Goal: Information Seeking & Learning: Learn about a topic

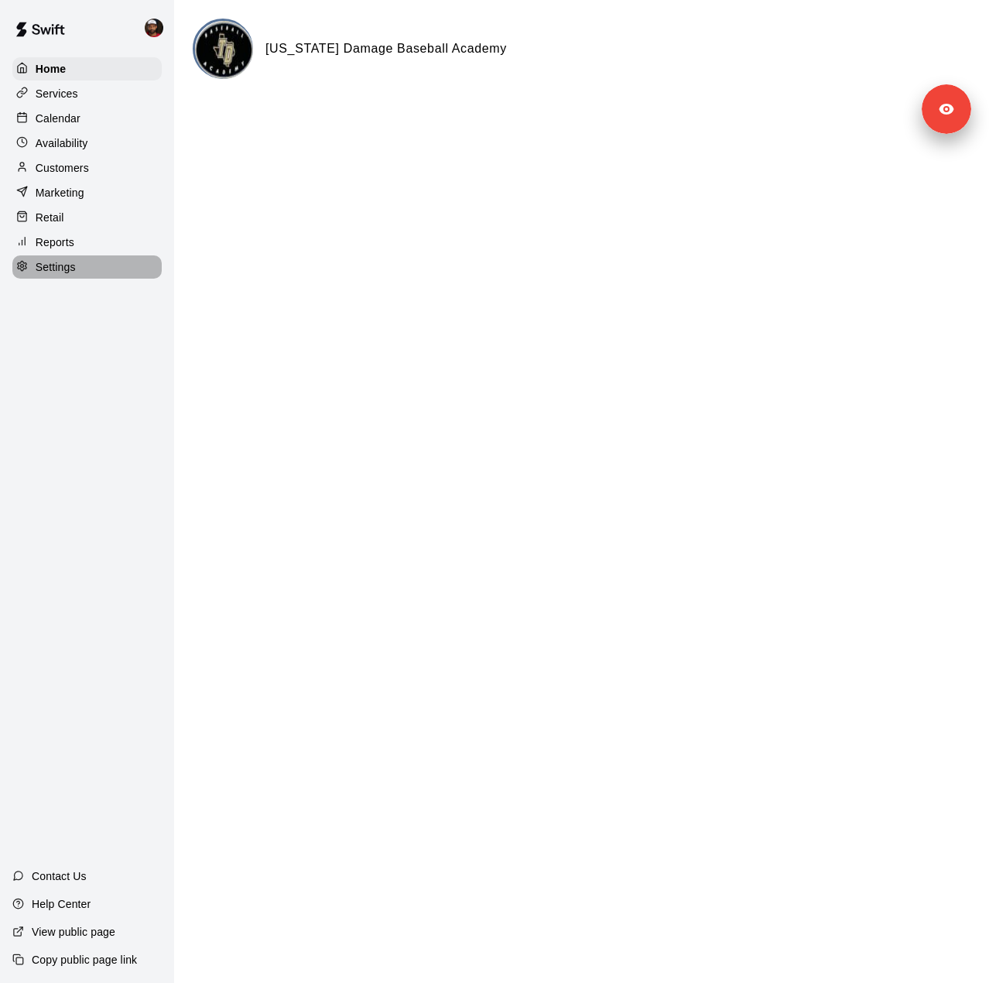
click at [67, 271] on p "Settings" at bounding box center [56, 266] width 40 height 15
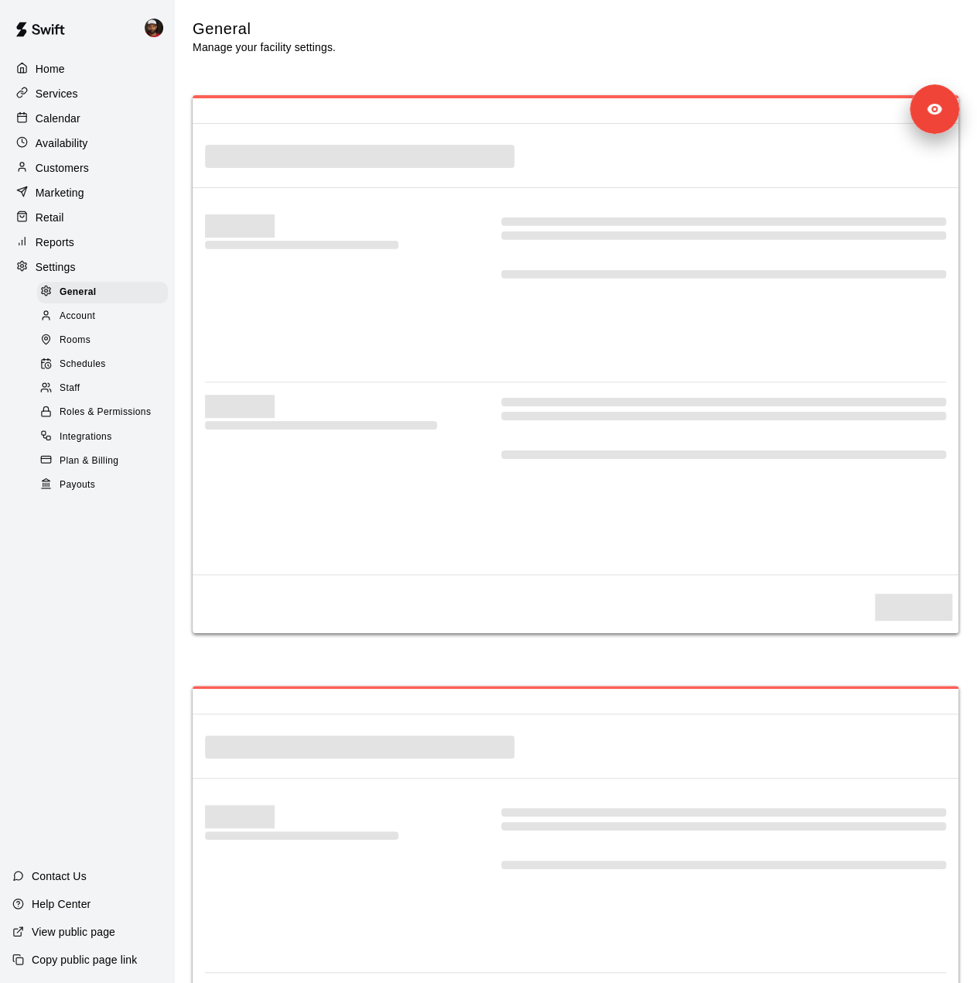
select select "**"
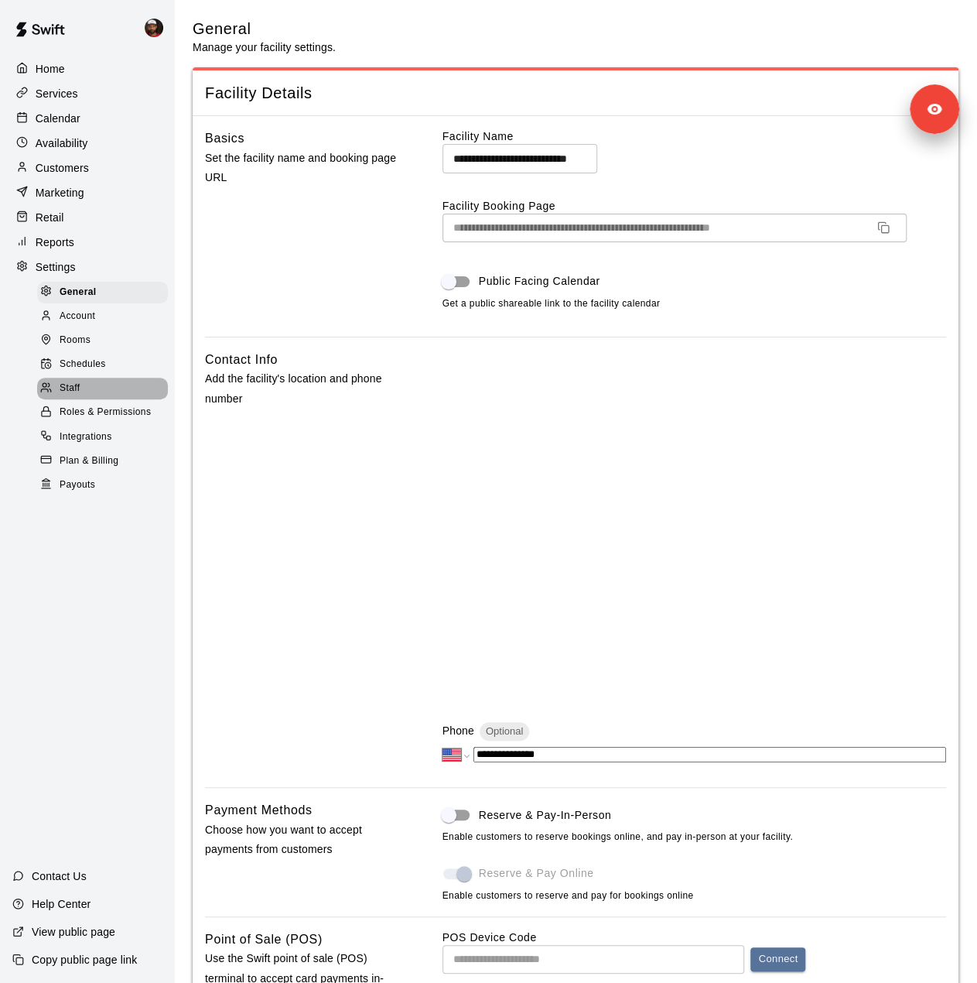
click at [92, 395] on div "Staff" at bounding box center [102, 389] width 131 height 22
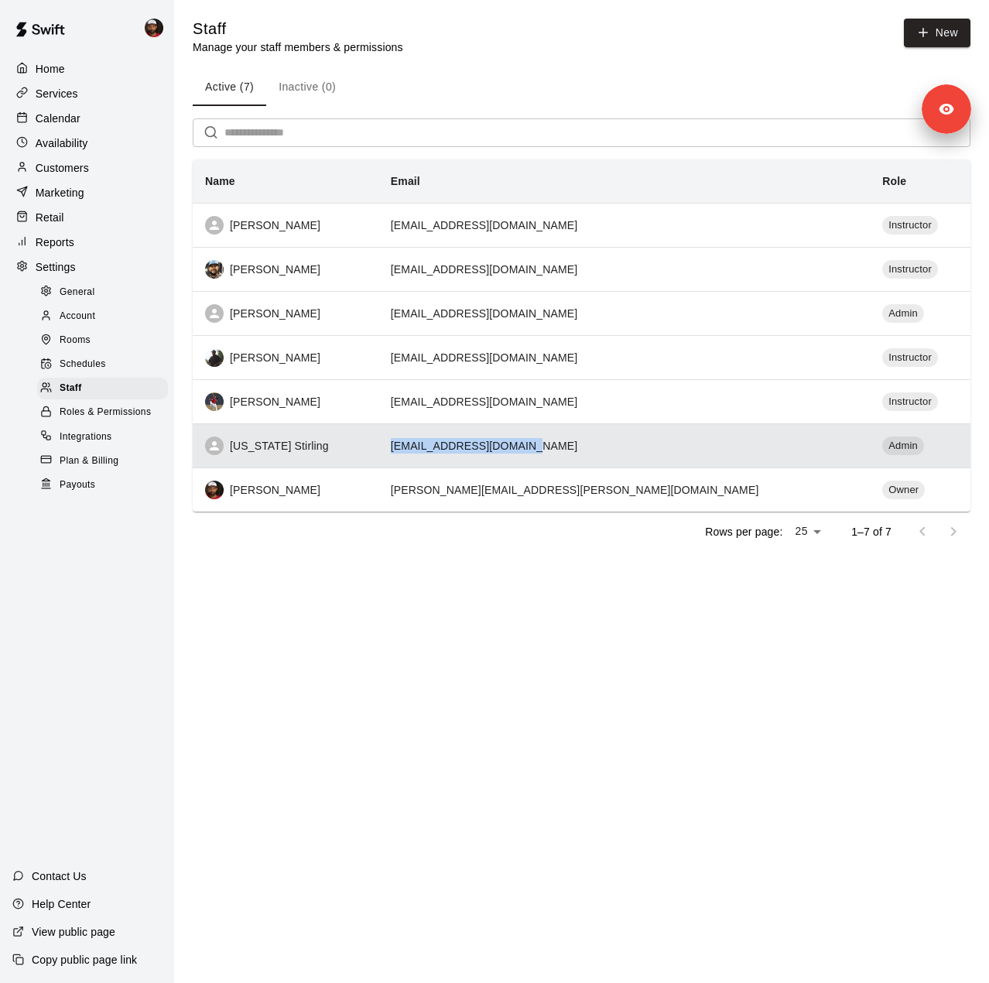
drag, startPoint x: 659, startPoint y: 448, endPoint x: 476, endPoint y: 448, distance: 182.6
click at [476, 448] on td "mstirling0509@gmail.com" at bounding box center [623, 445] width 491 height 44
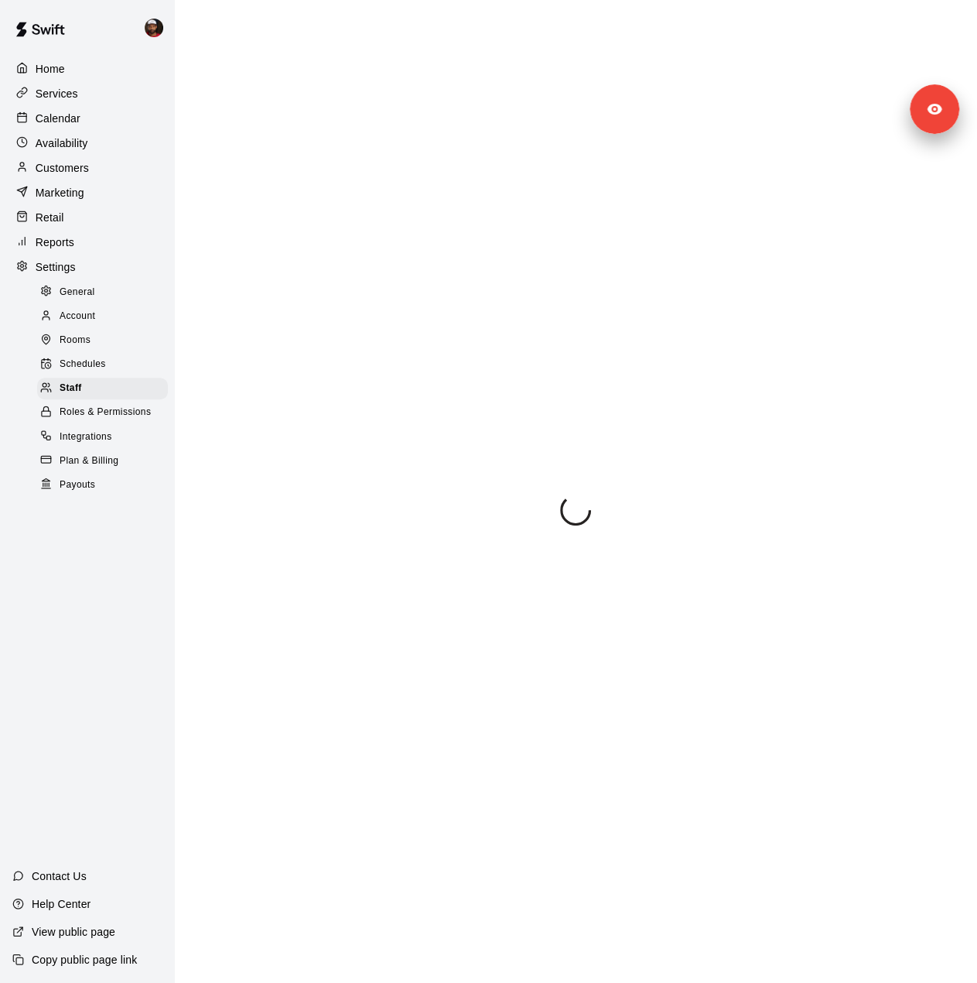
select select "**"
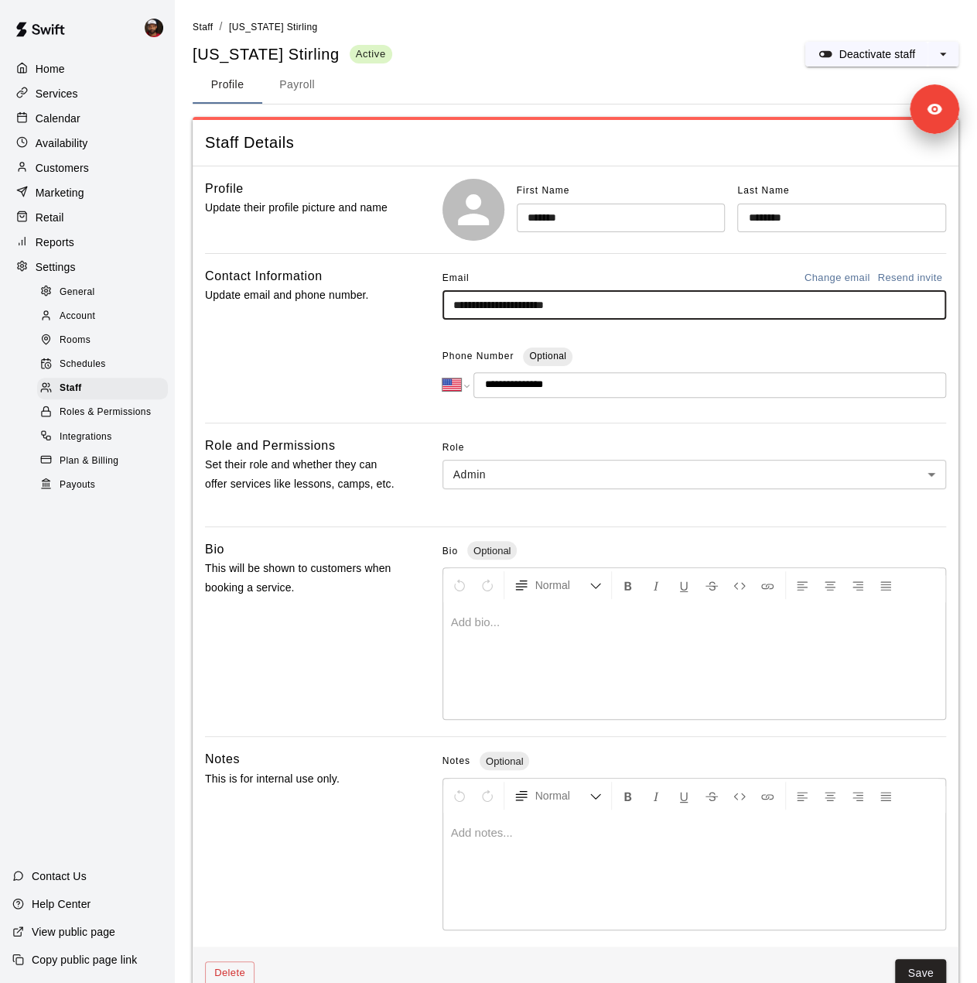
drag, startPoint x: 518, startPoint y: 321, endPoint x: 395, endPoint y: 313, distance: 123.3
click at [395, 313] on div "**********" at bounding box center [575, 338] width 741 height 144
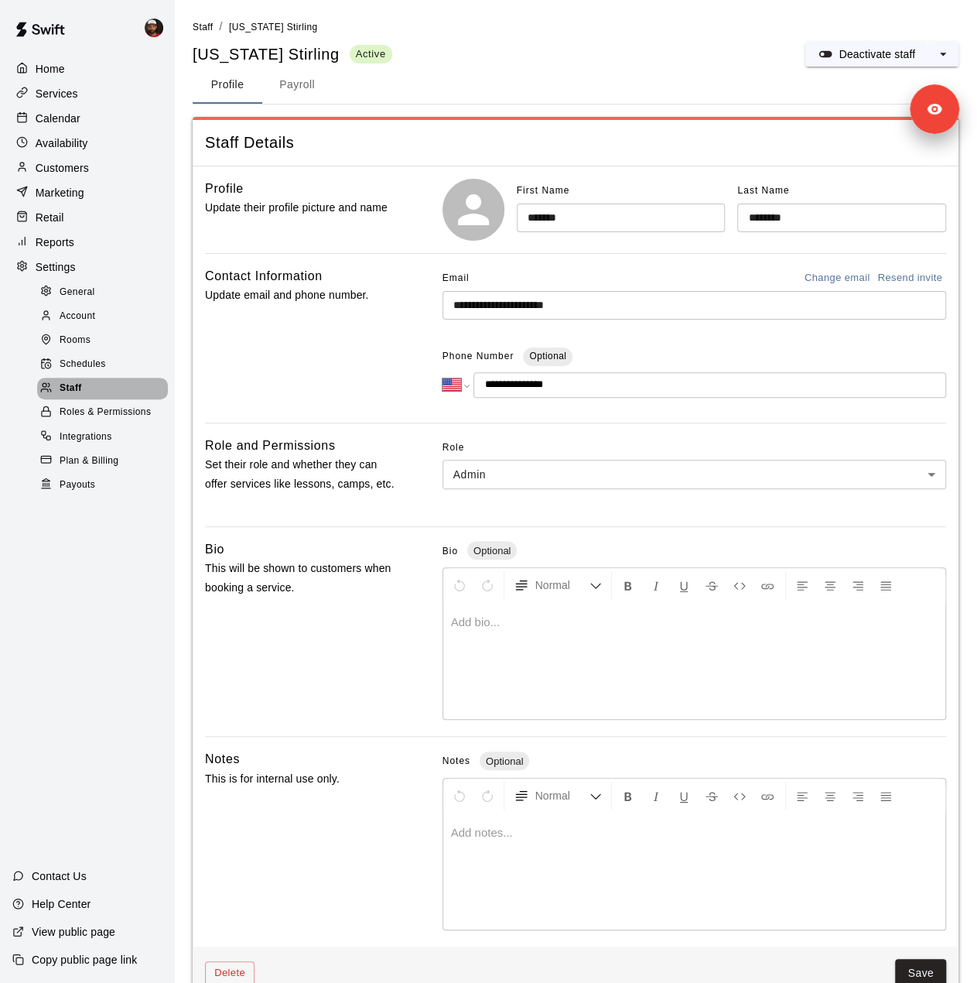
click at [83, 399] on div "Staff" at bounding box center [102, 389] width 131 height 22
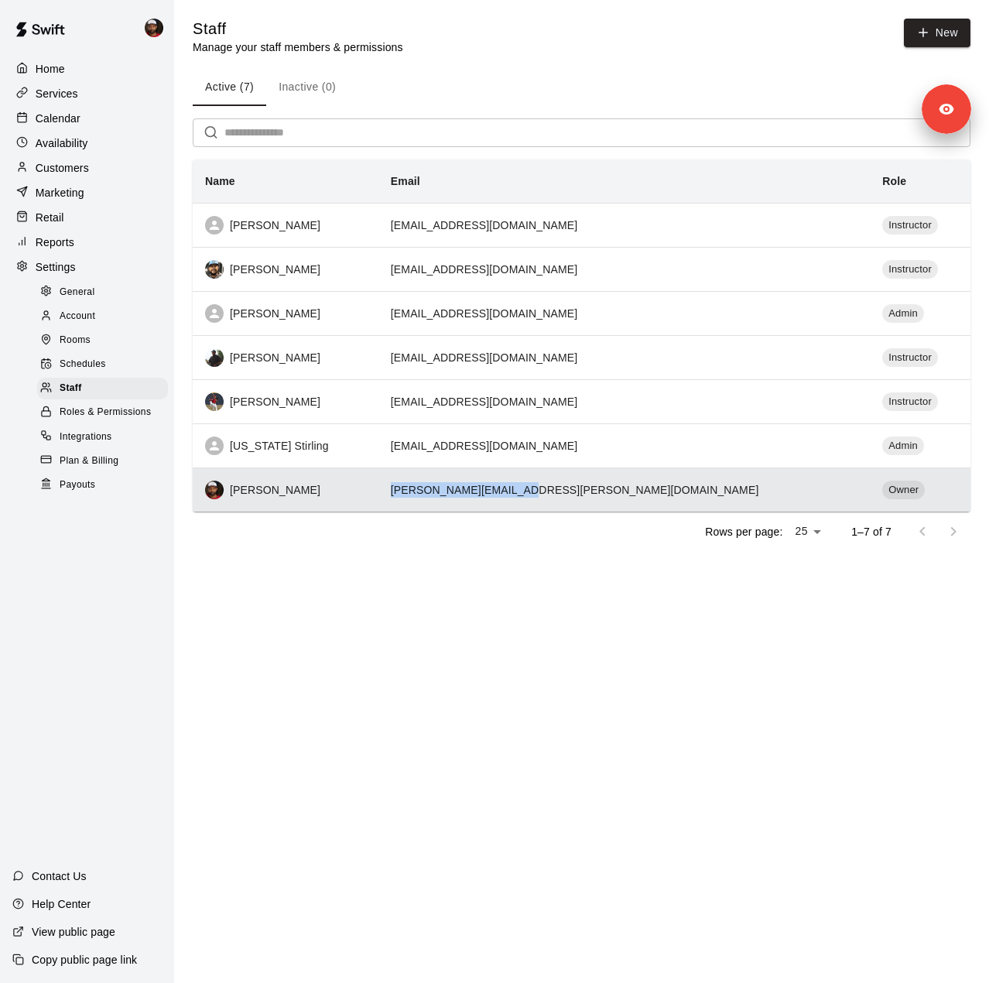
drag, startPoint x: 618, startPoint y: 487, endPoint x: 477, endPoint y: 496, distance: 141.1
click at [477, 496] on td "eric.darjean@gmail.com" at bounding box center [623, 489] width 491 height 44
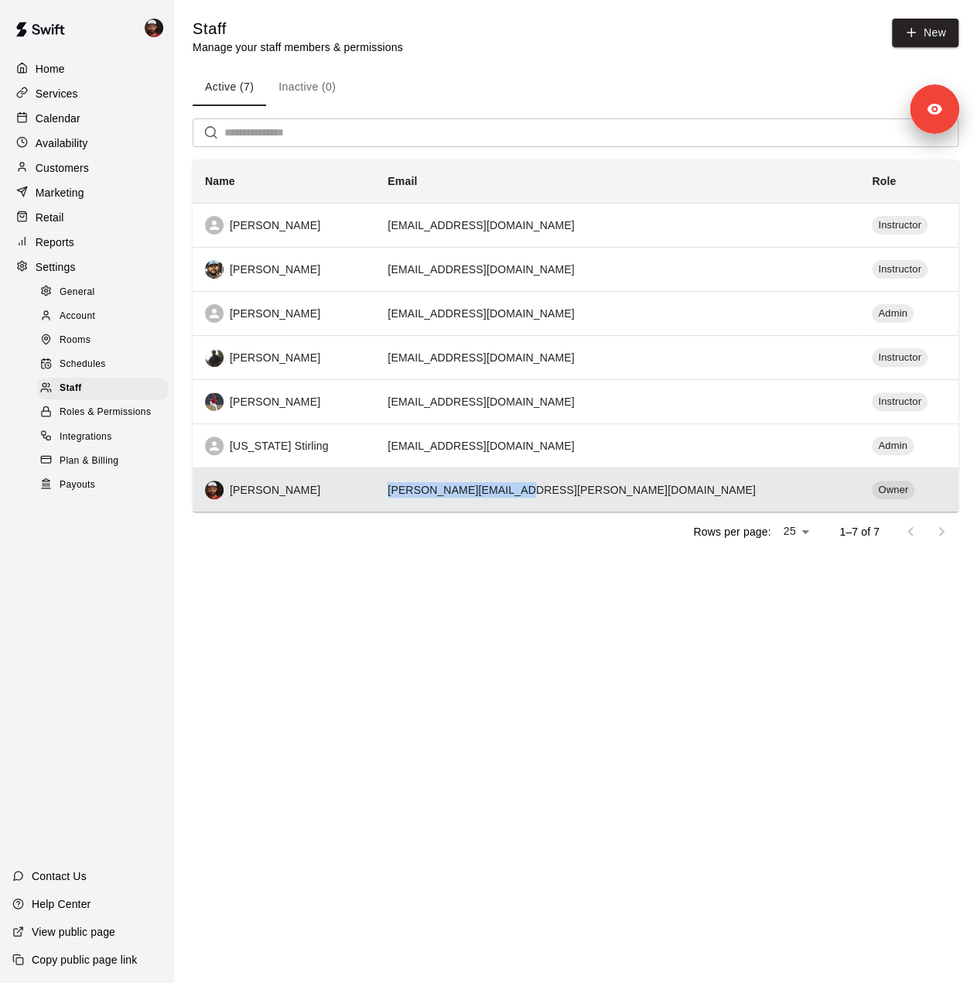
select select "**"
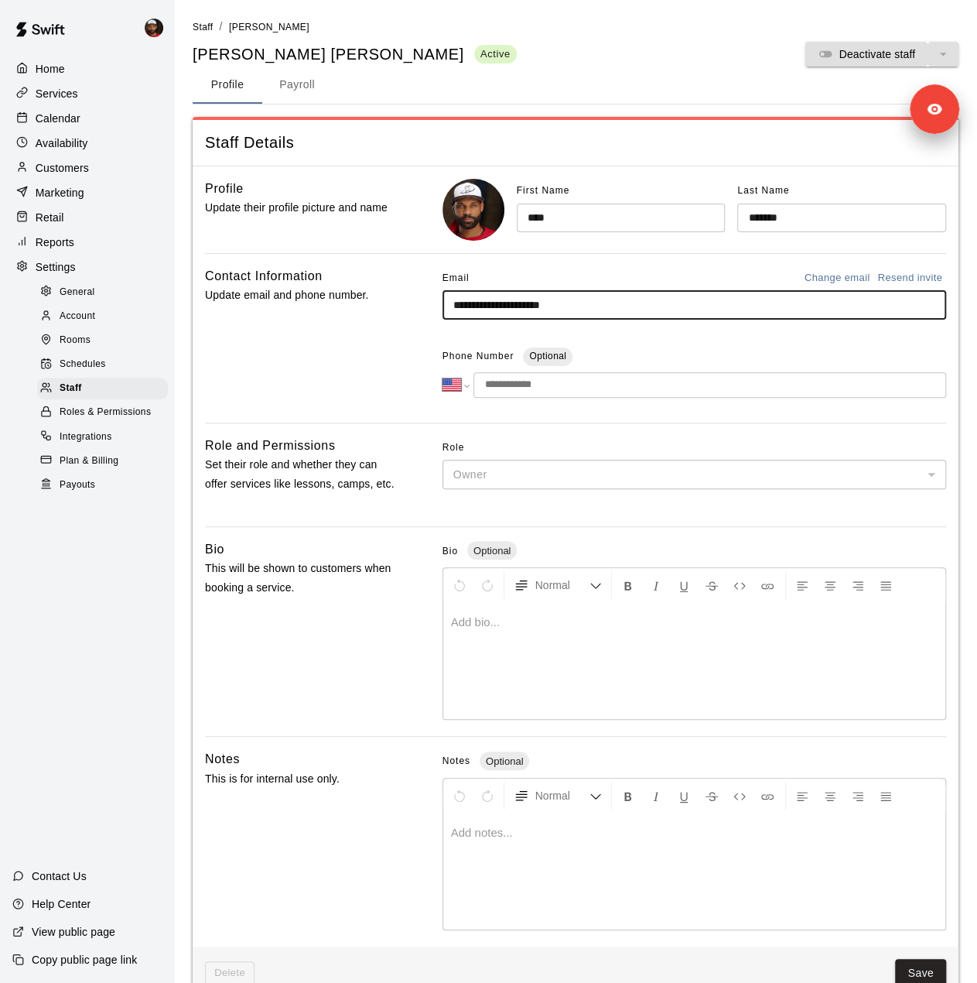
drag, startPoint x: 614, startPoint y: 305, endPoint x: 399, endPoint y: 304, distance: 215.1
click at [399, 304] on div "**********" at bounding box center [575, 338] width 741 height 144
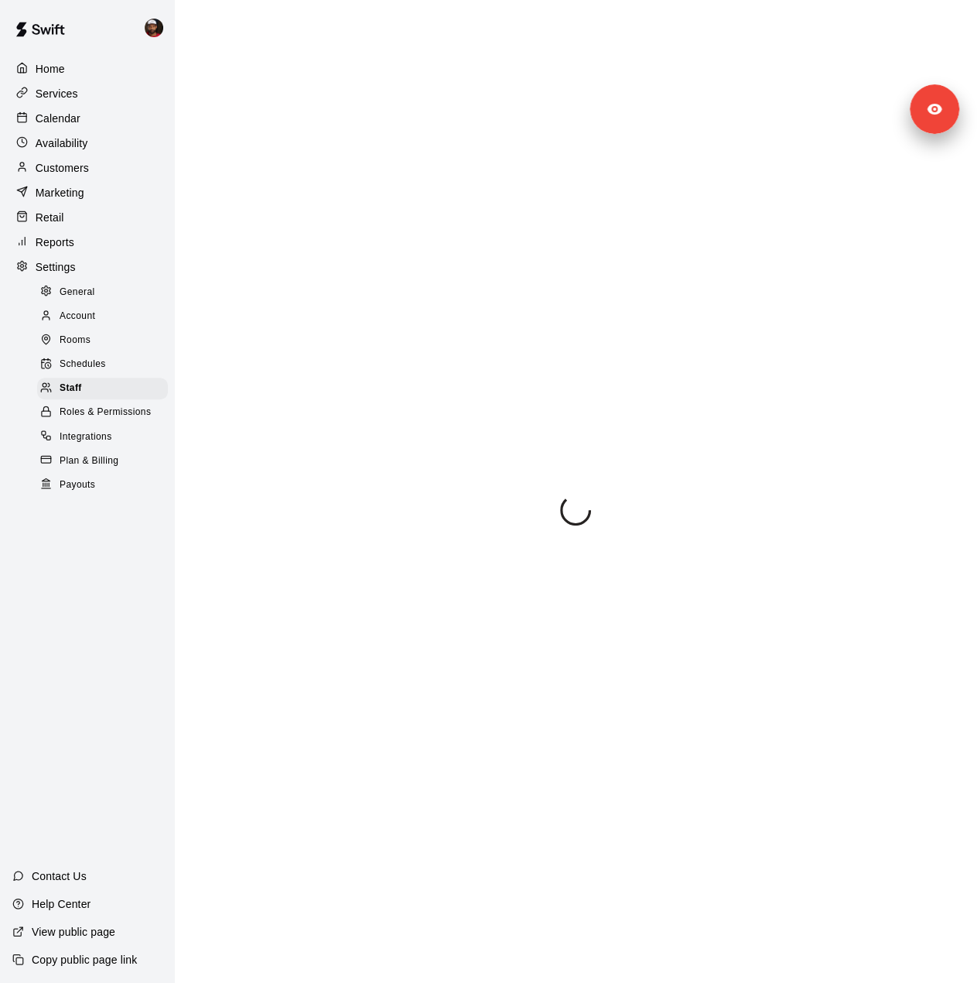
select select "**"
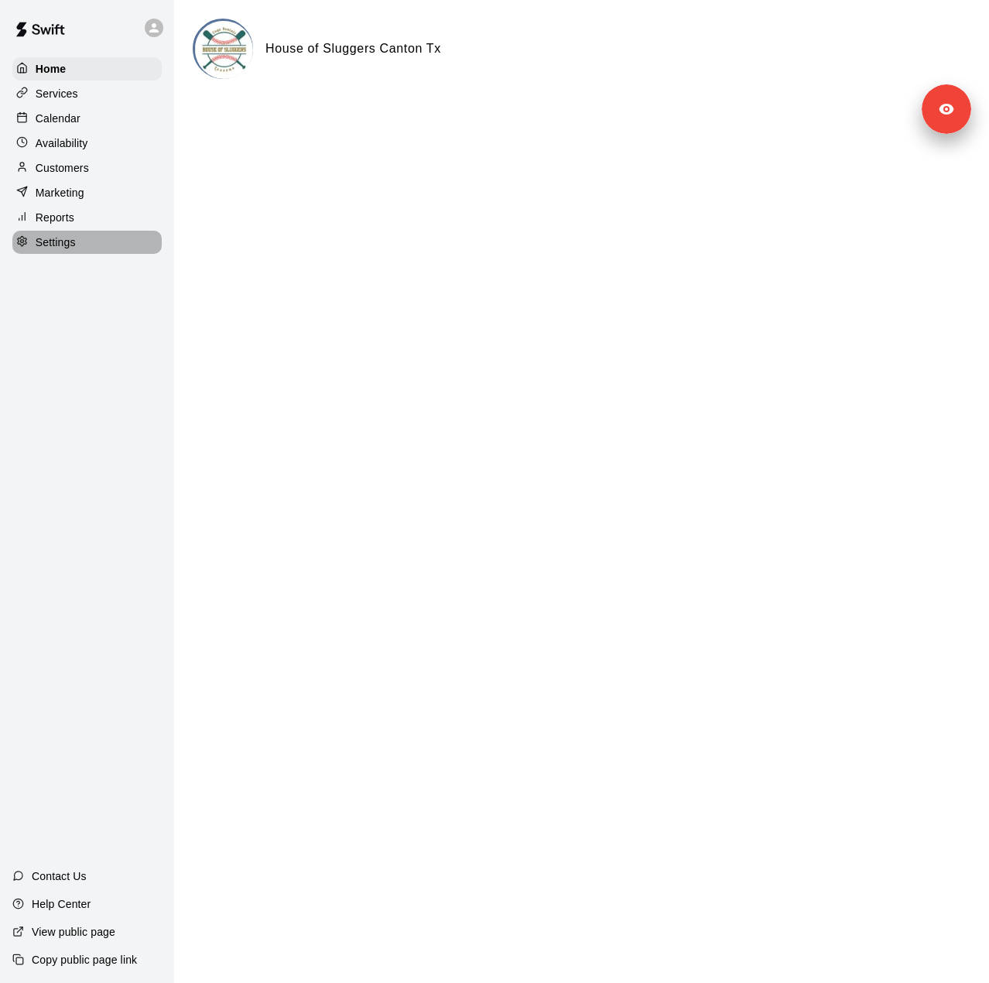
click at [26, 245] on icon at bounding box center [22, 241] width 12 height 12
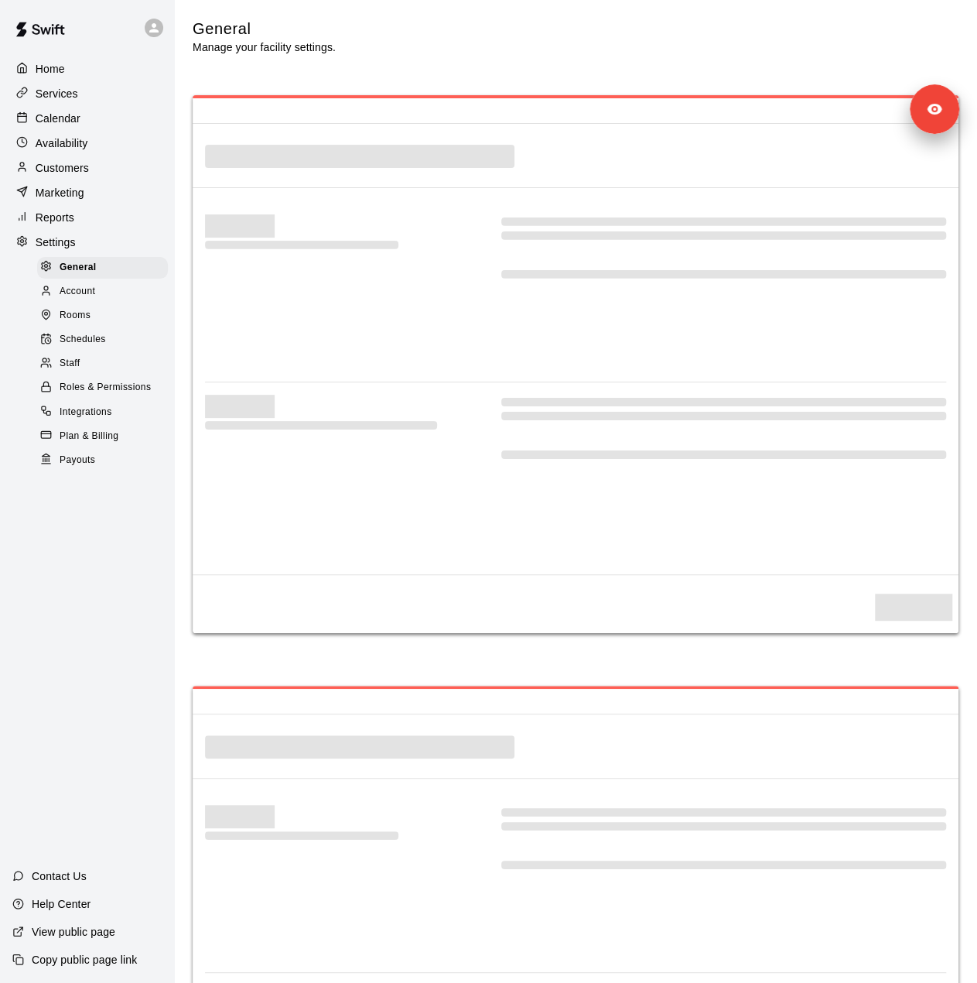
select select "**"
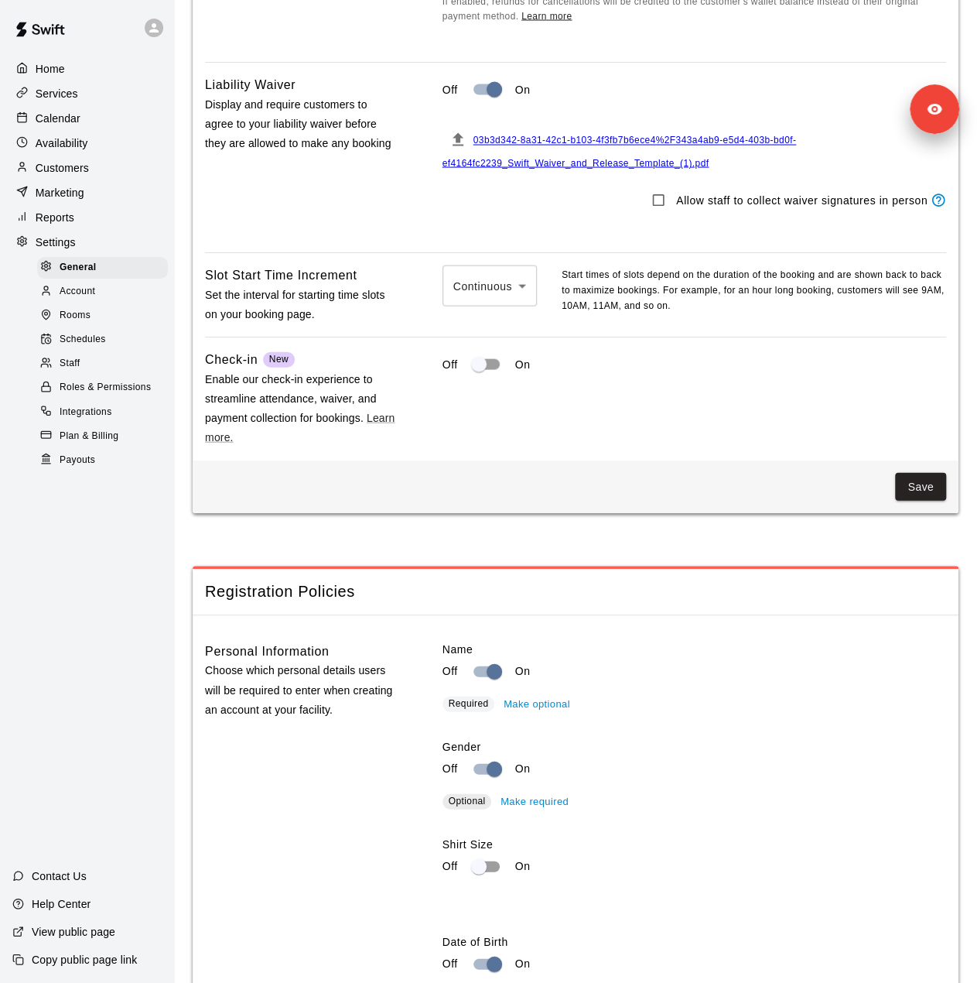
scroll to position [1493, 0]
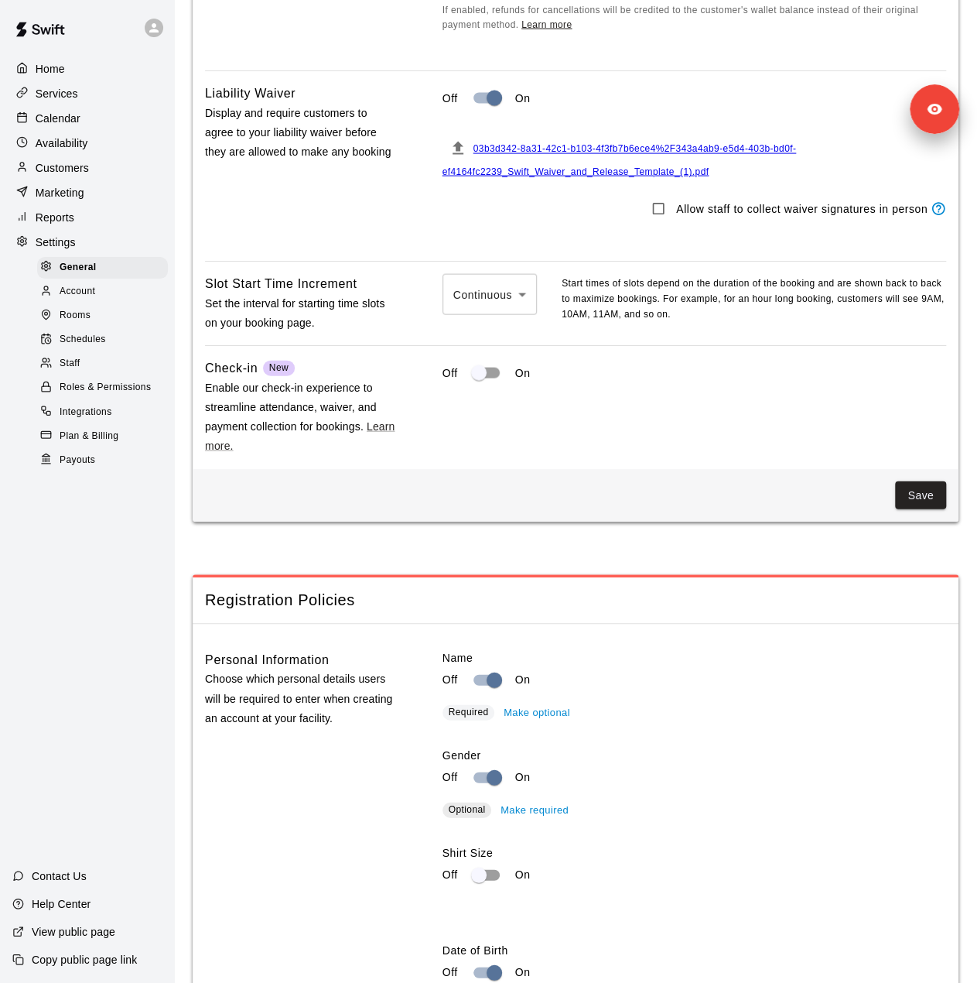
click at [93, 375] on div "Staff" at bounding box center [102, 364] width 131 height 22
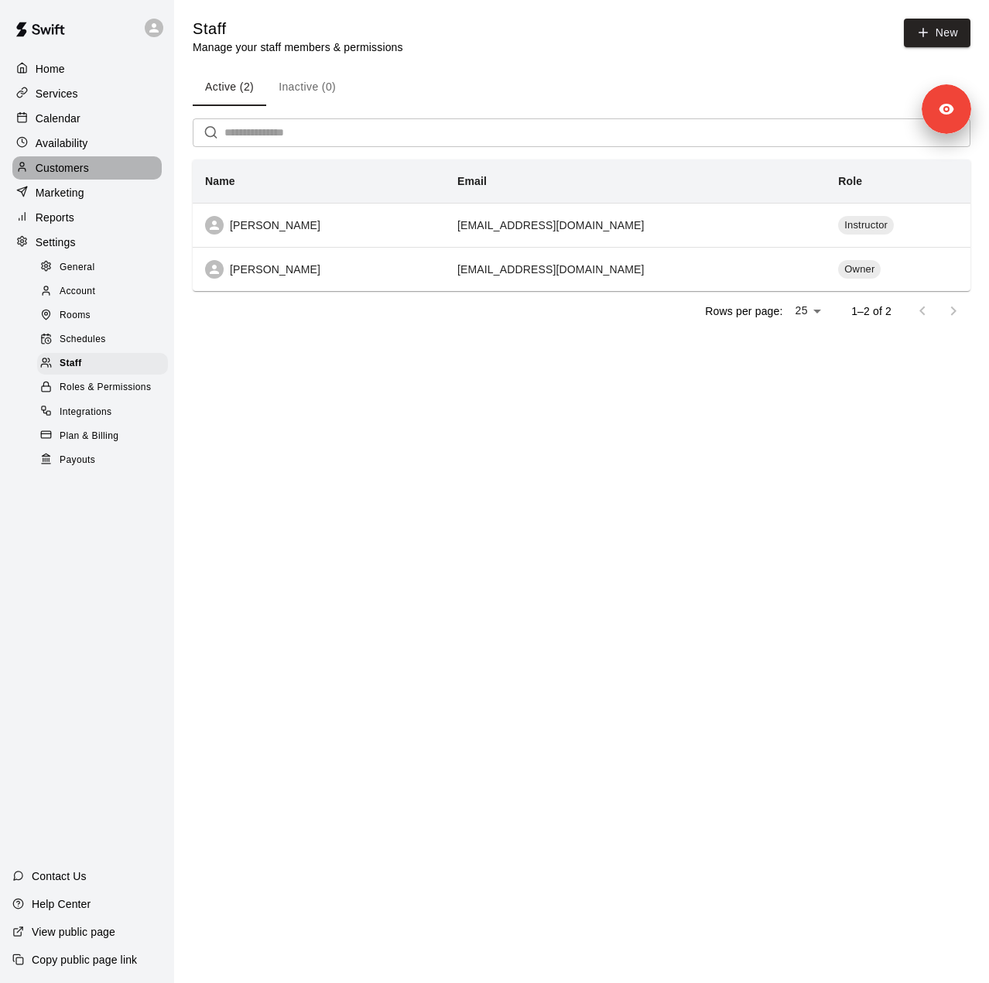
click at [74, 176] on p "Customers" at bounding box center [62, 167] width 53 height 15
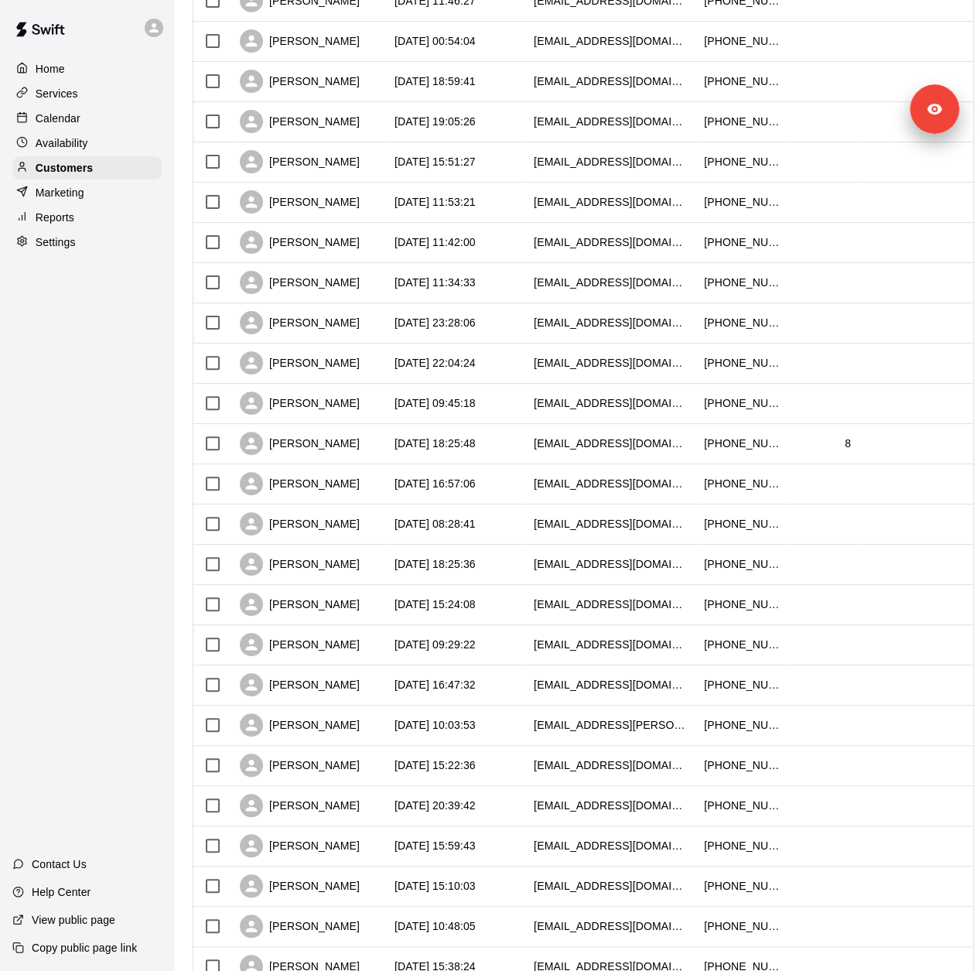
scroll to position [378, 0]
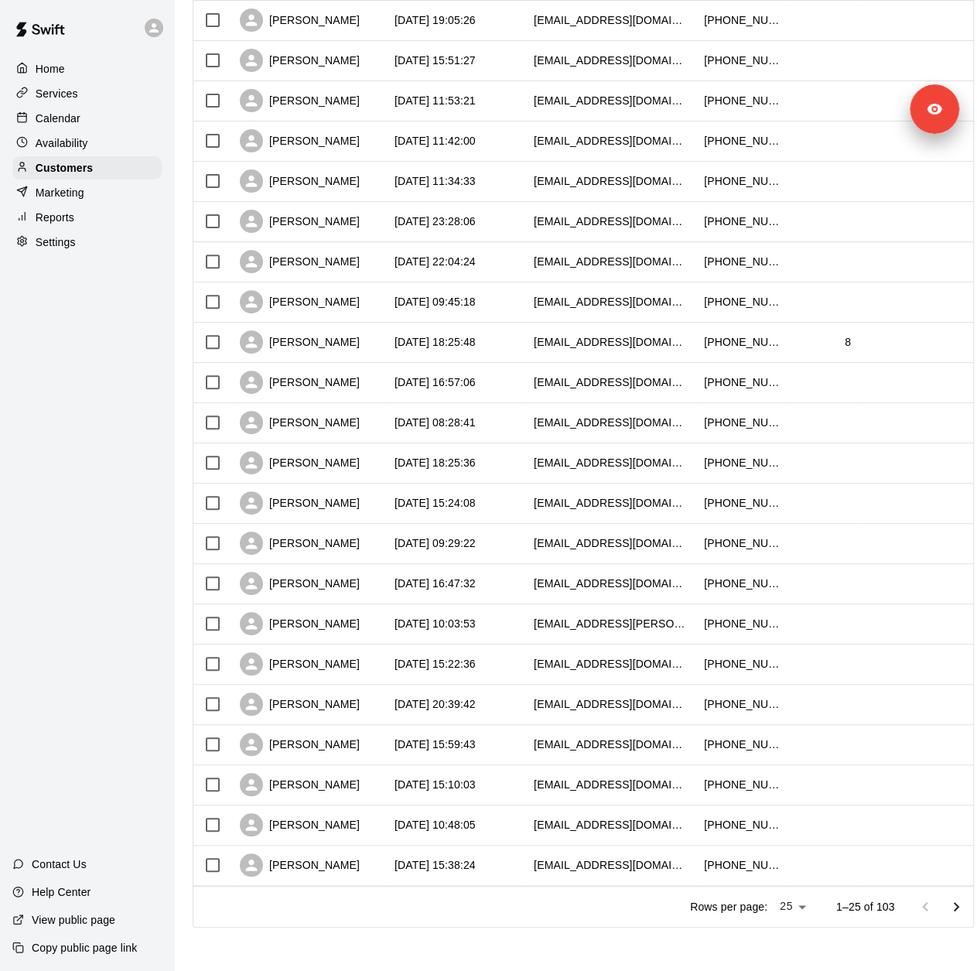
click at [88, 94] on div "Services" at bounding box center [86, 93] width 149 height 23
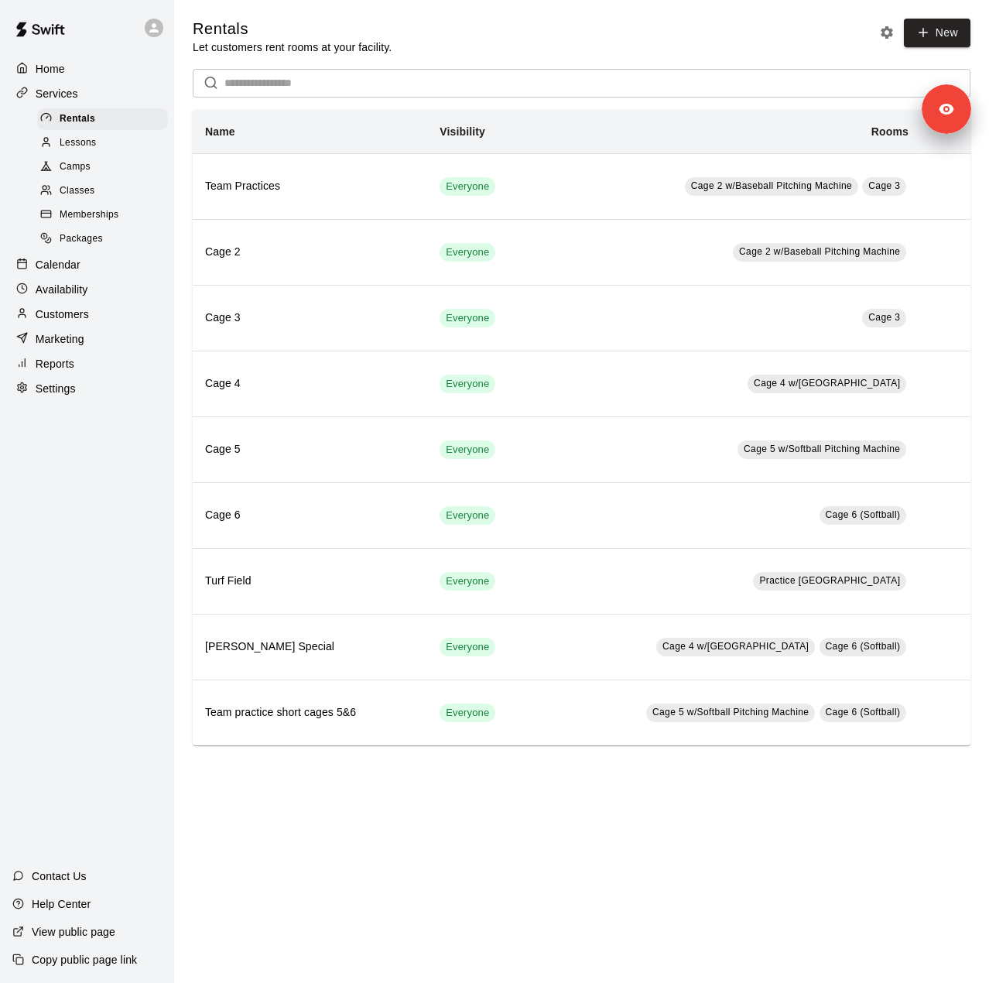
click at [120, 216] on div "Memberships" at bounding box center [102, 215] width 131 height 22
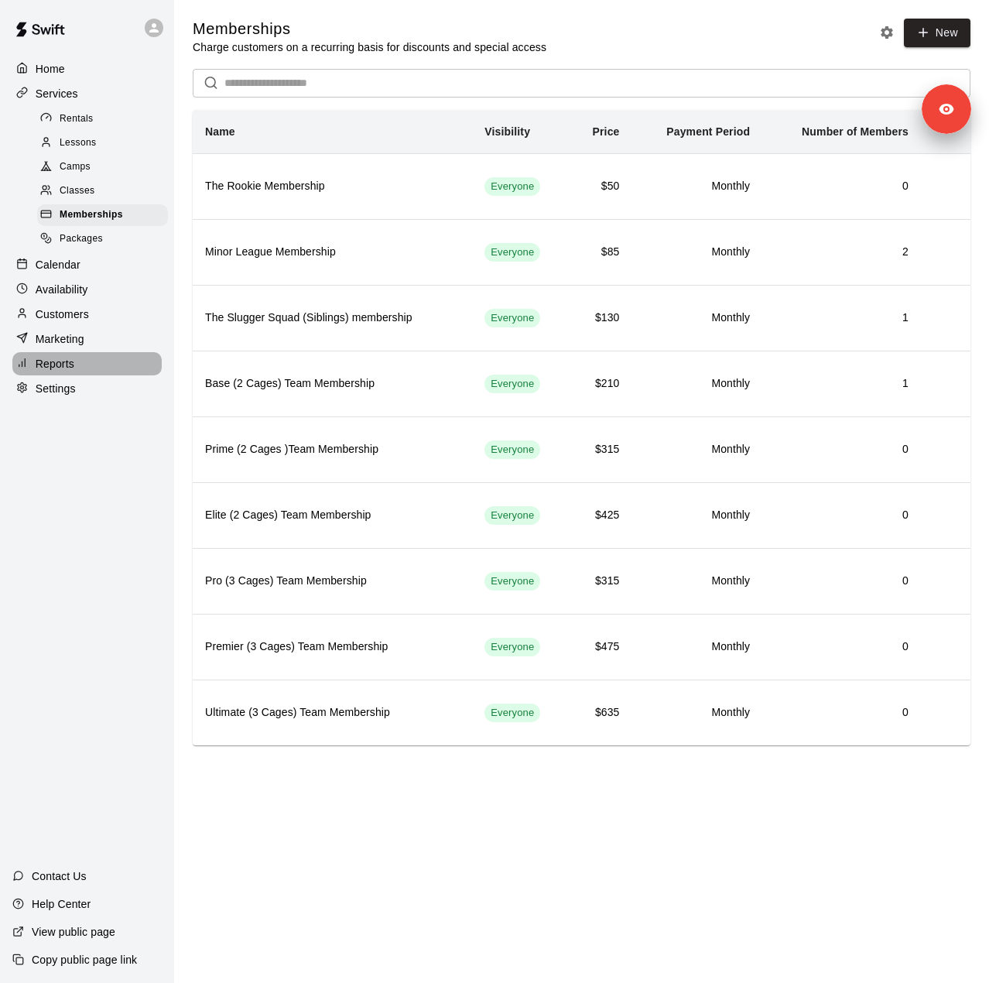
click at [70, 371] on p "Reports" at bounding box center [55, 363] width 39 height 15
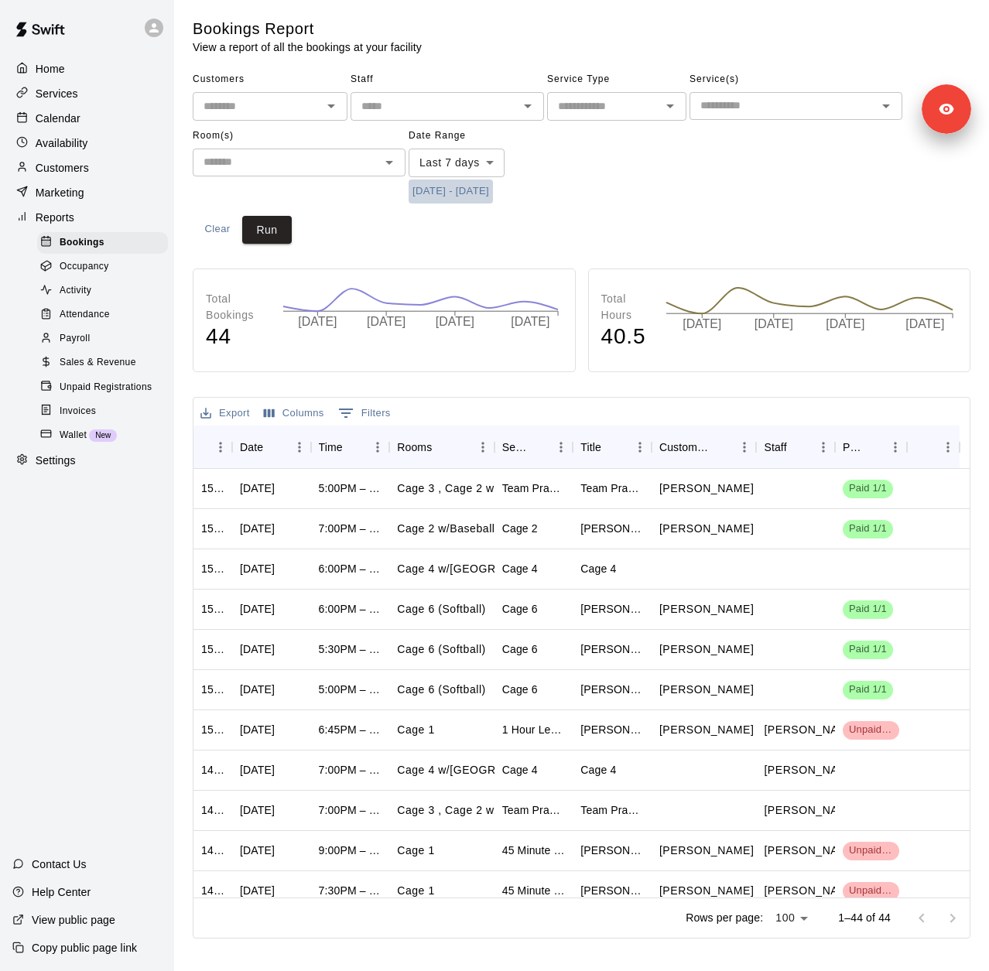
click at [455, 193] on button "[DATE] - [DATE]" at bounding box center [451, 192] width 84 height 24
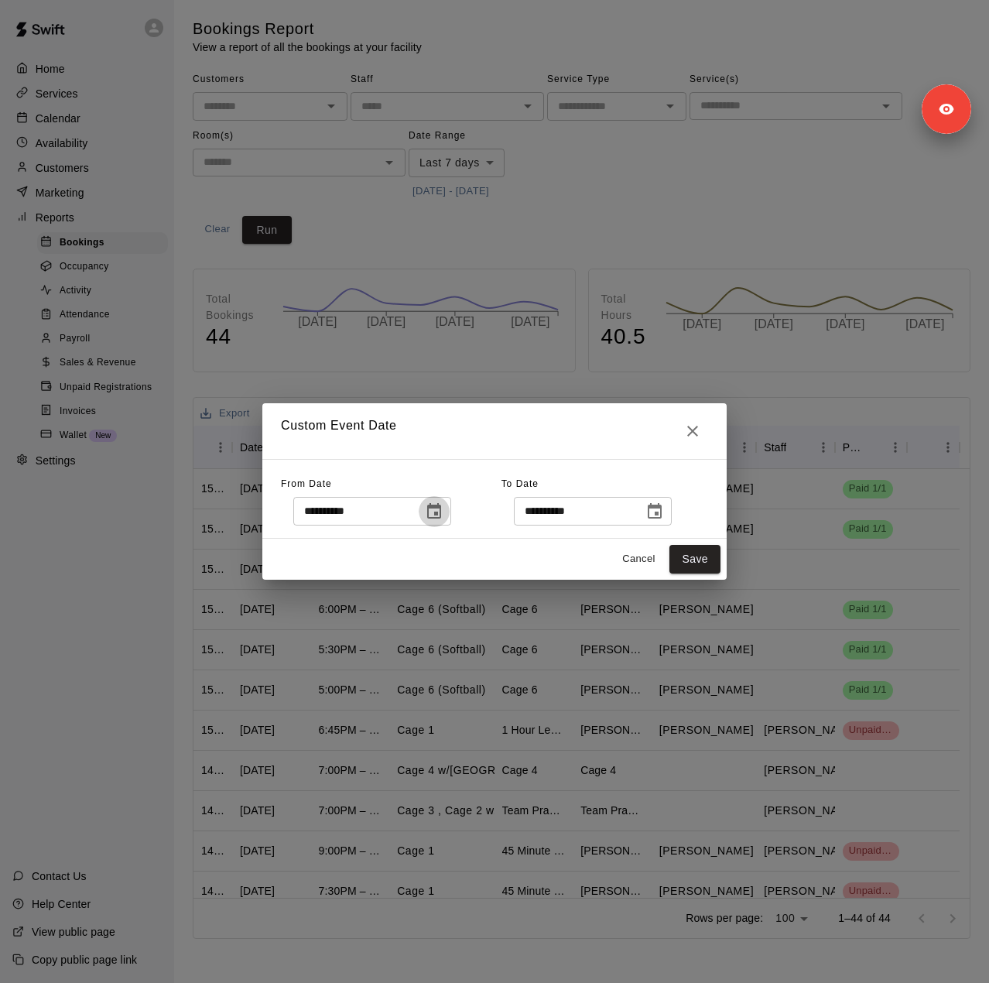
click at [441, 507] on icon "Choose date, selected date is Oct 3, 2025" at bounding box center [434, 510] width 14 height 15
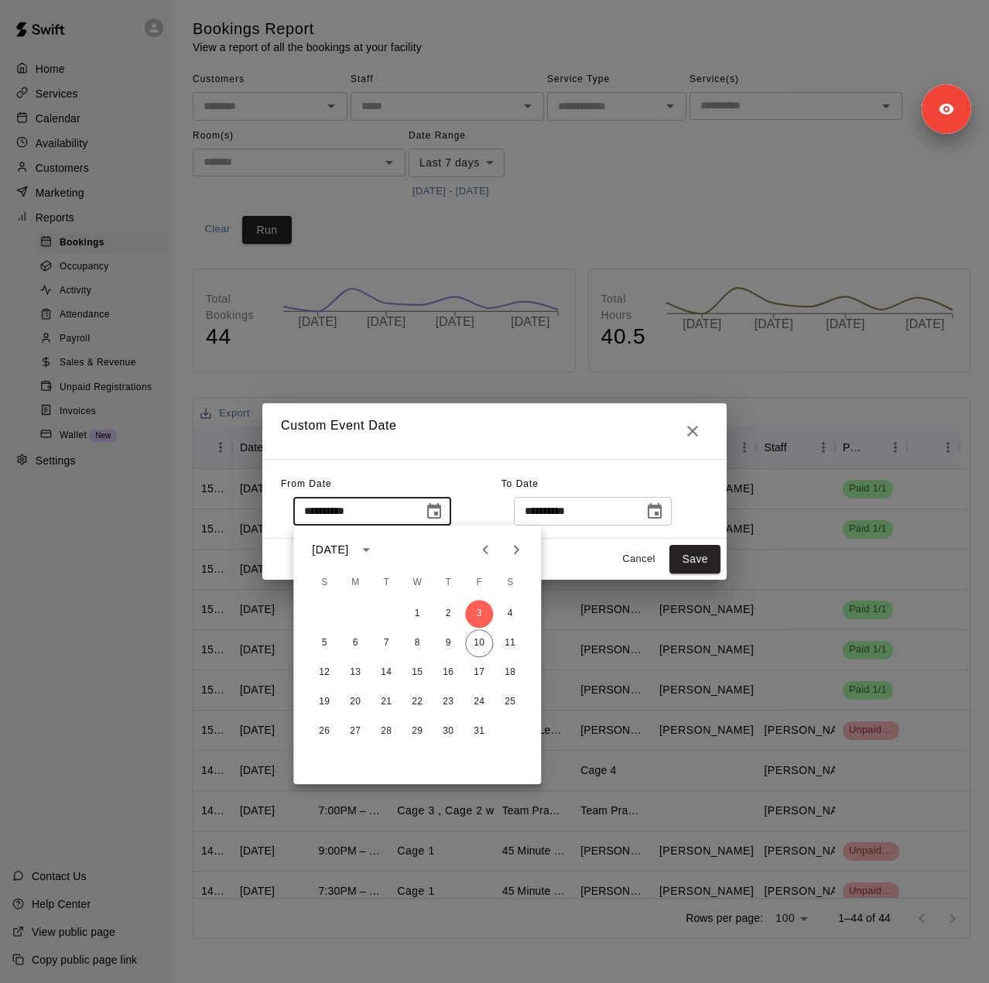
click at [480, 547] on icon "Previous month" at bounding box center [485, 549] width 19 height 19
click at [512, 547] on icon "Next month" at bounding box center [516, 549] width 19 height 19
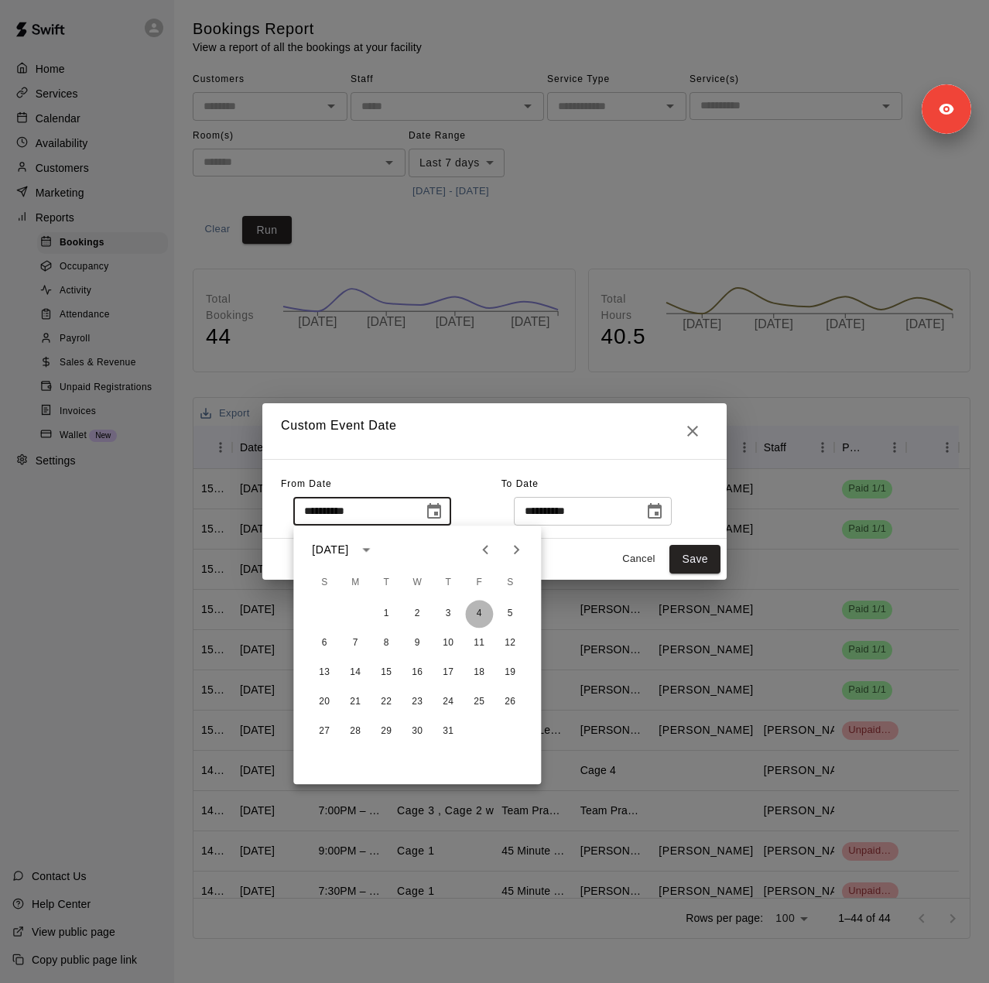
click at [478, 612] on button "4" at bounding box center [479, 614] width 28 height 28
type input "**********"
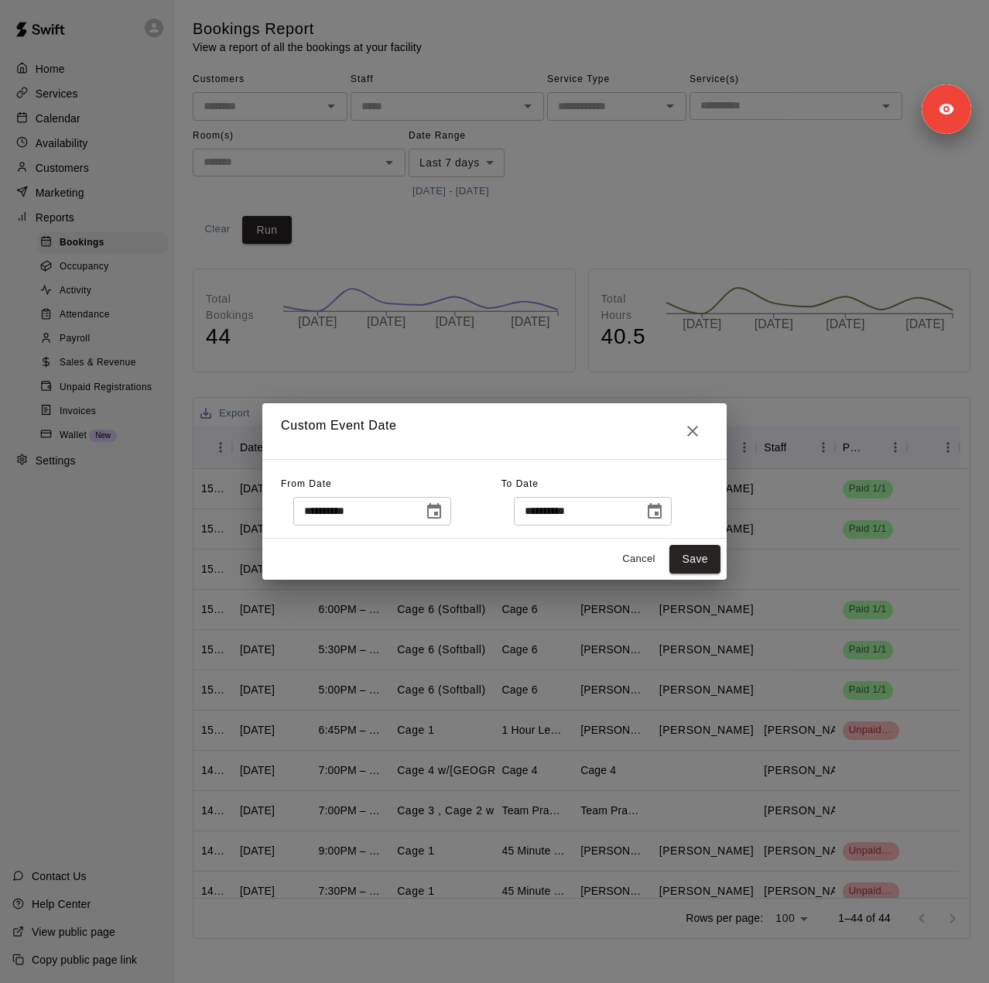
drag, startPoint x: 682, startPoint y: 517, endPoint x: 640, endPoint y: 520, distance: 41.9
click at [662, 517] on icon "Choose date, selected date is Oct 11, 2025" at bounding box center [655, 510] width 14 height 15
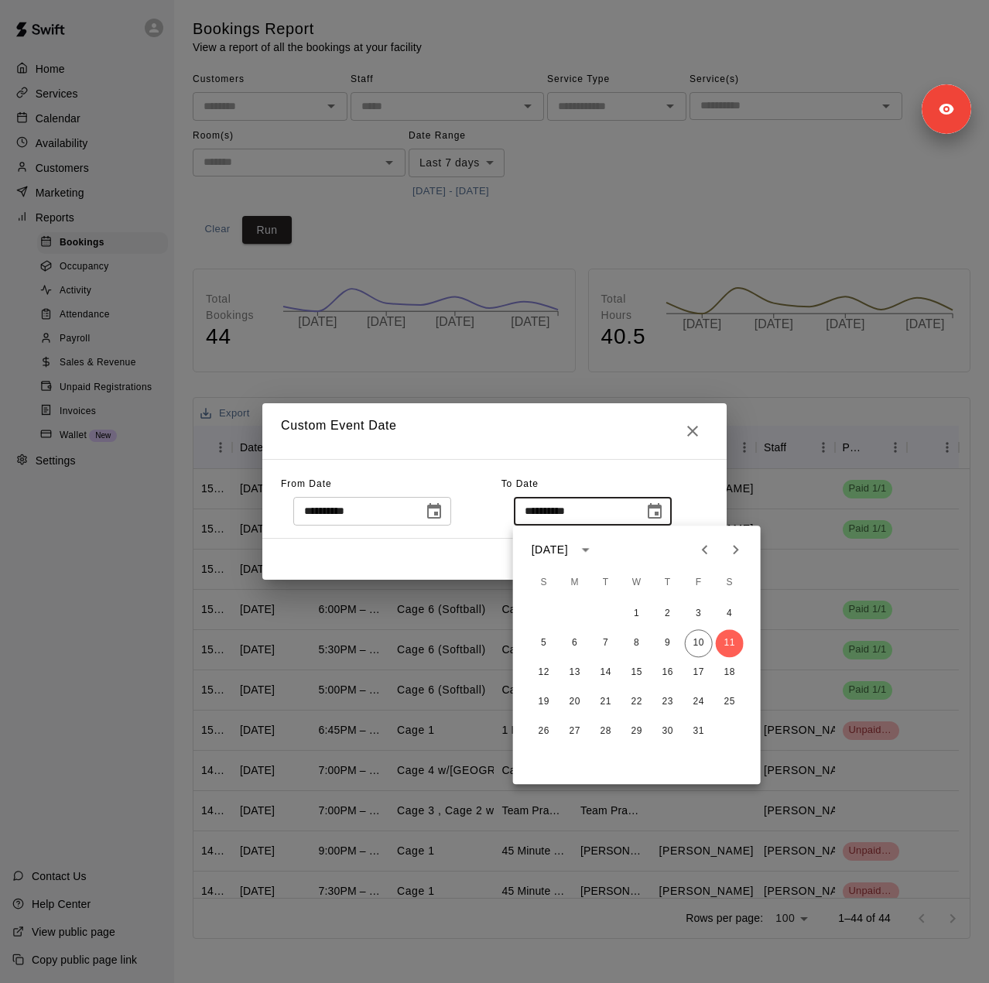
click at [707, 556] on icon "Previous month" at bounding box center [705, 549] width 19 height 19
click at [734, 551] on icon "Next month" at bounding box center [736, 549] width 19 height 19
click at [734, 549] on icon "Next month" at bounding box center [736, 549] width 19 height 19
click at [602, 730] on button "30" at bounding box center [606, 731] width 28 height 28
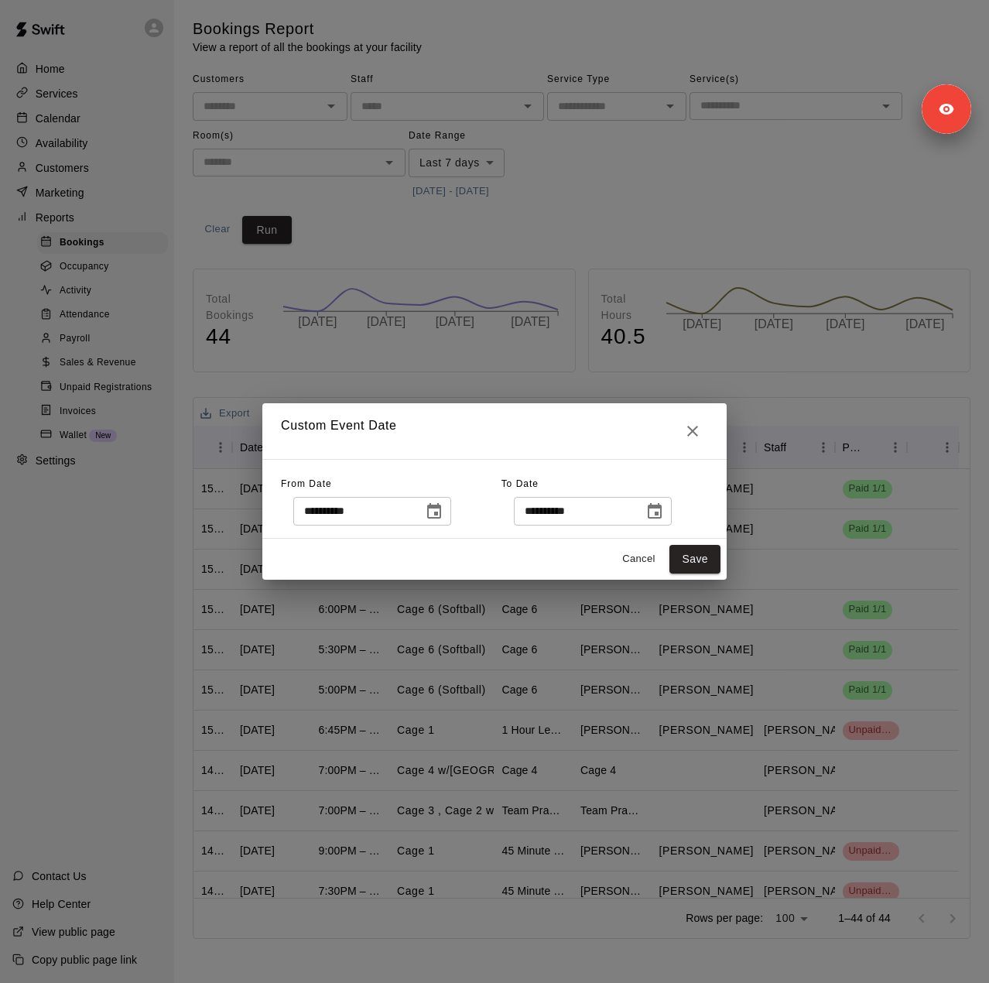
click at [662, 508] on icon "Choose date, selected date is Sep 30, 2025" at bounding box center [655, 510] width 14 height 15
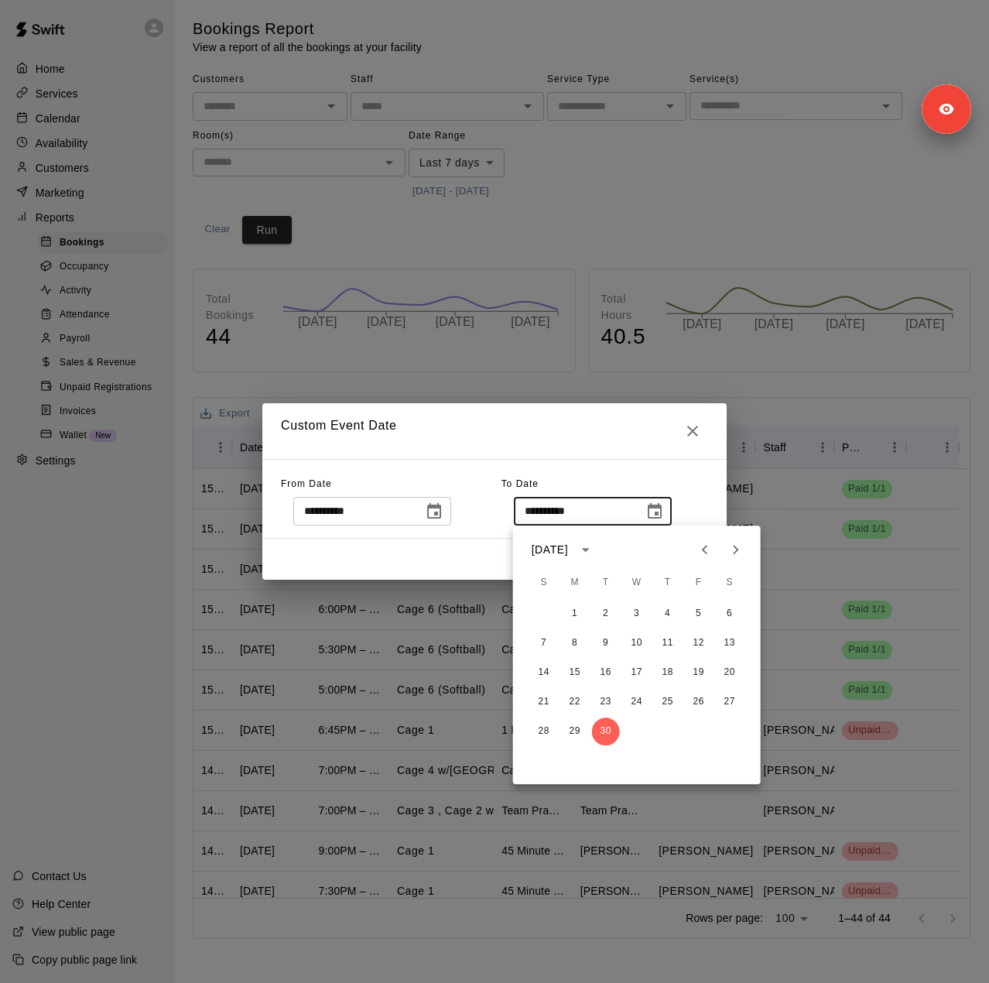
click at [738, 550] on icon "Next month" at bounding box center [736, 549] width 19 height 19
click at [665, 607] on button "2" at bounding box center [668, 614] width 28 height 28
type input "**********"
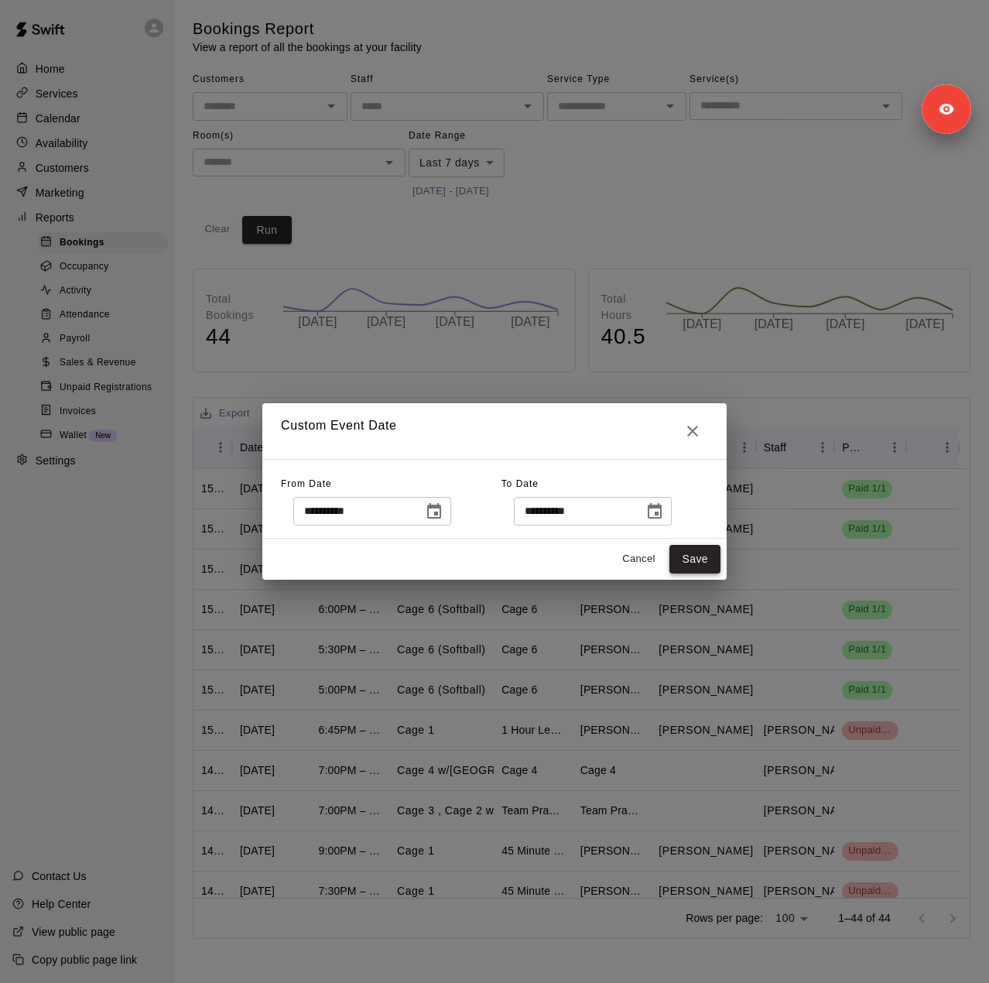
click at [686, 563] on button "Save" at bounding box center [694, 559] width 51 height 29
type input "******"
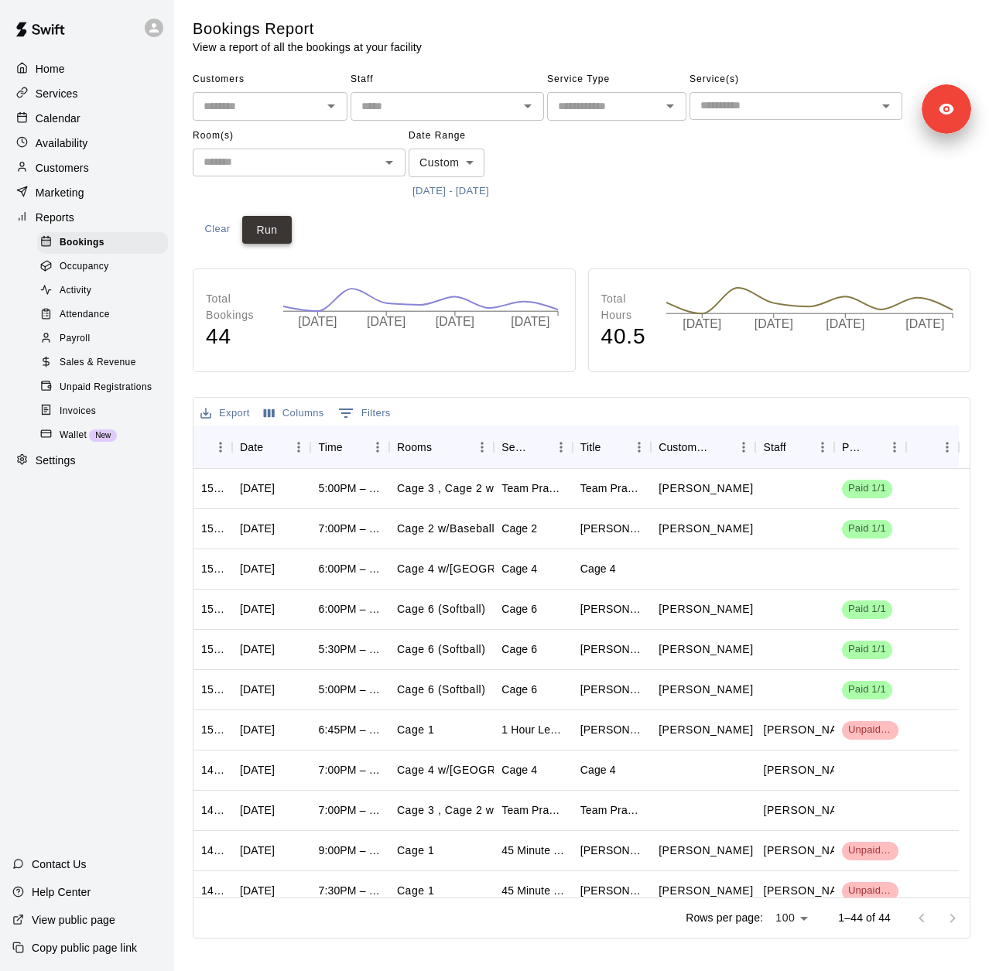
click at [265, 232] on button "Run" at bounding box center [267, 230] width 50 height 29
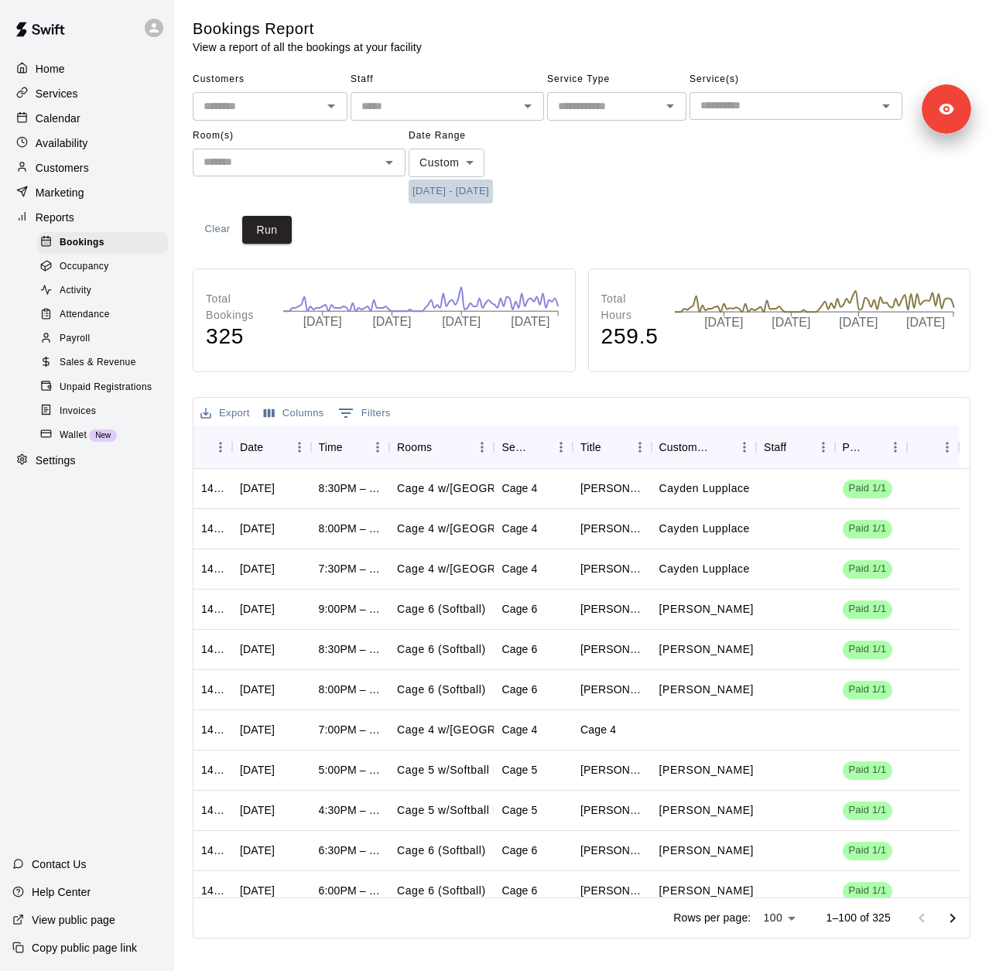
click at [466, 187] on button "7/4/2025 - 10/2/2025" at bounding box center [451, 192] width 84 height 24
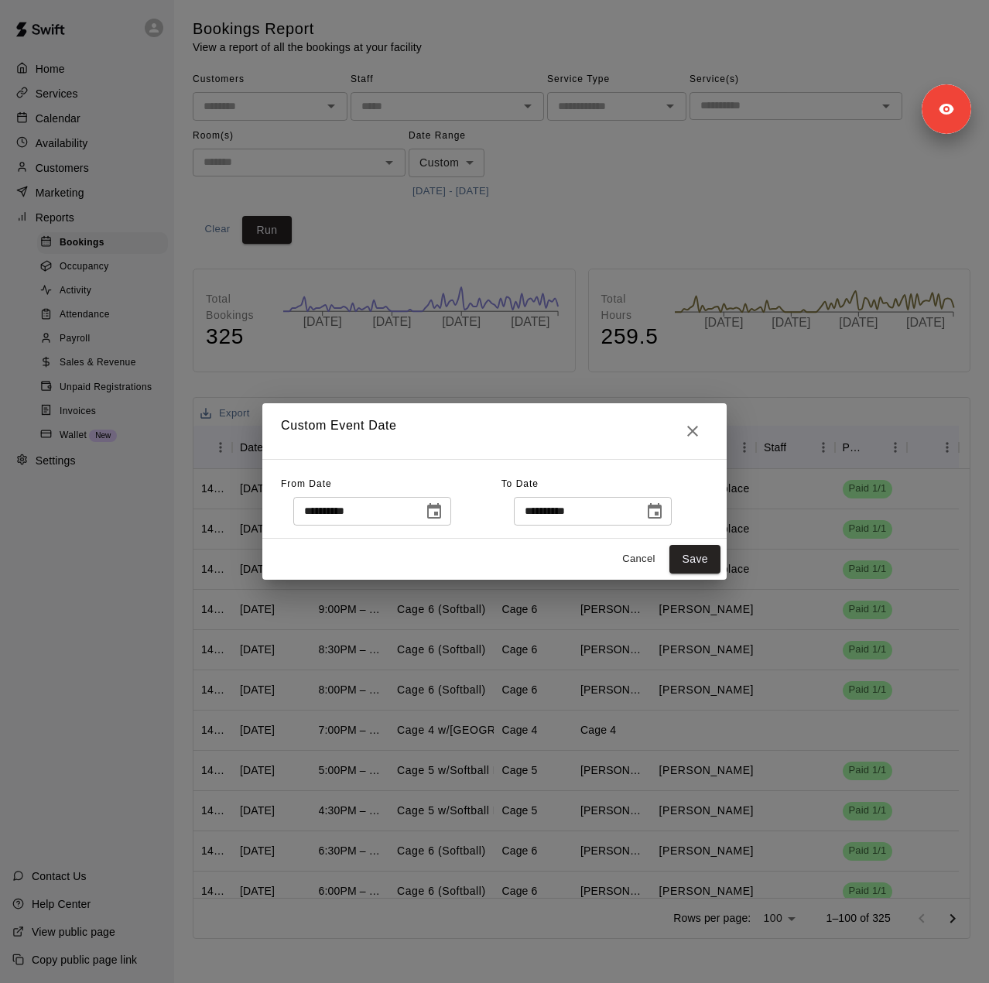
click at [664, 508] on icon "Choose date, selected date is Oct 2, 2025" at bounding box center [654, 511] width 19 height 19
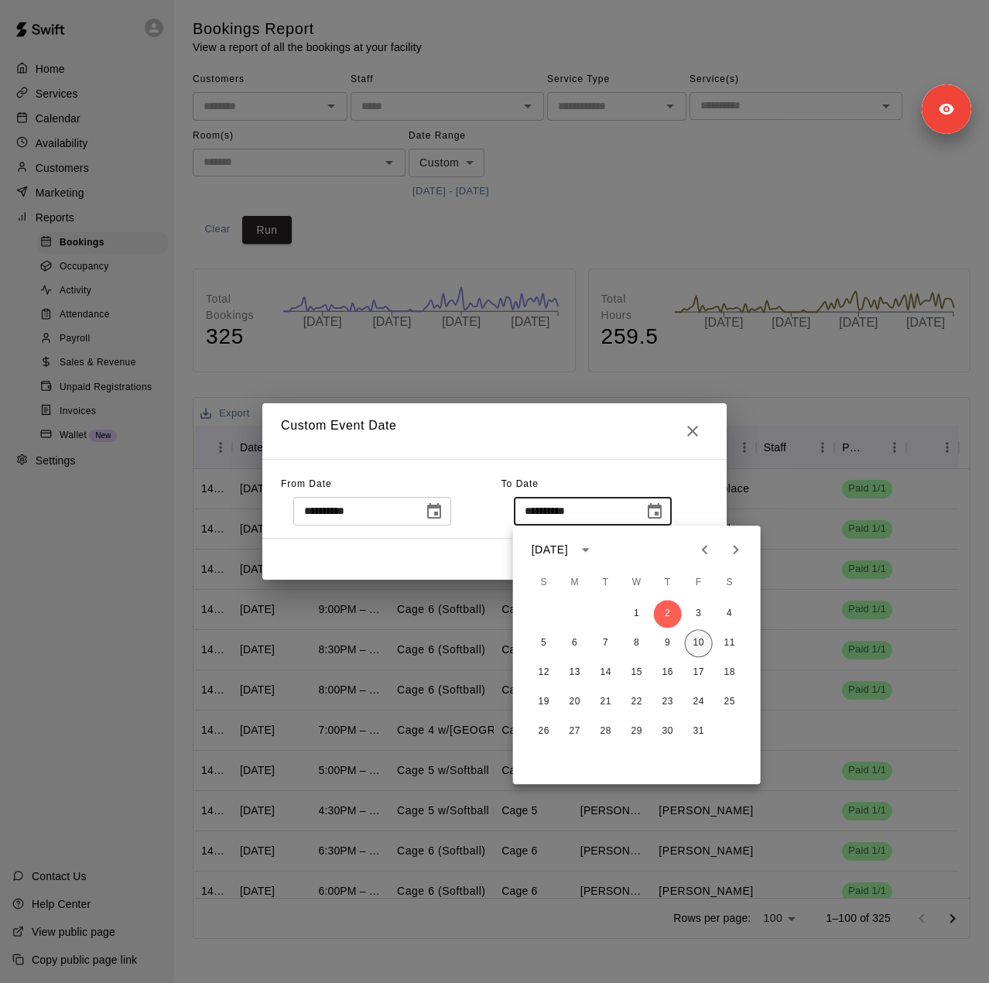
click at [700, 647] on button "10" at bounding box center [699, 643] width 28 height 28
type input "**********"
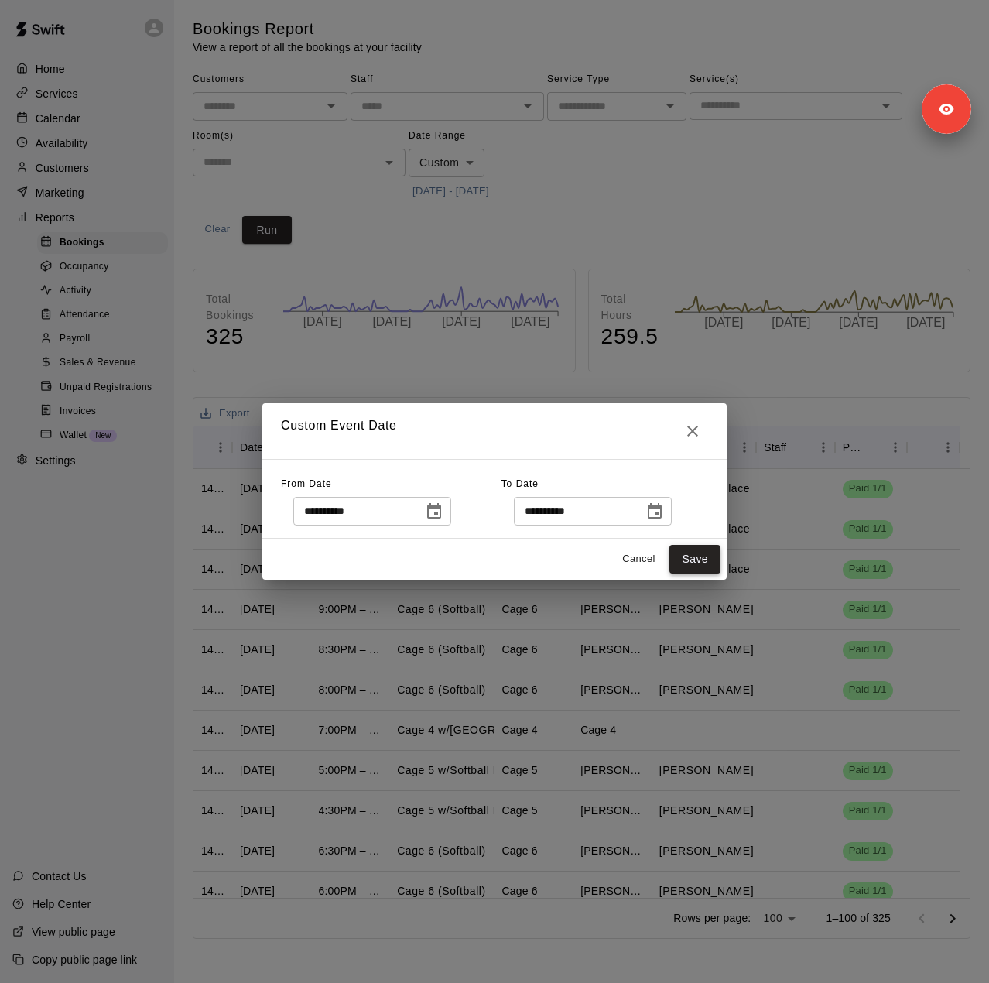
click at [702, 561] on button "Save" at bounding box center [694, 559] width 51 height 29
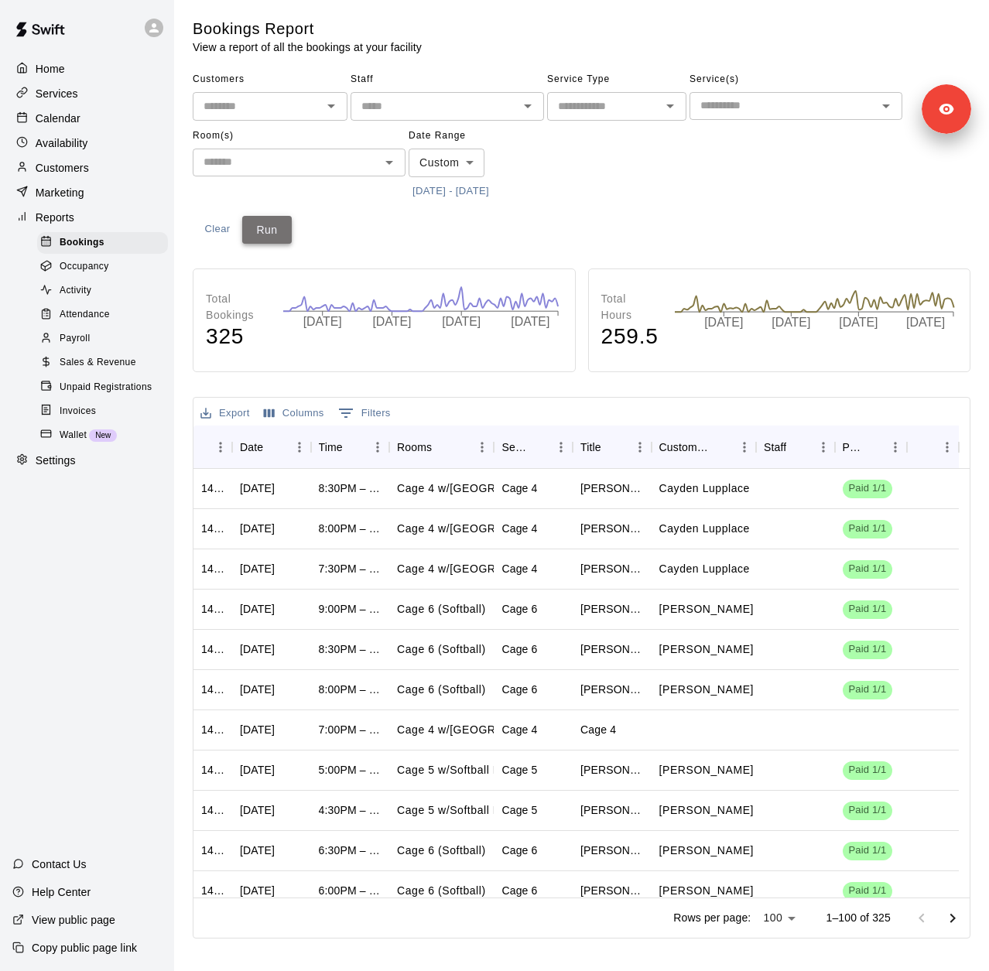
click at [279, 234] on button "Run" at bounding box center [267, 230] width 50 height 29
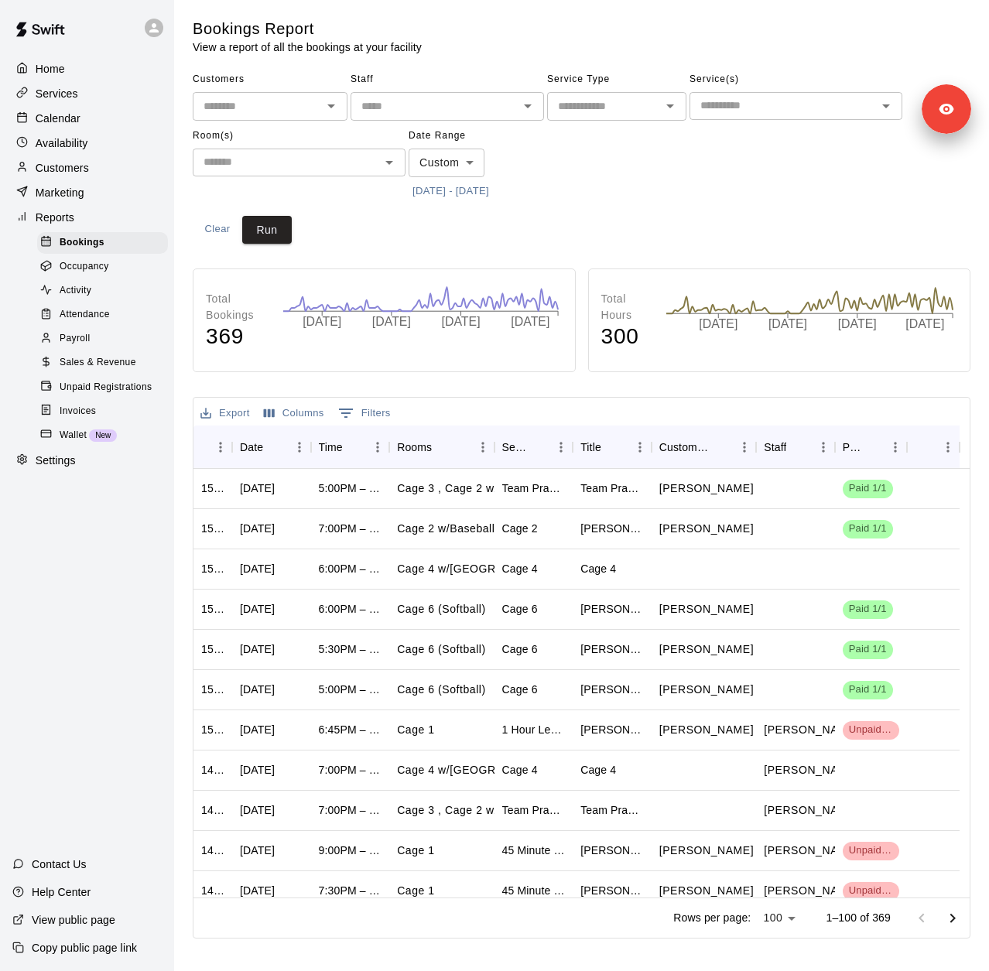
click at [98, 371] on span "Sales & Revenue" at bounding box center [98, 362] width 77 height 15
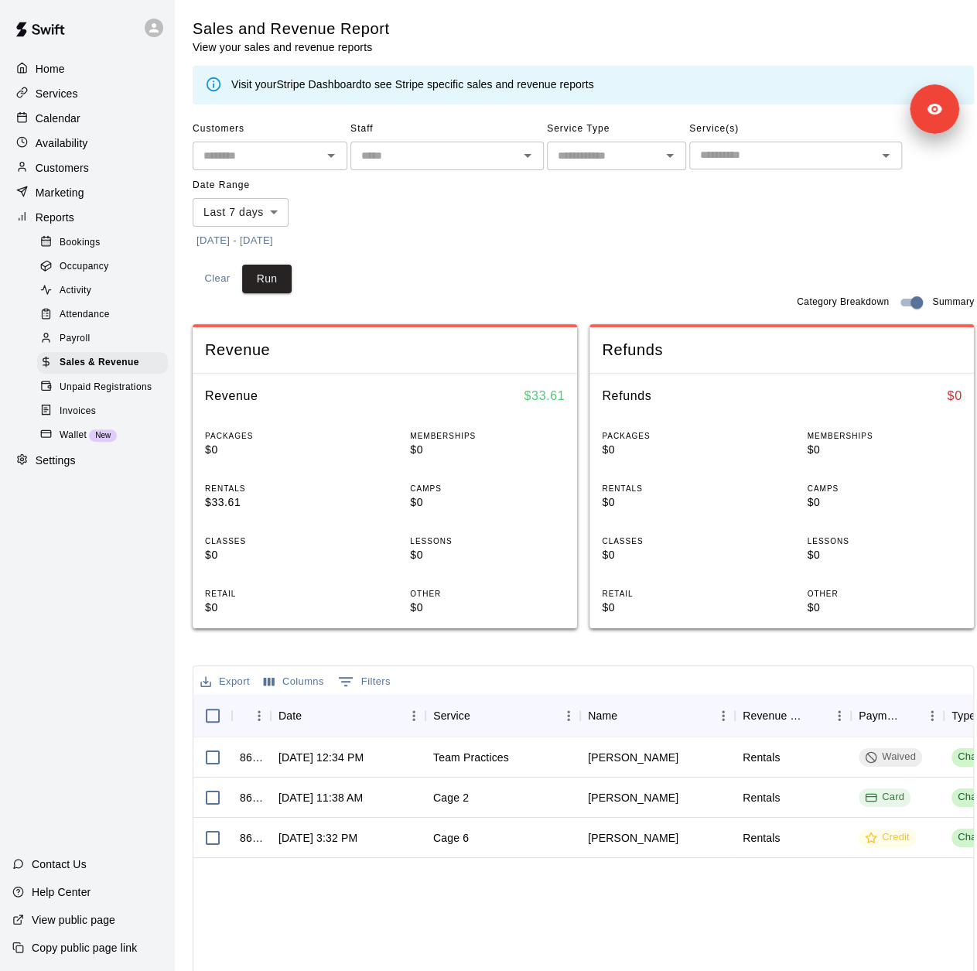
click at [277, 241] on button "[DATE] - [DATE]" at bounding box center [235, 241] width 84 height 24
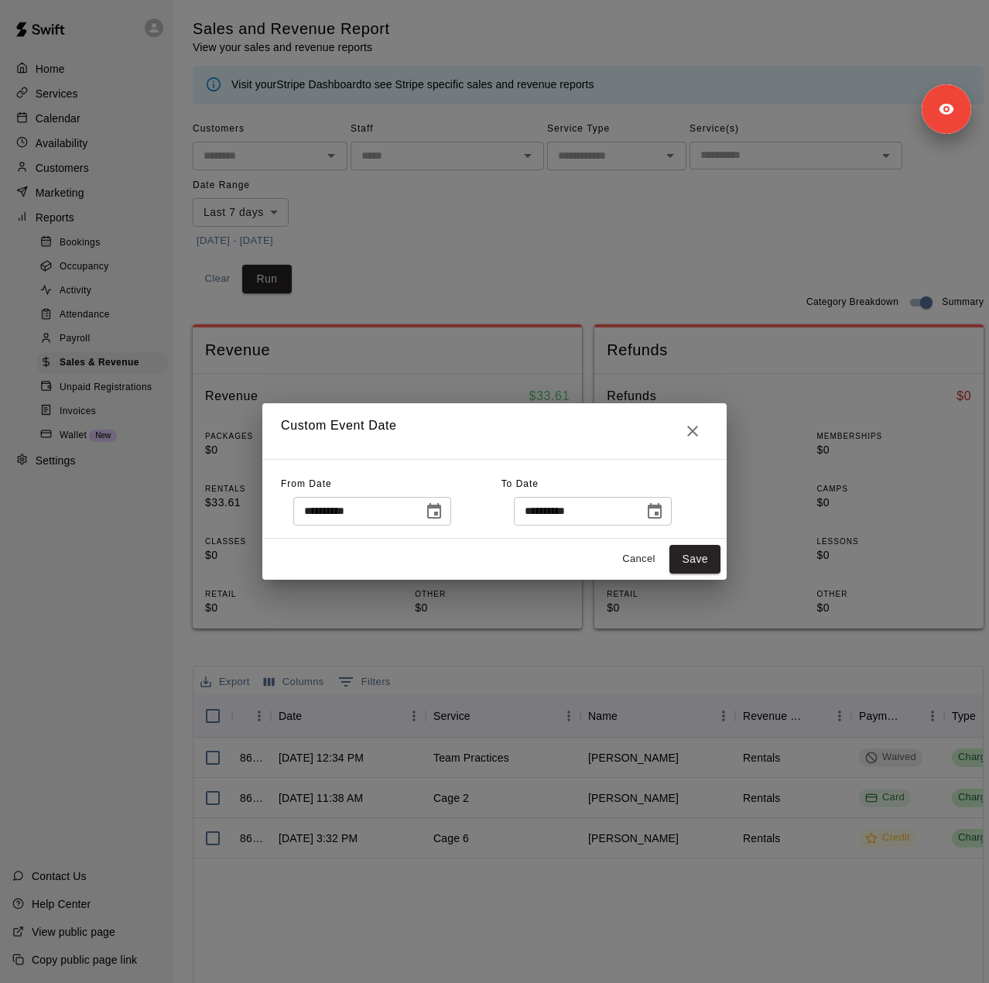
click at [443, 502] on icon "Choose date, selected date is Oct 3, 2025" at bounding box center [434, 511] width 19 height 19
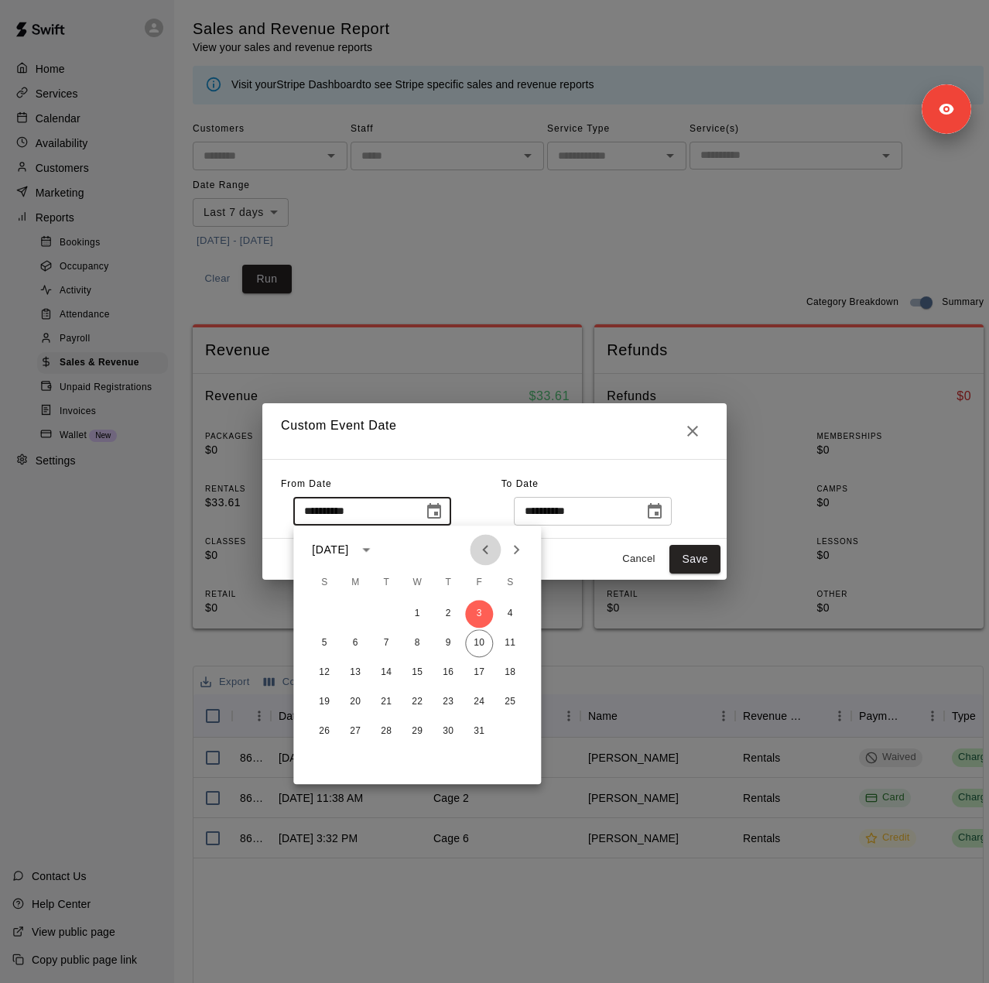
click at [488, 552] on icon "Previous month" at bounding box center [485, 549] width 19 height 19
click at [488, 612] on button "4" at bounding box center [479, 614] width 28 height 28
type input "**********"
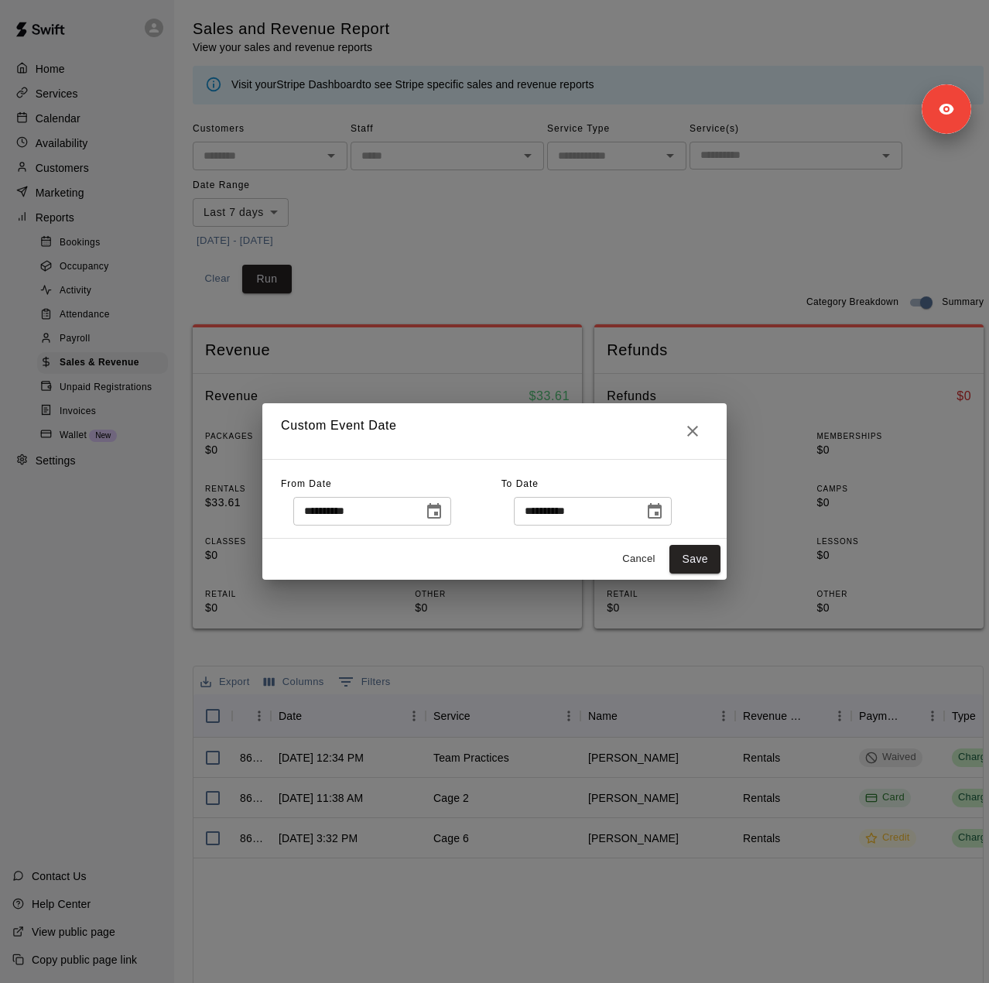
click at [664, 508] on icon "Choose date, selected date is Oct 11, 2025" at bounding box center [654, 511] width 19 height 19
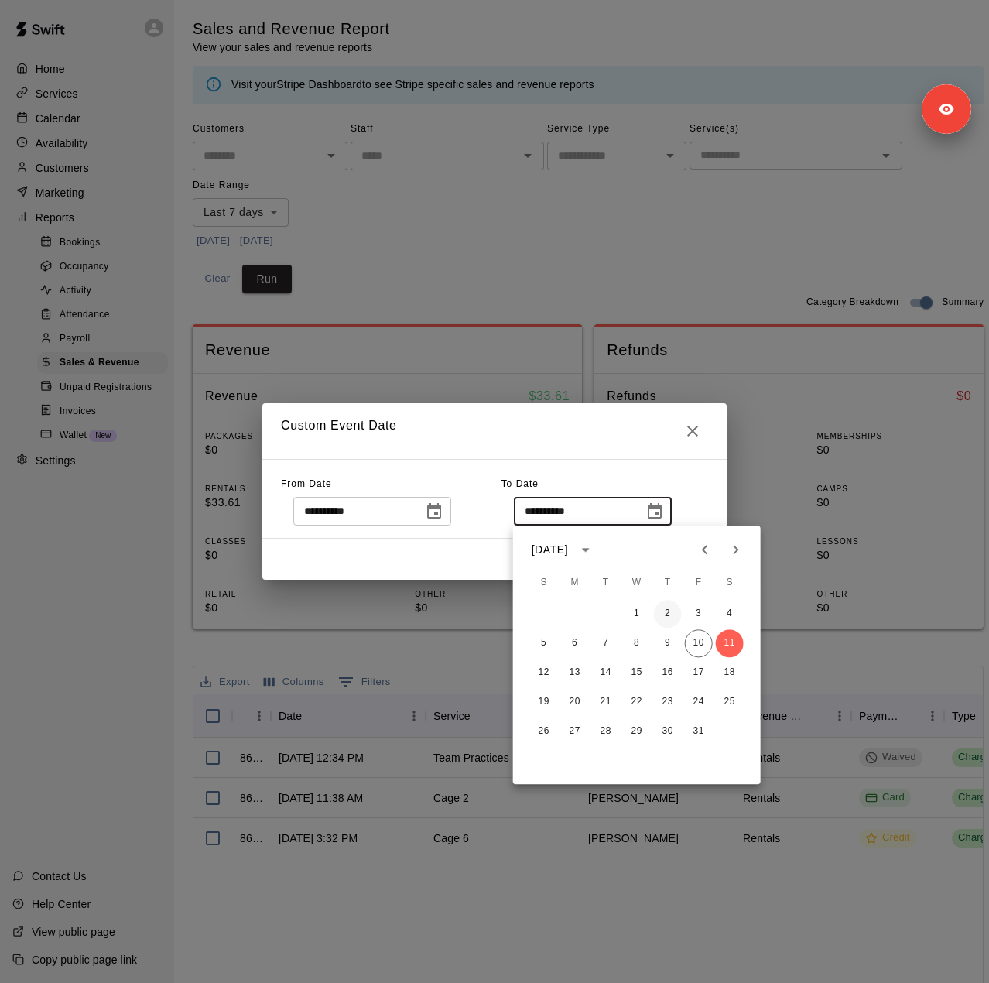
click at [672, 616] on button "2" at bounding box center [668, 614] width 28 height 28
type input "**********"
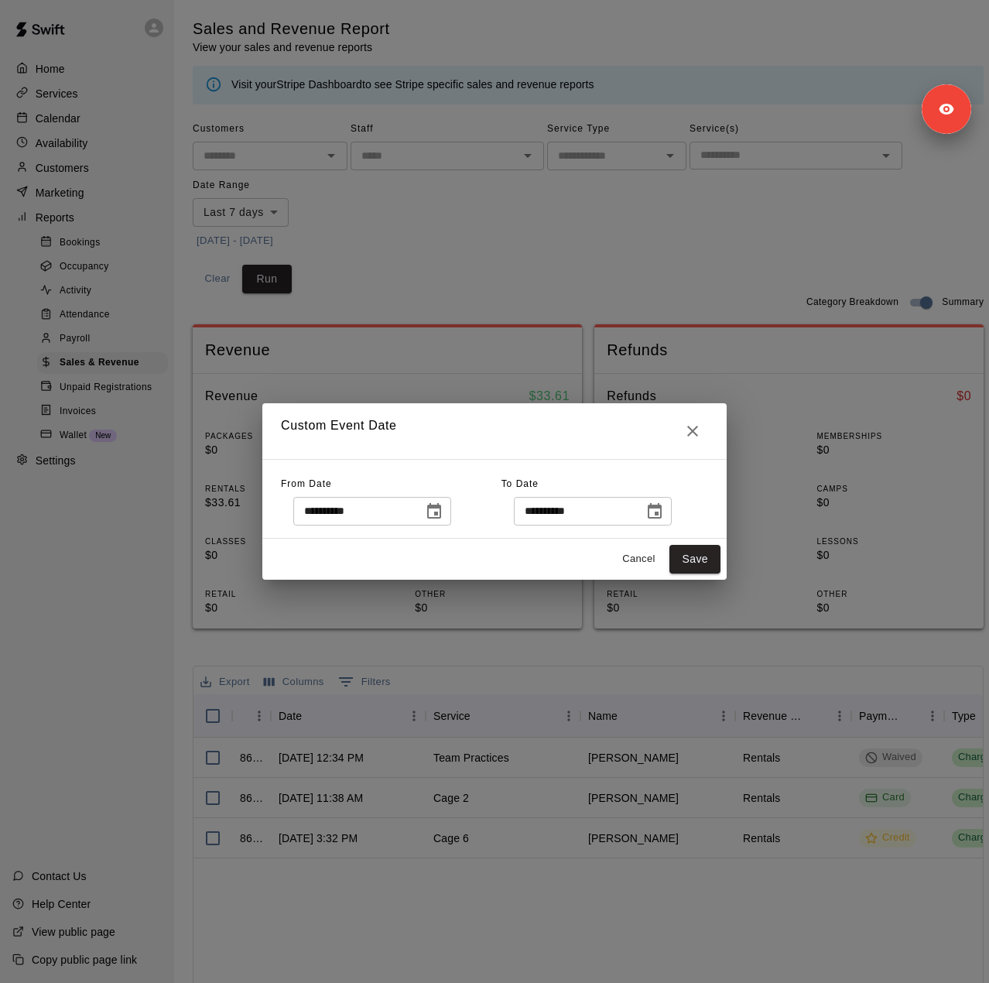
click at [692, 568] on button "Save" at bounding box center [694, 559] width 51 height 29
type input "******"
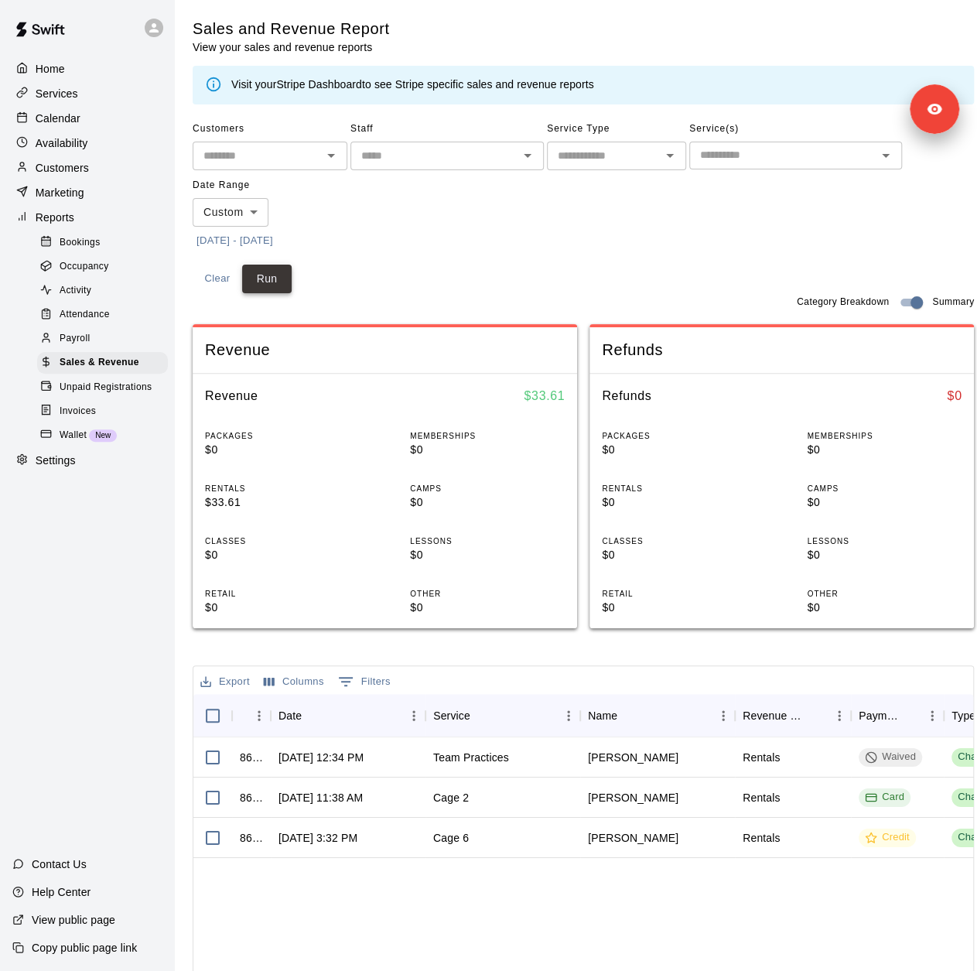
click at [266, 289] on button "Run" at bounding box center [267, 279] width 50 height 29
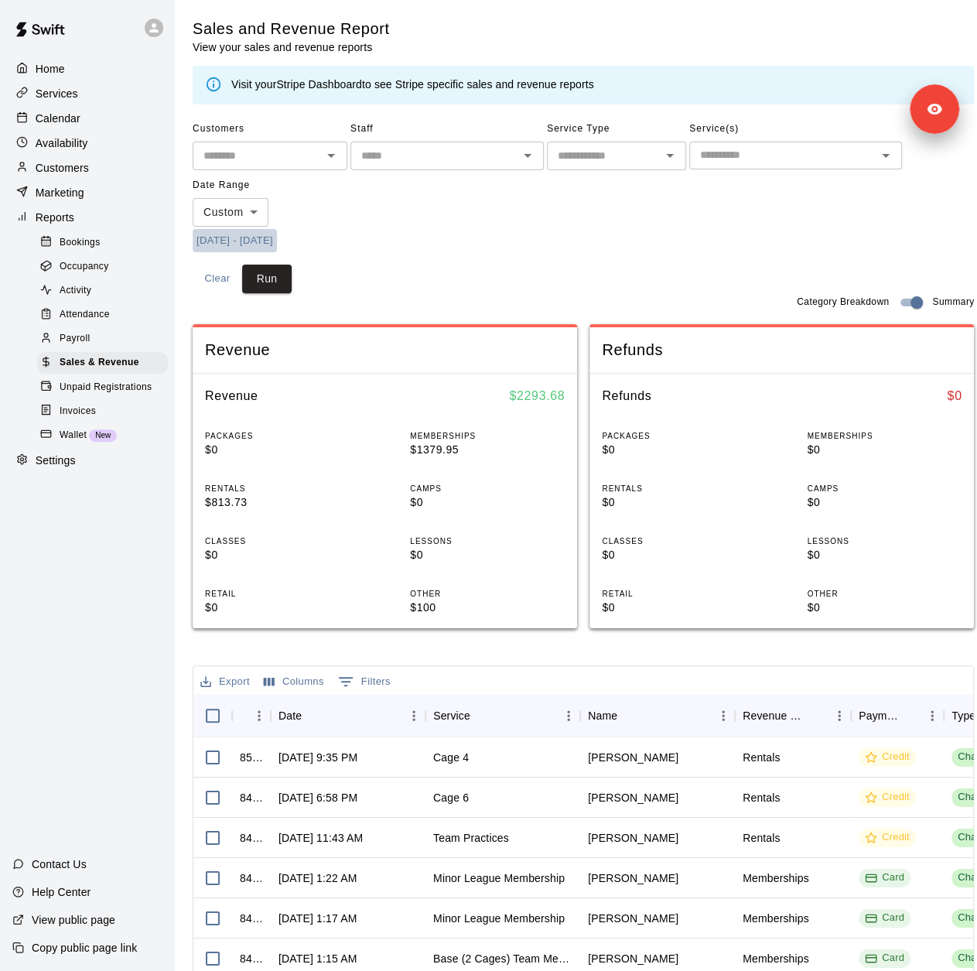
click at [274, 236] on button "7/4/2025 - 10/2/2025" at bounding box center [235, 241] width 84 height 24
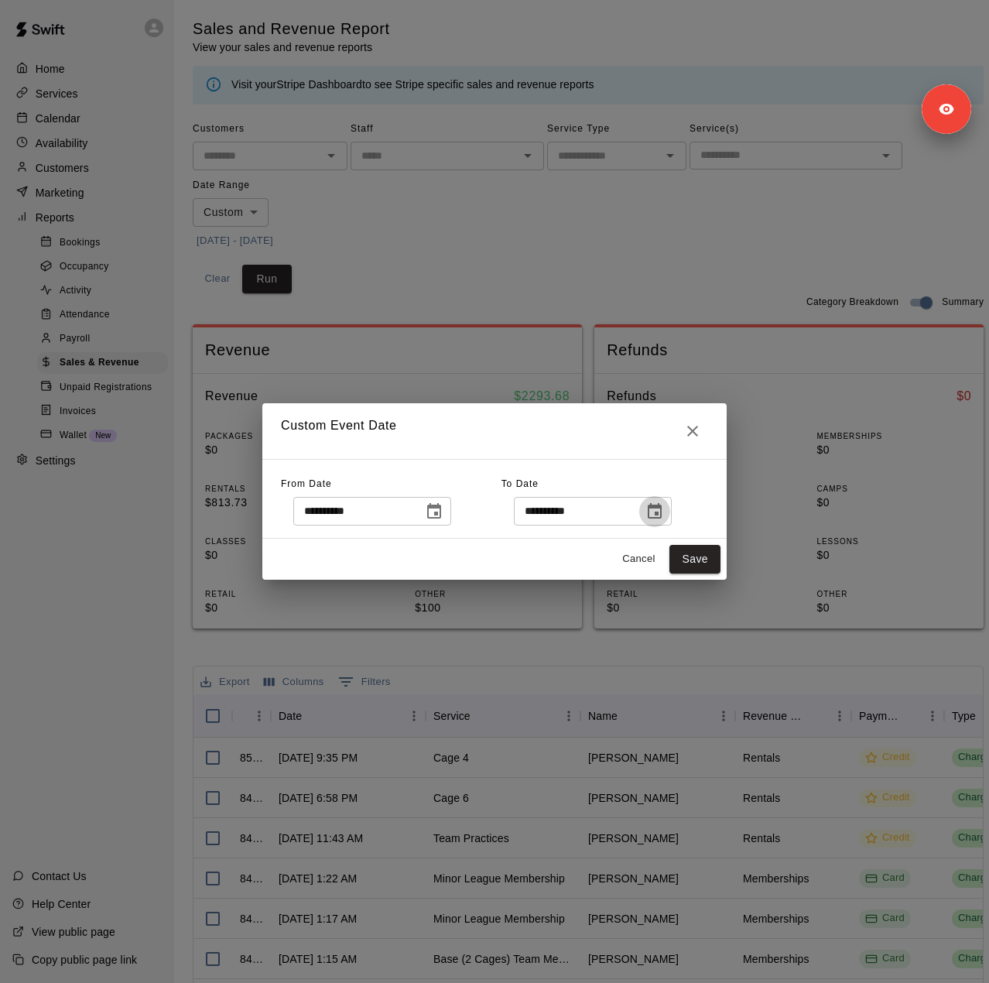
click at [664, 510] on icon "Choose date, selected date is Oct 2, 2025" at bounding box center [654, 511] width 19 height 19
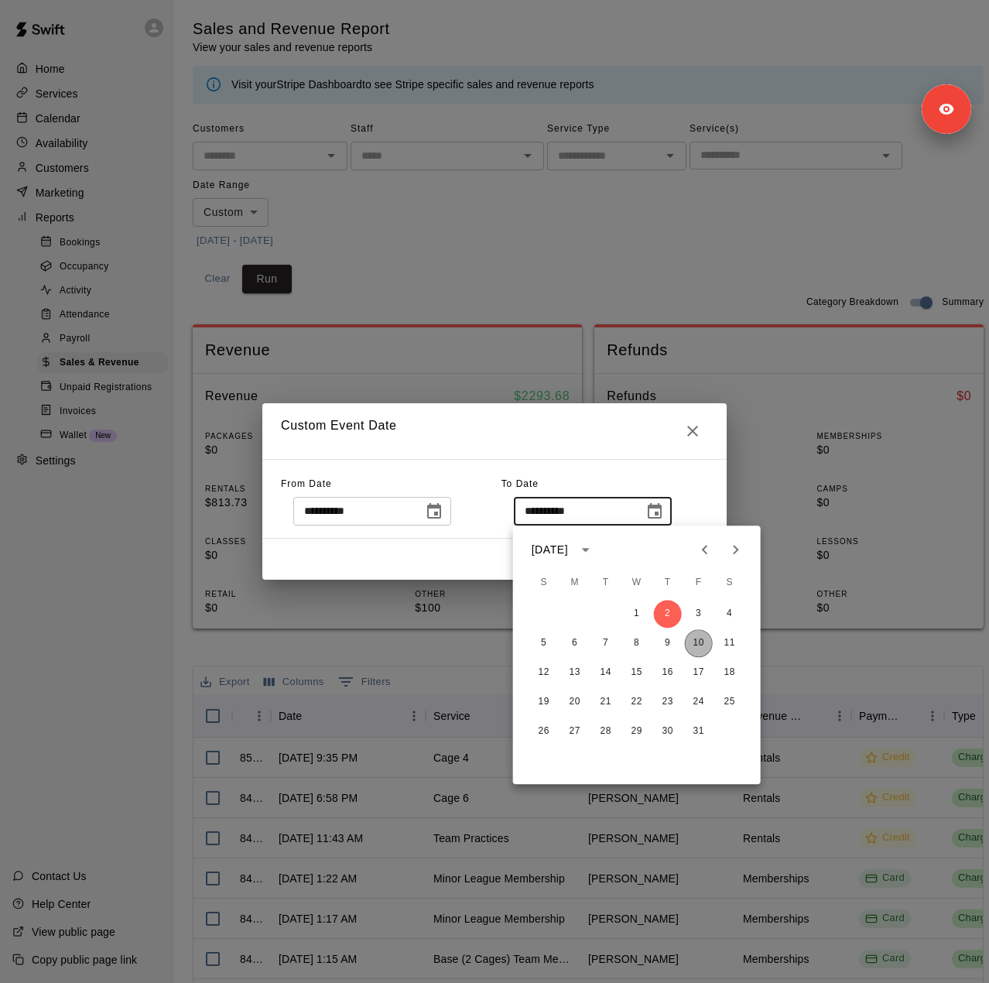
click at [700, 642] on button "10" at bounding box center [699, 643] width 28 height 28
type input "**********"
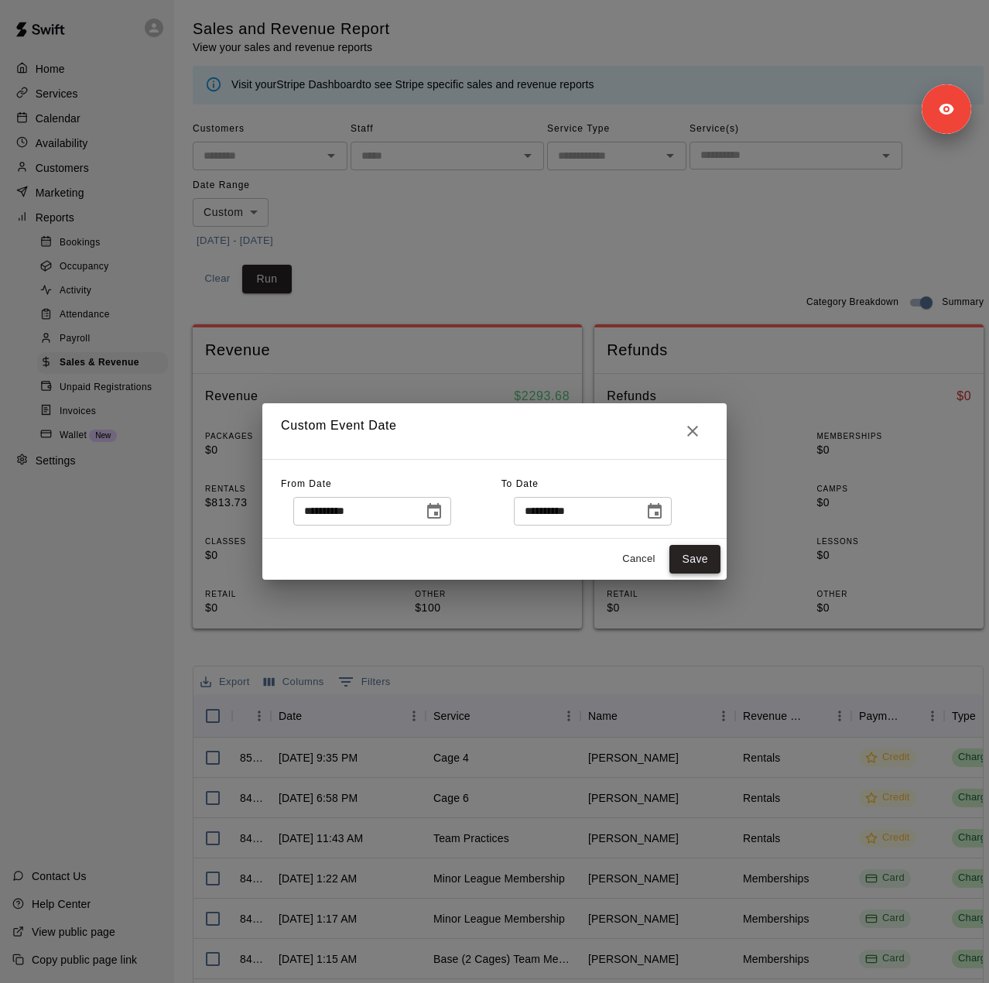
click at [690, 560] on button "Save" at bounding box center [694, 559] width 51 height 29
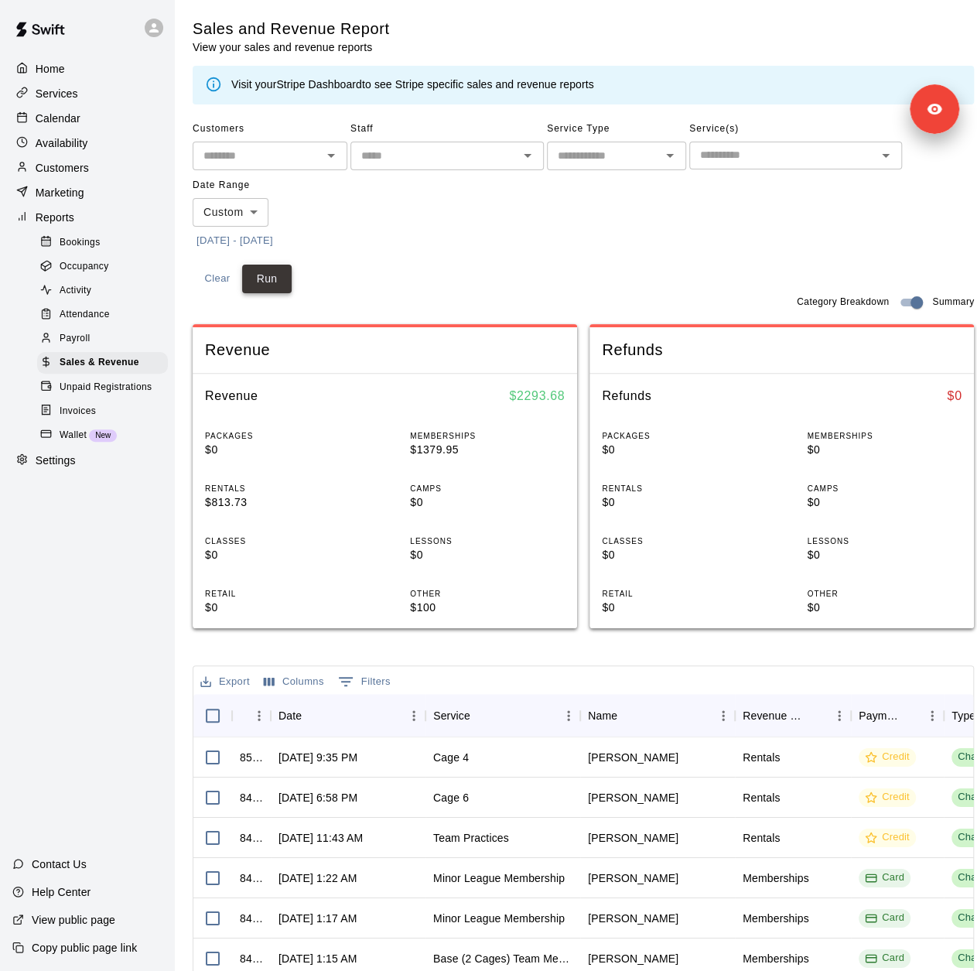
click at [269, 286] on button "Run" at bounding box center [267, 279] width 50 height 29
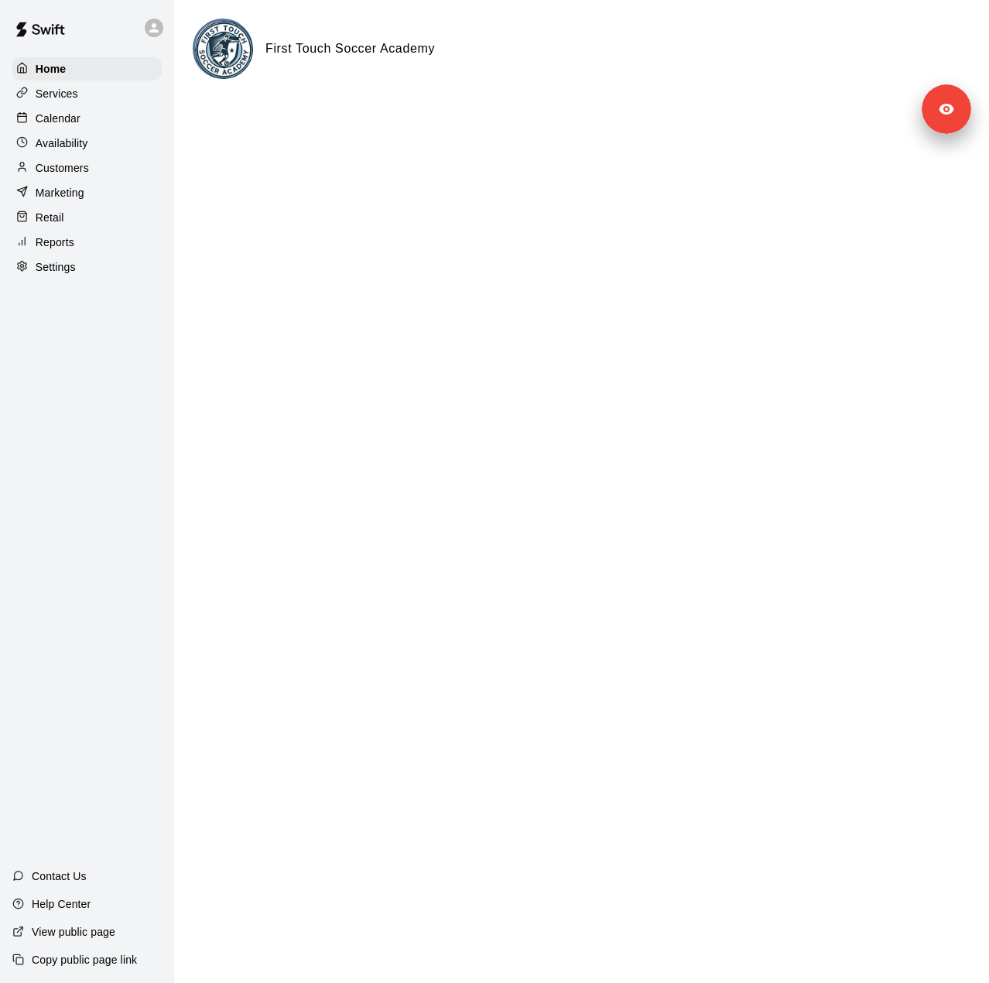
click at [91, 279] on div "Settings" at bounding box center [86, 266] width 149 height 23
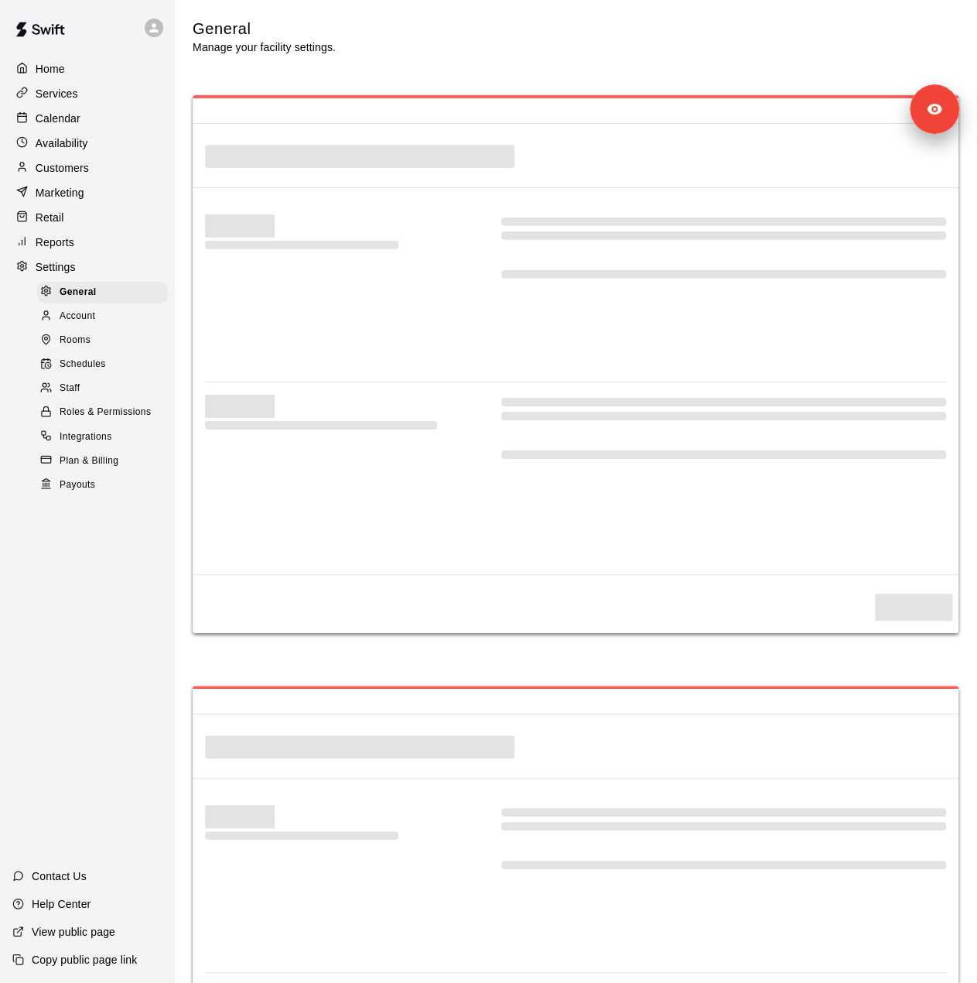
select select "**"
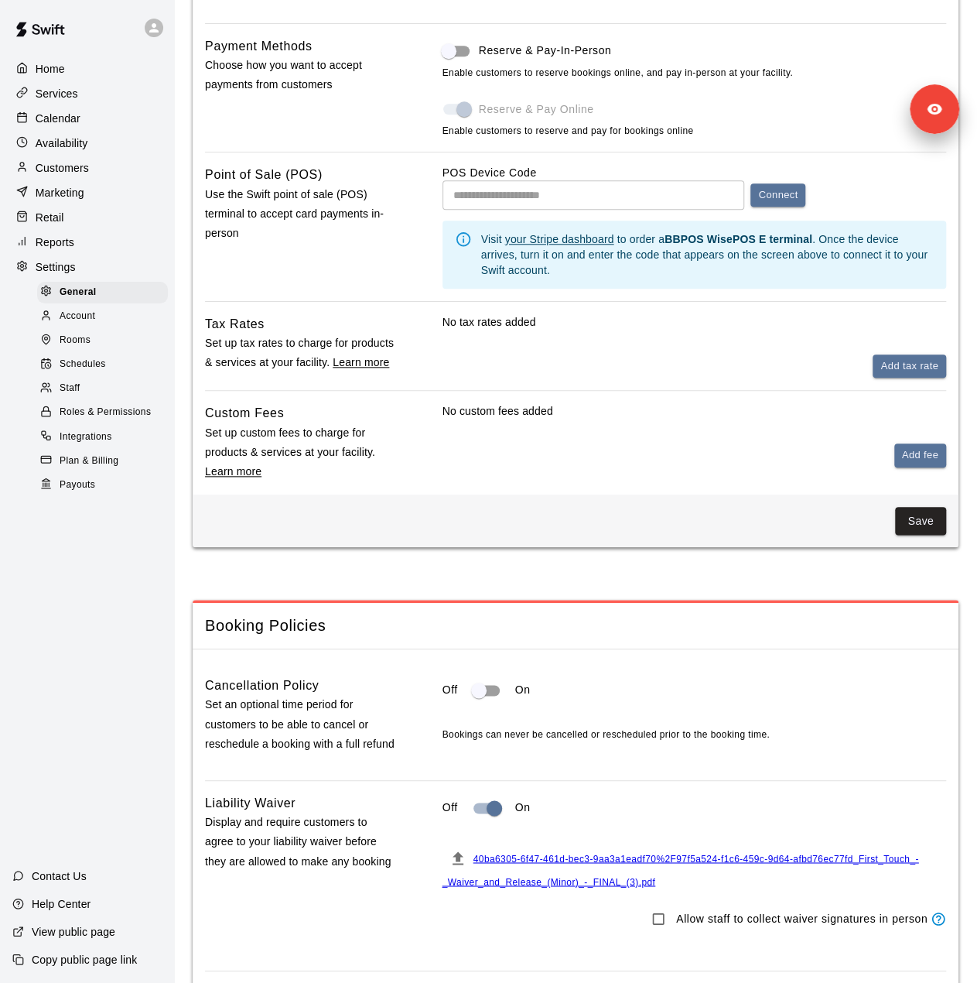
scroll to position [585, 0]
click at [63, 396] on span "Staff" at bounding box center [70, 388] width 20 height 15
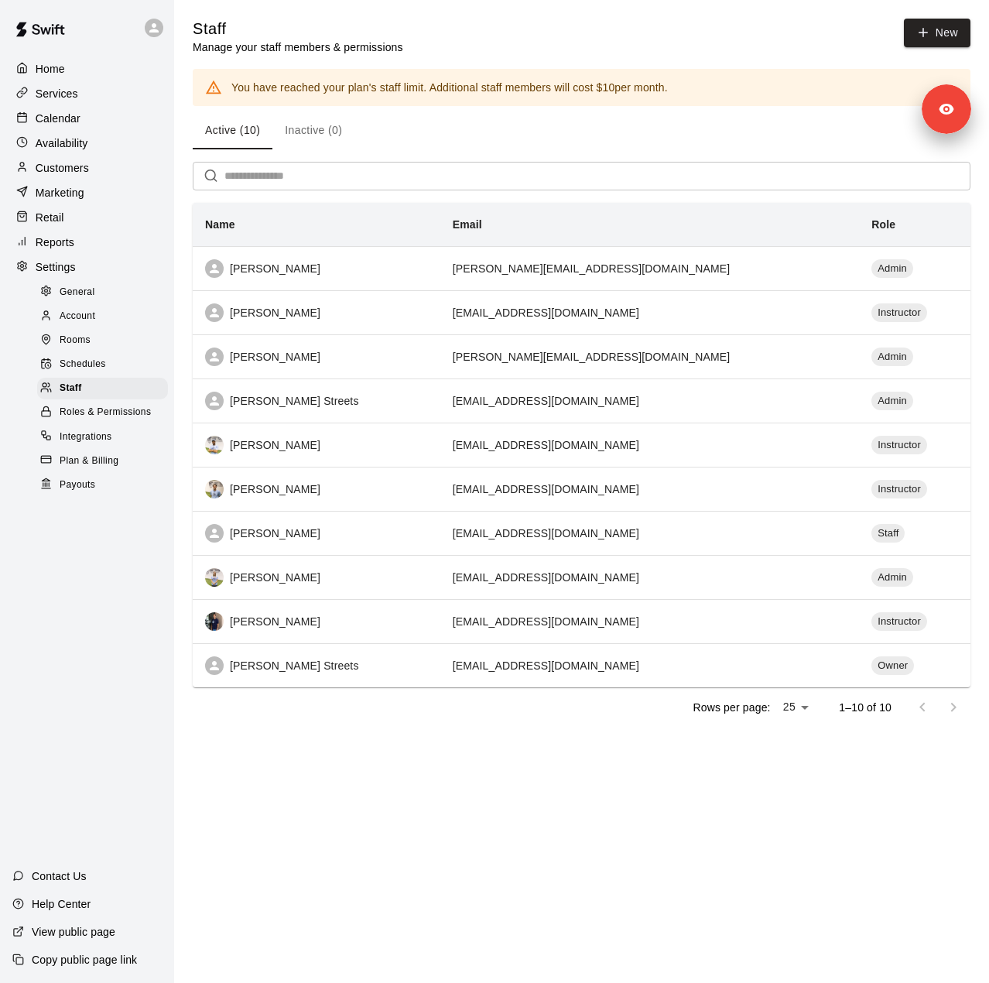
click at [99, 172] on div "Customers" at bounding box center [86, 167] width 149 height 23
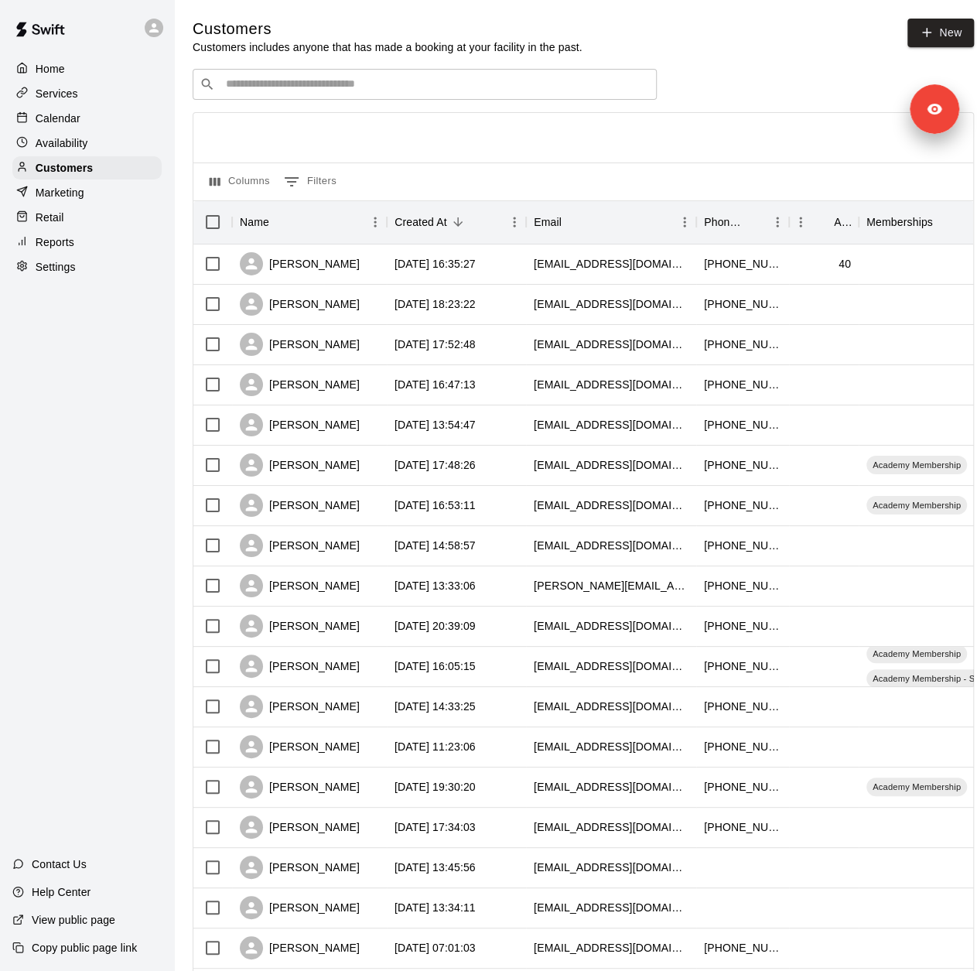
scroll to position [378, 0]
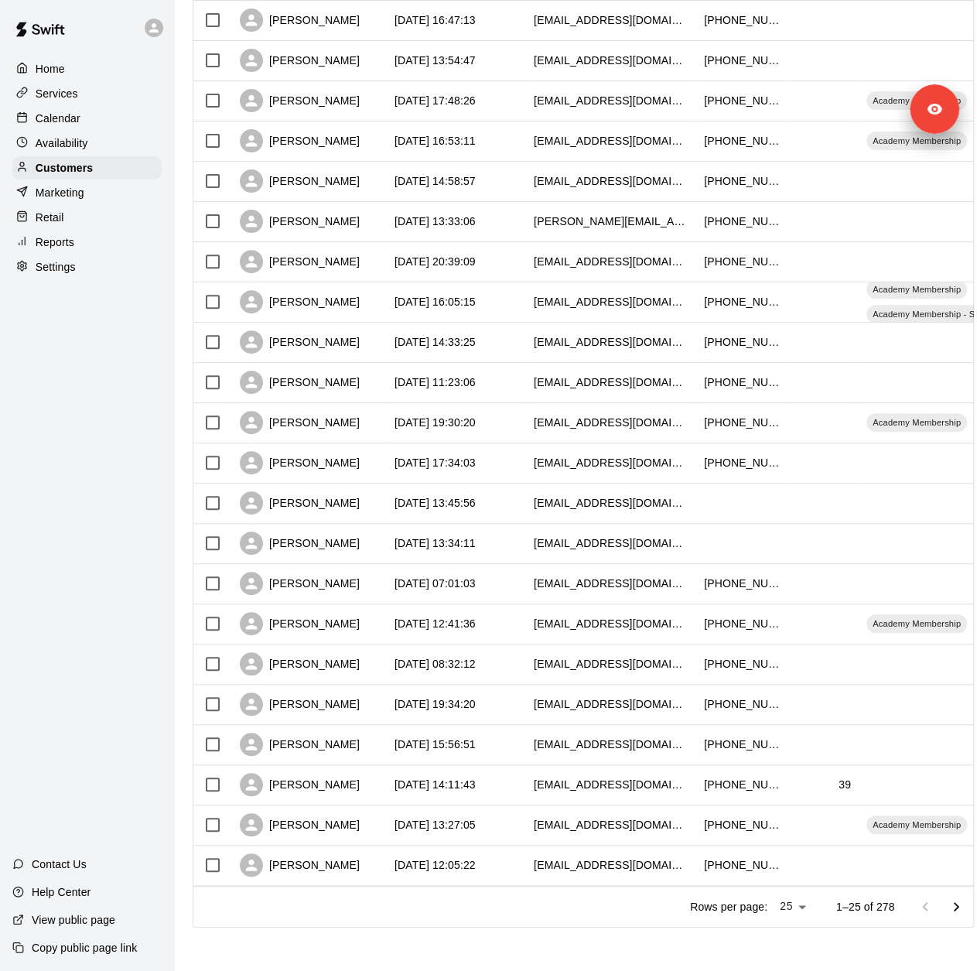
click at [84, 104] on div "Services" at bounding box center [86, 93] width 149 height 23
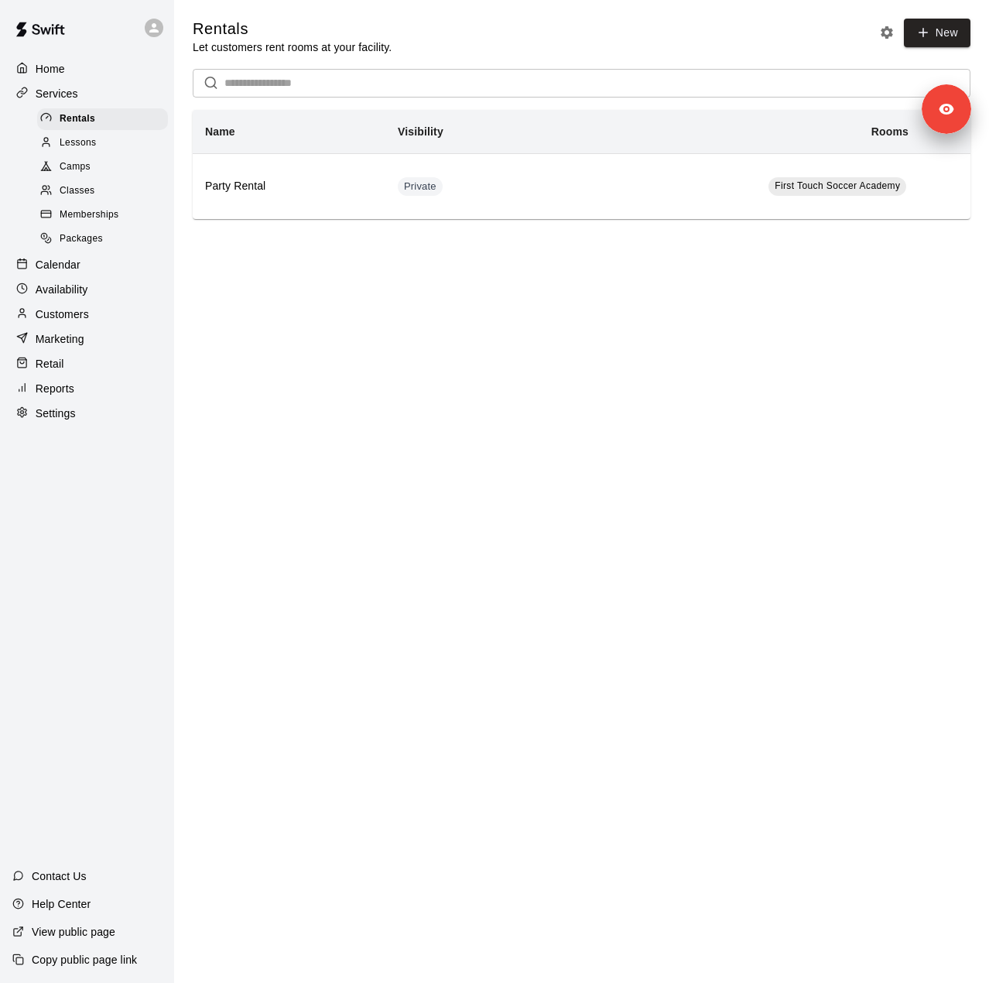
click at [115, 223] on span "Memberships" at bounding box center [89, 214] width 59 height 15
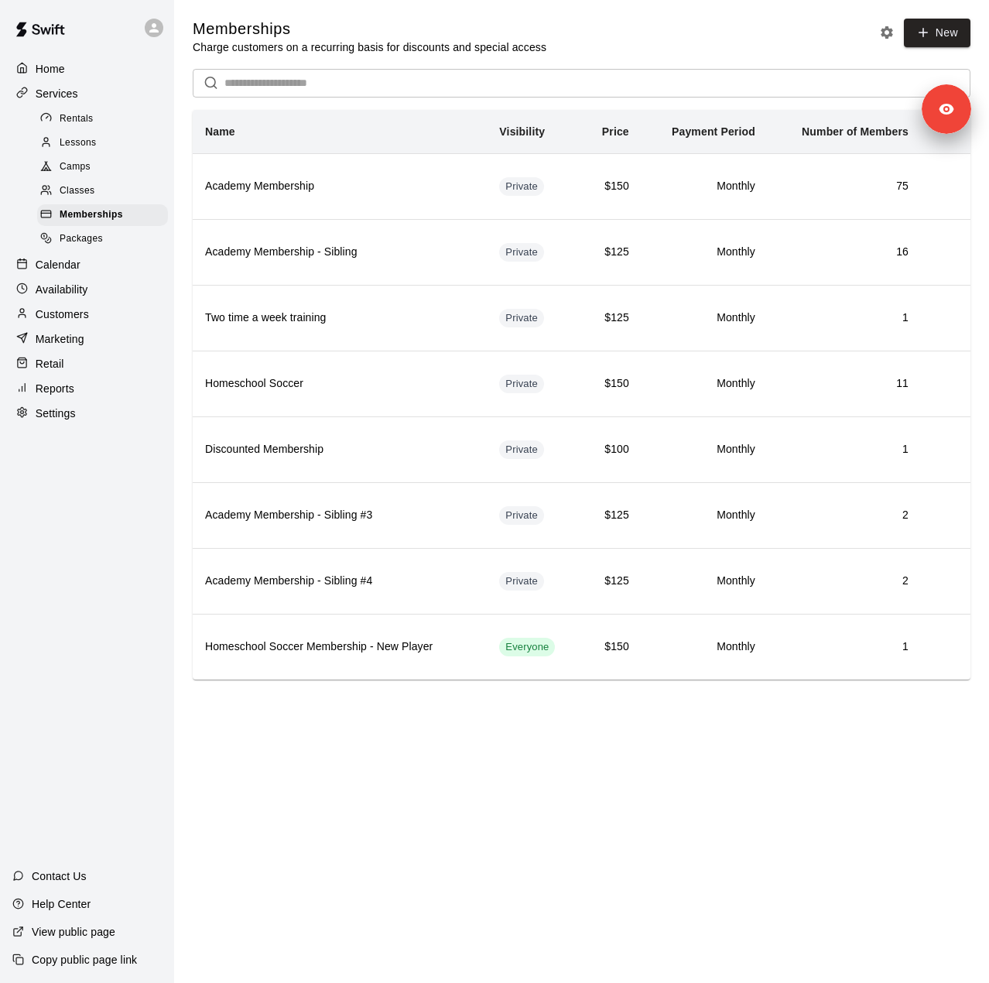
click at [73, 416] on div "Settings" at bounding box center [86, 413] width 149 height 23
click at [73, 403] on div "Home Services Rentals Lessons Camps Classes Memberships Packages Calendar Avail…" at bounding box center [87, 241] width 174 height 371
select select "**"
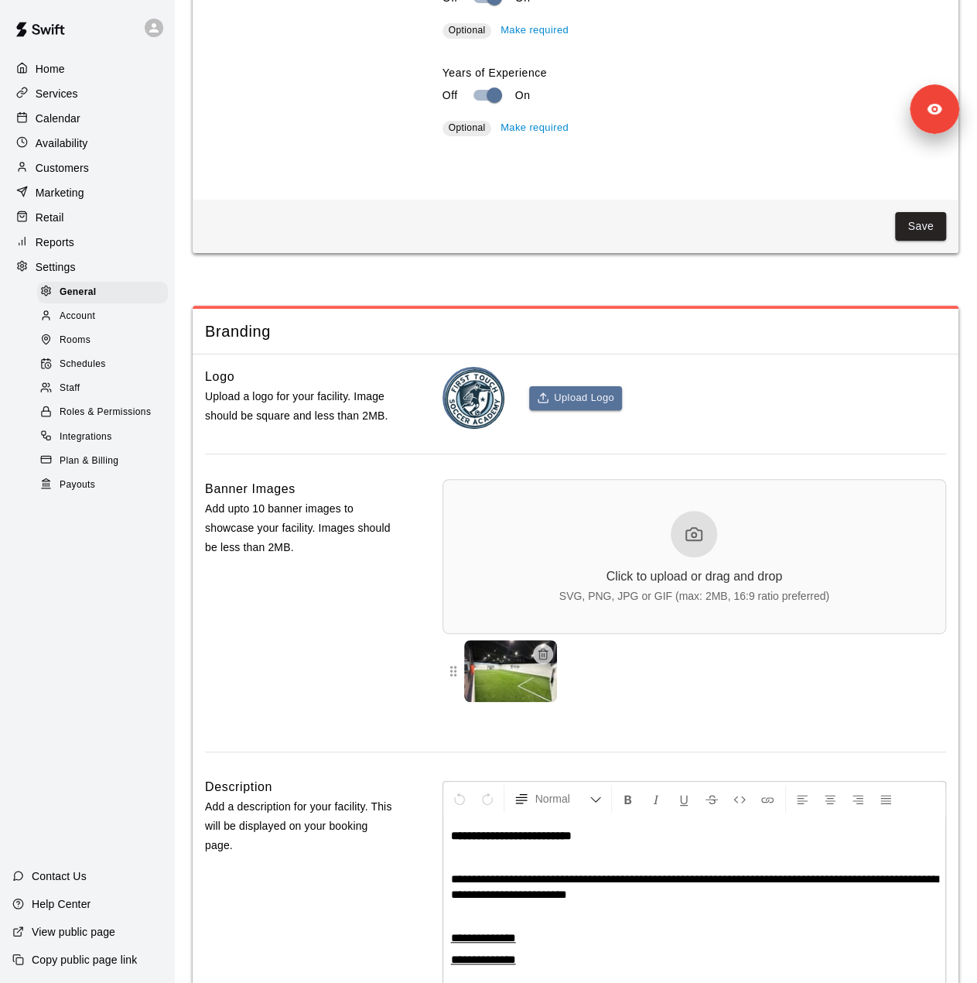
scroll to position [3075, 0]
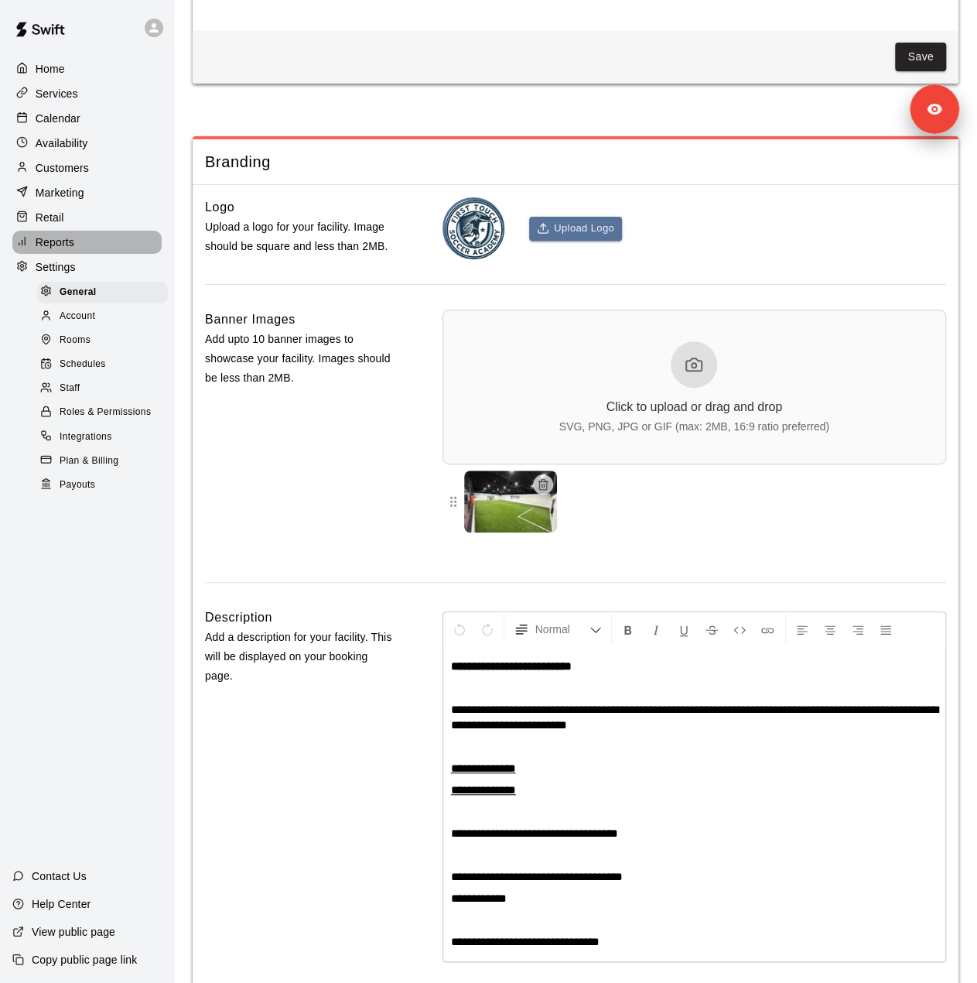
click at [85, 254] on div "Reports" at bounding box center [86, 242] width 149 height 23
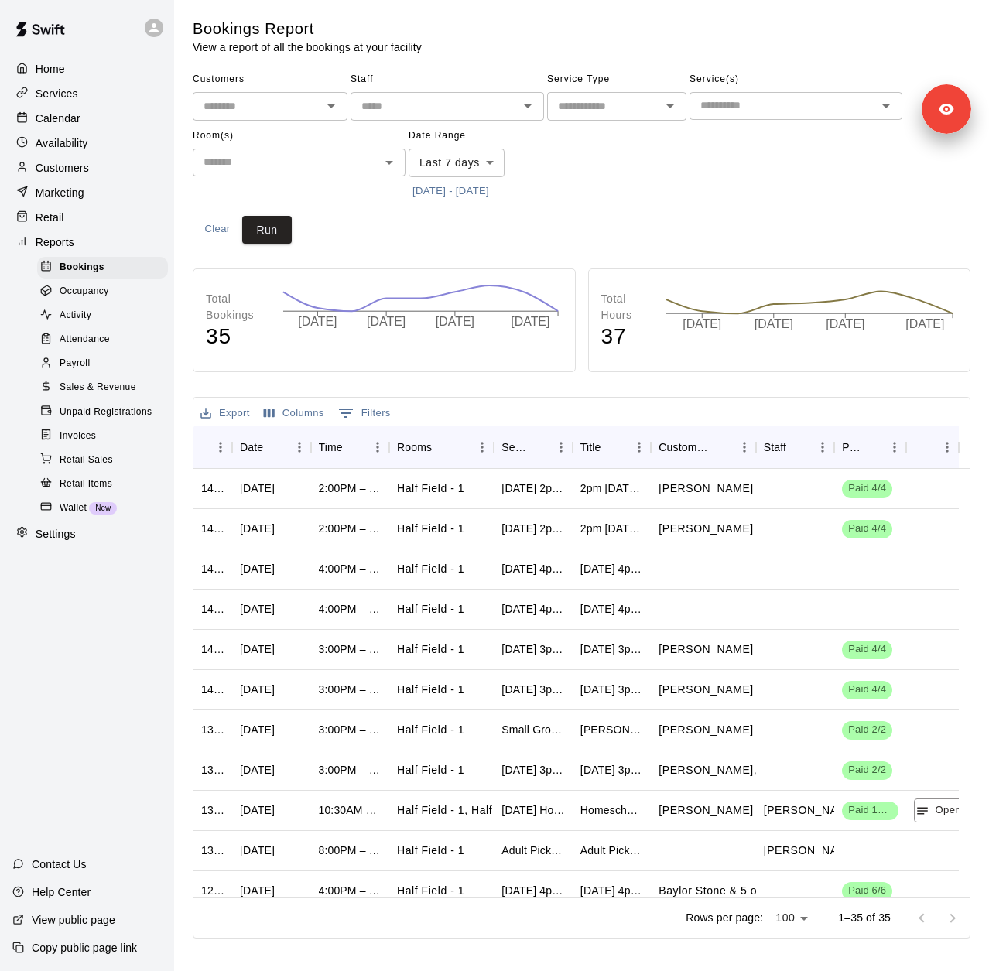
click at [438, 194] on button "10/3/2025 - 10/10/2025" at bounding box center [451, 192] width 84 height 24
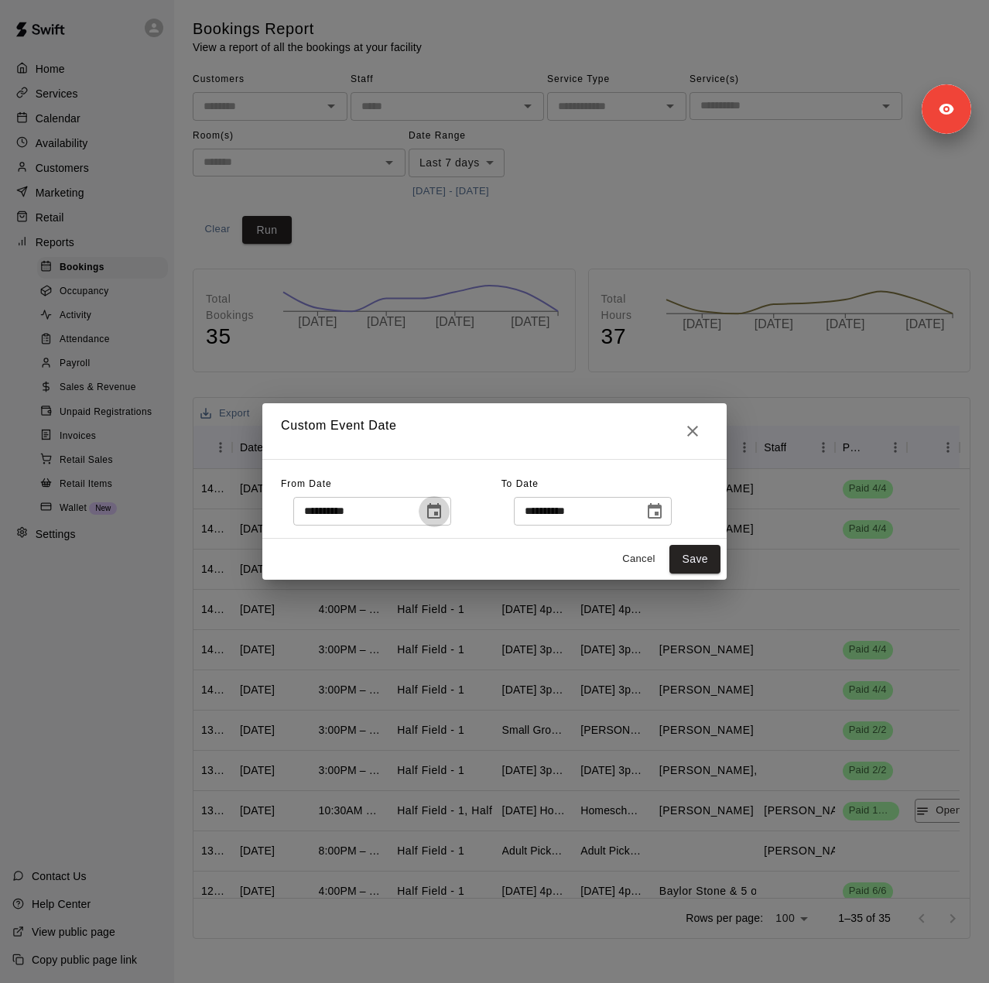
click at [441, 505] on icon "Choose date, selected date is Oct 3, 2025" at bounding box center [434, 510] width 14 height 15
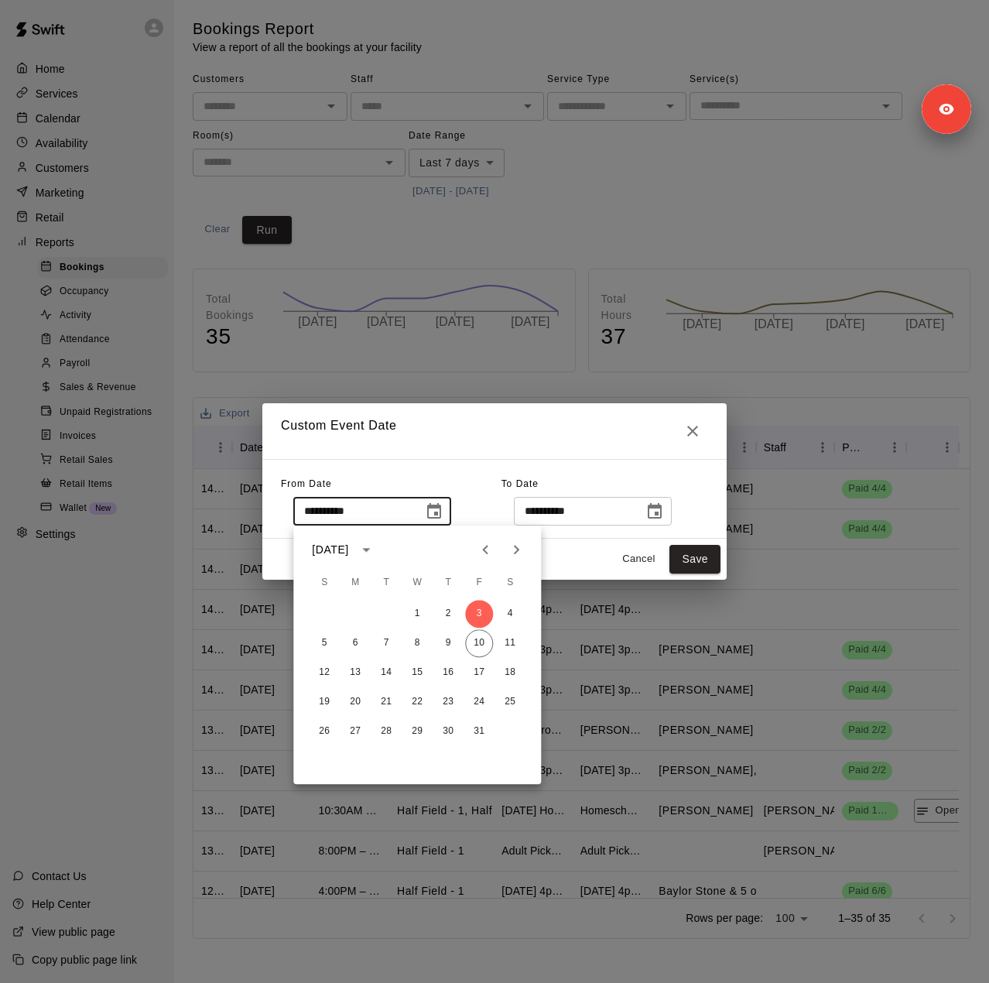
click at [492, 554] on icon "Previous month" at bounding box center [485, 549] width 19 height 19
click at [488, 547] on icon "Previous month" at bounding box center [485, 549] width 19 height 19
click at [519, 547] on icon "Next month" at bounding box center [516, 549] width 19 height 19
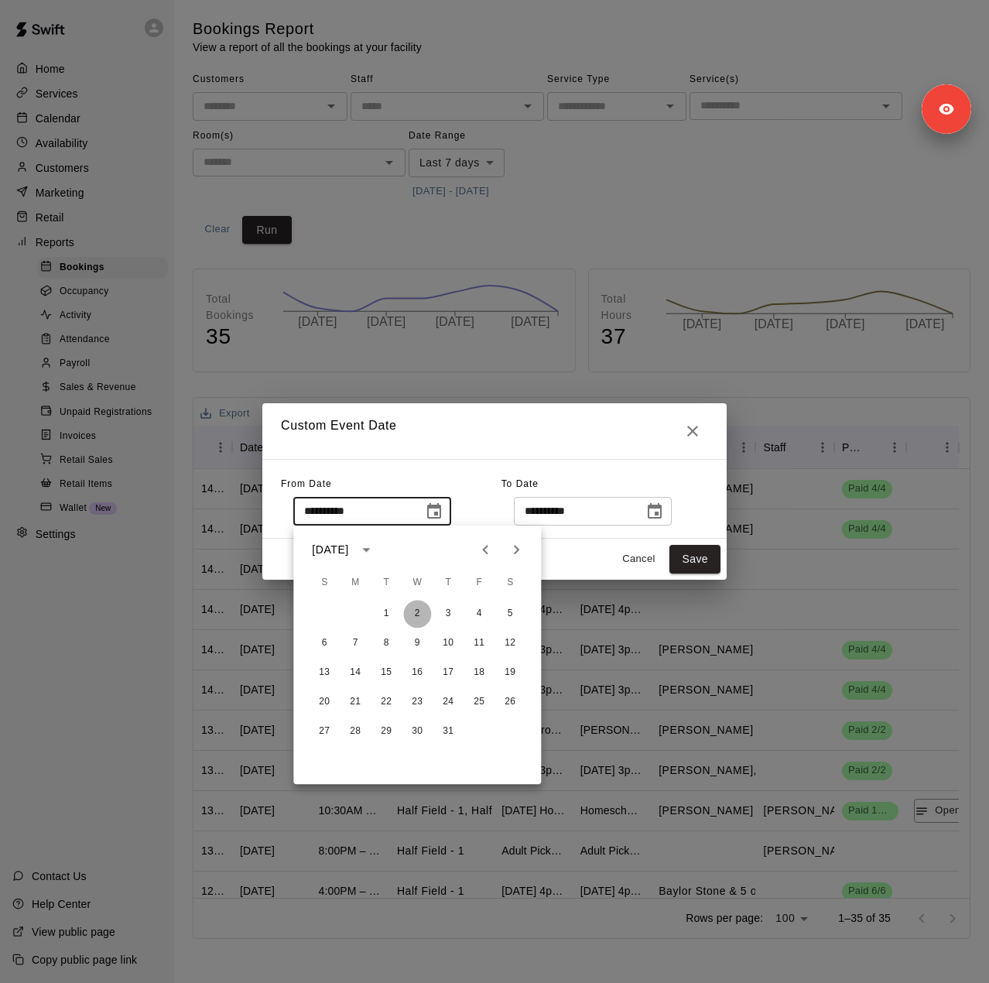
click at [414, 613] on button "2" at bounding box center [417, 614] width 28 height 28
type input "**********"
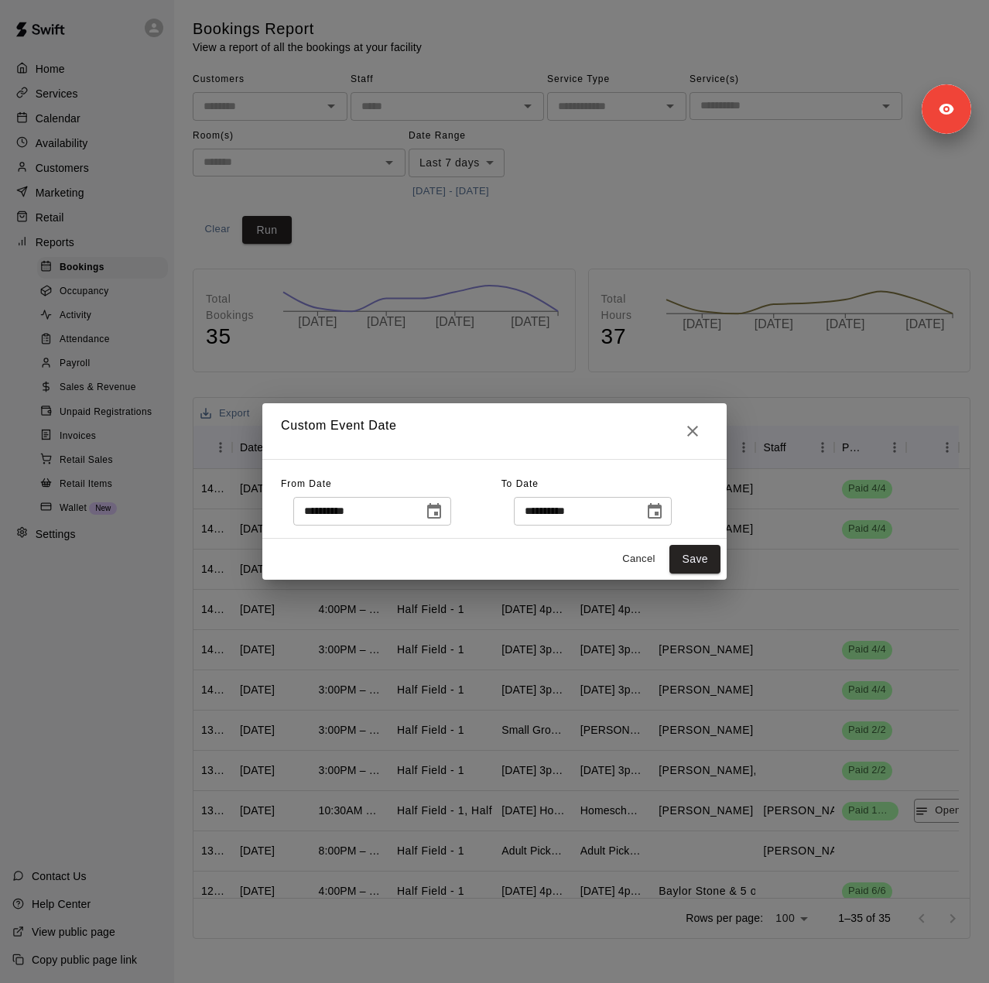
click at [662, 518] on icon "Choose date, selected date is Oct 10, 2025" at bounding box center [655, 510] width 14 height 15
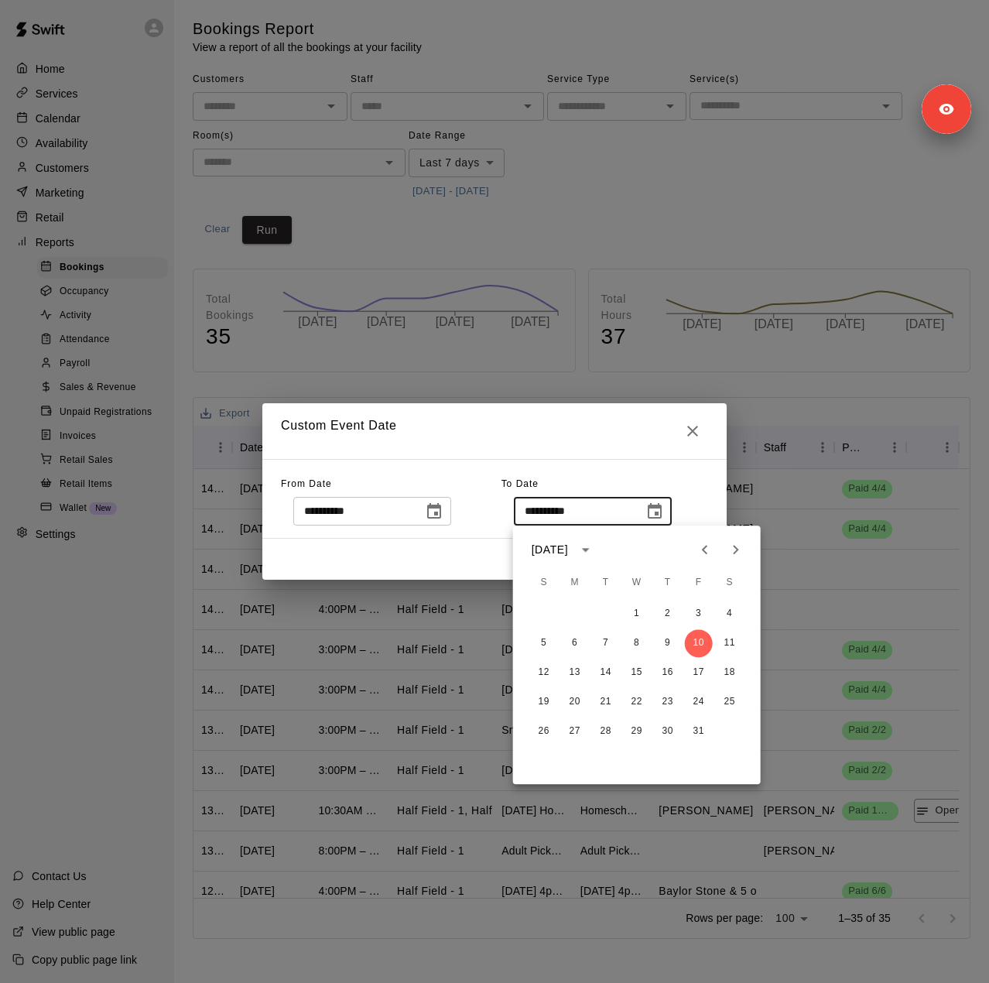
click at [703, 548] on icon "Previous month" at bounding box center [704, 549] width 5 height 9
click at [604, 731] on button "30" at bounding box center [606, 731] width 28 height 28
type input "**********"
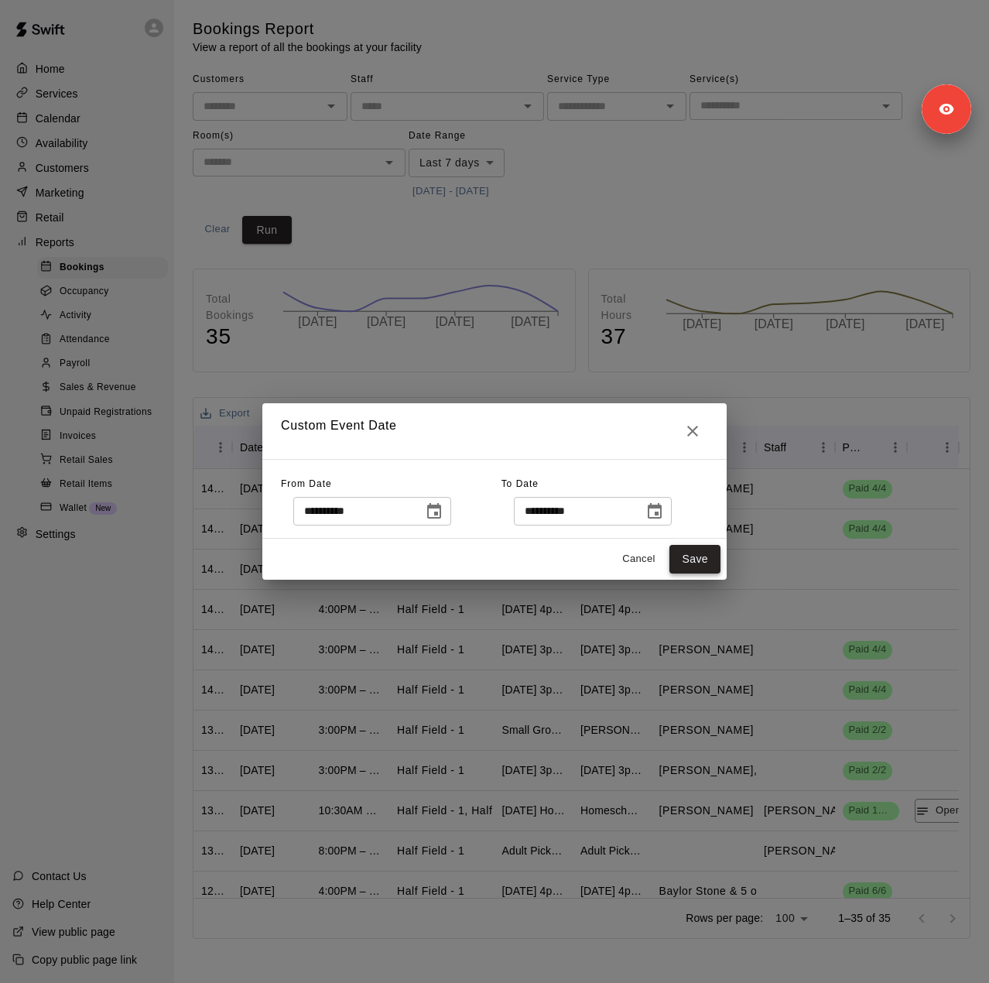
click at [702, 560] on button "Save" at bounding box center [694, 559] width 51 height 29
type input "******"
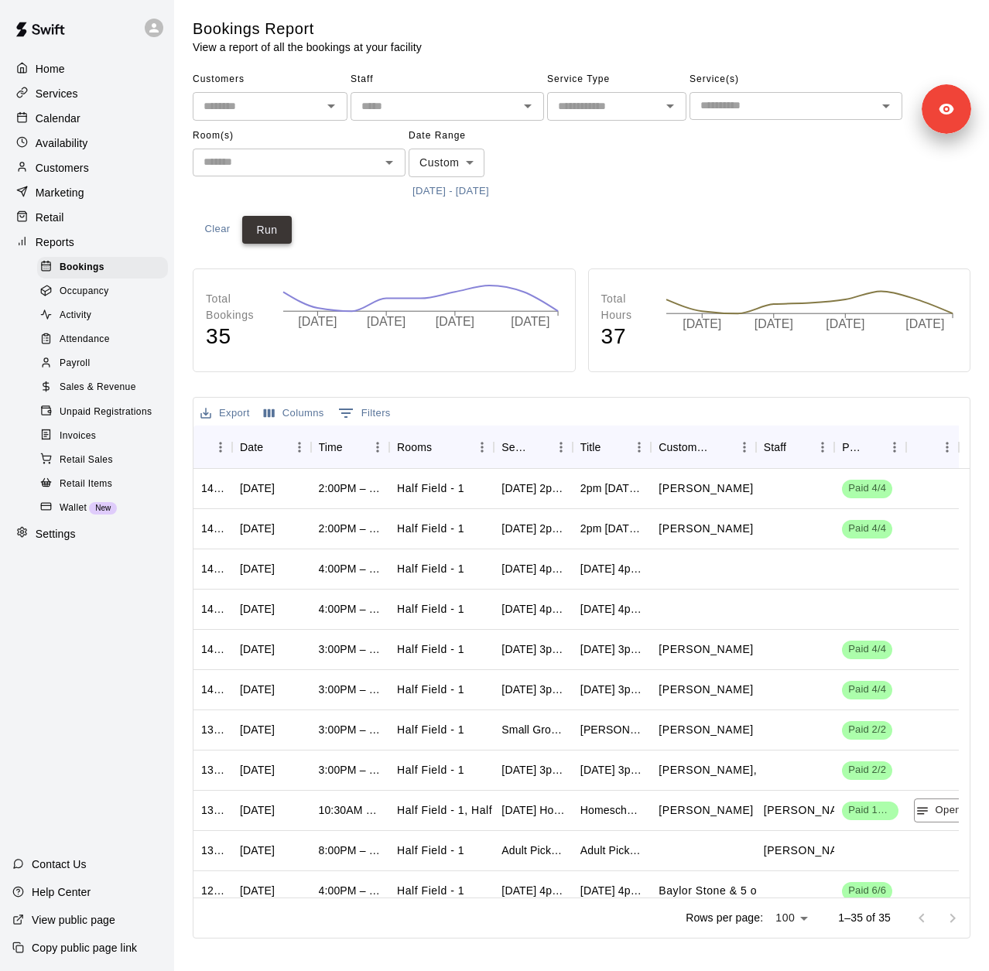
click at [269, 242] on button "Run" at bounding box center [267, 230] width 50 height 29
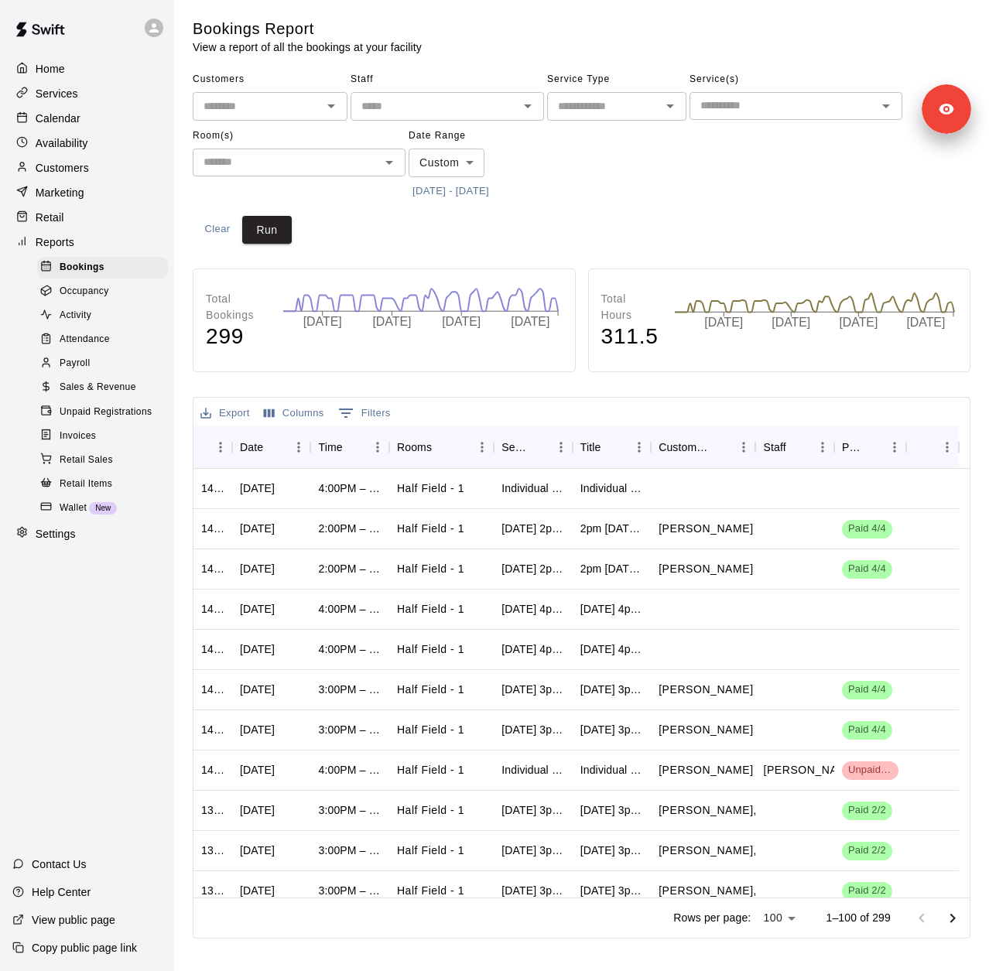
click at [488, 188] on button "7/2/2025 - 9/30/2025" at bounding box center [451, 192] width 84 height 24
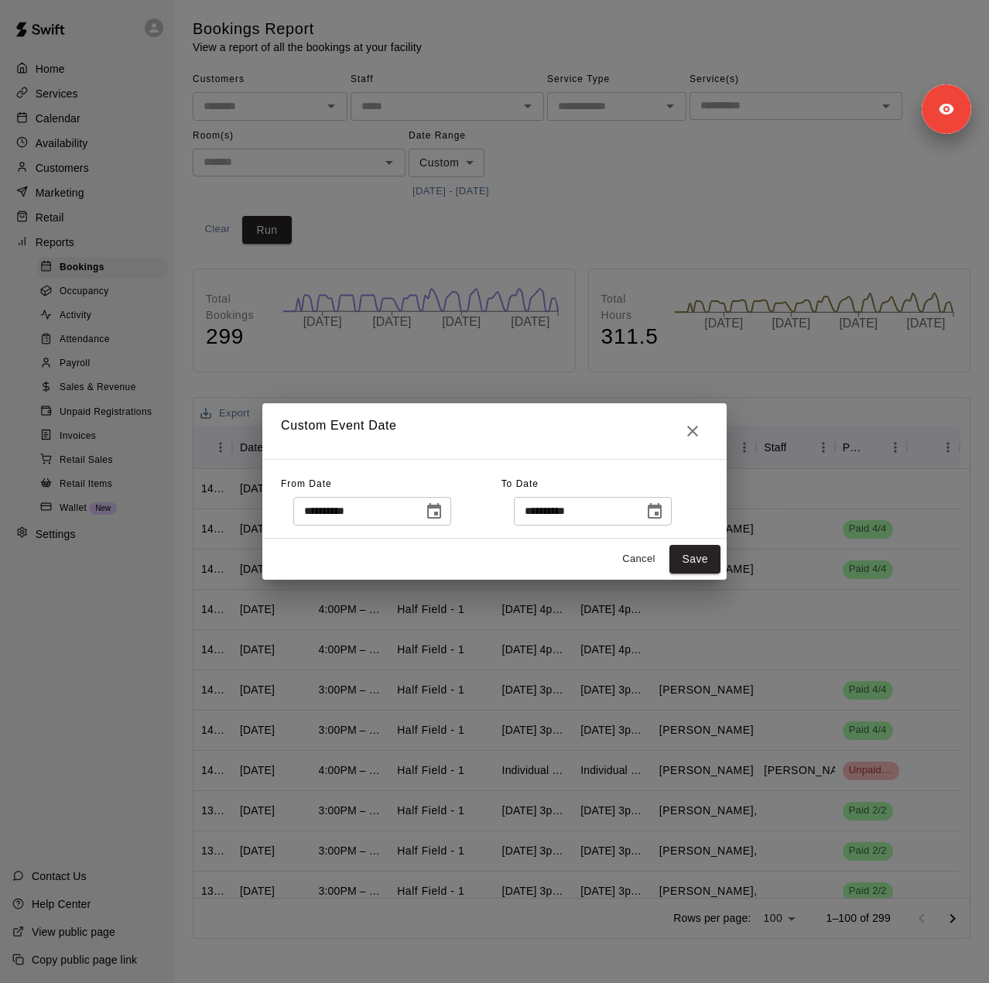
click at [664, 511] on icon "Choose date, selected date is Sep 30, 2025" at bounding box center [654, 511] width 19 height 19
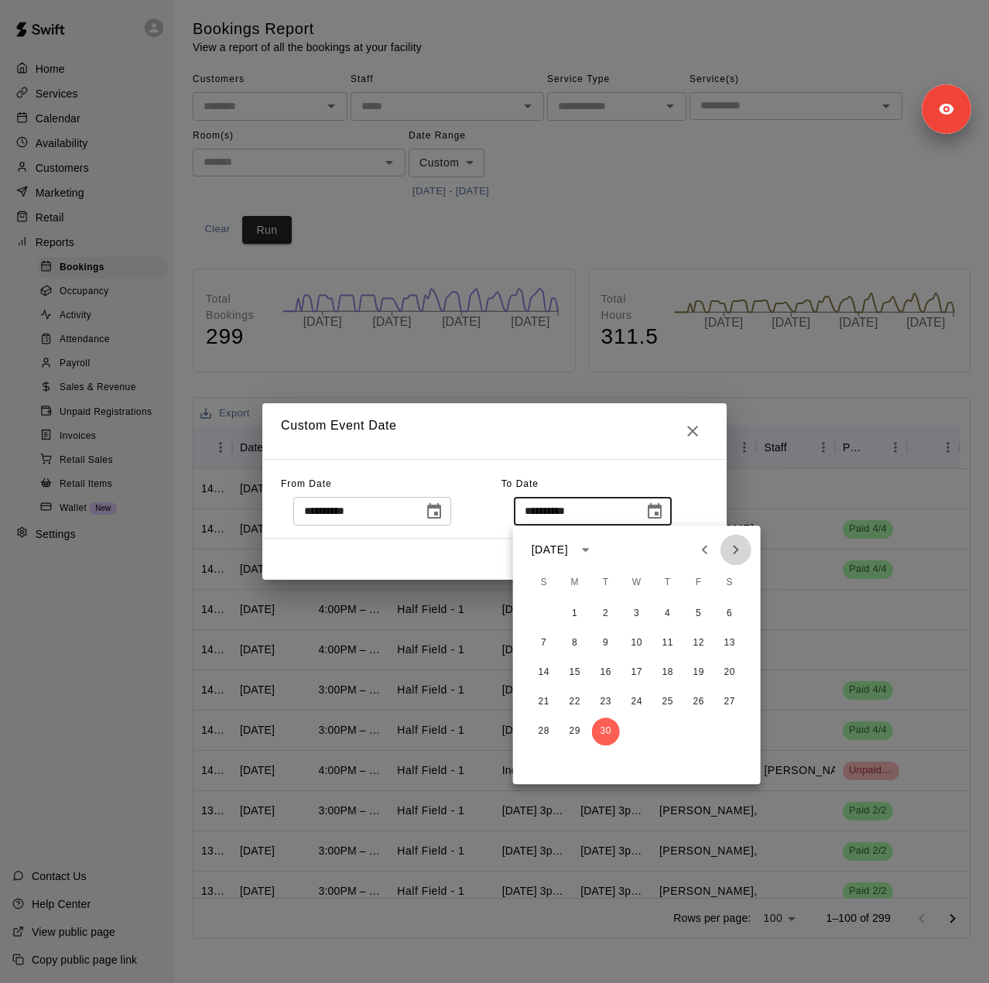
click at [737, 552] on icon "Next month" at bounding box center [736, 549] width 19 height 19
click at [703, 646] on button "10" at bounding box center [699, 643] width 28 height 28
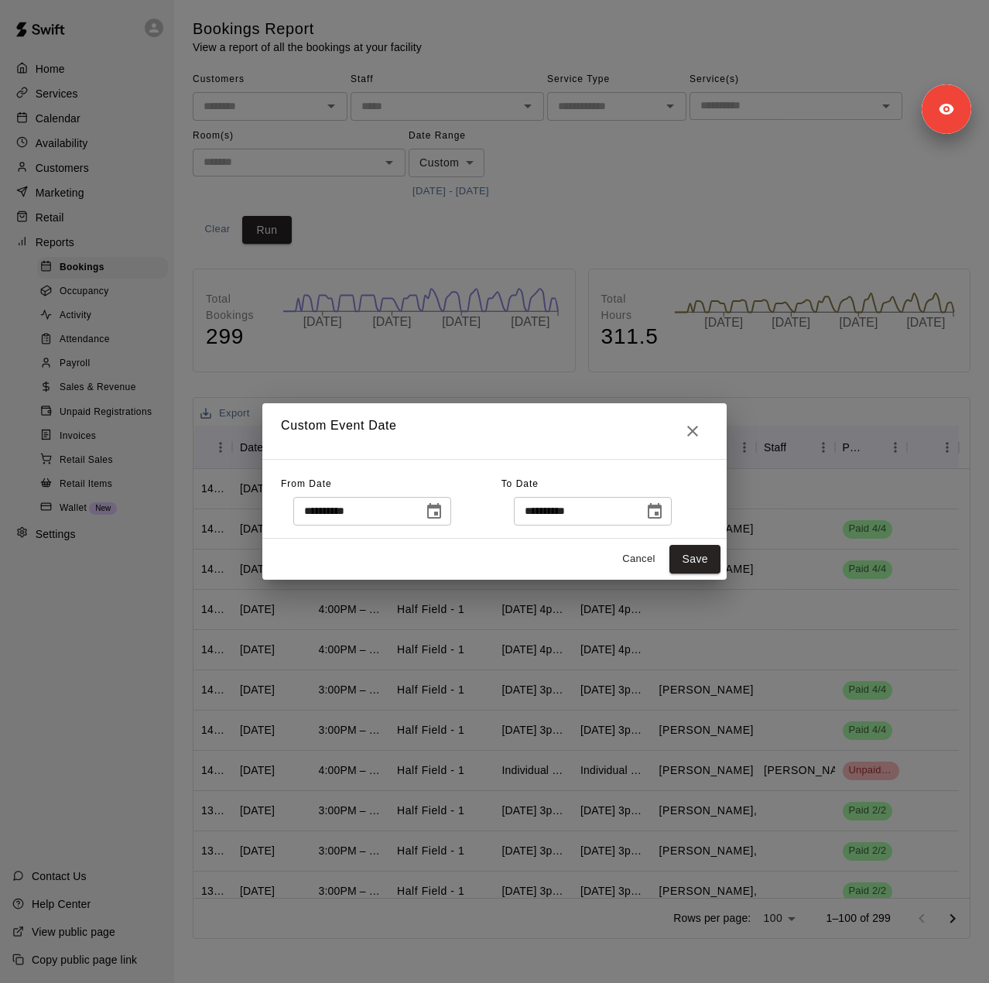
type input "**********"
click at [696, 552] on button "Save" at bounding box center [694, 559] width 51 height 29
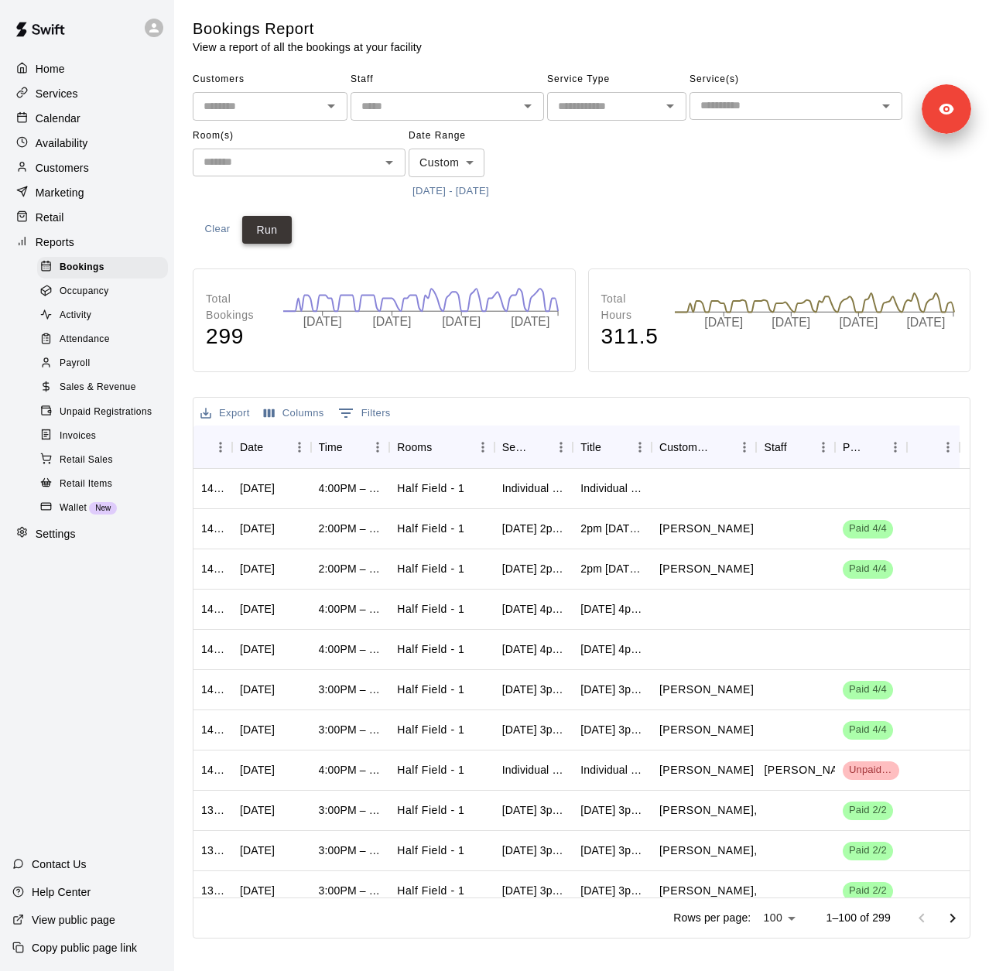
click at [274, 234] on button "Run" at bounding box center [267, 230] width 50 height 29
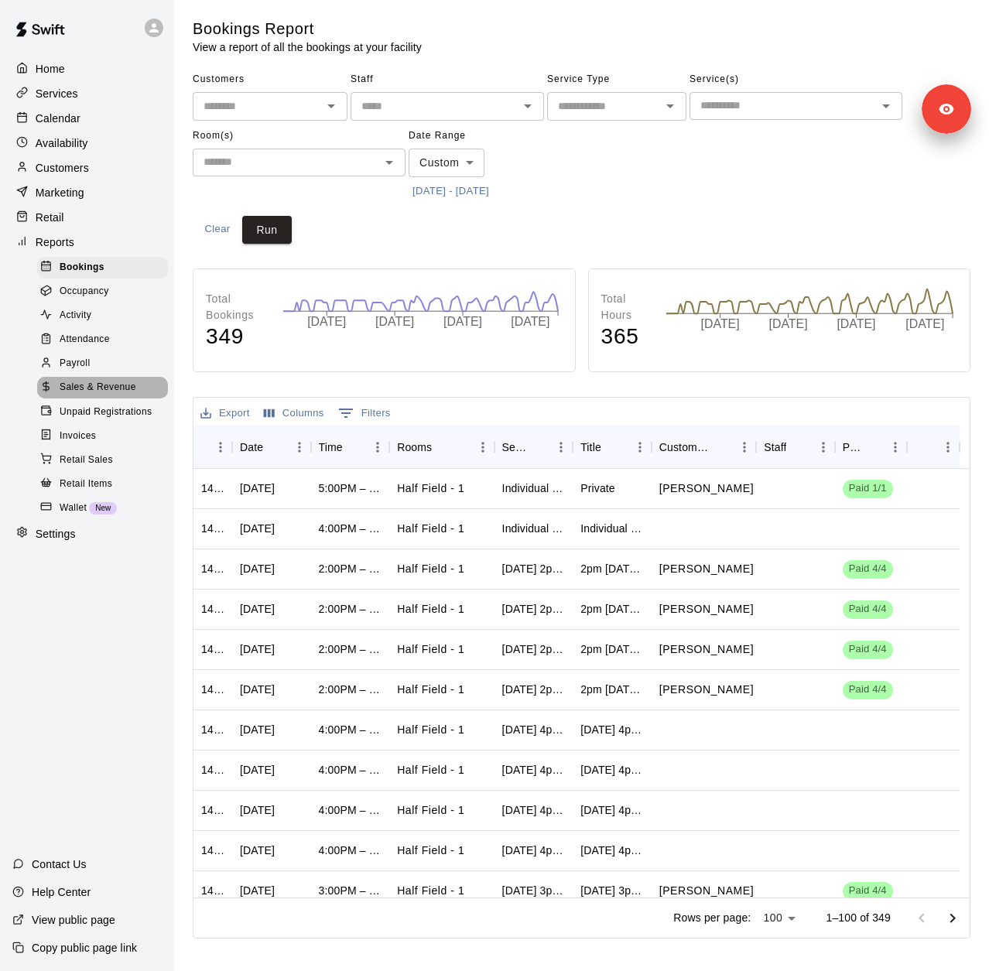
click at [111, 395] on span "Sales & Revenue" at bounding box center [98, 387] width 77 height 15
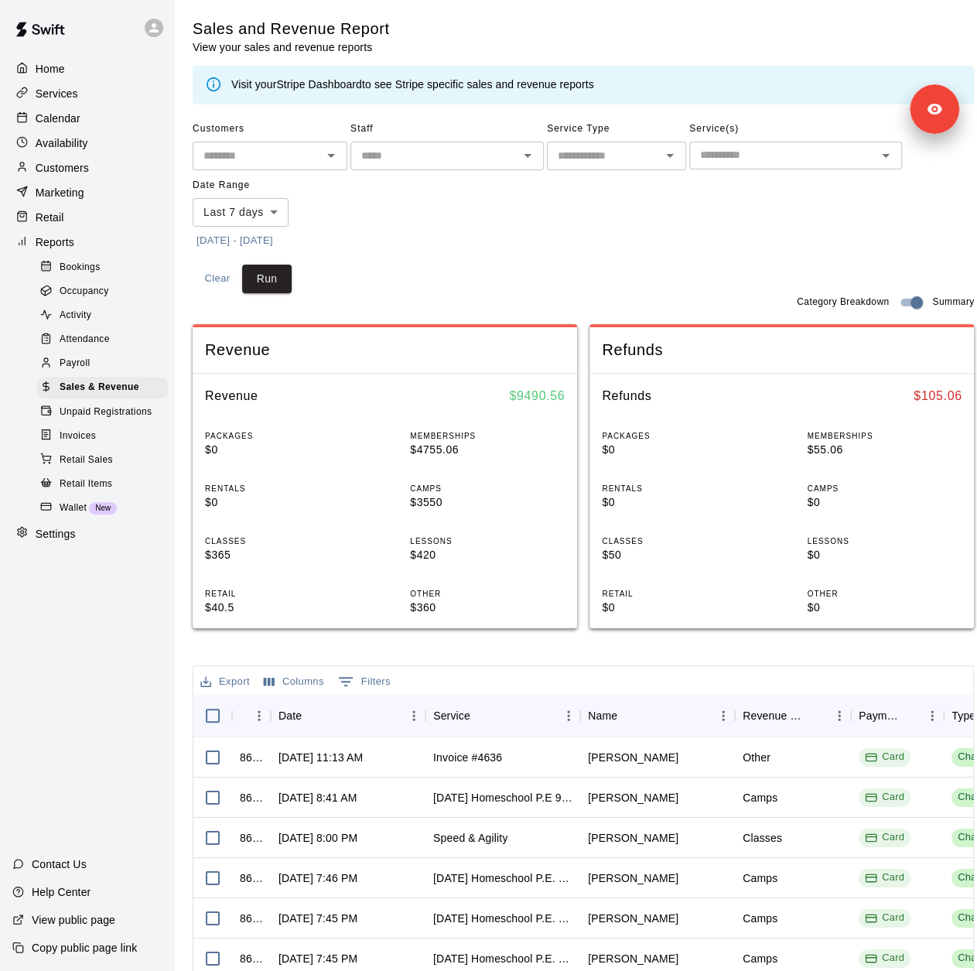
click at [277, 242] on button "10/3/2025 - 10/10/2025" at bounding box center [235, 241] width 84 height 24
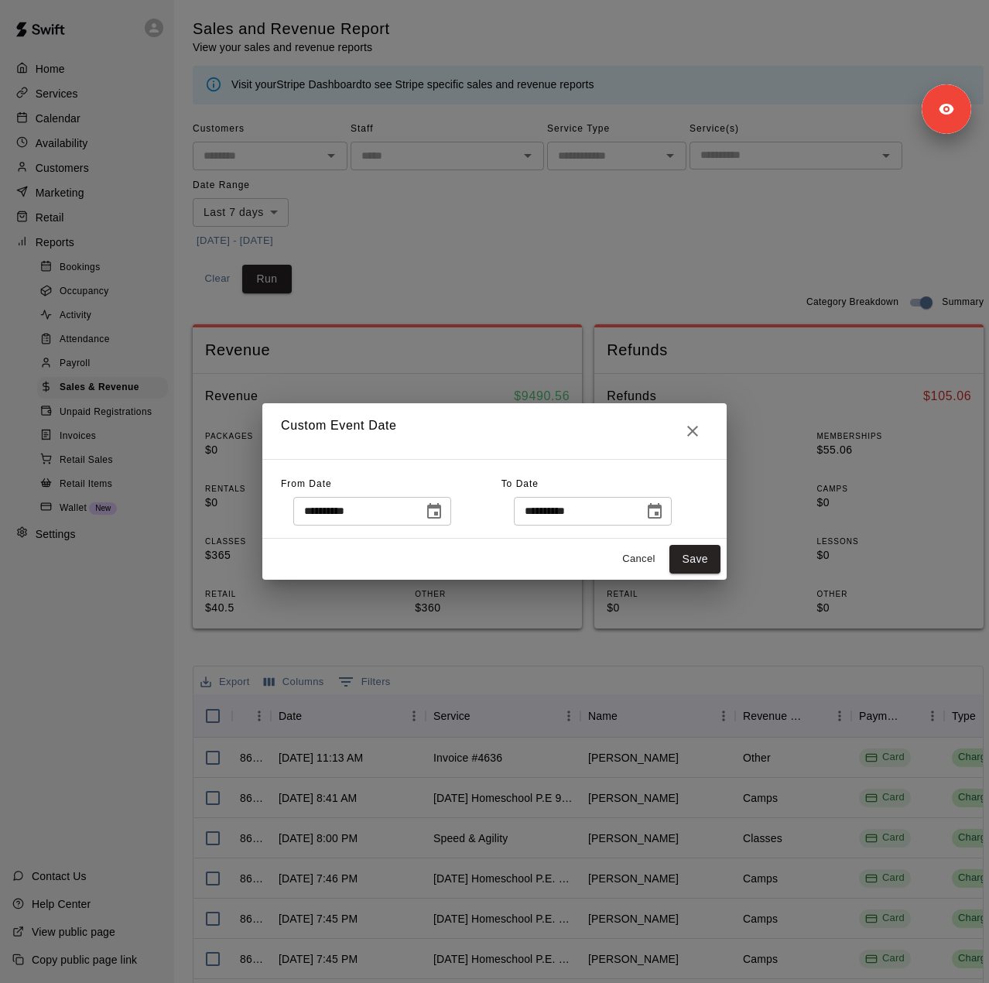
click at [441, 515] on icon "Choose date, selected date is Oct 3, 2025" at bounding box center [434, 510] width 14 height 15
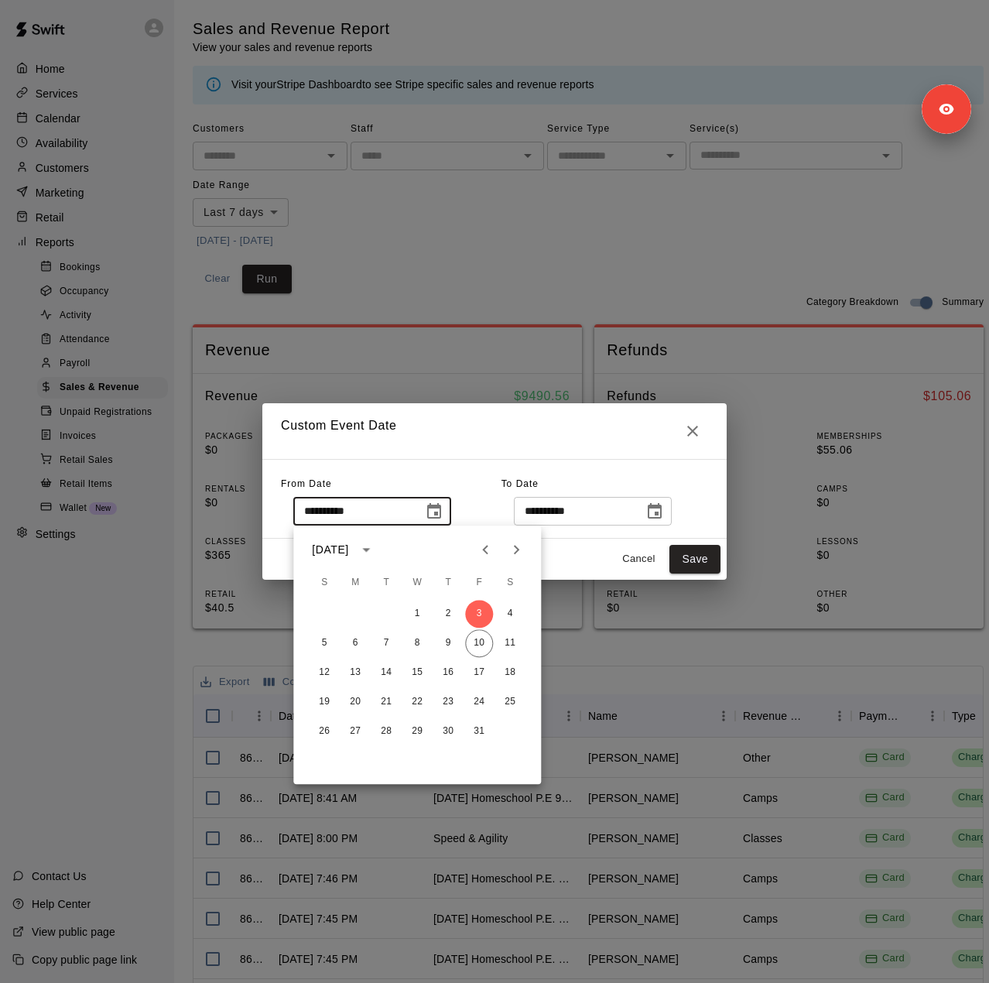
click at [491, 553] on icon "Previous month" at bounding box center [485, 549] width 19 height 19
click at [408, 611] on button "2" at bounding box center [417, 614] width 28 height 28
type input "**********"
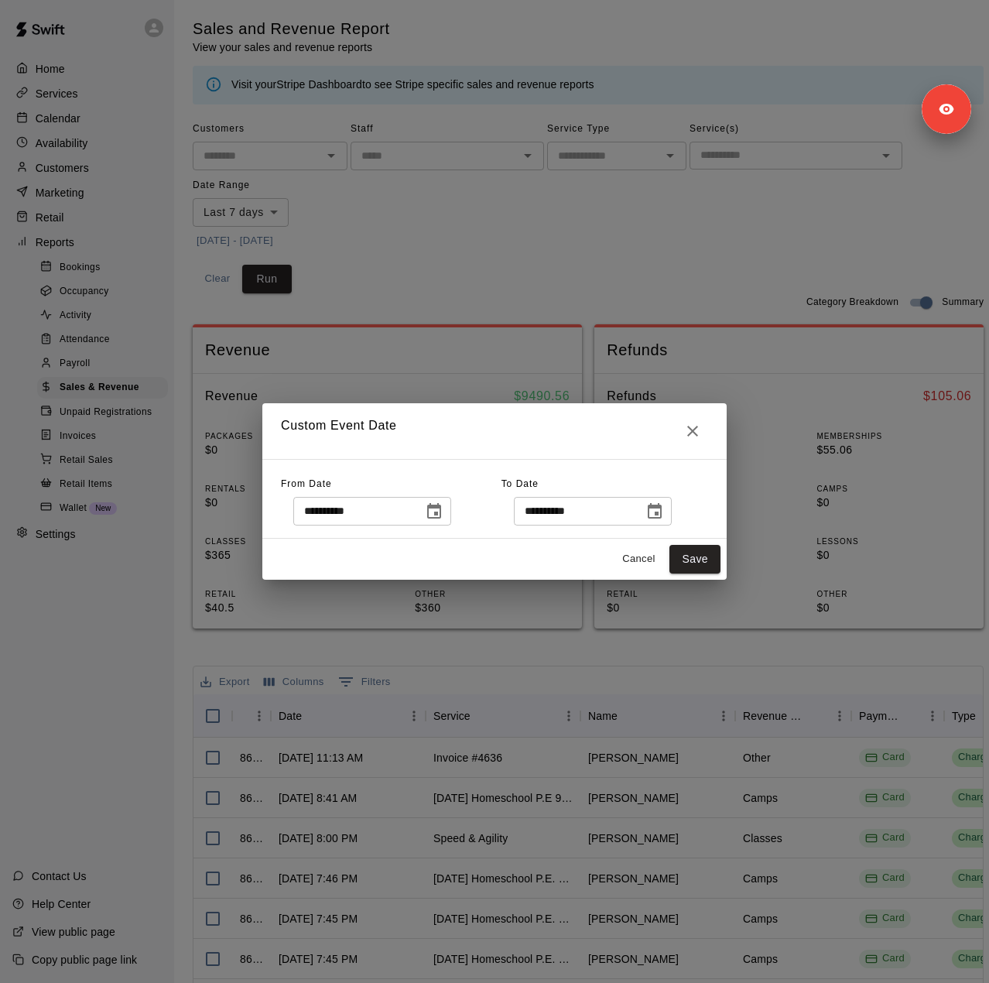
click at [662, 513] on icon "Choose date, selected date is Oct 10, 2025" at bounding box center [655, 510] width 14 height 15
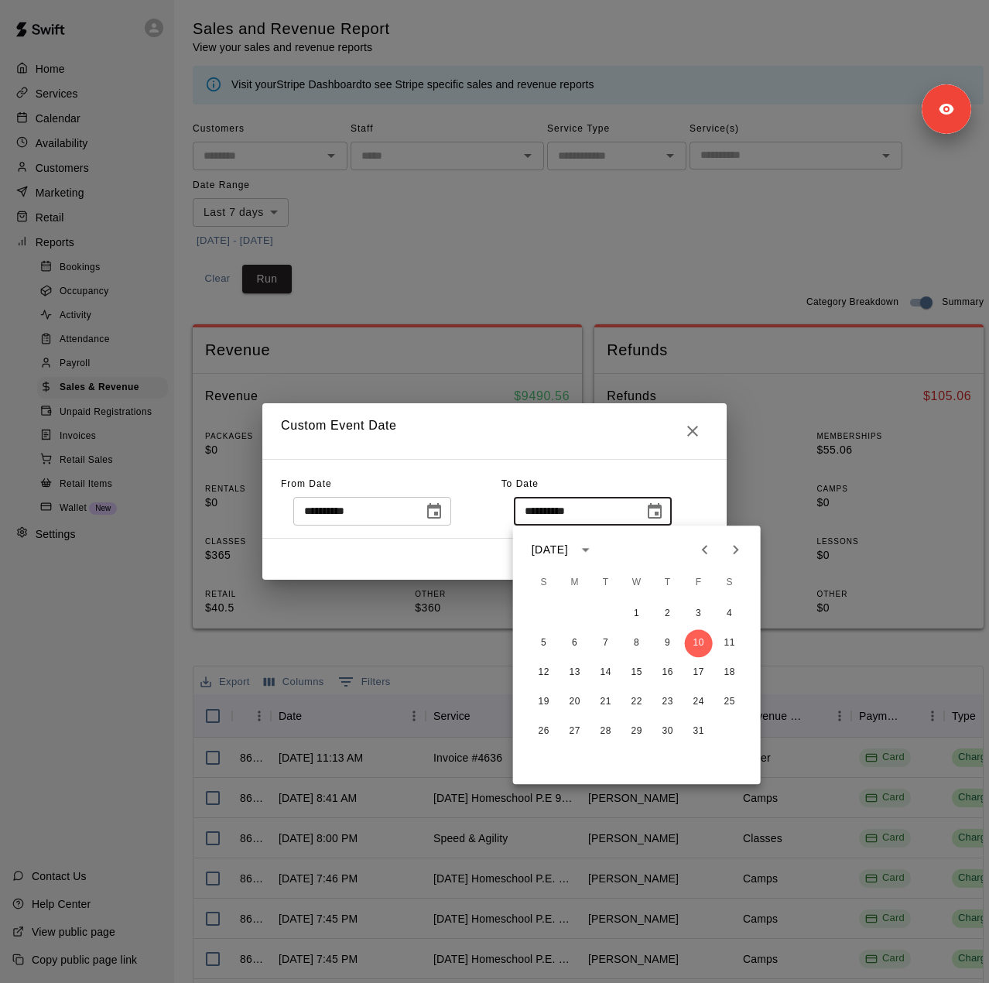
click at [706, 553] on icon "Previous month" at bounding box center [704, 549] width 5 height 9
click at [599, 733] on button "30" at bounding box center [606, 731] width 28 height 28
type input "**********"
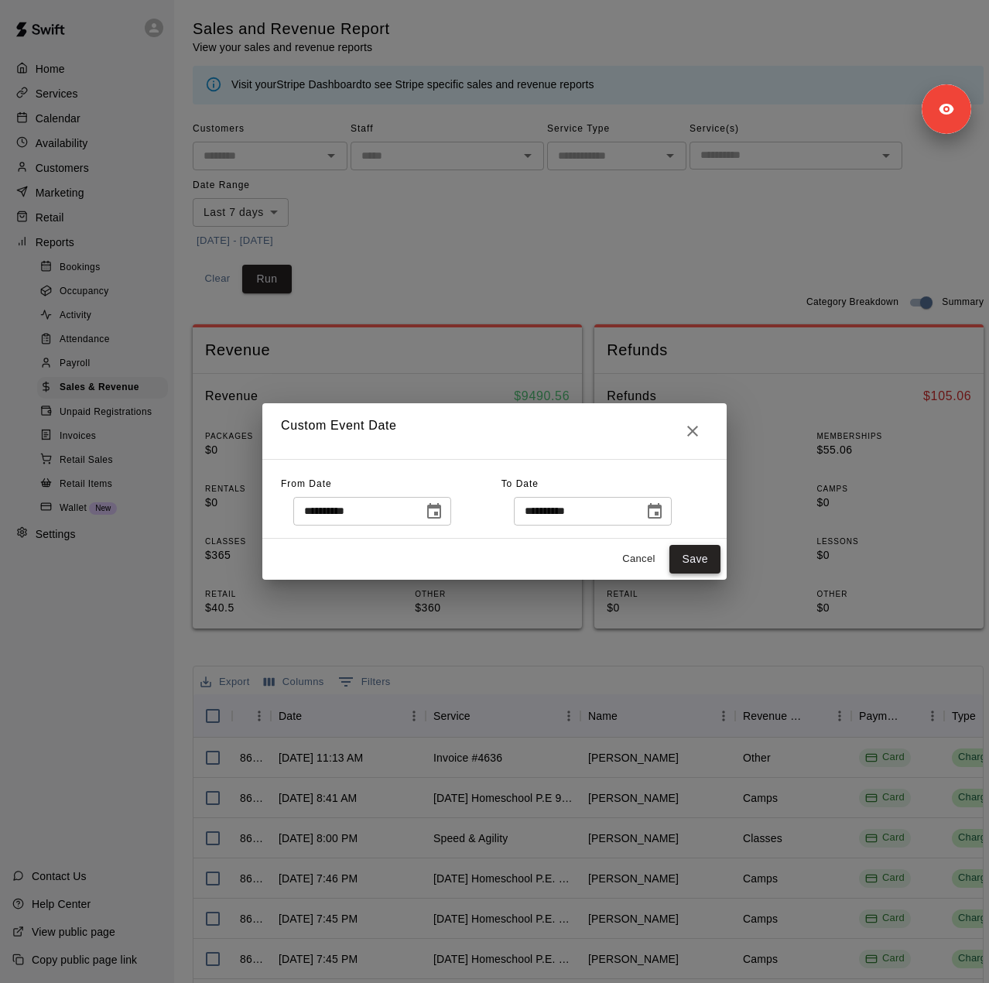
click at [693, 567] on button "Save" at bounding box center [694, 559] width 51 height 29
type input "******"
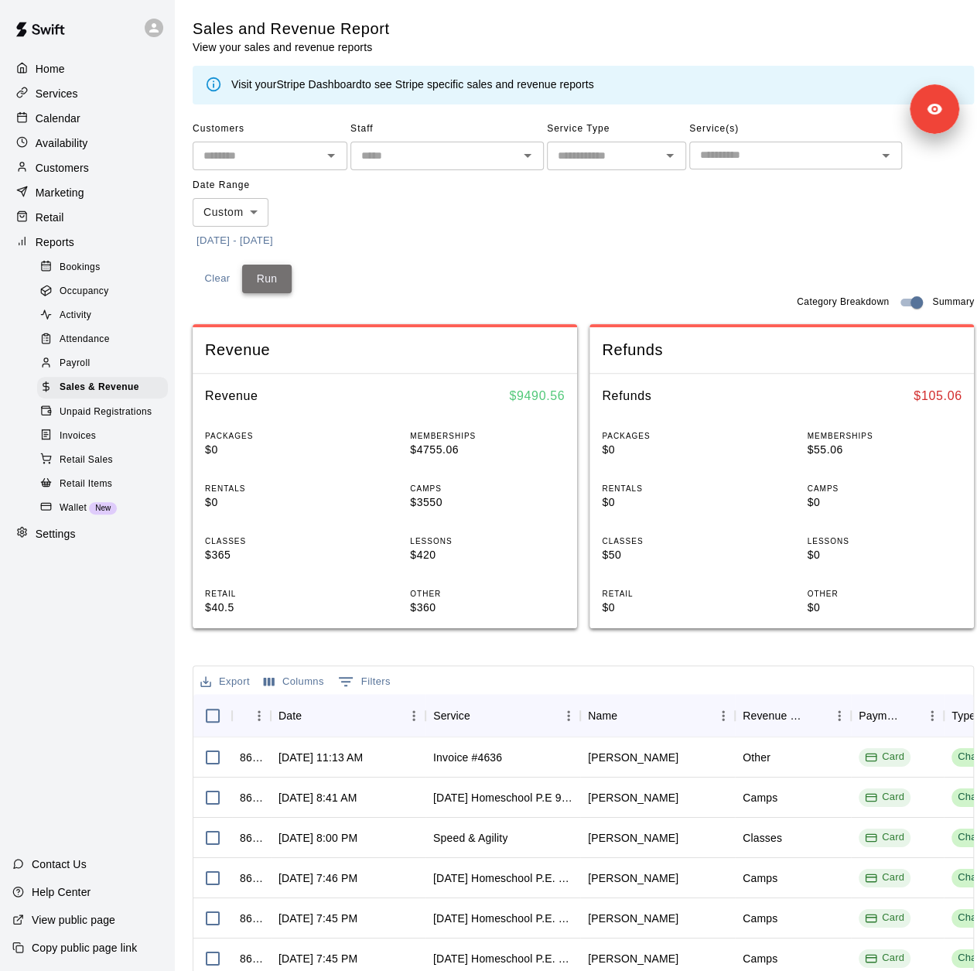
click at [271, 280] on button "Run" at bounding box center [267, 279] width 50 height 29
click at [277, 238] on button "7/2/2025 - 9/30/2025" at bounding box center [235, 241] width 84 height 24
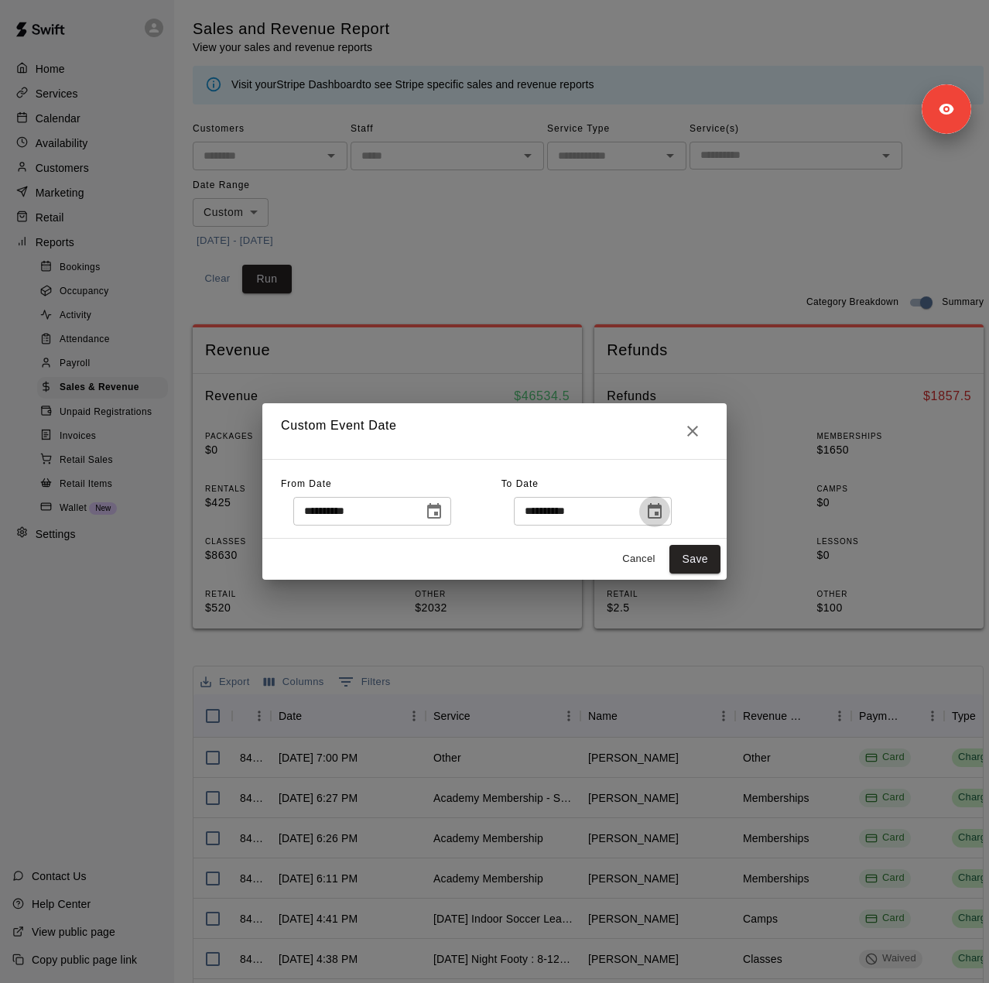
click at [664, 515] on icon "Choose date, selected date is Sep 30, 2025" at bounding box center [654, 511] width 19 height 19
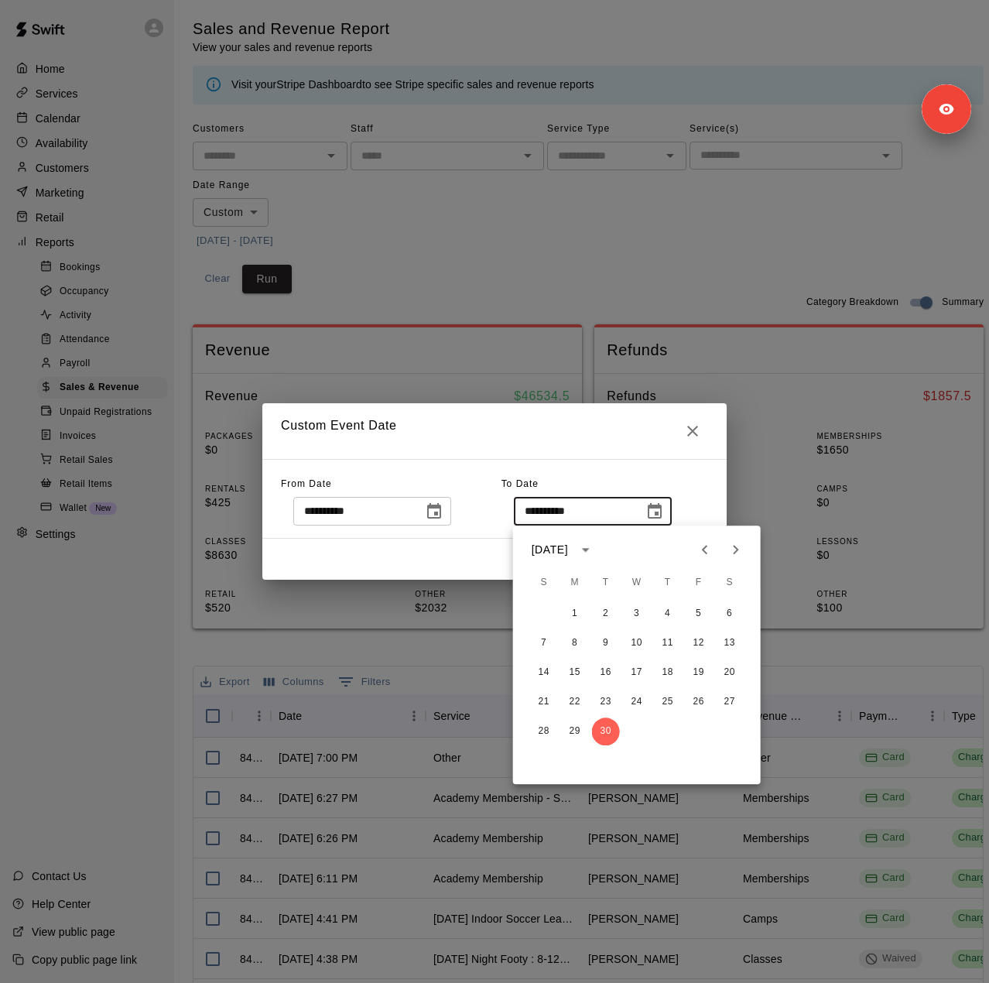
click at [744, 553] on icon "Next month" at bounding box center [736, 549] width 19 height 19
click at [703, 640] on button "10" at bounding box center [699, 643] width 28 height 28
type input "**********"
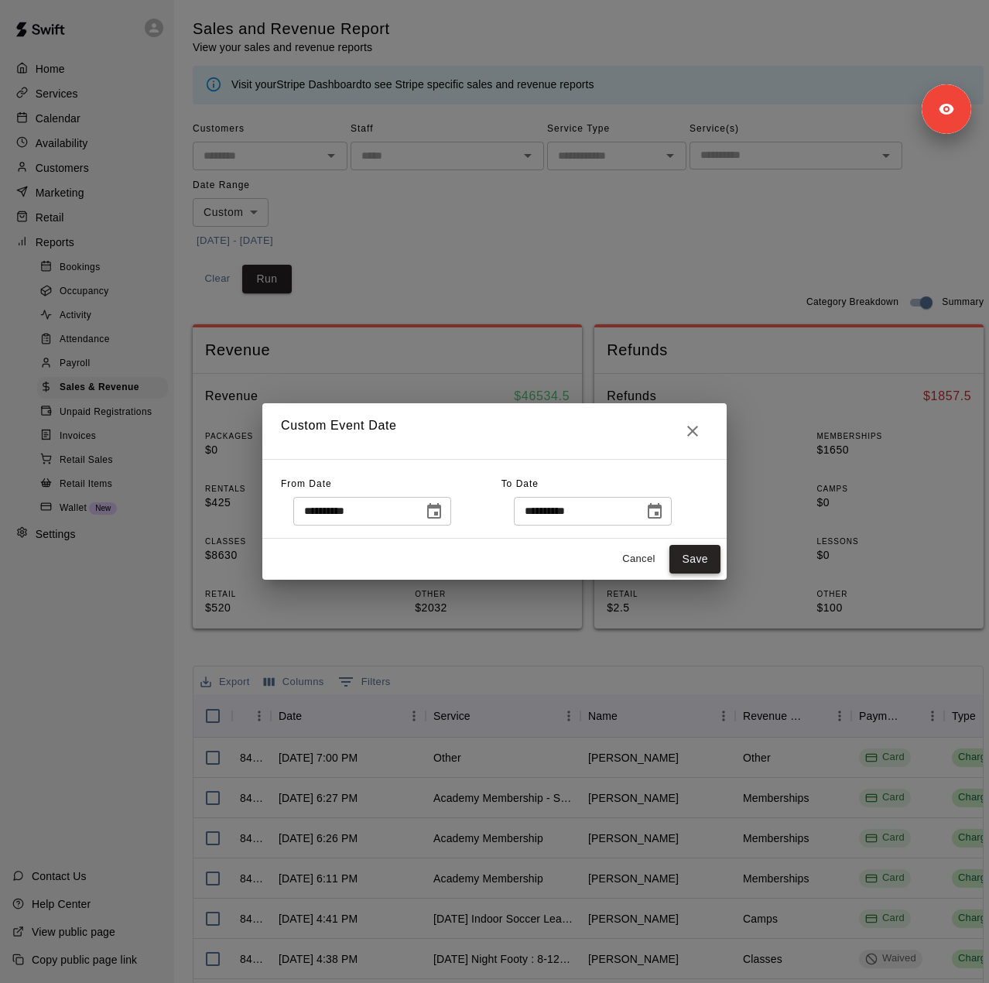
click at [694, 563] on button "Save" at bounding box center [694, 559] width 51 height 29
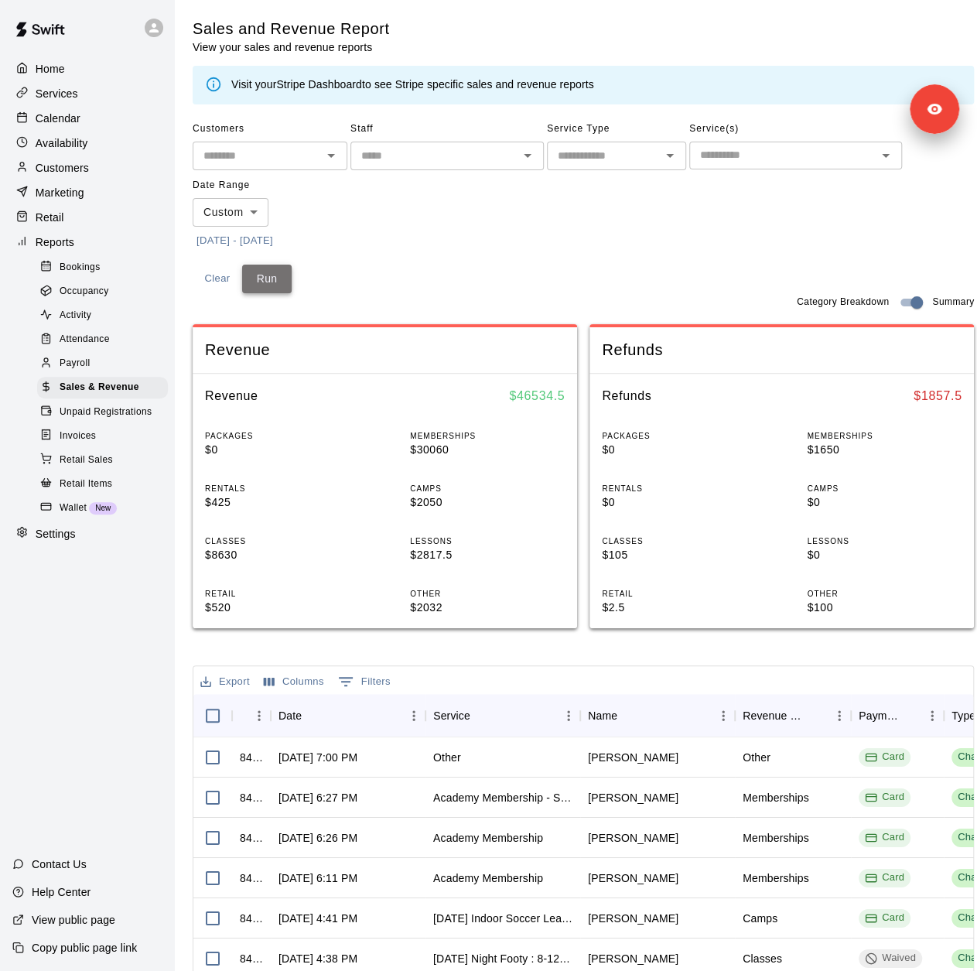
click at [267, 285] on button "Run" at bounding box center [267, 279] width 50 height 29
click at [498, 250] on div "Customers ​ Staff ​ Service Type ​ Service(s) ​ Date Range Custom ****** ​ 7/2/…" at bounding box center [584, 185] width 782 height 136
click at [73, 199] on p "Marketing" at bounding box center [60, 192] width 49 height 15
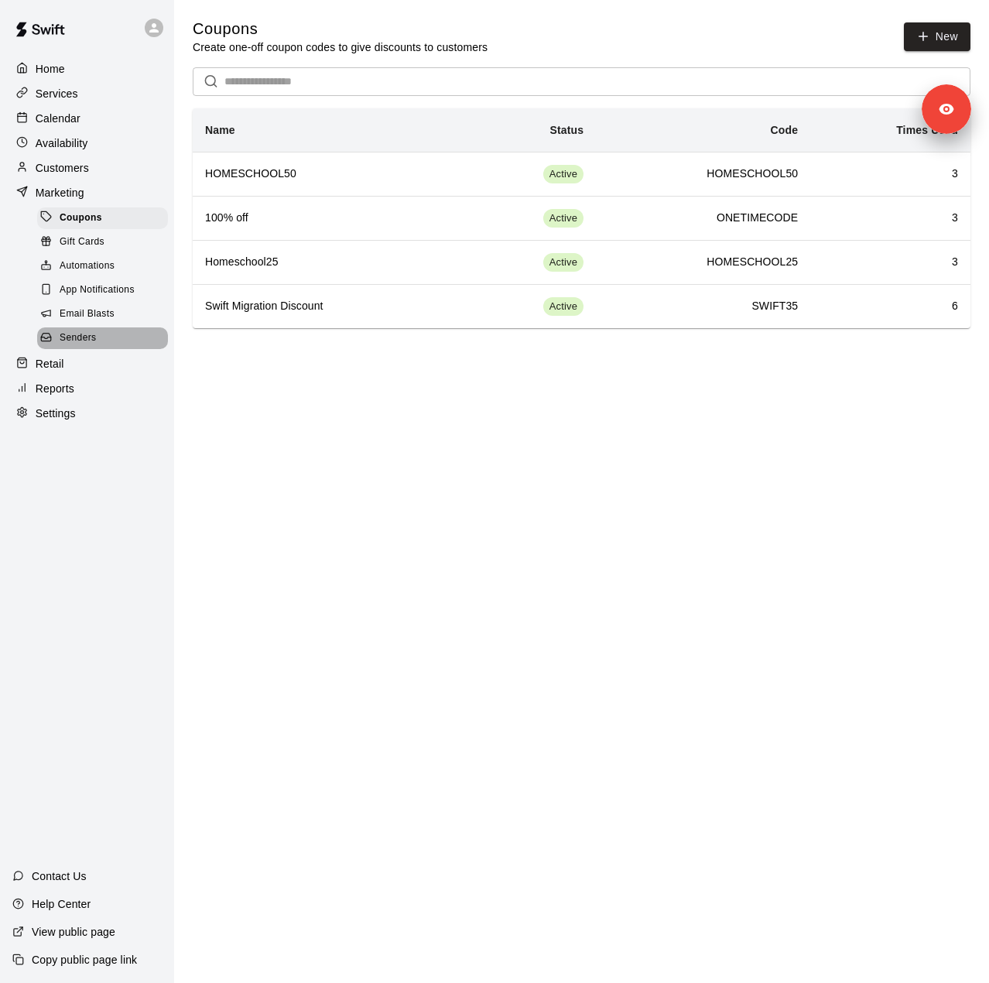
click at [99, 340] on div "Senders" at bounding box center [102, 338] width 131 height 22
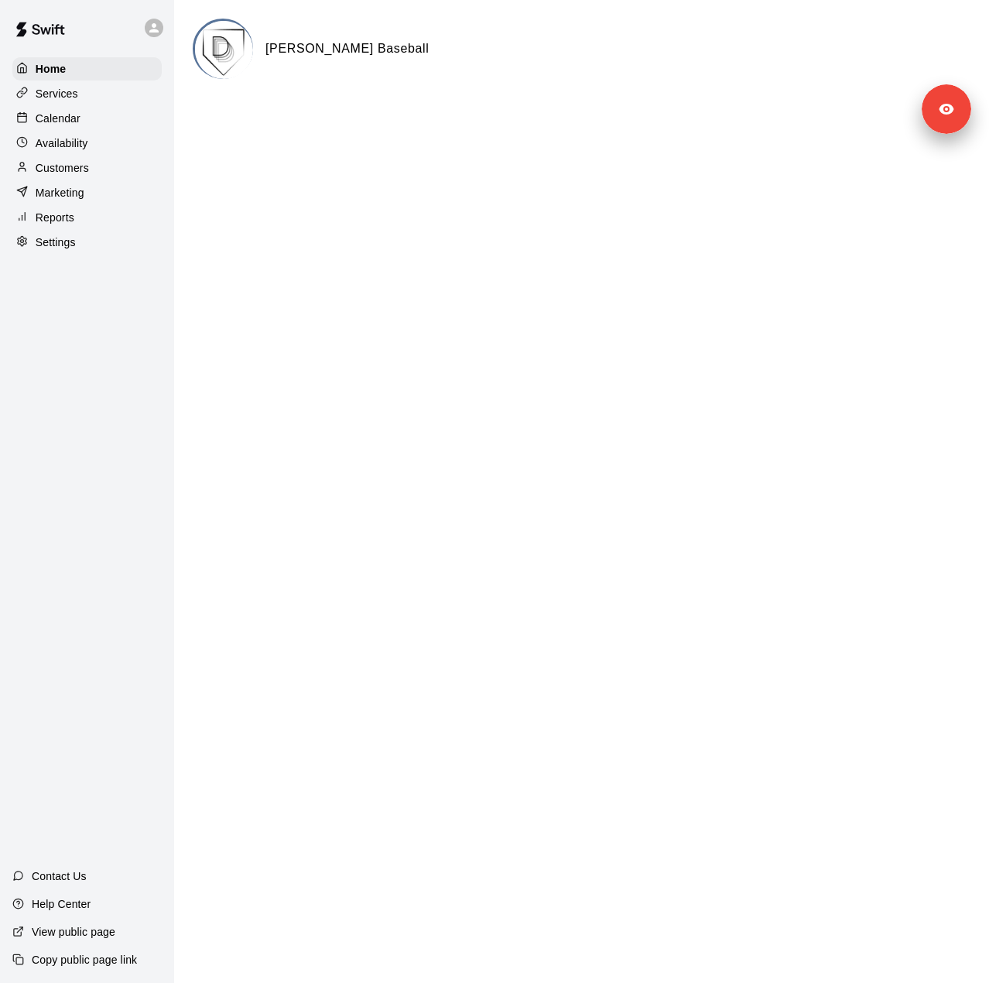
click at [78, 254] on div "Settings" at bounding box center [86, 242] width 149 height 23
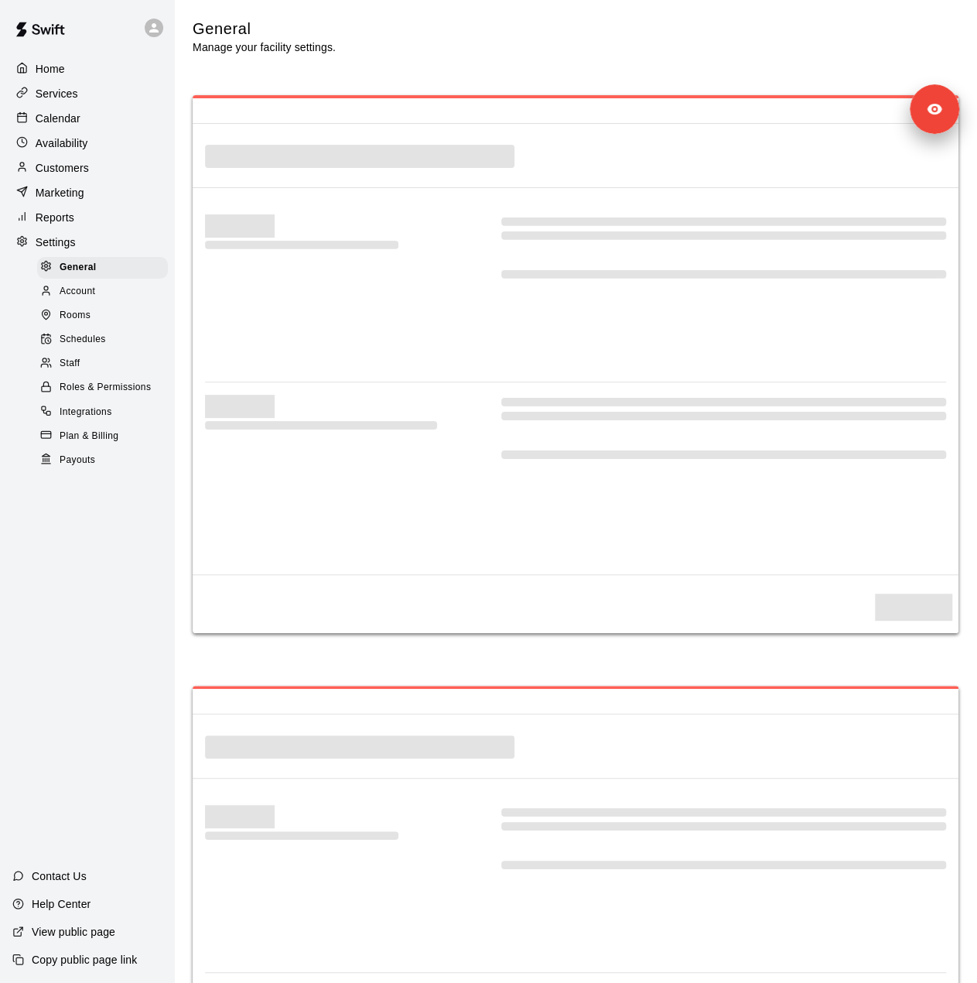
select select "**"
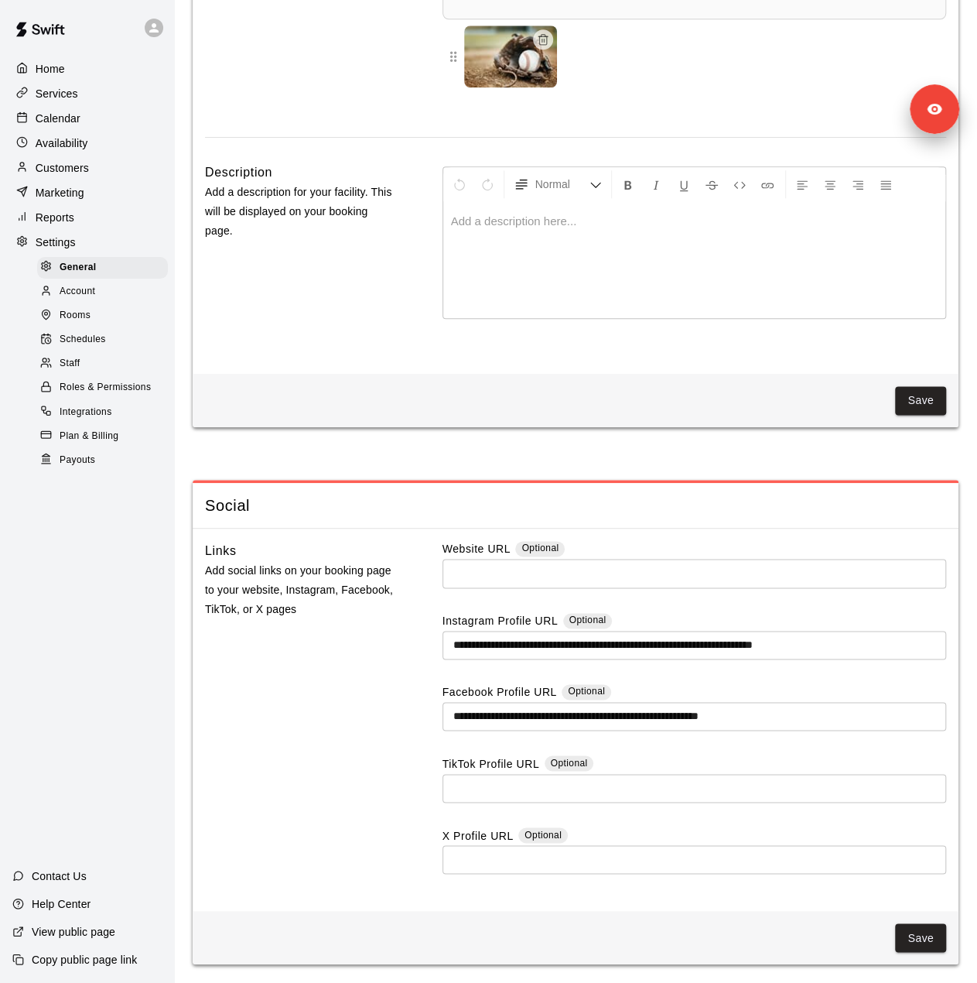
scroll to position [3712, 0]
drag, startPoint x: 100, startPoint y: 376, endPoint x: 952, endPoint y: 432, distance: 853.8
click at [100, 375] on div "Staff" at bounding box center [102, 364] width 131 height 22
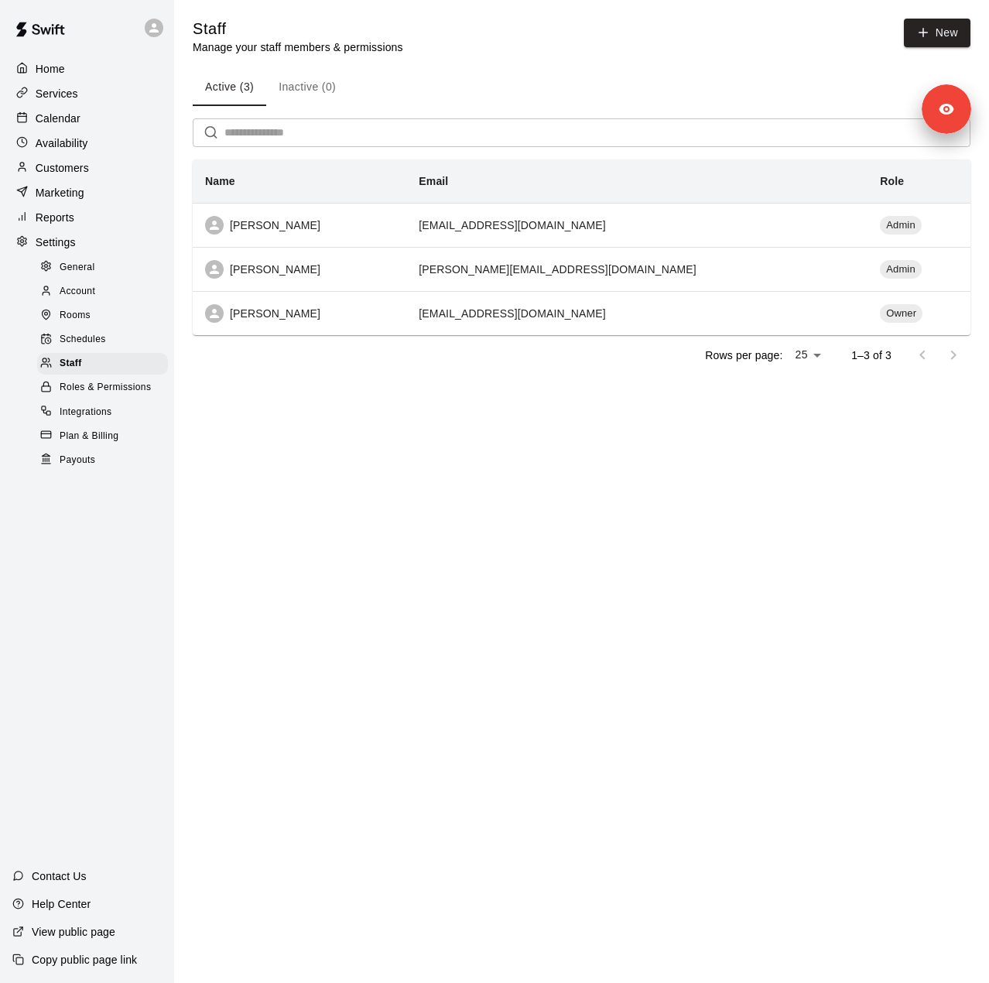
click at [60, 174] on p "Customers" at bounding box center [62, 167] width 53 height 15
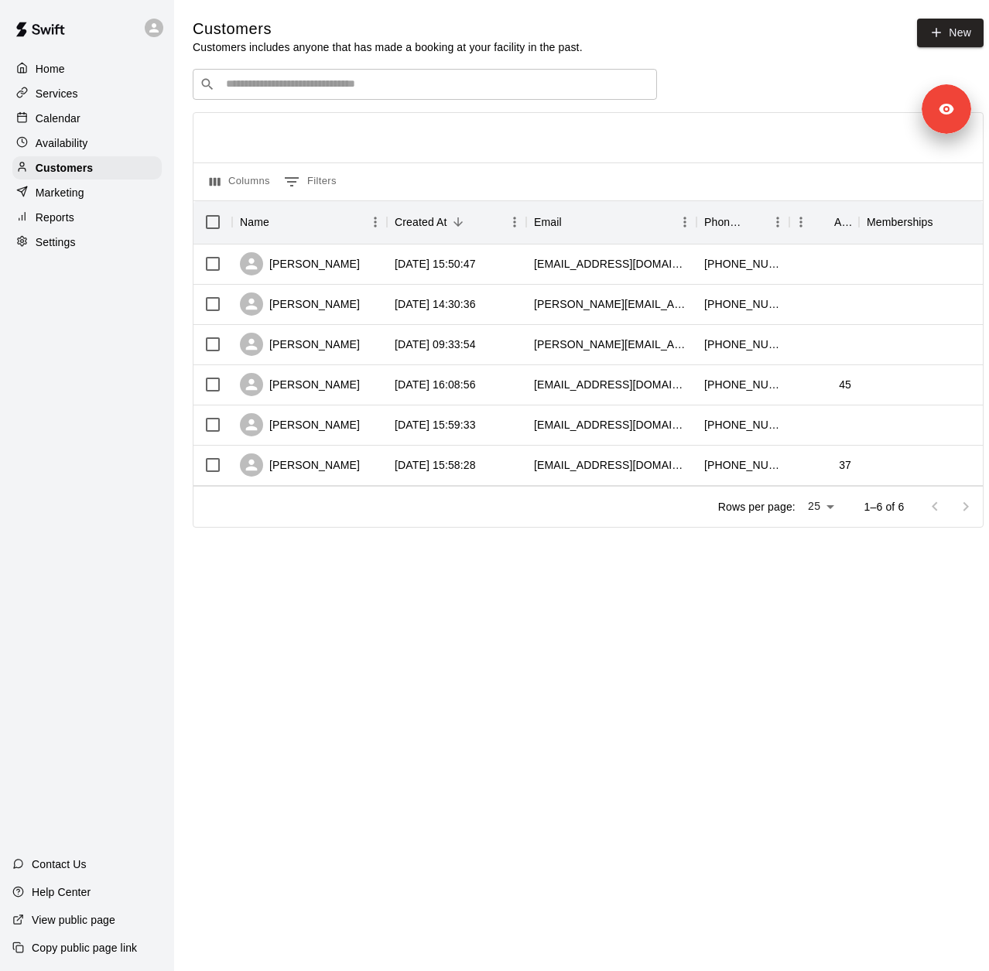
click at [74, 100] on p "Services" at bounding box center [57, 93] width 43 height 15
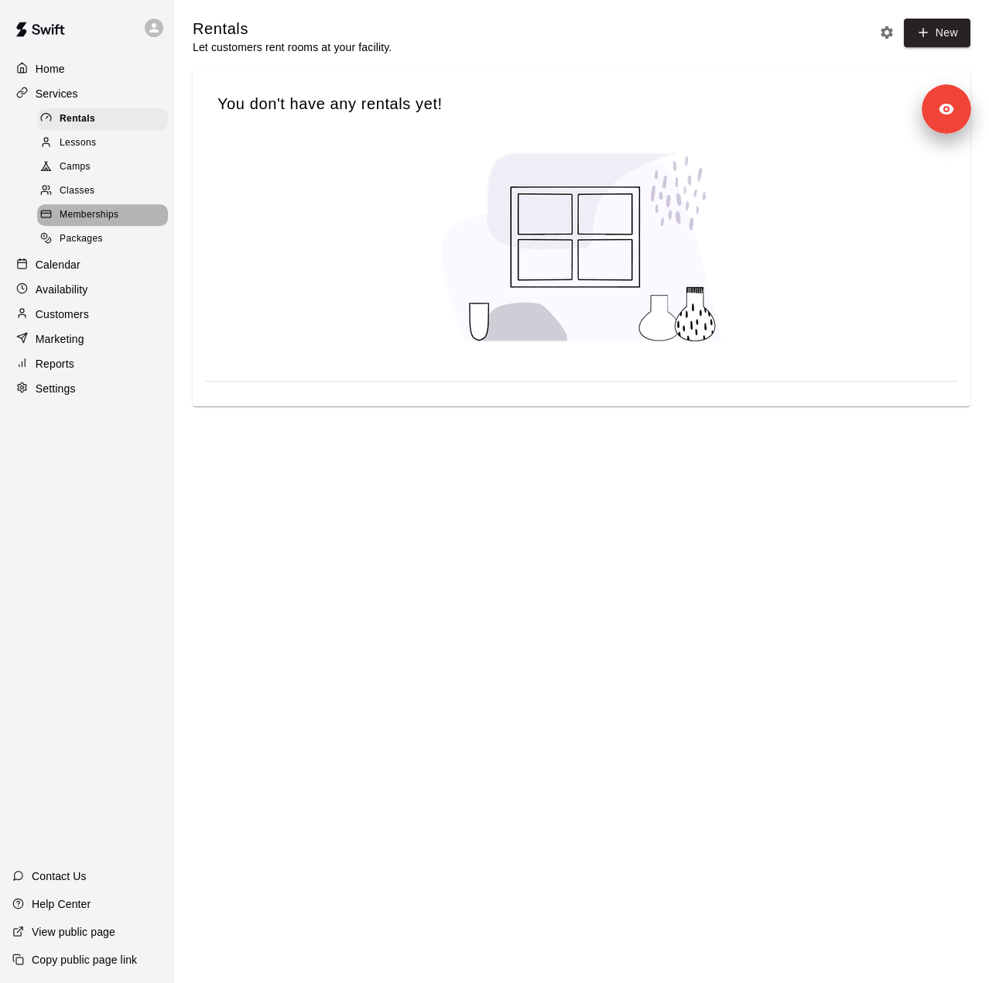
click at [116, 223] on span "Memberships" at bounding box center [89, 214] width 59 height 15
click at [79, 375] on div "Reports" at bounding box center [86, 363] width 149 height 23
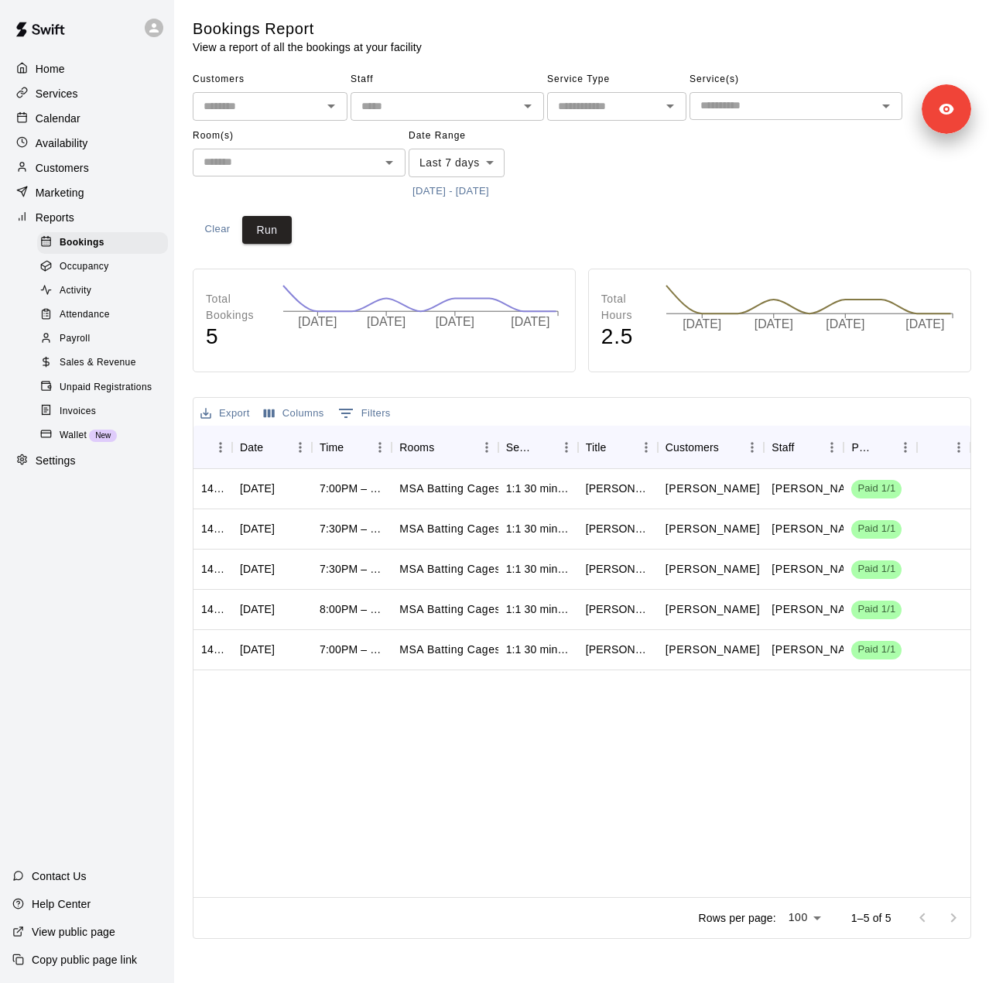
click at [87, 199] on div "Marketing" at bounding box center [86, 192] width 149 height 23
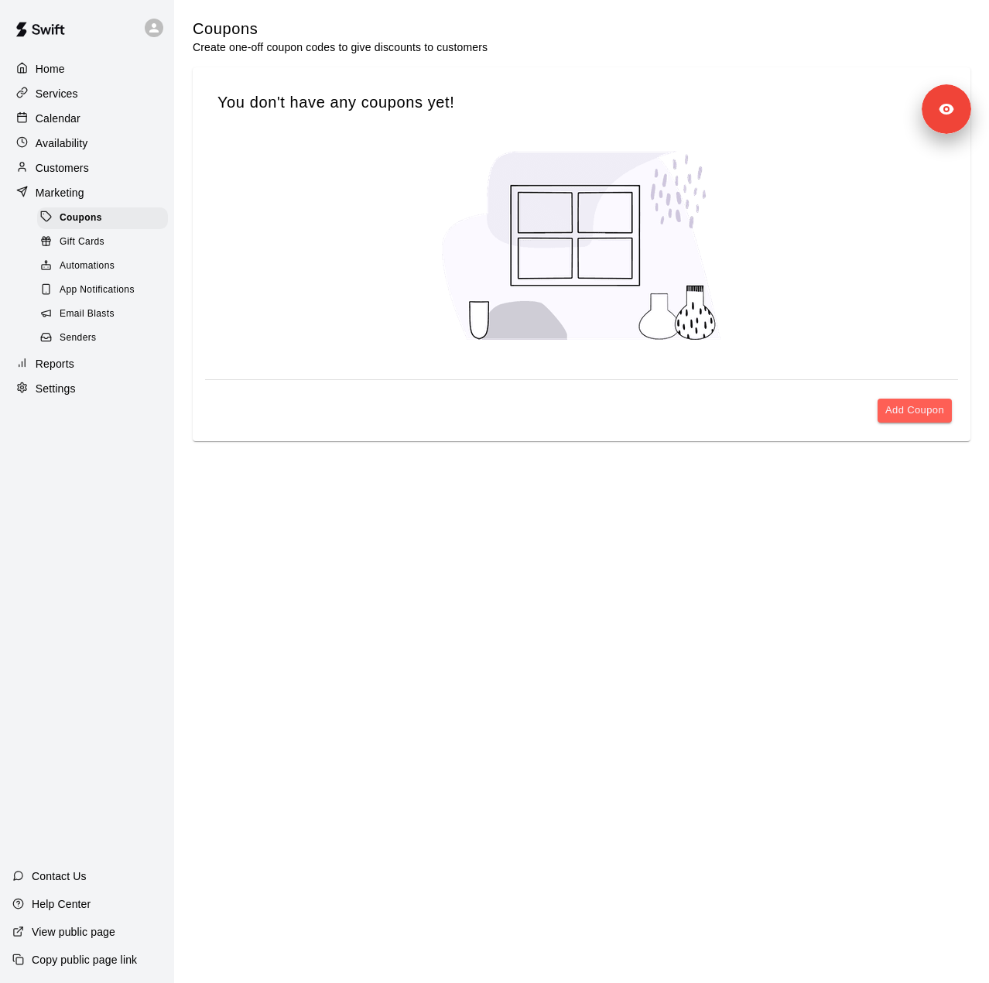
click at [118, 344] on div "Senders" at bounding box center [102, 338] width 131 height 22
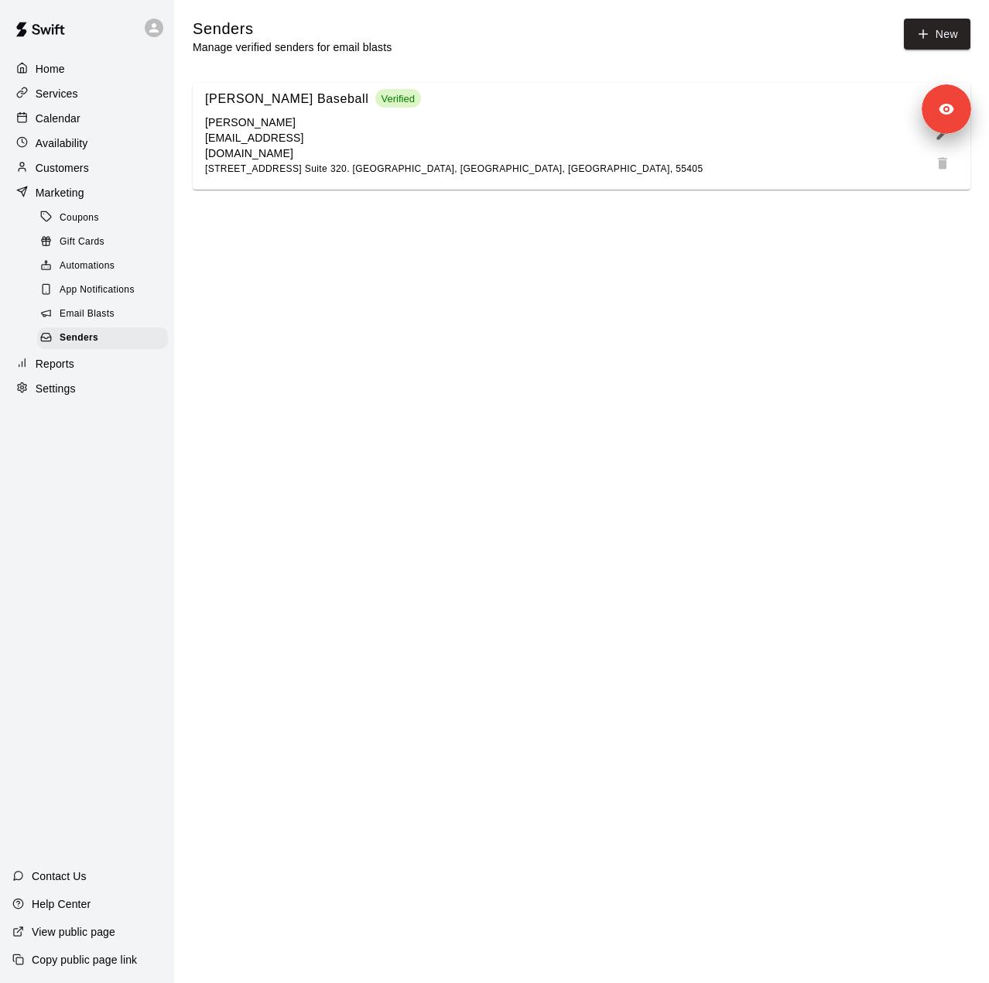
click at [74, 371] on p "Reports" at bounding box center [55, 363] width 39 height 15
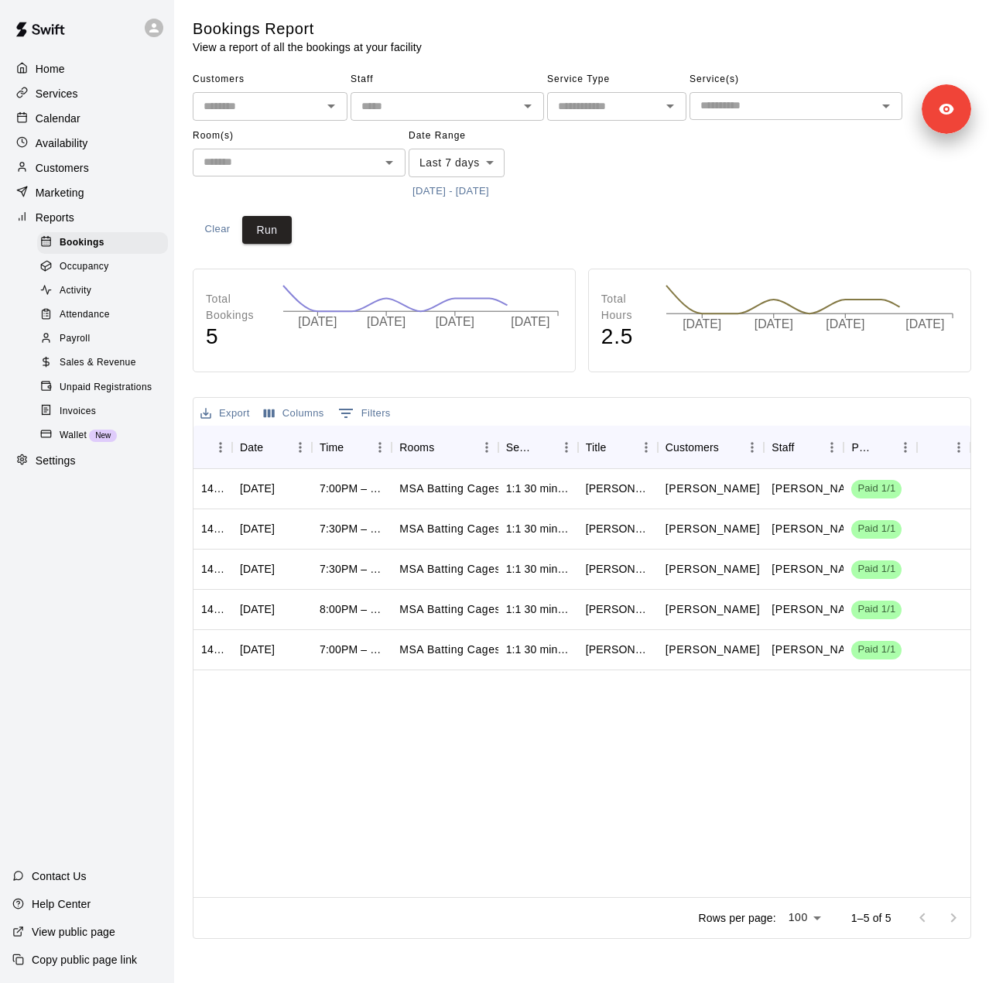
click at [429, 185] on button "[DATE] - [DATE]" at bounding box center [451, 192] width 84 height 24
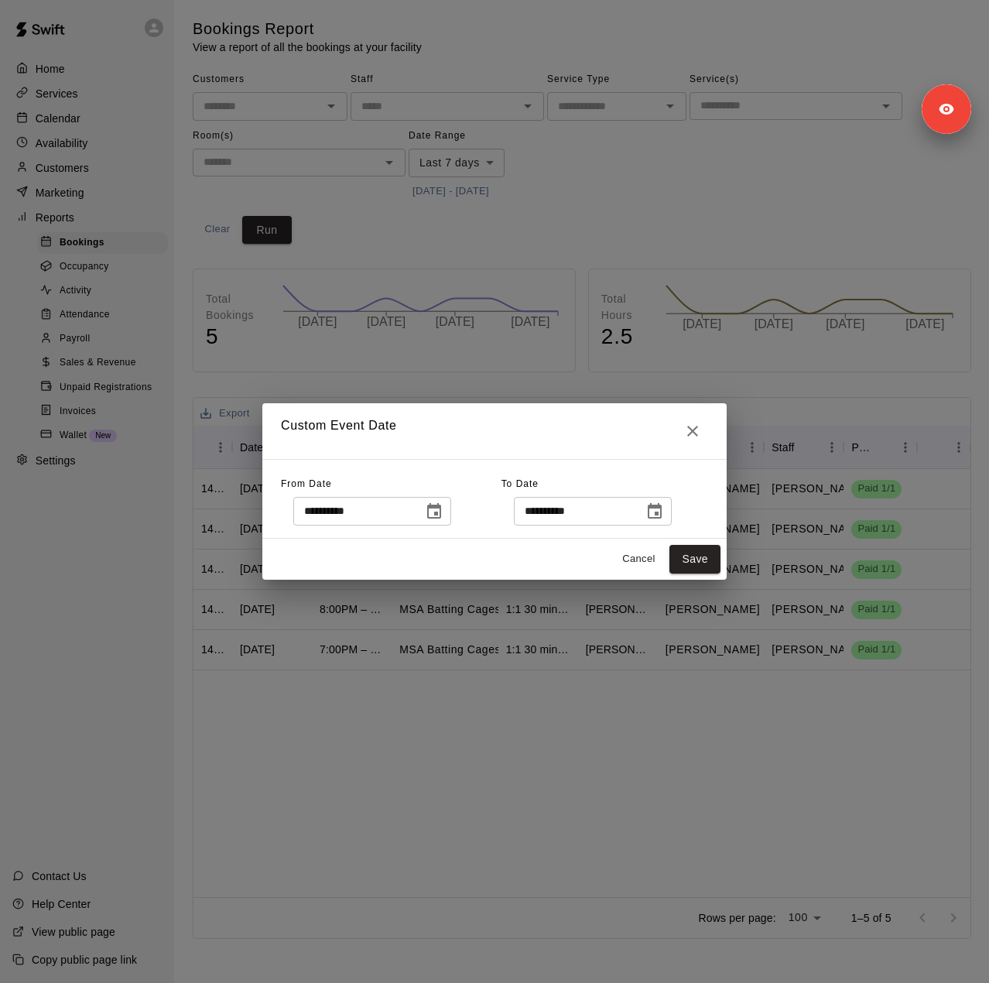
click at [443, 509] on icon "Choose date, selected date is Oct 3, 2025" at bounding box center [434, 511] width 19 height 19
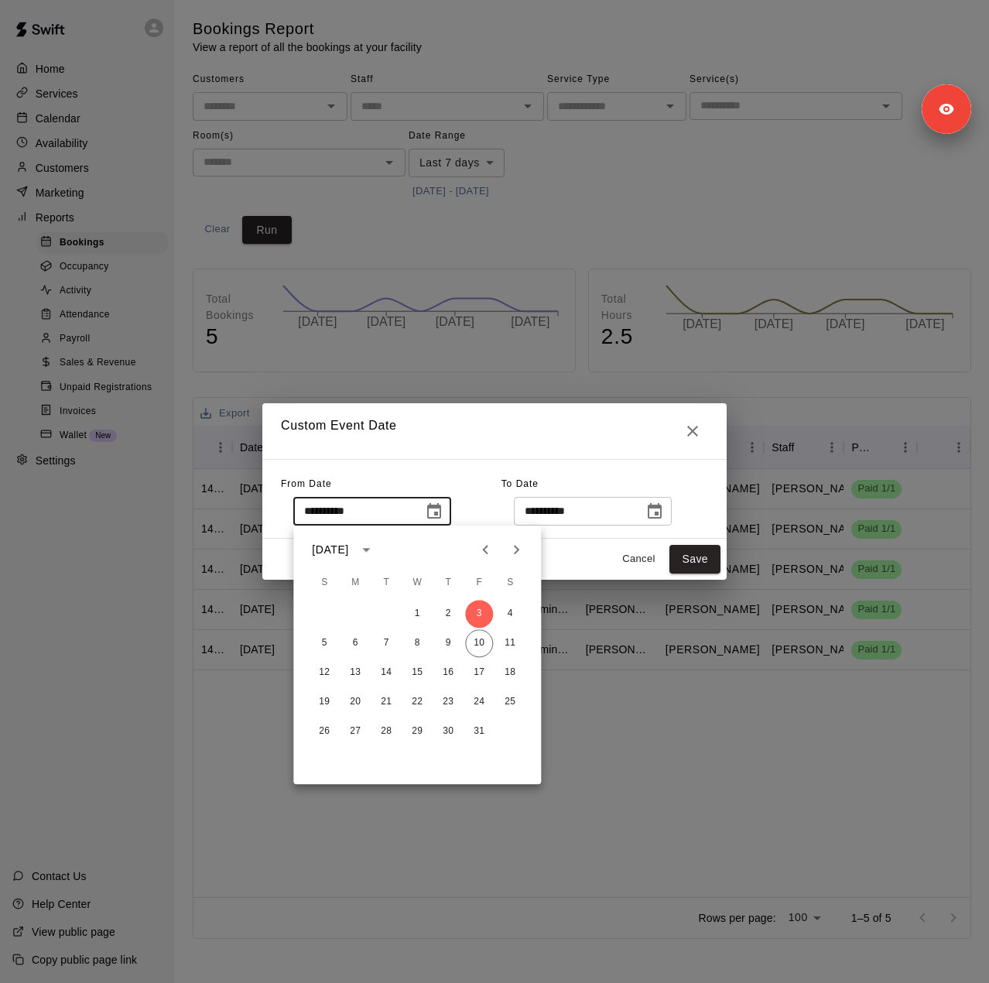
click at [486, 550] on icon "Previous month" at bounding box center [485, 549] width 19 height 19
click at [356, 728] on button "30" at bounding box center [355, 731] width 28 height 28
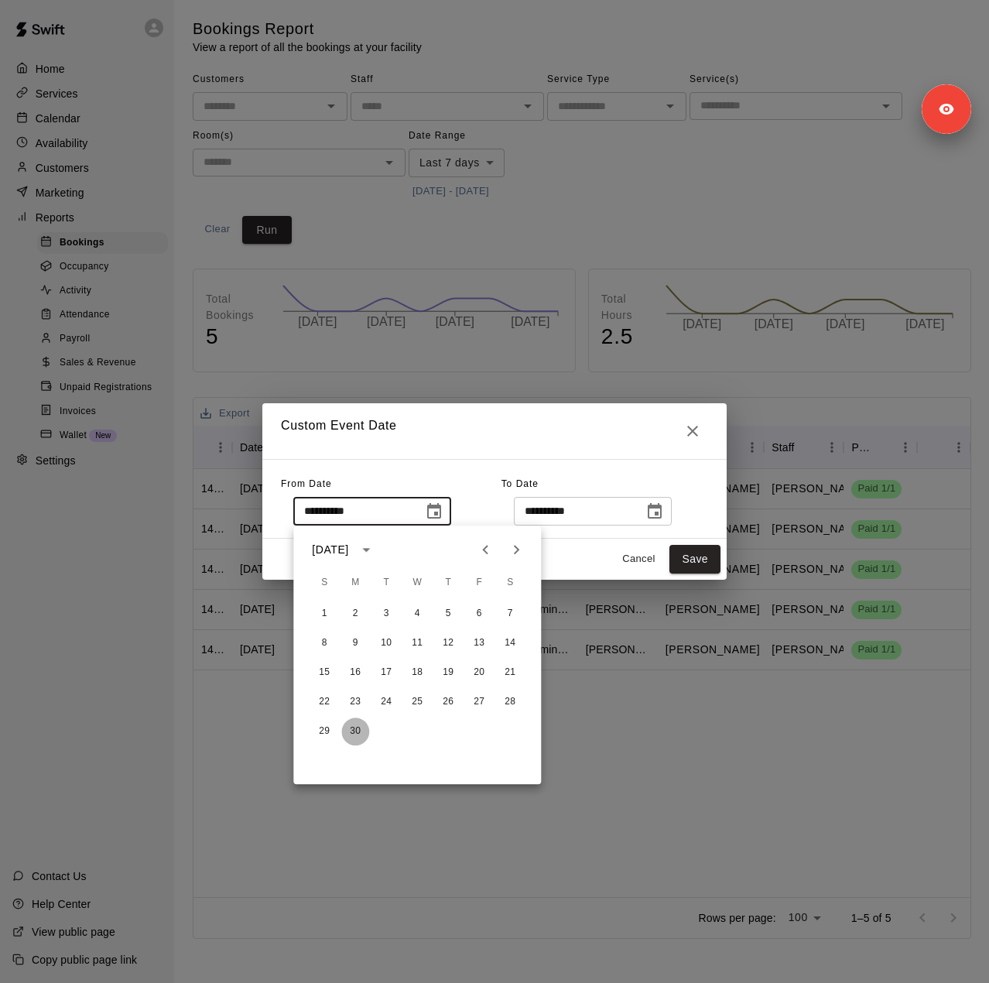
type input "**********"
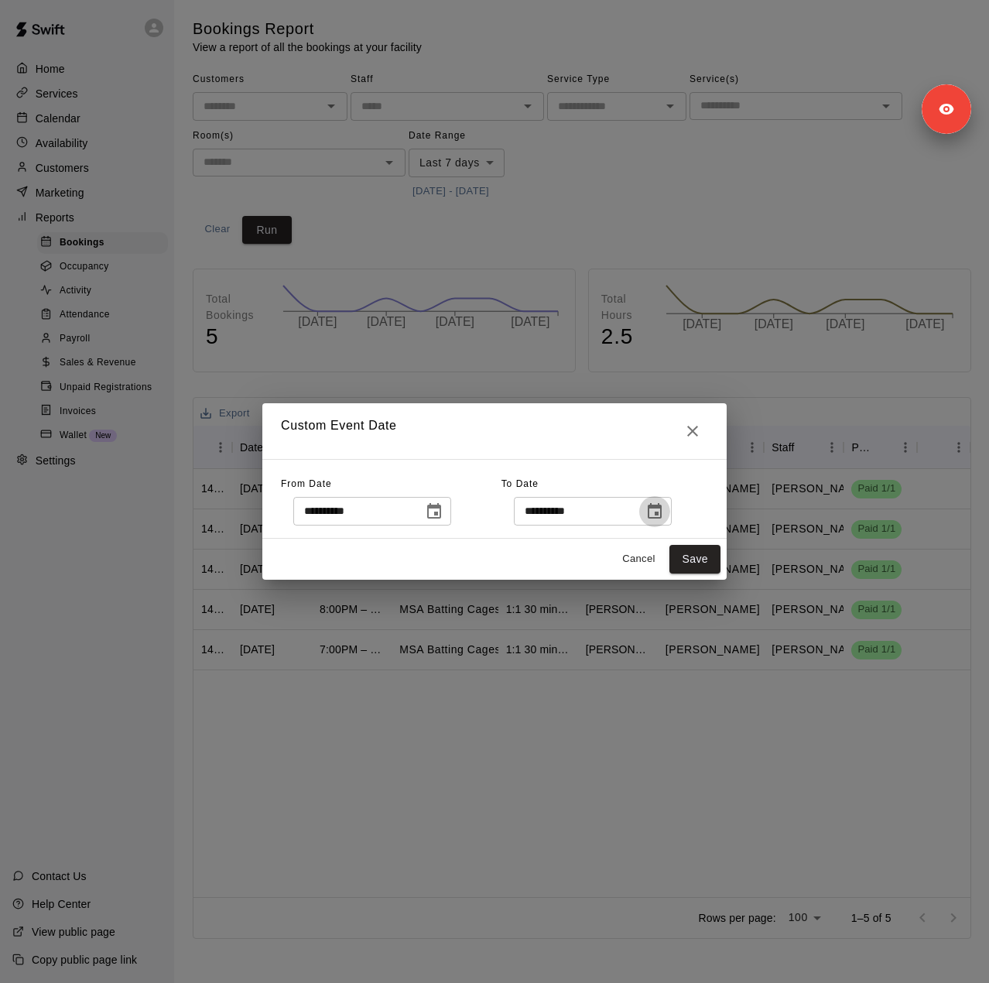
click at [664, 510] on icon "Choose date, selected date is Oct 11, 2025" at bounding box center [654, 511] width 19 height 19
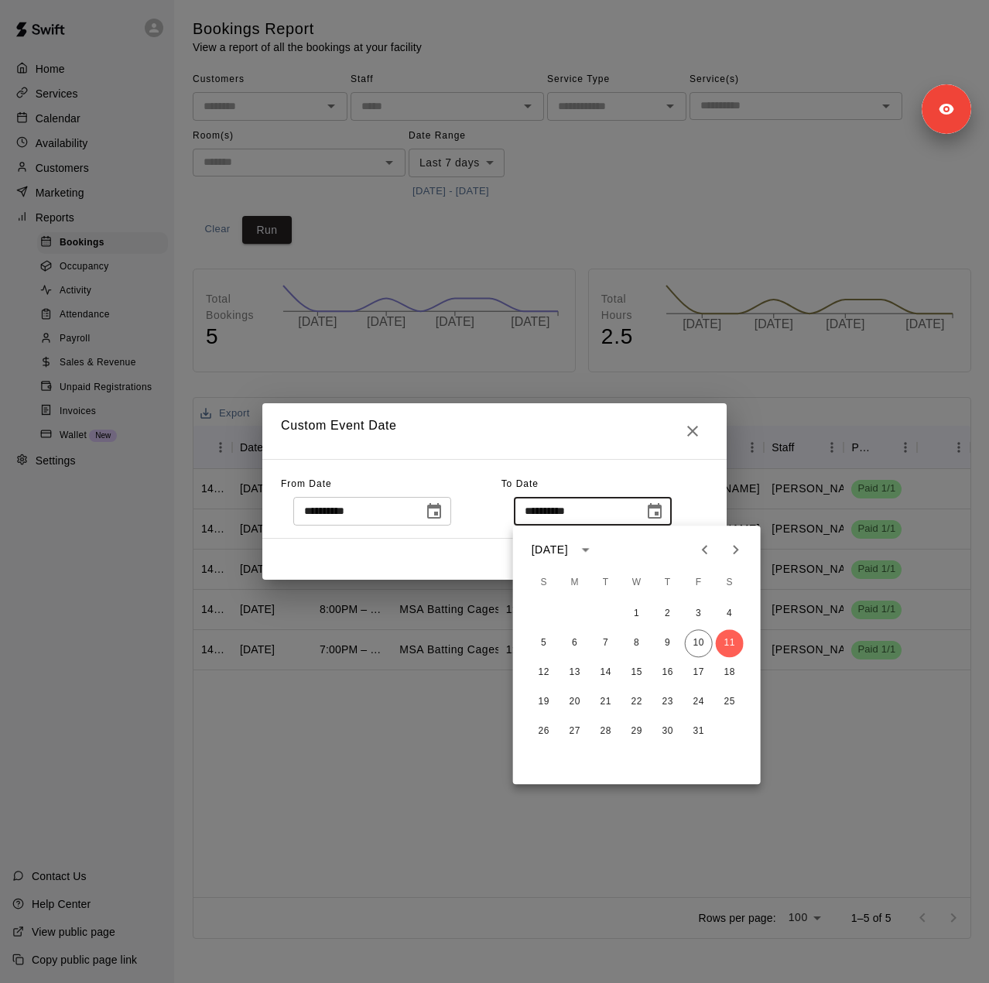
click at [707, 550] on icon "Previous month" at bounding box center [705, 549] width 19 height 19
click at [538, 726] on button "28" at bounding box center [544, 731] width 28 height 28
type input "**********"
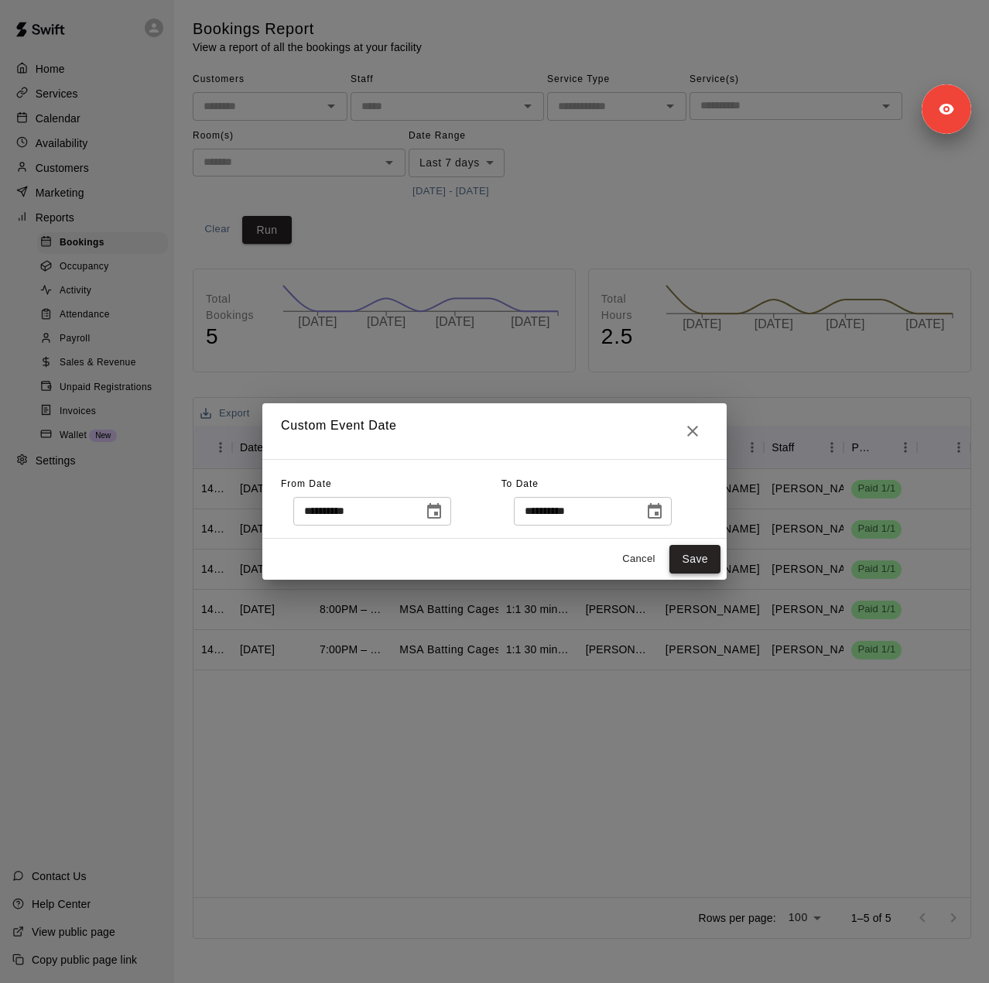
click at [689, 564] on button "Save" at bounding box center [694, 559] width 51 height 29
type input "******"
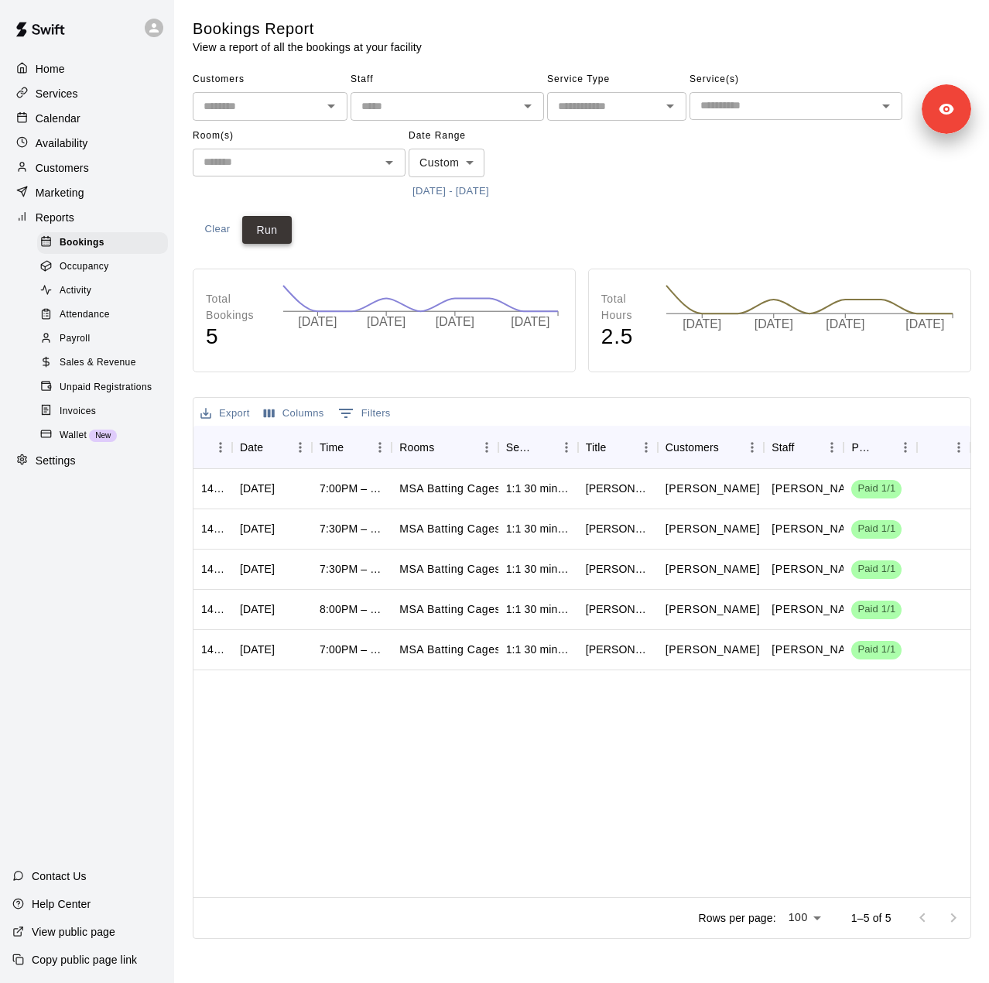
click at [279, 238] on button "Run" at bounding box center [267, 230] width 50 height 29
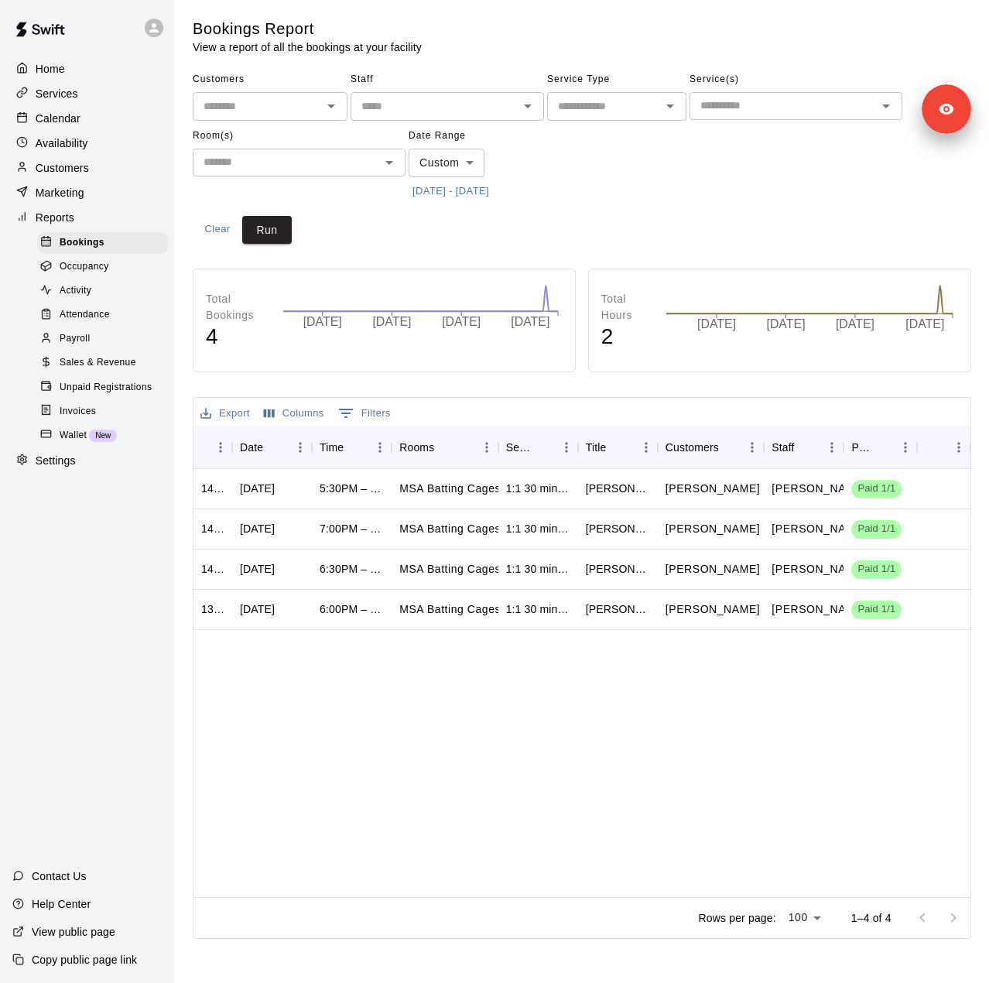
click at [448, 151] on body "Home Services Calendar Availability Customers Marketing Reports Bookings Occupa…" at bounding box center [494, 472] width 989 height 945
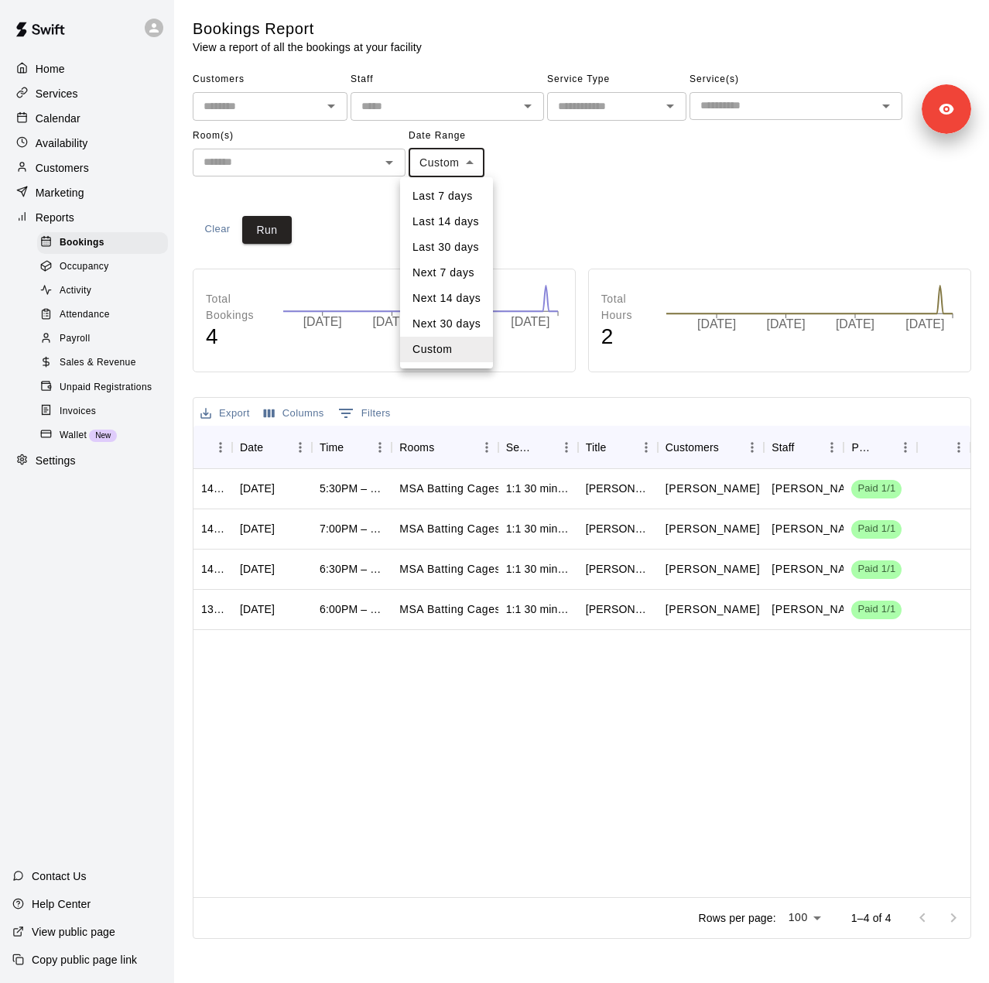
click at [540, 177] on div at bounding box center [494, 491] width 989 height 983
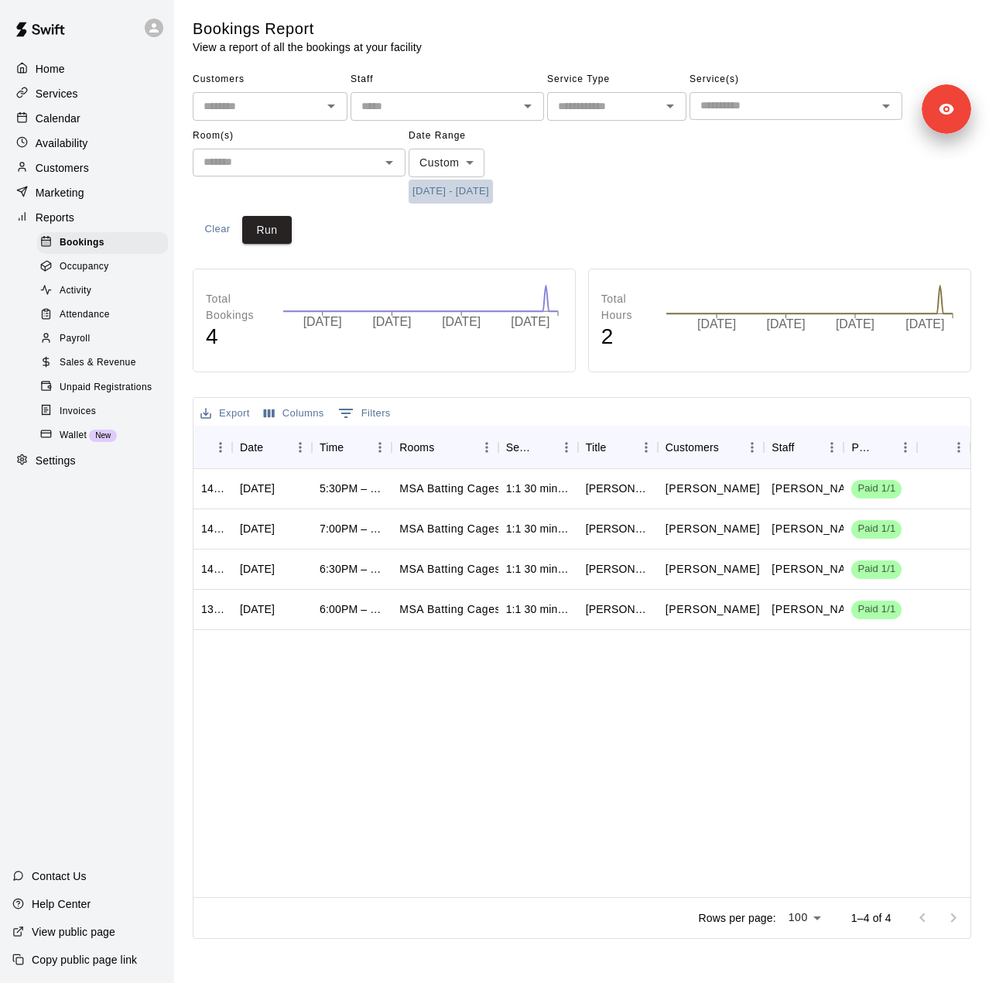
click at [493, 193] on button "[DATE] - [DATE]" at bounding box center [451, 192] width 84 height 24
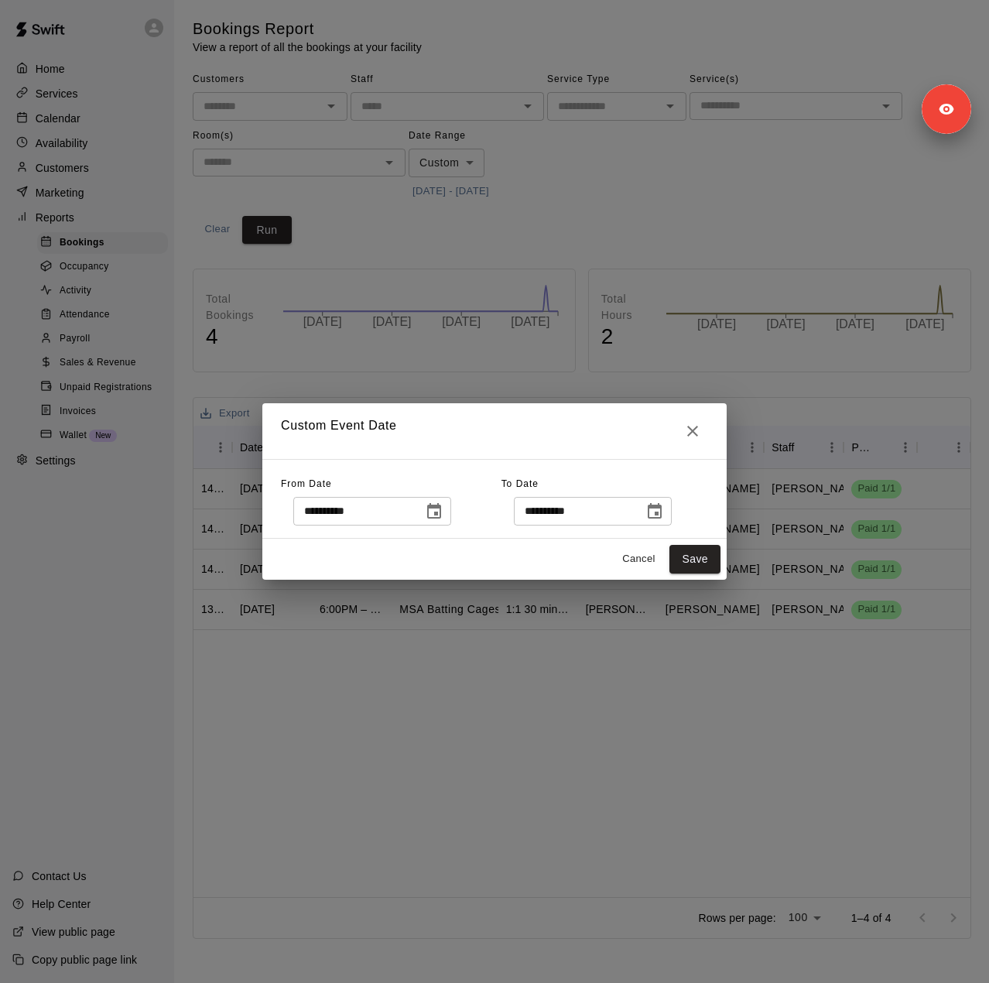
click at [664, 518] on icon "Choose date, selected date is Sep 28, 2025" at bounding box center [654, 511] width 19 height 19
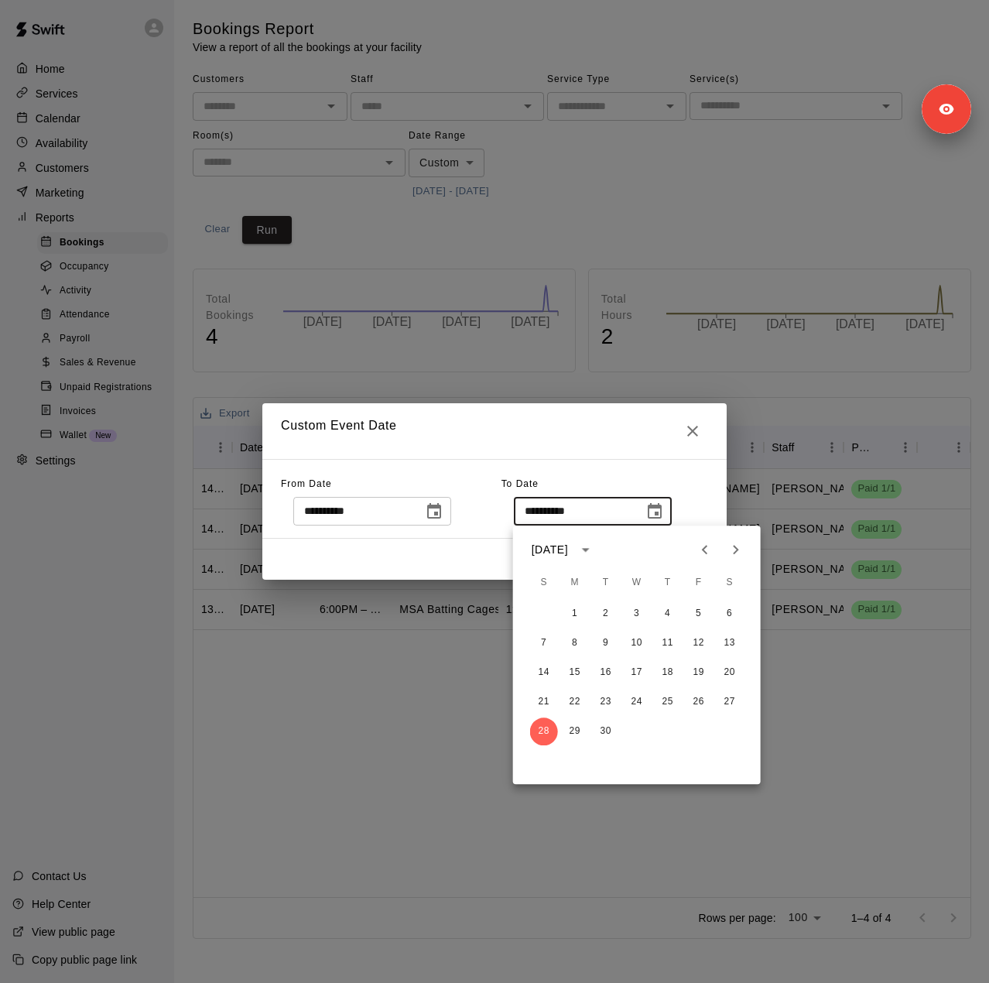
click at [740, 555] on icon "Next month" at bounding box center [736, 549] width 19 height 19
click at [700, 646] on button "10" at bounding box center [699, 643] width 28 height 28
type input "**********"
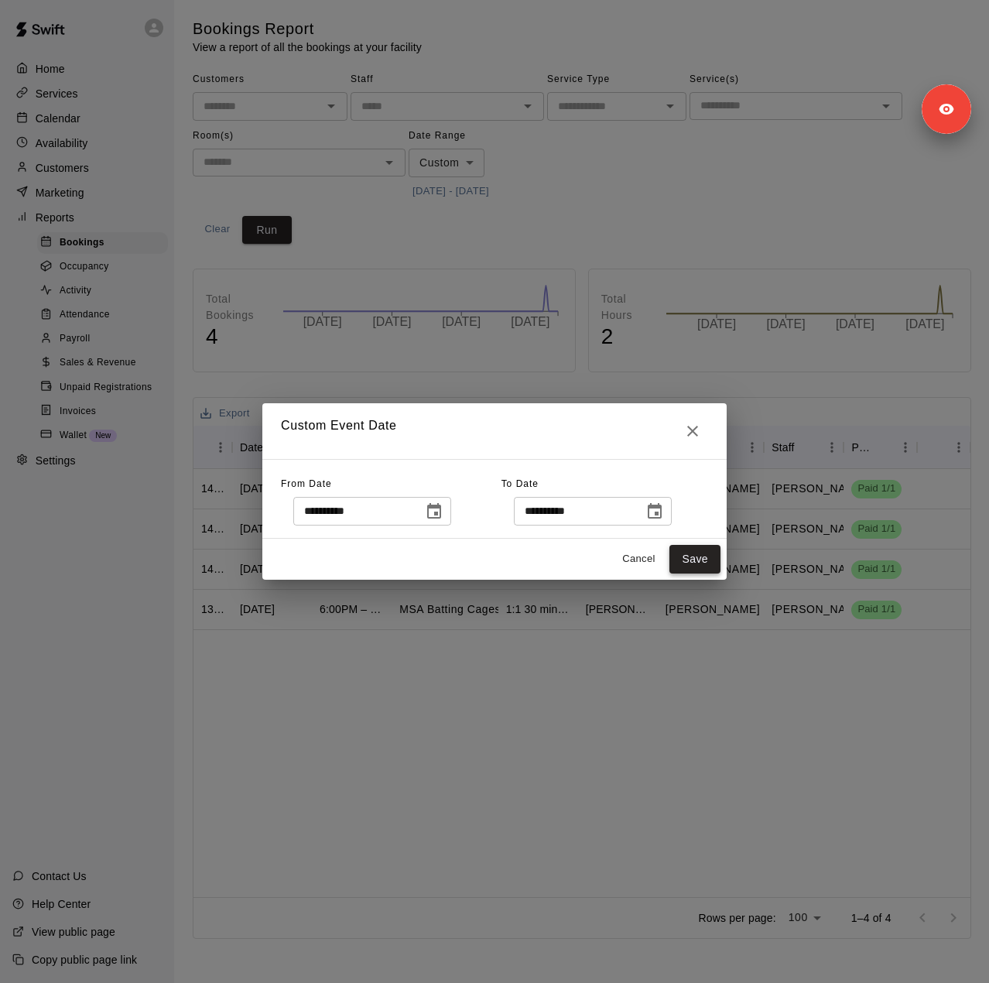
click at [689, 558] on button "Save" at bounding box center [694, 559] width 51 height 29
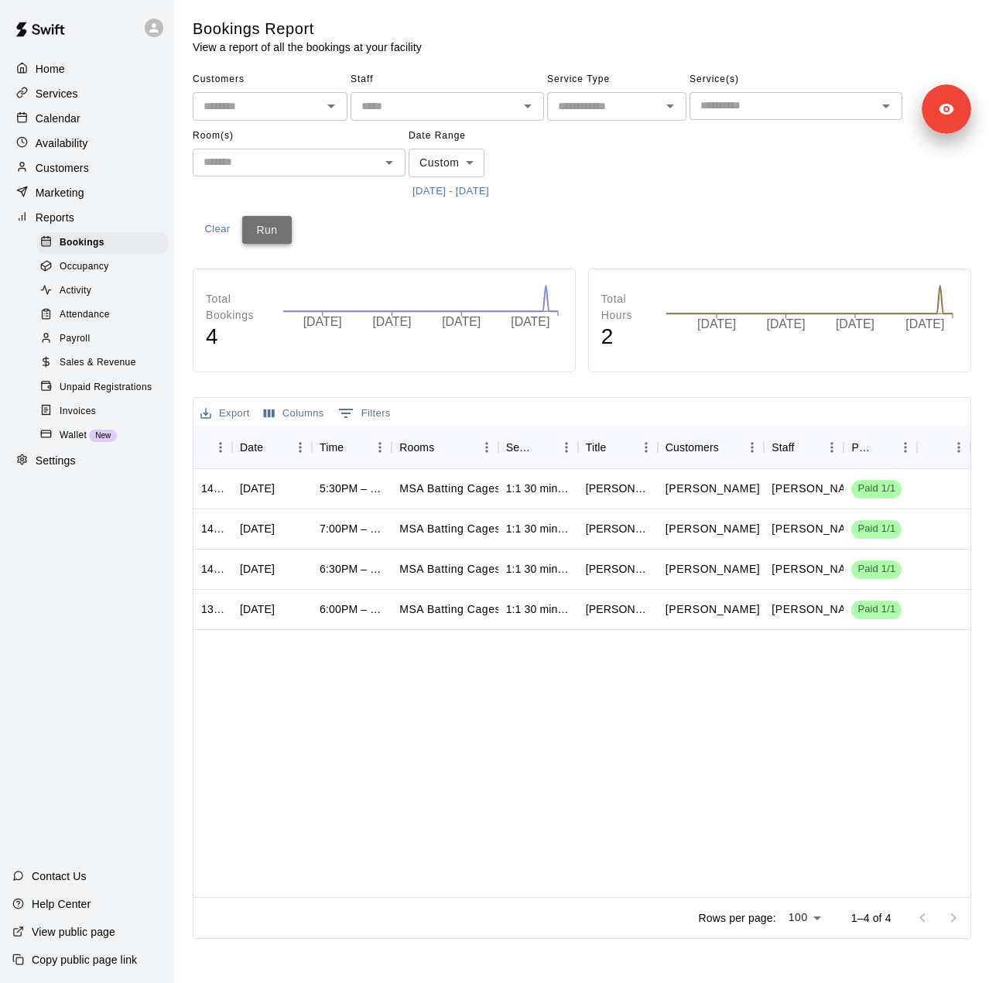
click at [277, 233] on button "Run" at bounding box center [267, 230] width 50 height 29
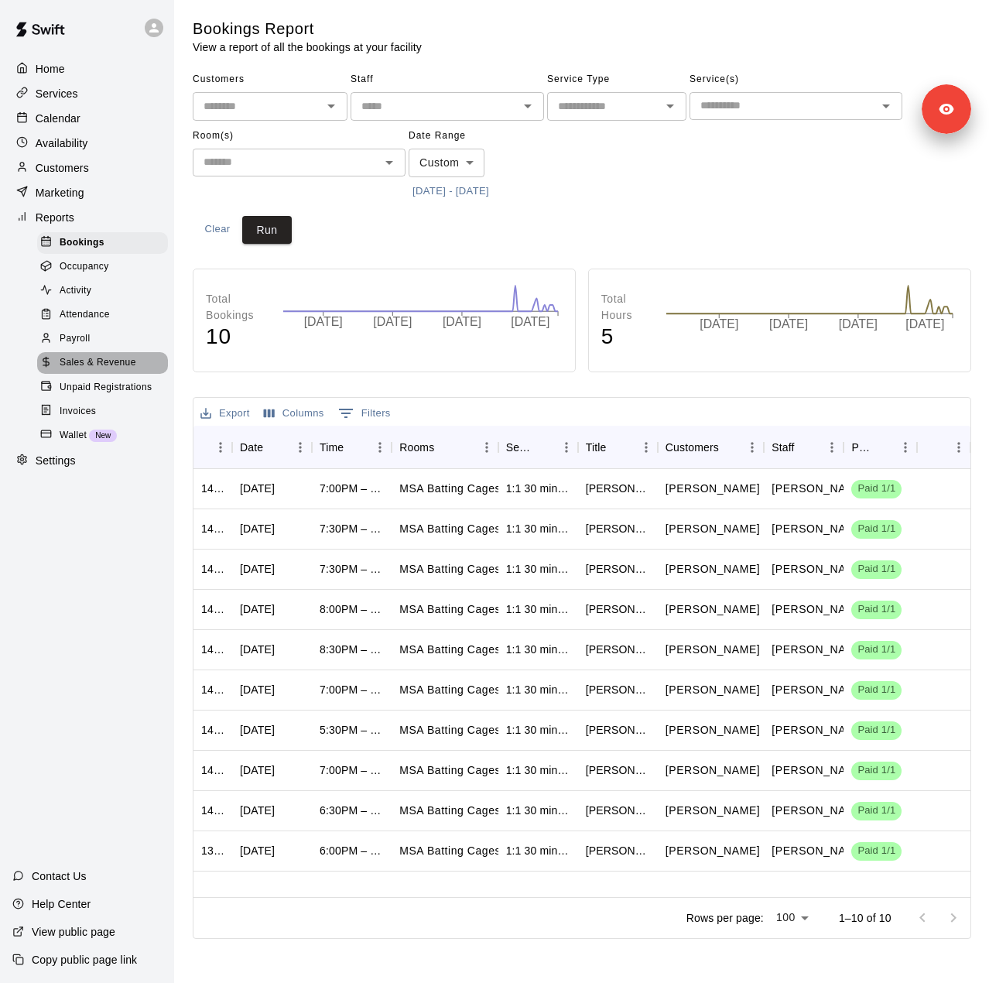
click at [100, 371] on span "Sales & Revenue" at bounding box center [98, 362] width 77 height 15
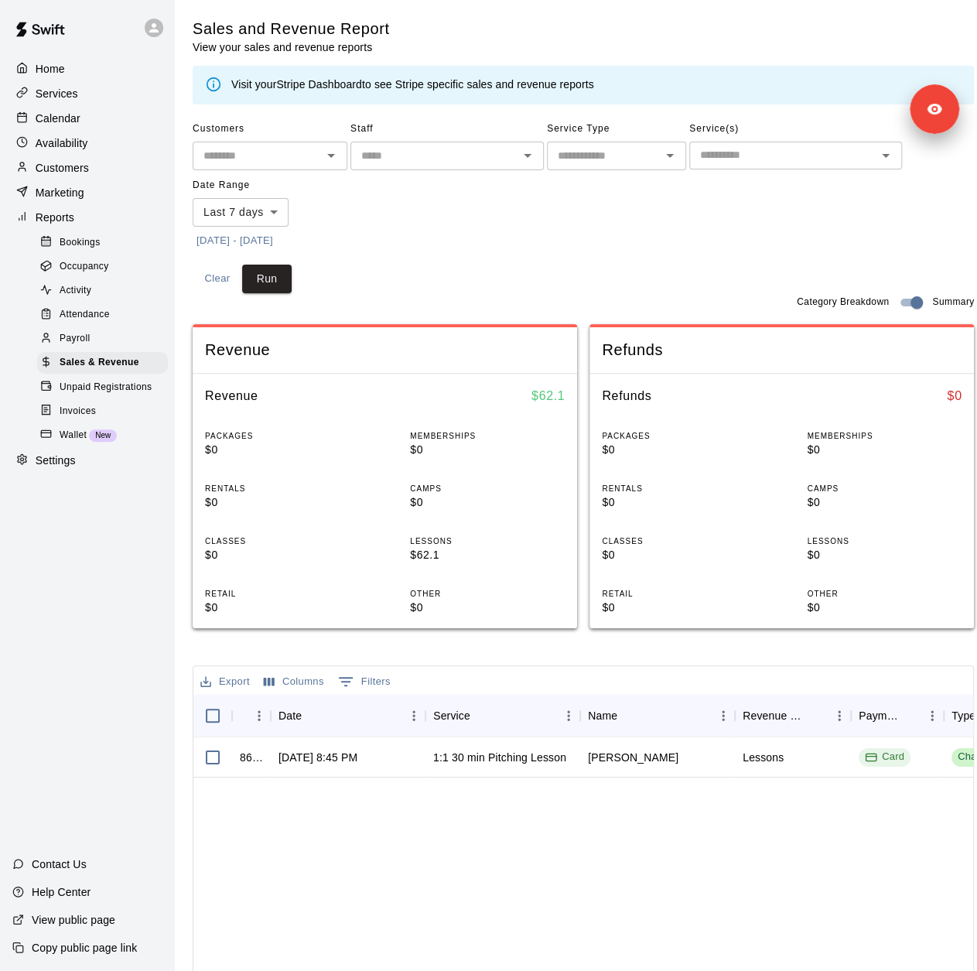
click at [262, 238] on button "[DATE] - [DATE]" at bounding box center [235, 241] width 84 height 24
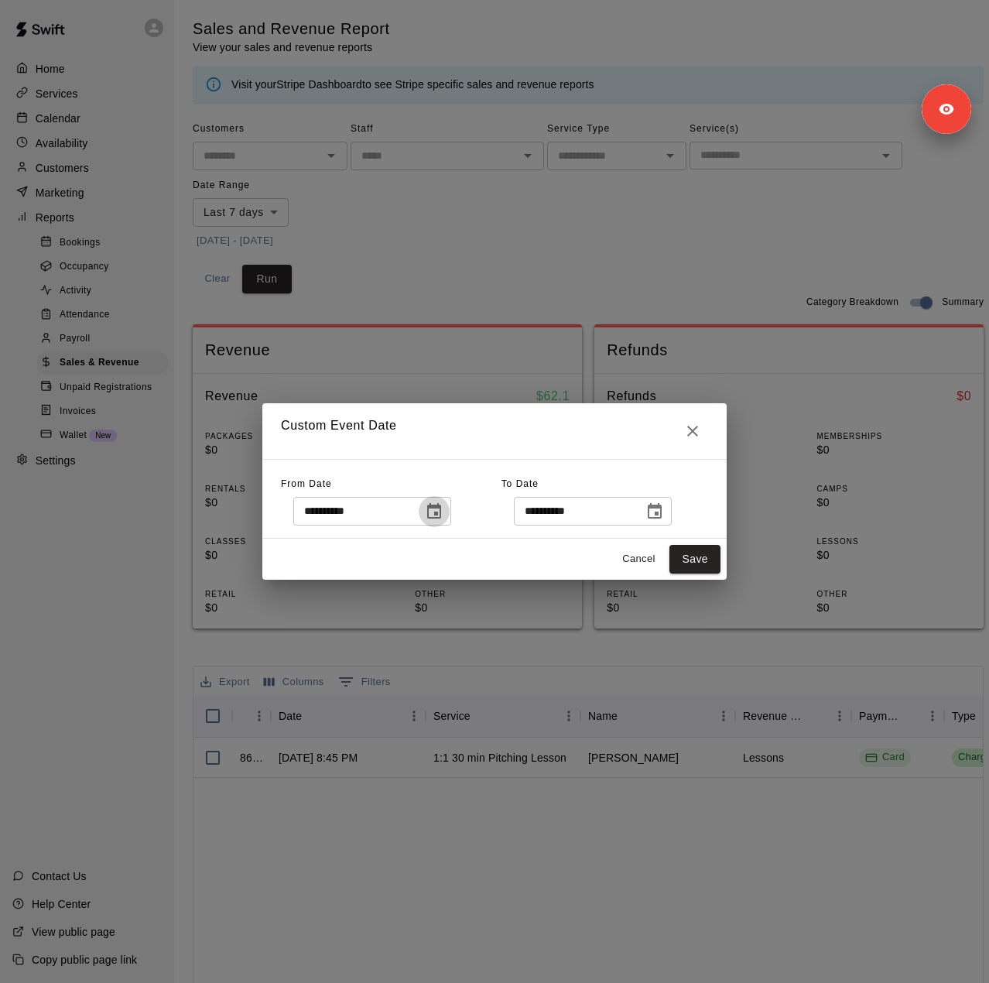
click at [450, 513] on button "Choose date, selected date is Oct 3, 2025" at bounding box center [434, 511] width 31 height 31
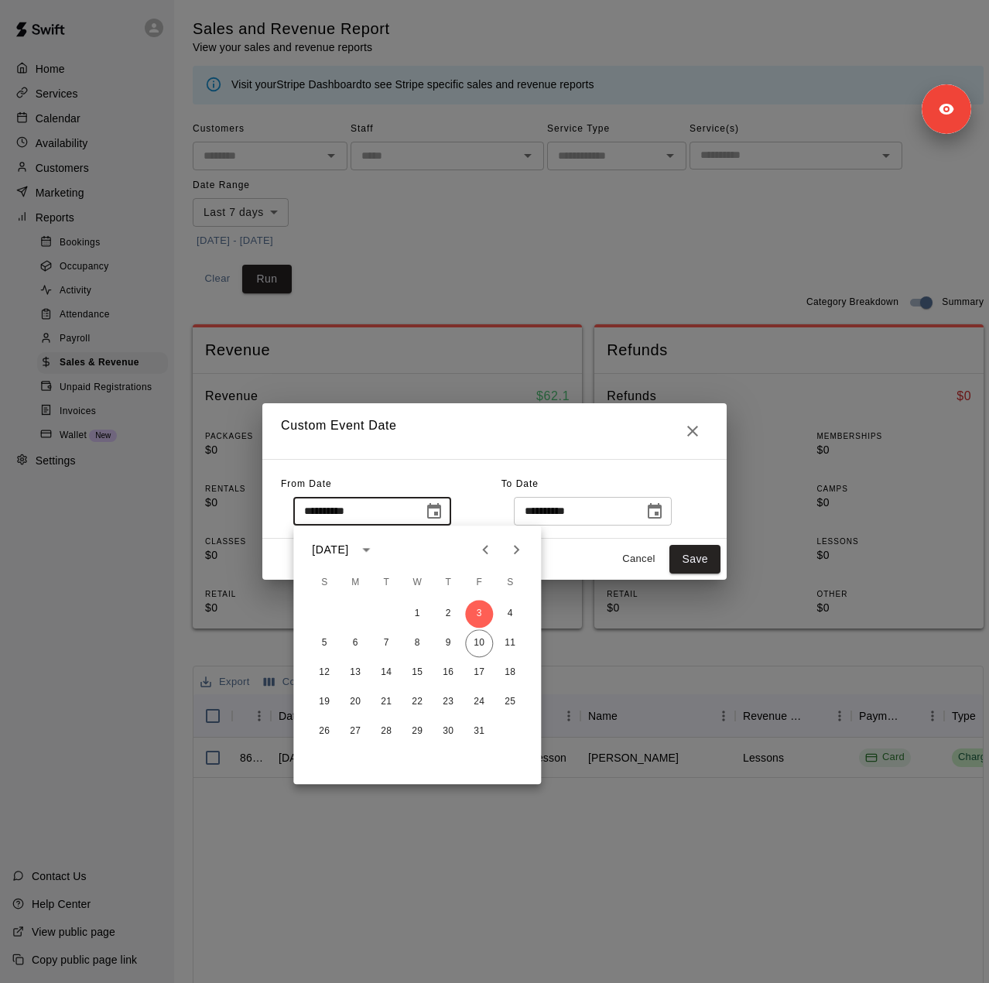
click at [490, 550] on icon "Previous month" at bounding box center [485, 549] width 19 height 19
click at [484, 542] on icon "Previous month" at bounding box center [485, 549] width 19 height 19
click at [351, 734] on button "30" at bounding box center [355, 731] width 28 height 28
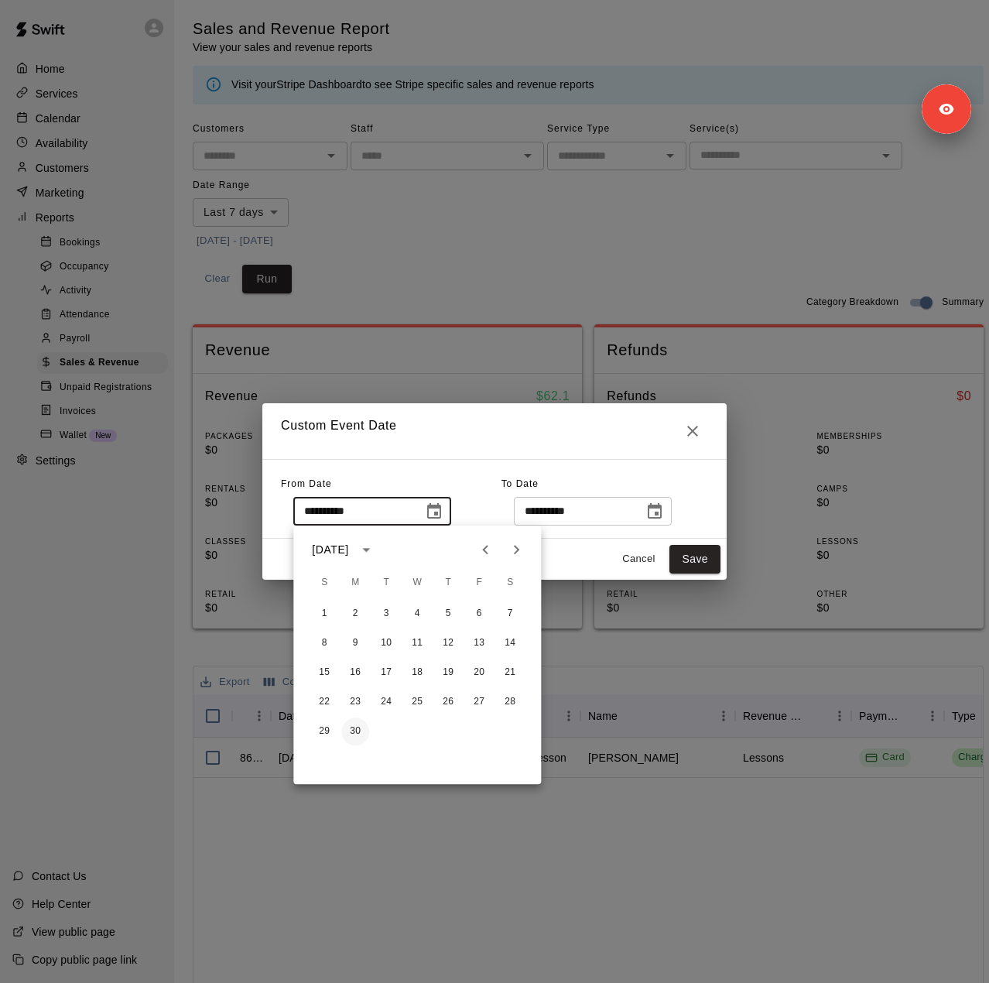
type input "**********"
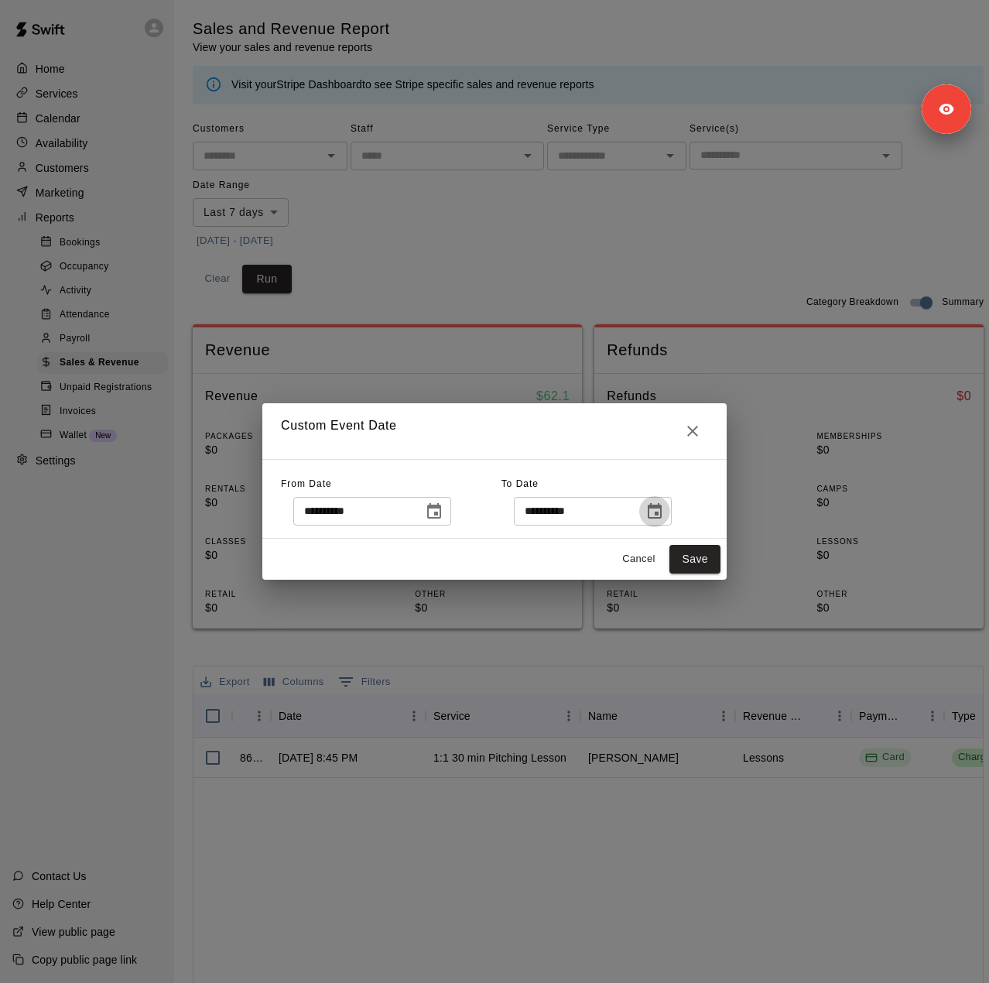
click at [662, 507] on icon "Choose date, selected date is Oct 11, 2025" at bounding box center [655, 510] width 14 height 15
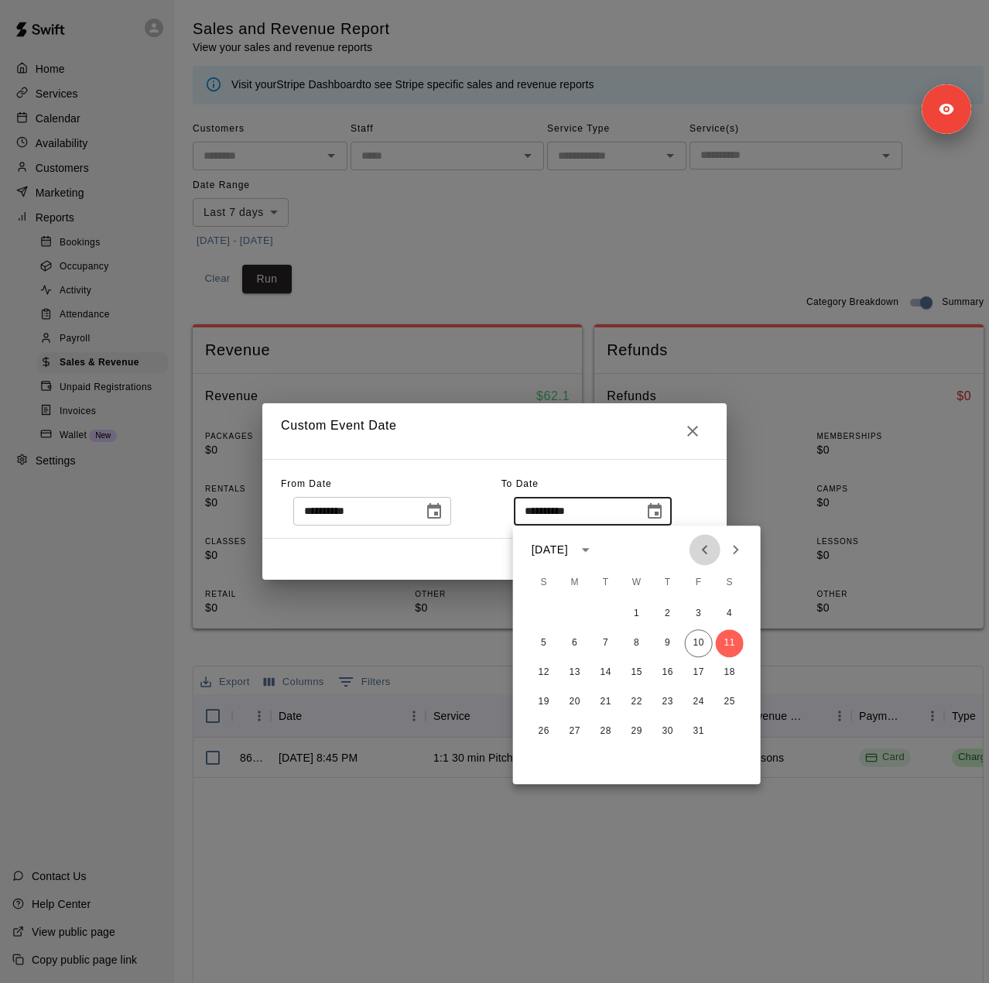
click at [706, 560] on button "Previous month" at bounding box center [705, 549] width 31 height 31
click at [539, 731] on button "28" at bounding box center [544, 731] width 28 height 28
type input "**********"
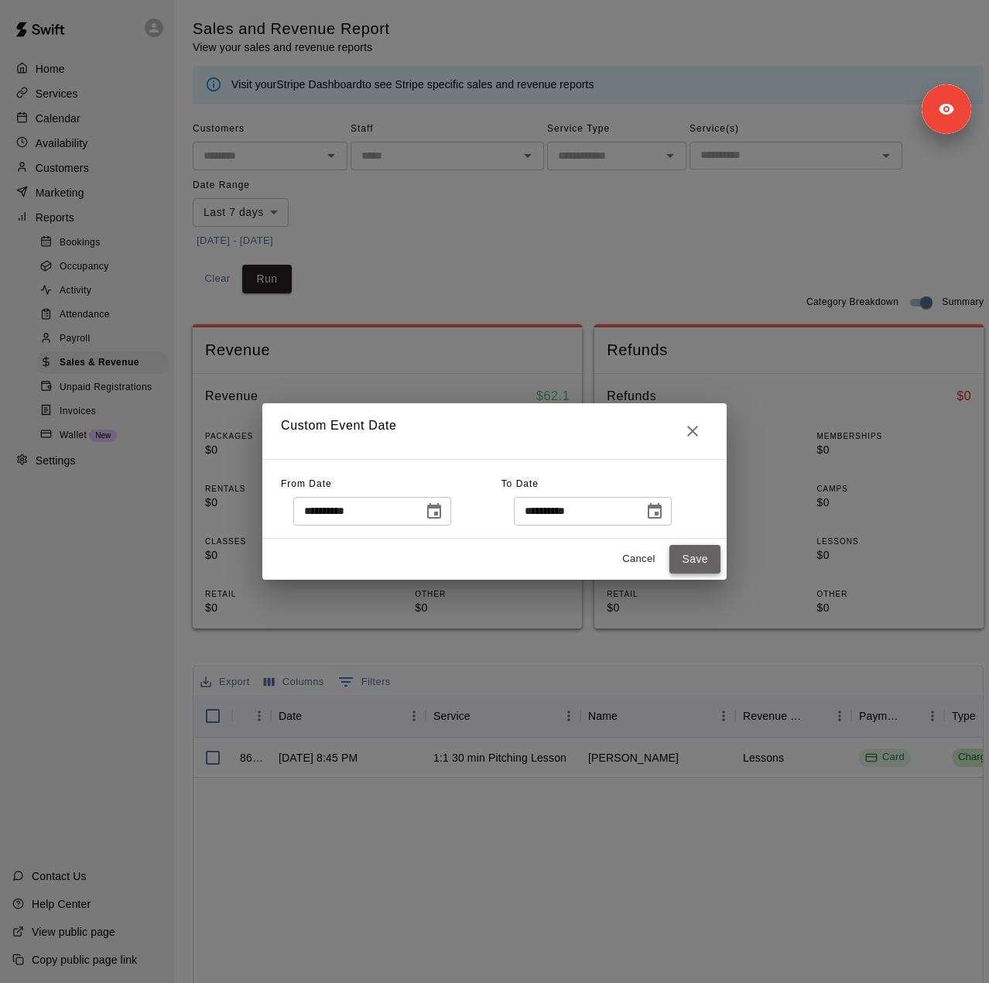
click at [690, 561] on button "Save" at bounding box center [694, 559] width 51 height 29
type input "******"
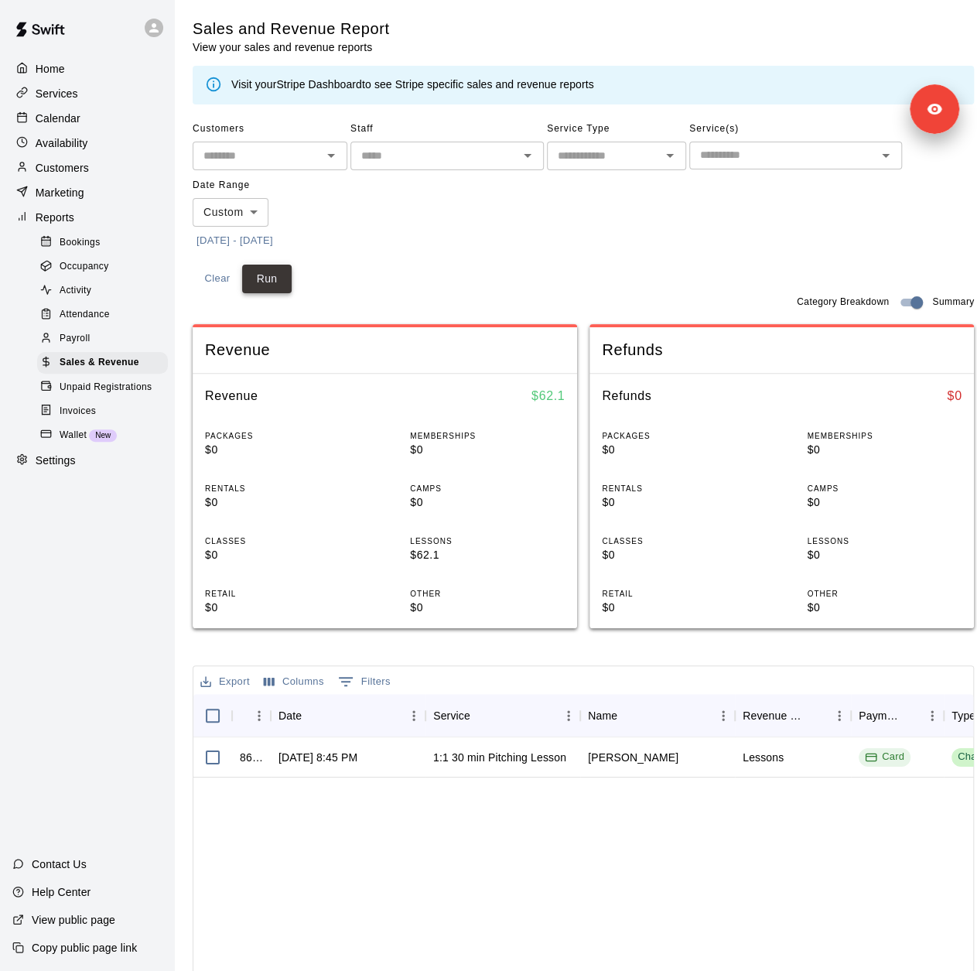
click at [279, 281] on button "Run" at bounding box center [267, 279] width 50 height 29
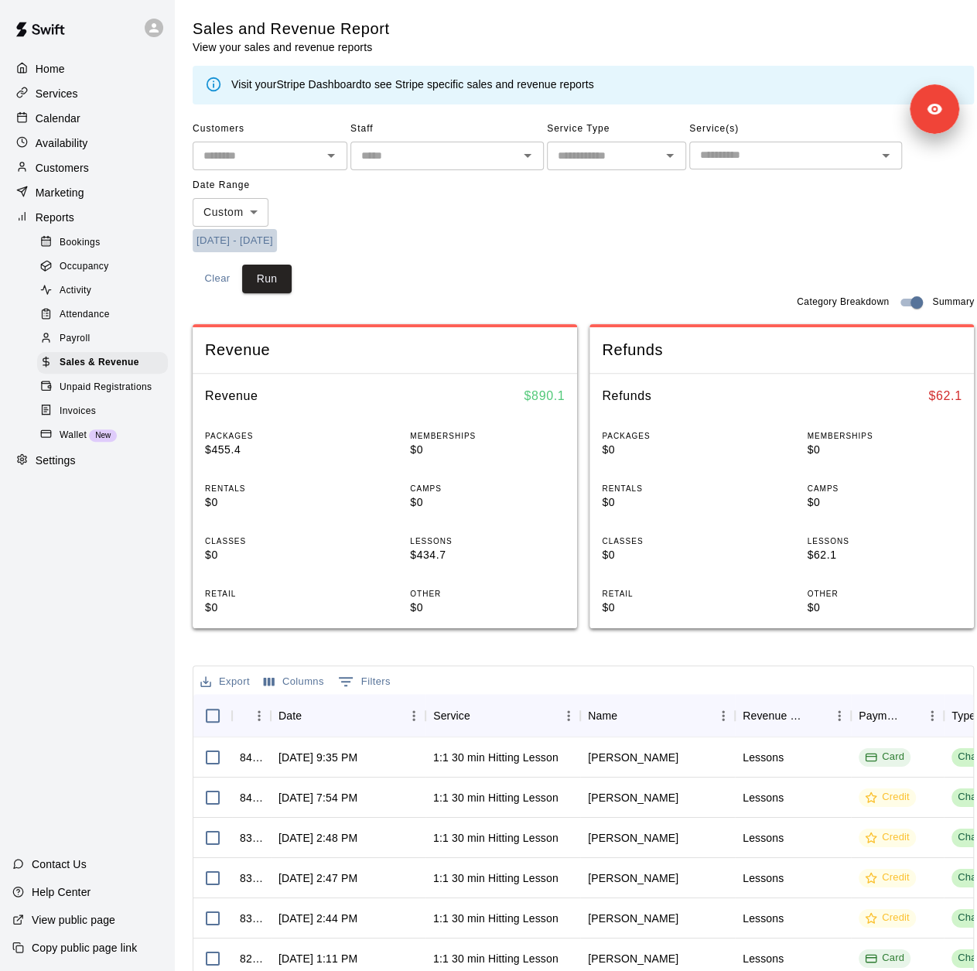
click at [277, 239] on button "6/30/2025 - 9/28/2025" at bounding box center [235, 241] width 84 height 24
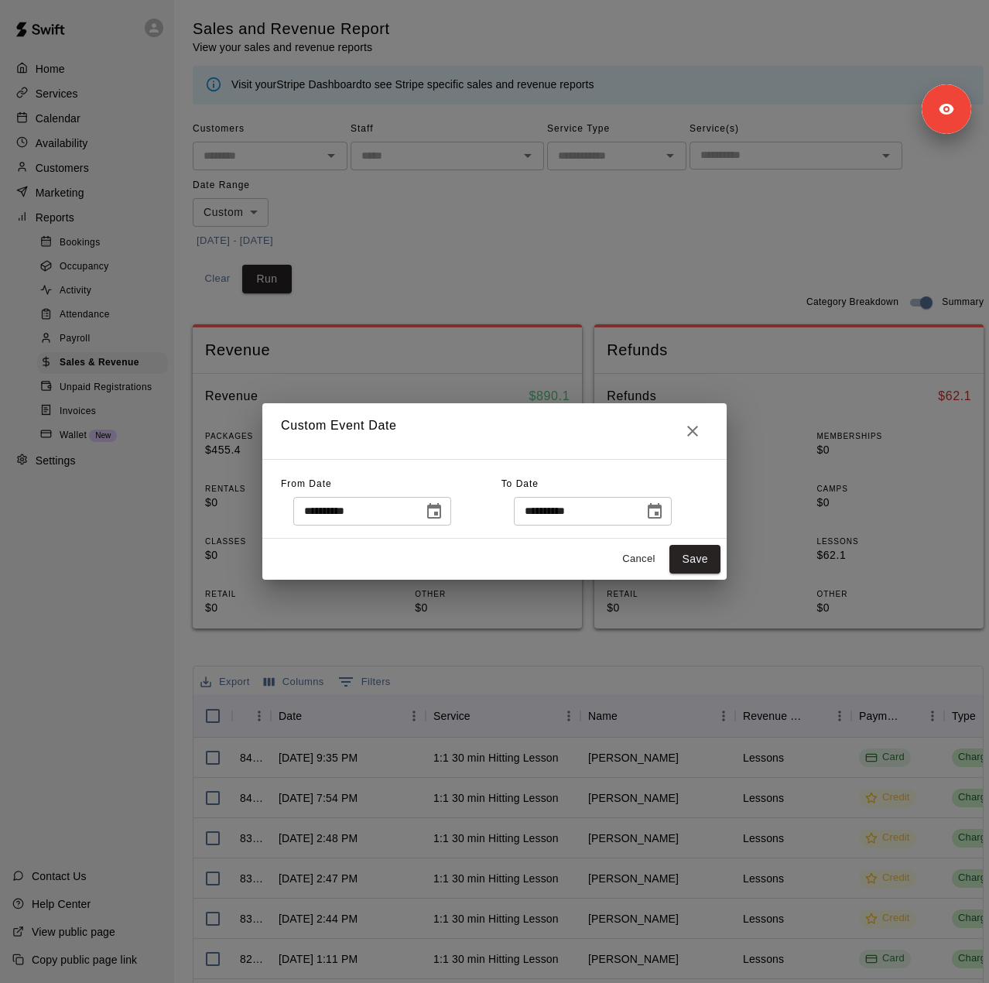
click at [664, 515] on icon "Choose date, selected date is Sep 28, 2025" at bounding box center [654, 511] width 19 height 19
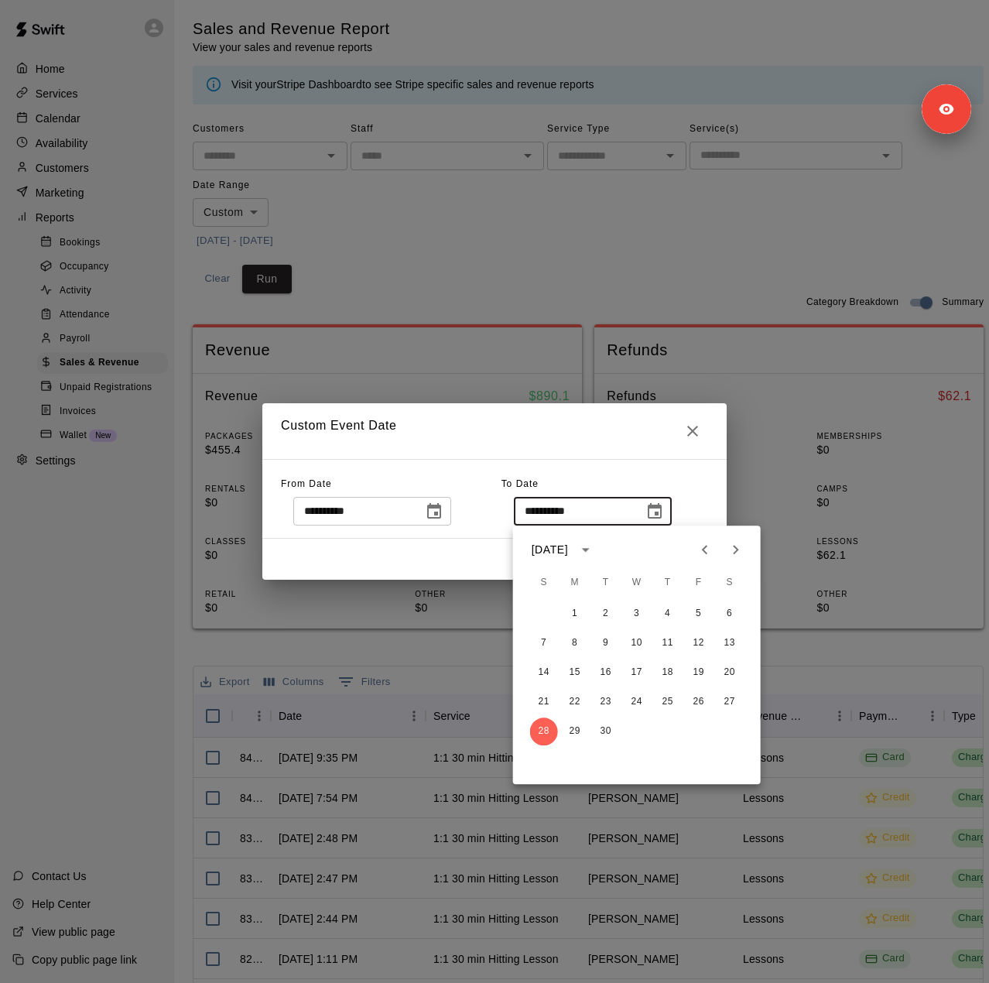
click at [738, 556] on icon "Next month" at bounding box center [736, 549] width 19 height 19
click at [697, 642] on button "10" at bounding box center [699, 643] width 28 height 28
type input "**********"
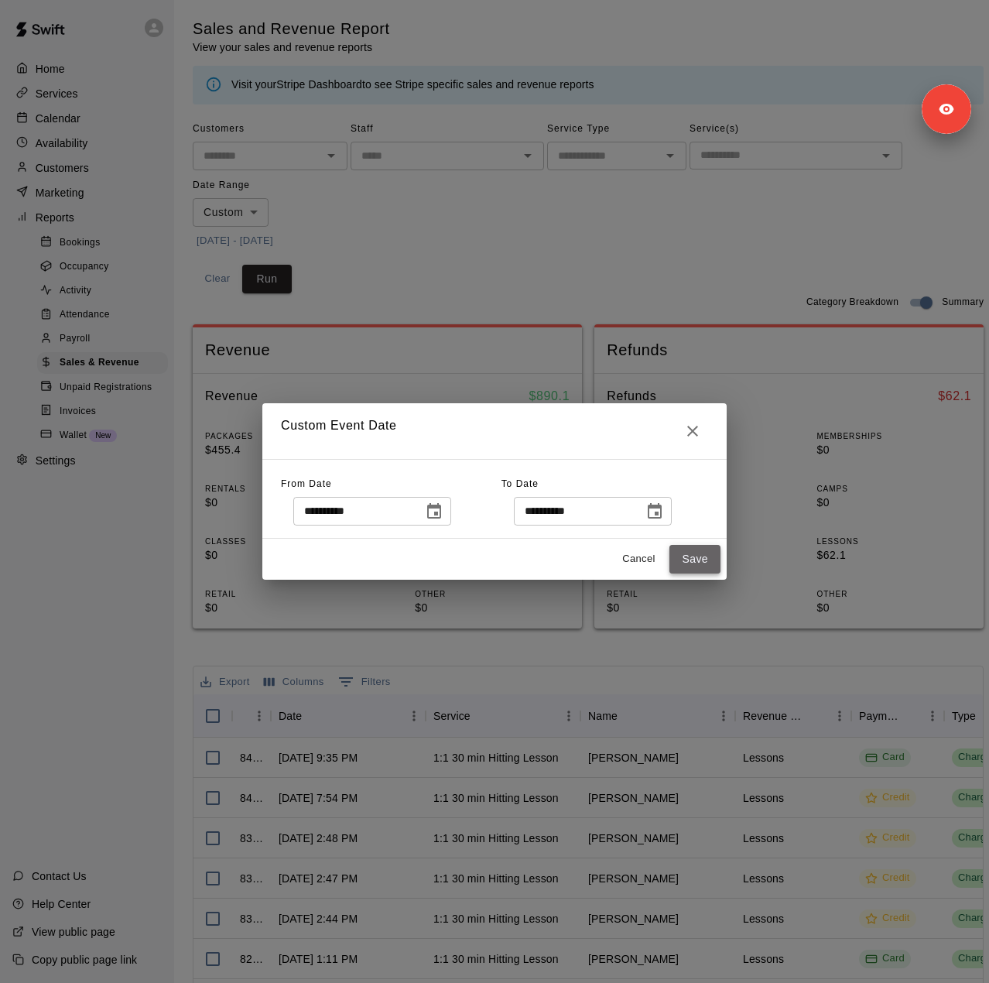
click at [679, 563] on button "Save" at bounding box center [694, 559] width 51 height 29
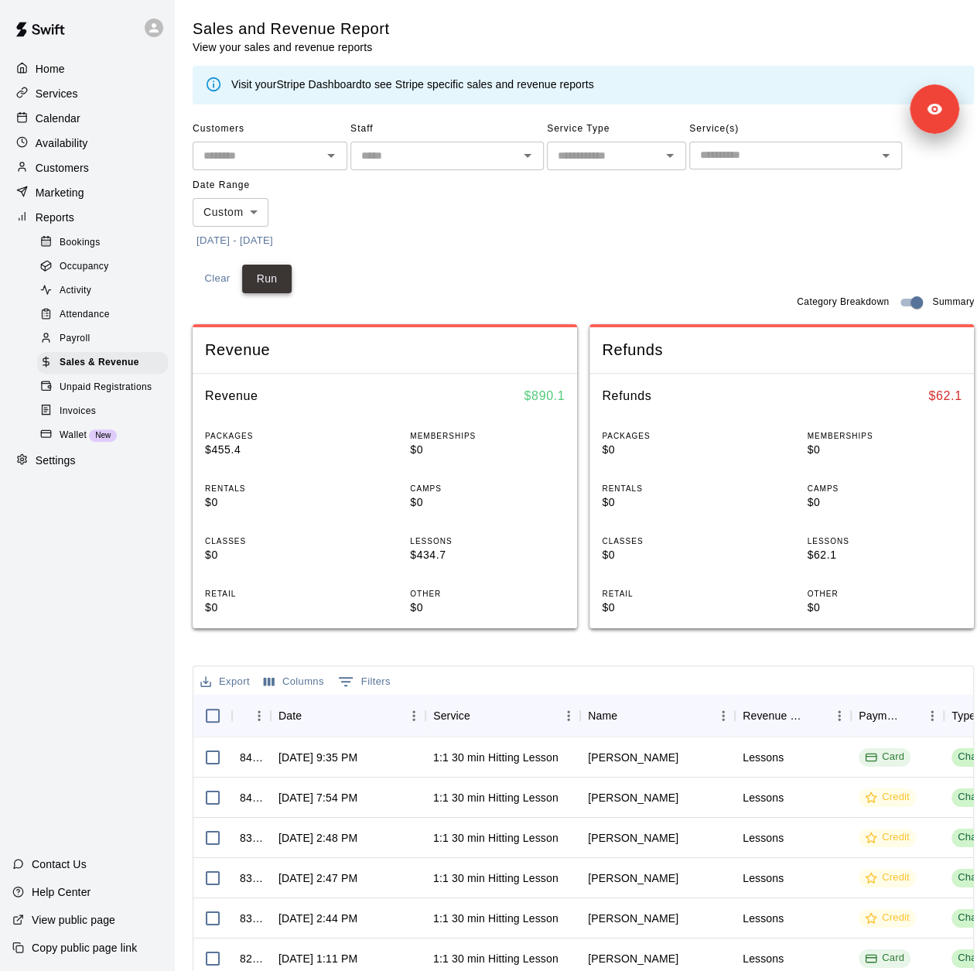
click at [289, 290] on button "Run" at bounding box center [267, 279] width 50 height 29
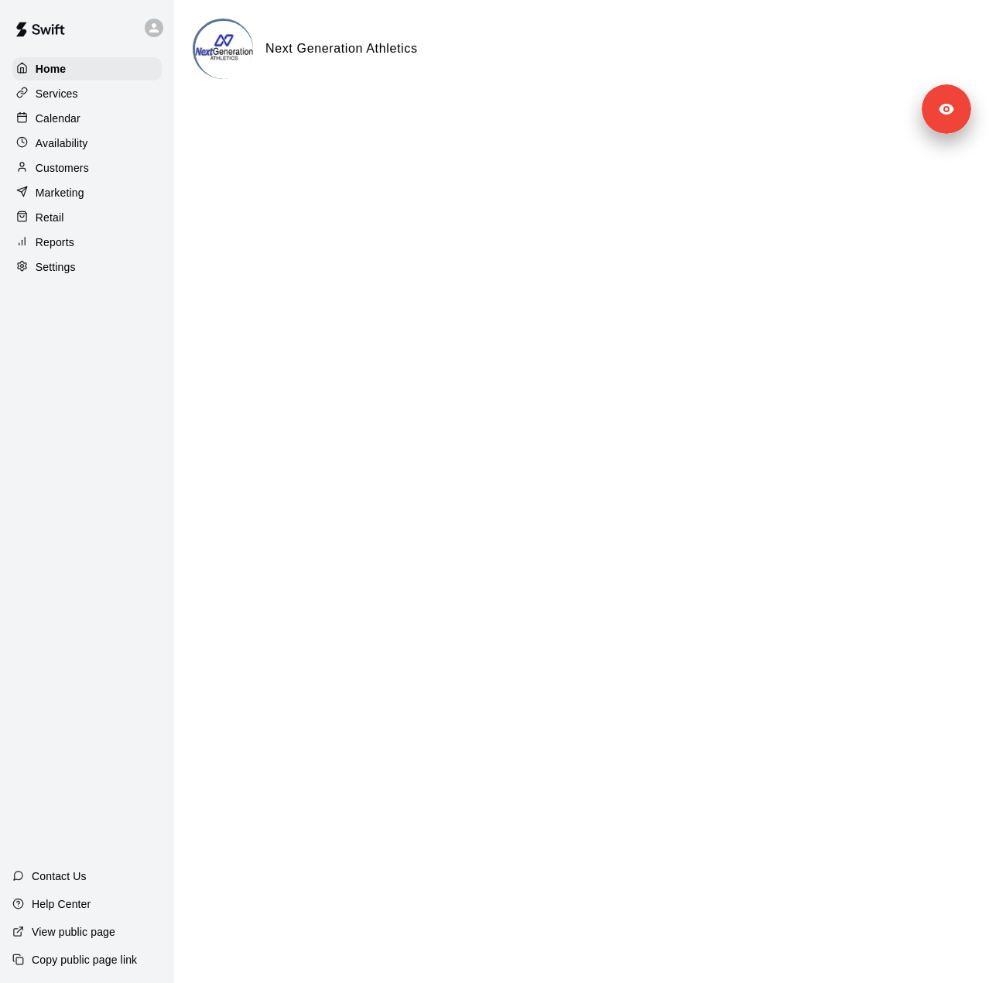
click at [114, 279] on div "Settings" at bounding box center [86, 266] width 149 height 23
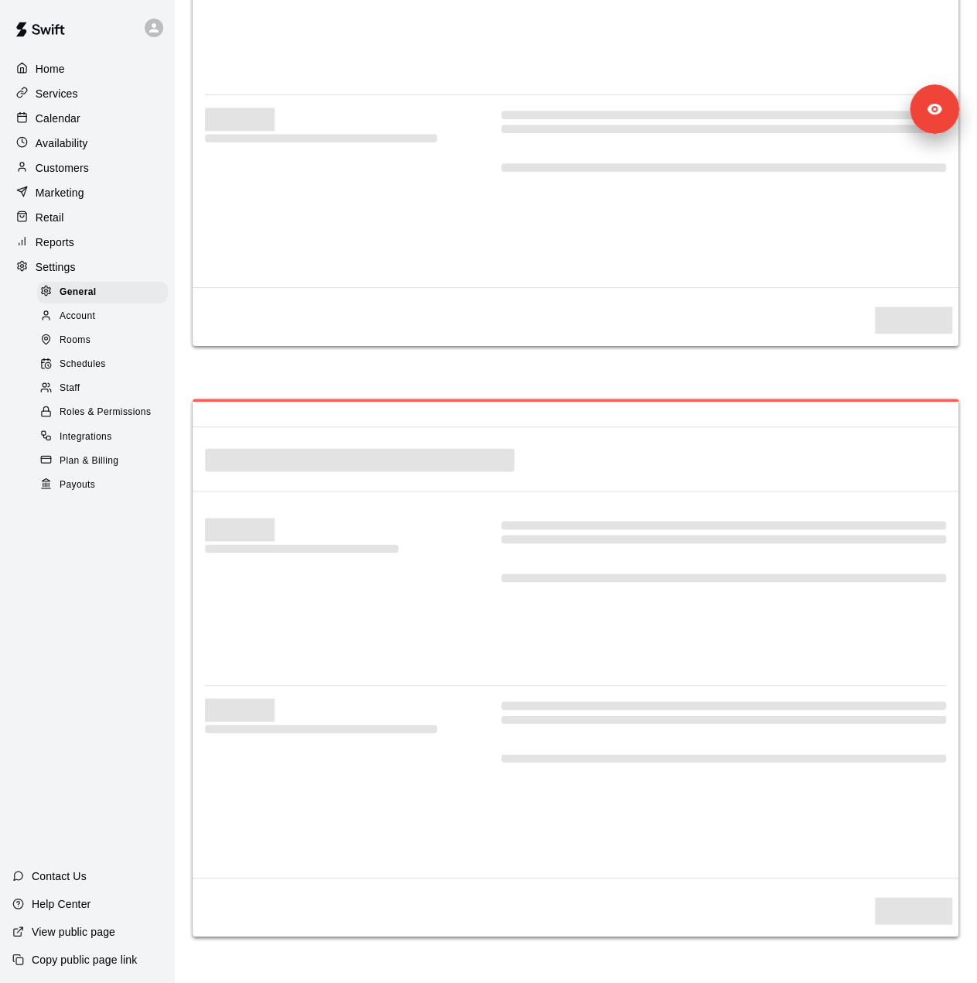
select select "**"
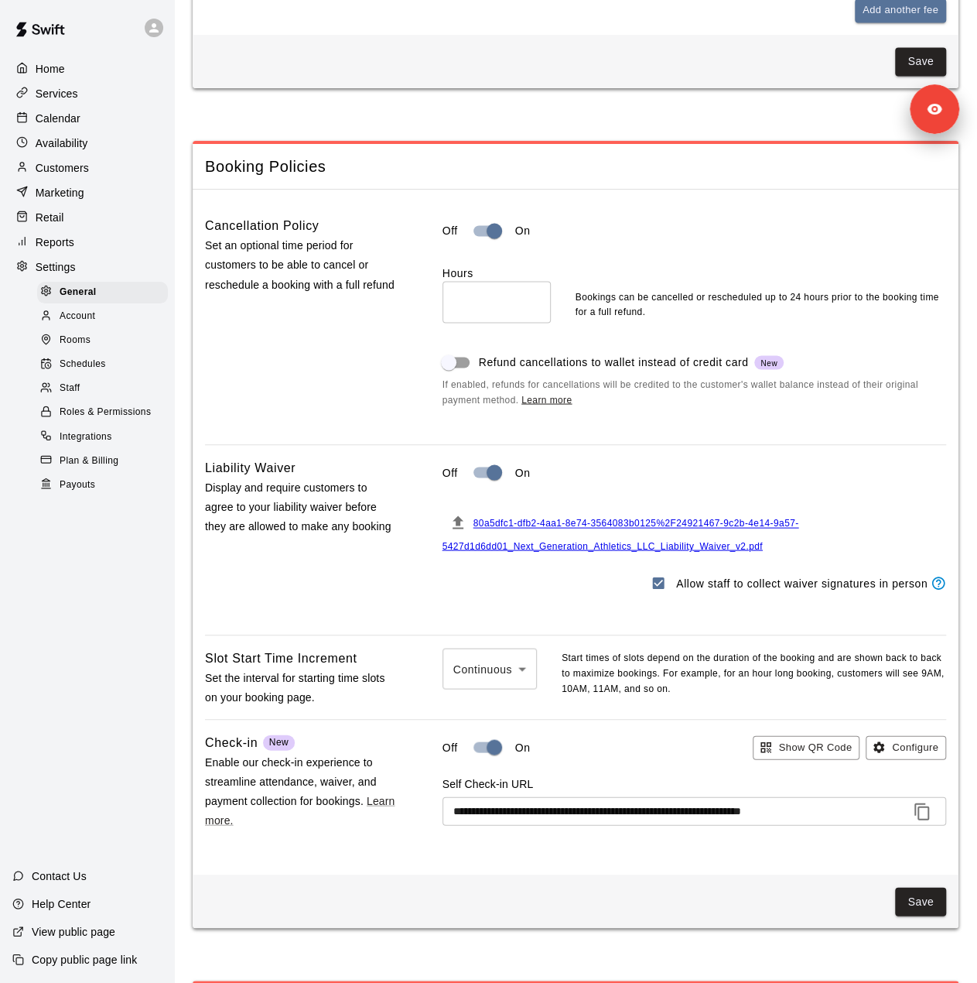
scroll to position [1150, 0]
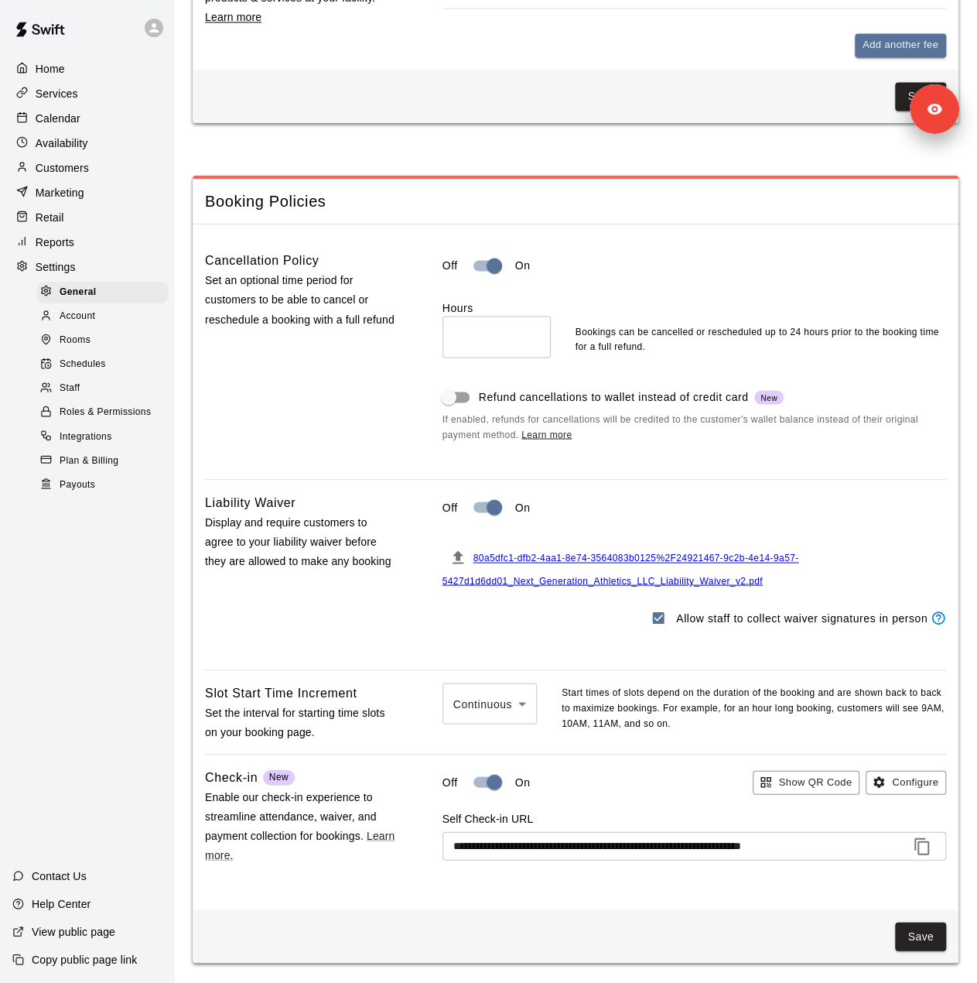
click at [56, 396] on div at bounding box center [49, 389] width 19 height 15
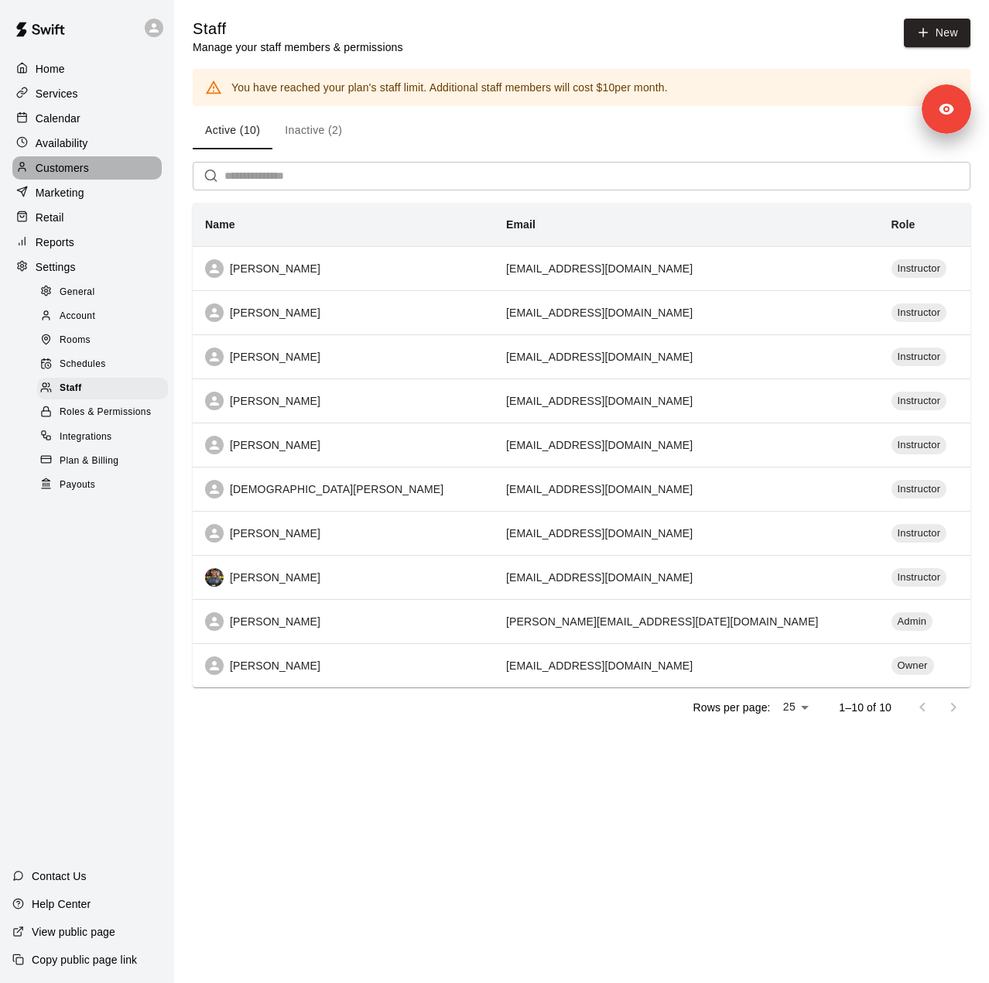
click at [93, 177] on div "Customers" at bounding box center [86, 167] width 149 height 23
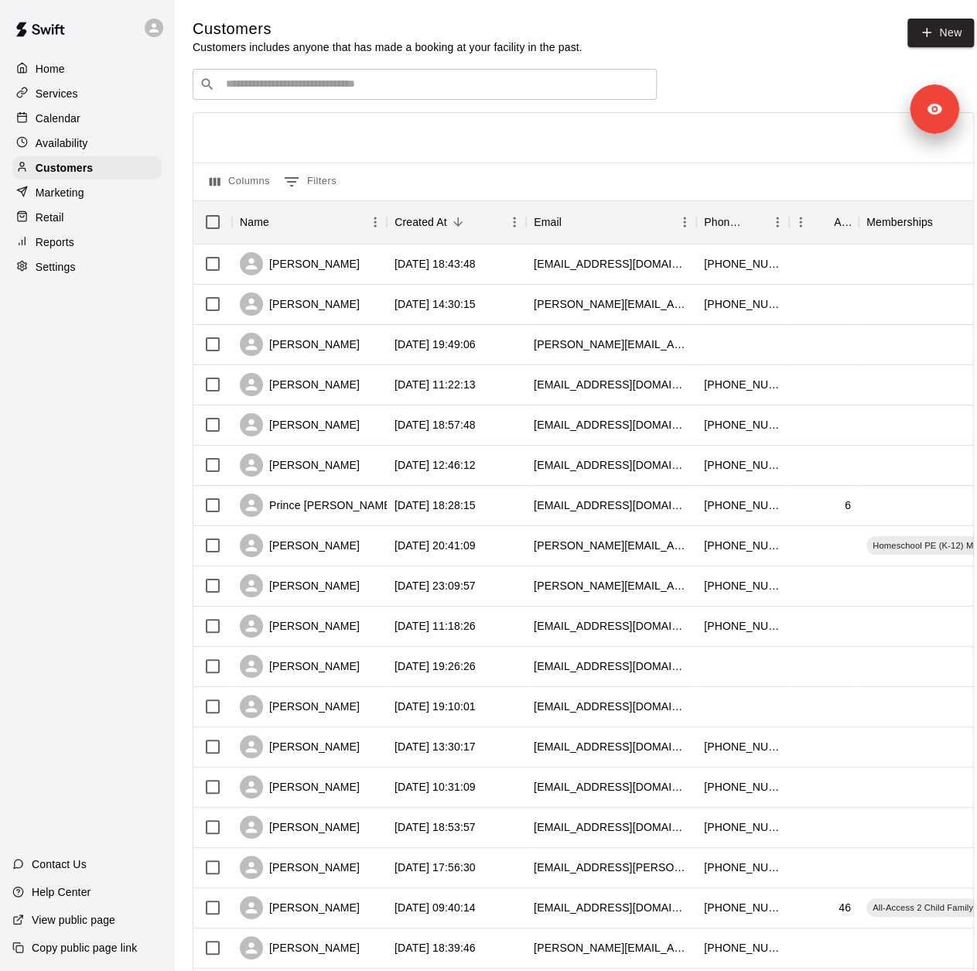
scroll to position [378, 0]
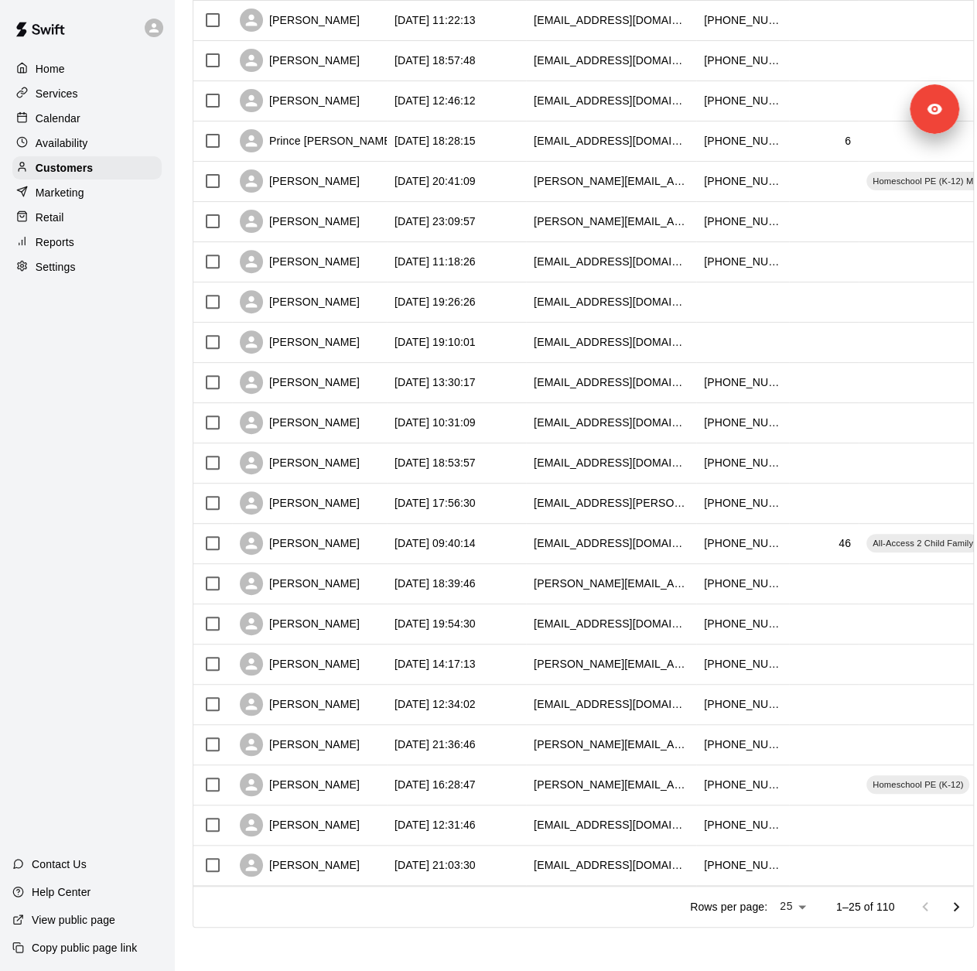
click at [105, 105] on div "Services" at bounding box center [86, 93] width 149 height 23
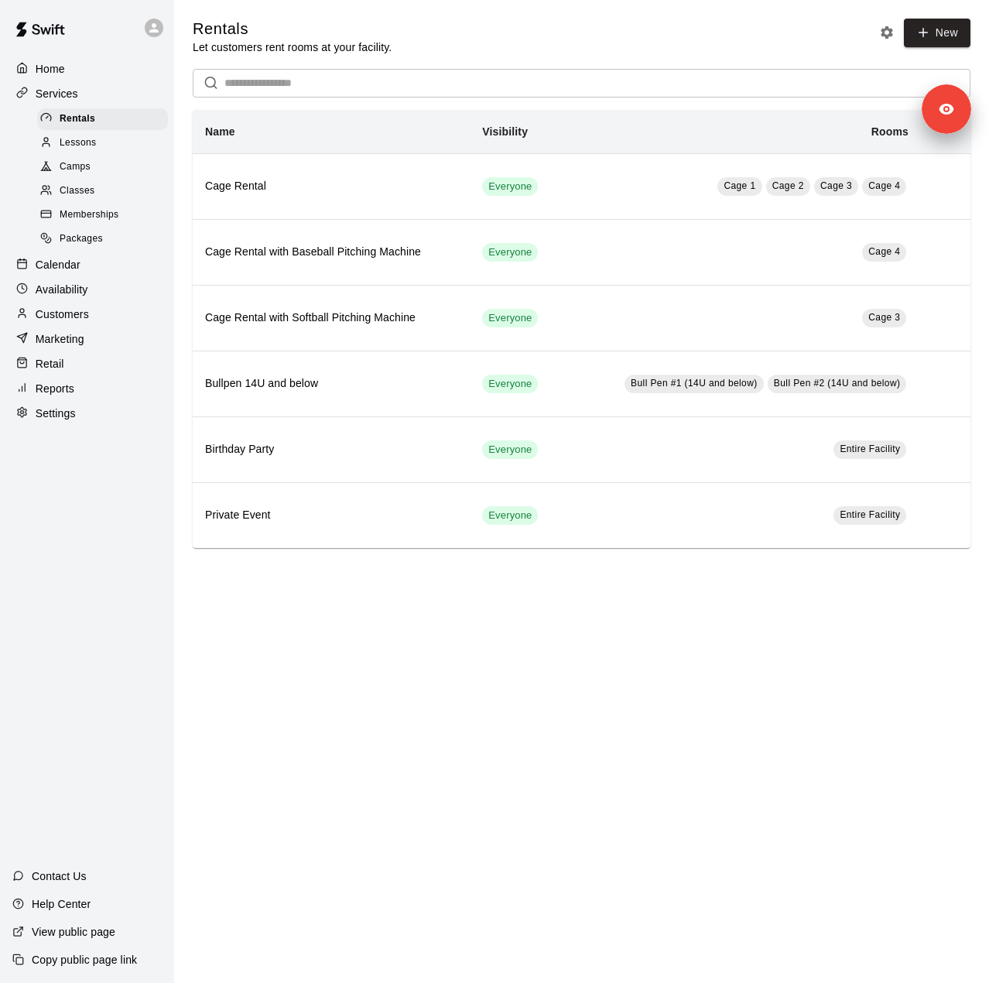
click at [112, 219] on span "Memberships" at bounding box center [89, 214] width 59 height 15
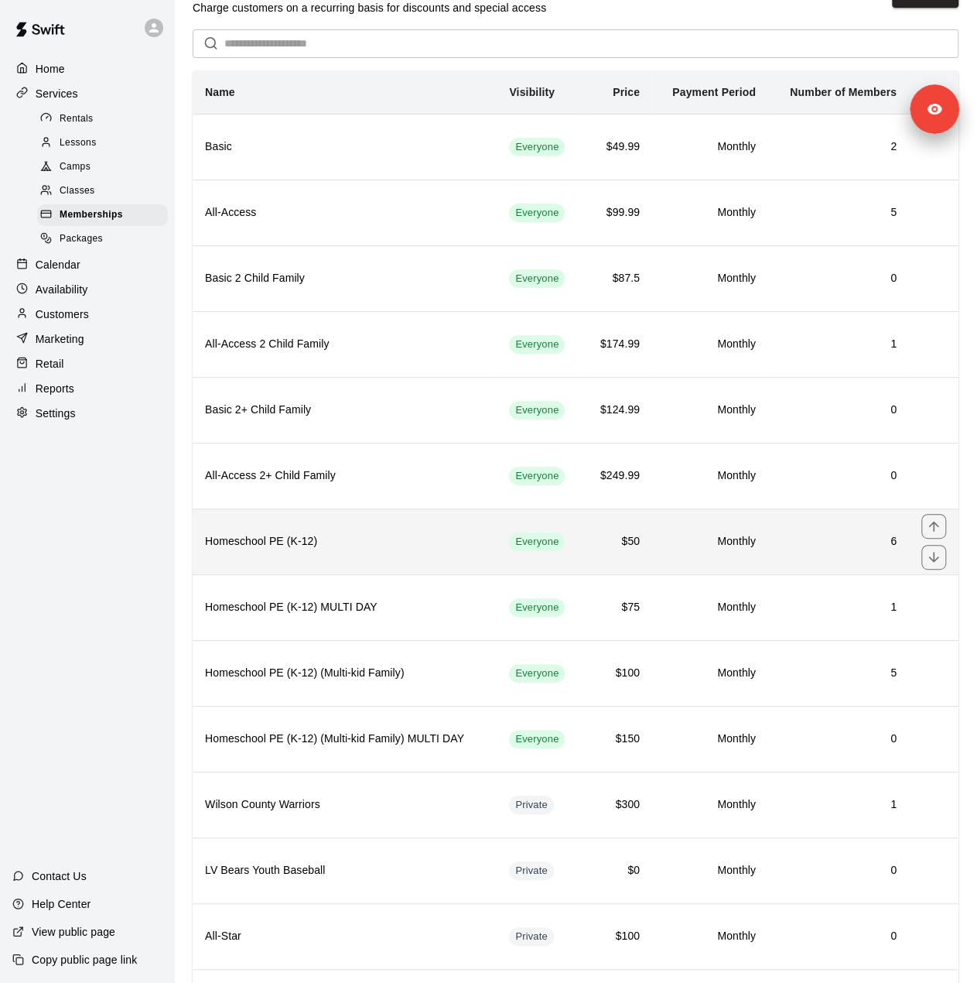
scroll to position [119, 0]
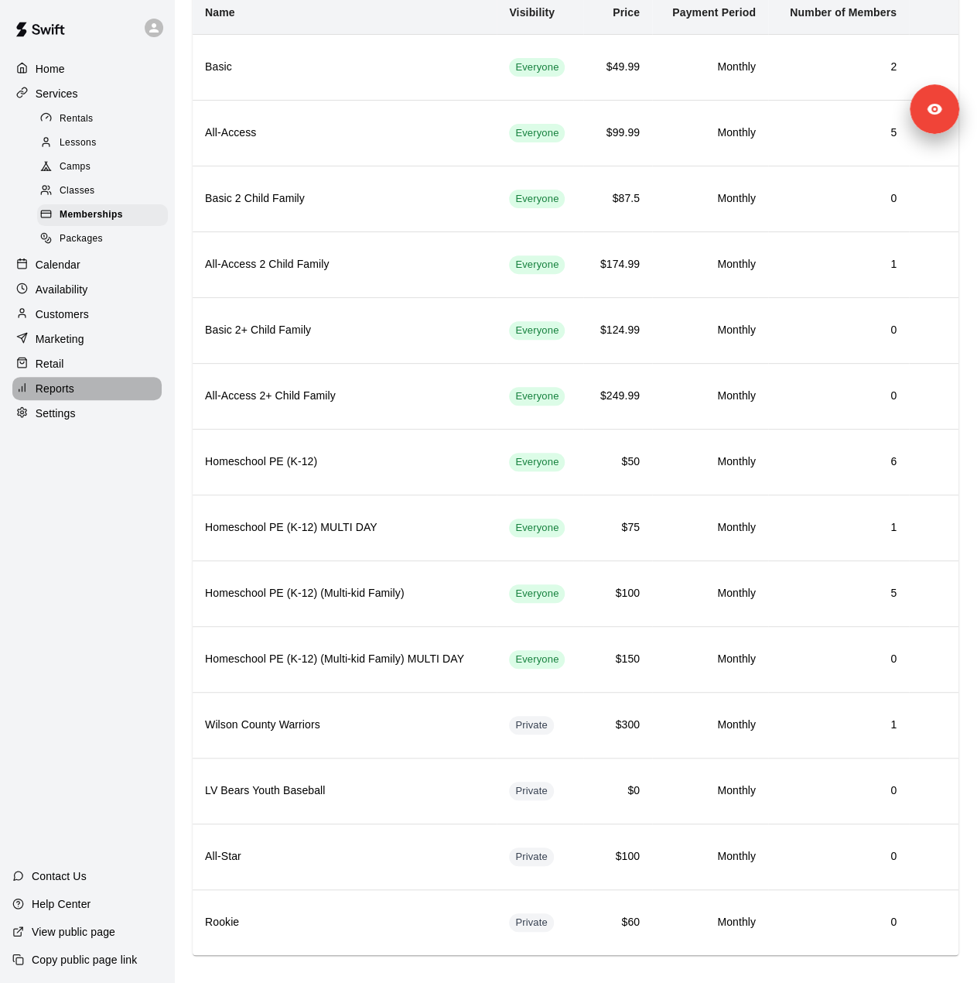
click at [77, 397] on div "Reports" at bounding box center [86, 388] width 149 height 23
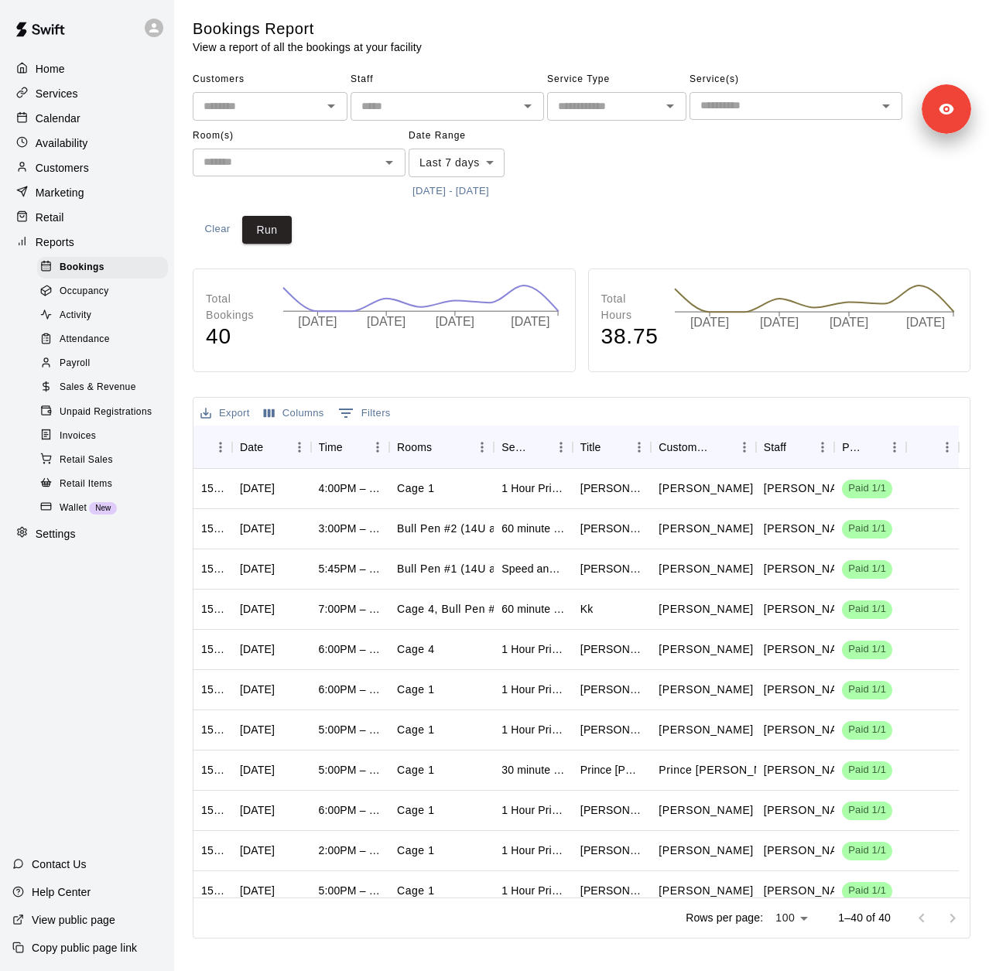
click at [466, 187] on button "[DATE] - [DATE]" at bounding box center [451, 192] width 84 height 24
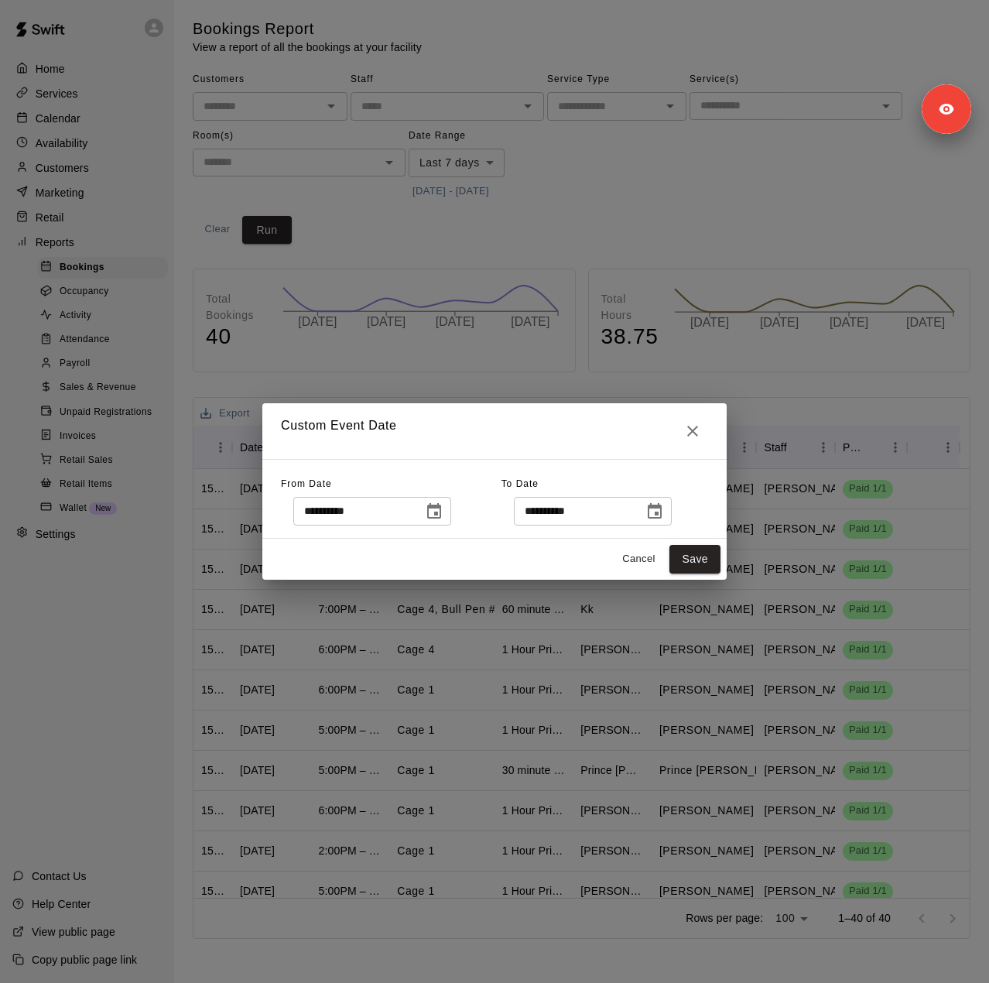
click at [441, 518] on icon "Choose date, selected date is Oct 3, 2025" at bounding box center [434, 510] width 14 height 15
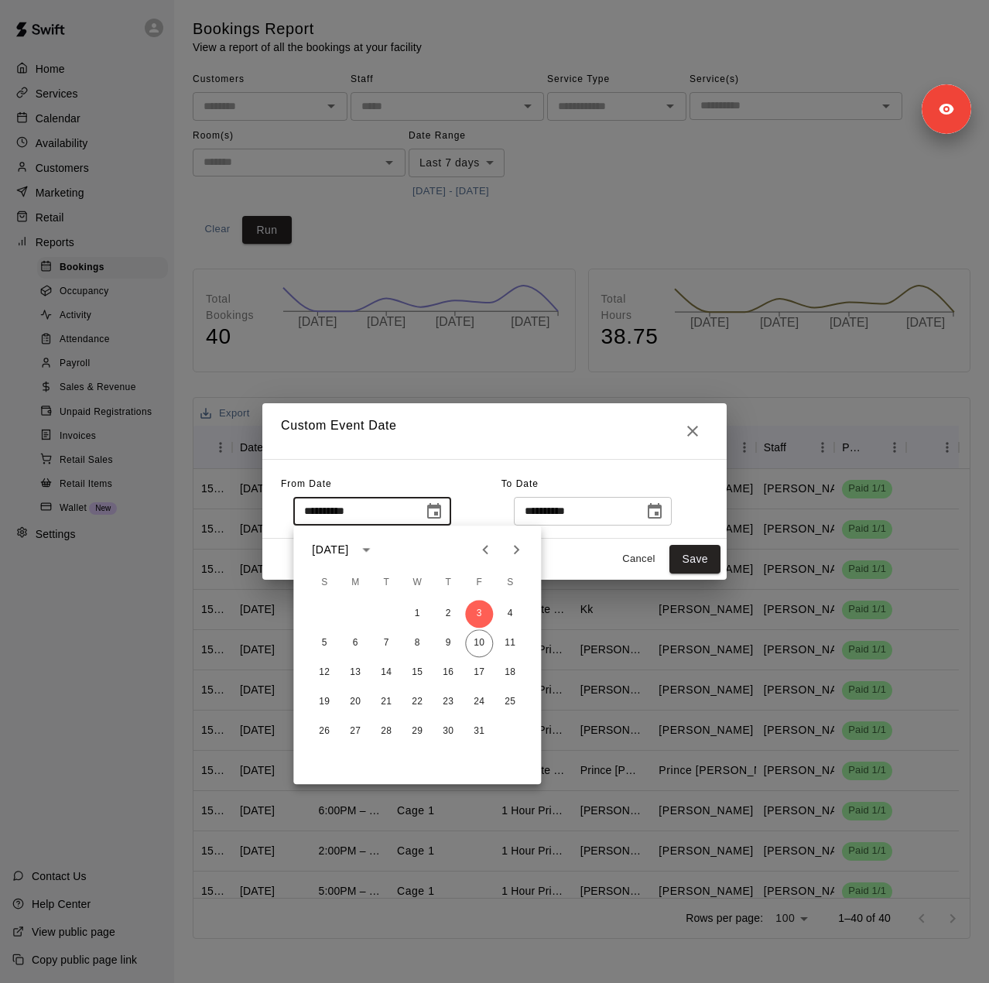
click at [480, 547] on icon "Previous month" at bounding box center [485, 549] width 19 height 19
drag, startPoint x: 359, startPoint y: 727, endPoint x: 359, endPoint y: 711, distance: 15.5
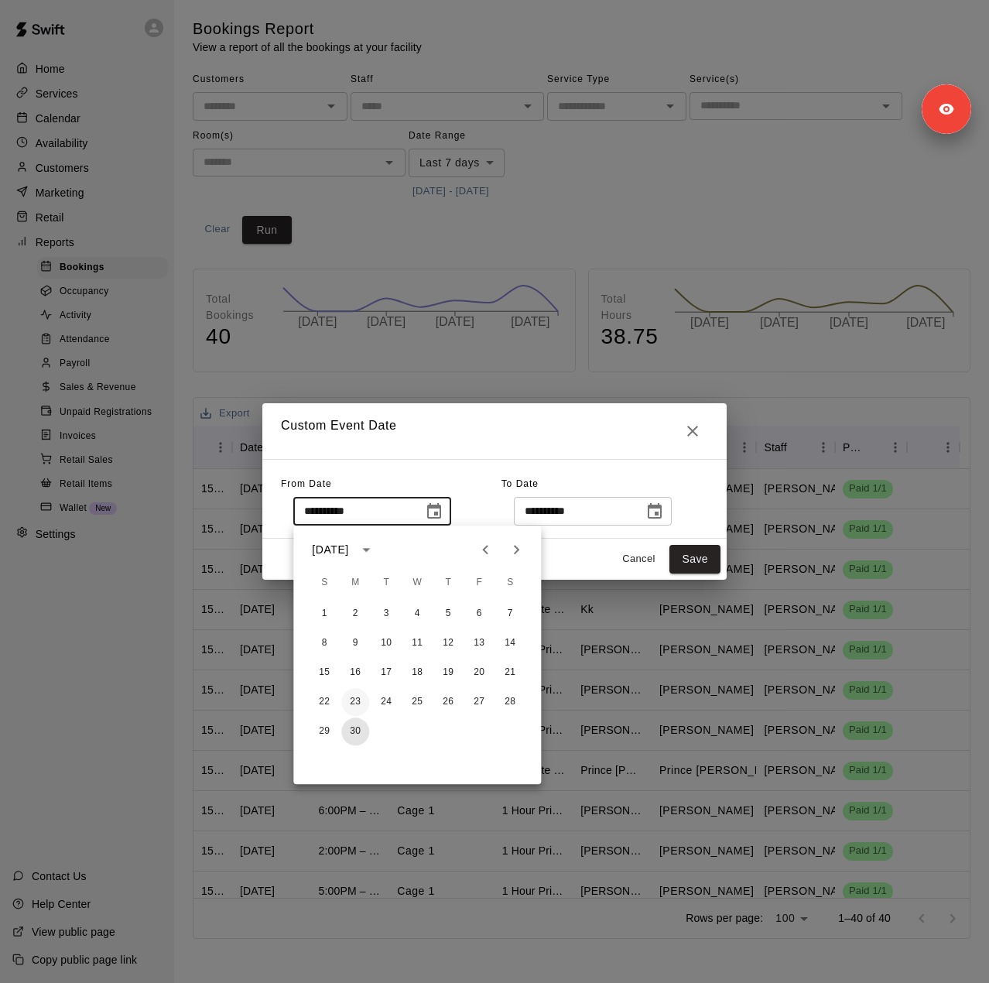
click at [359, 727] on button "30" at bounding box center [355, 731] width 28 height 28
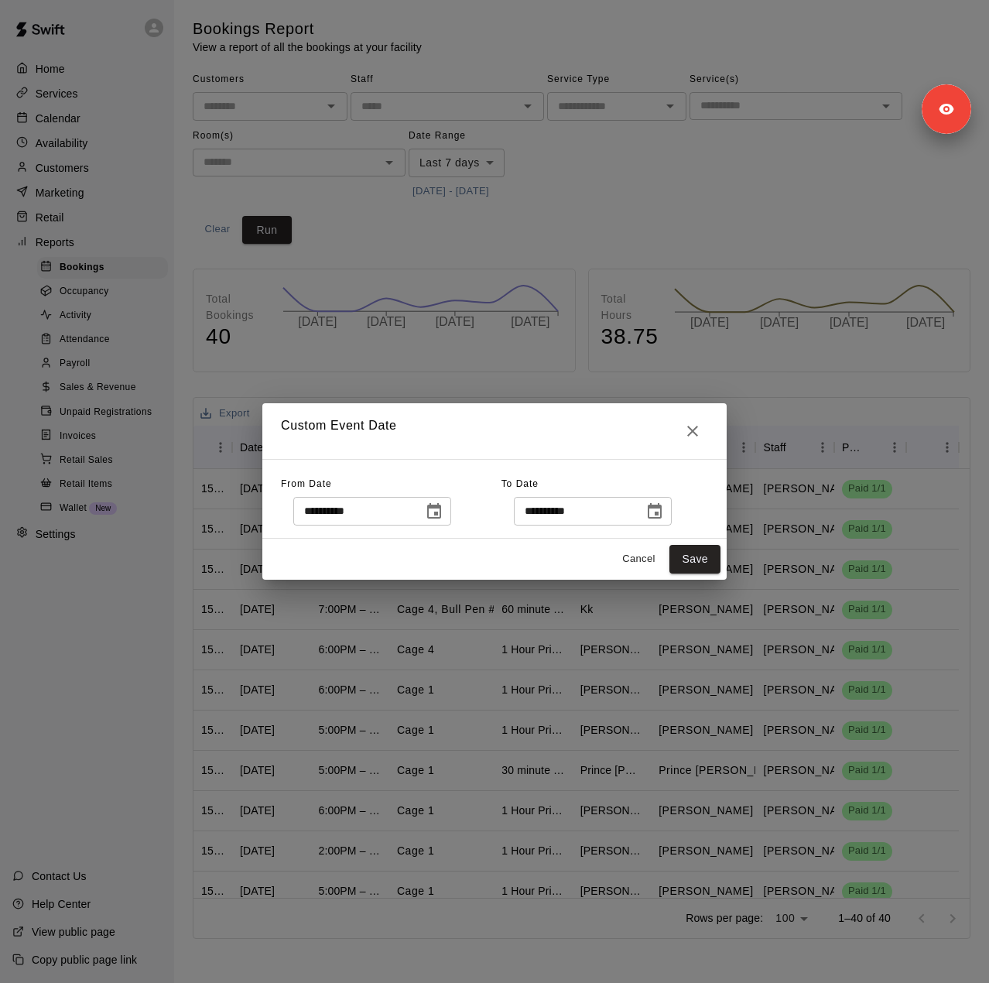
type input "**********"
click at [662, 513] on icon "Choose date, selected date is Oct 11, 2025" at bounding box center [655, 510] width 14 height 15
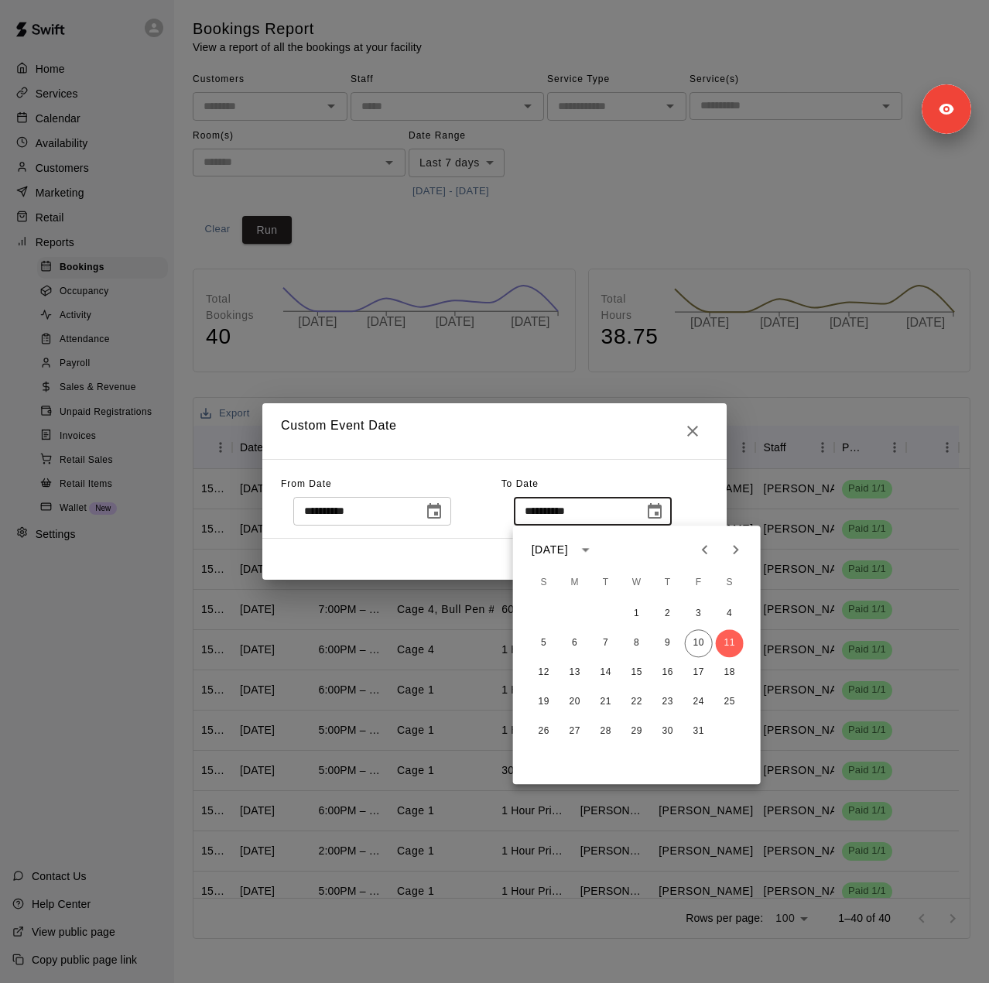
click at [702, 549] on icon "Previous month" at bounding box center [704, 549] width 5 height 9
click at [542, 733] on button "28" at bounding box center [544, 731] width 28 height 28
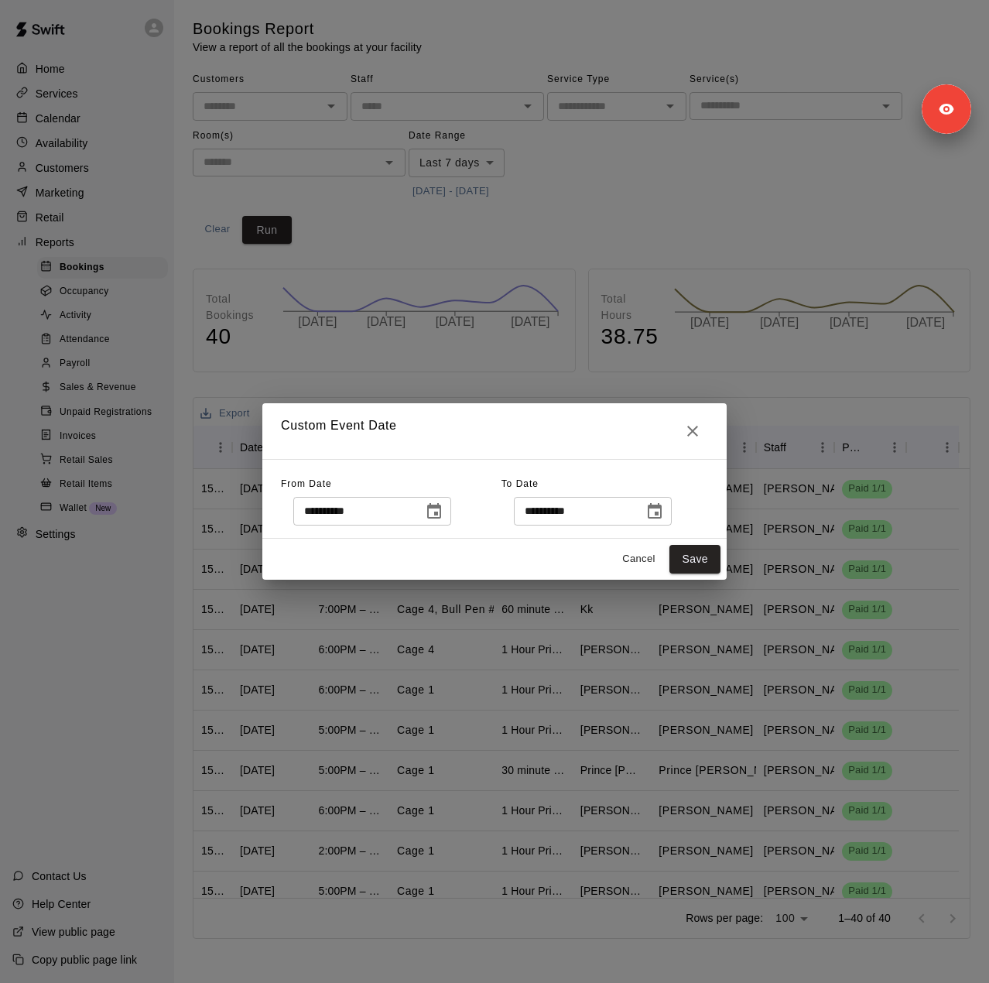
type input "**********"
click at [688, 566] on button "Save" at bounding box center [694, 559] width 51 height 29
type input "******"
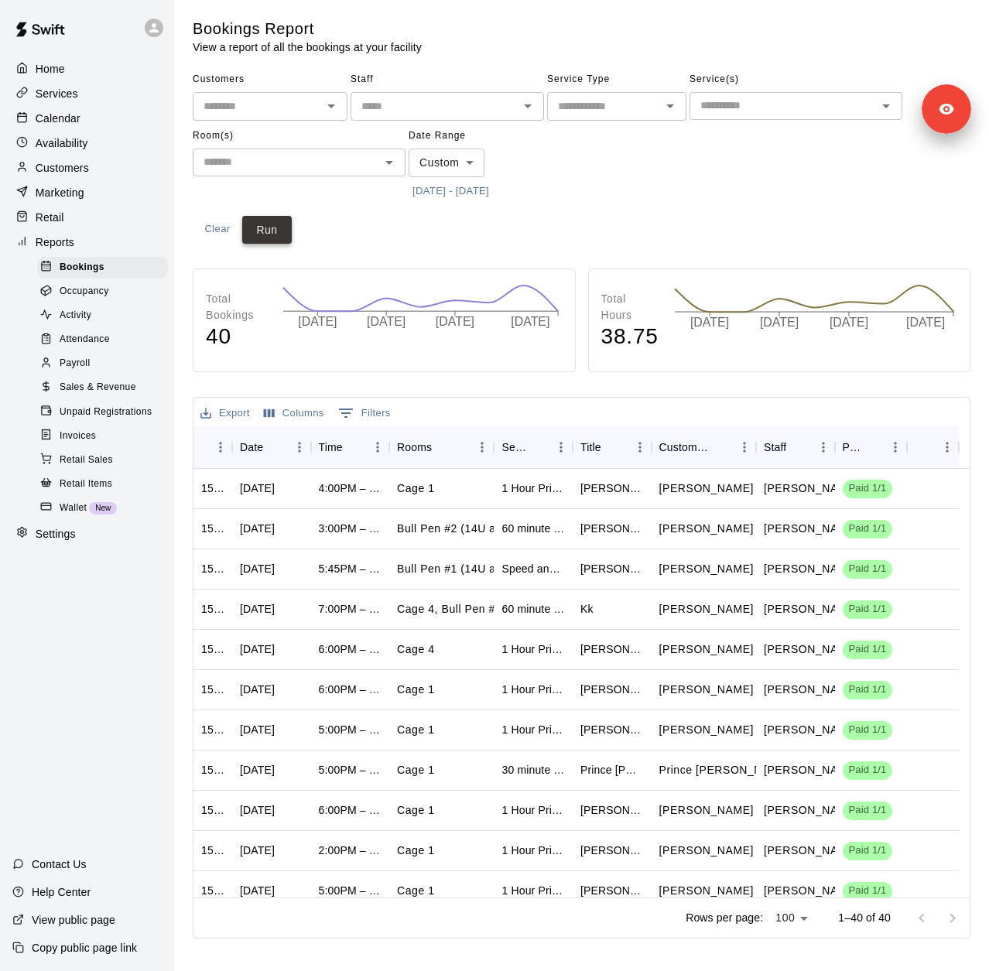
click at [279, 221] on button "Run" at bounding box center [267, 230] width 50 height 29
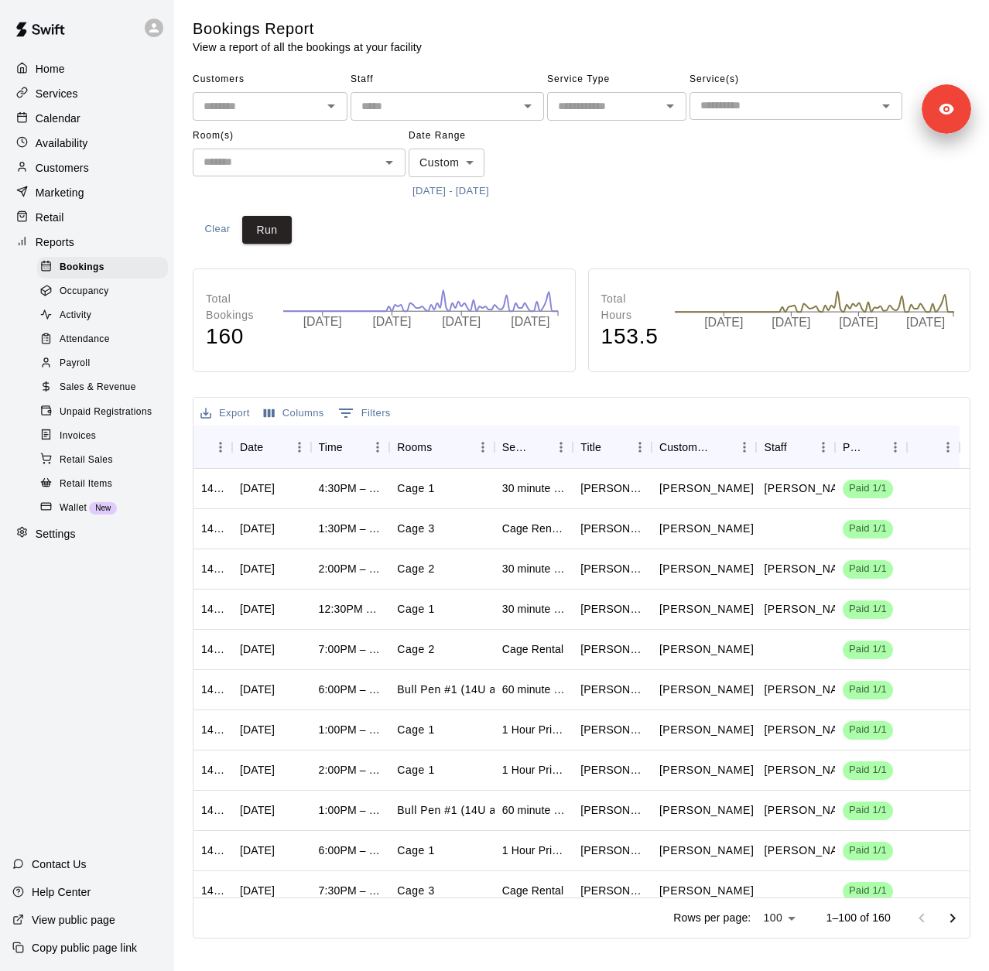
click at [493, 188] on button "6/30/2025 - 9/28/2025" at bounding box center [451, 192] width 84 height 24
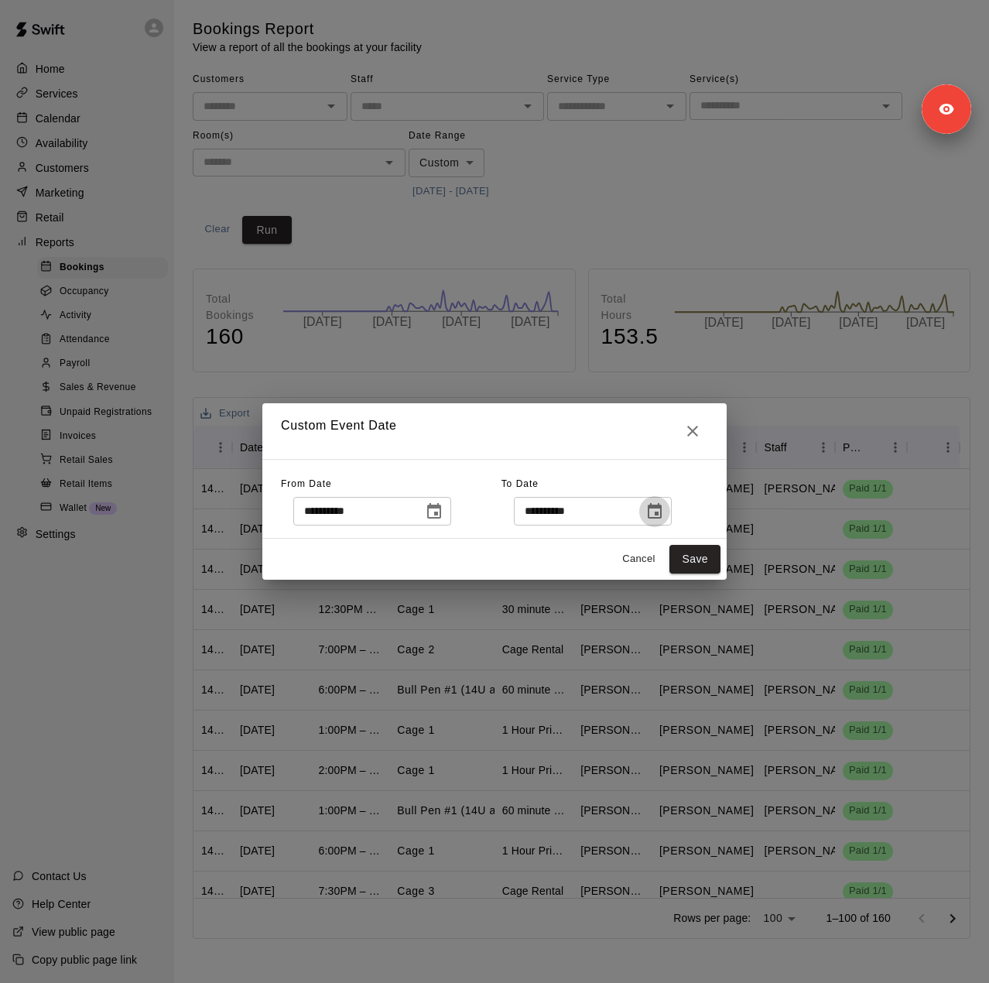
click at [664, 515] on icon "Choose date, selected date is Sep 28, 2025" at bounding box center [654, 511] width 19 height 19
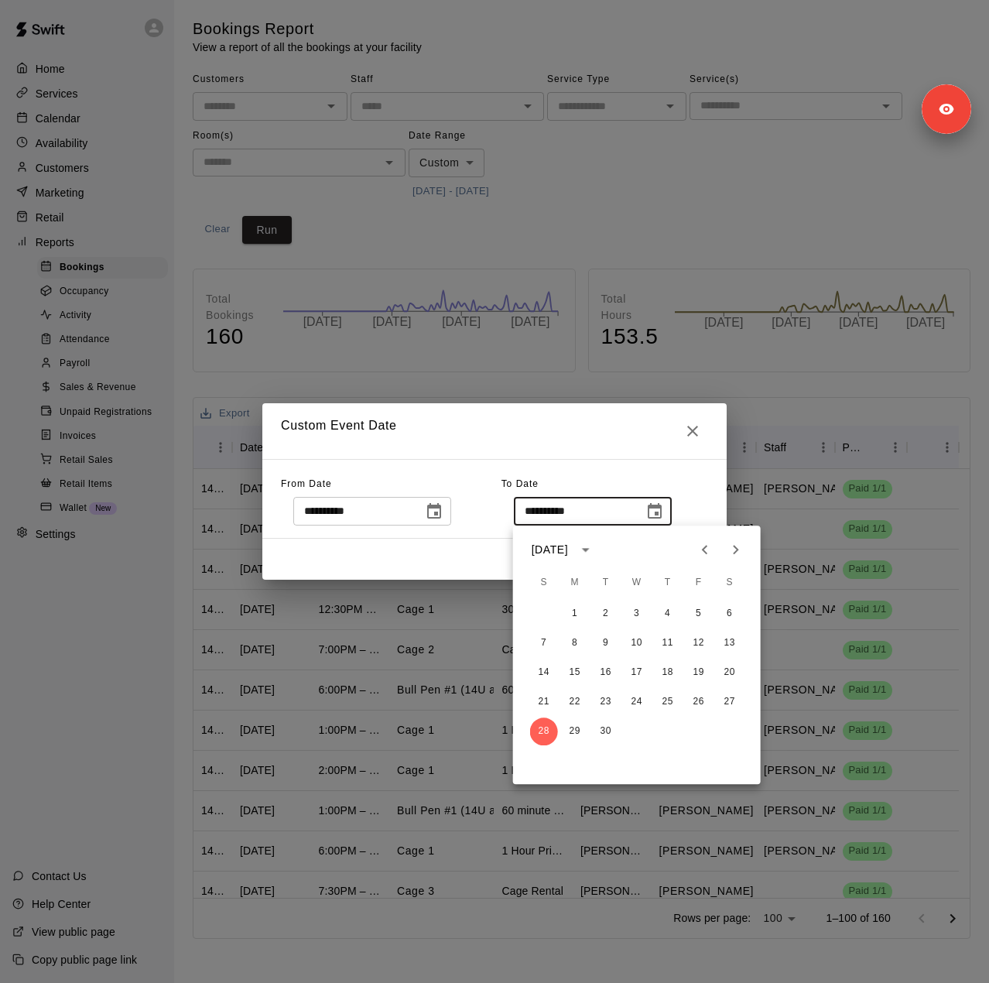
click at [744, 550] on icon "Next month" at bounding box center [736, 549] width 19 height 19
click at [700, 648] on button "10" at bounding box center [699, 643] width 28 height 28
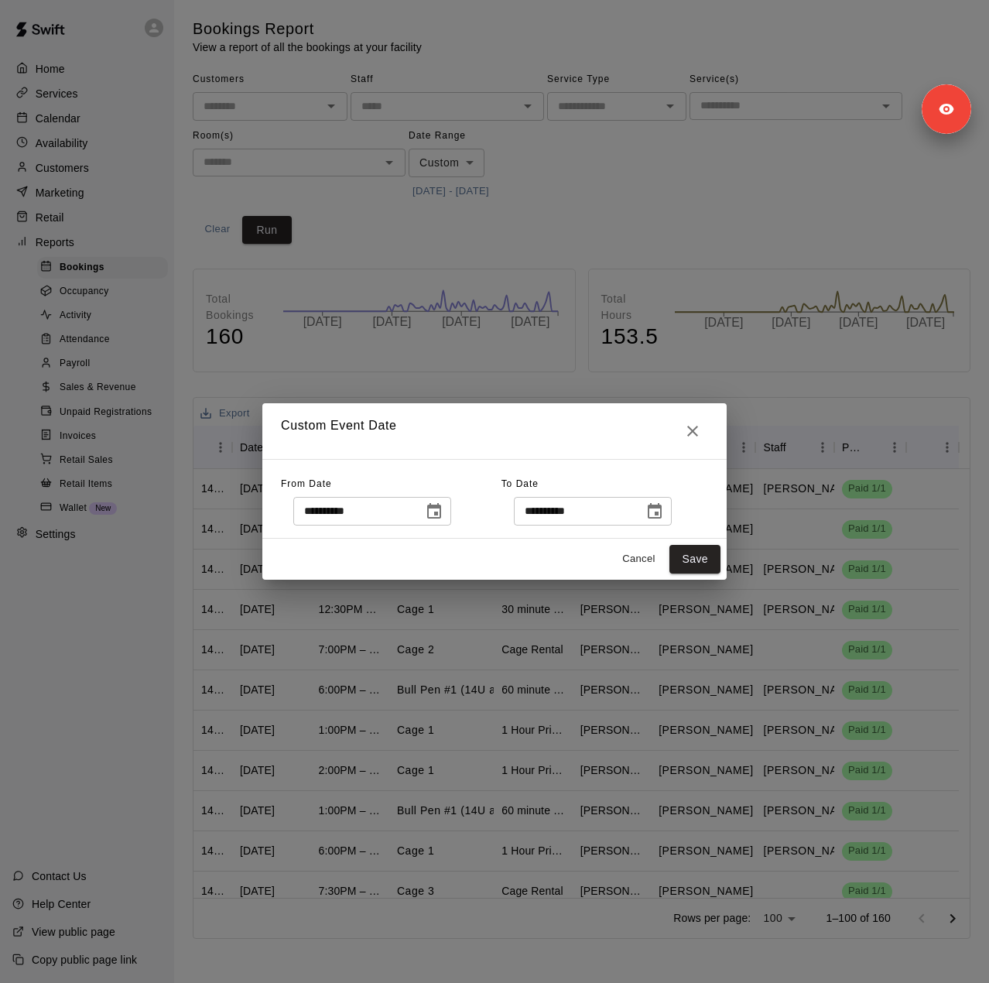
type input "**********"
click at [692, 553] on button "Save" at bounding box center [694, 559] width 51 height 29
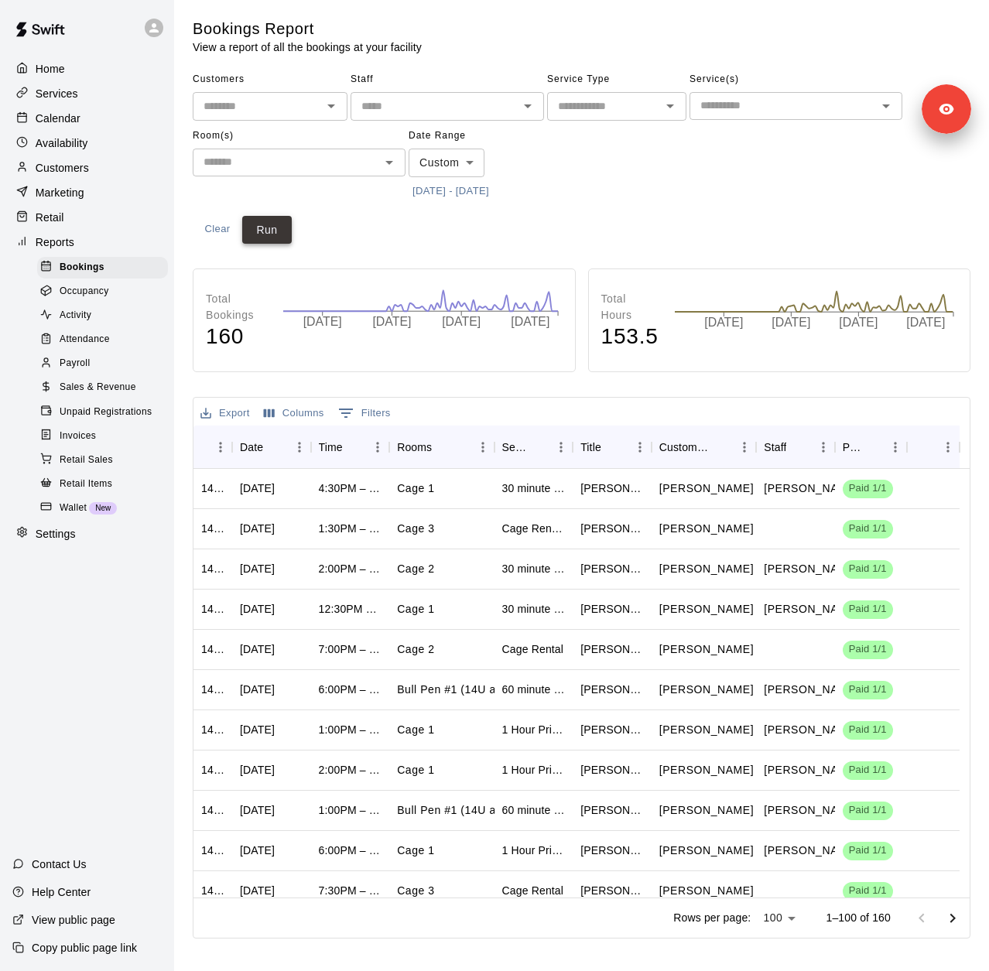
click at [264, 234] on button "Run" at bounding box center [267, 230] width 50 height 29
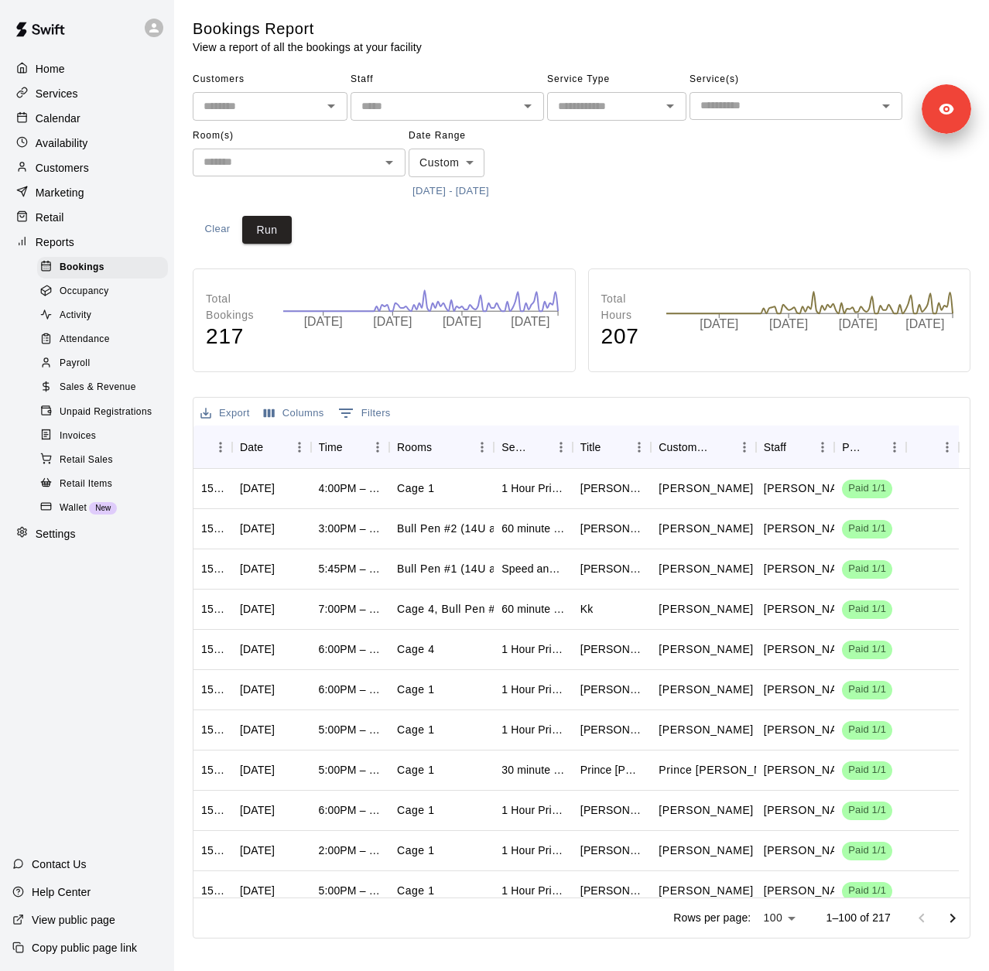
click at [110, 395] on span "Sales & Revenue" at bounding box center [98, 387] width 77 height 15
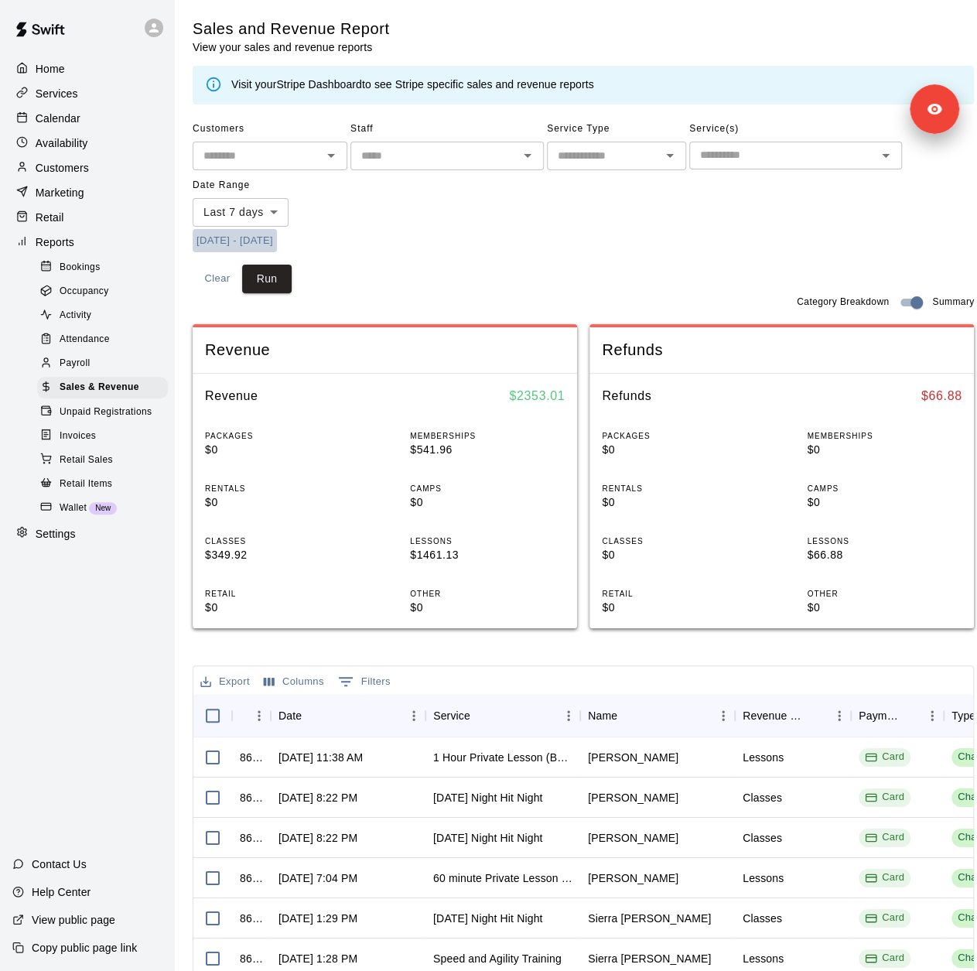
click at [277, 243] on button "10/3/2025 - 10/11/2025" at bounding box center [235, 241] width 84 height 24
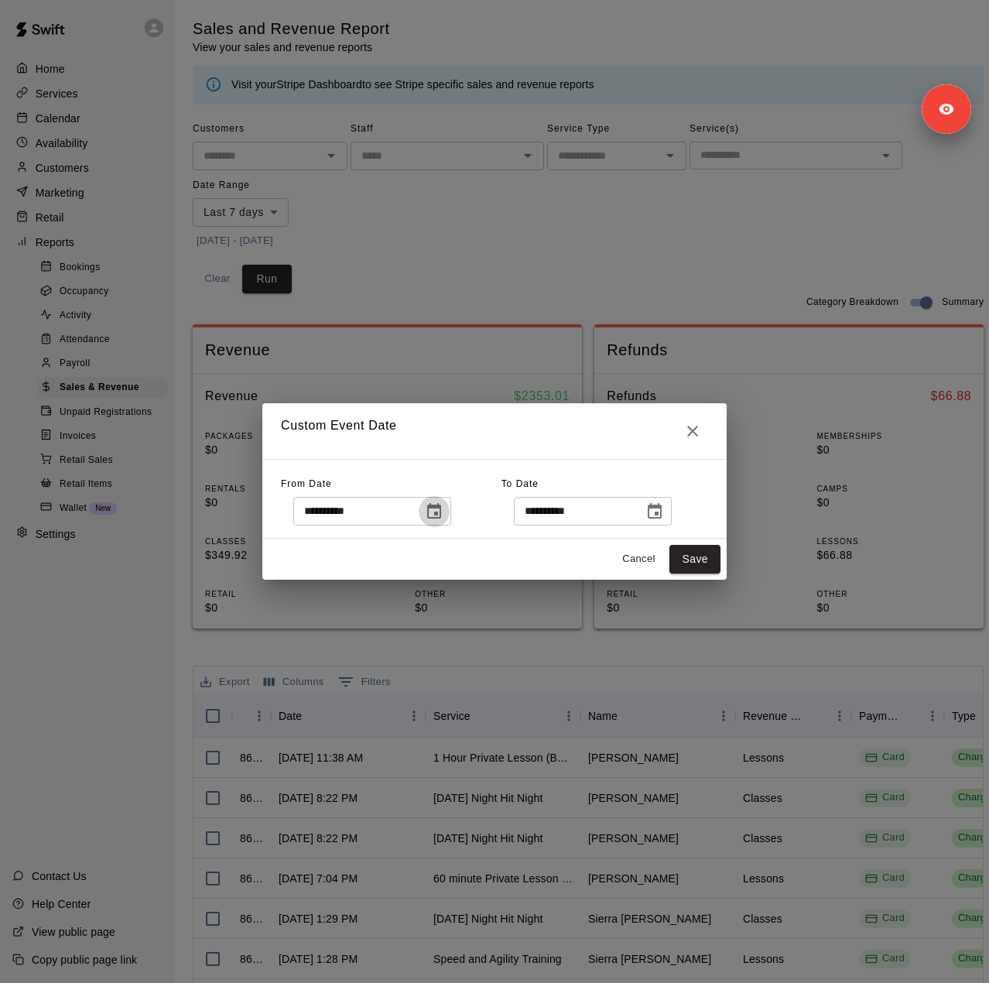
click at [443, 505] on icon "Choose date, selected date is Oct 3, 2025" at bounding box center [434, 511] width 19 height 19
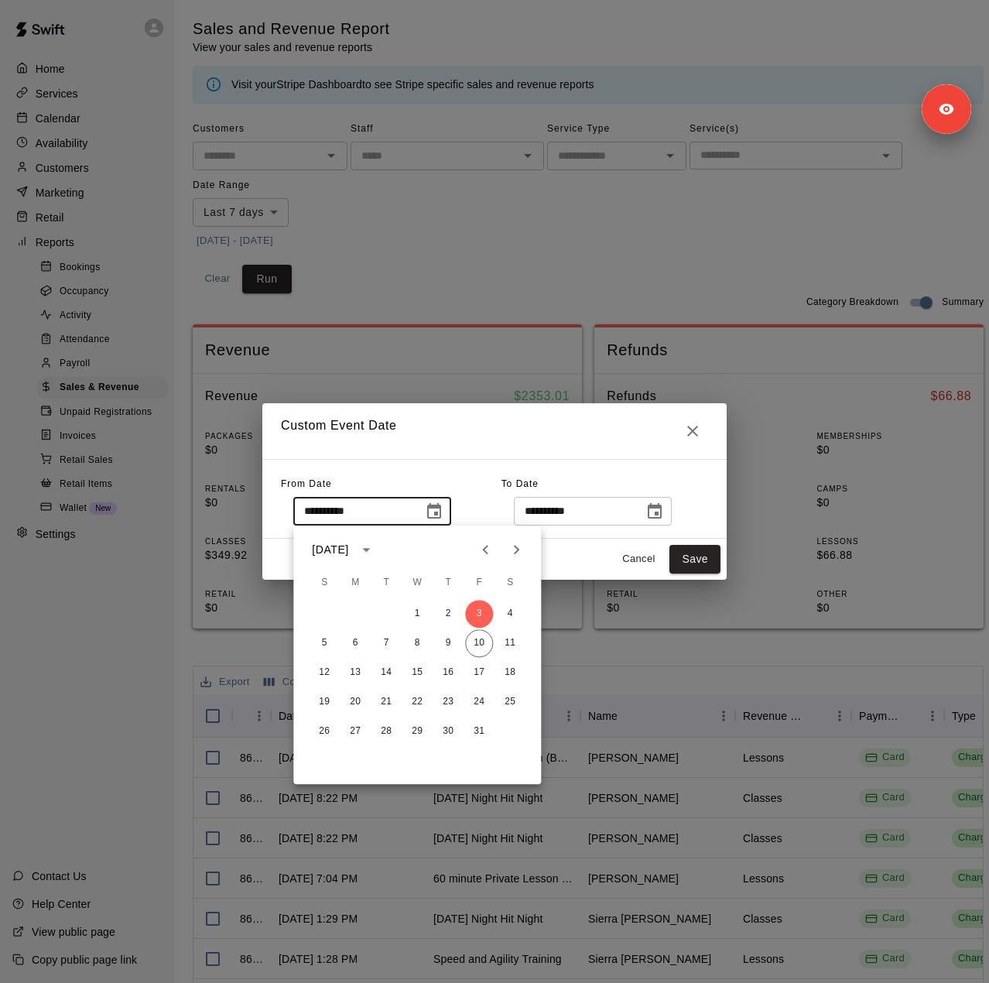
click at [497, 547] on button "Previous month" at bounding box center [485, 549] width 31 height 31
click at [350, 734] on button "30" at bounding box center [355, 731] width 28 height 28
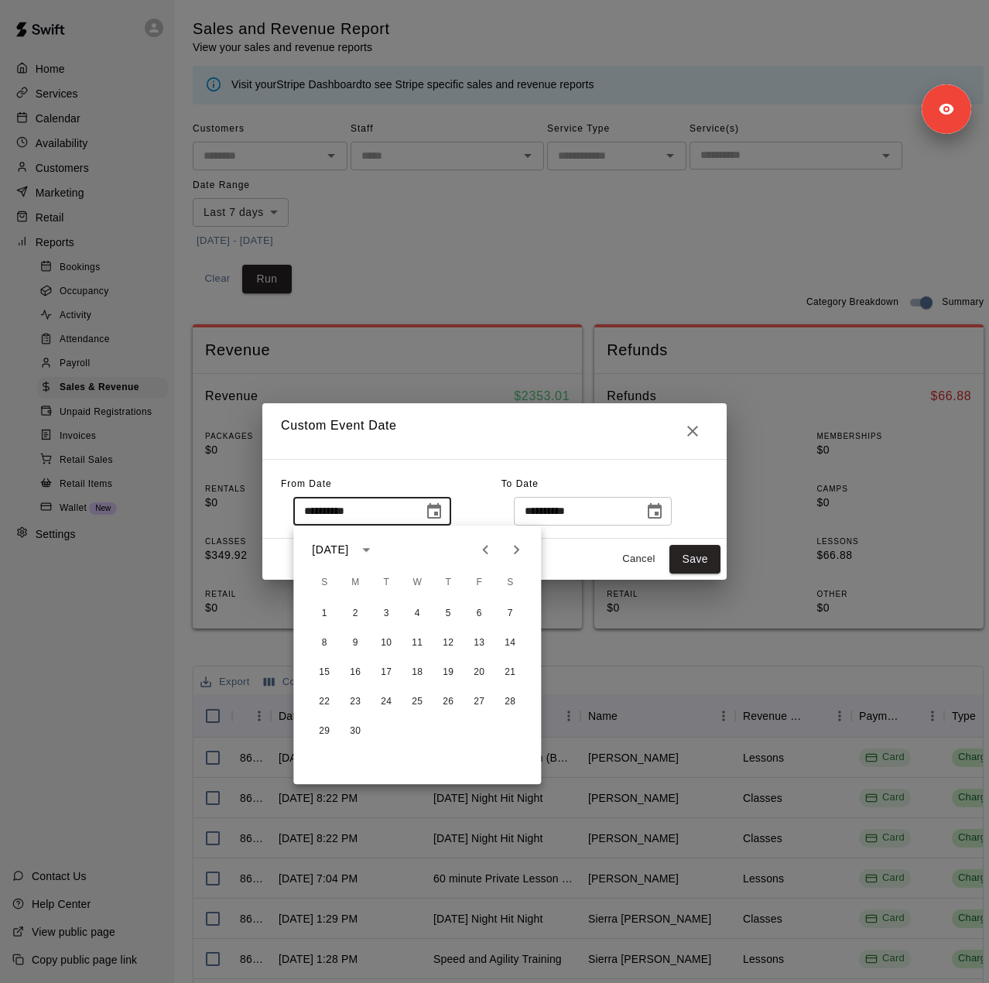
type input "**********"
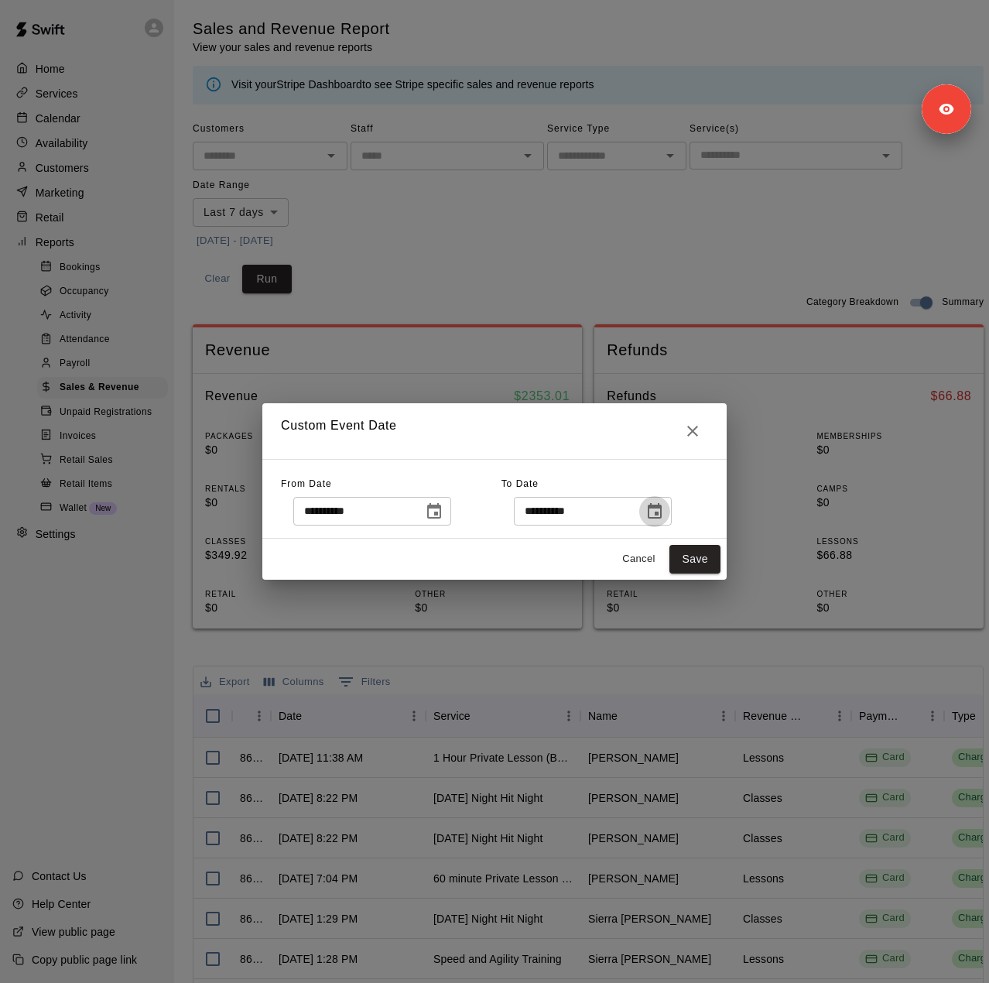
click at [664, 502] on icon "Choose date, selected date is Oct 11, 2025" at bounding box center [654, 511] width 19 height 19
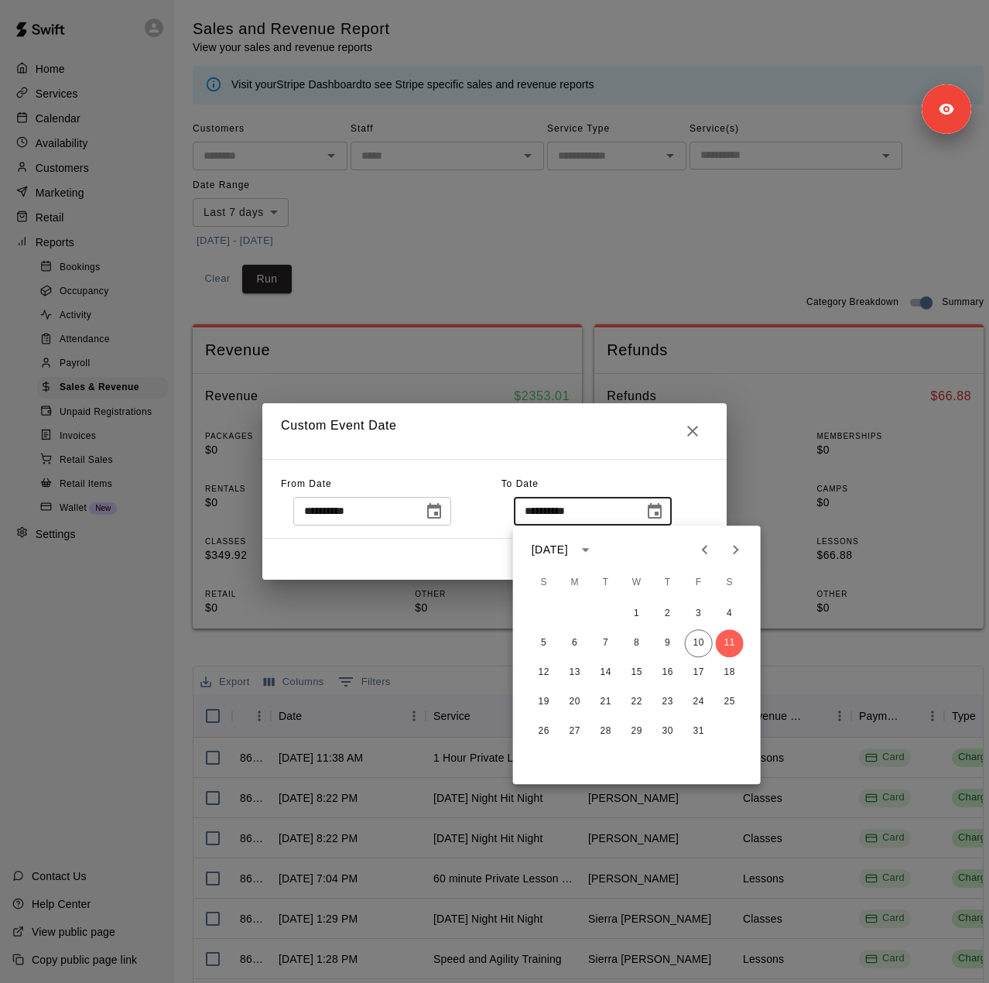
click at [709, 552] on icon "Previous month" at bounding box center [705, 549] width 19 height 19
click at [551, 734] on button "28" at bounding box center [544, 731] width 28 height 28
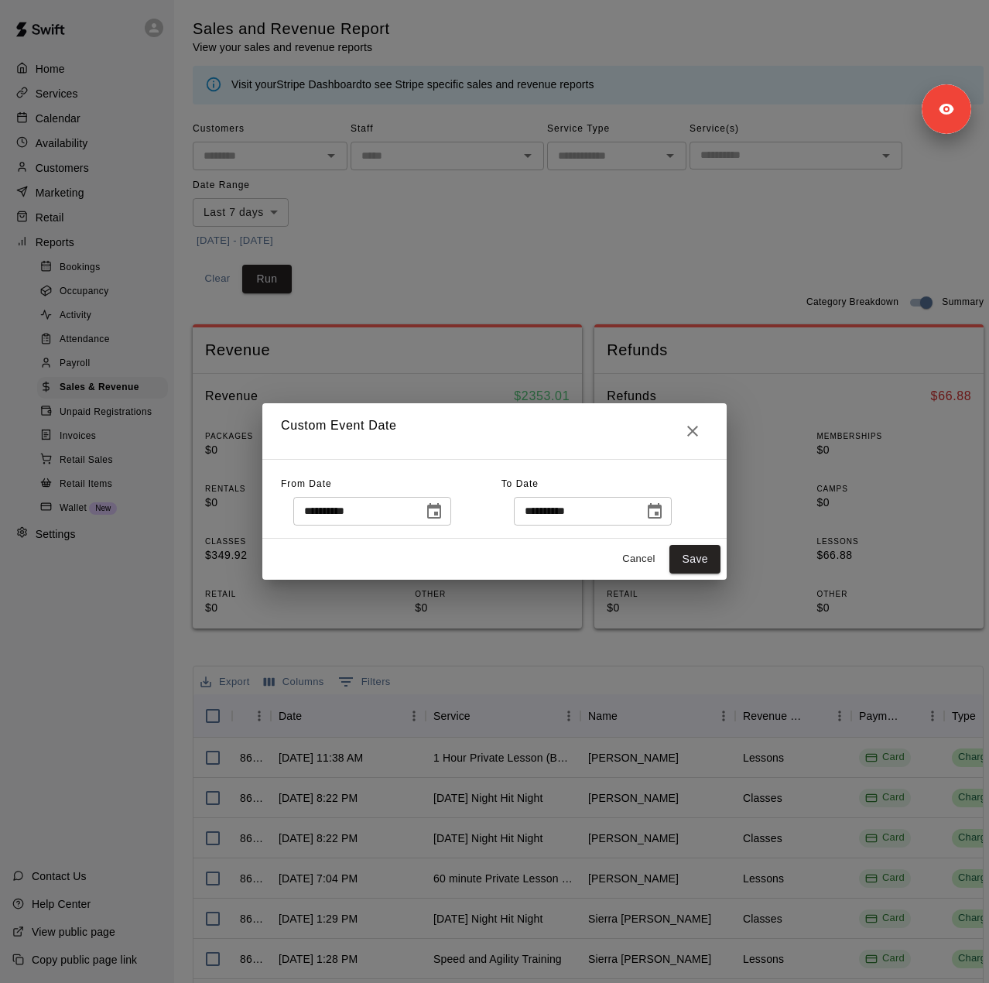
type input "**********"
click at [693, 555] on button "Save" at bounding box center [694, 559] width 51 height 29
type input "******"
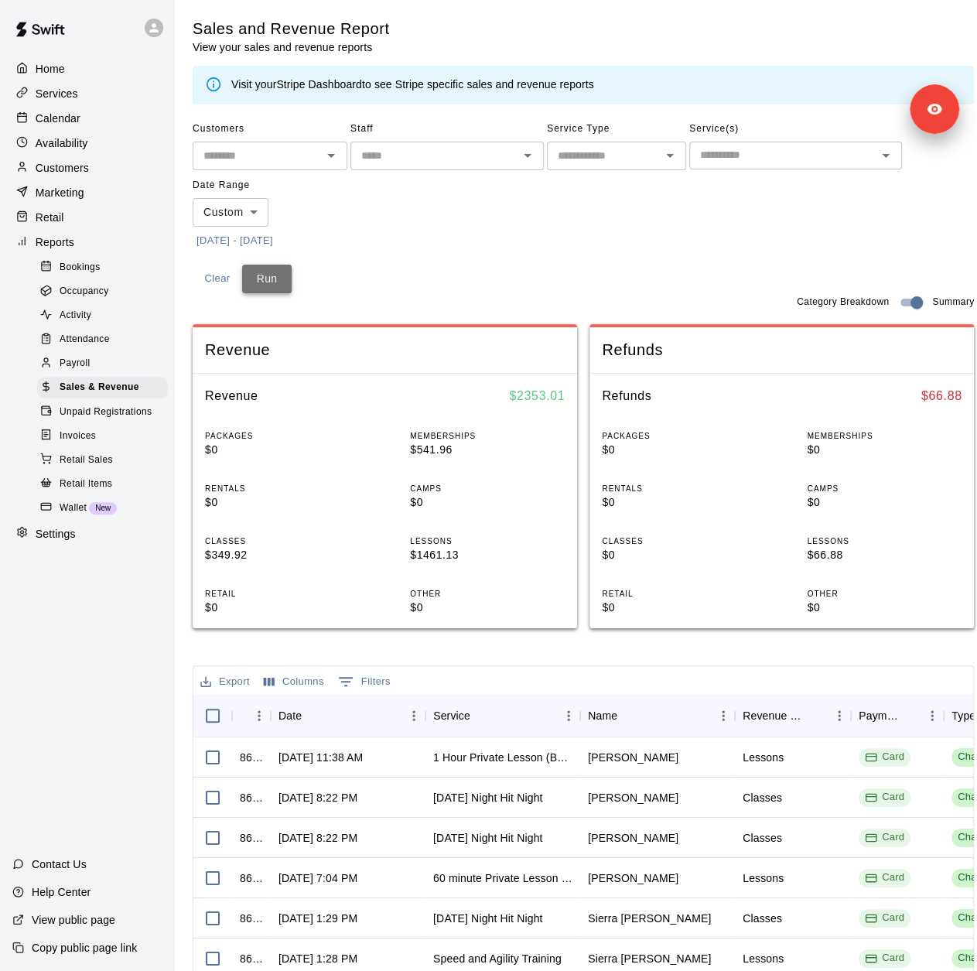
click at [257, 279] on button "Run" at bounding box center [267, 279] width 50 height 29
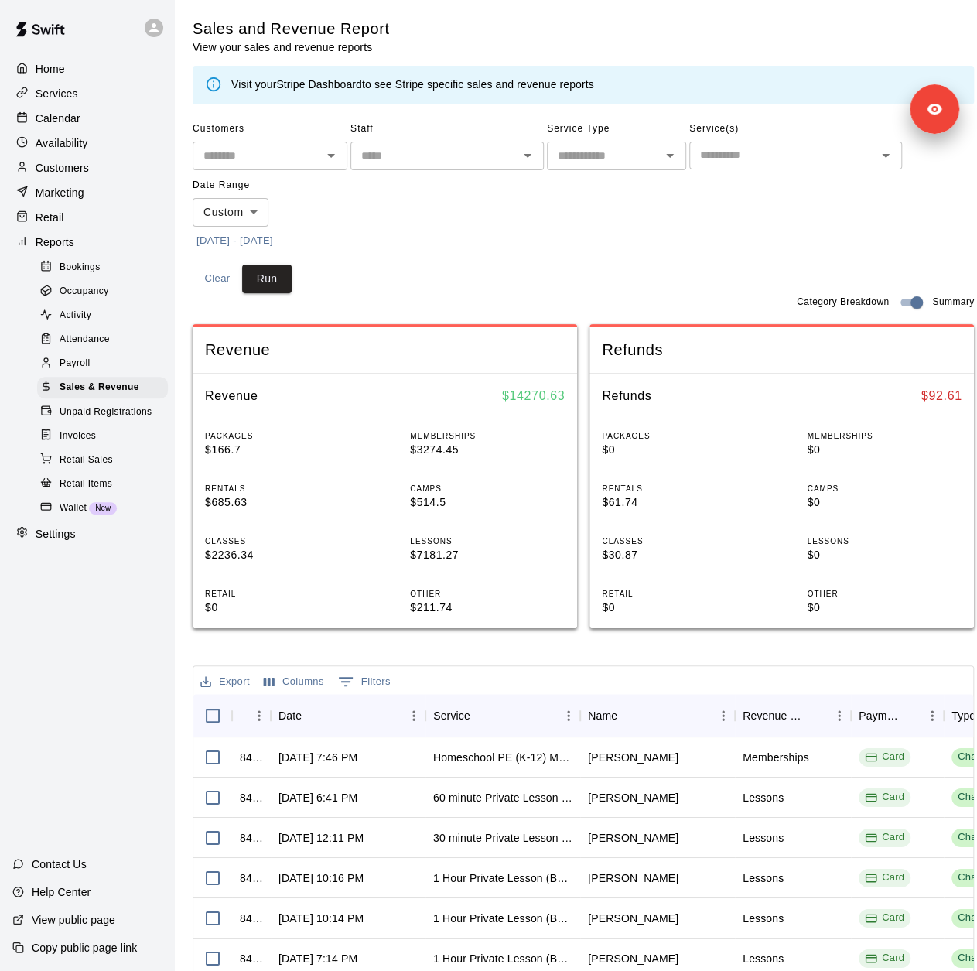
click at [277, 233] on button "6/30/2025 - 9/28/2025" at bounding box center [235, 241] width 84 height 24
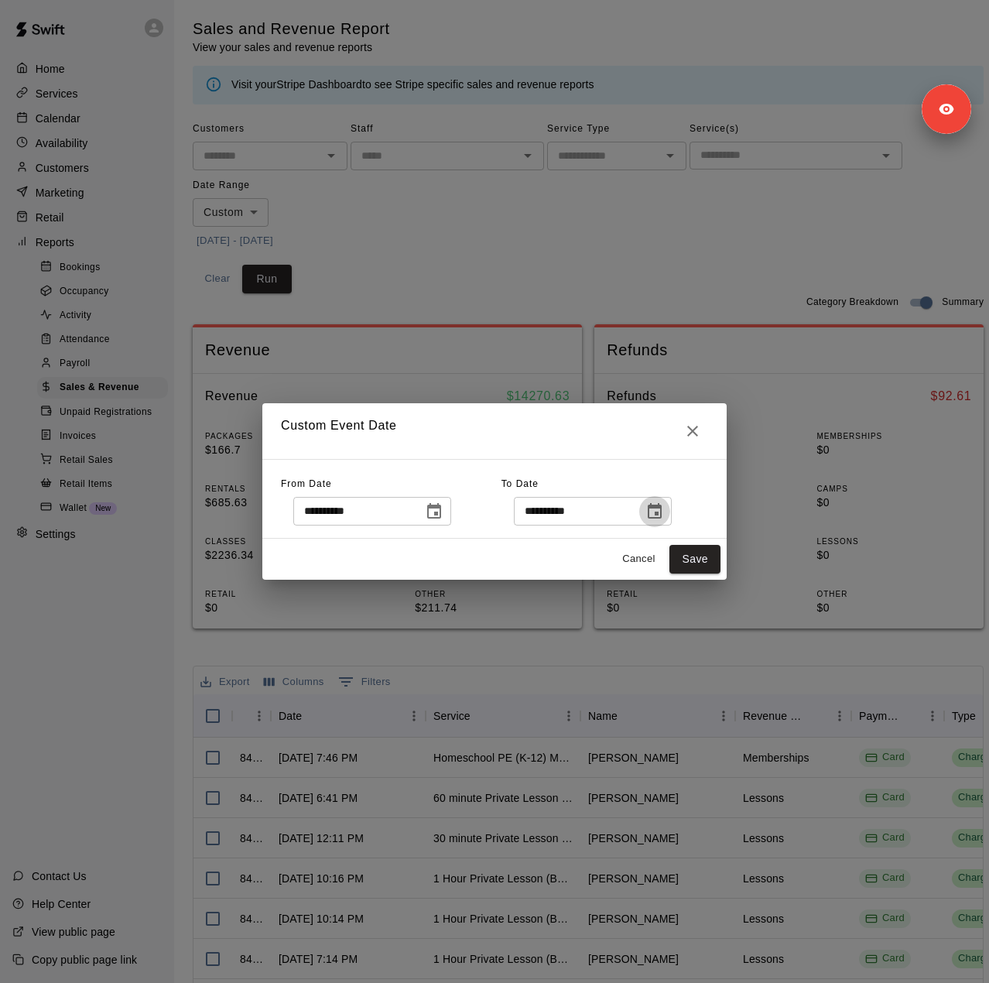
click at [664, 515] on icon "Choose date, selected date is Sep 28, 2025" at bounding box center [654, 511] width 19 height 19
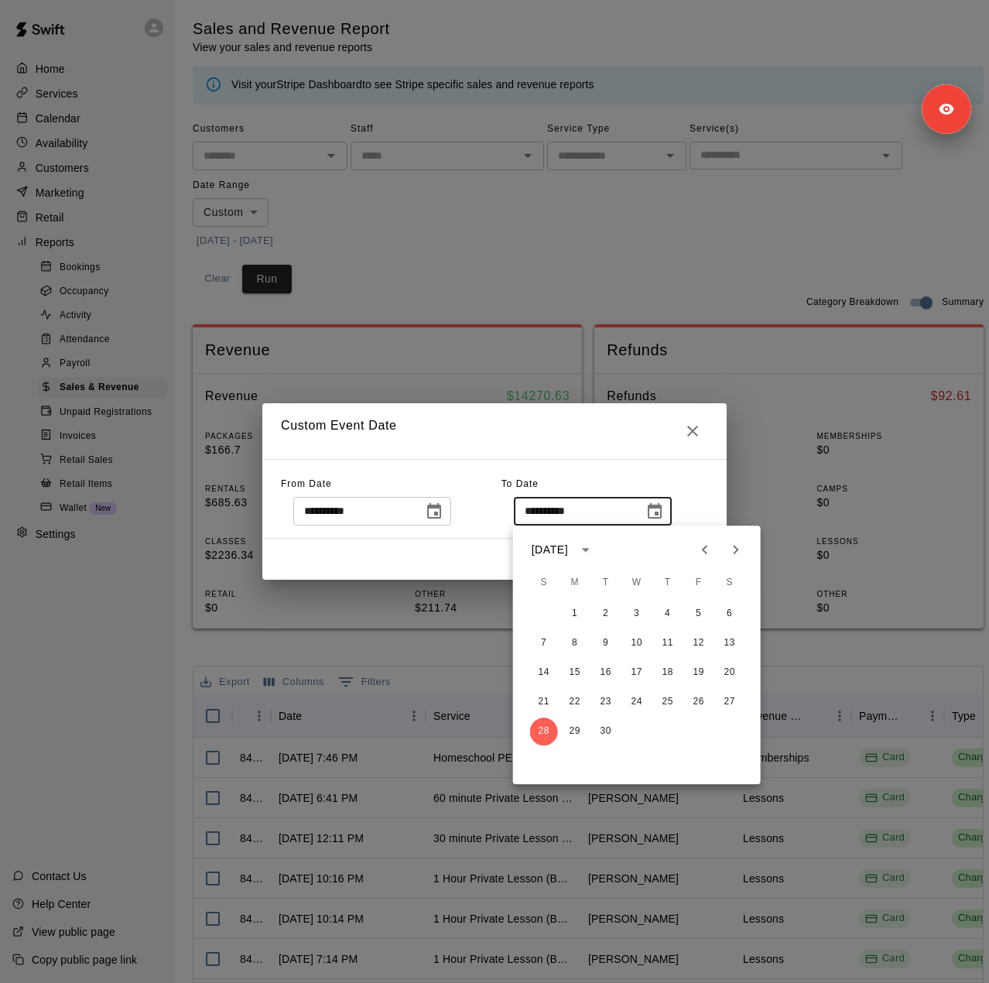
click at [728, 549] on icon "Next month" at bounding box center [736, 549] width 19 height 19
click at [706, 645] on button "10" at bounding box center [699, 643] width 28 height 28
type input "**********"
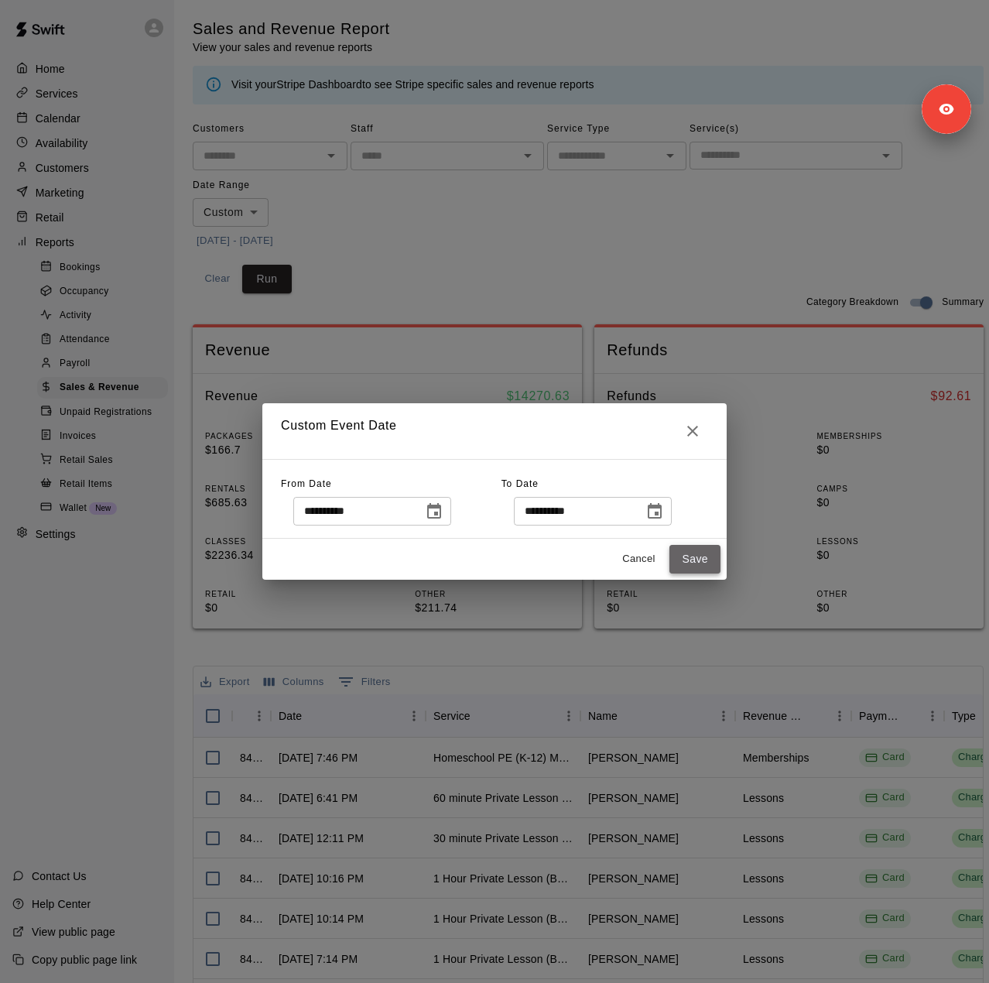
click at [705, 566] on button "Save" at bounding box center [694, 559] width 51 height 29
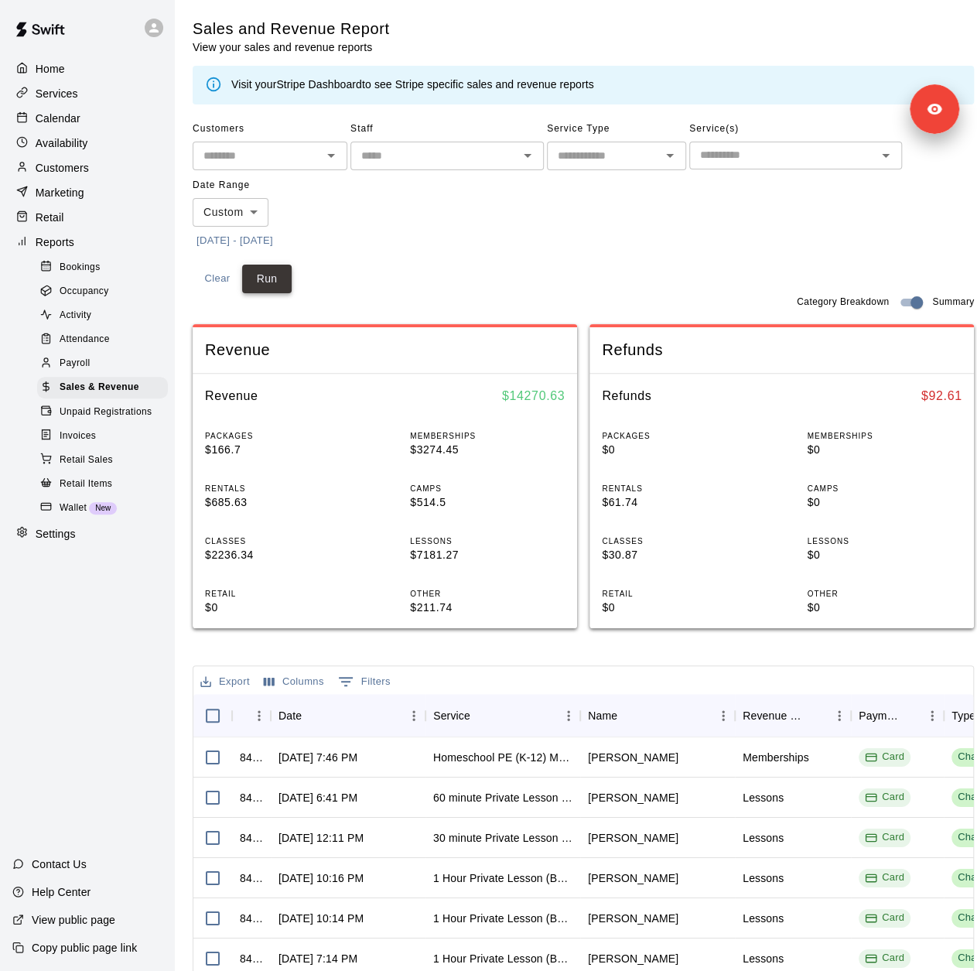
click at [266, 269] on button "Run" at bounding box center [267, 279] width 50 height 29
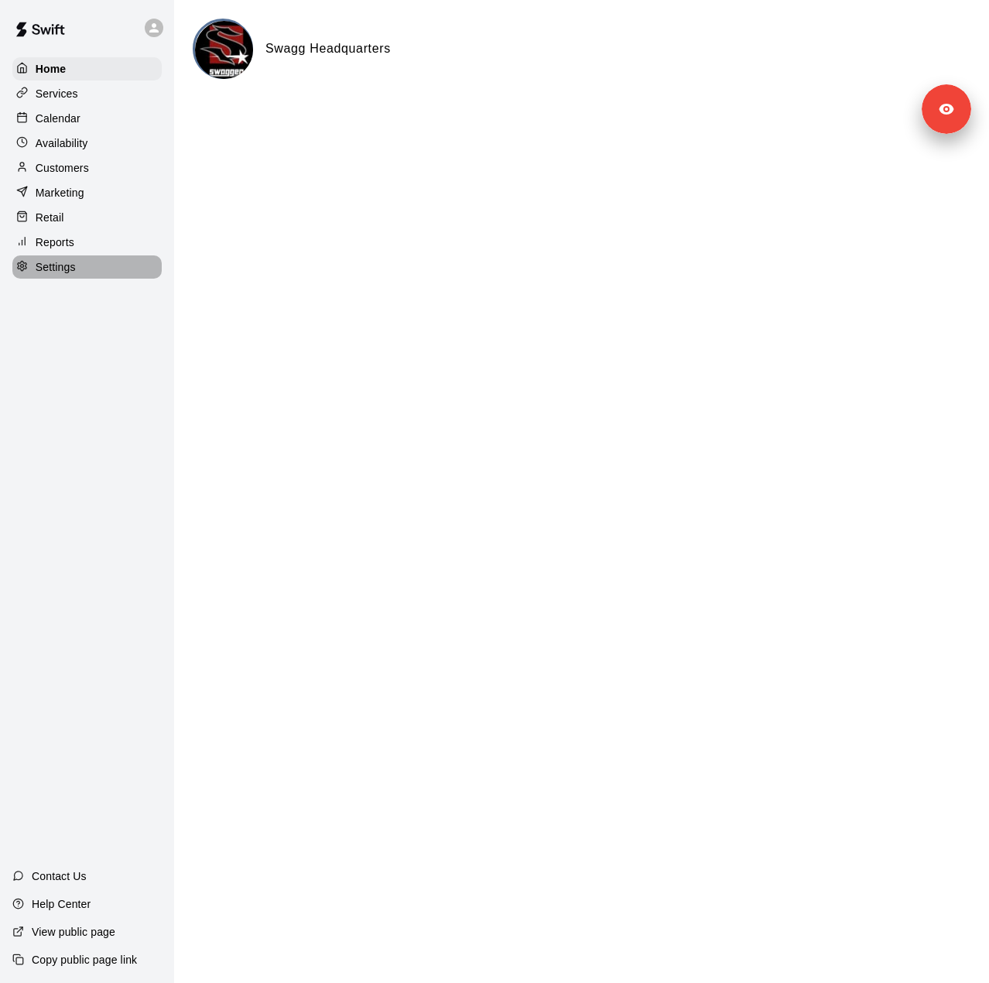
click at [81, 279] on div "Settings" at bounding box center [86, 266] width 149 height 23
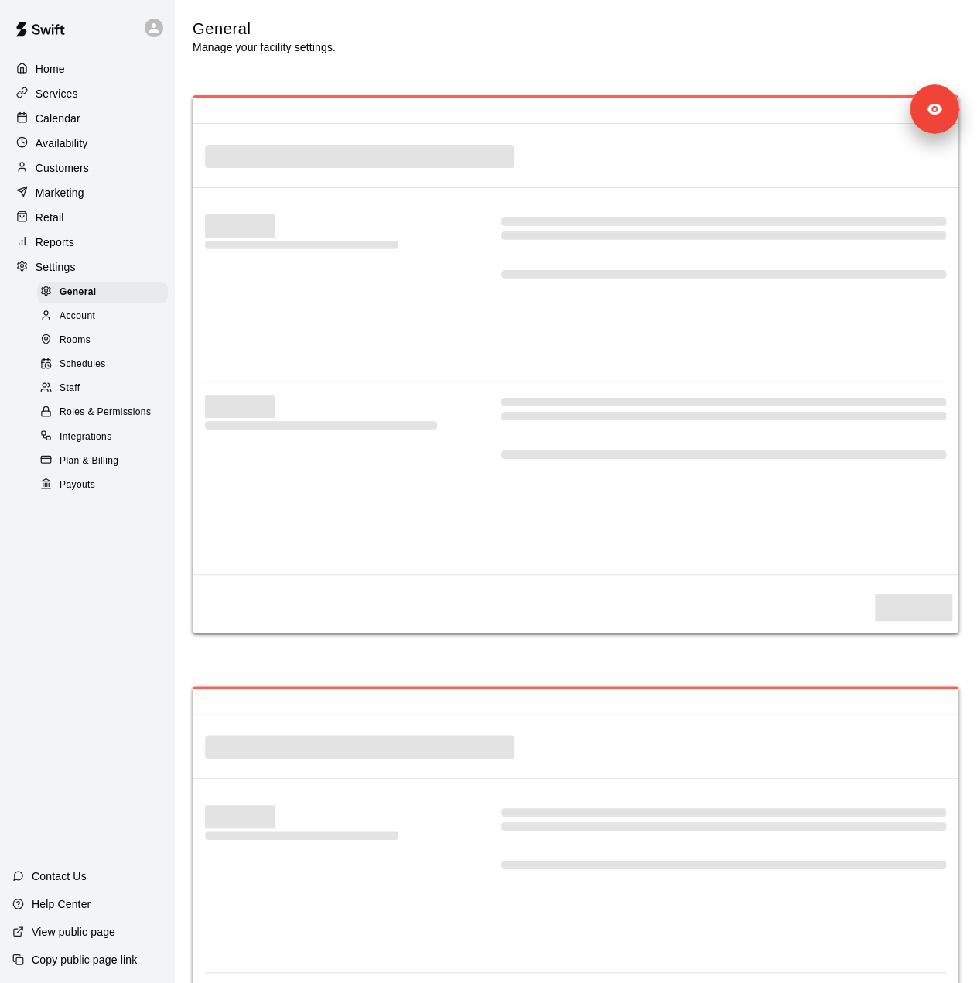
select select "**"
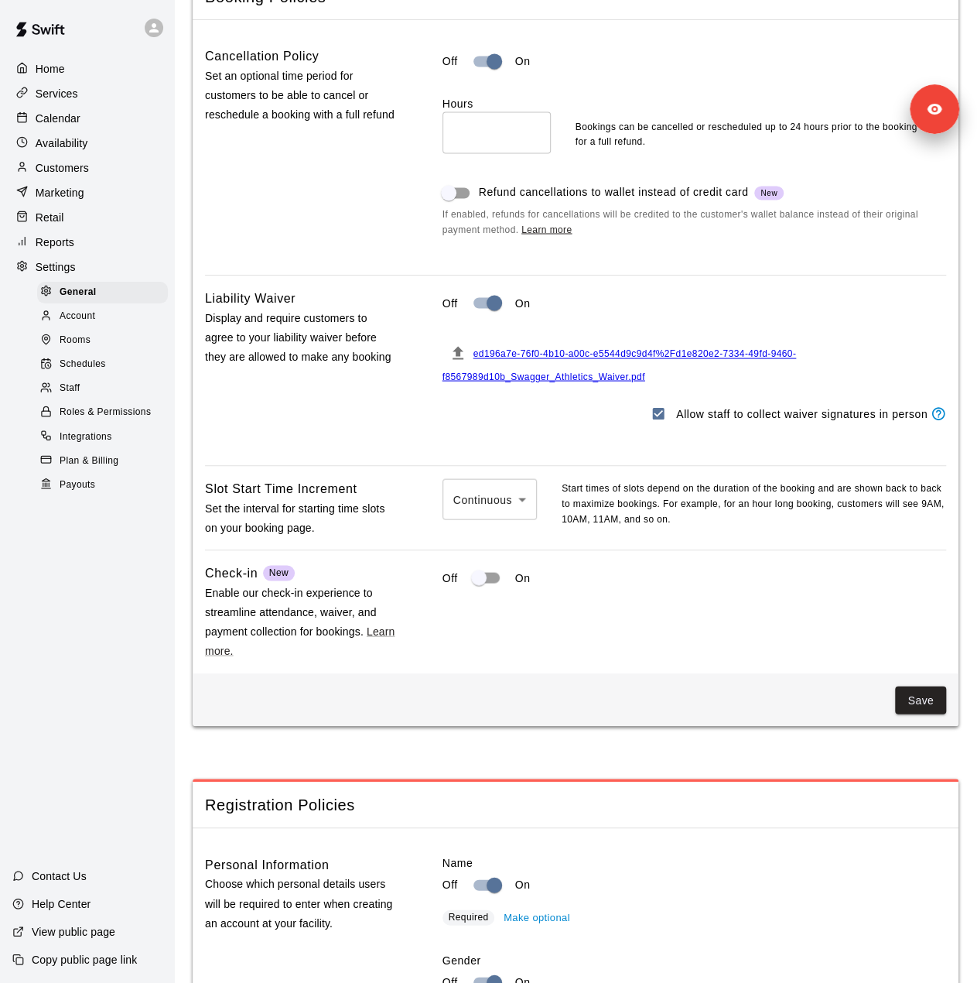
scroll to position [1087, 0]
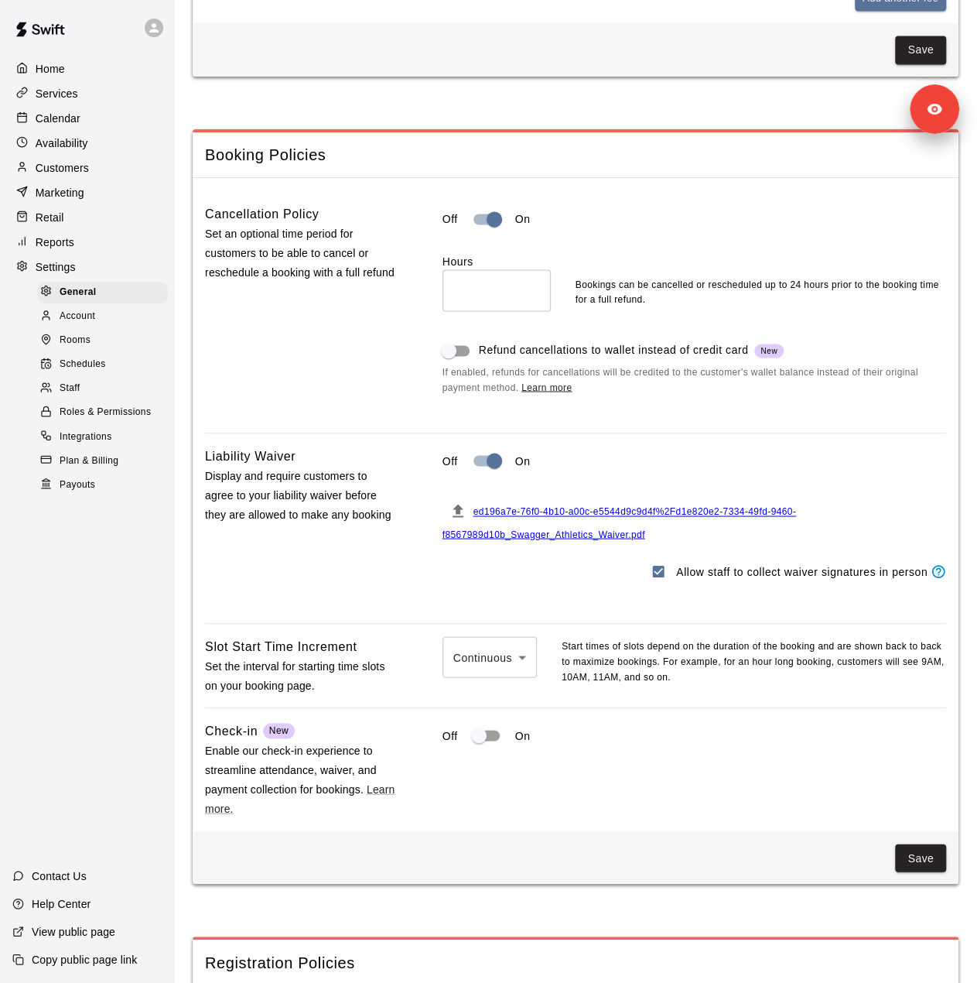
drag, startPoint x: 87, startPoint y: 411, endPoint x: 720, endPoint y: 426, distance: 633.2
click at [87, 399] on div "Staff" at bounding box center [102, 389] width 131 height 22
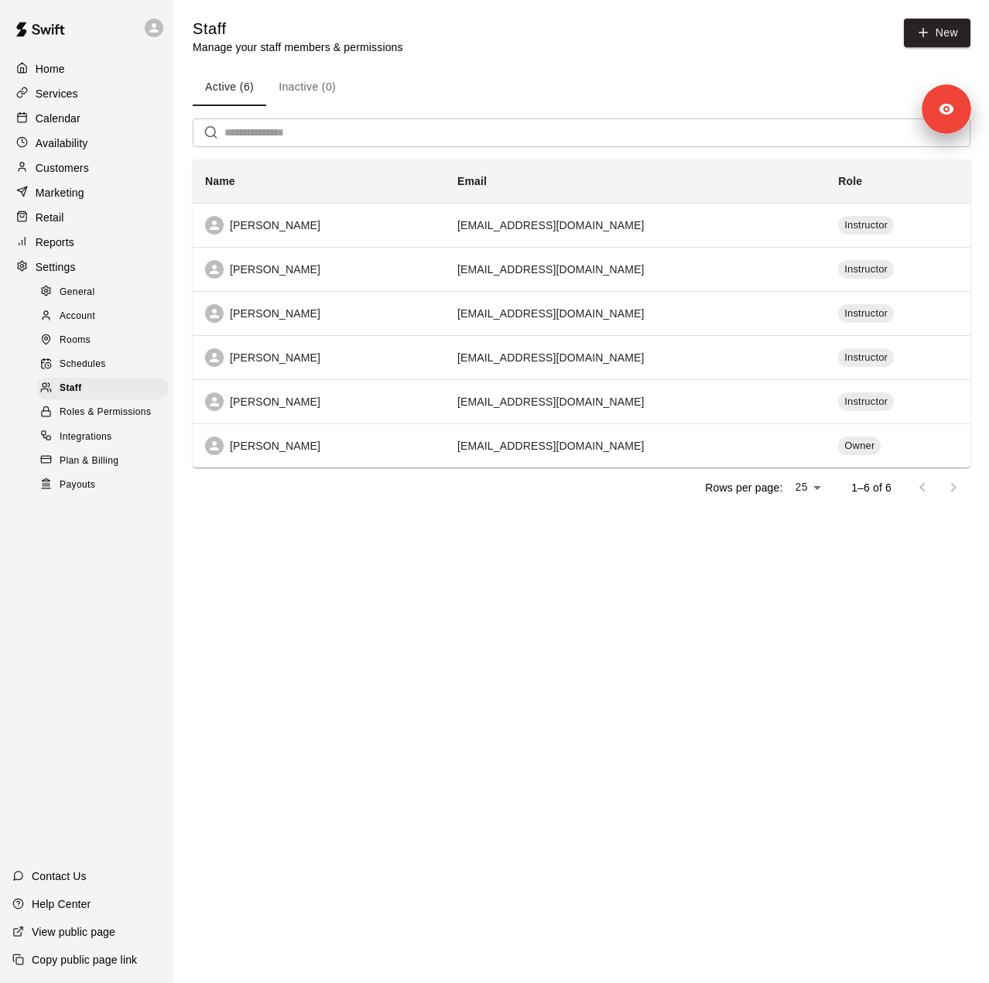
click at [65, 164] on div "Customers" at bounding box center [86, 167] width 149 height 23
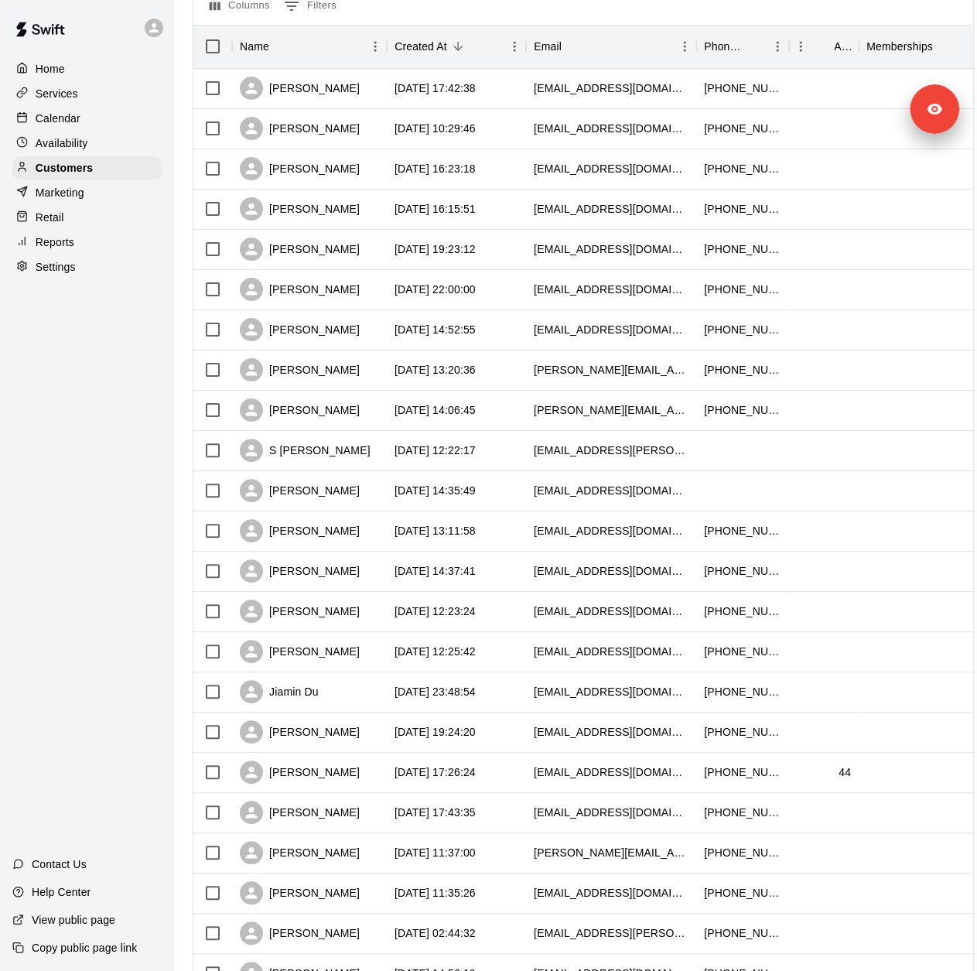
scroll to position [378, 0]
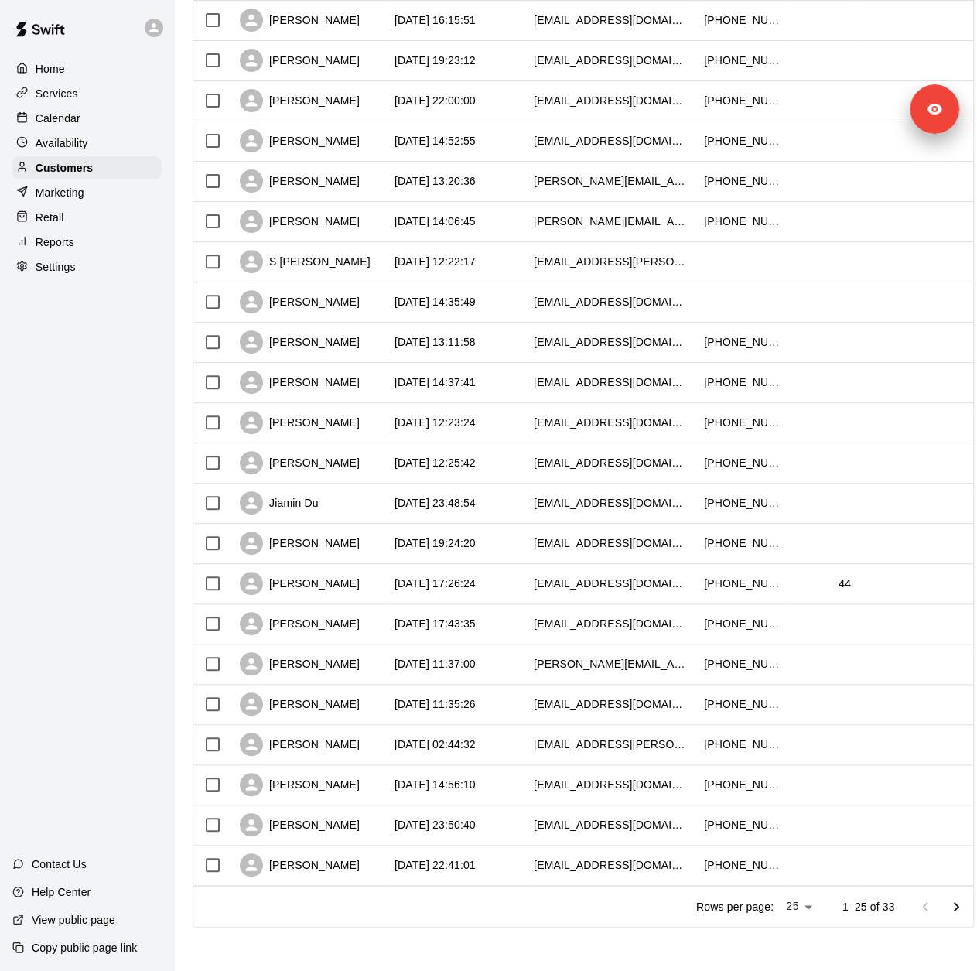
click at [71, 91] on p "Services" at bounding box center [57, 93] width 43 height 15
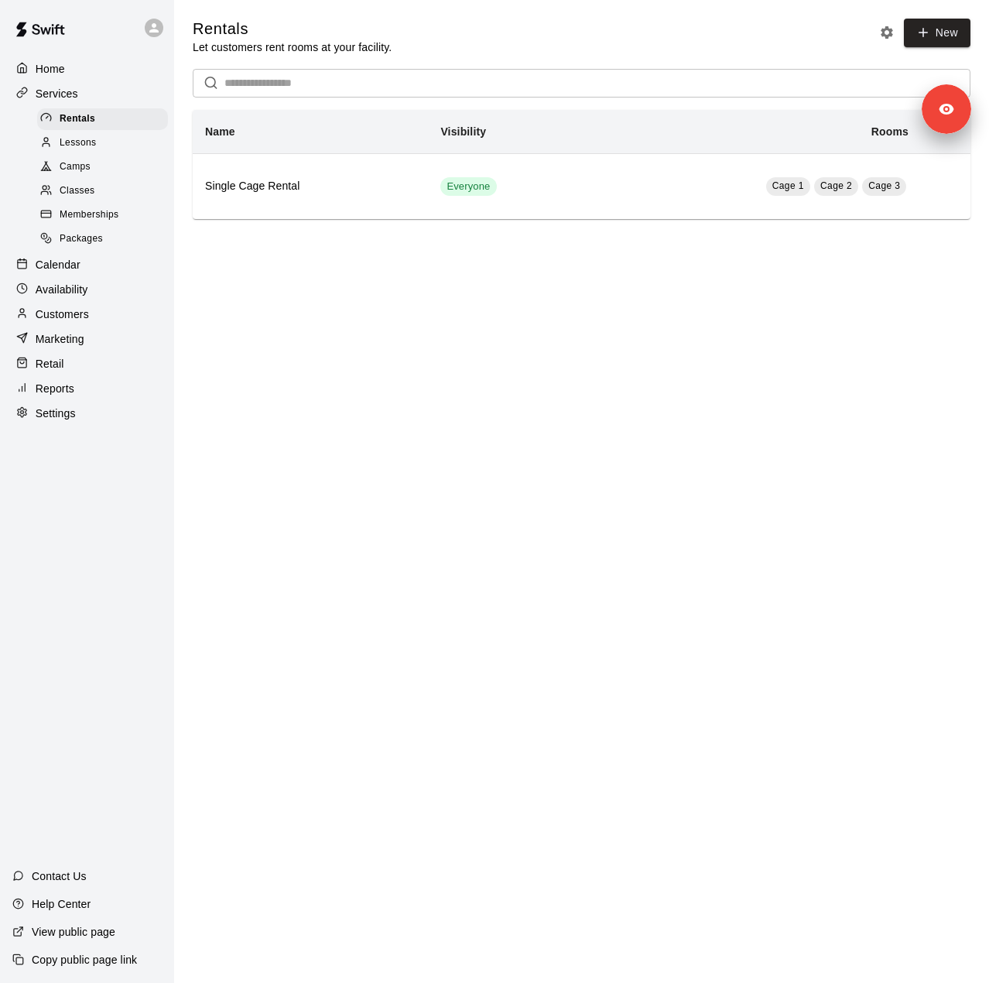
click at [120, 217] on div "Memberships" at bounding box center [102, 215] width 131 height 22
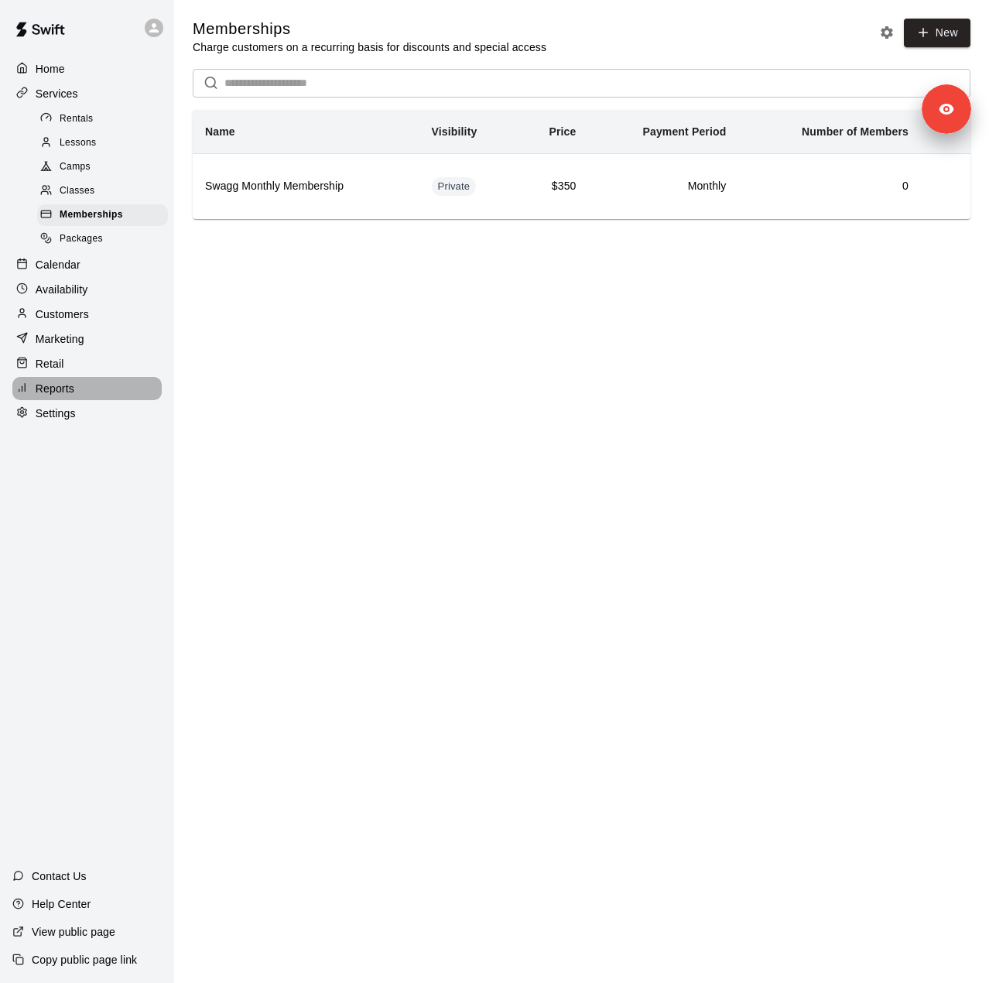
click at [74, 400] on div "Reports" at bounding box center [86, 388] width 149 height 23
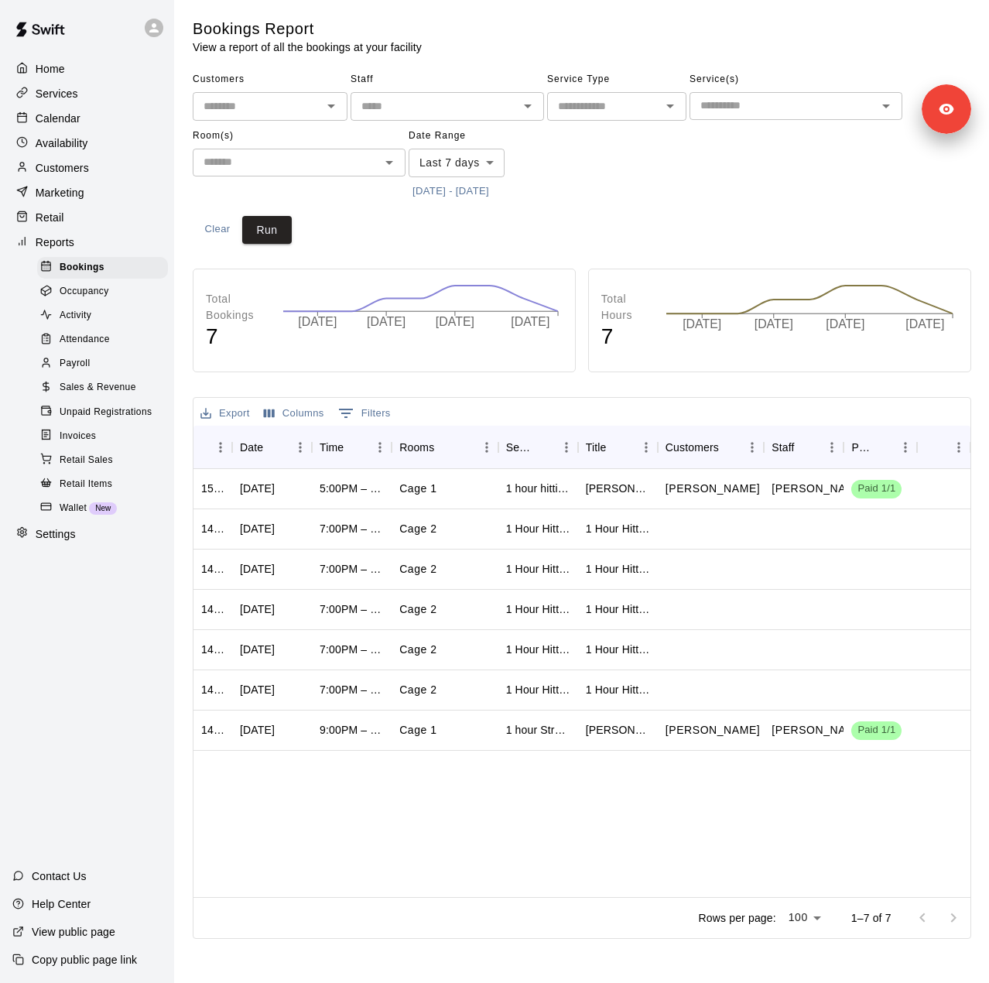
click at [488, 190] on button "[DATE] - [DATE]" at bounding box center [451, 192] width 84 height 24
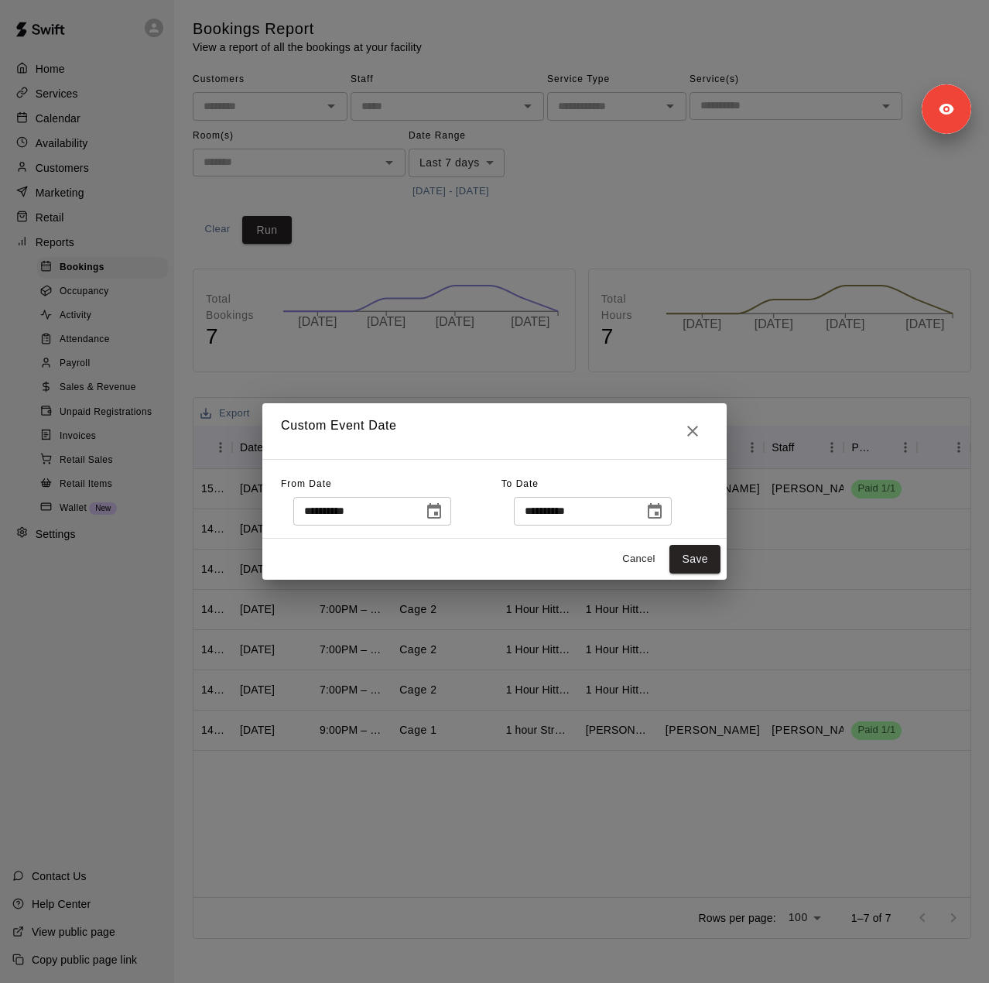
click at [450, 498] on button "Choose date, selected date is Oct 3, 2025" at bounding box center [434, 511] width 31 height 31
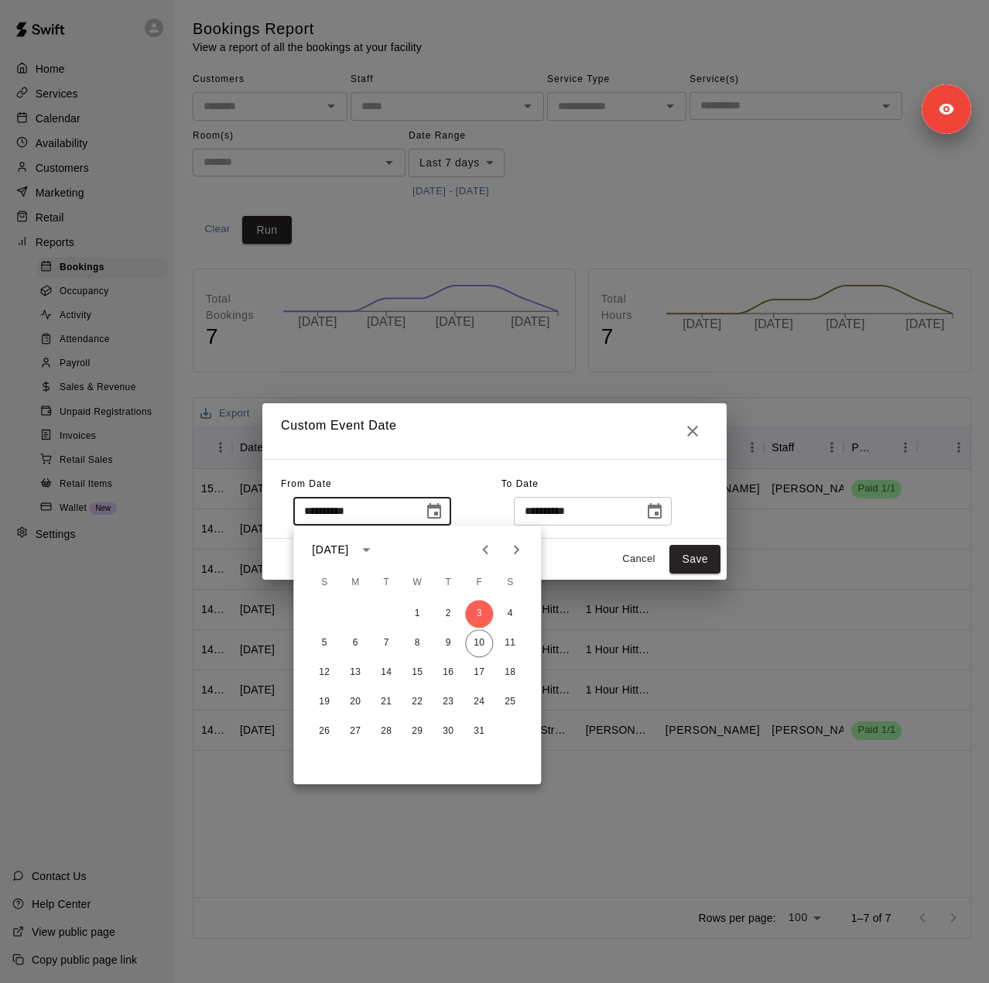
click at [487, 549] on icon "Previous month" at bounding box center [485, 549] width 19 height 19
click at [478, 702] on button "27" at bounding box center [479, 702] width 28 height 28
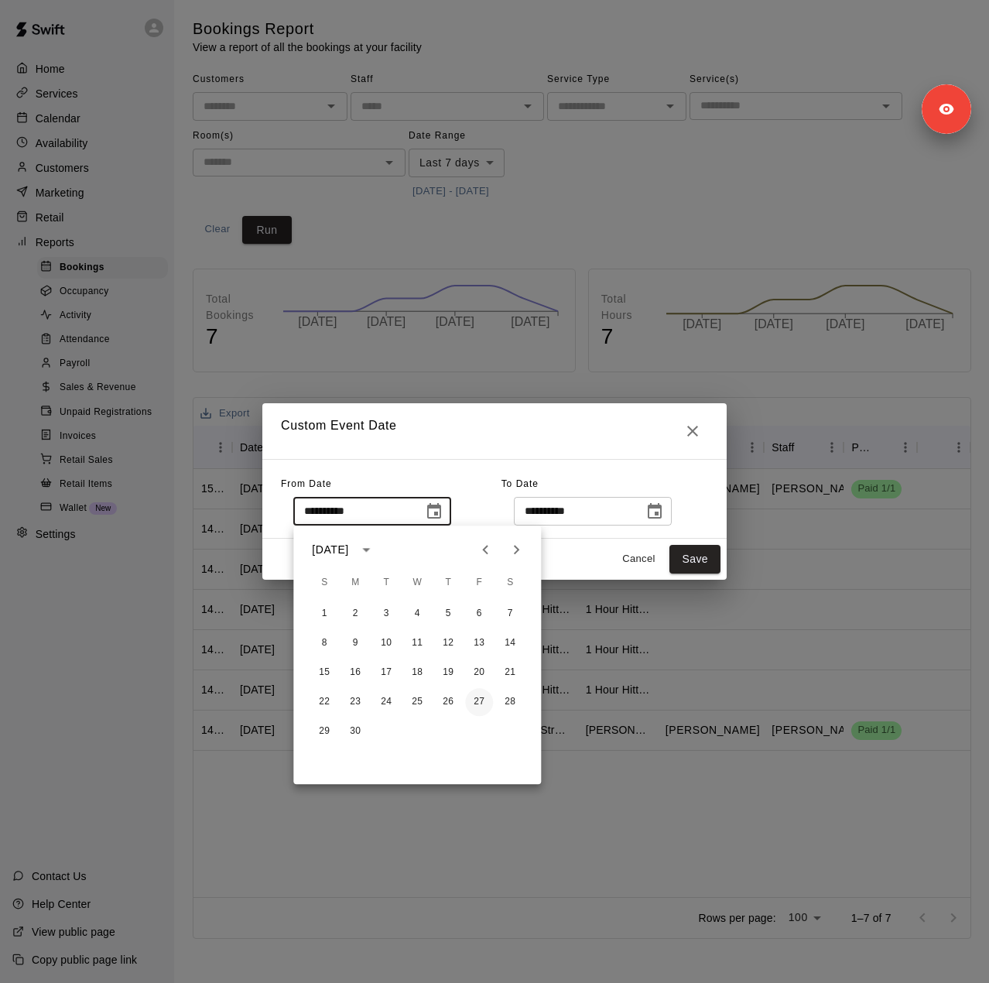
type input "**********"
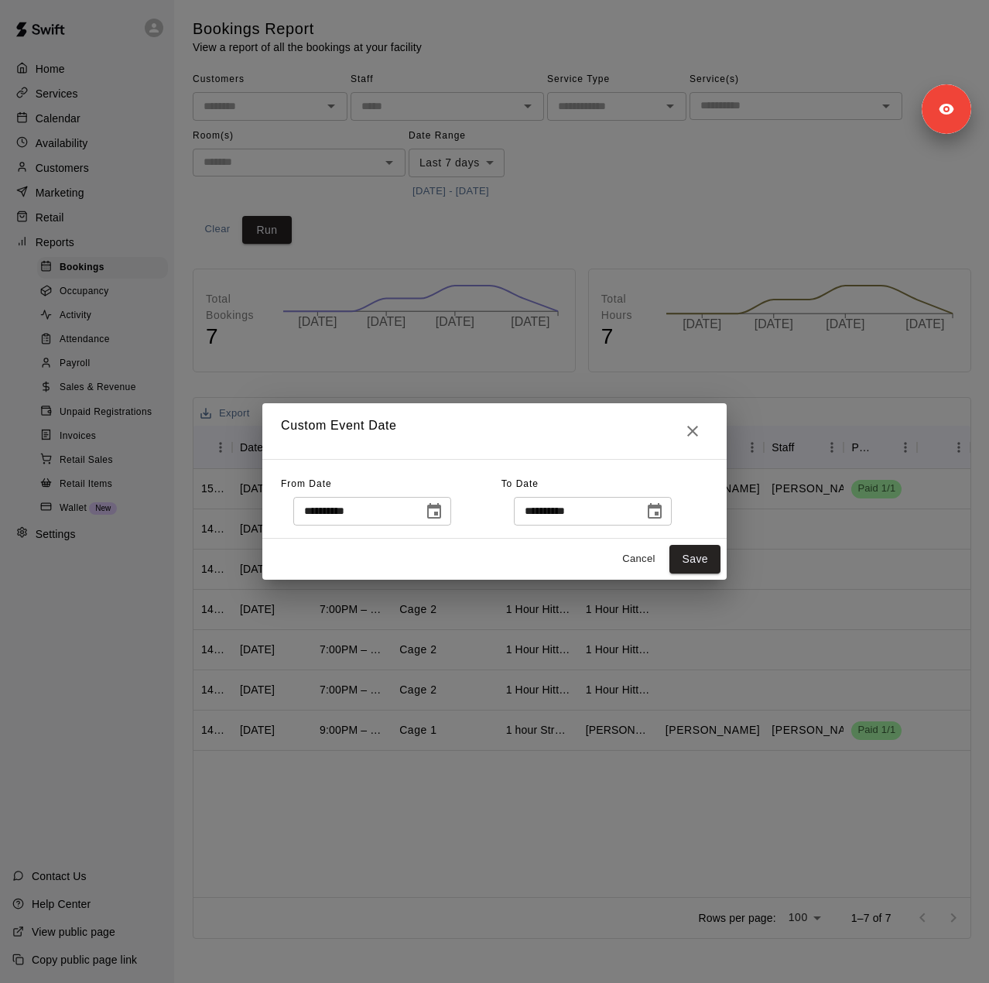
click at [662, 505] on icon "Choose date, selected date is Oct 11, 2025" at bounding box center [655, 510] width 14 height 15
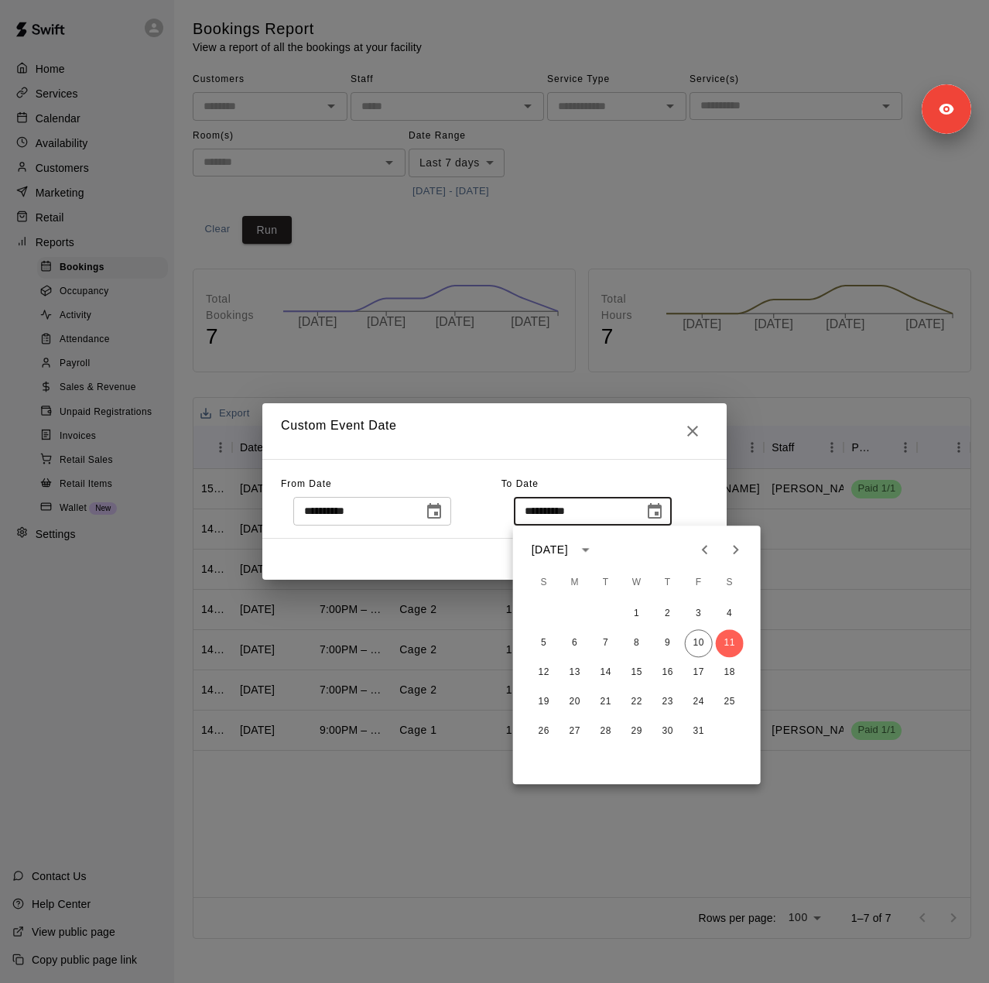
click at [707, 547] on icon "Previous month" at bounding box center [705, 549] width 19 height 19
click at [664, 699] on button "25" at bounding box center [668, 702] width 28 height 28
type input "**********"
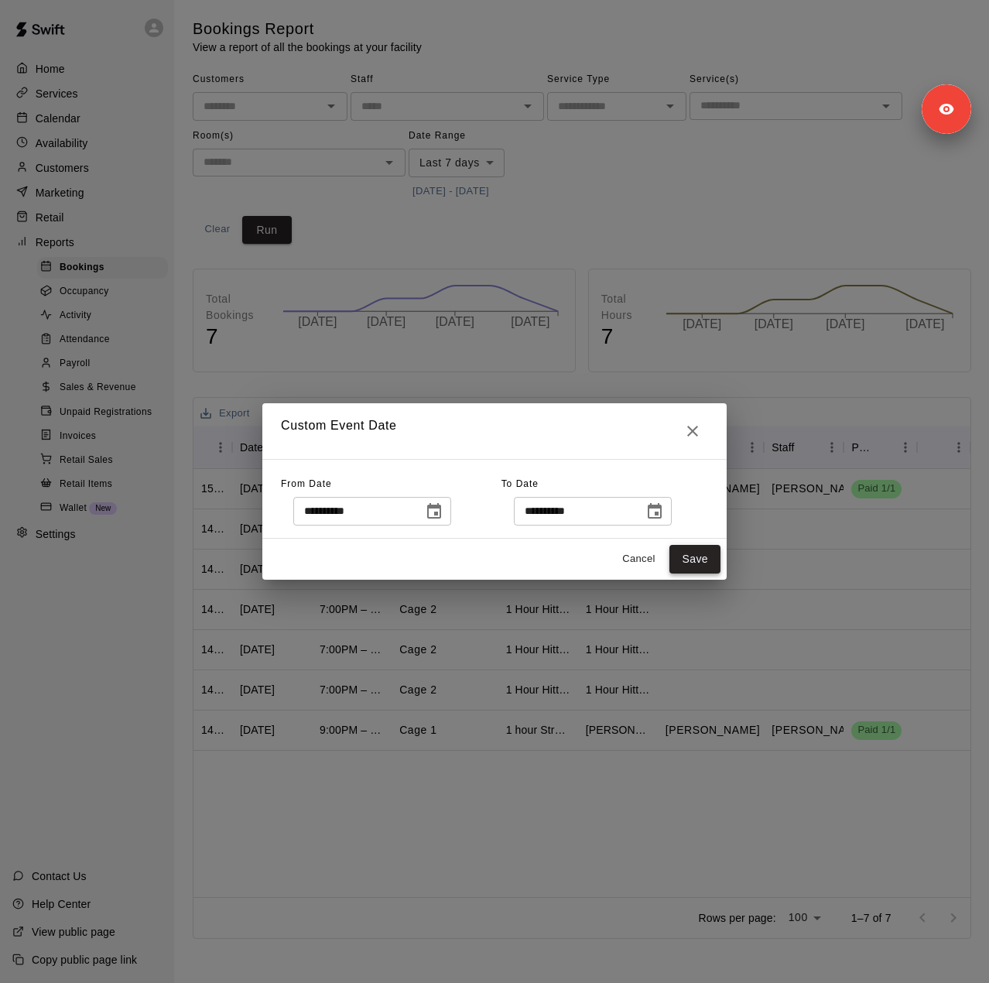
click at [700, 553] on button "Save" at bounding box center [694, 559] width 51 height 29
type input "******"
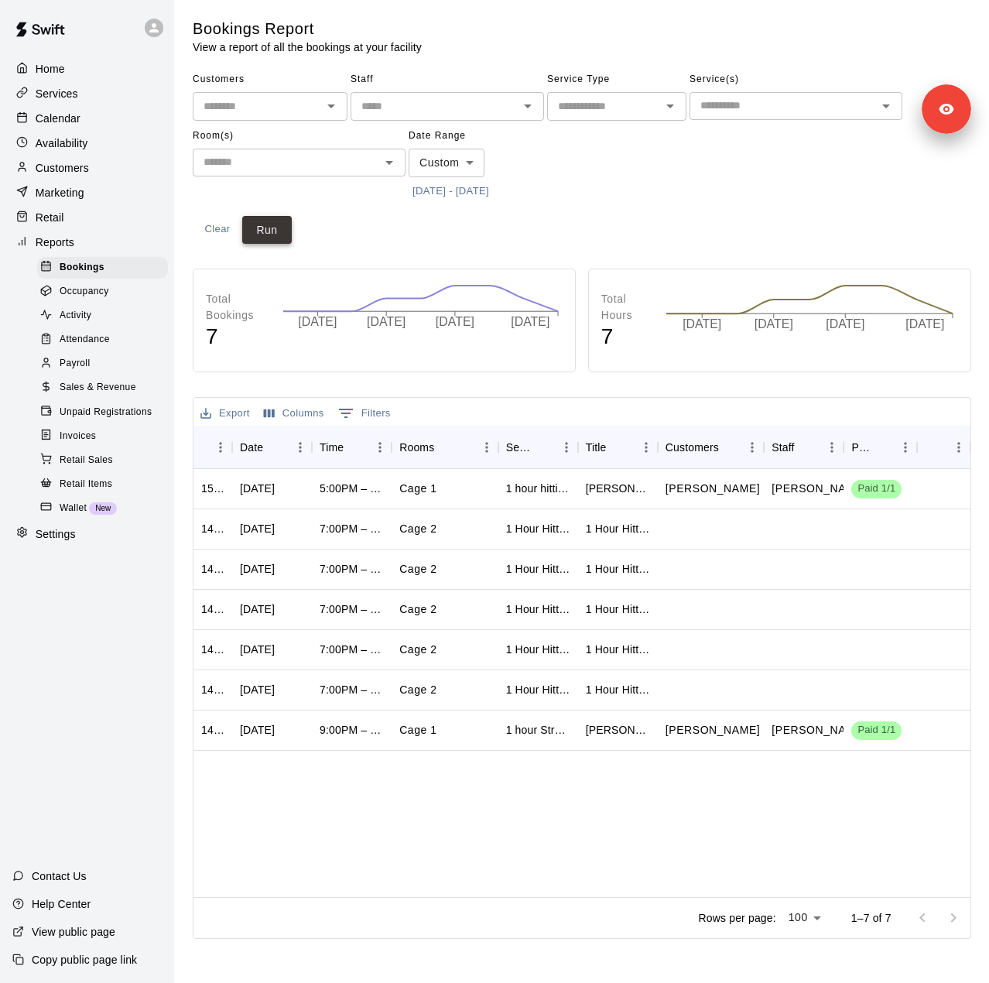
click at [248, 222] on button "Run" at bounding box center [267, 230] width 50 height 29
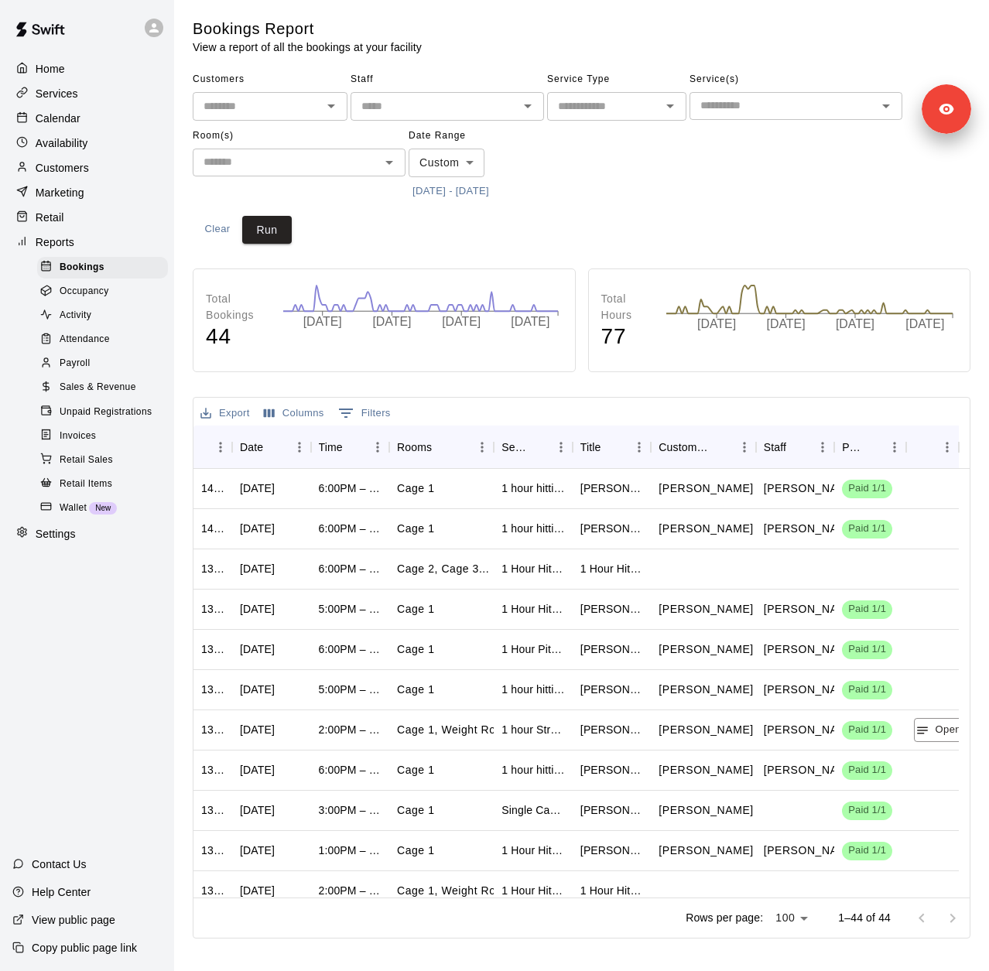
click at [450, 162] on body "Home Services Calendar Availability Customers Marketing Retail Reports Bookings…" at bounding box center [494, 472] width 989 height 945
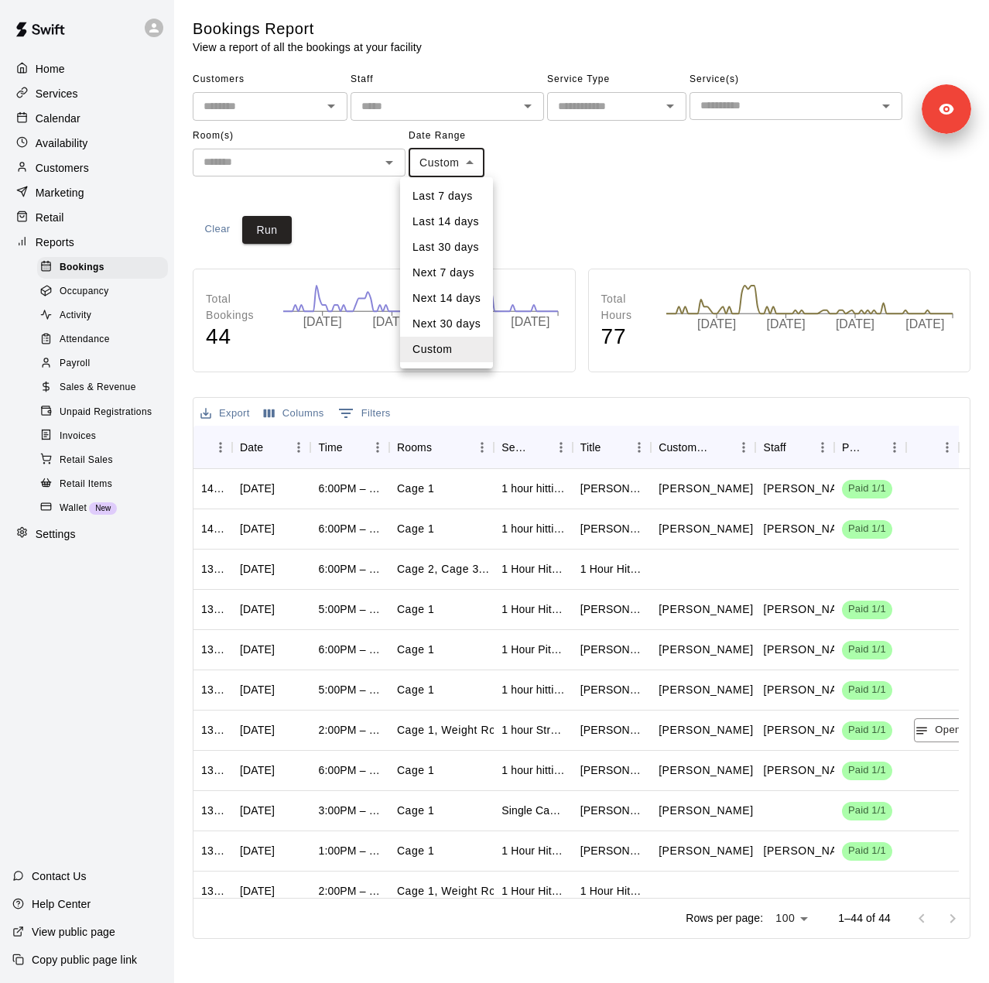
click at [654, 187] on div at bounding box center [494, 491] width 989 height 983
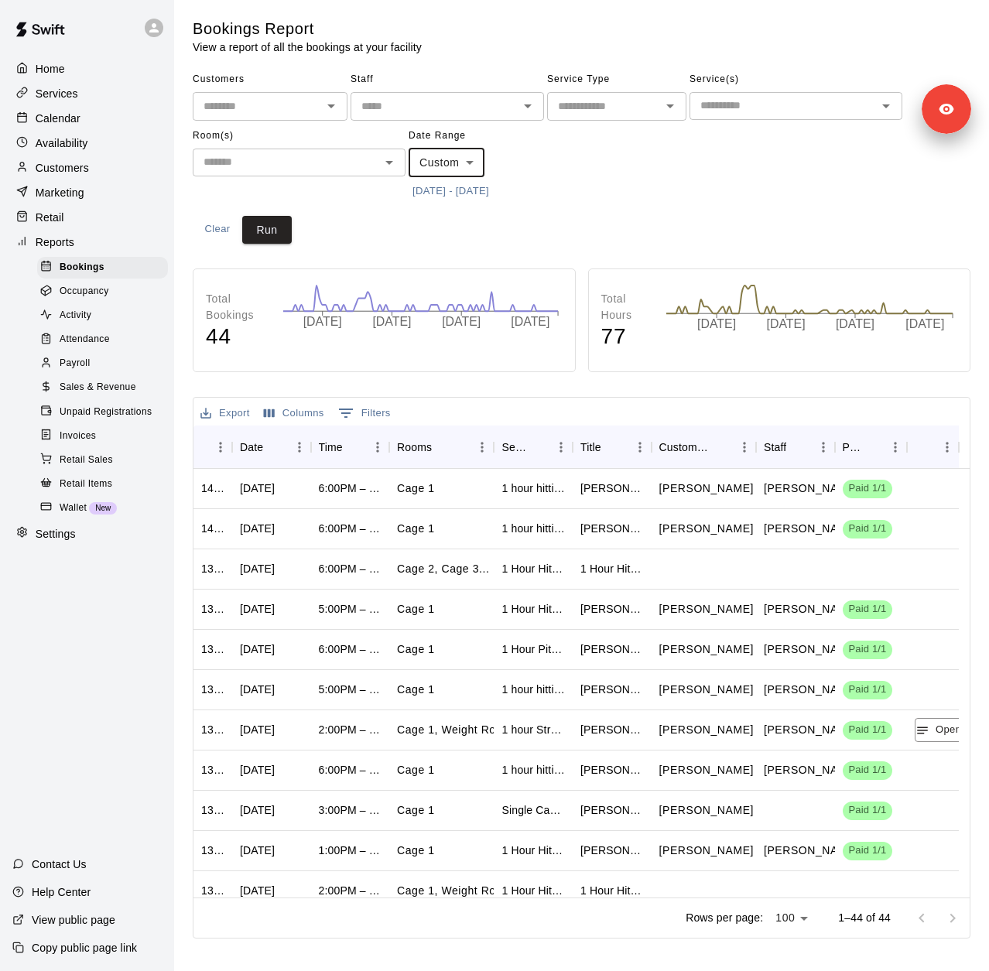
click at [493, 193] on button "6/27/2025 - 9/25/2025" at bounding box center [451, 192] width 84 height 24
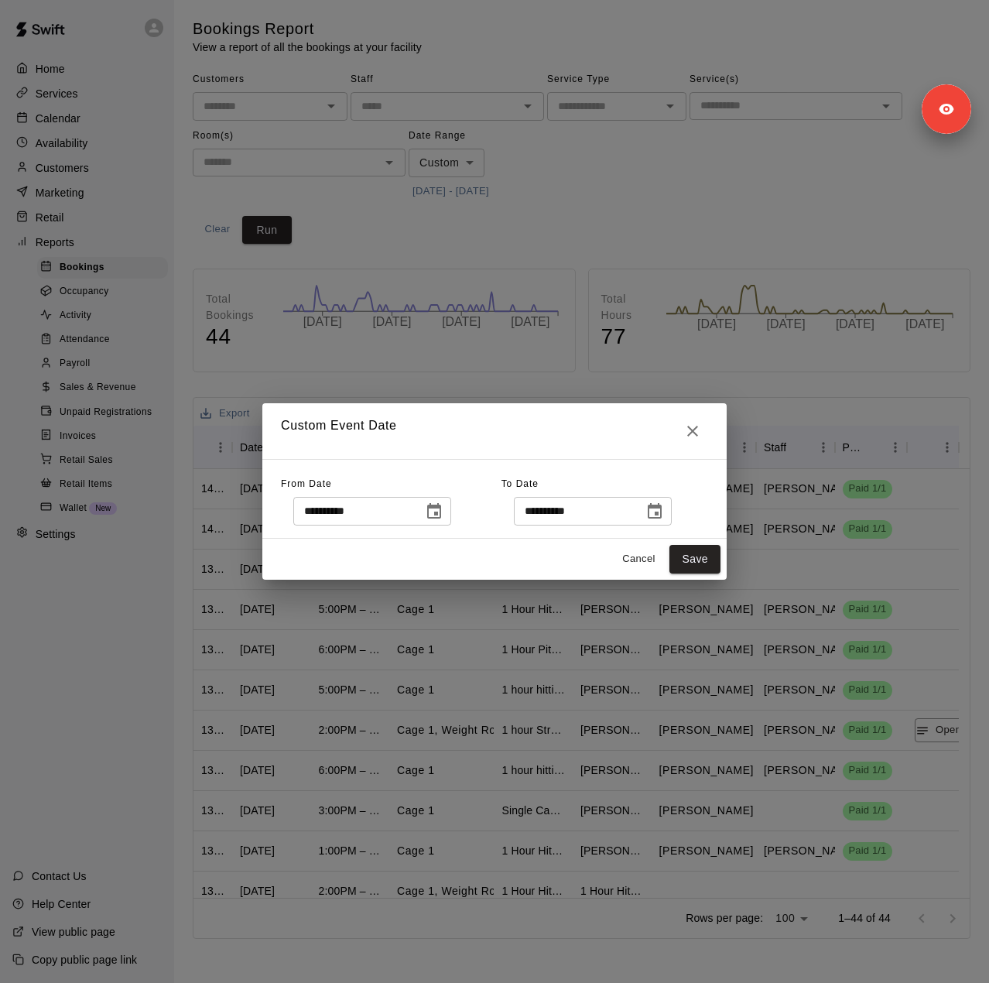
click at [664, 511] on icon "Choose date, selected date is Sep 25, 2025" at bounding box center [654, 511] width 19 height 19
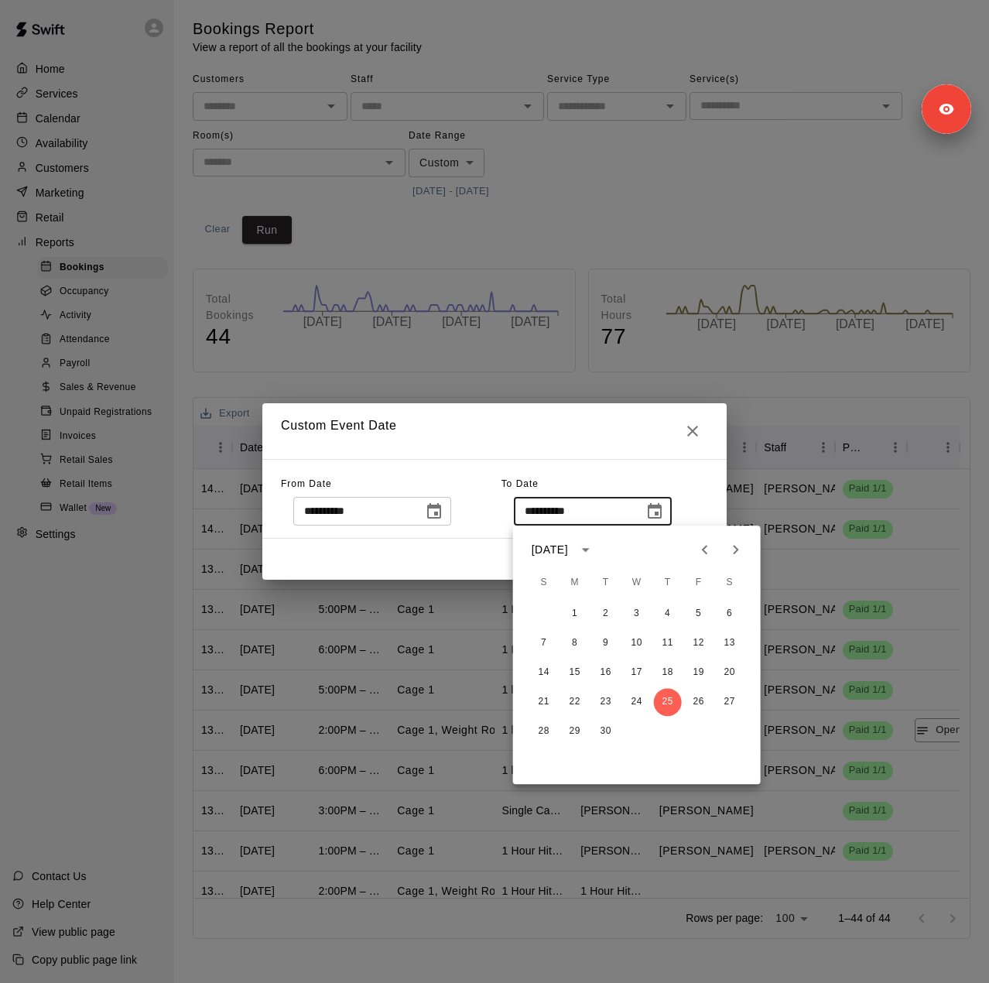
click at [737, 545] on icon "Next month" at bounding box center [736, 549] width 19 height 19
click at [697, 648] on button "10" at bounding box center [699, 643] width 28 height 28
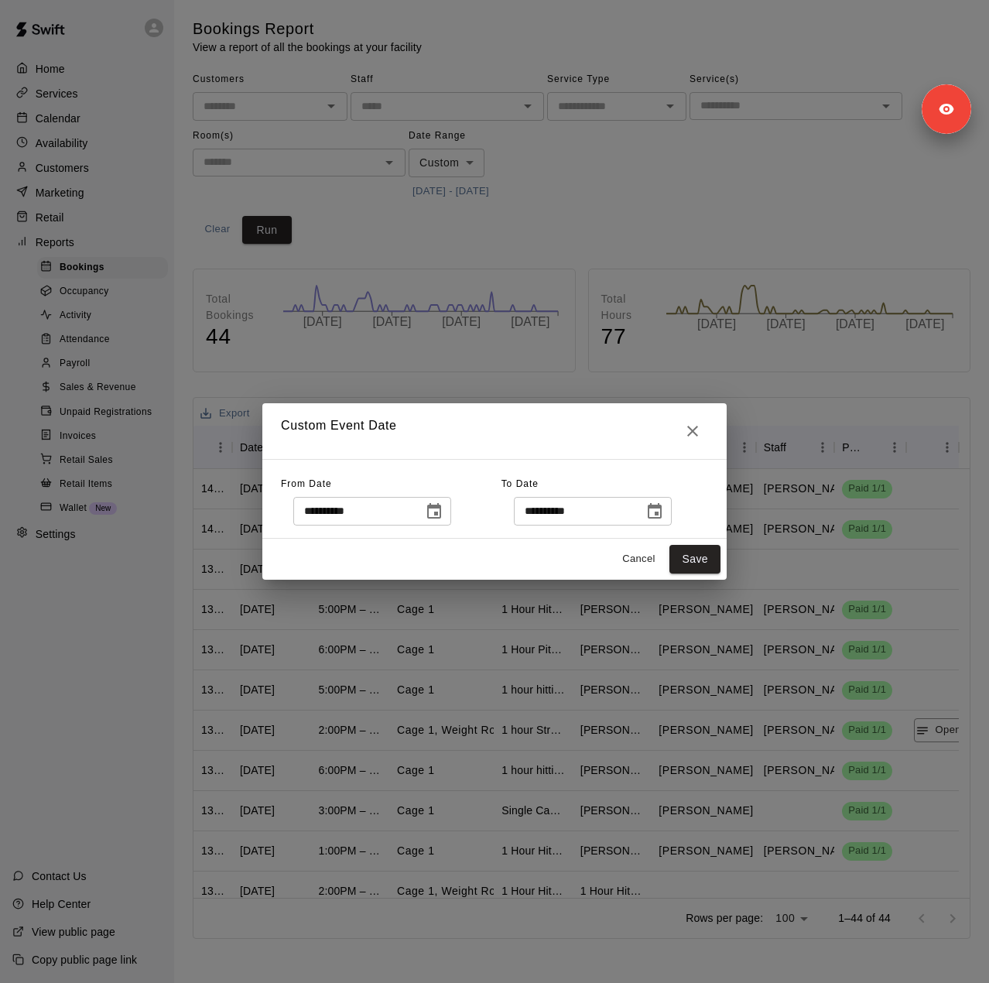
type input "**********"
click at [690, 563] on button "Save" at bounding box center [694, 559] width 51 height 29
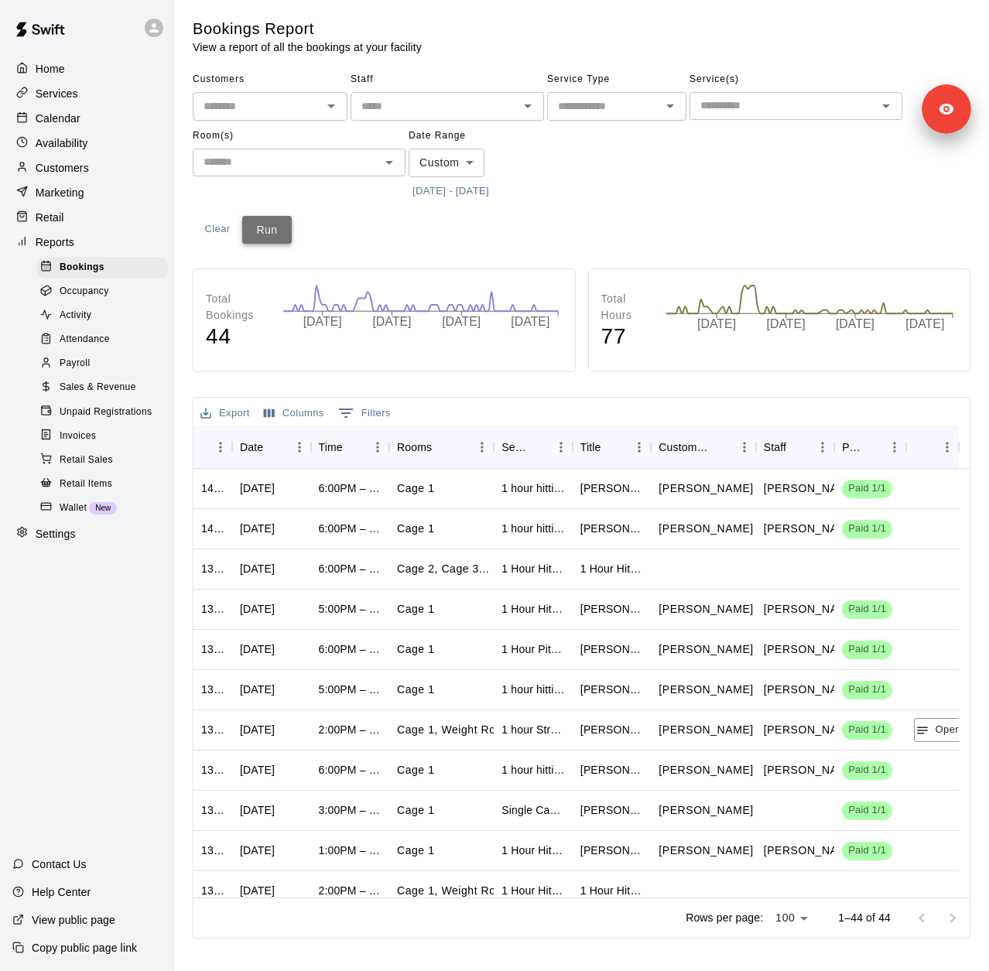
click at [275, 228] on button "Run" at bounding box center [267, 230] width 50 height 29
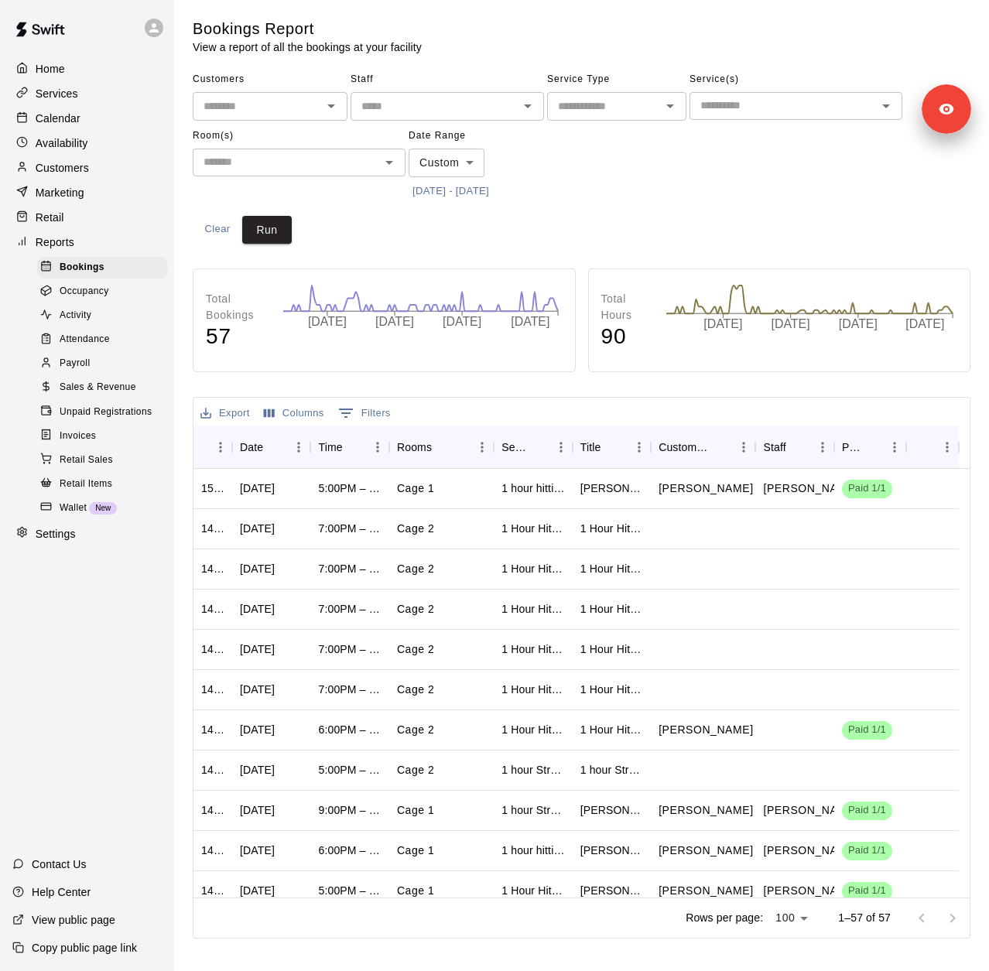
click at [109, 395] on span "Sales & Revenue" at bounding box center [98, 387] width 77 height 15
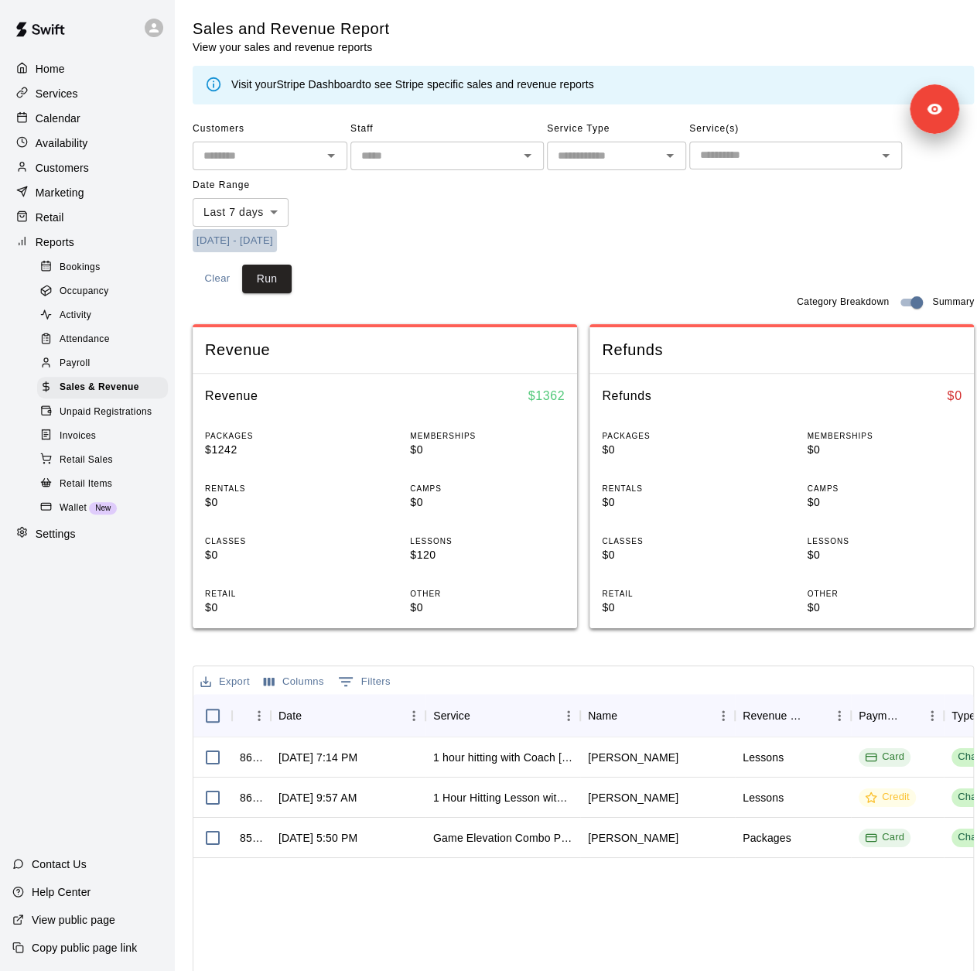
click at [277, 244] on button "10/3/2025 - 10/11/2025" at bounding box center [235, 241] width 84 height 24
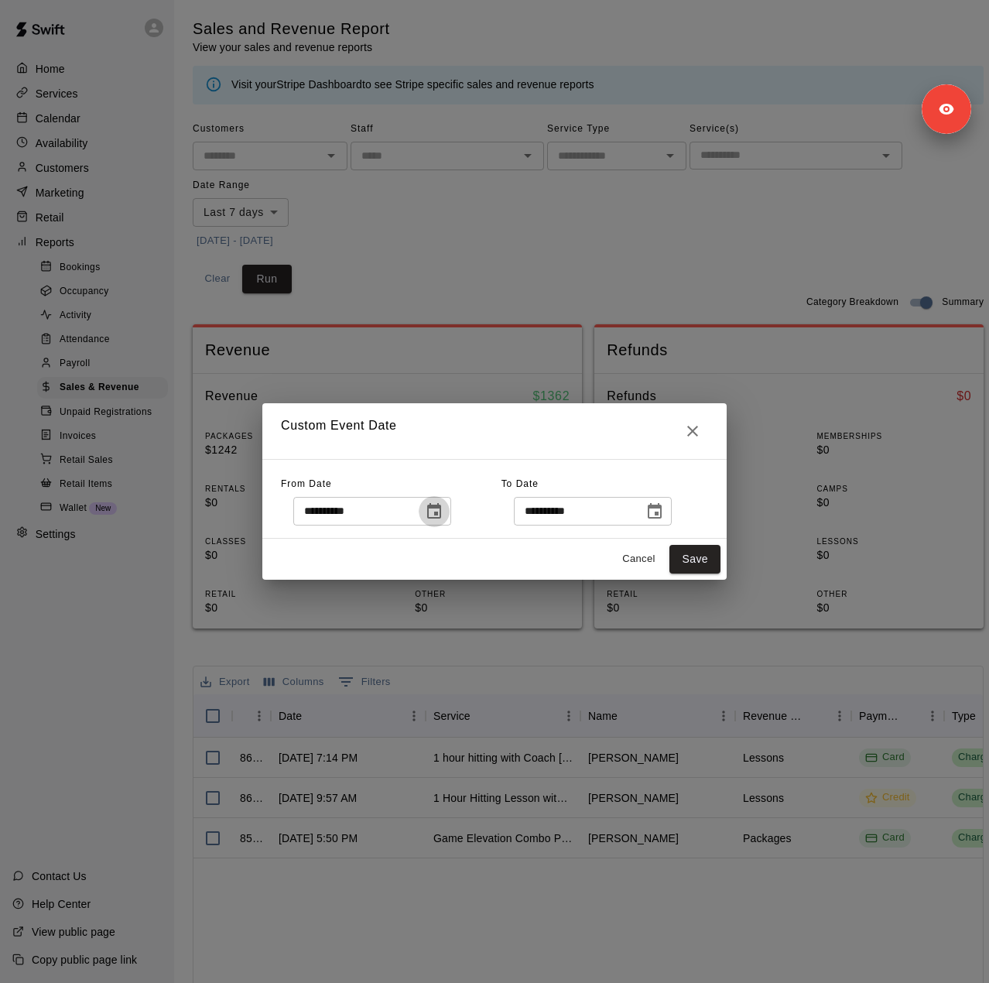
click at [443, 516] on icon "Choose date, selected date is Oct 3, 2025" at bounding box center [434, 511] width 19 height 19
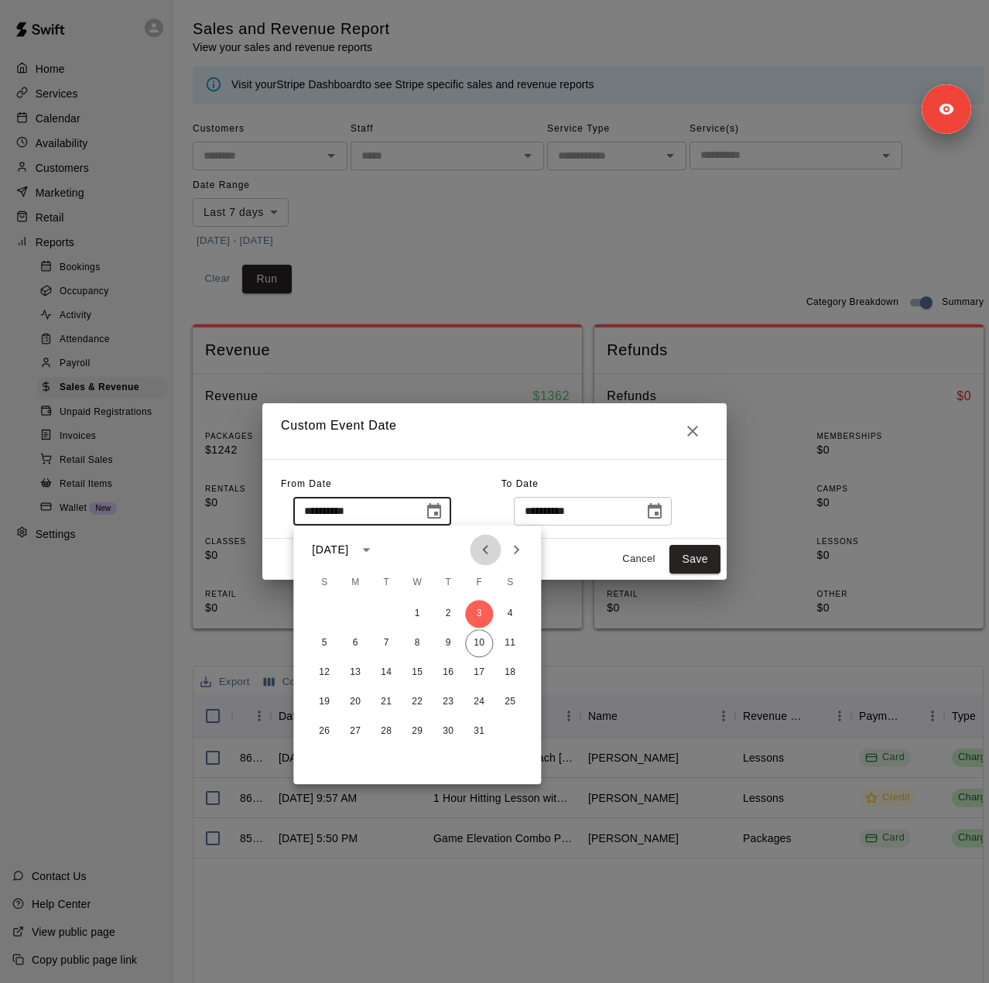
click at [489, 549] on icon "Previous month" at bounding box center [485, 549] width 19 height 19
click at [486, 553] on icon "Previous month" at bounding box center [485, 549] width 19 height 19
click at [469, 700] on button "27" at bounding box center [479, 702] width 28 height 28
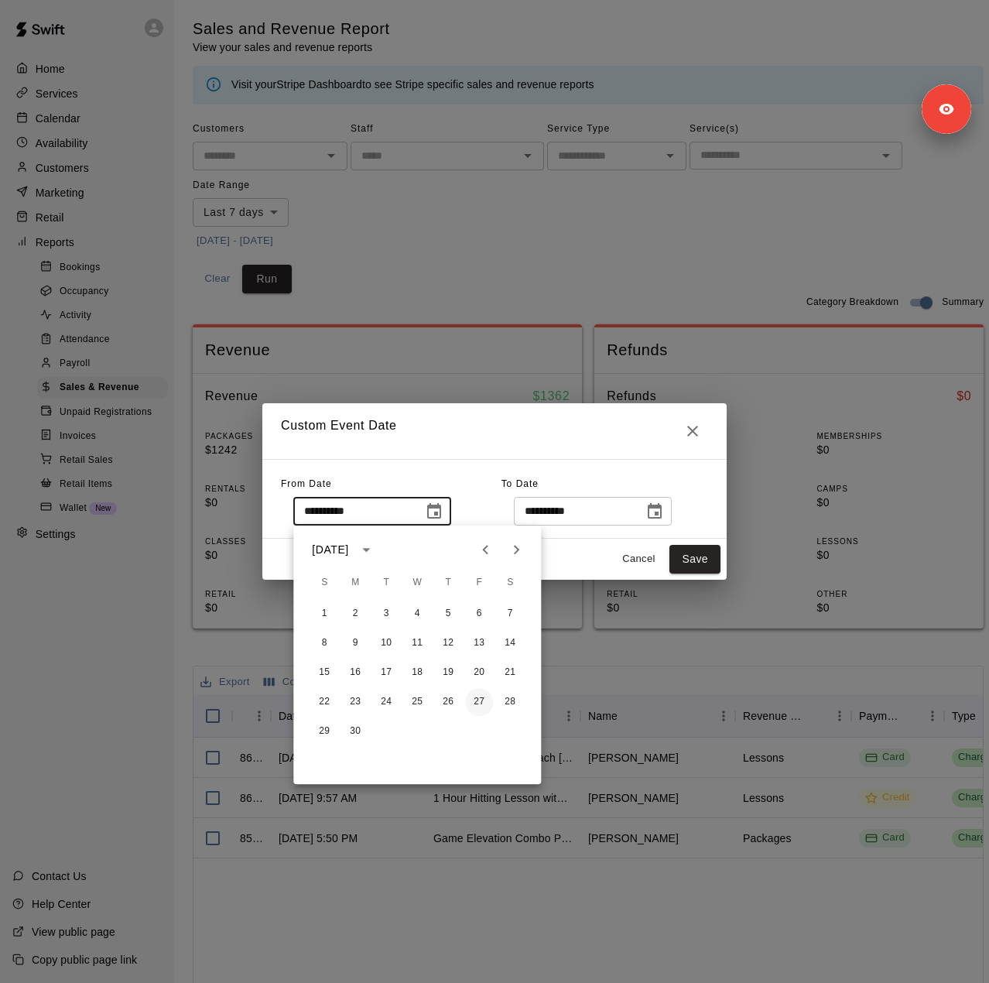
type input "**********"
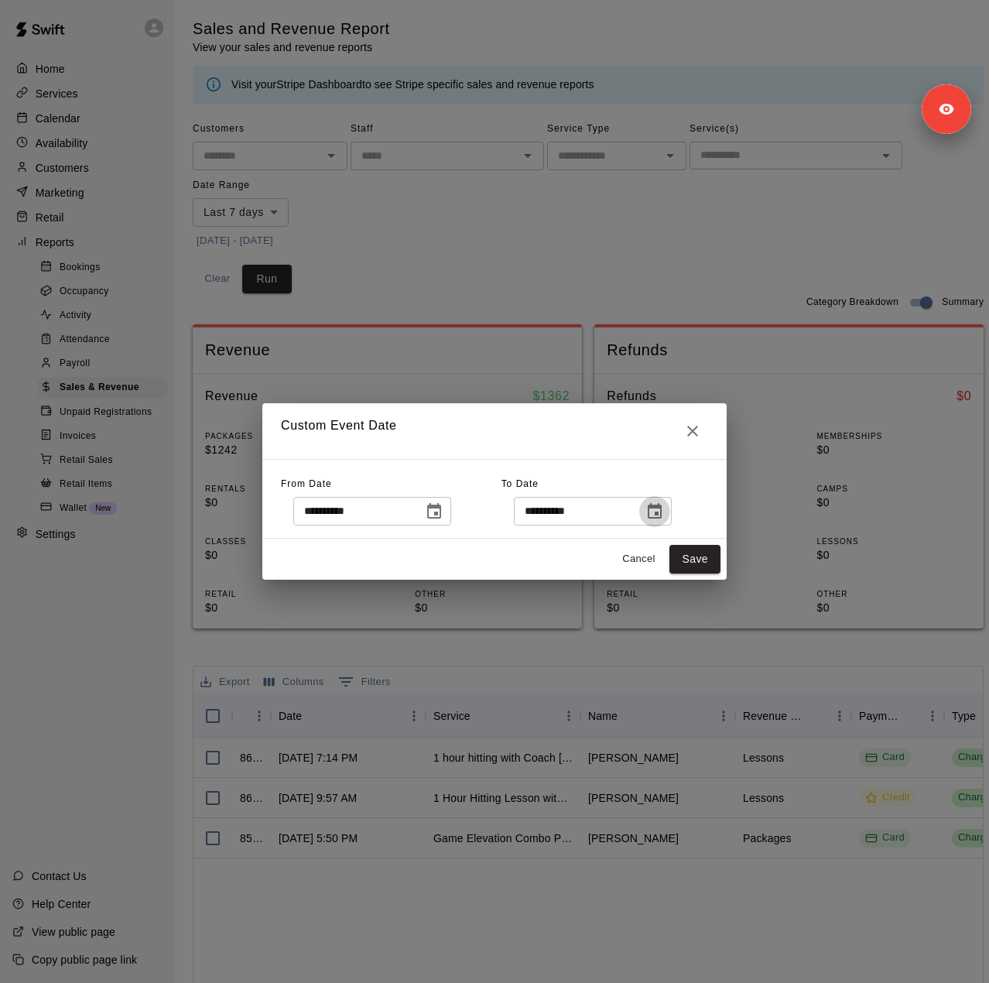
click at [664, 518] on icon "Choose date, selected date is Oct 11, 2025" at bounding box center [654, 511] width 19 height 19
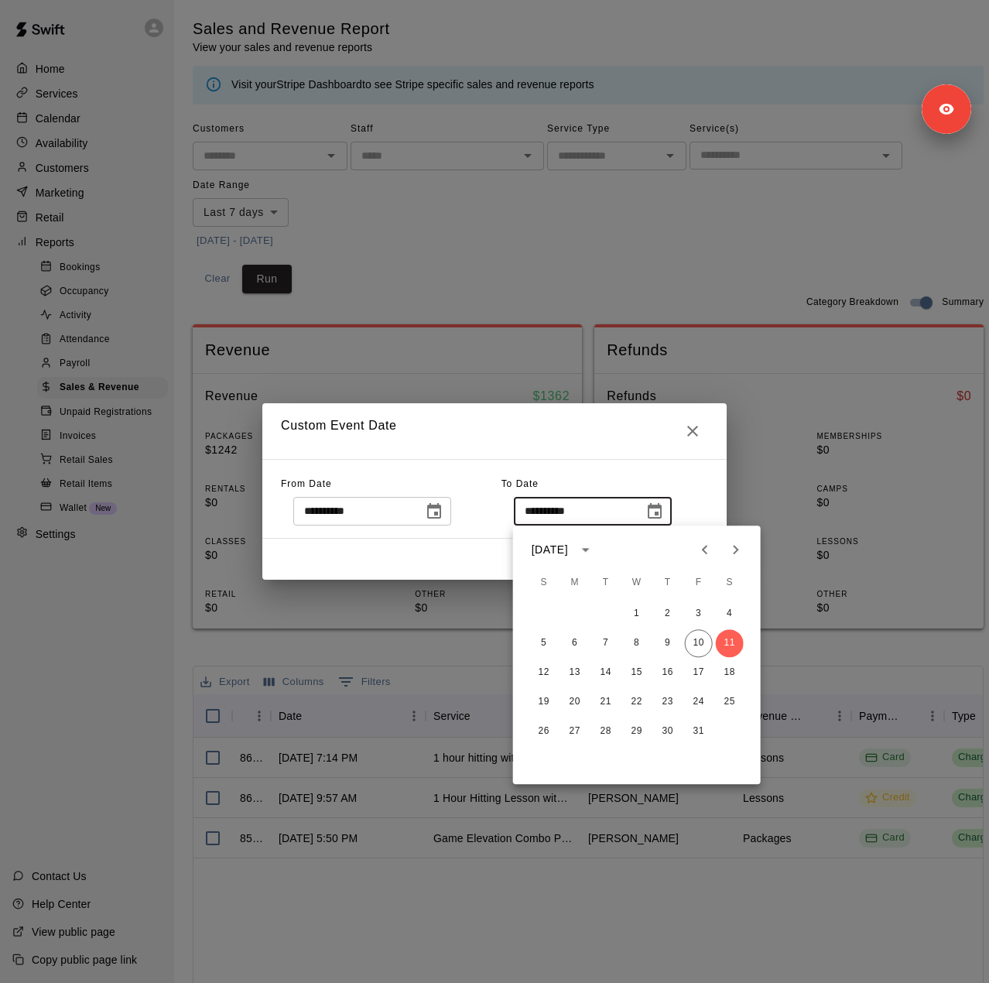
click at [714, 552] on icon "Previous month" at bounding box center [705, 549] width 19 height 19
click at [664, 701] on button "25" at bounding box center [668, 702] width 28 height 28
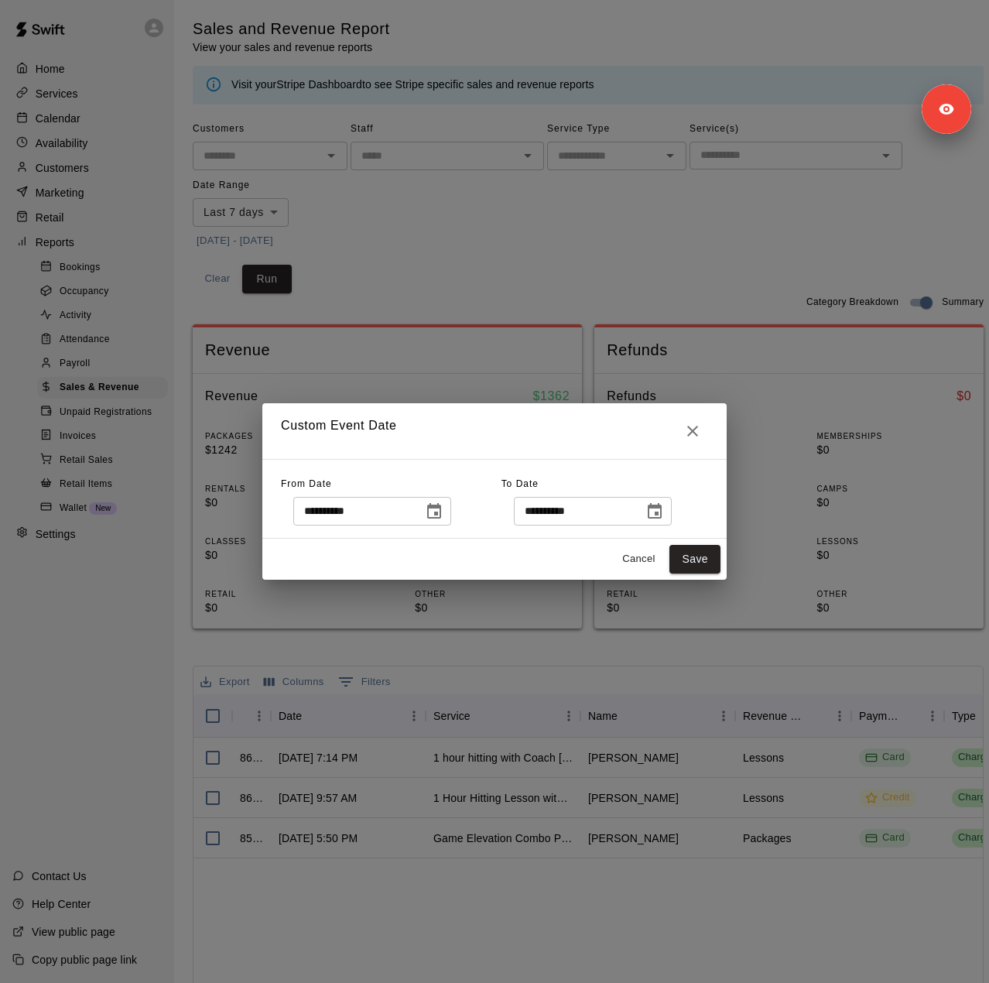
type input "**********"
click at [700, 561] on button "Save" at bounding box center [694, 559] width 51 height 29
type input "******"
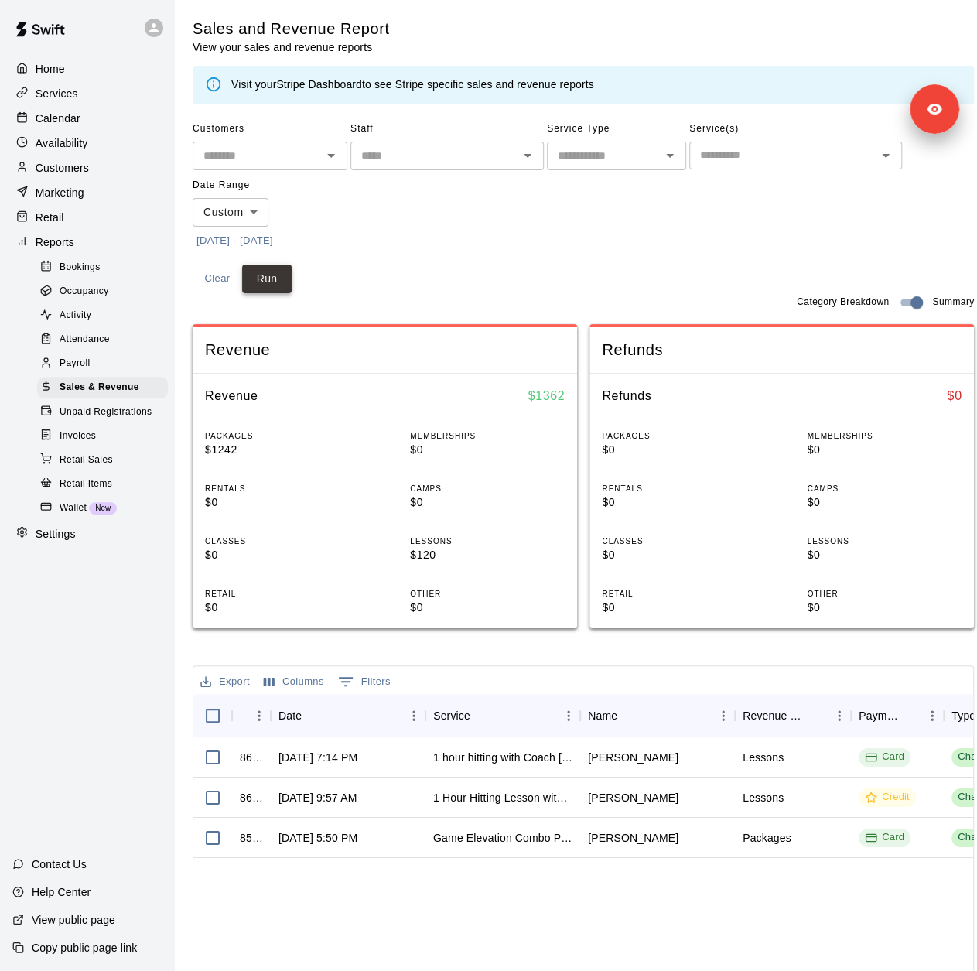
click at [262, 281] on button "Run" at bounding box center [267, 279] width 50 height 29
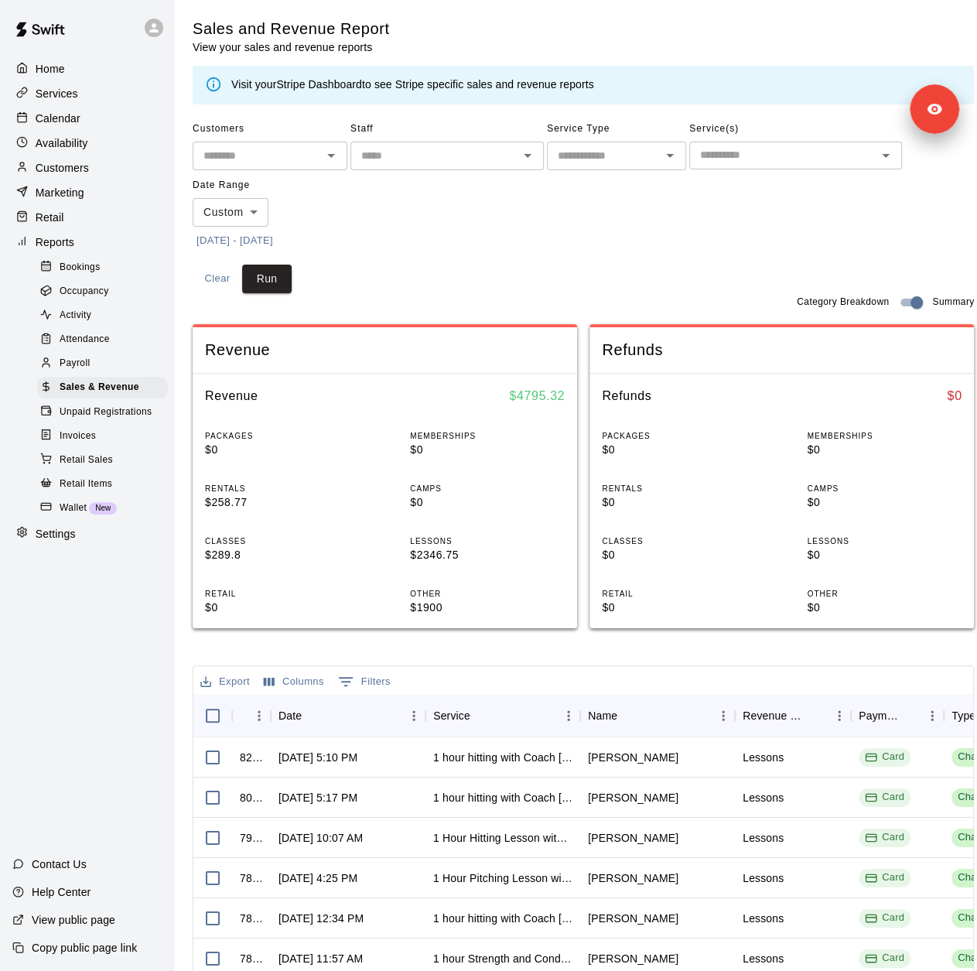
click at [276, 238] on button "6/27/2025 - 9/25/2025" at bounding box center [235, 241] width 84 height 24
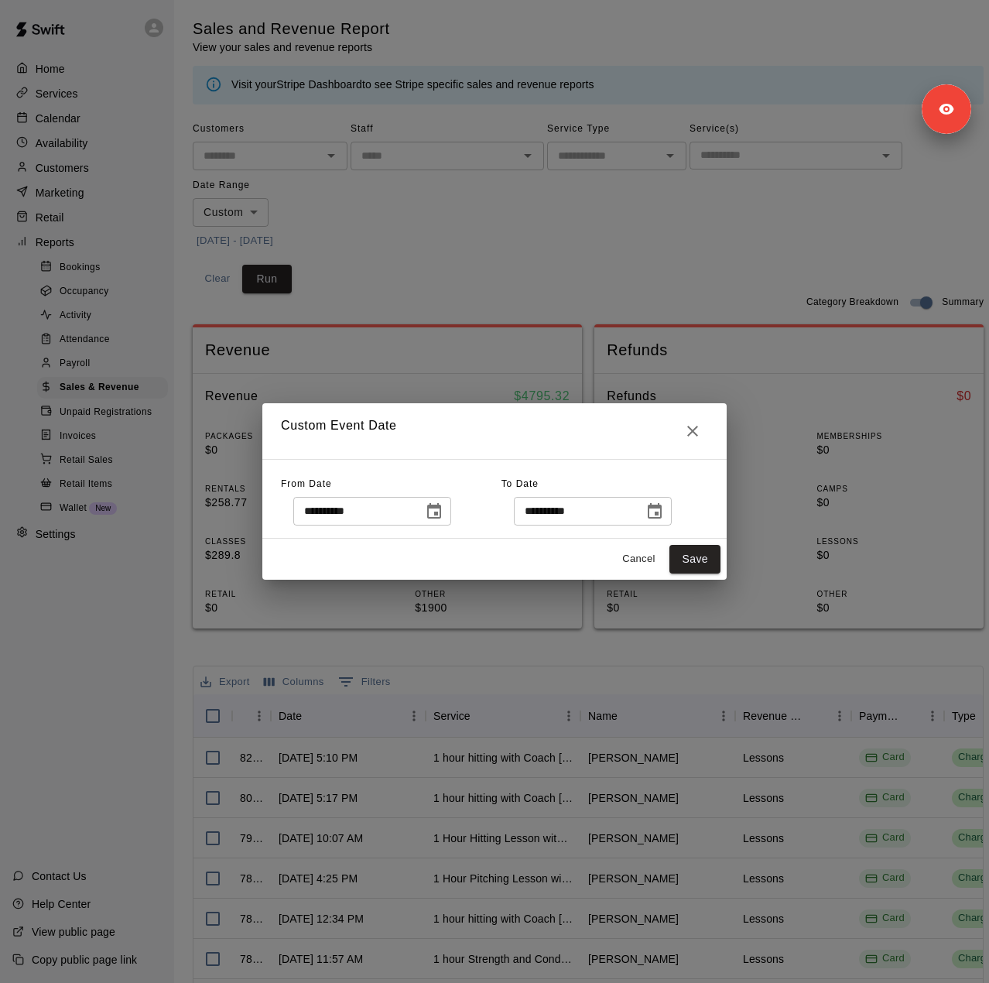
click at [662, 508] on icon "Choose date, selected date is Sep 25, 2025" at bounding box center [655, 510] width 14 height 15
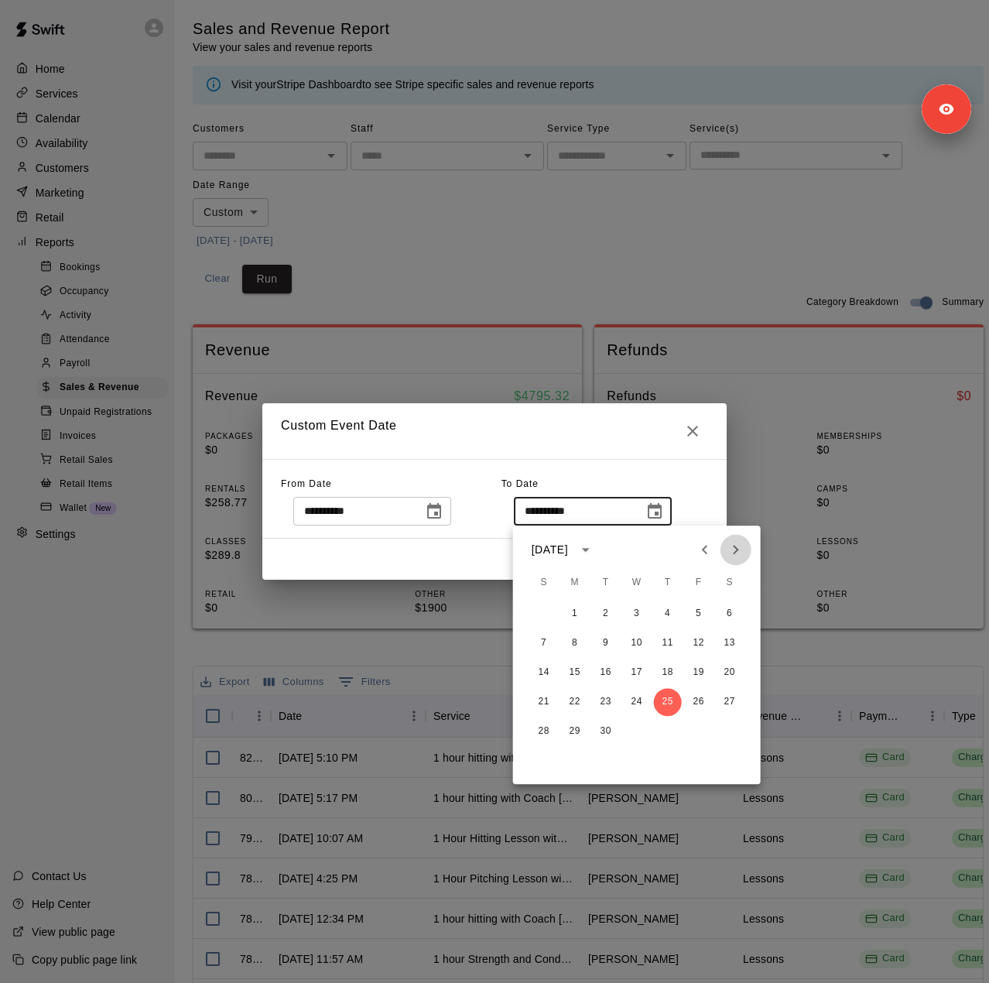
click at [739, 536] on button "Next month" at bounding box center [735, 549] width 31 height 31
click at [697, 642] on button "10" at bounding box center [699, 643] width 28 height 28
type input "**********"
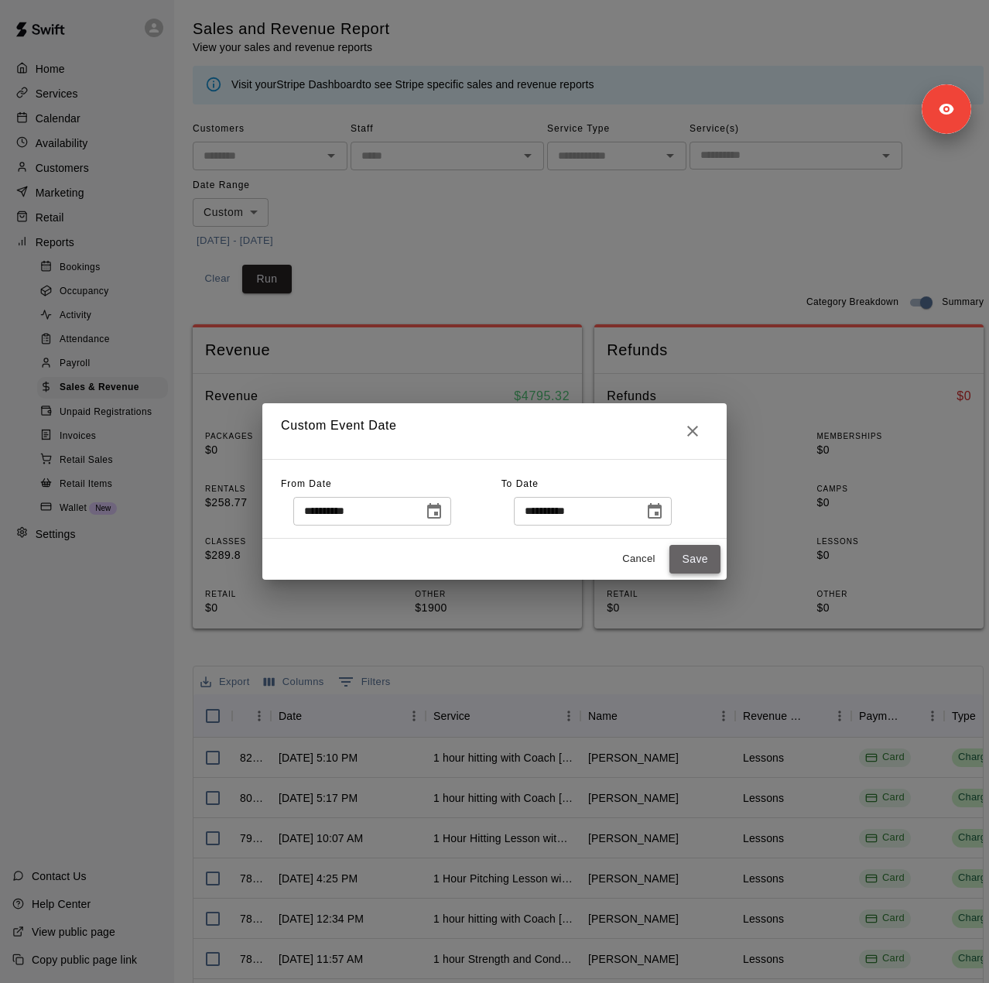
click at [695, 563] on button "Save" at bounding box center [694, 559] width 51 height 29
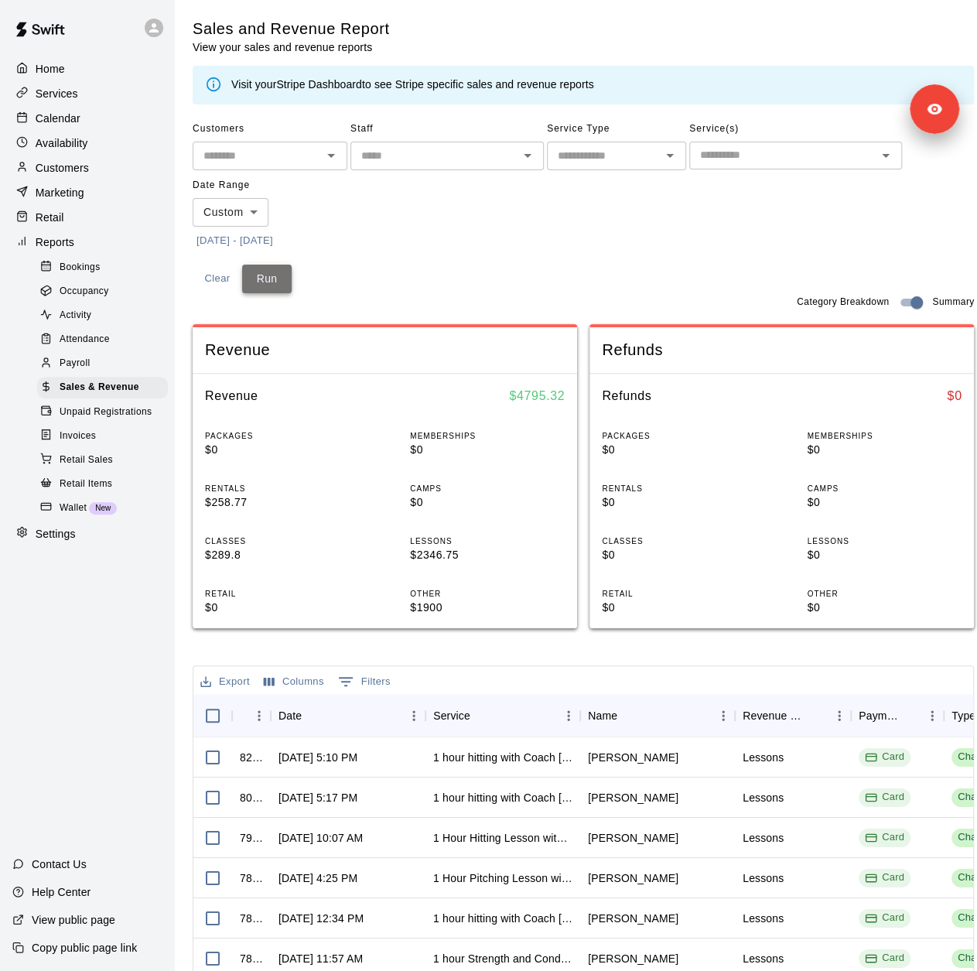
click at [267, 279] on button "Run" at bounding box center [267, 279] width 50 height 29
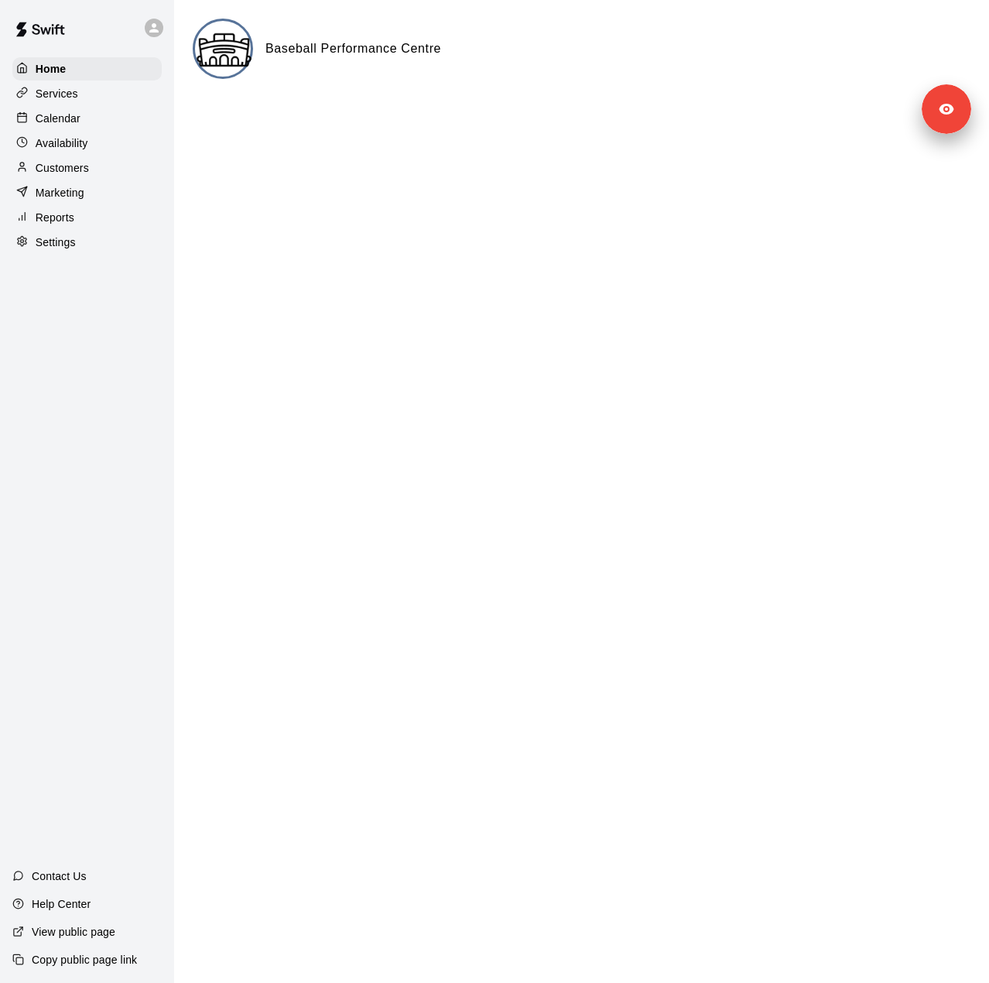
click at [87, 254] on div "Settings" at bounding box center [86, 242] width 149 height 23
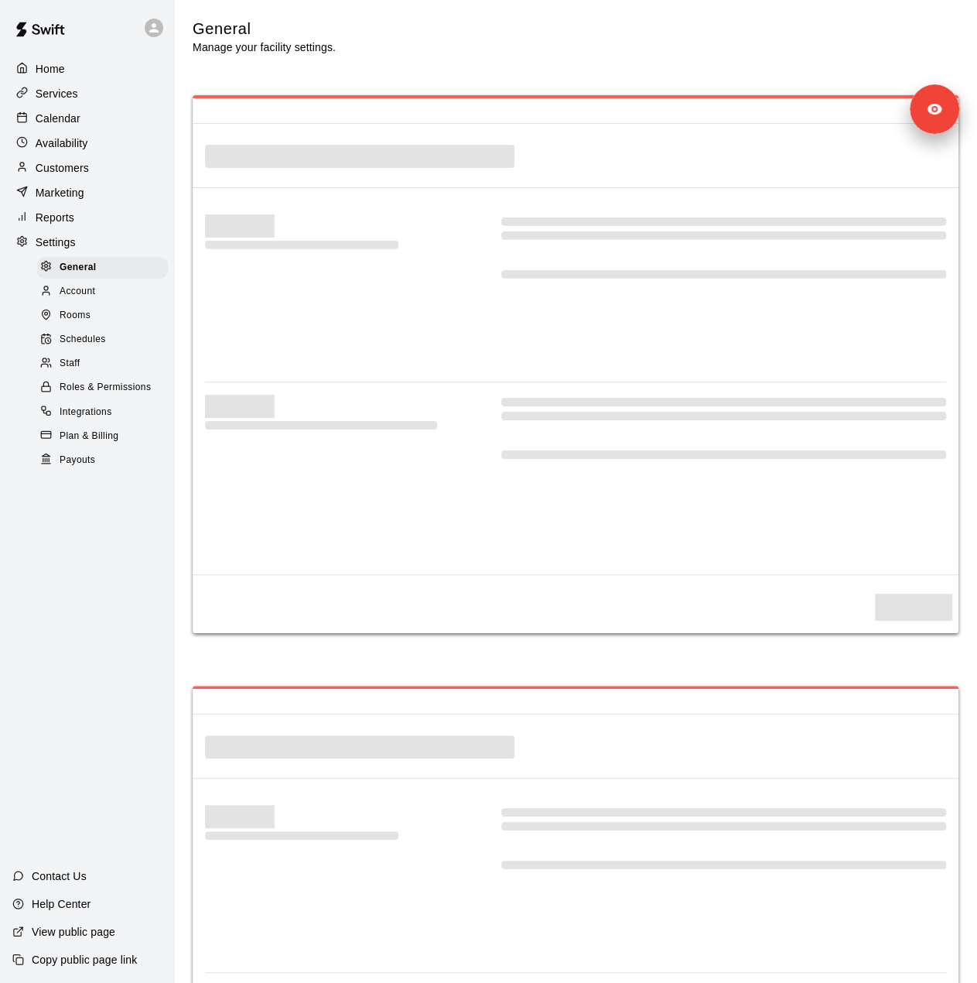
select select "**"
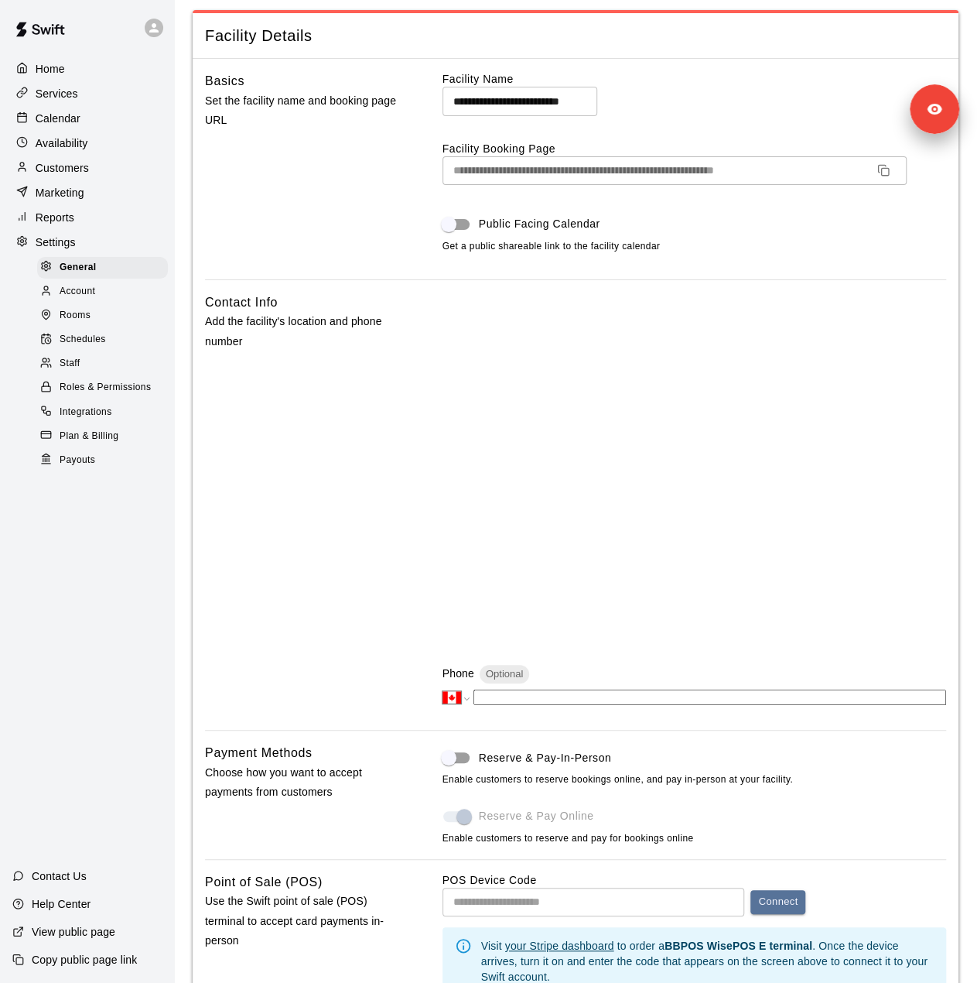
scroll to position [77, 0]
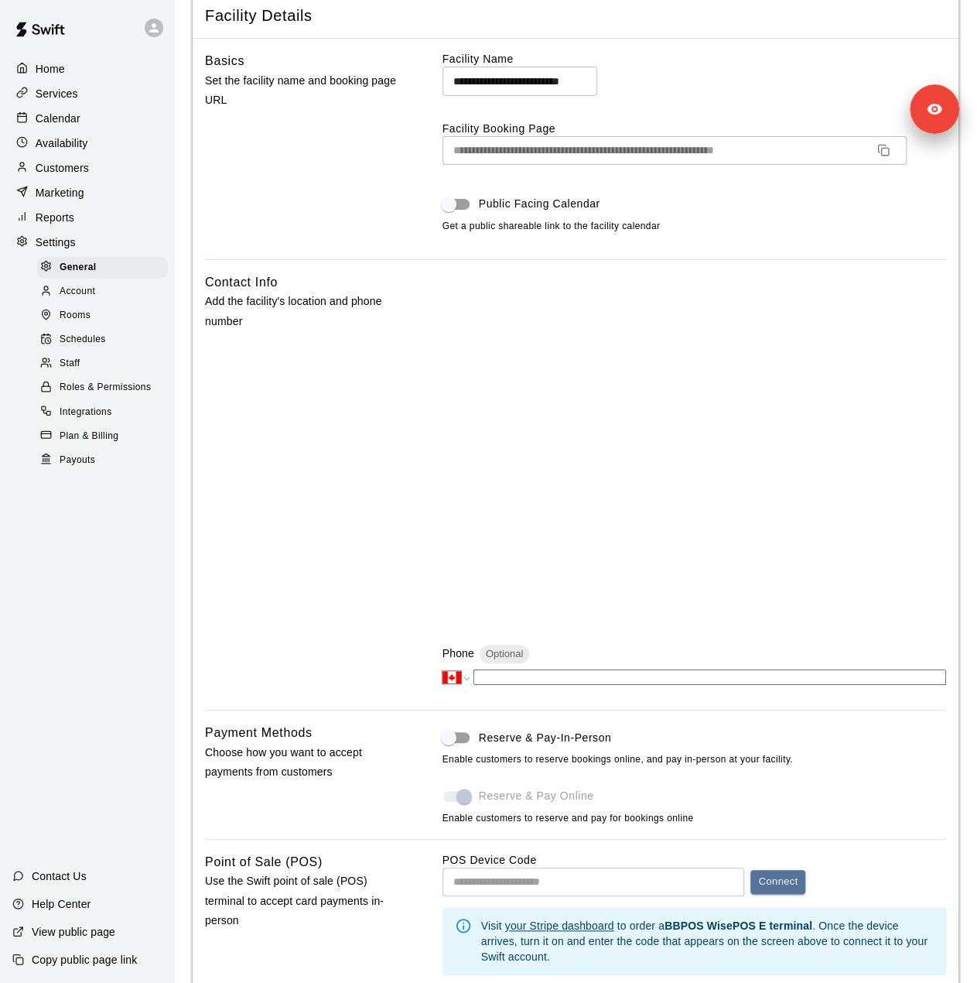
click at [74, 371] on span "Staff" at bounding box center [70, 363] width 20 height 15
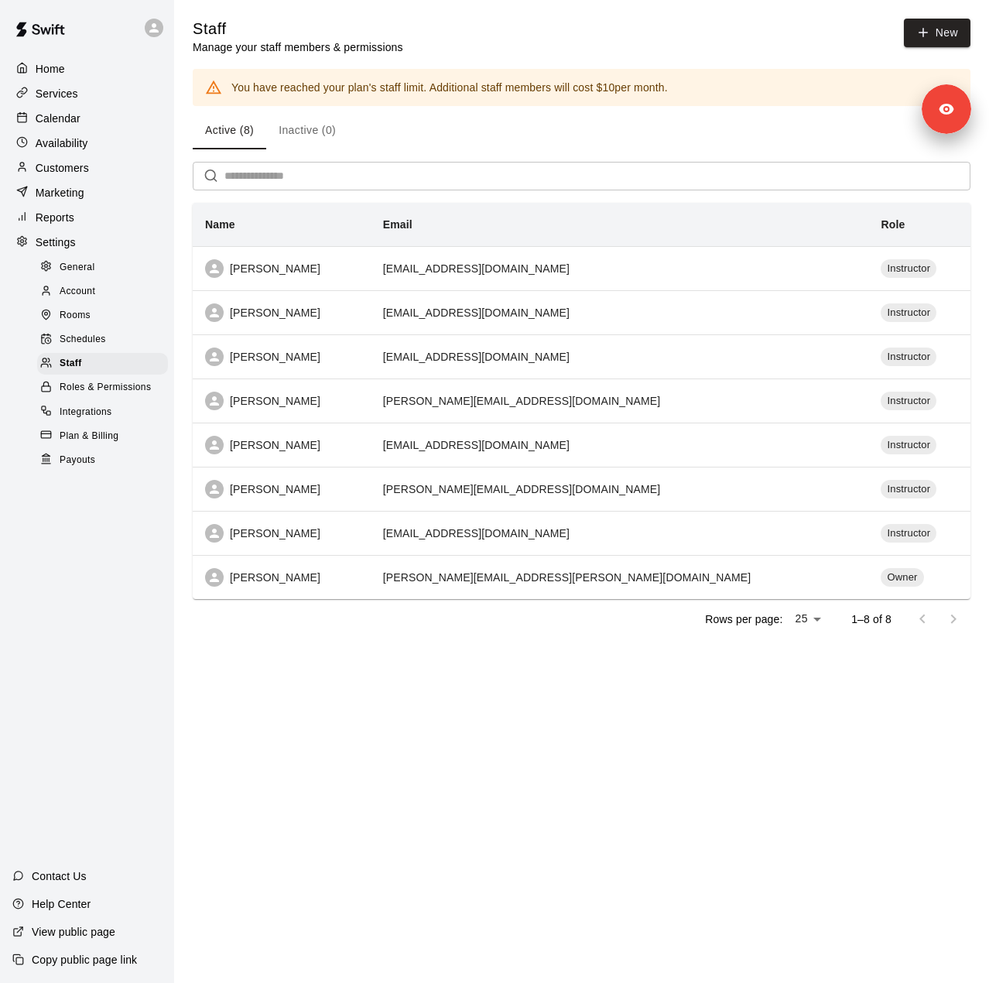
click at [100, 176] on div "Customers" at bounding box center [86, 167] width 149 height 23
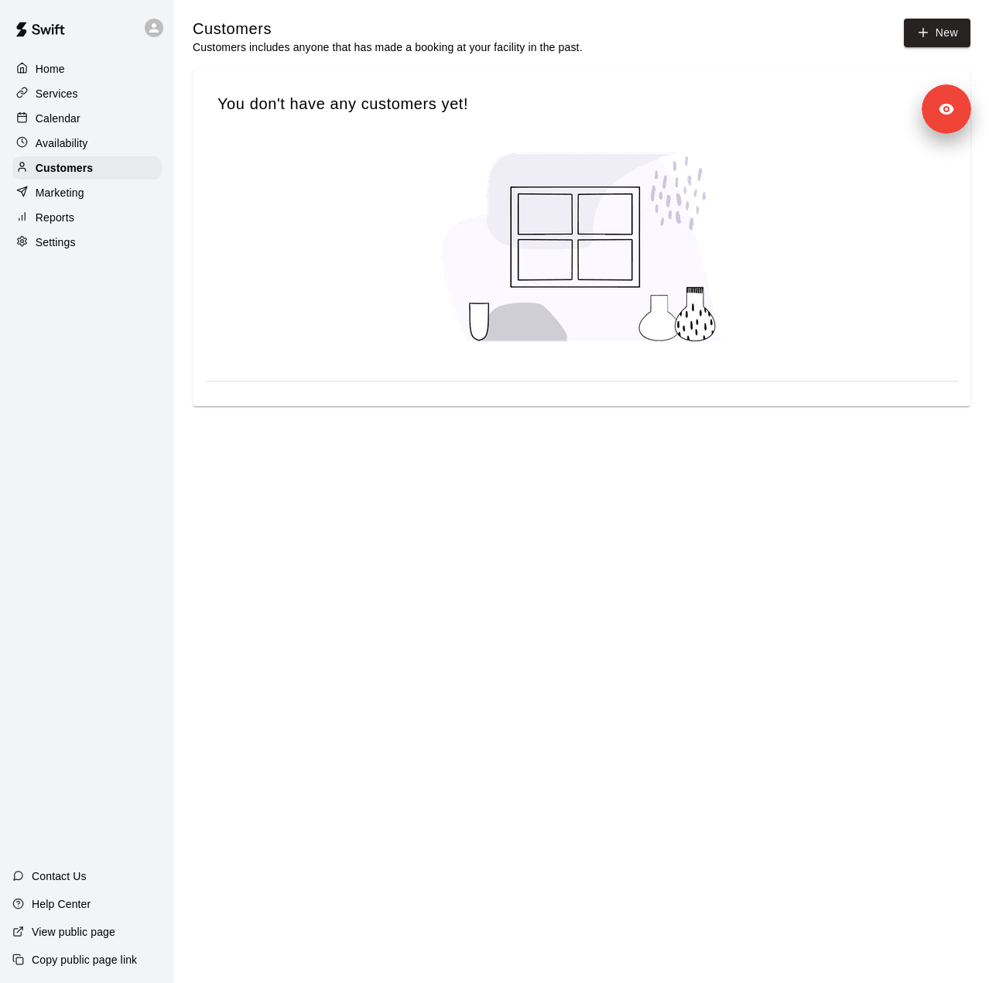
click at [80, 97] on div "Services" at bounding box center [86, 93] width 149 height 23
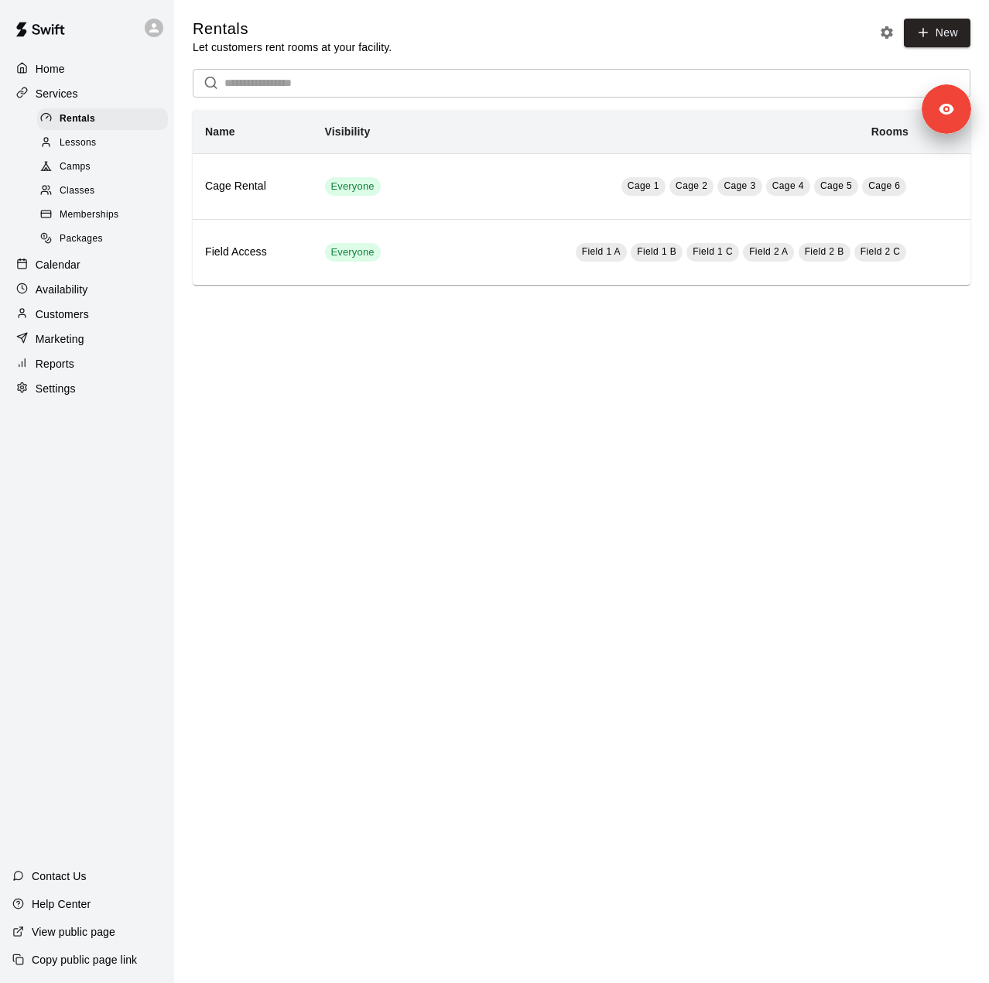
click at [97, 218] on span "Memberships" at bounding box center [89, 214] width 59 height 15
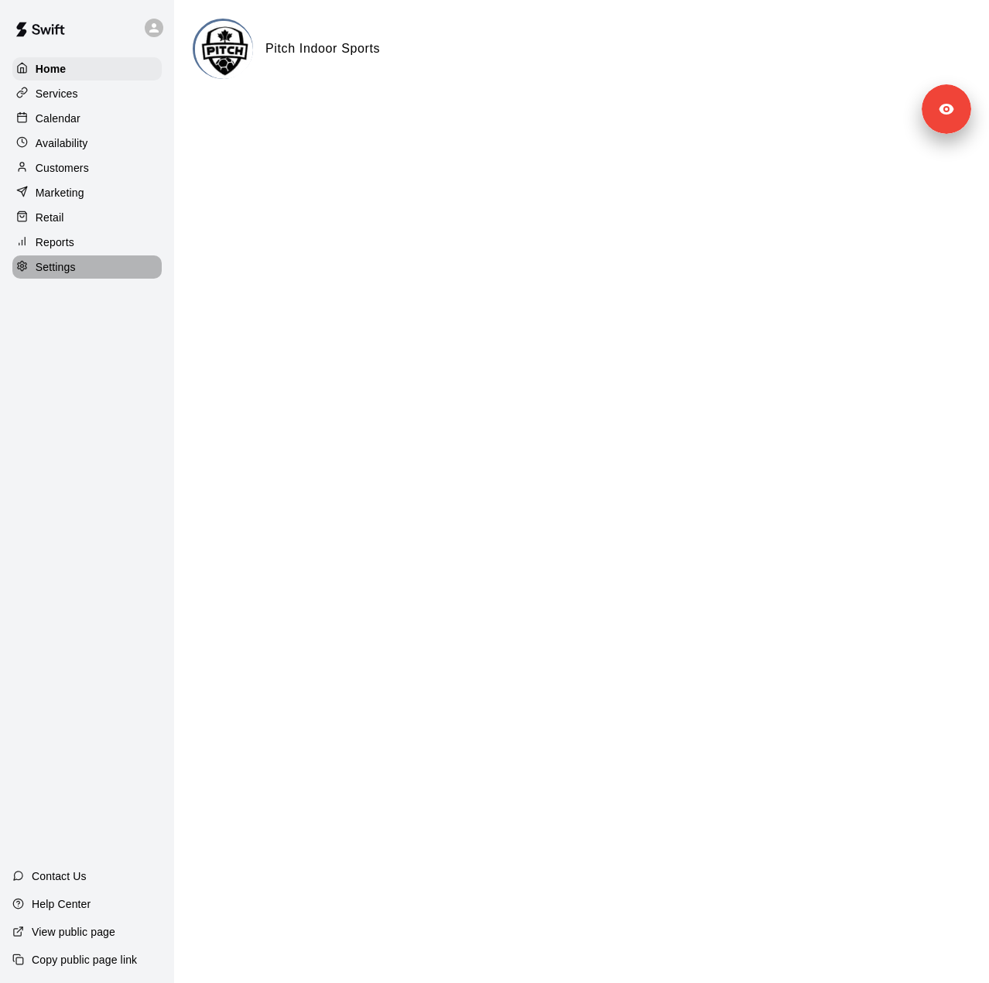
click at [93, 276] on div "Settings" at bounding box center [86, 266] width 149 height 23
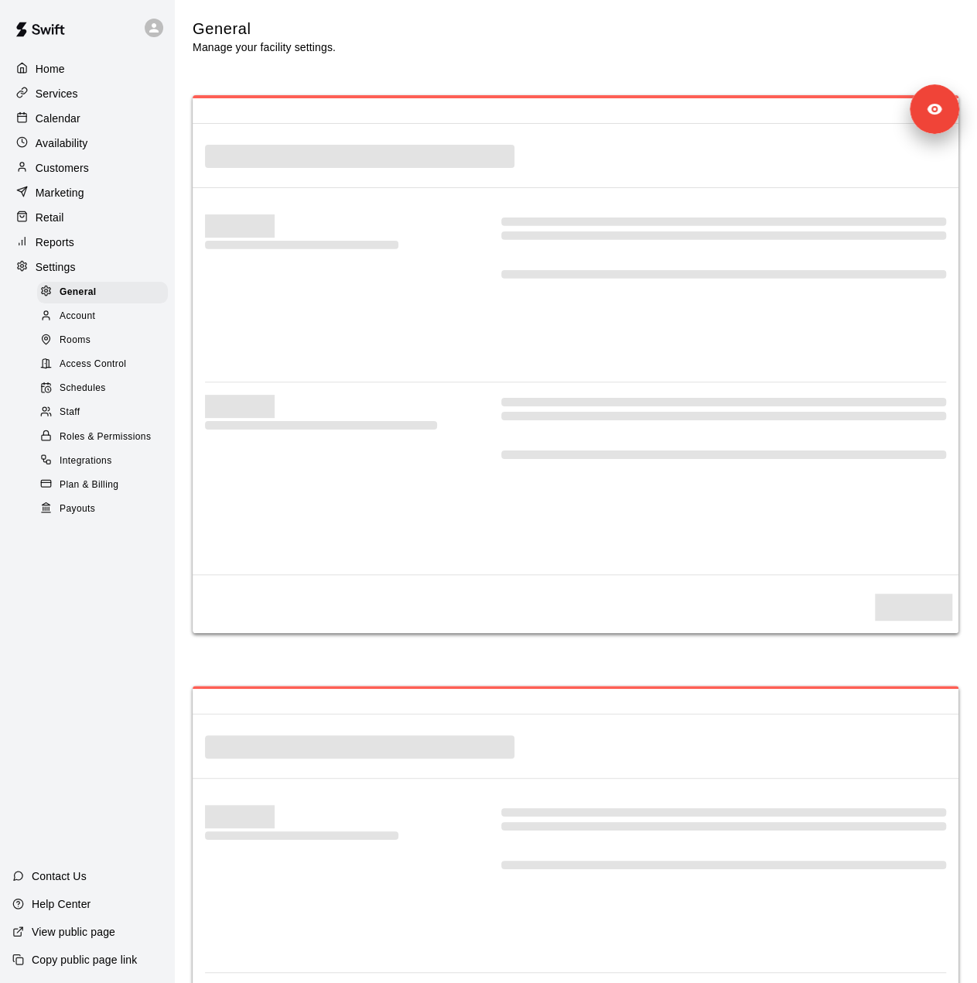
select select "**"
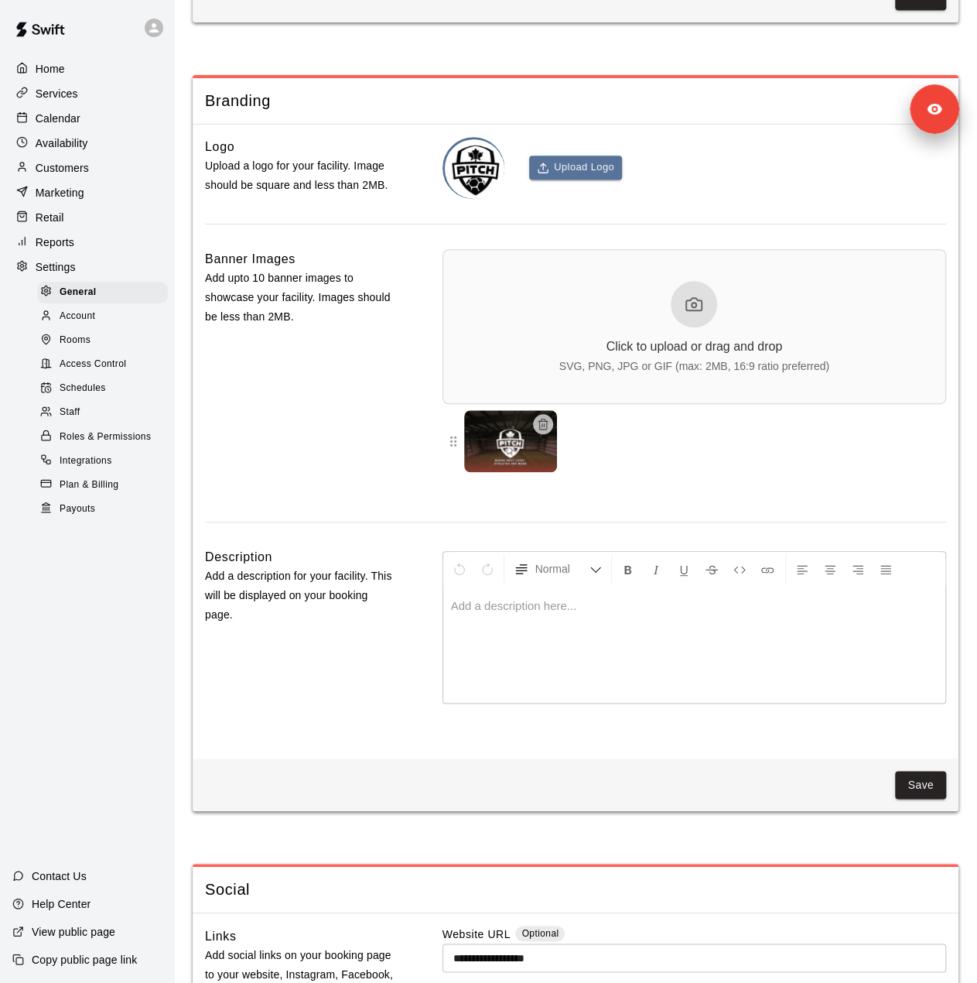
scroll to position [3560, 0]
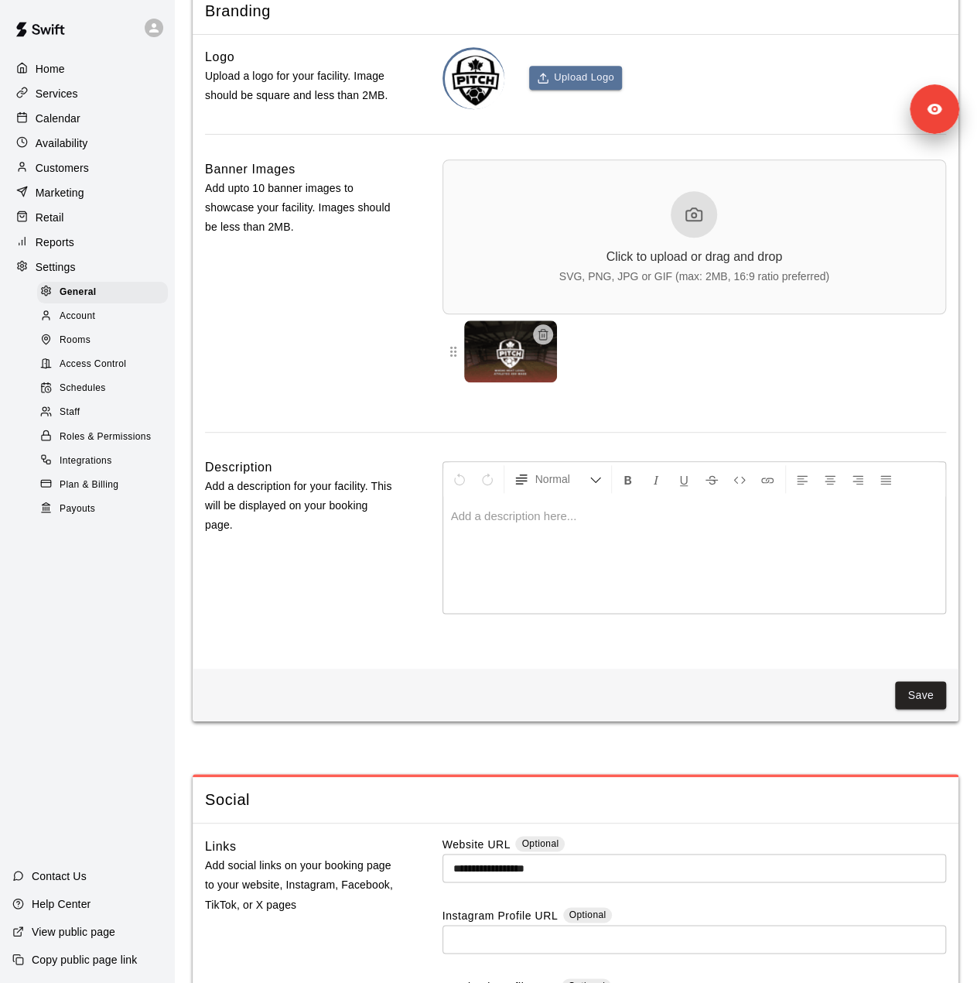
drag, startPoint x: 77, startPoint y: 429, endPoint x: 987, endPoint y: 428, distance: 909.3
click at [78, 420] on span "Staff" at bounding box center [70, 412] width 20 height 15
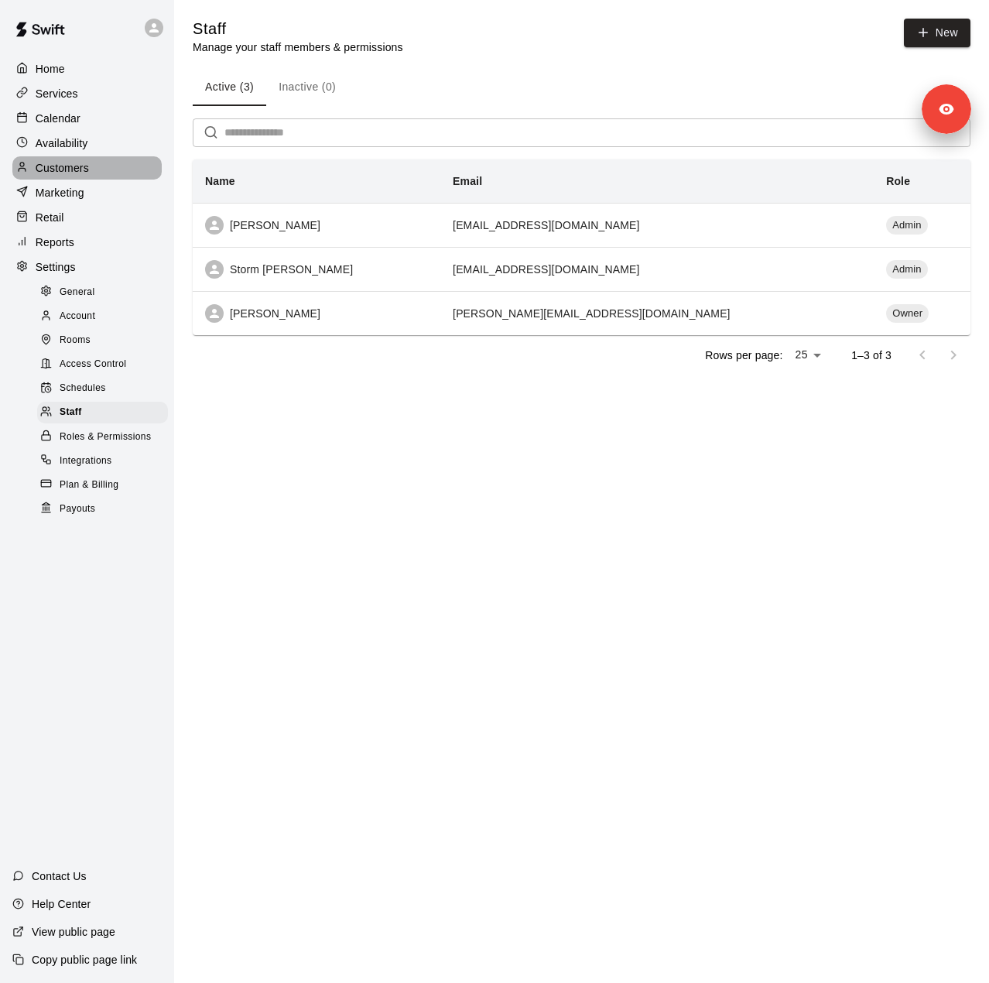
click at [80, 172] on p "Customers" at bounding box center [62, 167] width 53 height 15
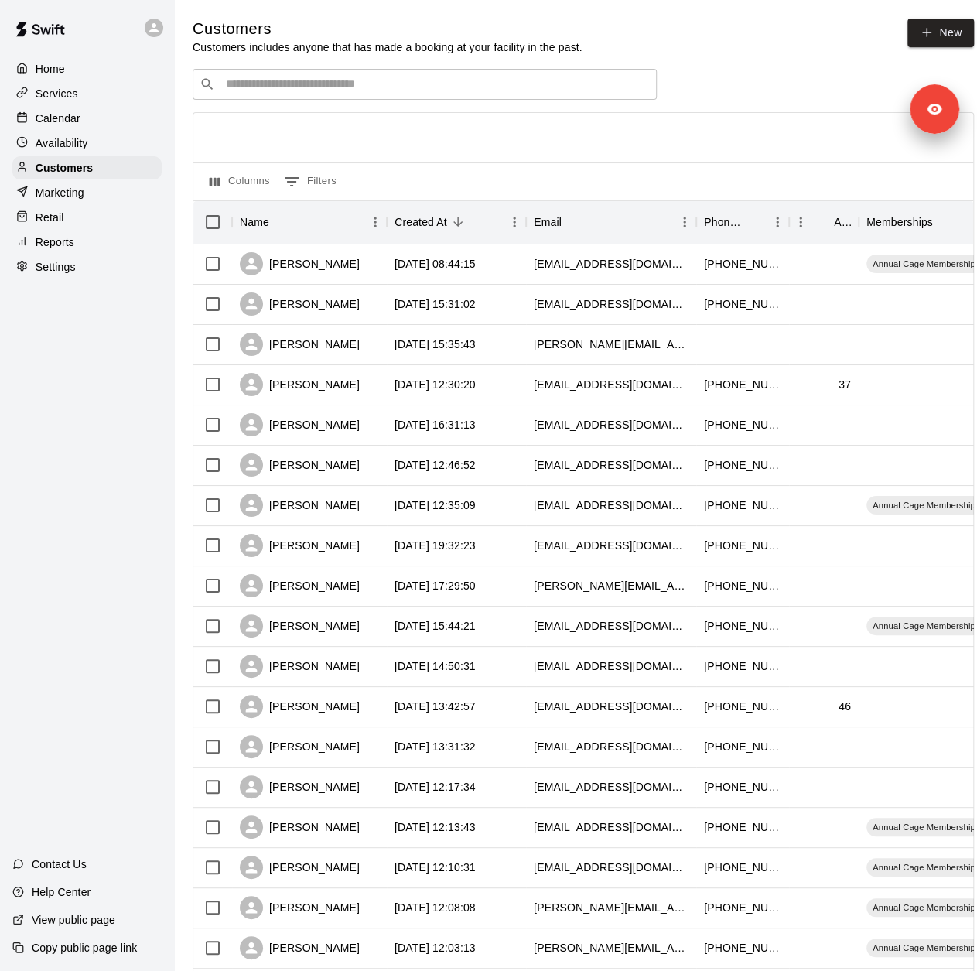
scroll to position [378, 0]
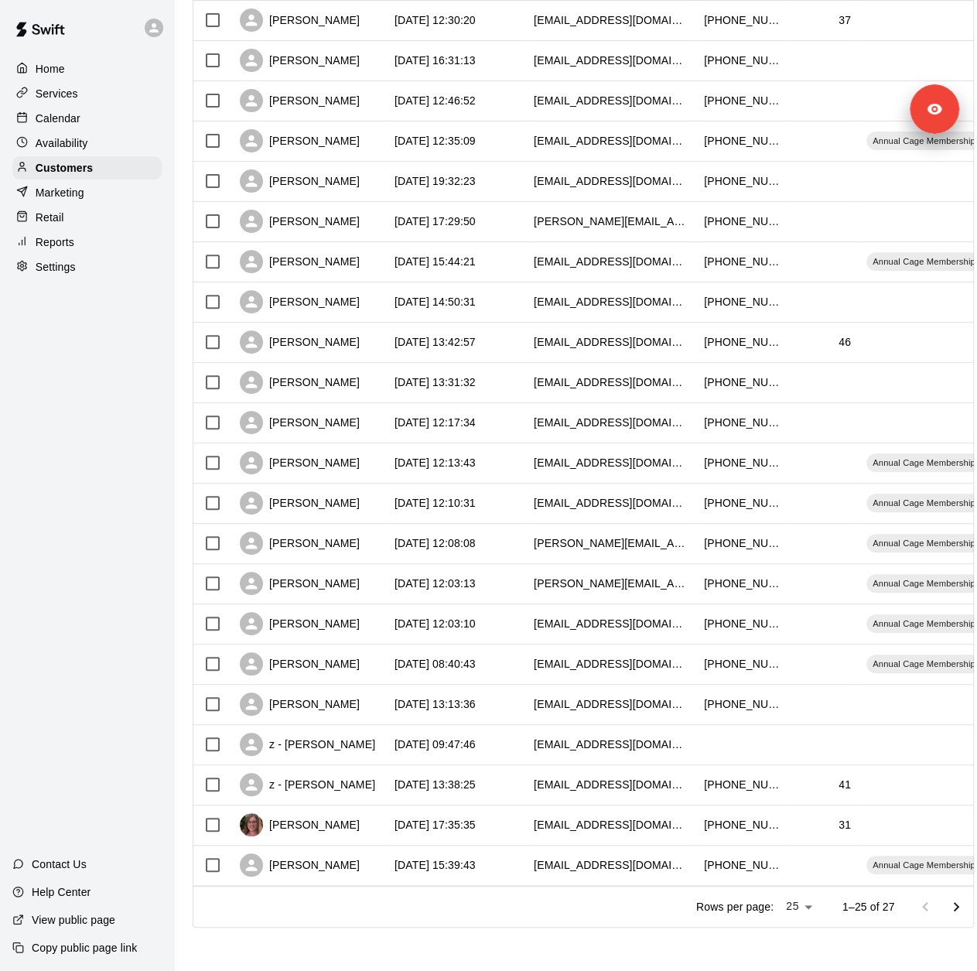
click at [87, 87] on div "Services" at bounding box center [86, 93] width 149 height 23
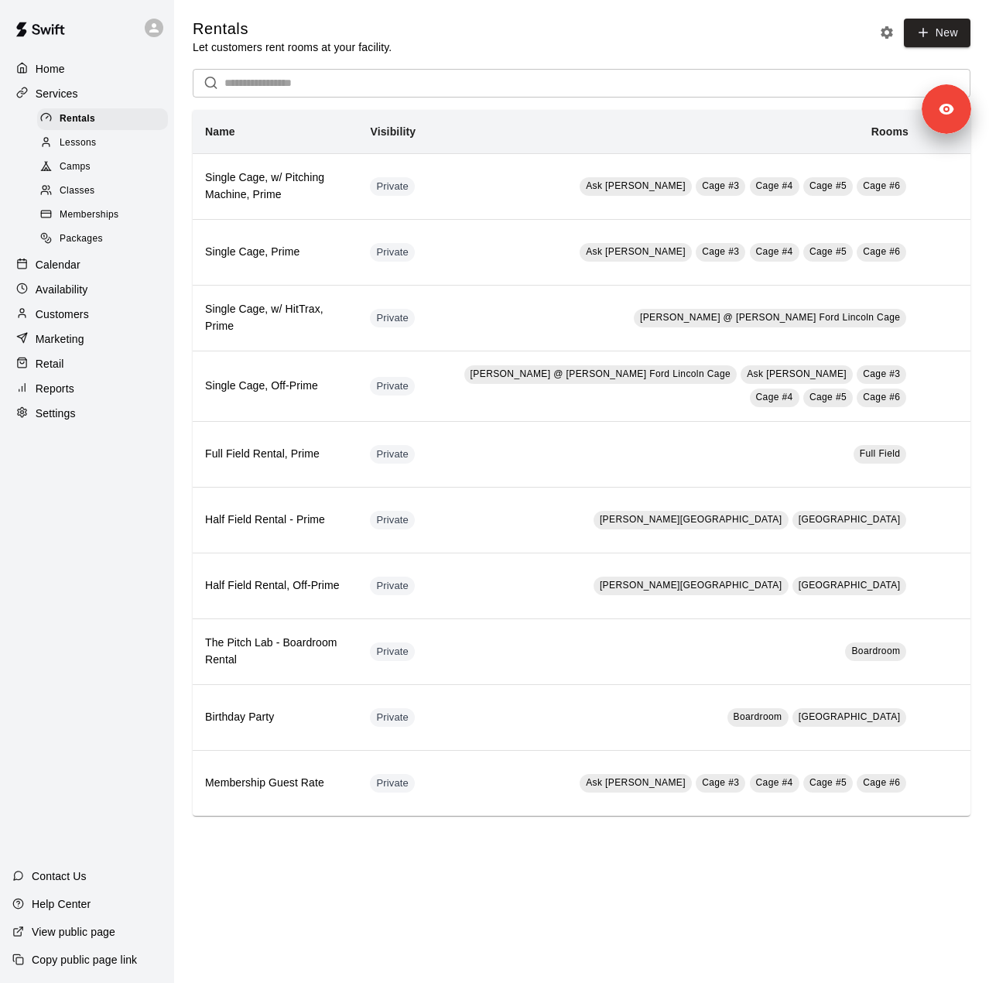
click at [80, 149] on span "Lessons" at bounding box center [78, 142] width 37 height 15
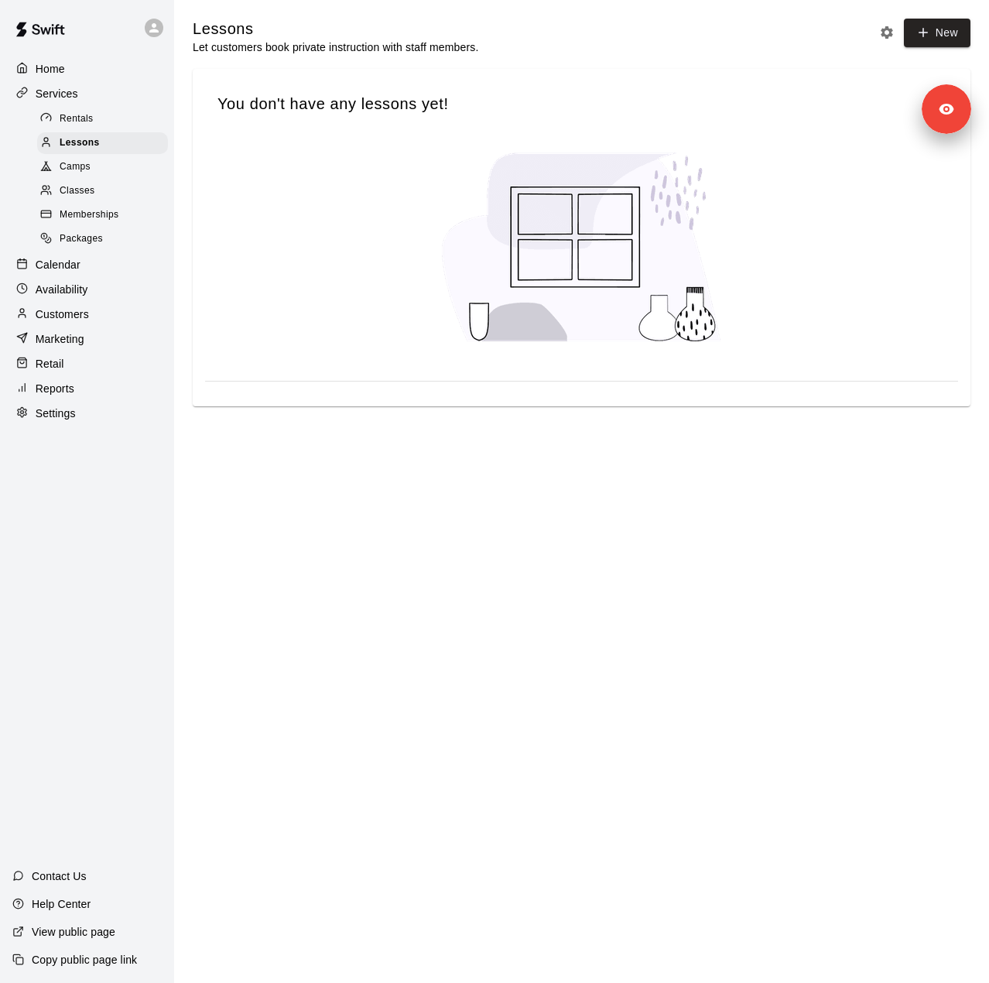
click at [86, 174] on span "Camps" at bounding box center [75, 166] width 31 height 15
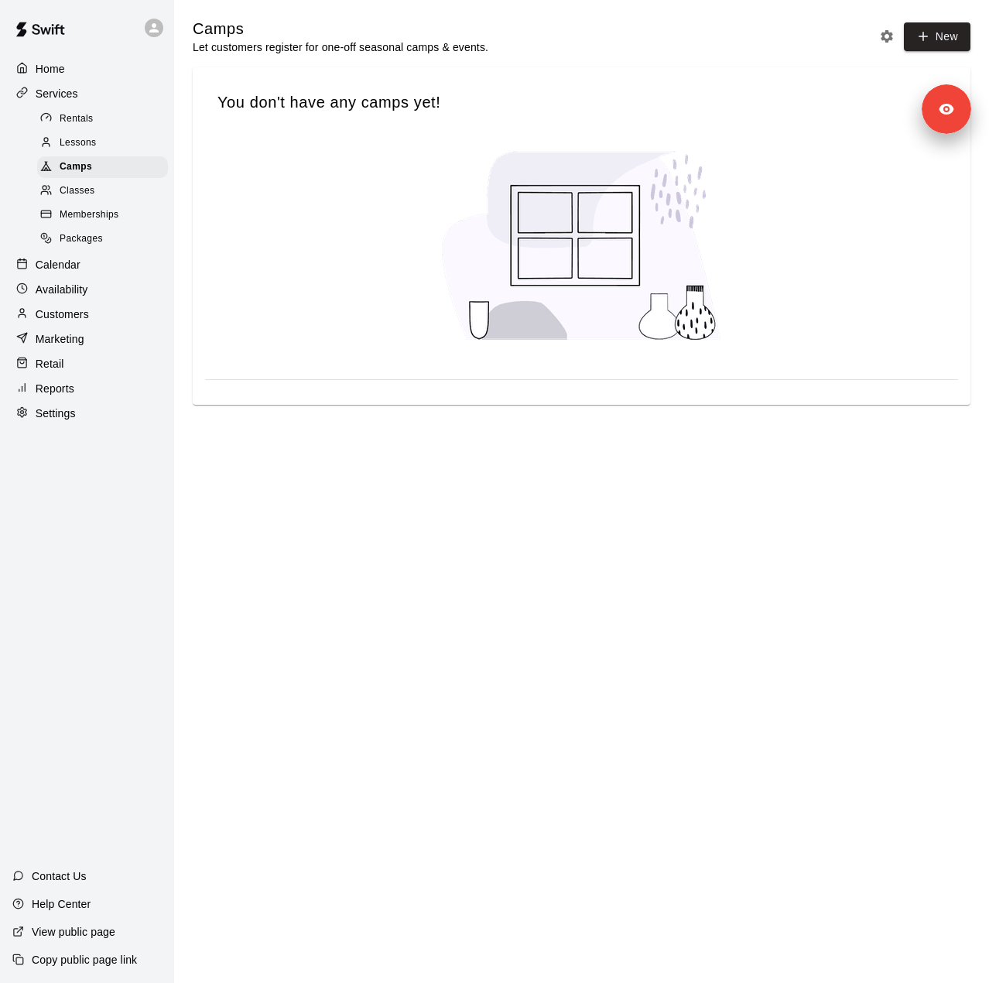
click at [94, 194] on span "Classes" at bounding box center [77, 190] width 35 height 15
click at [103, 221] on span "Memberships" at bounding box center [89, 214] width 59 height 15
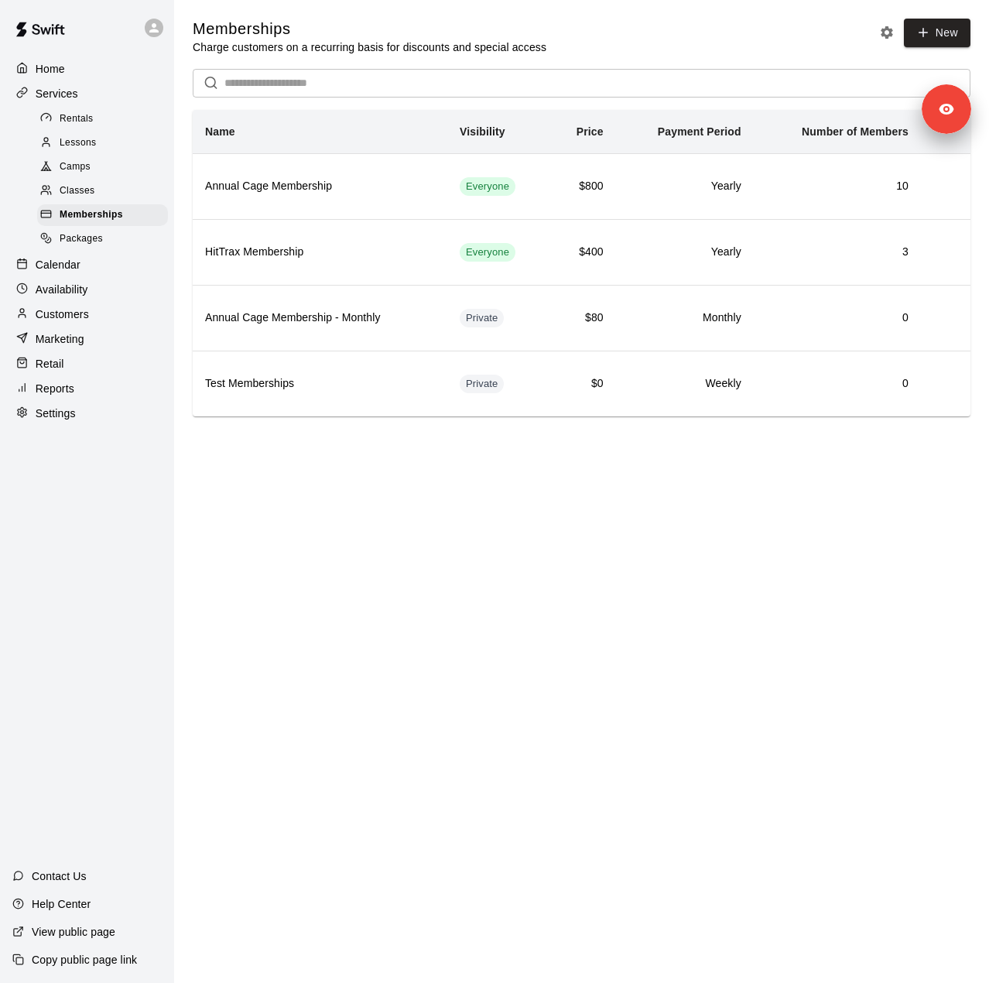
click at [82, 250] on div "Packages" at bounding box center [102, 239] width 131 height 22
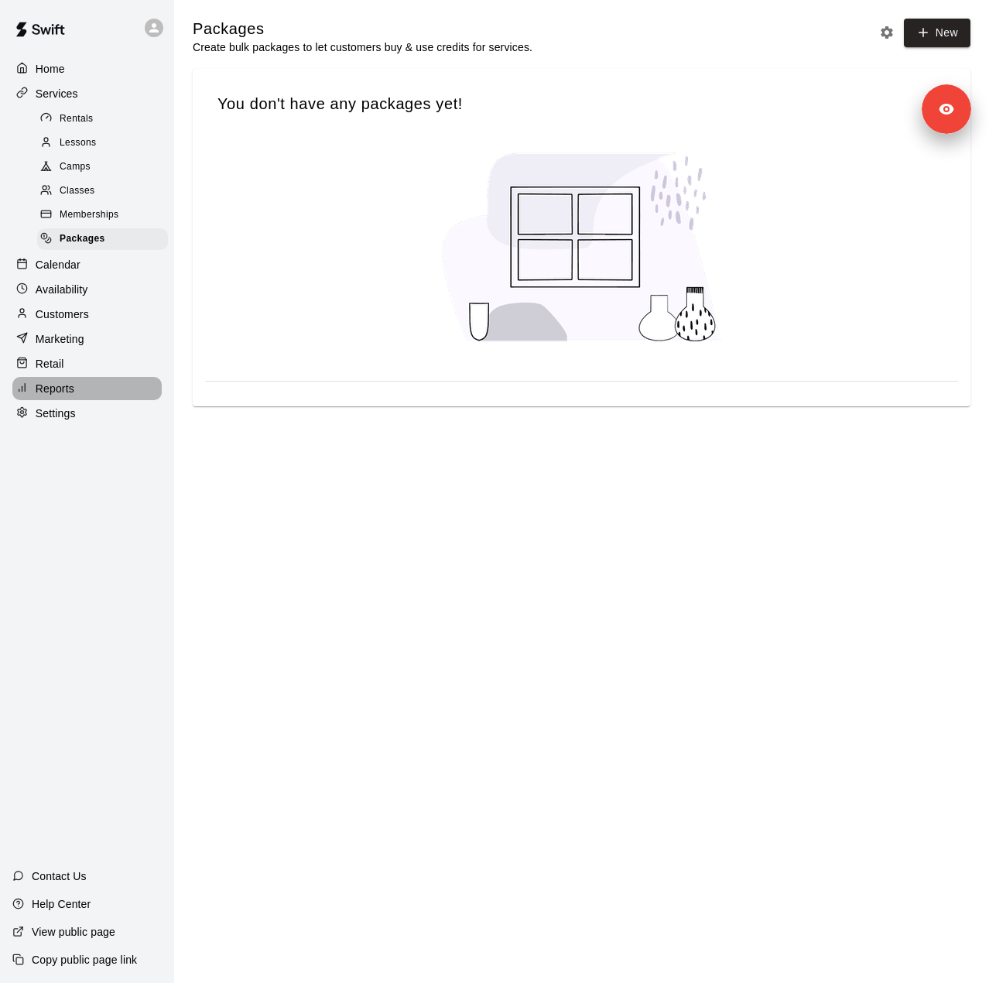
click at [74, 395] on p "Reports" at bounding box center [55, 388] width 39 height 15
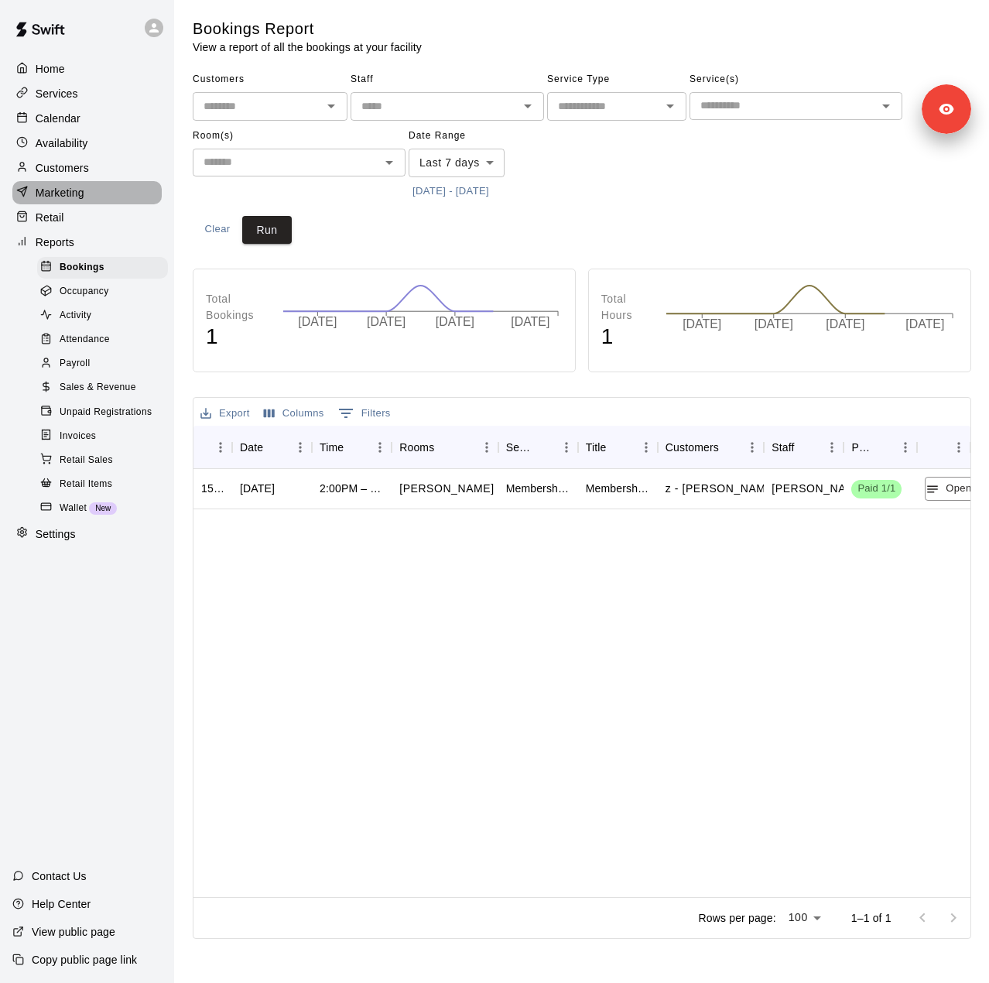
click at [64, 200] on p "Marketing" at bounding box center [60, 192] width 49 height 15
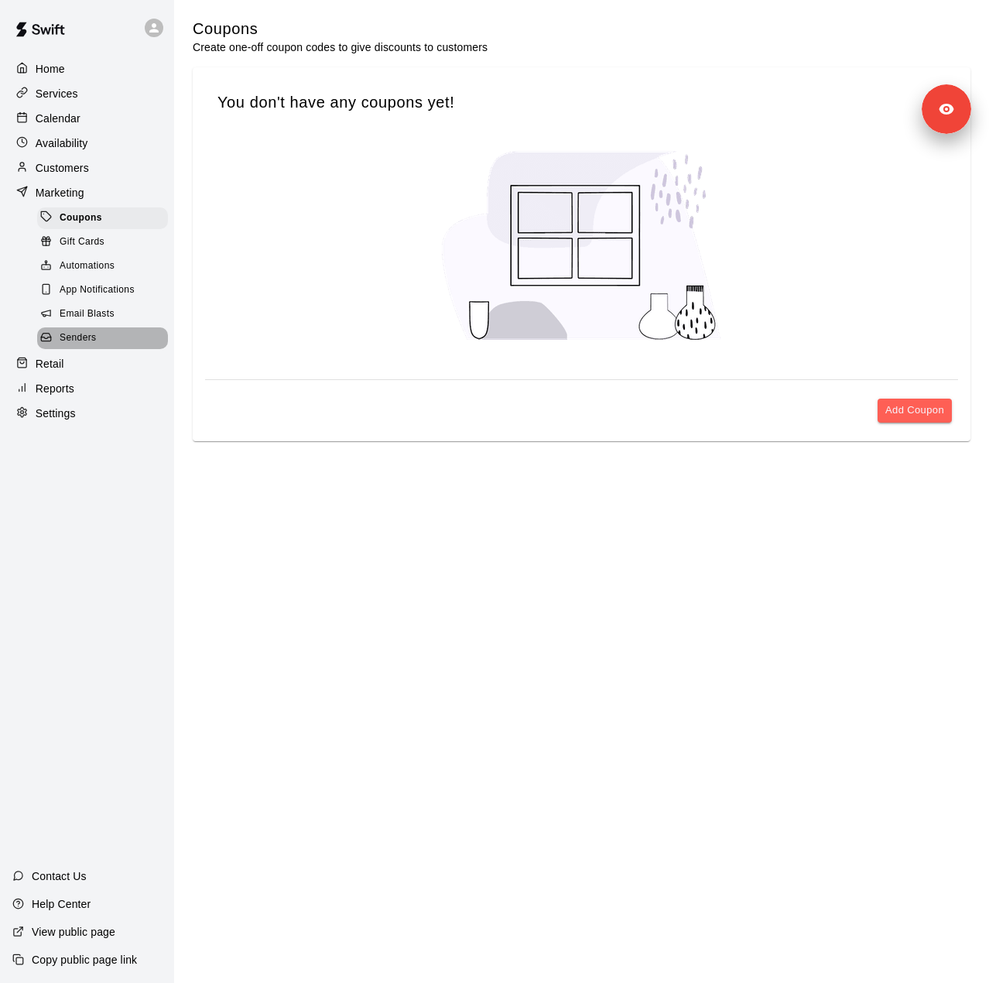
click at [68, 346] on span "Senders" at bounding box center [78, 337] width 37 height 15
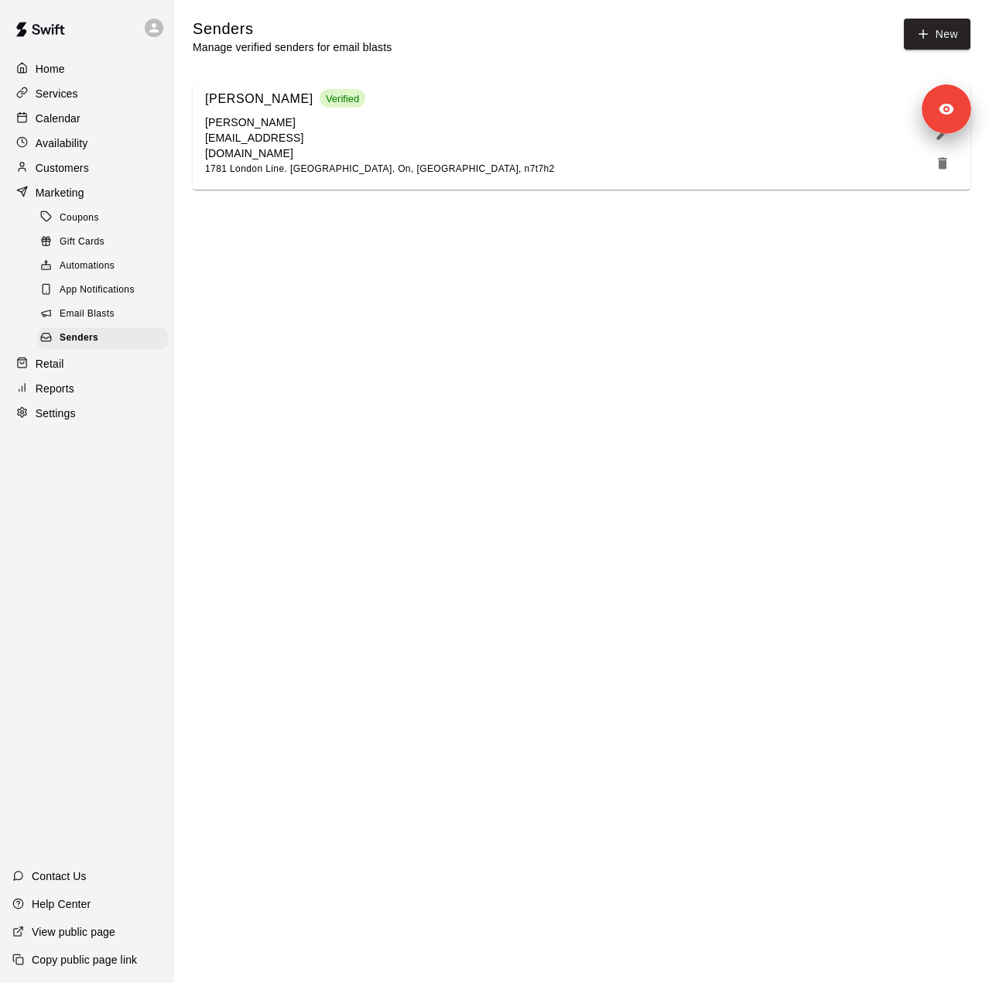
click at [102, 400] on div "Reports" at bounding box center [86, 388] width 149 height 23
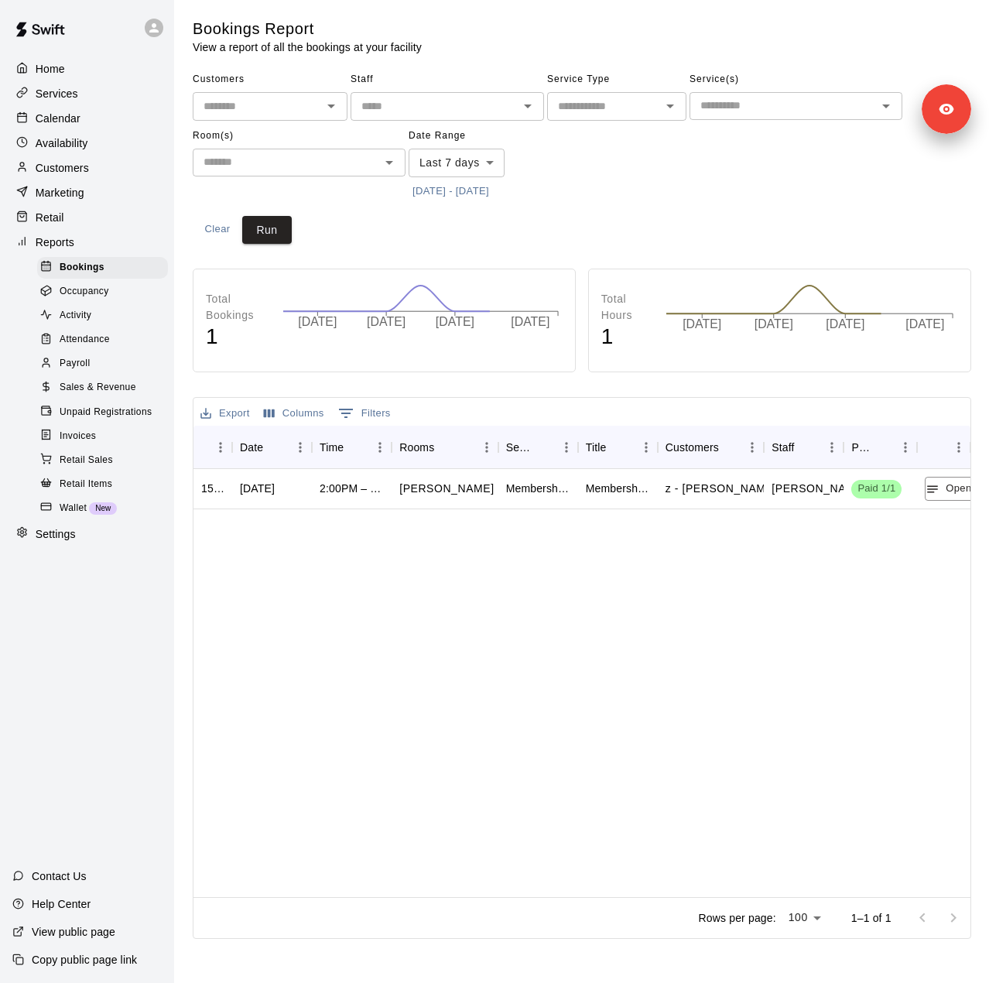
click at [481, 168] on body "Home Services Calendar Availability Customers Marketing Retail Reports Bookings…" at bounding box center [494, 472] width 989 height 945
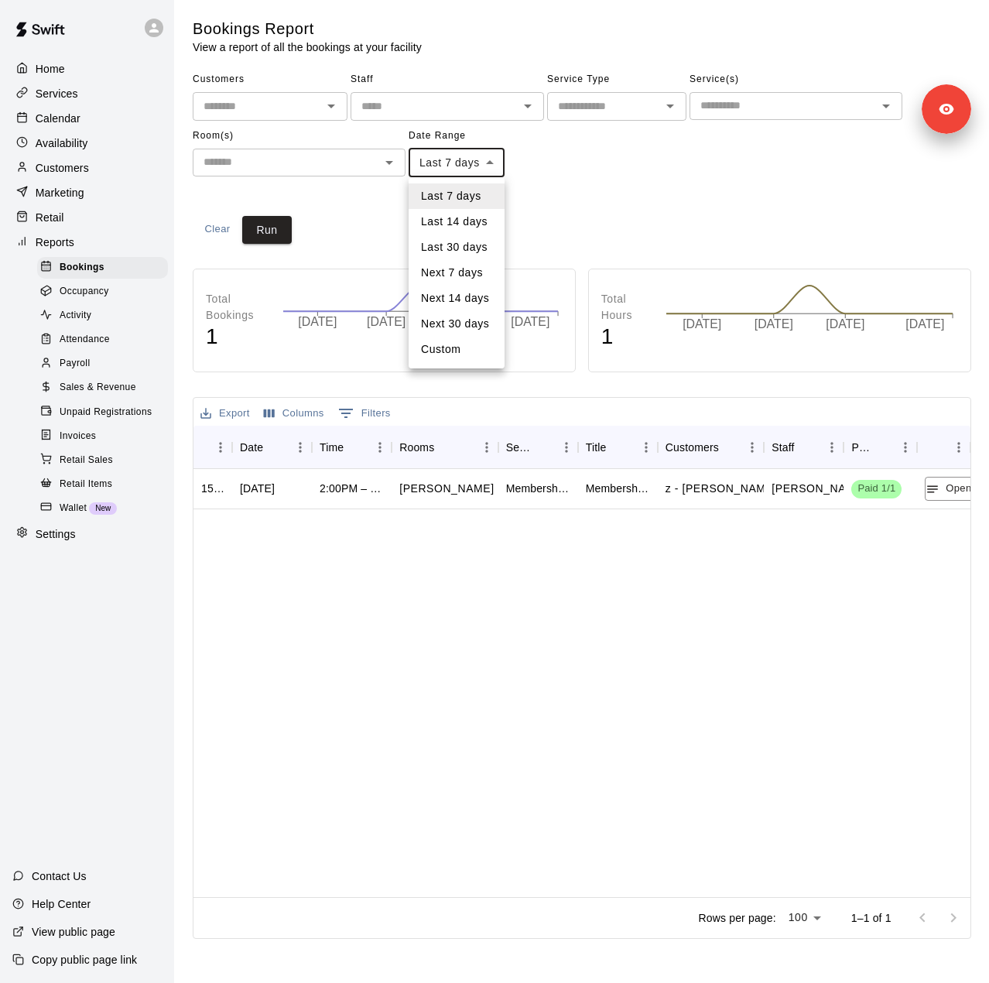
click at [479, 252] on li "Last 30 days" at bounding box center [457, 247] width 96 height 26
type input "*****"
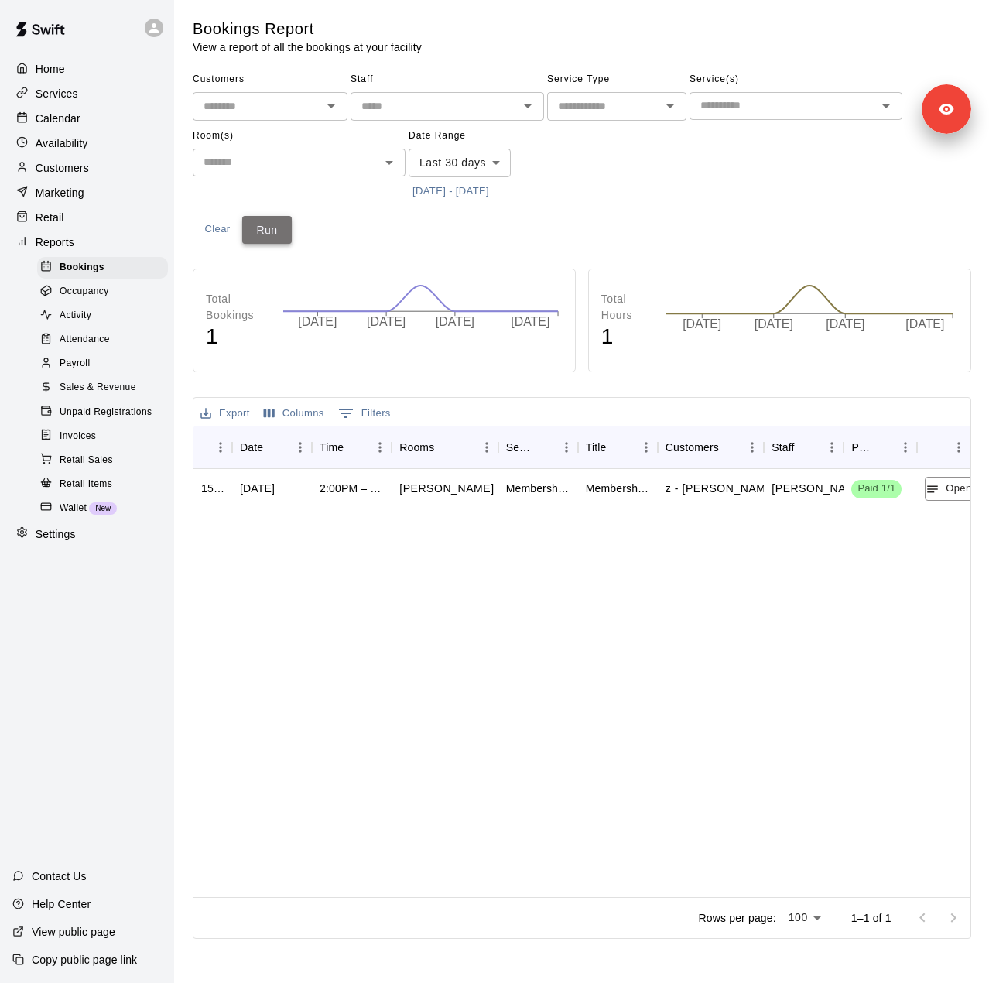
click at [269, 224] on button "Run" at bounding box center [267, 230] width 50 height 29
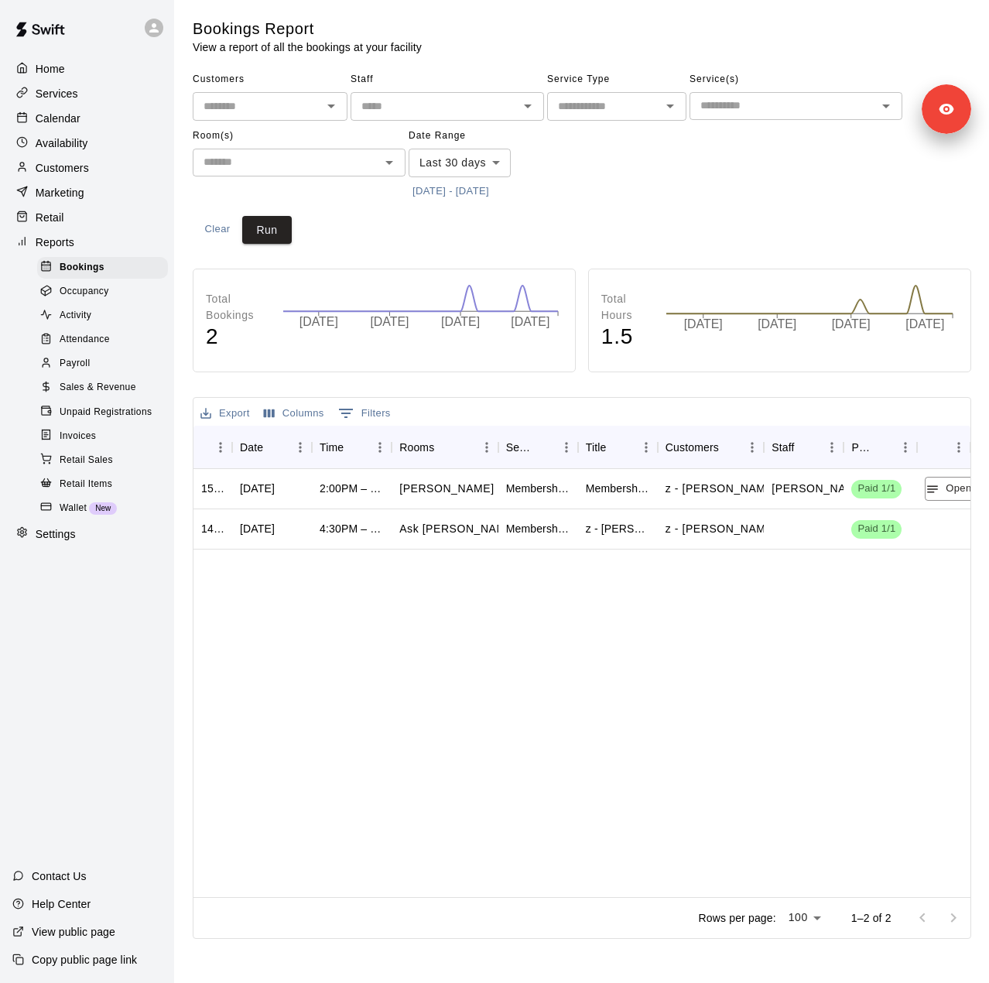
click at [121, 395] on span "Sales & Revenue" at bounding box center [98, 387] width 77 height 15
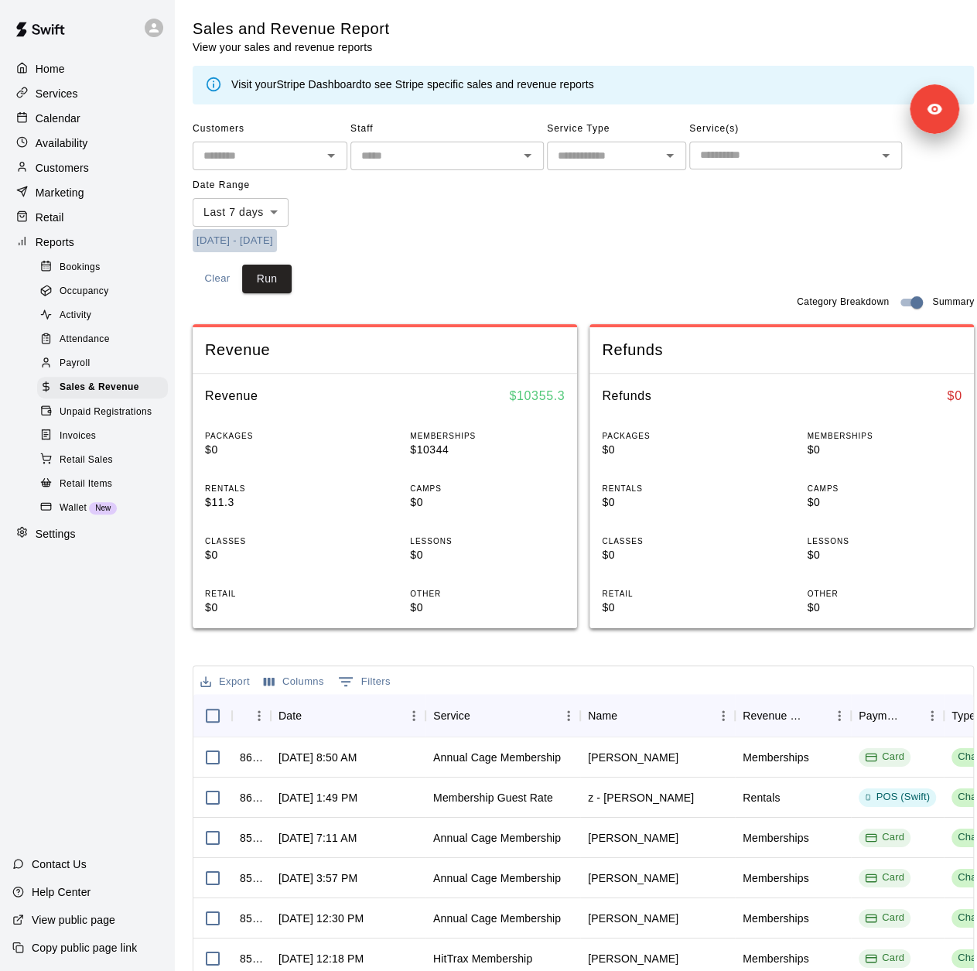
click at [277, 238] on button "10/3/2025 - 10/10/2025" at bounding box center [235, 241] width 84 height 24
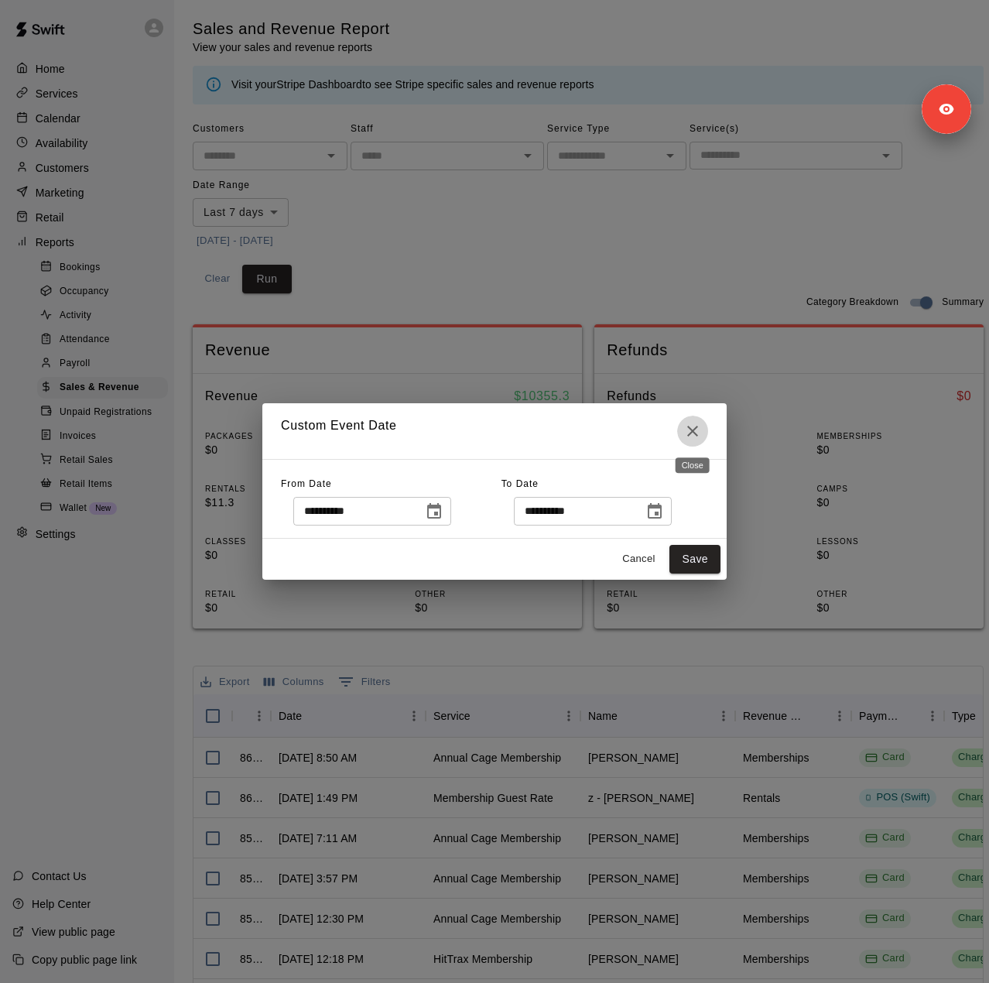
click at [692, 418] on button "Close" at bounding box center [692, 431] width 31 height 31
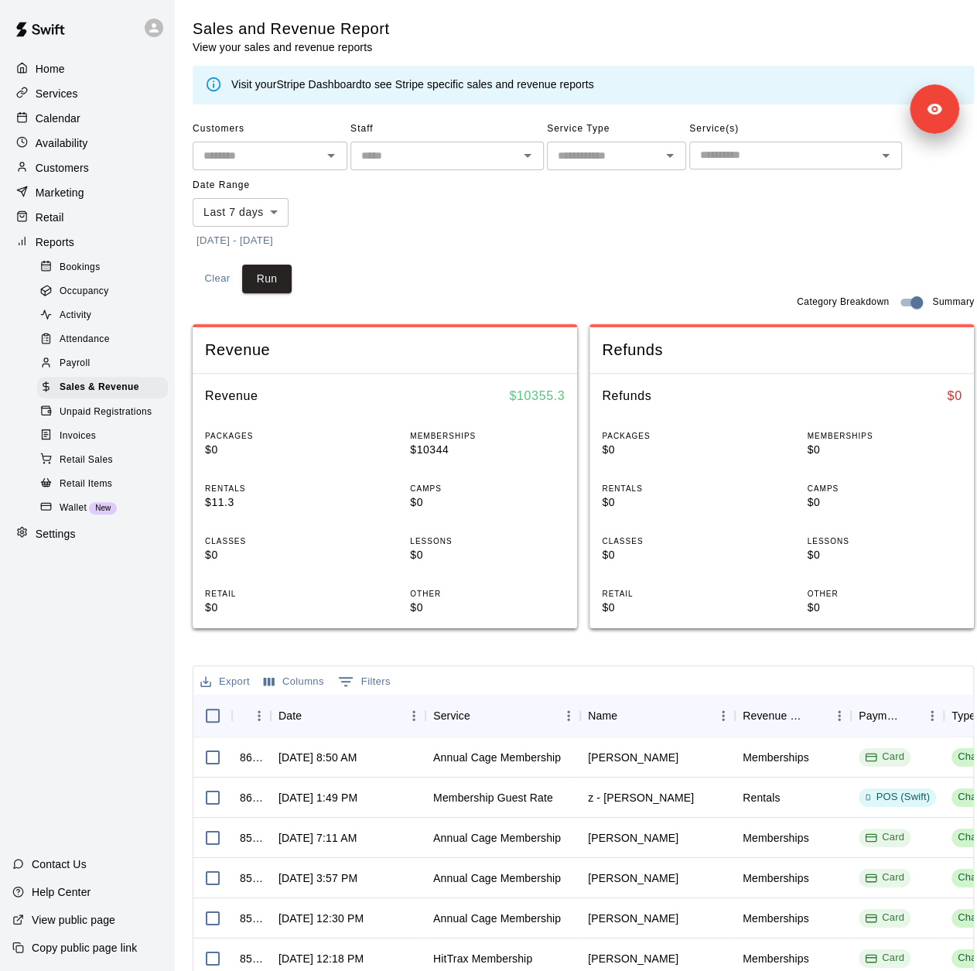
click at [266, 214] on body "Home Services Calendar Availability Customers Marketing Retail Reports Bookings…" at bounding box center [488, 606] width 977 height 1213
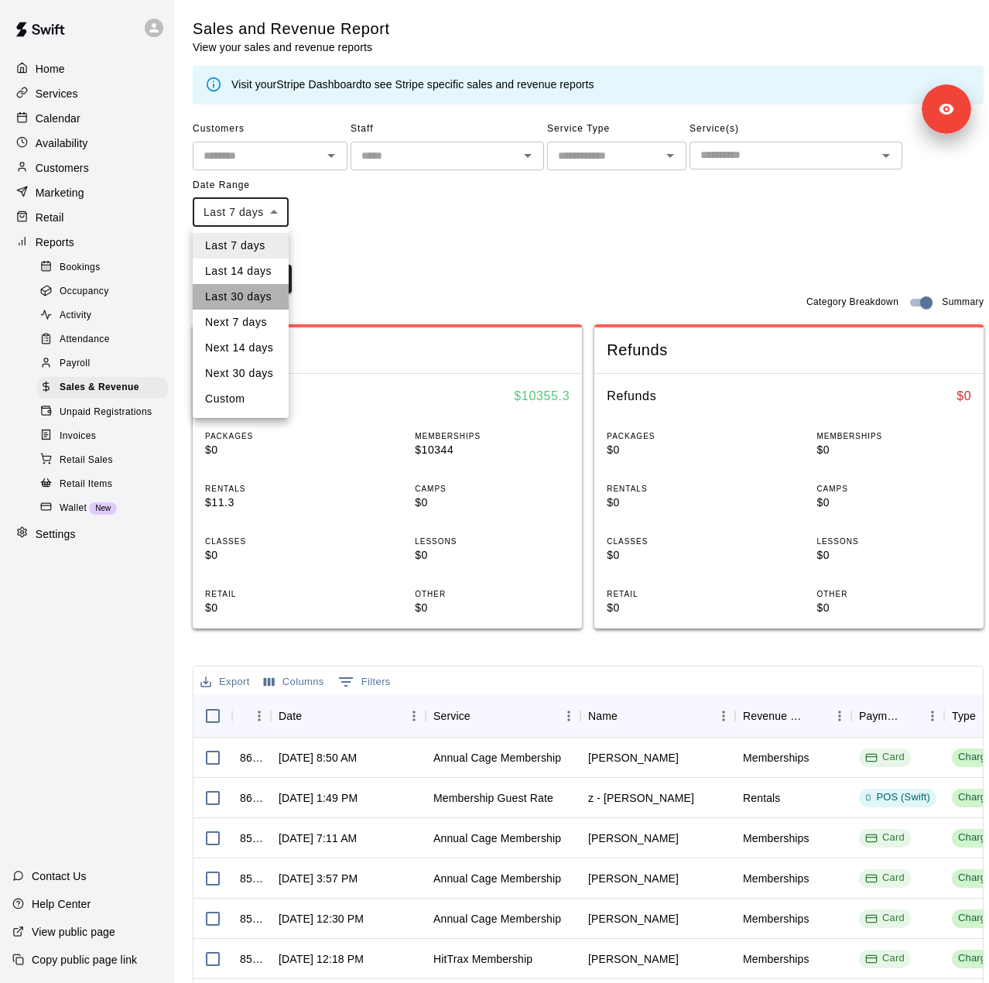
click at [260, 293] on li "Last 30 days" at bounding box center [241, 297] width 96 height 26
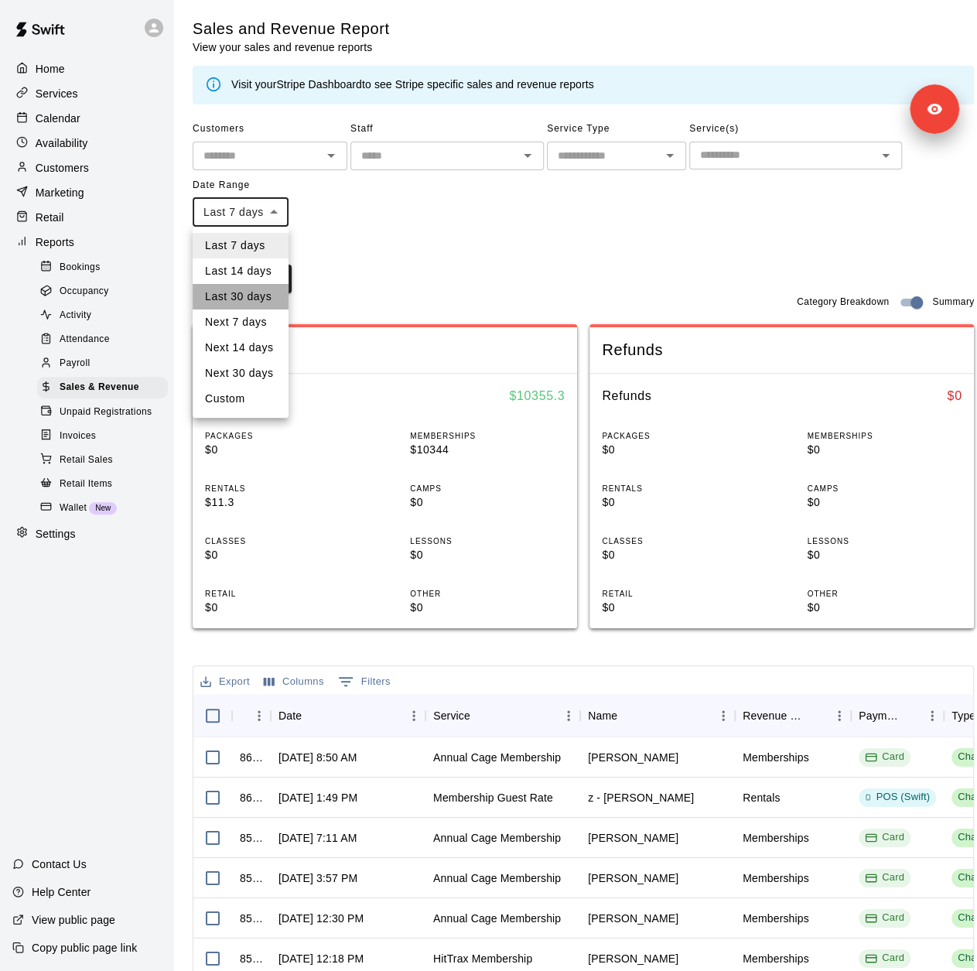
type input "*****"
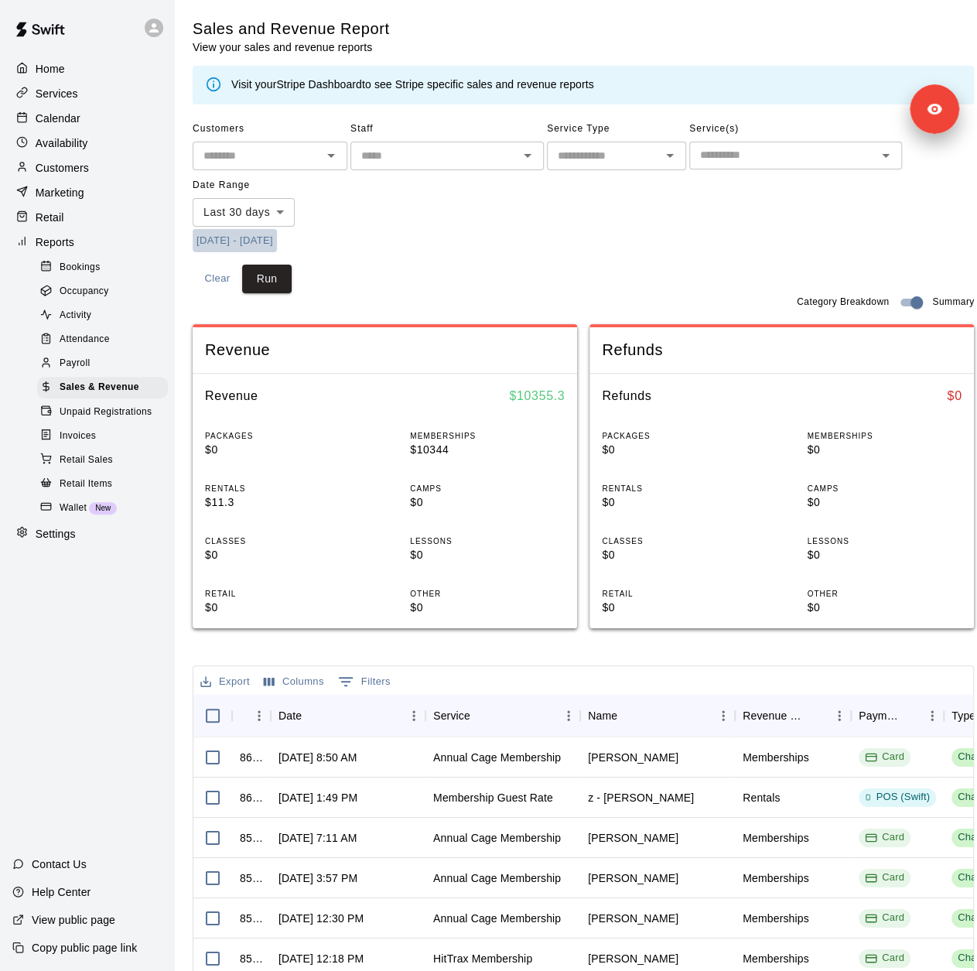
click at [260, 238] on button "9/10/2025 - 10/10/2025" at bounding box center [235, 241] width 84 height 24
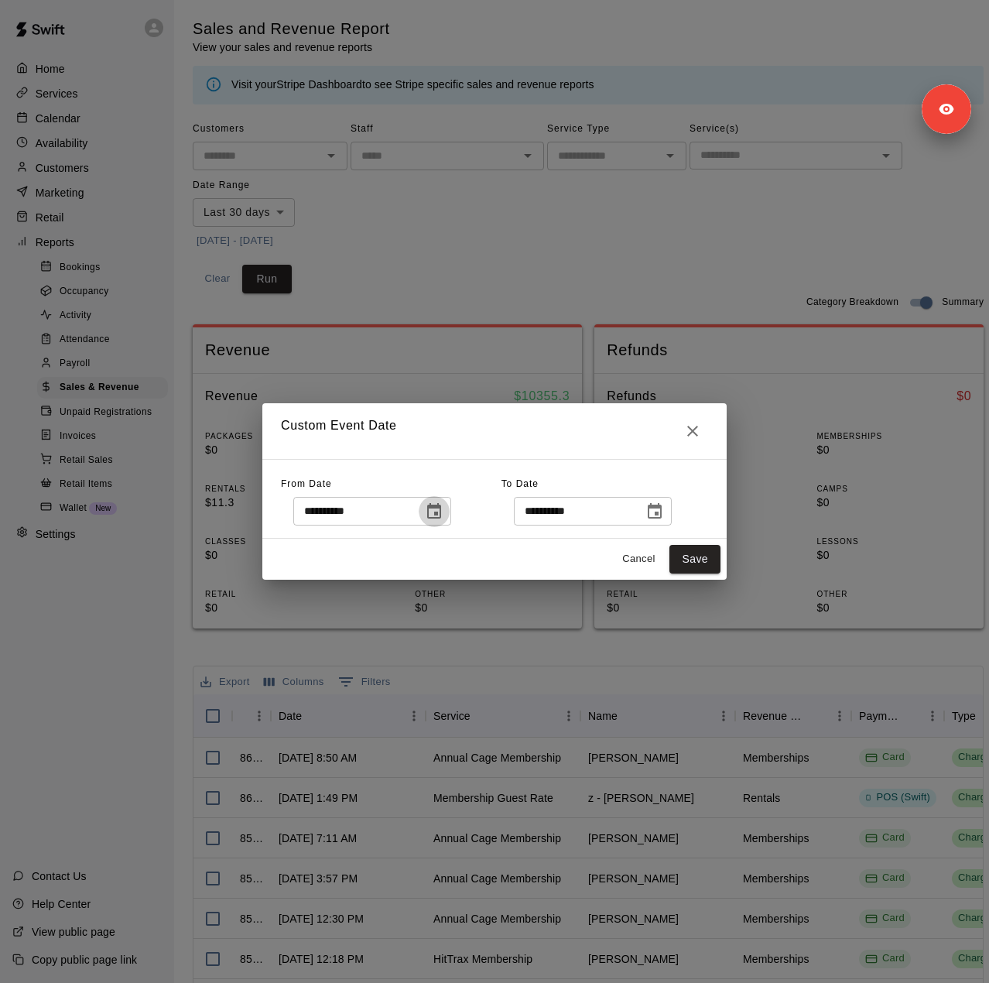
click at [443, 510] on icon "Choose date, selected date is Sep 10, 2025" at bounding box center [434, 511] width 19 height 19
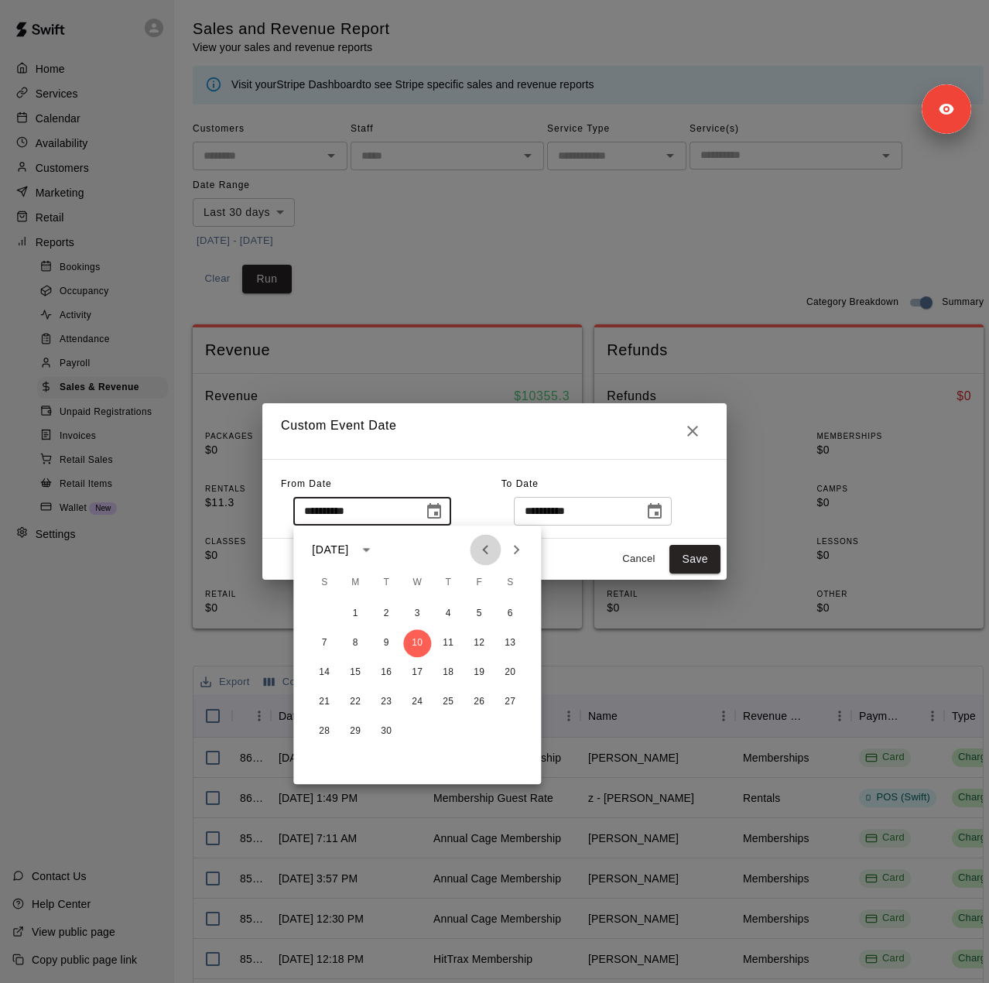
click at [480, 553] on icon "Previous month" at bounding box center [485, 549] width 19 height 19
click at [491, 556] on icon "Previous month" at bounding box center [485, 549] width 19 height 19
click at [385, 613] on button "1" at bounding box center [386, 614] width 28 height 28
type input "**********"
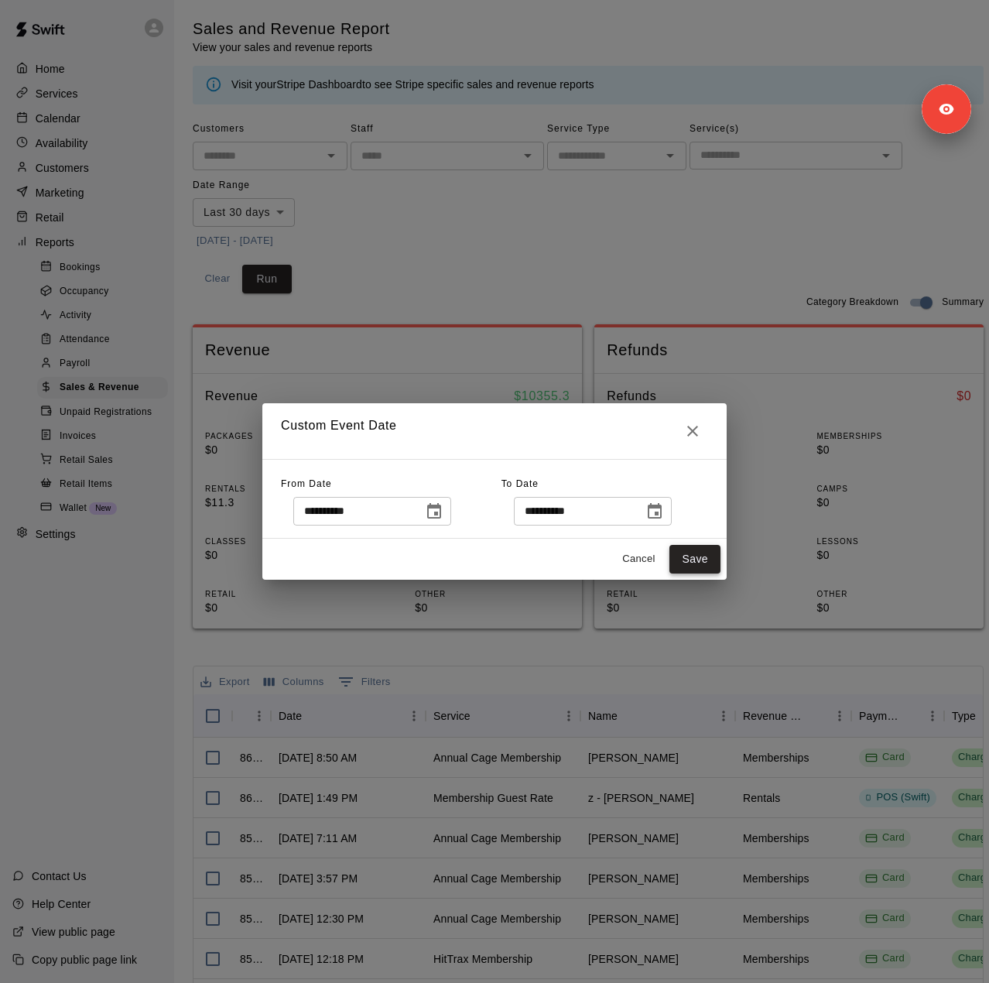
click at [696, 561] on button "Save" at bounding box center [694, 559] width 51 height 29
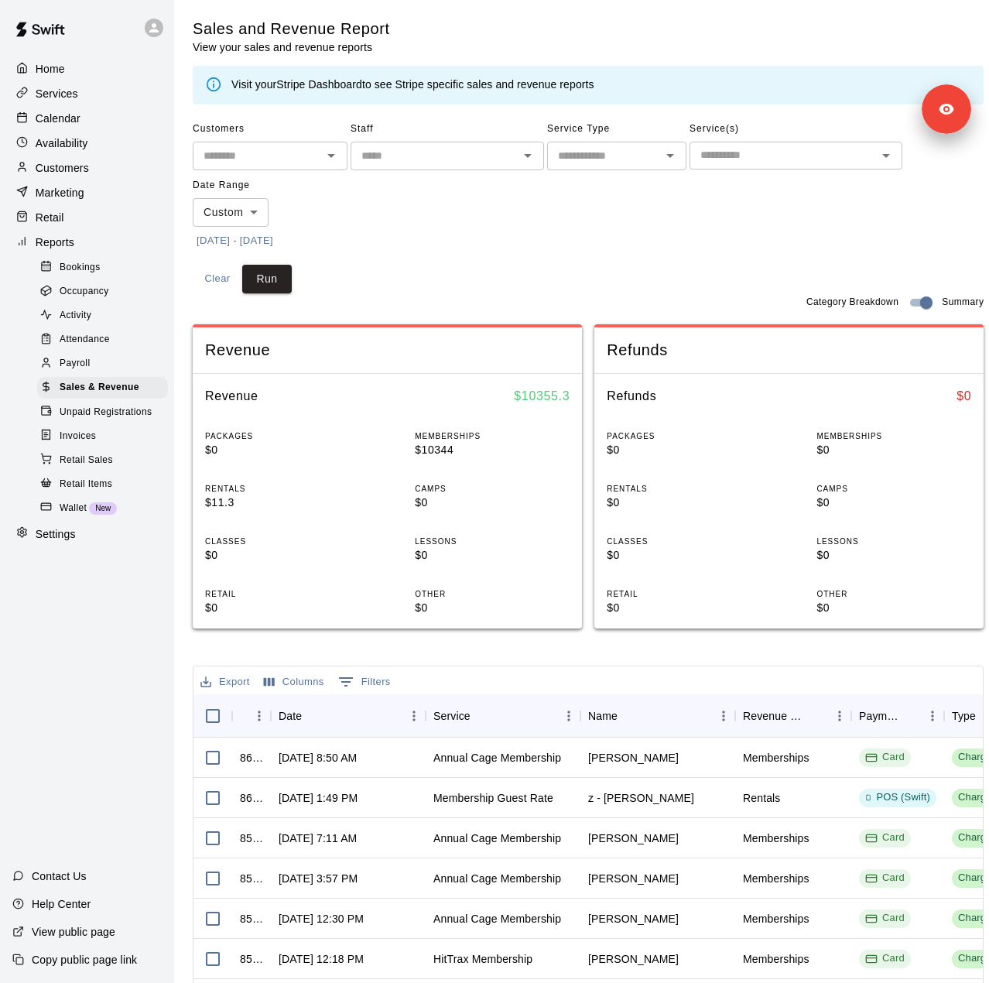
type input "******"
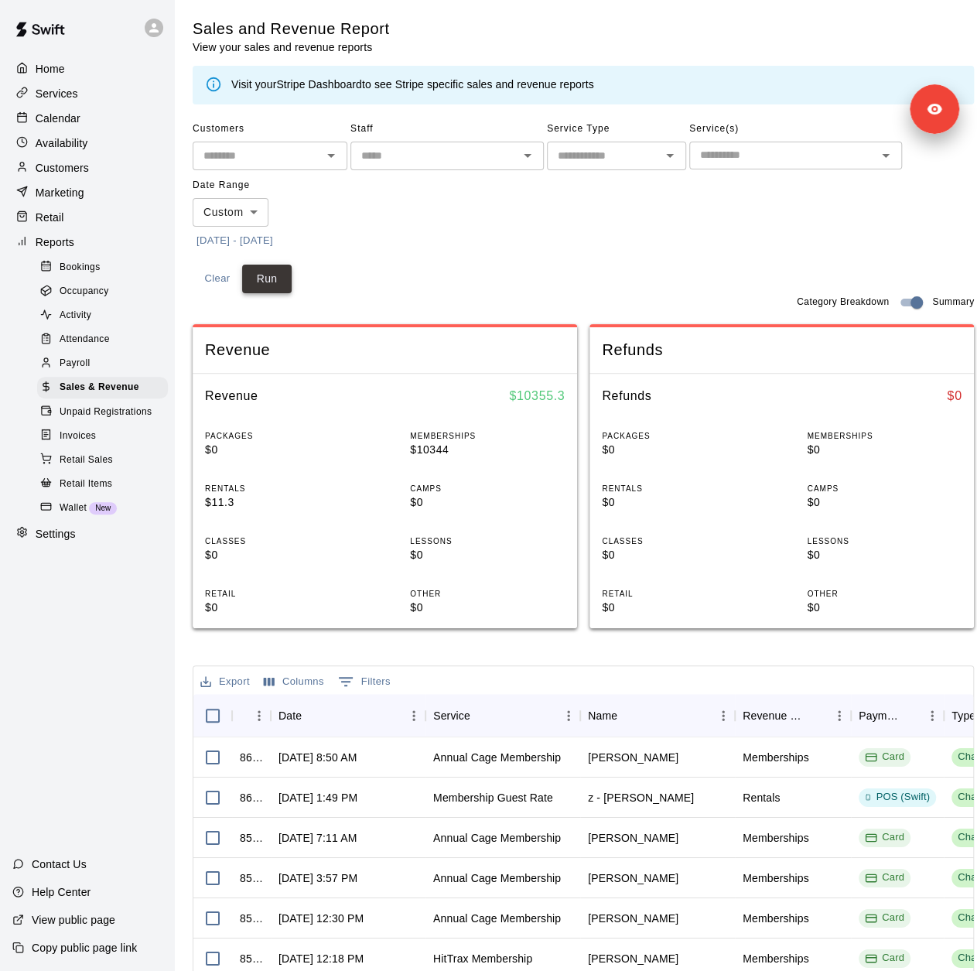
click at [271, 282] on button "Run" at bounding box center [267, 279] width 50 height 29
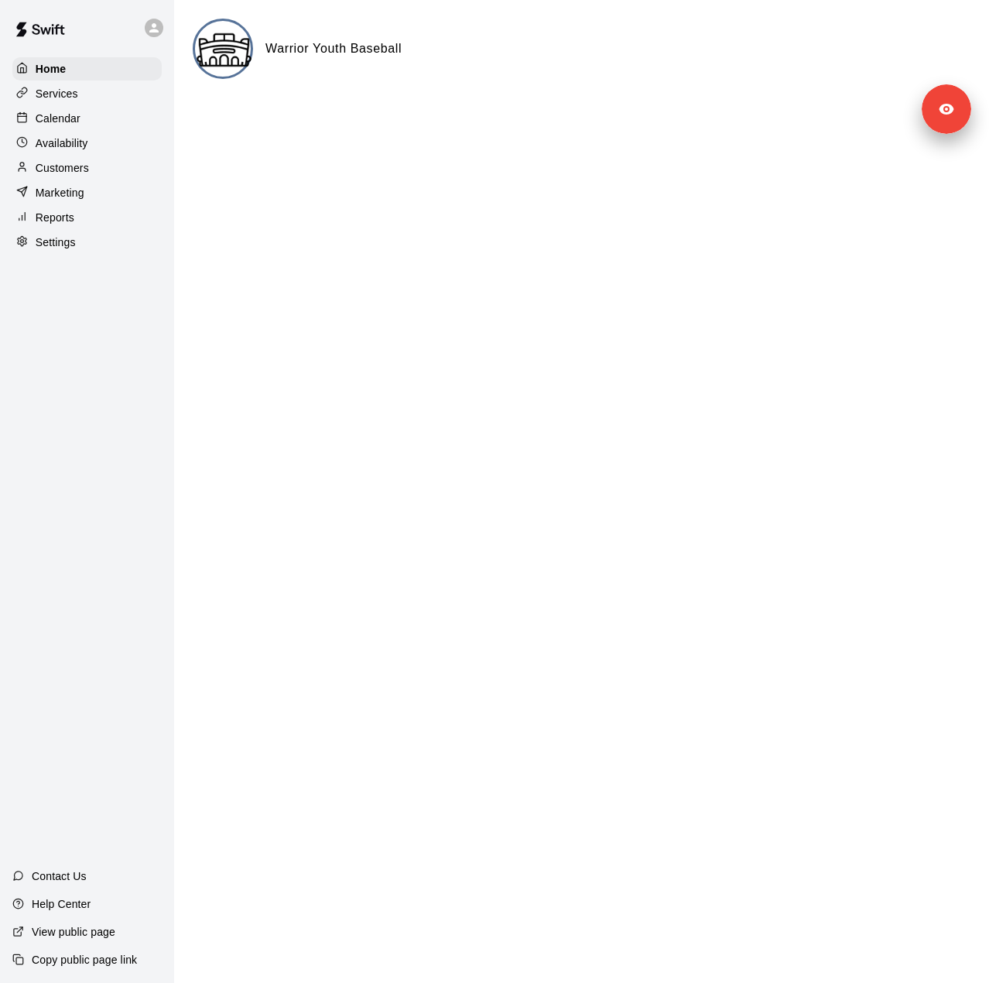
click at [99, 253] on div "Settings" at bounding box center [86, 242] width 149 height 23
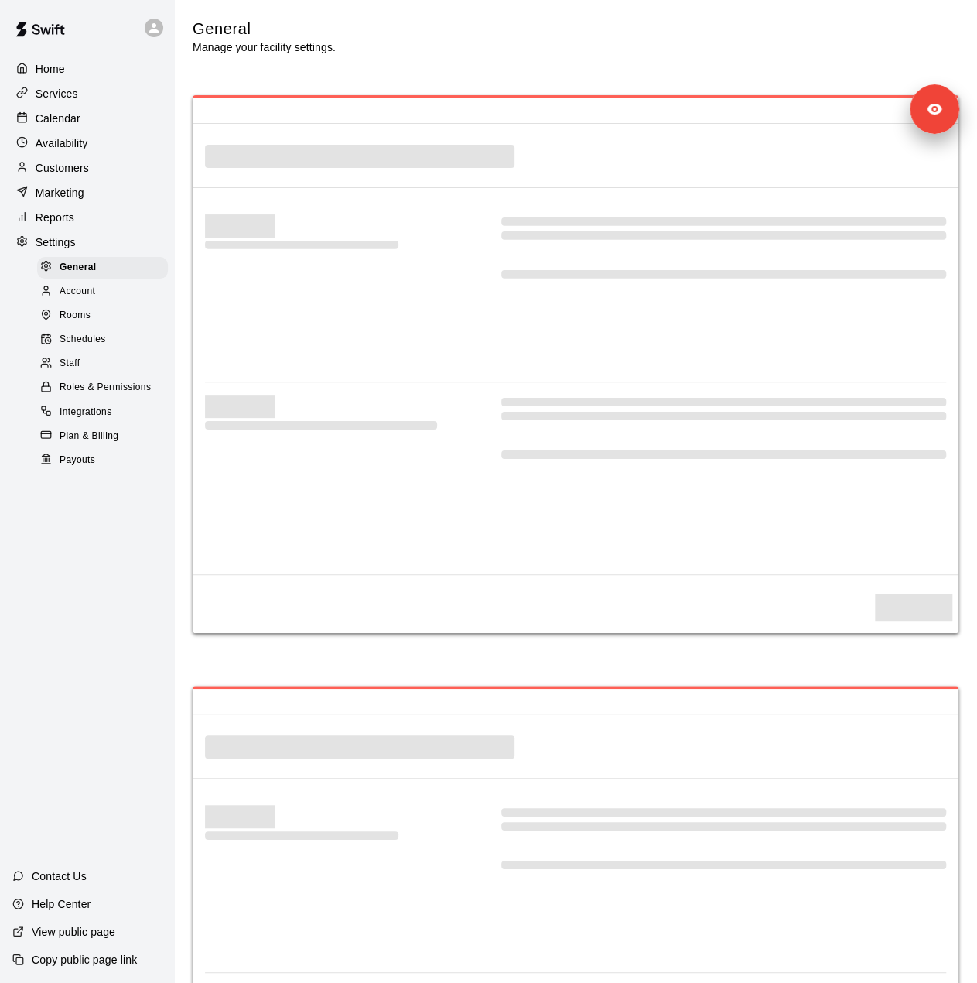
click at [103, 375] on div "Staff" at bounding box center [102, 364] width 131 height 22
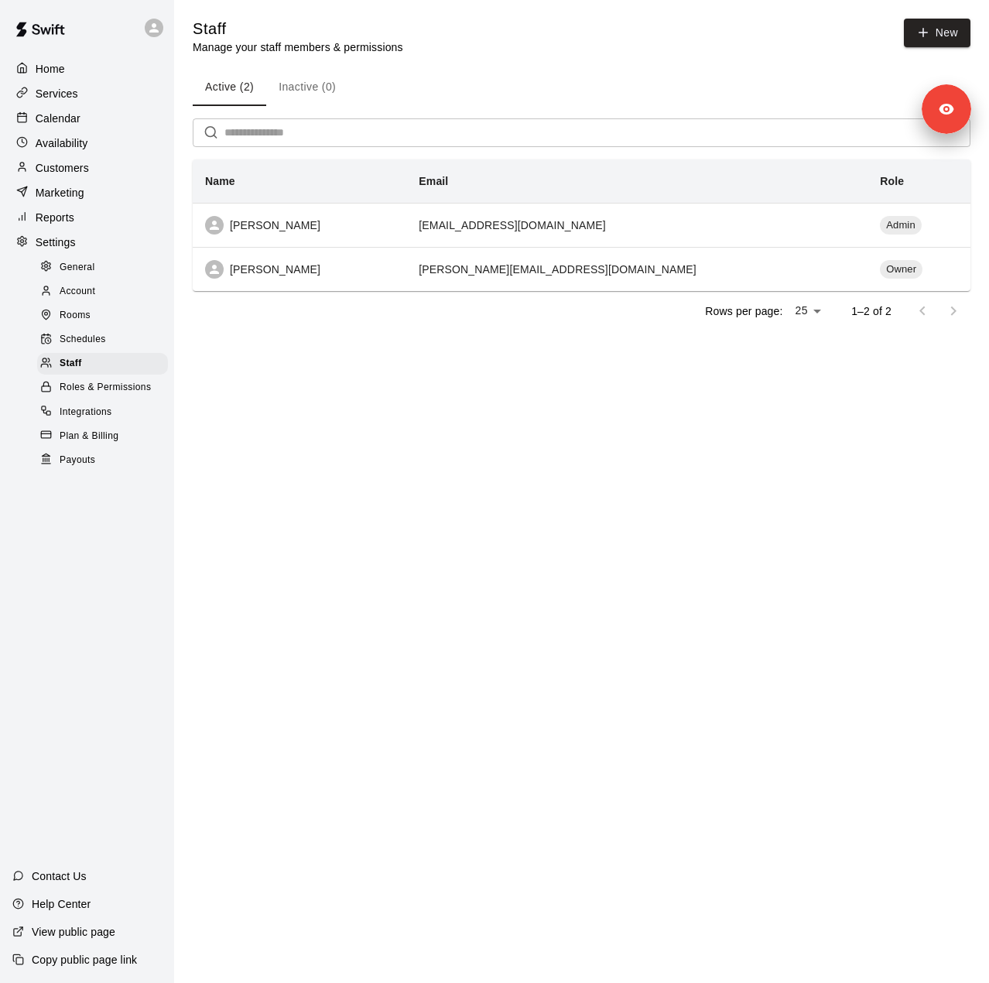
click at [94, 468] on span "Payouts" at bounding box center [78, 460] width 36 height 15
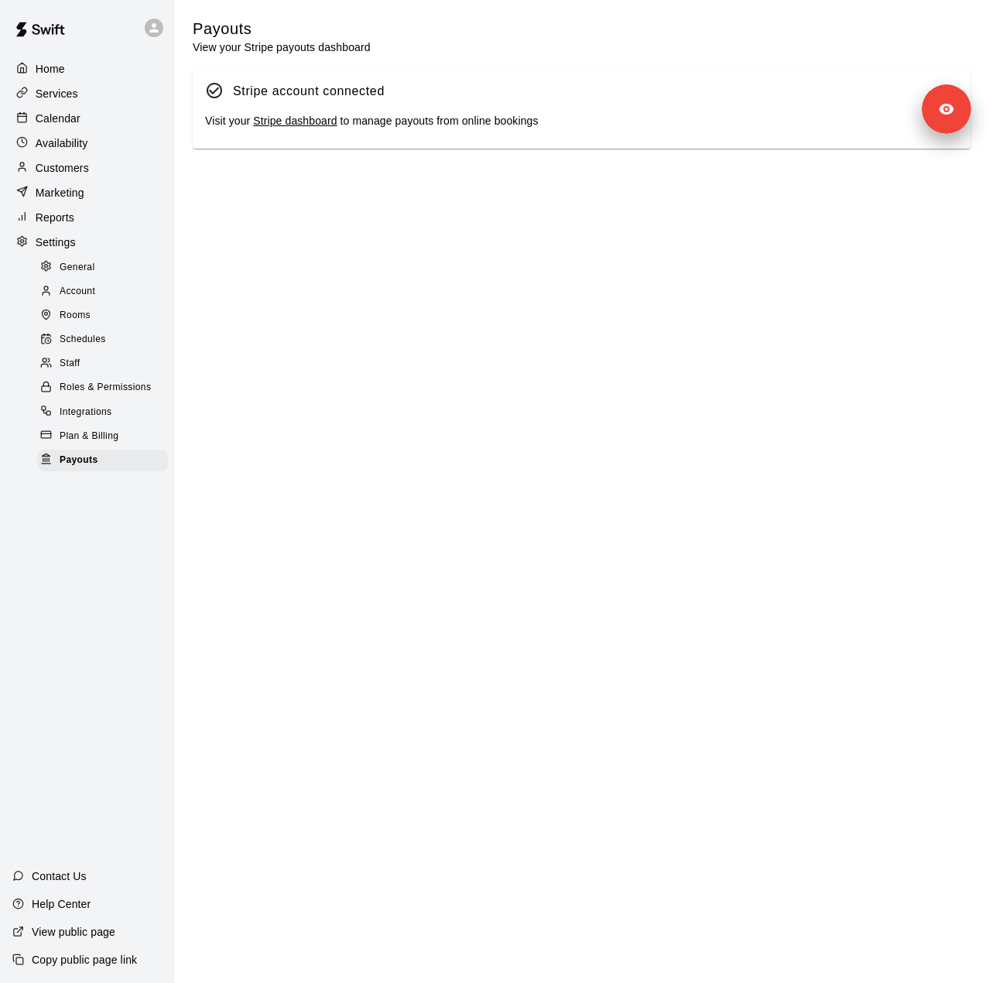
click at [113, 272] on div "General" at bounding box center [102, 268] width 131 height 22
select select "**"
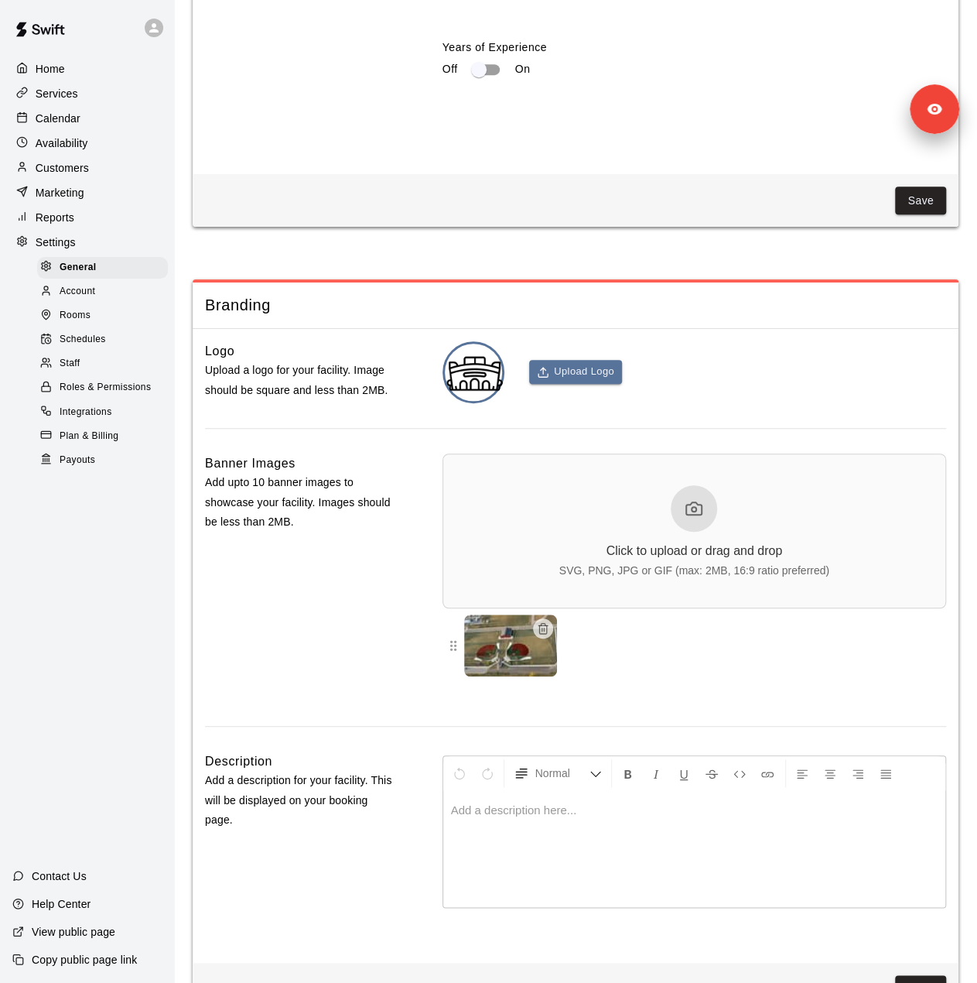
scroll to position [3637, 0]
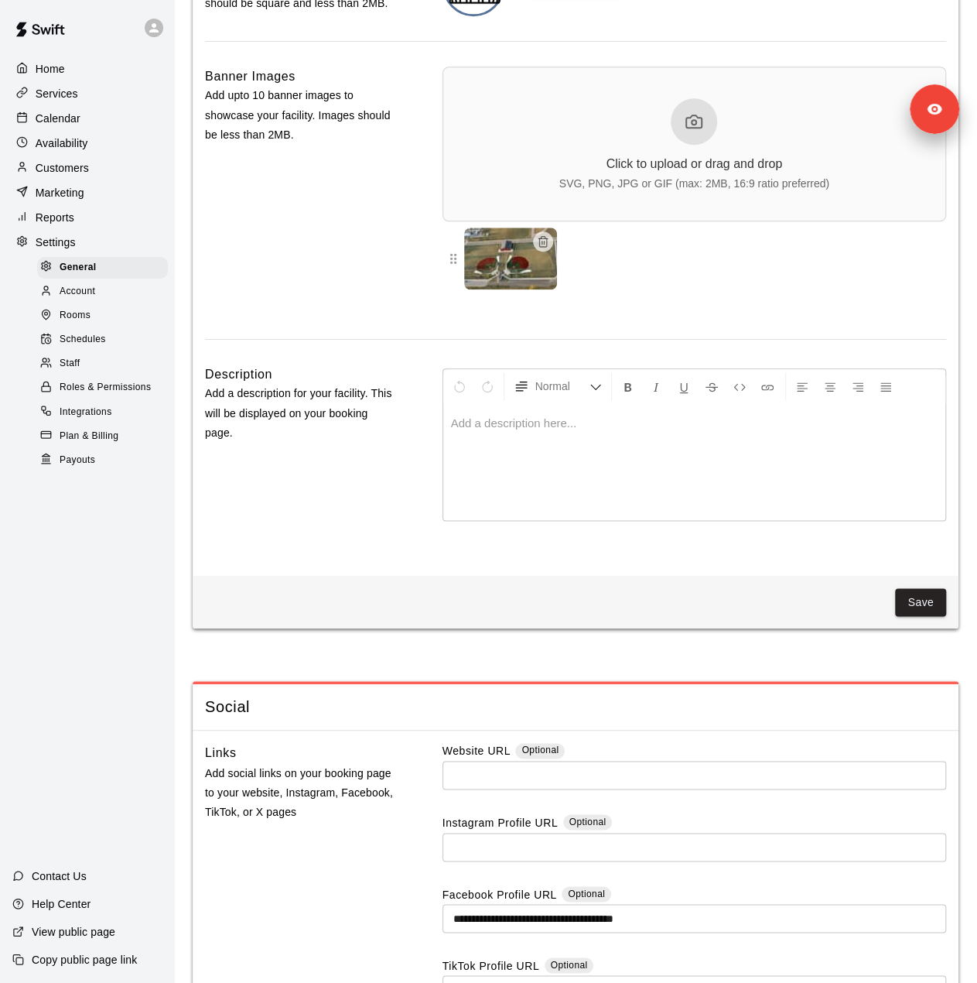
drag, startPoint x: 96, startPoint y: 166, endPoint x: 164, endPoint y: 176, distance: 68.7
click at [96, 166] on div "Customers" at bounding box center [86, 167] width 149 height 23
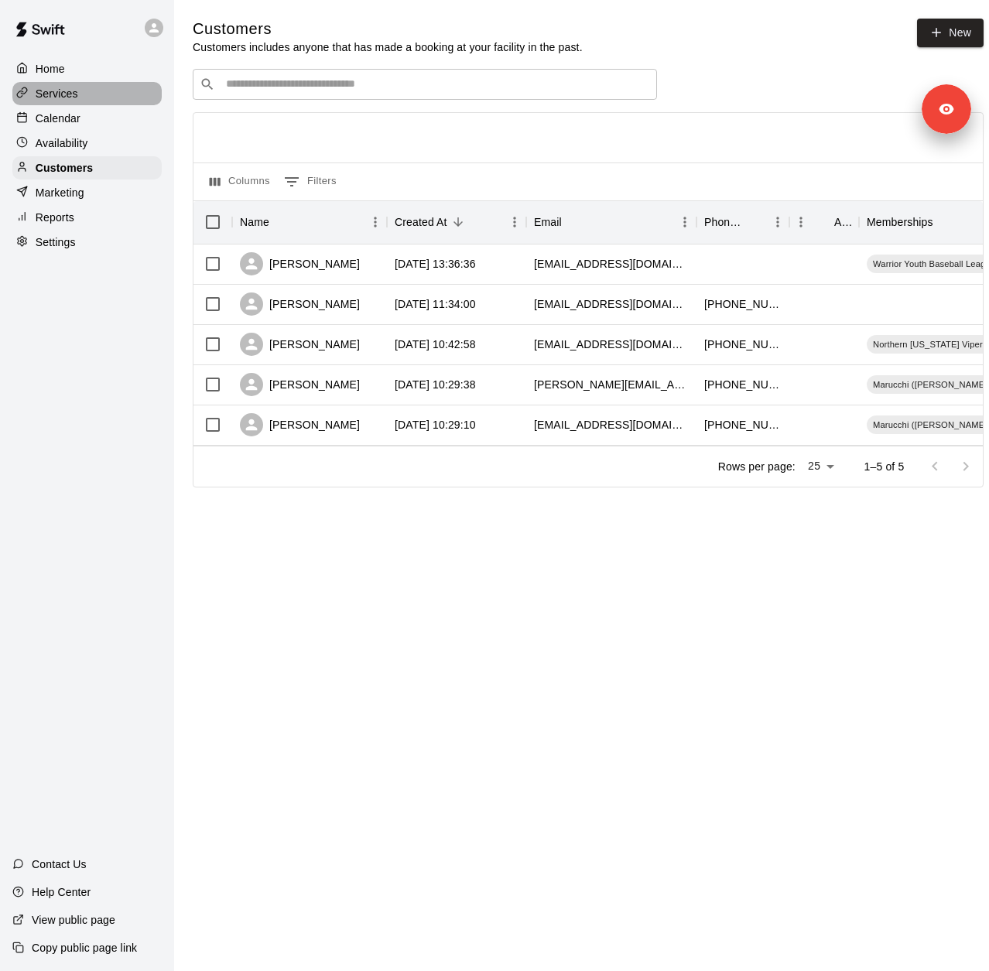
click at [71, 101] on p "Services" at bounding box center [57, 93] width 43 height 15
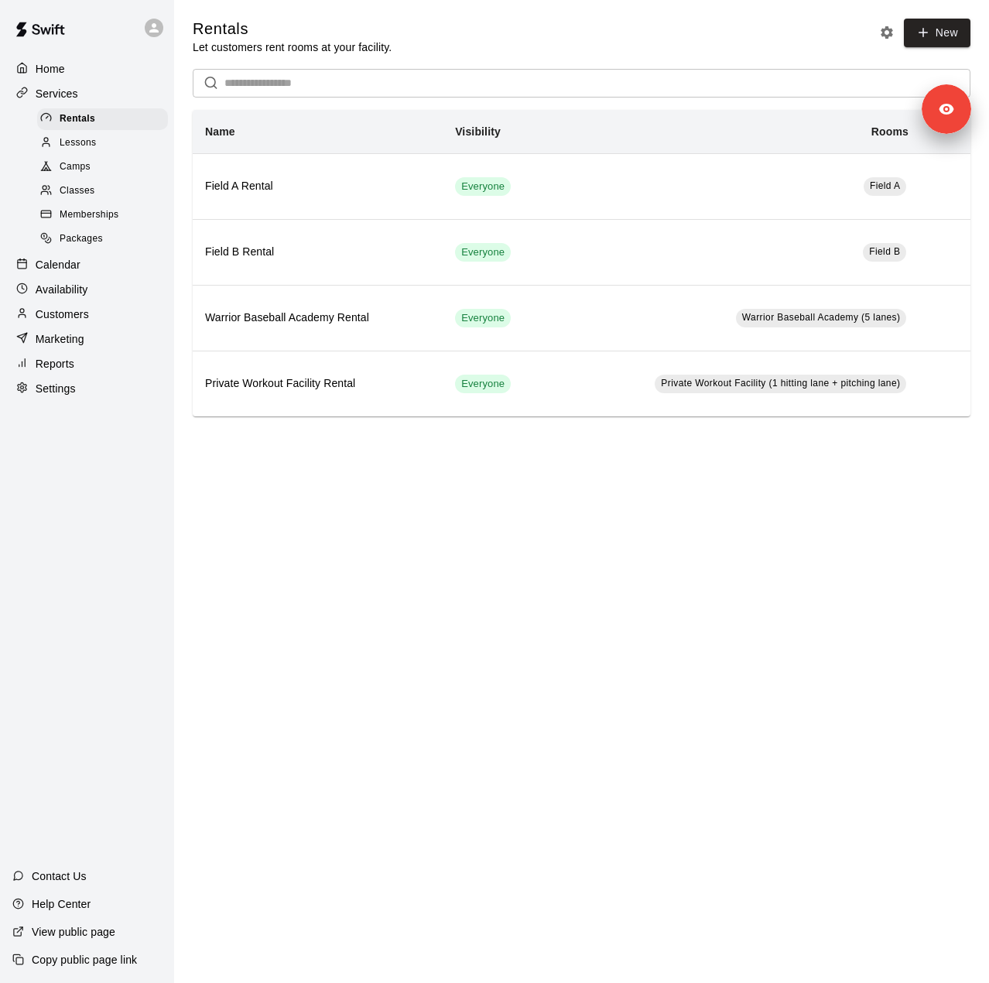
click at [110, 219] on span "Memberships" at bounding box center [89, 214] width 59 height 15
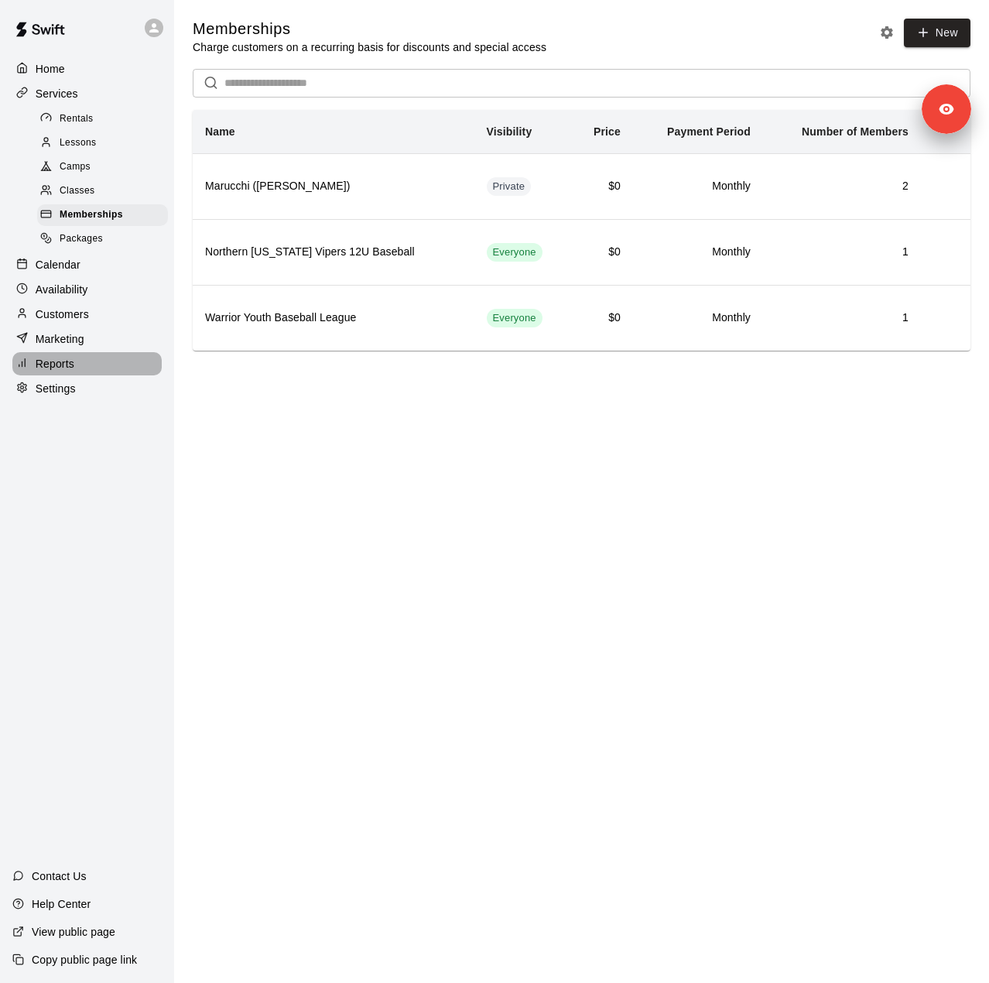
click at [98, 375] on div "Reports" at bounding box center [86, 363] width 149 height 23
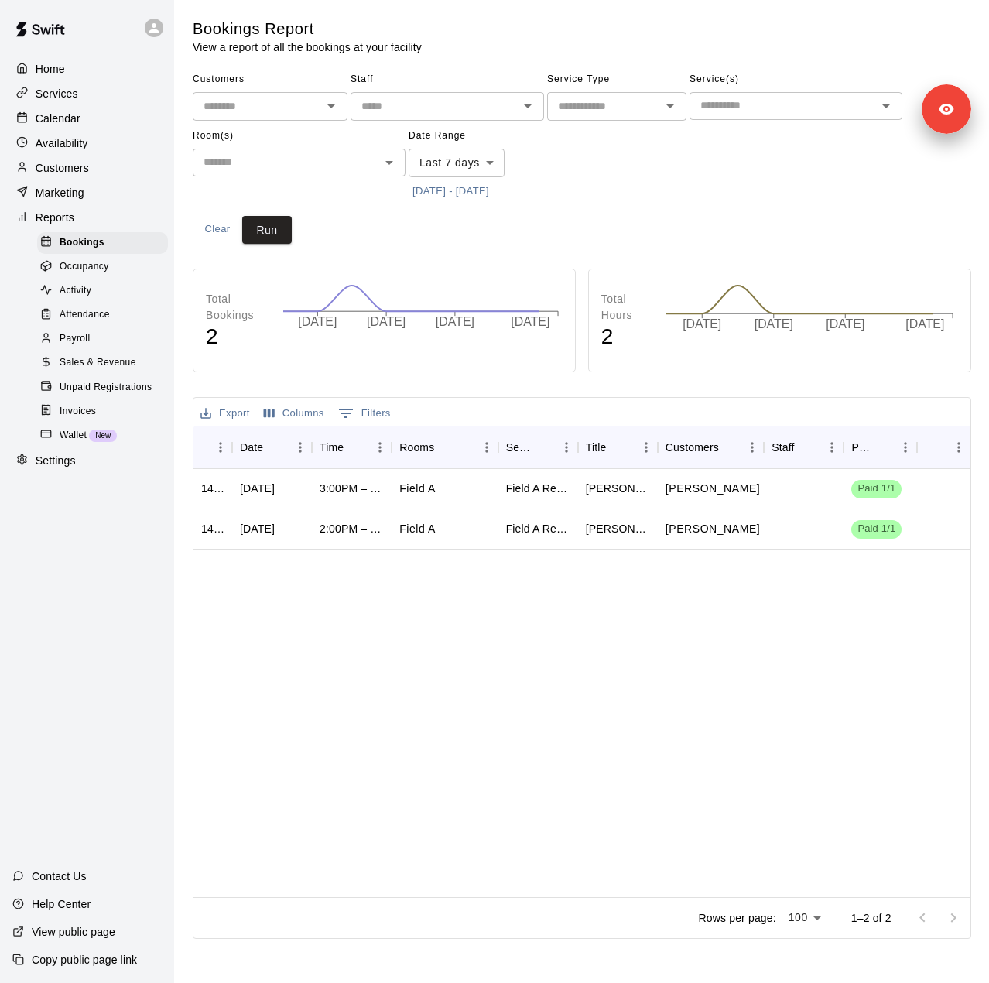
click at [475, 165] on body "Home Services Calendar Availability Customers Marketing Reports Bookings Occupa…" at bounding box center [494, 472] width 989 height 945
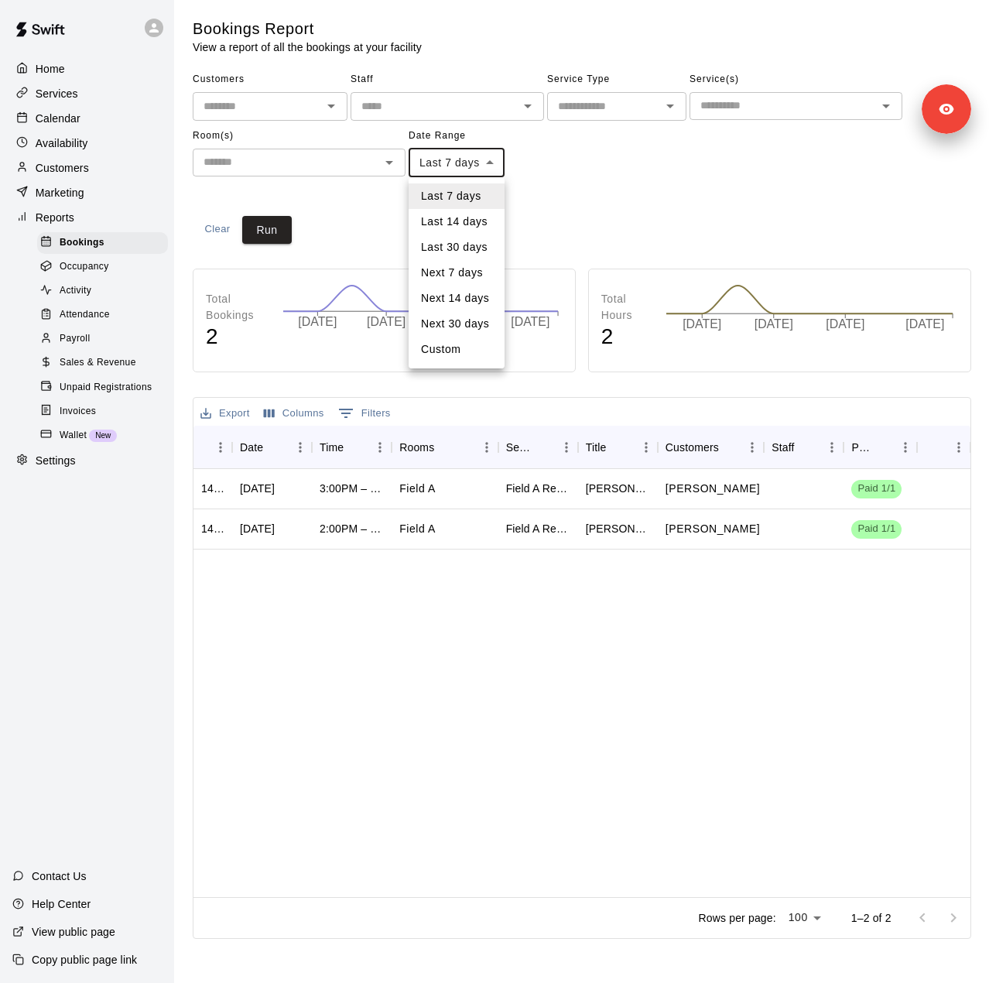
click at [471, 227] on li "Last 14 days" at bounding box center [457, 222] width 96 height 26
type input "******"
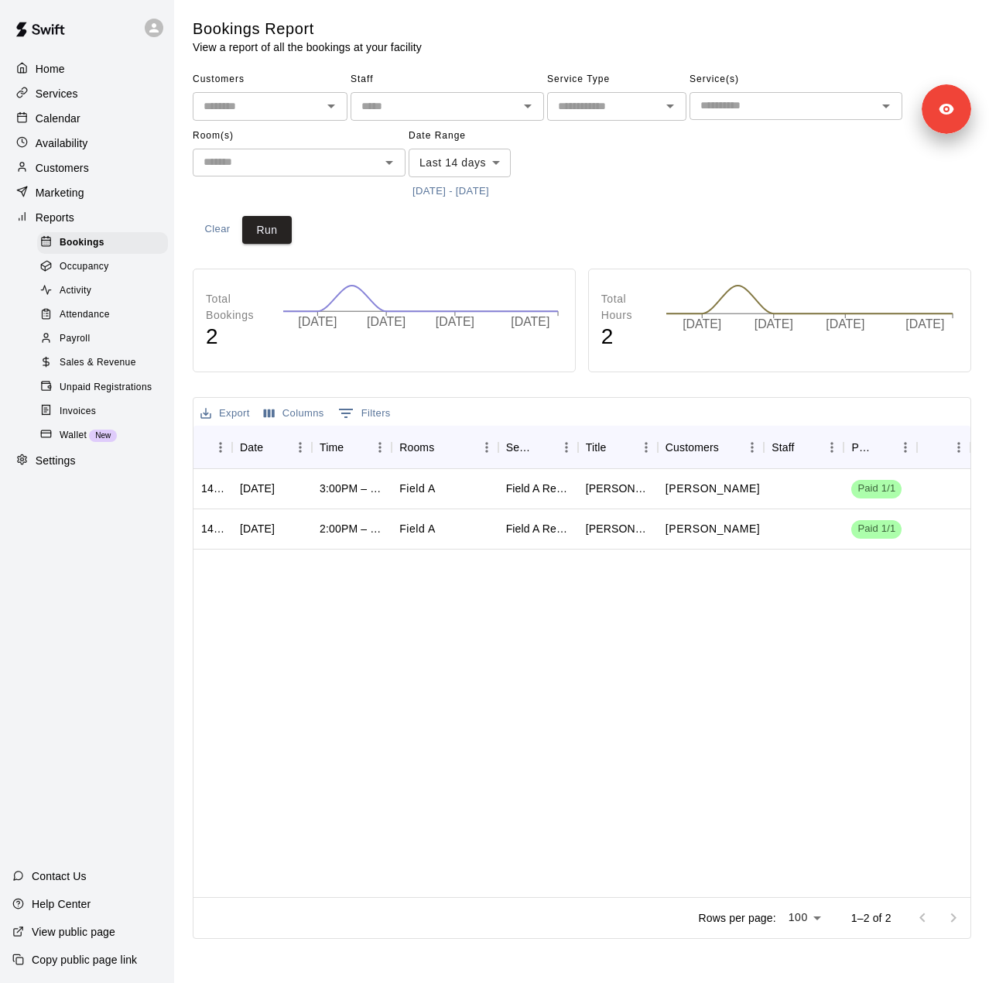
click at [300, 226] on div "Customers ​ Staff ​ Service Type ​ Service(s) ​ Room(s) ​ Date Range Last 14 da…" at bounding box center [582, 155] width 779 height 176
click at [266, 224] on button "Run" at bounding box center [267, 230] width 50 height 29
click at [110, 371] on span "Sales & Revenue" at bounding box center [98, 362] width 77 height 15
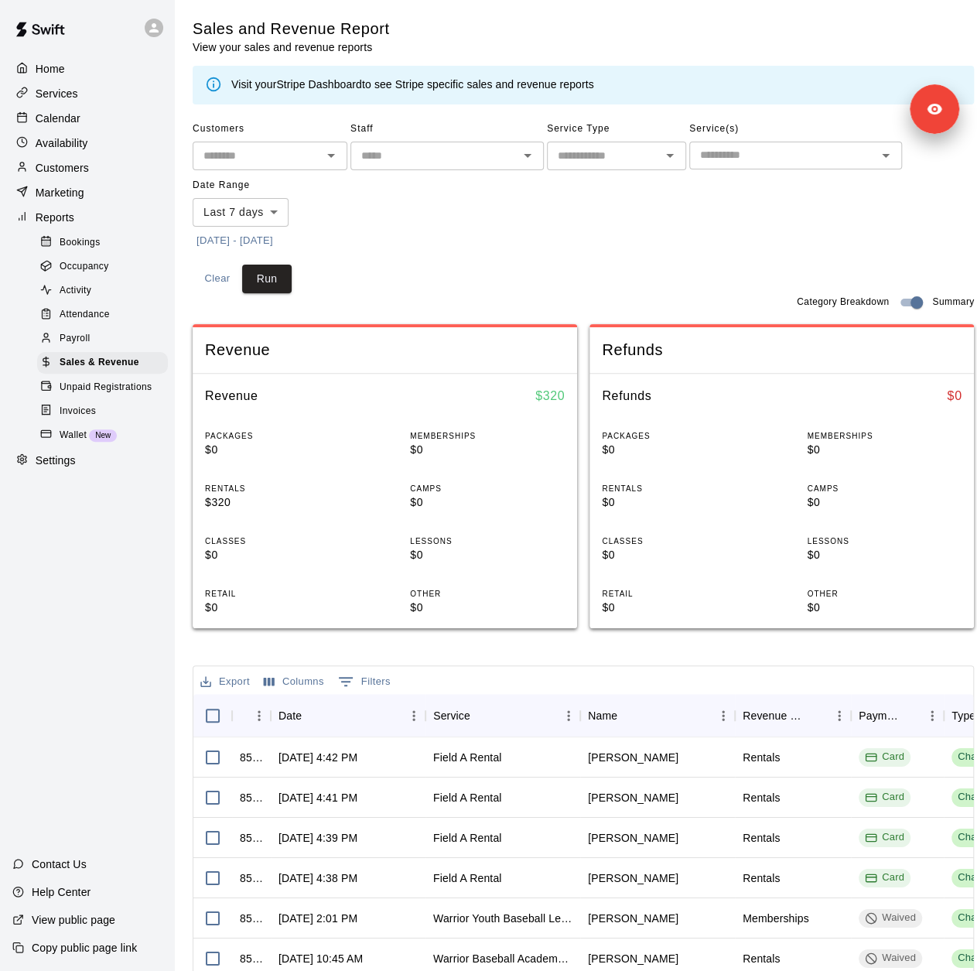
click at [277, 240] on button "10/3/2025 - 10/10/2025" at bounding box center [235, 241] width 84 height 24
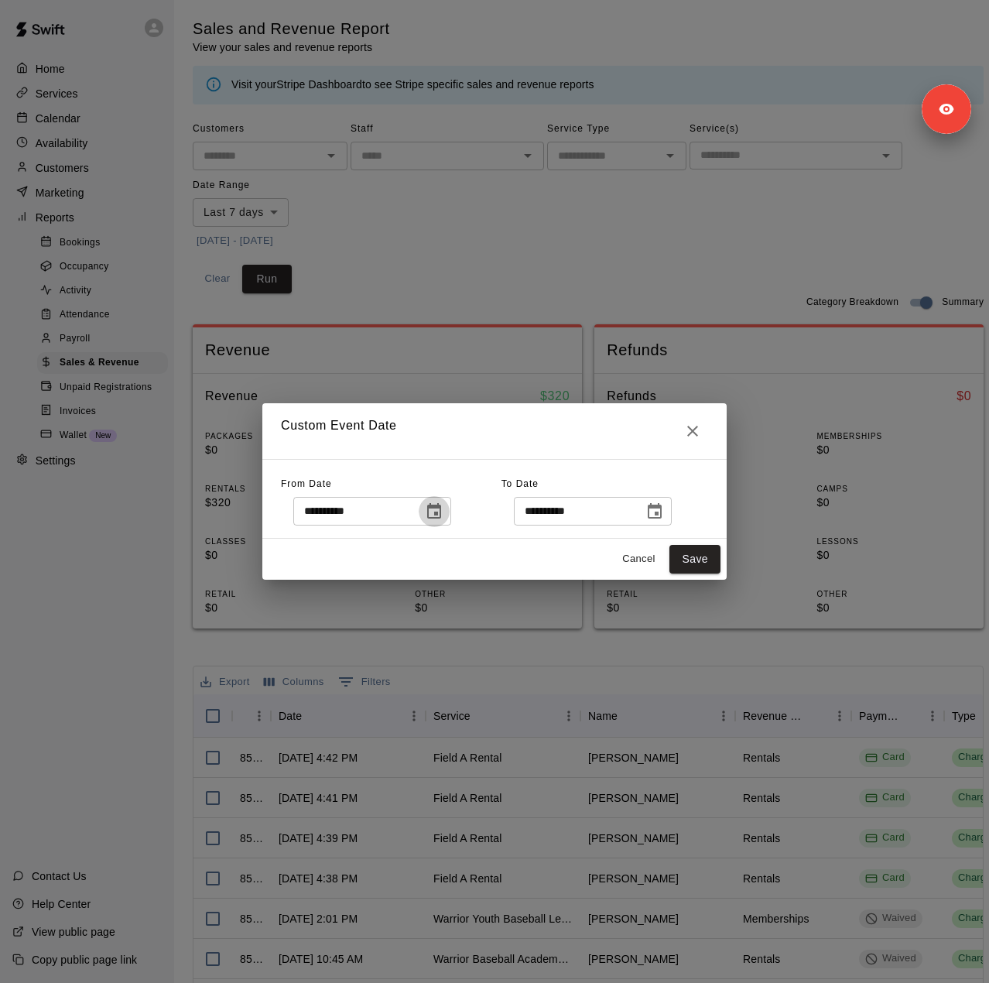
click at [441, 513] on icon "Choose date, selected date is Oct 3, 2025" at bounding box center [434, 510] width 14 height 15
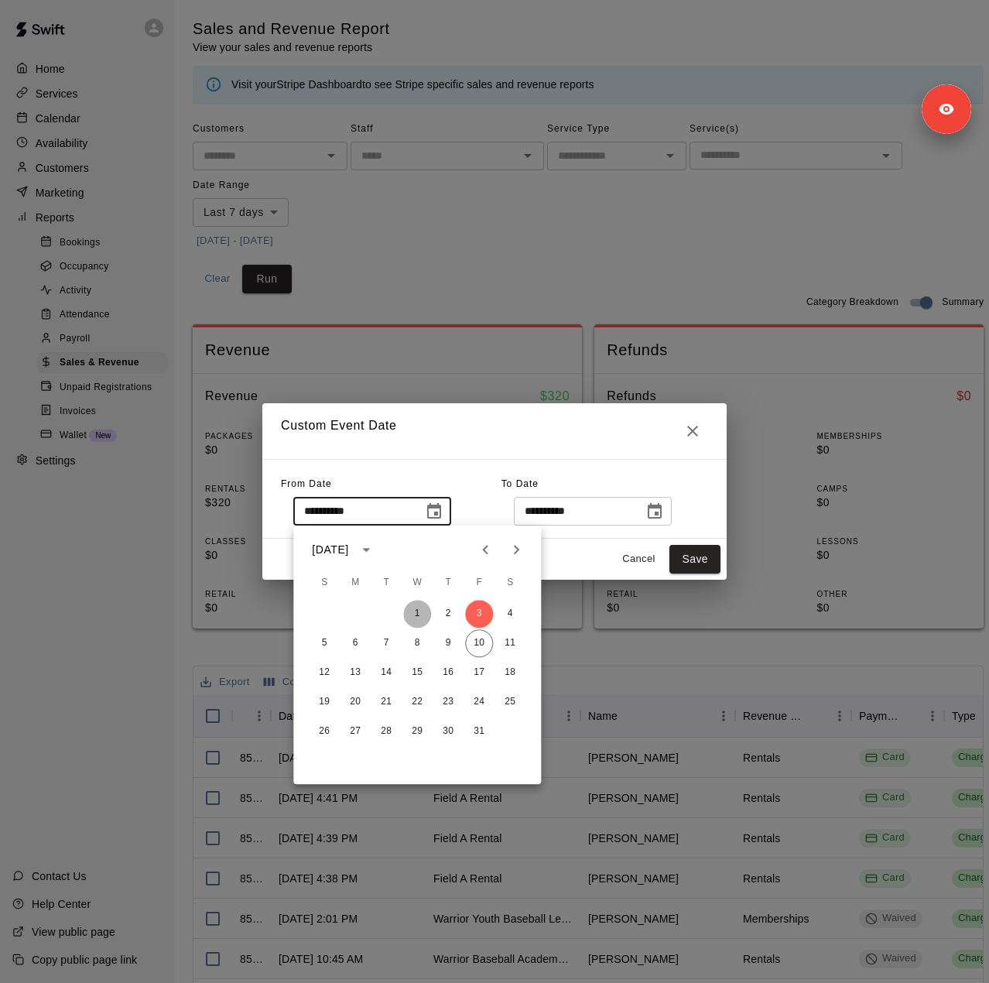
click at [416, 611] on button "1" at bounding box center [417, 614] width 28 height 28
type input "**********"
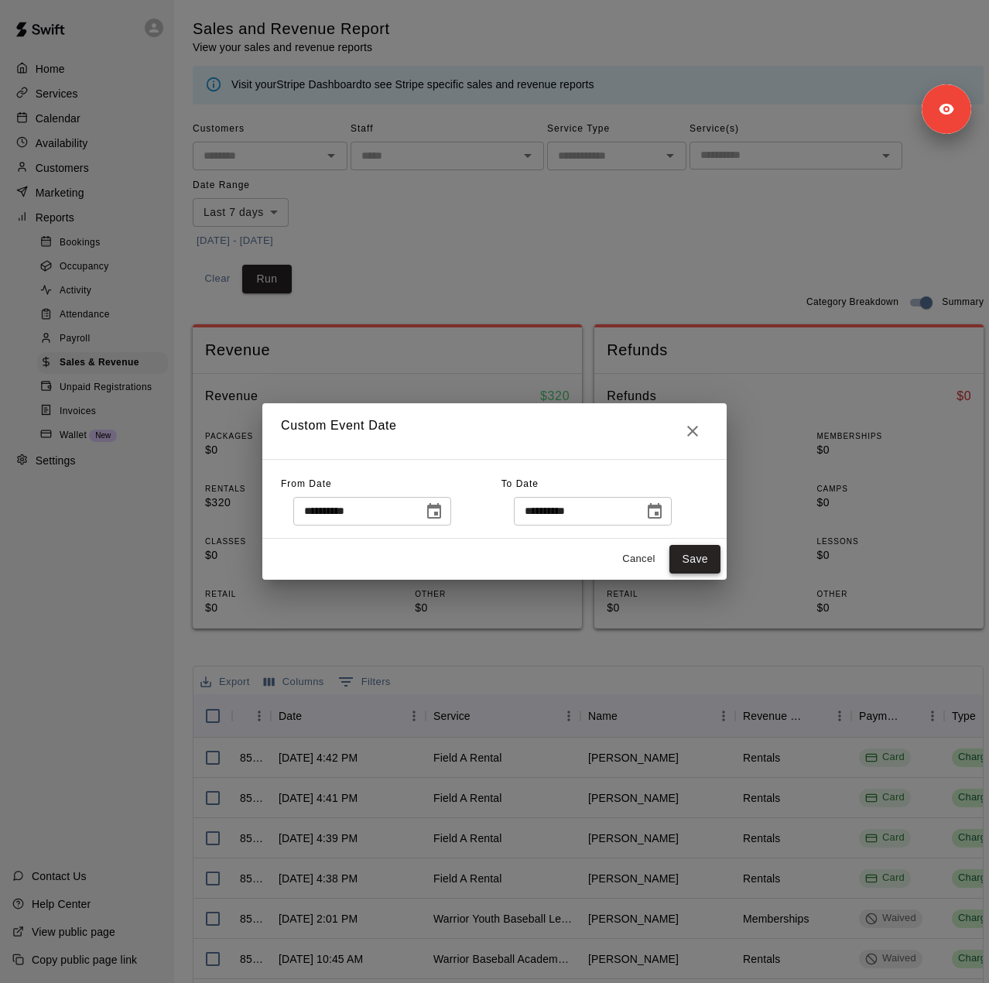
click at [698, 561] on button "Save" at bounding box center [694, 559] width 51 height 29
type input "******"
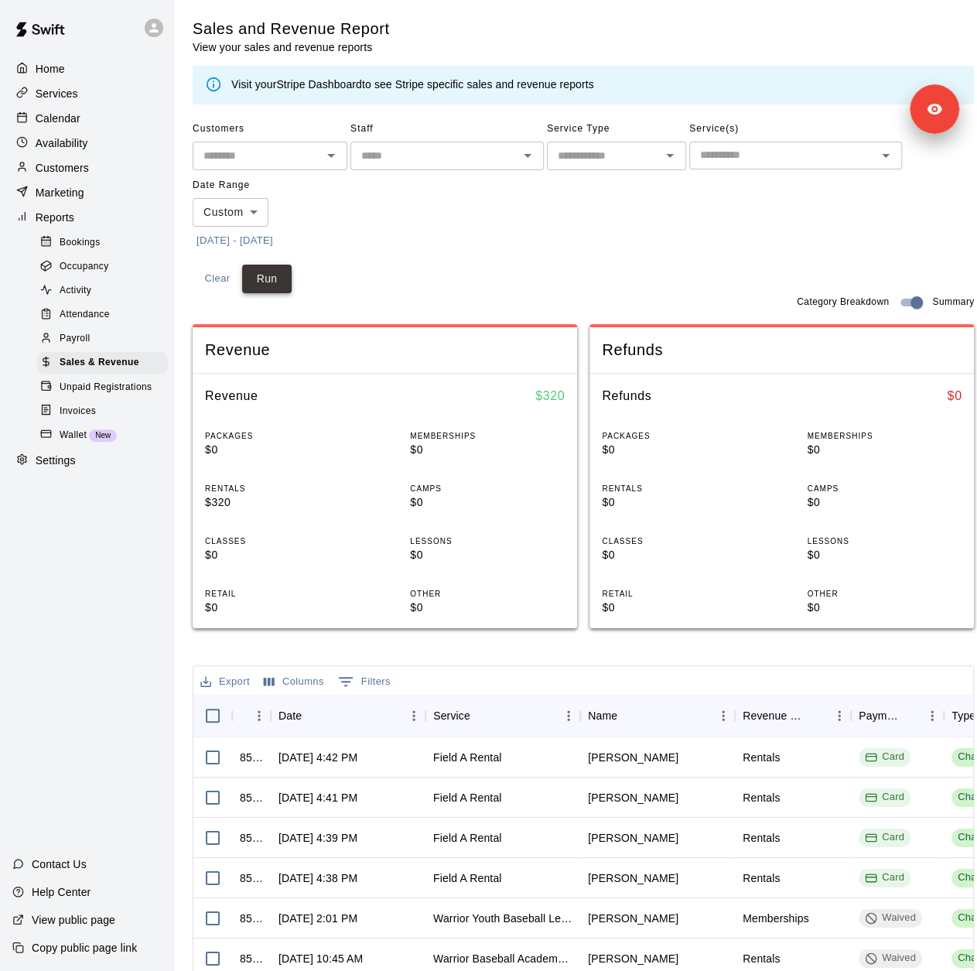
click at [275, 273] on button "Run" at bounding box center [267, 279] width 50 height 29
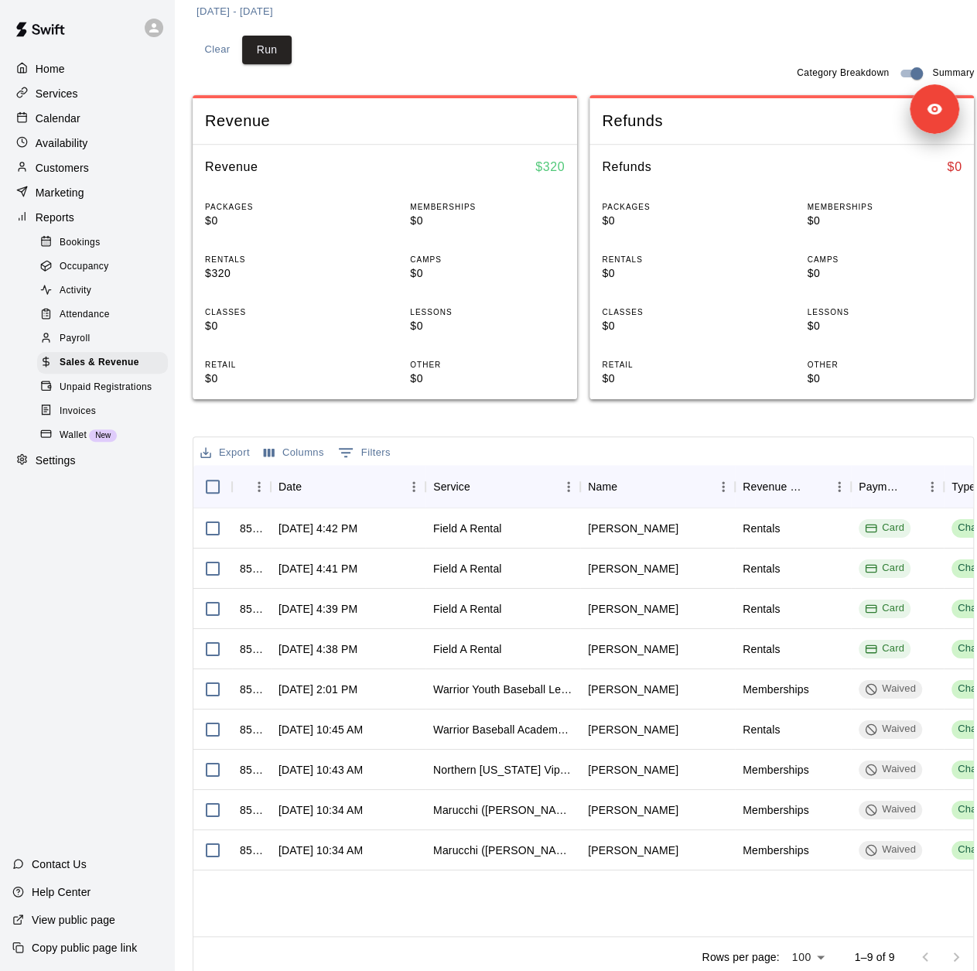
scroll to position [232, 0]
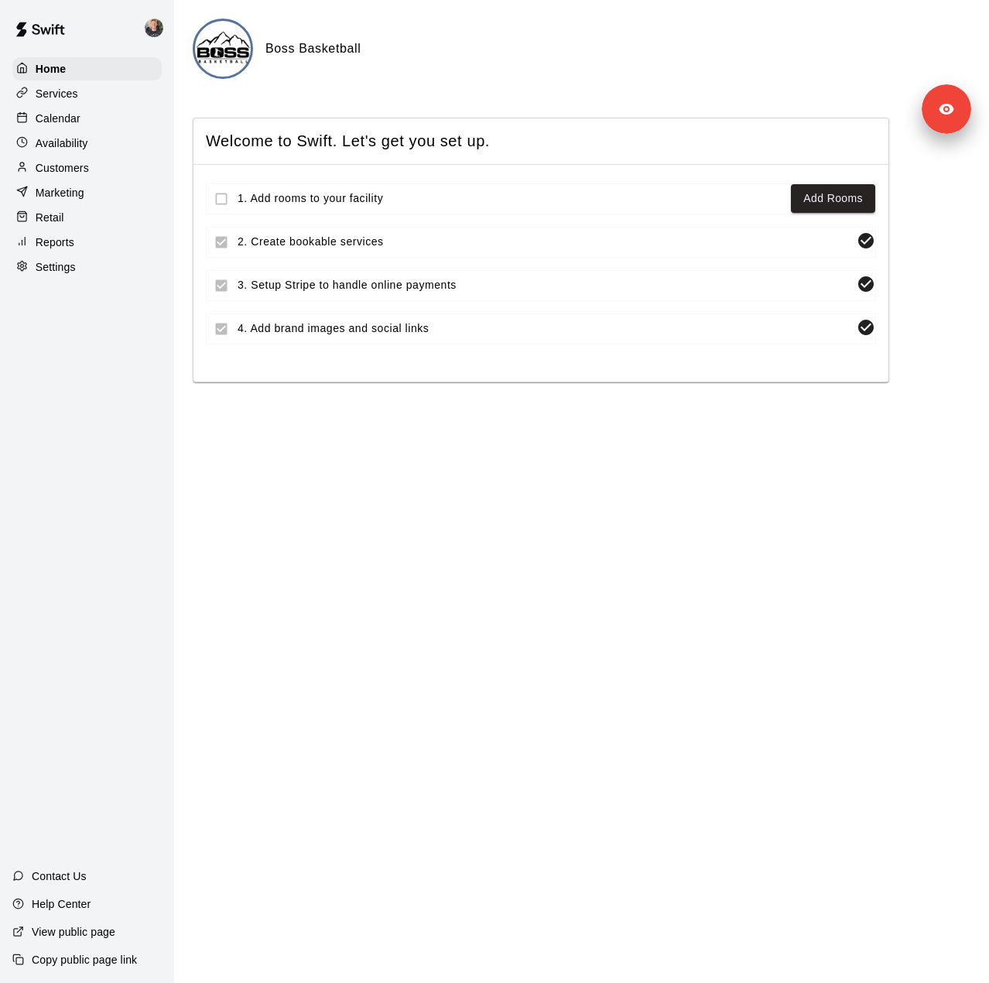
click at [81, 279] on div "Settings" at bounding box center [86, 266] width 149 height 23
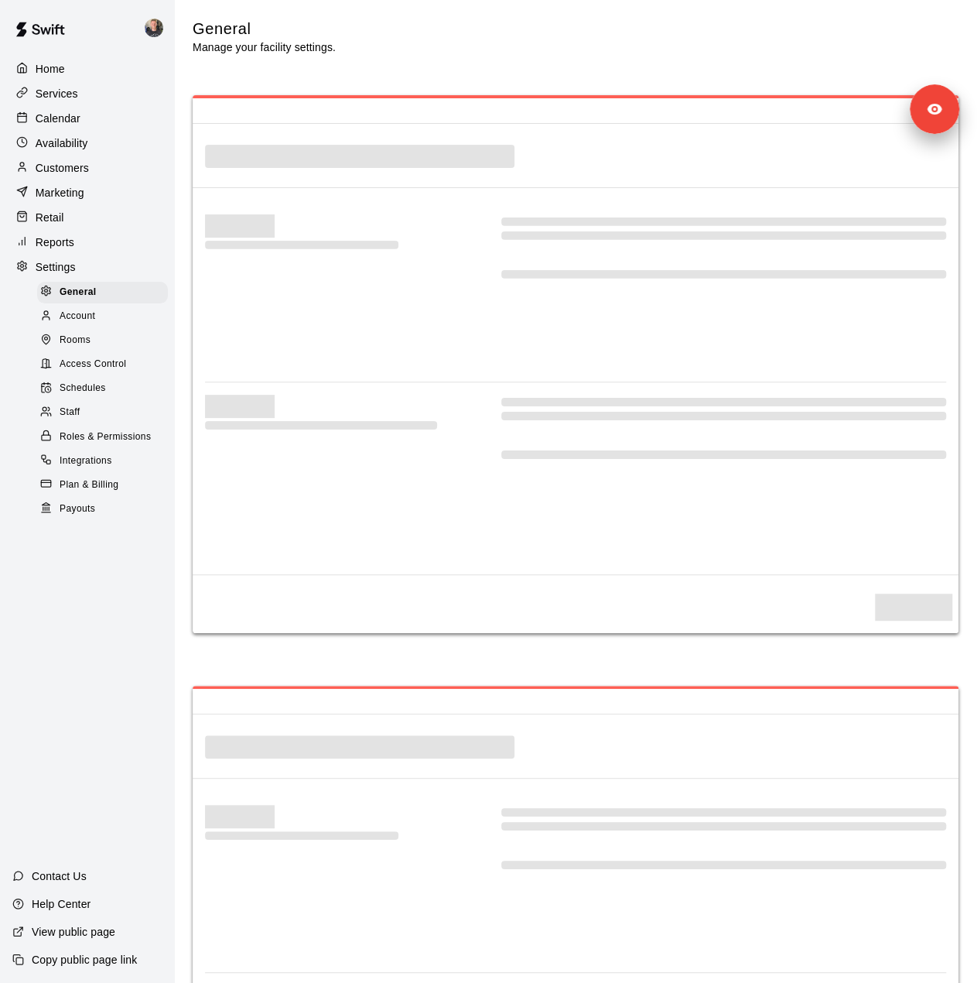
select select "**"
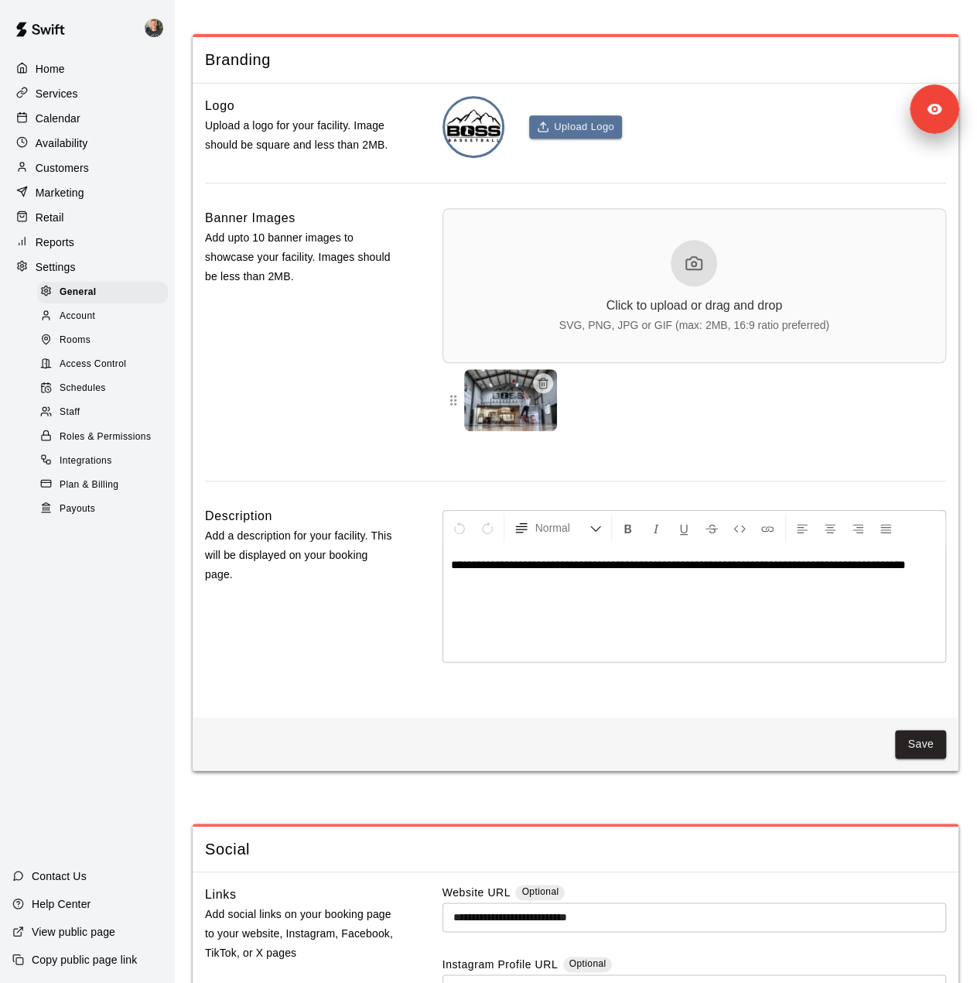
scroll to position [3695, 0]
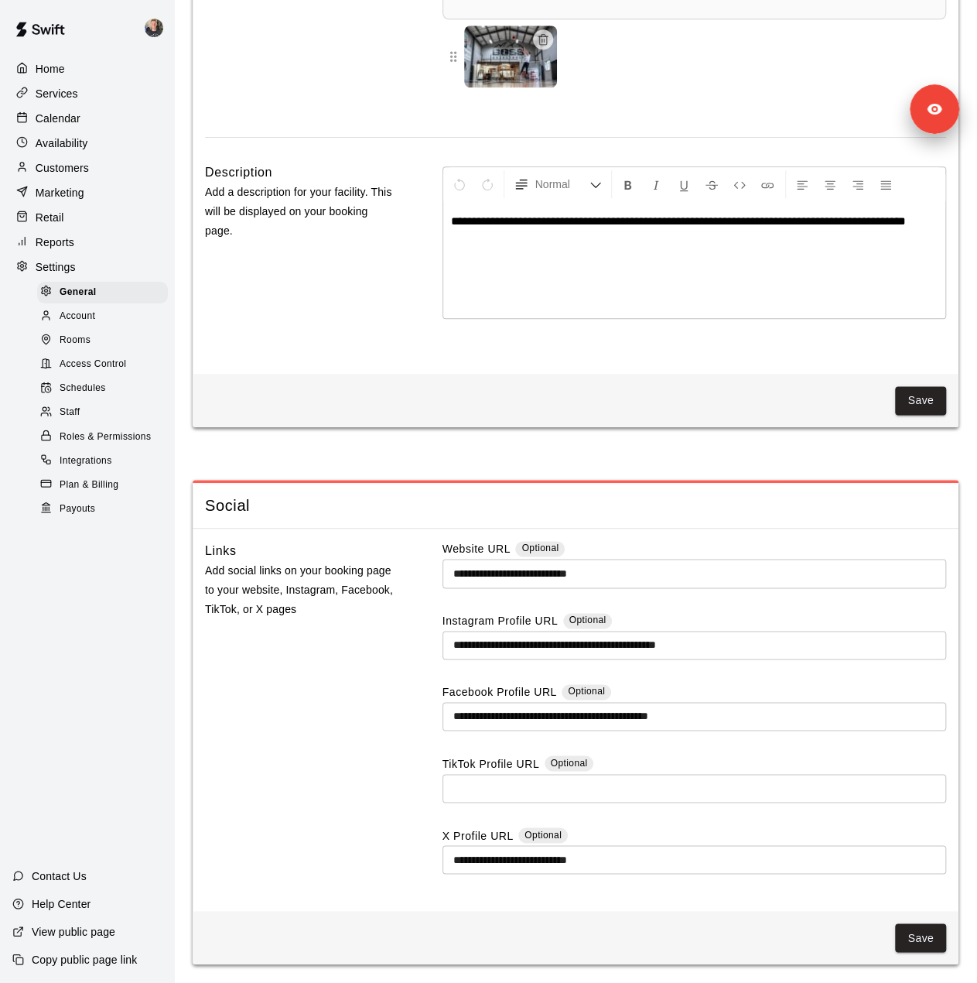
click at [96, 423] on div "Staff" at bounding box center [102, 413] width 131 height 22
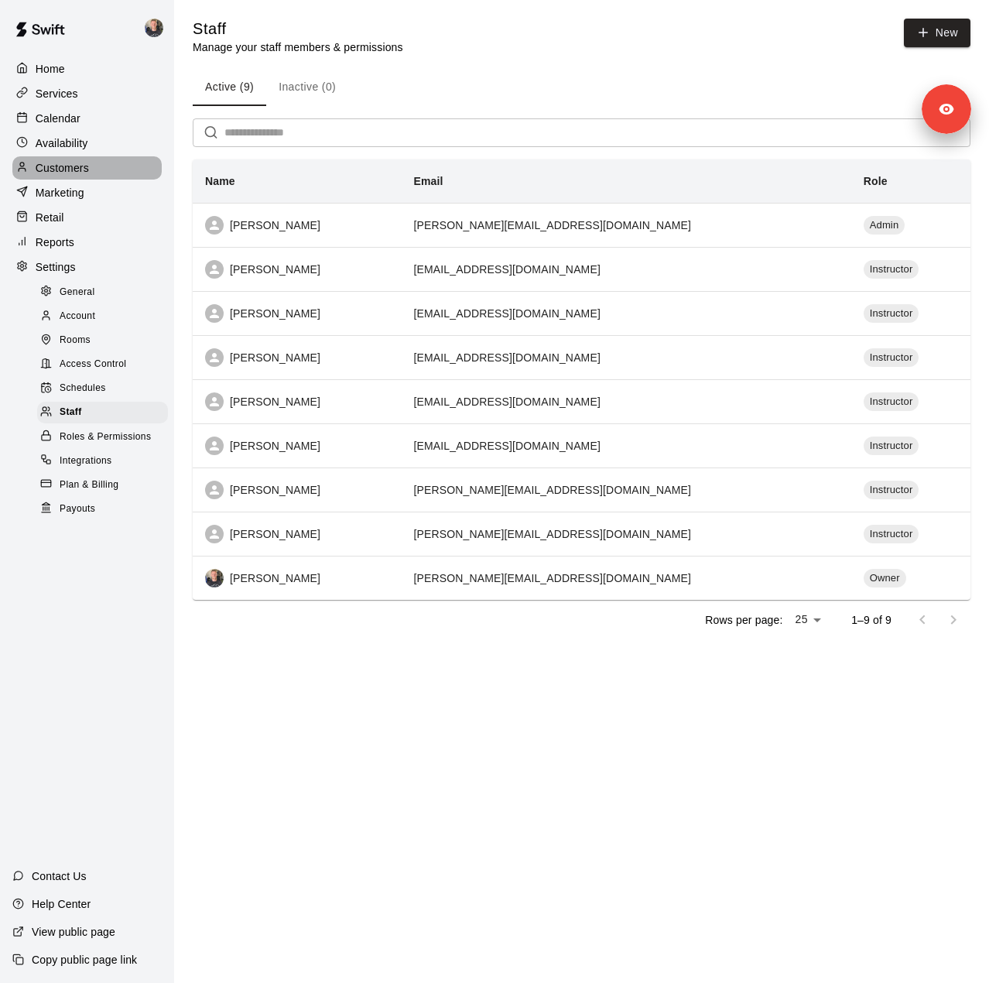
click at [71, 176] on p "Customers" at bounding box center [62, 167] width 53 height 15
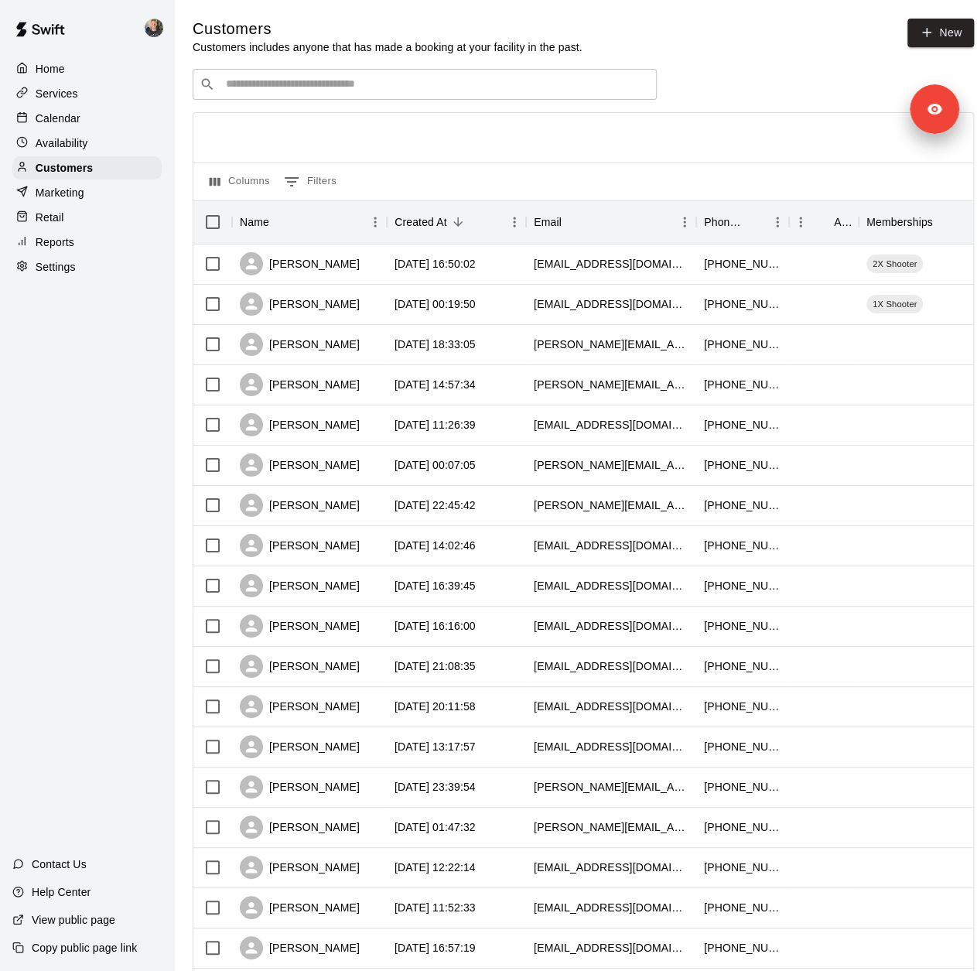
scroll to position [378, 0]
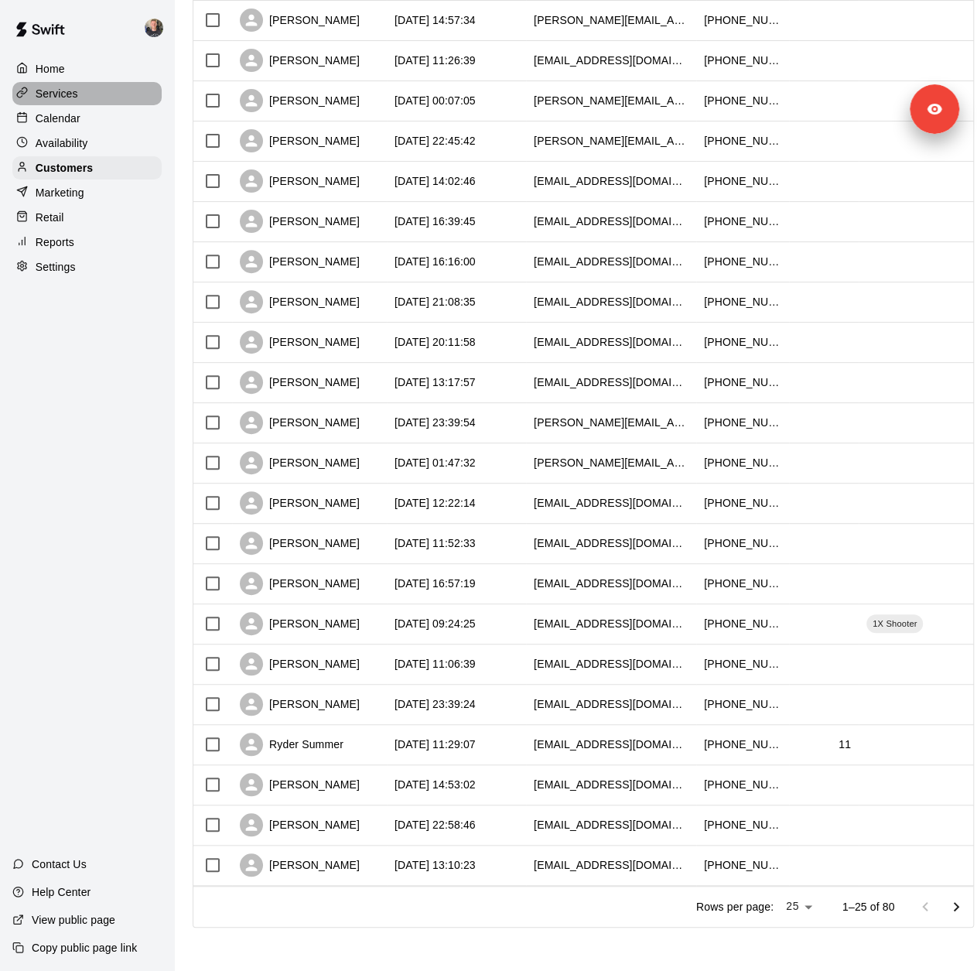
click at [107, 97] on div "Services" at bounding box center [86, 93] width 149 height 23
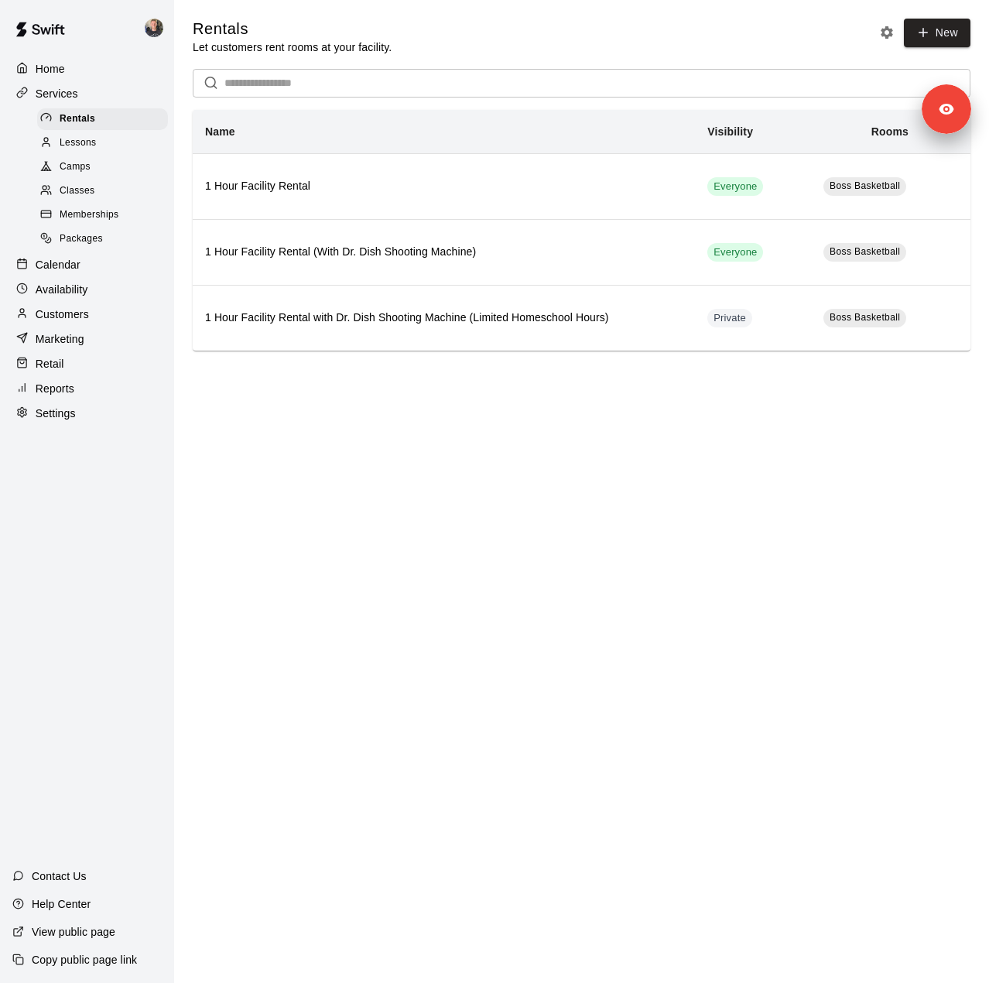
click at [92, 221] on span "Memberships" at bounding box center [89, 214] width 59 height 15
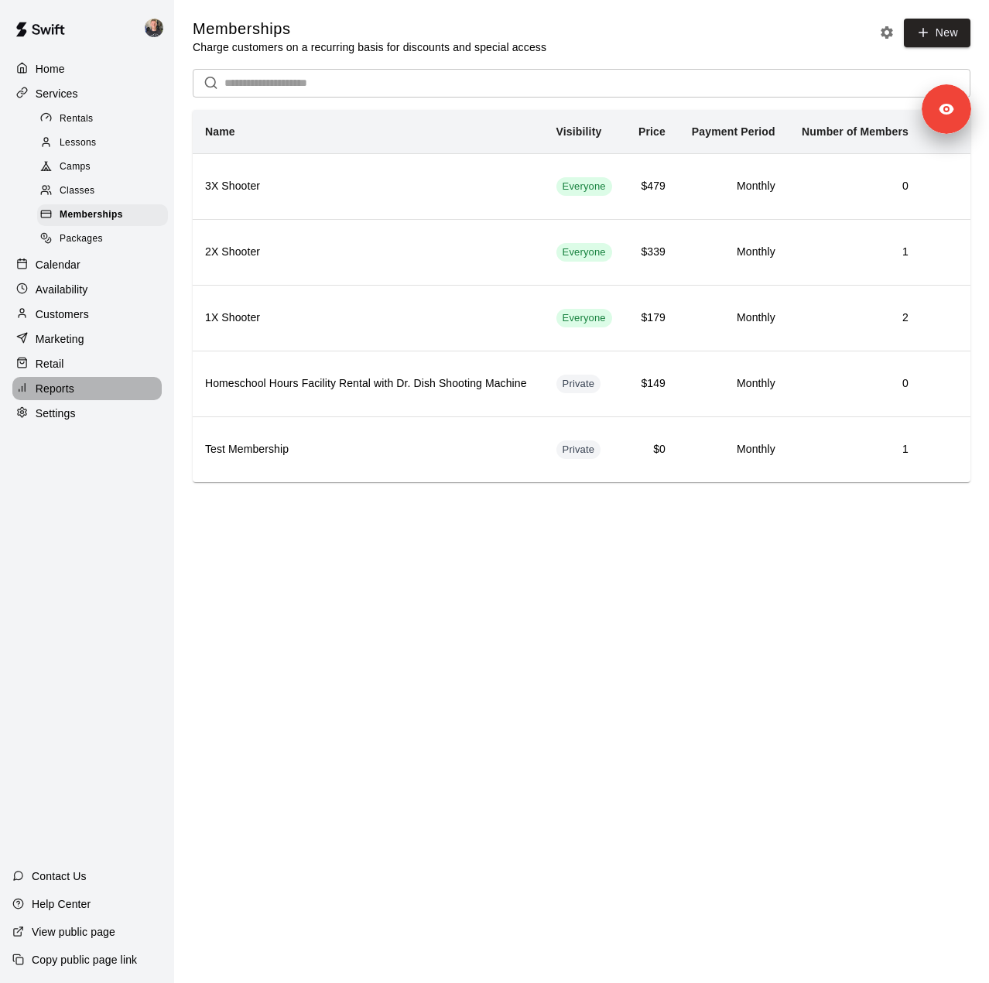
click at [76, 400] on div "Reports" at bounding box center [86, 388] width 149 height 23
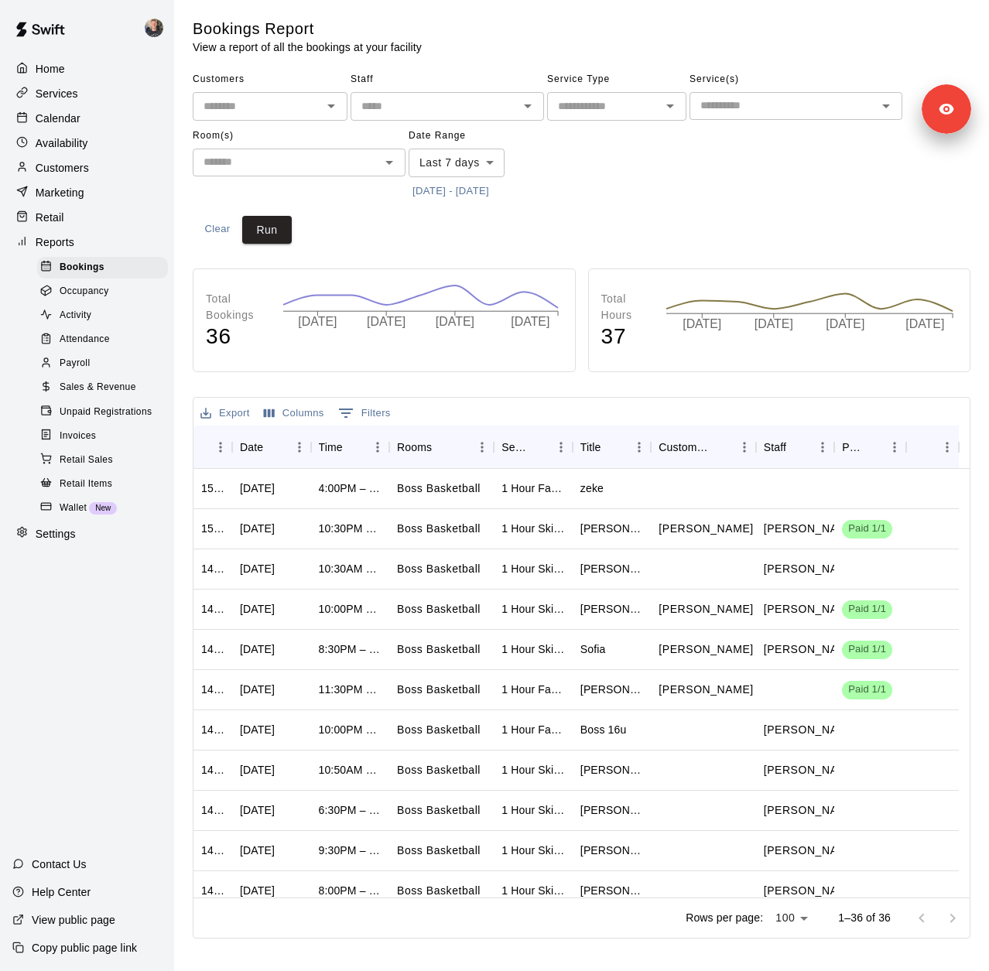
click at [480, 193] on button "[DATE] - [DATE]" at bounding box center [451, 192] width 84 height 24
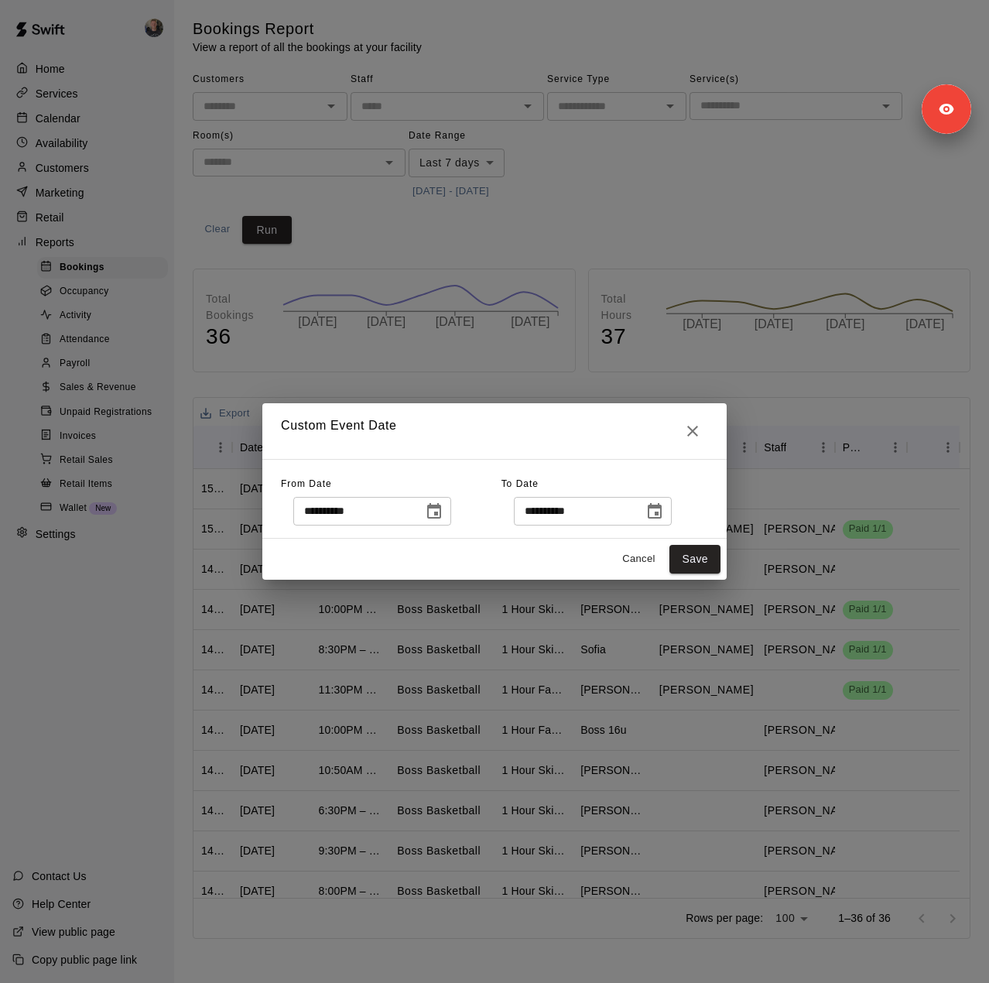
click at [443, 509] on icon "Choose date, selected date is Oct 3, 2025" at bounding box center [434, 511] width 19 height 19
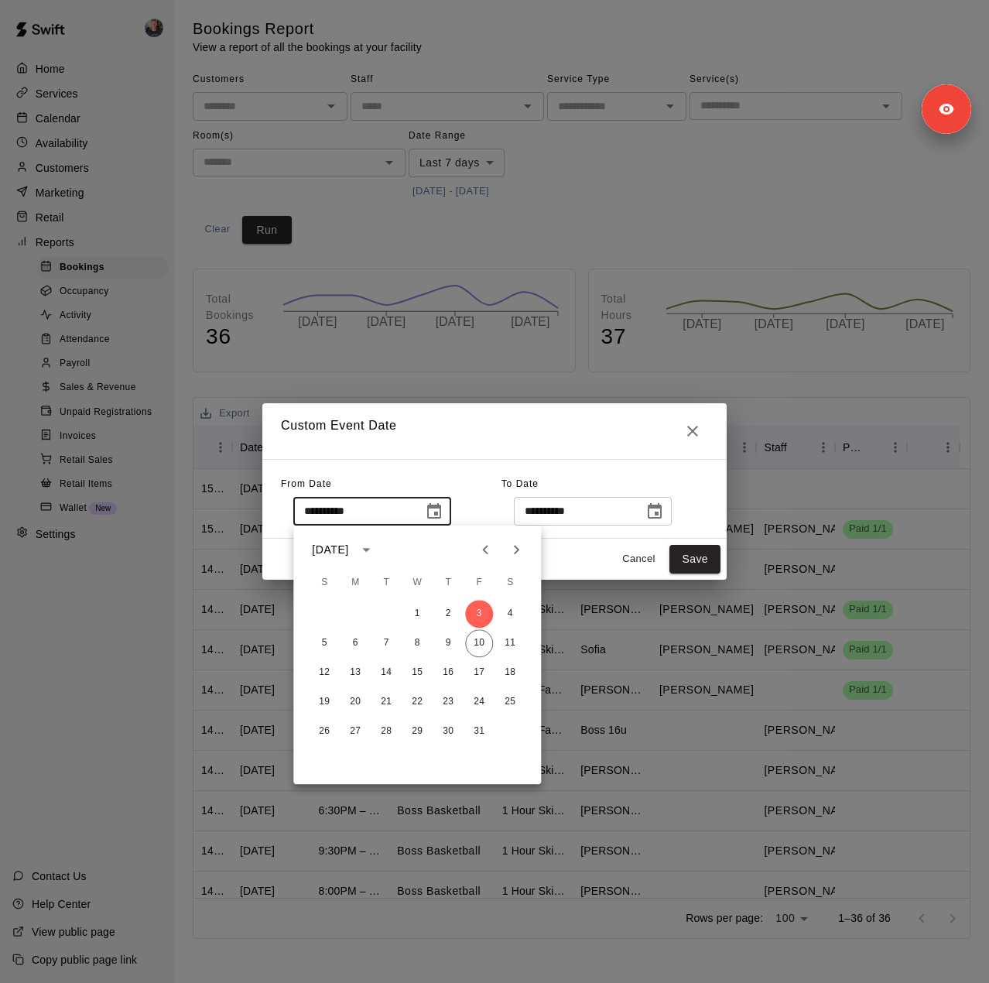
click at [492, 549] on icon "Previous month" at bounding box center [485, 549] width 19 height 19
click at [488, 553] on icon "Previous month" at bounding box center [485, 549] width 19 height 19
click at [485, 552] on icon "Previous month" at bounding box center [484, 549] width 5 height 9
click at [499, 472] on div "**********" at bounding box center [391, 498] width 221 height 53
click at [488, 490] on div "**********" at bounding box center [391, 498] width 221 height 53
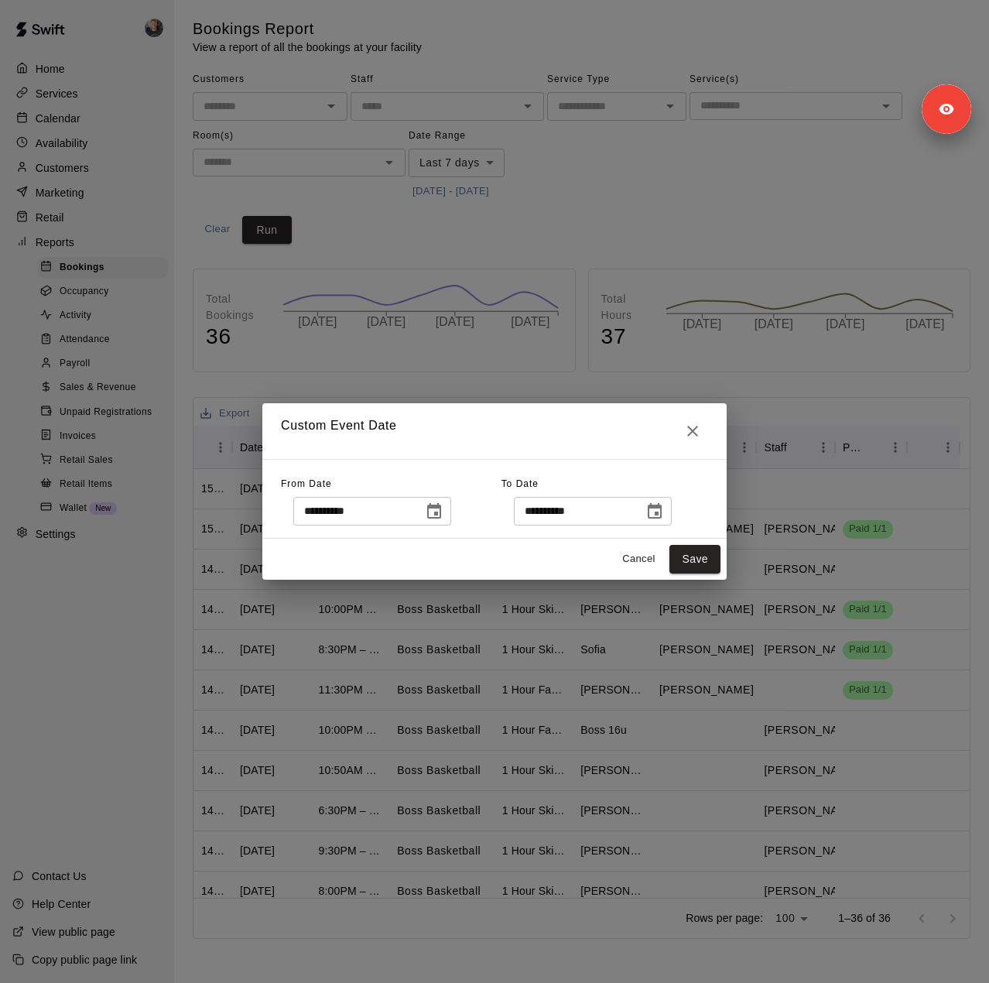
click at [443, 508] on icon "Choose date, selected date is Oct 3, 2025" at bounding box center [434, 511] width 19 height 19
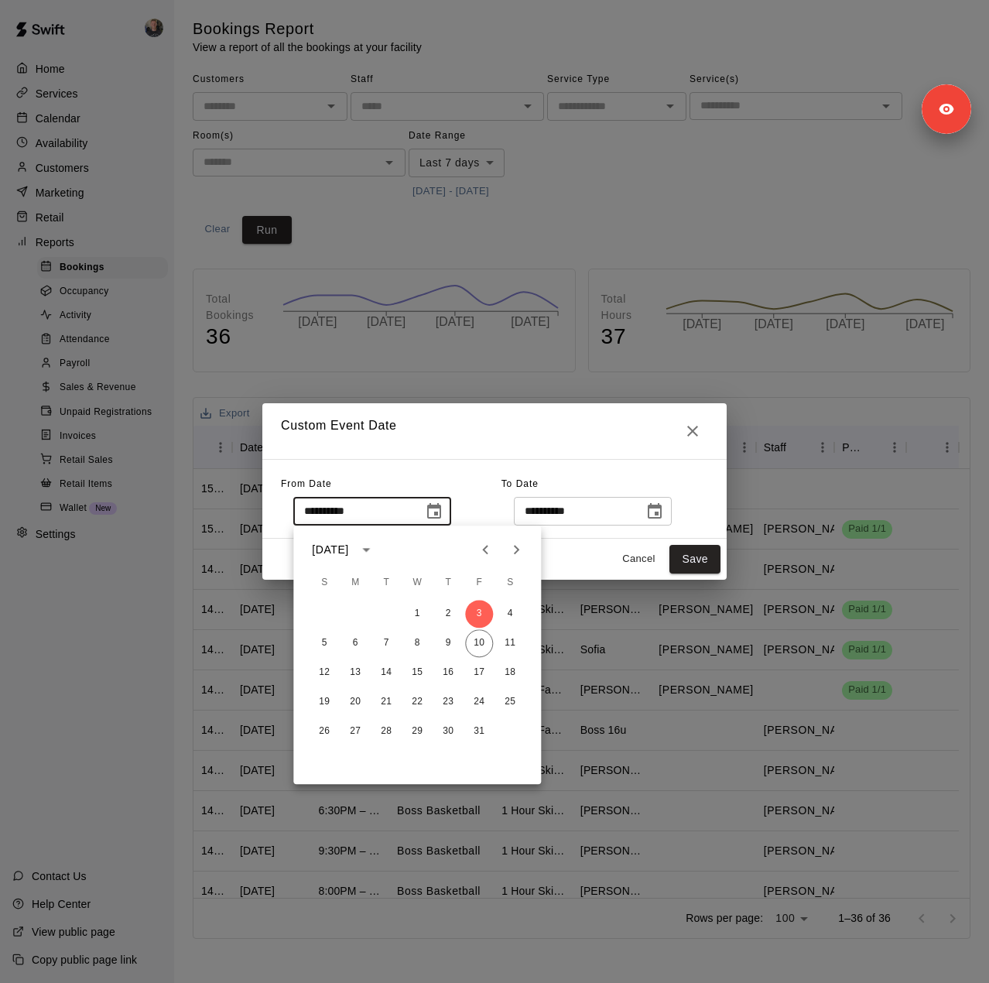
click at [490, 556] on icon "Previous month" at bounding box center [485, 549] width 19 height 19
click at [354, 666] on button "11" at bounding box center [355, 673] width 28 height 28
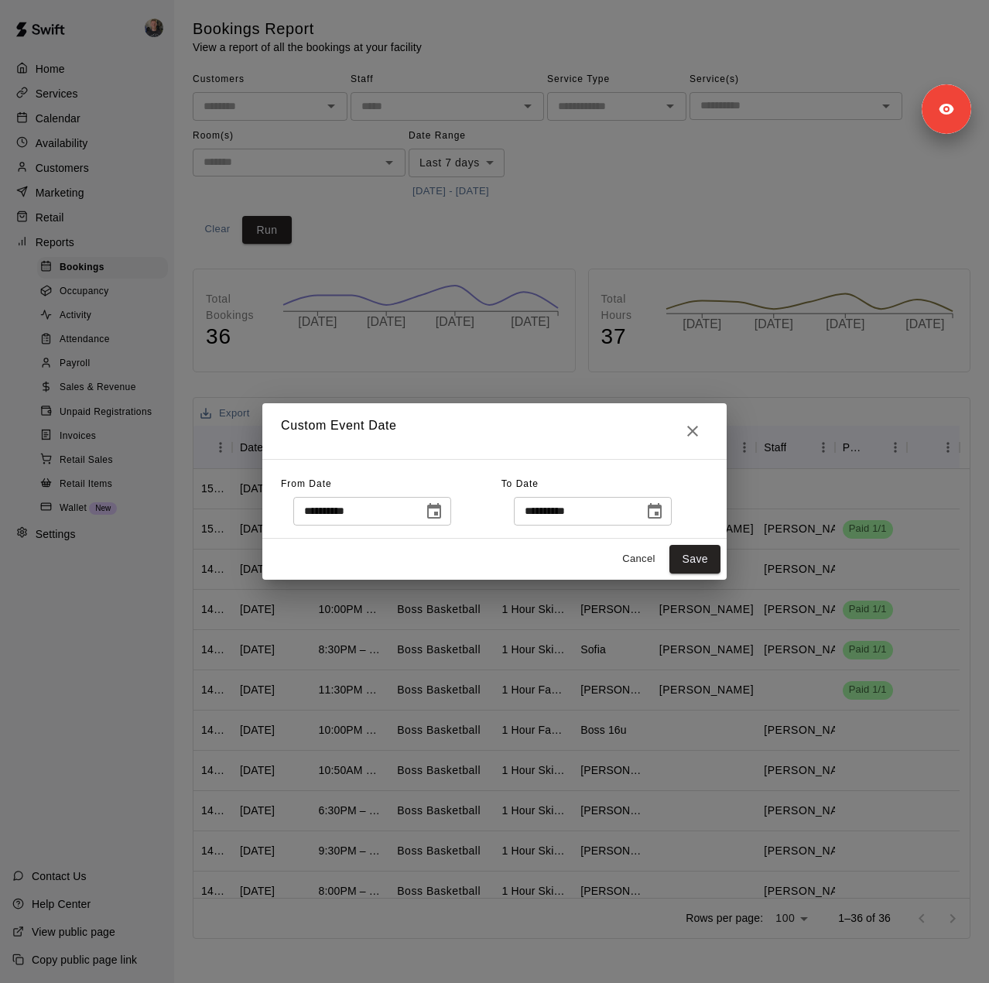
type input "**********"
click at [701, 552] on button "Save" at bounding box center [694, 559] width 51 height 29
type input "******"
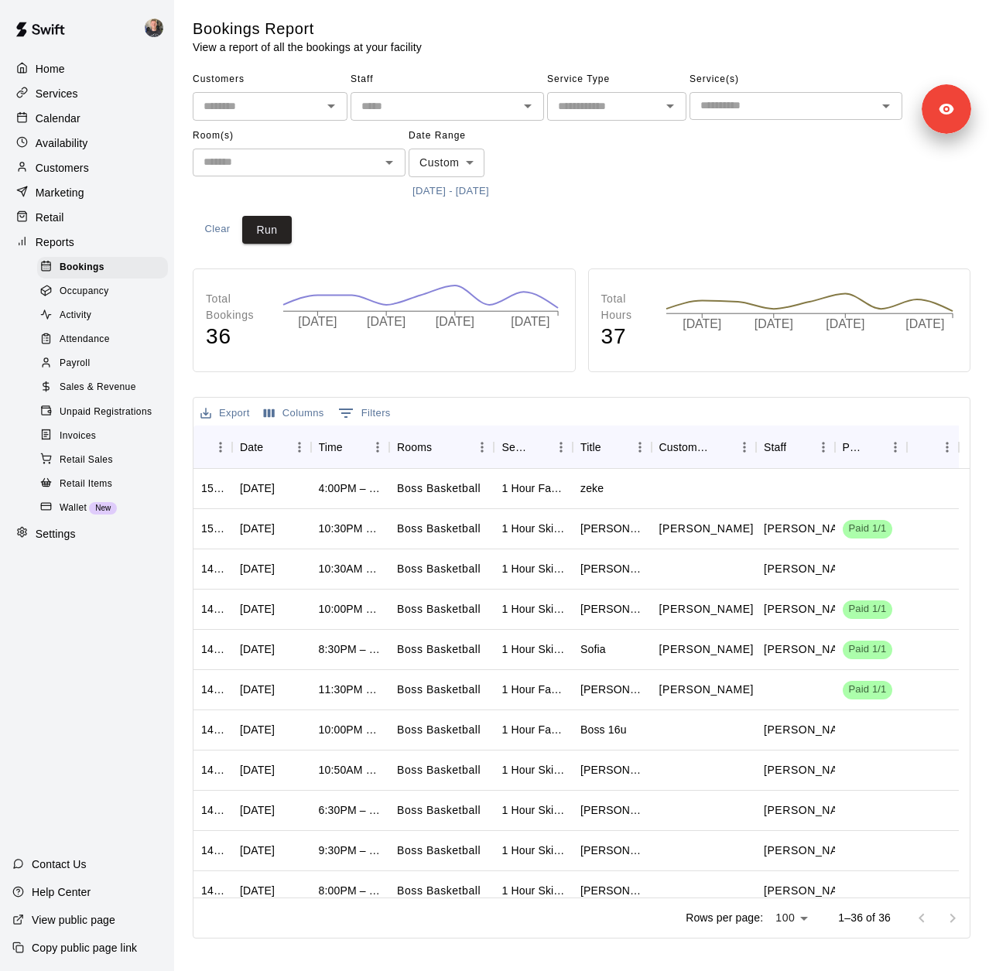
click at [493, 188] on button "[DATE] - [DATE]" at bounding box center [451, 192] width 84 height 24
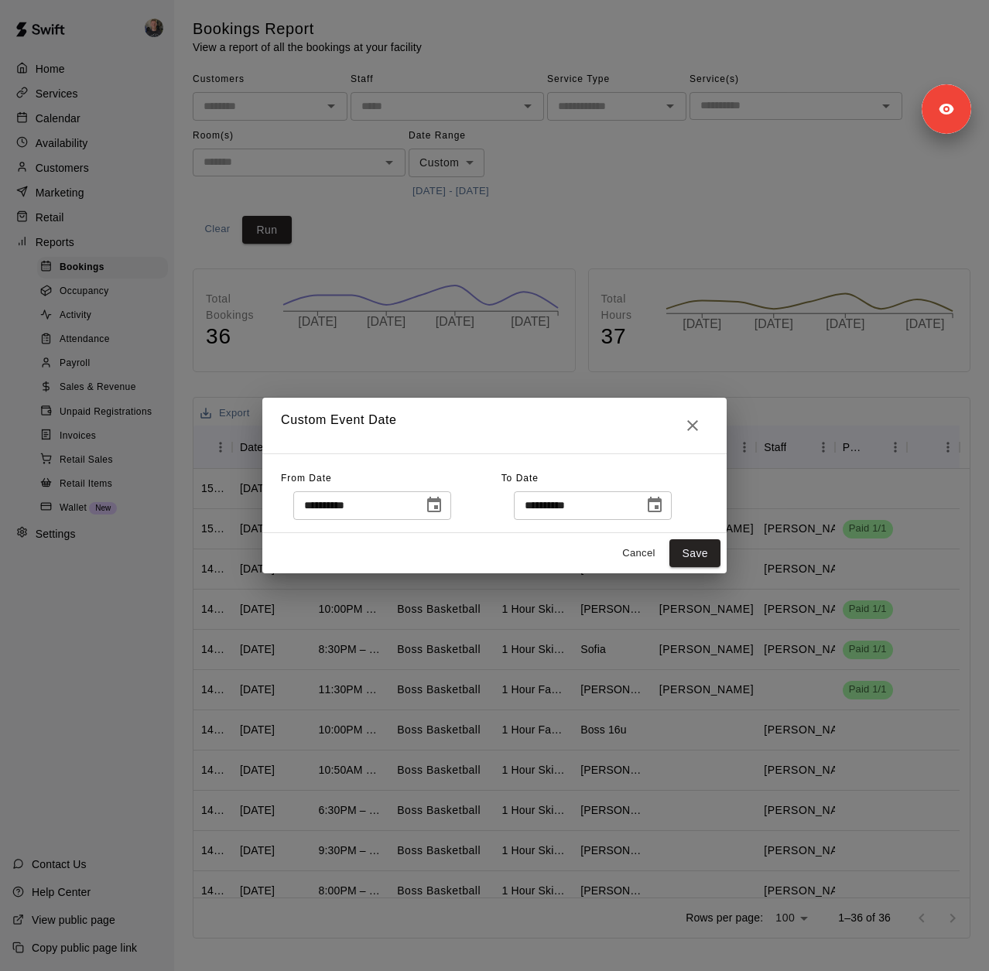
click at [491, 190] on div "**********" at bounding box center [494, 485] width 989 height 971
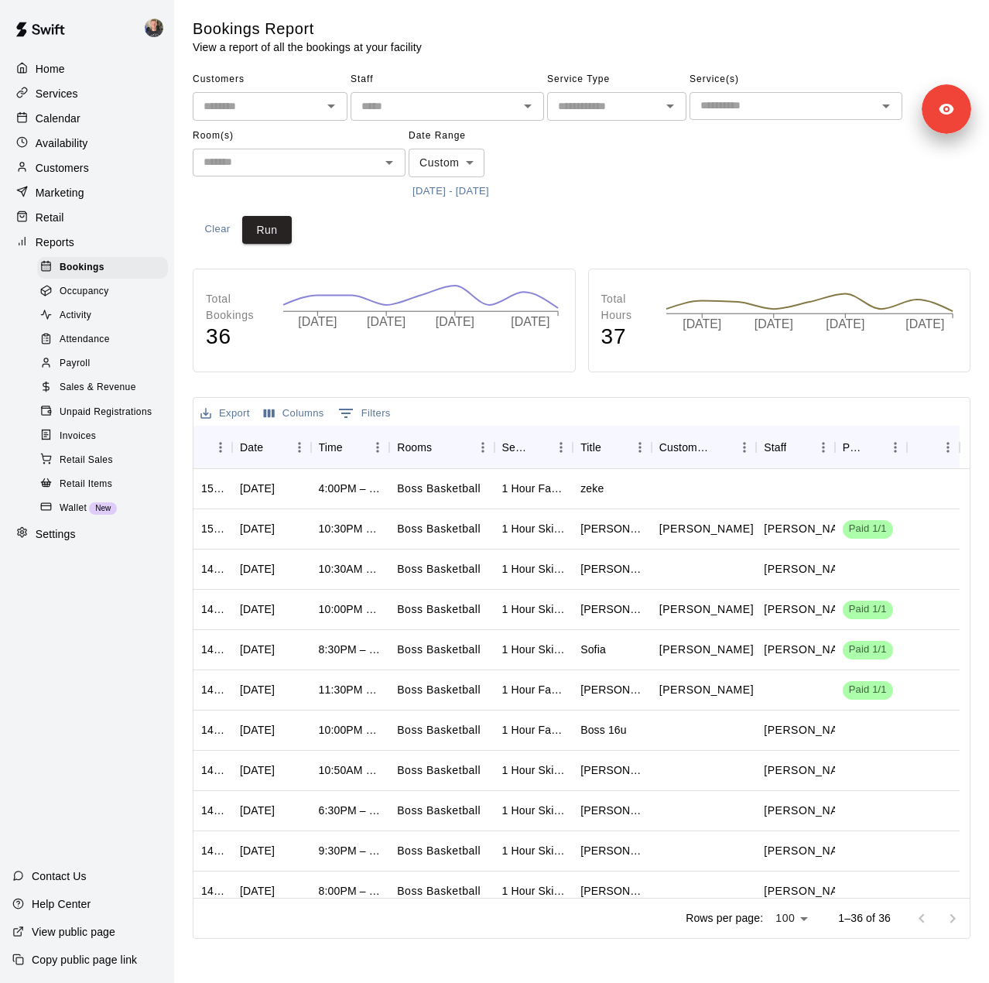
click at [493, 192] on button "[DATE] - [DATE]" at bounding box center [451, 192] width 84 height 24
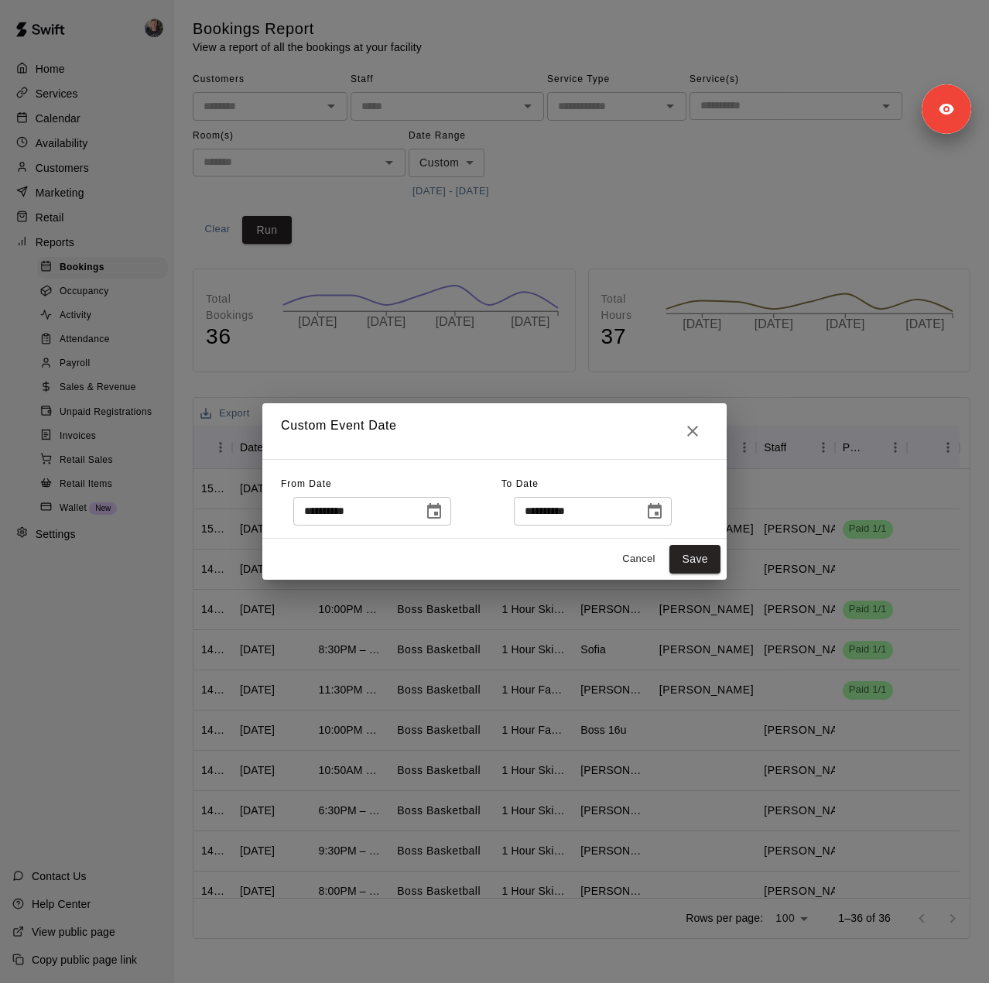
click at [662, 512] on icon "Choose date, selected date is Oct 11, 2025" at bounding box center [655, 510] width 14 height 15
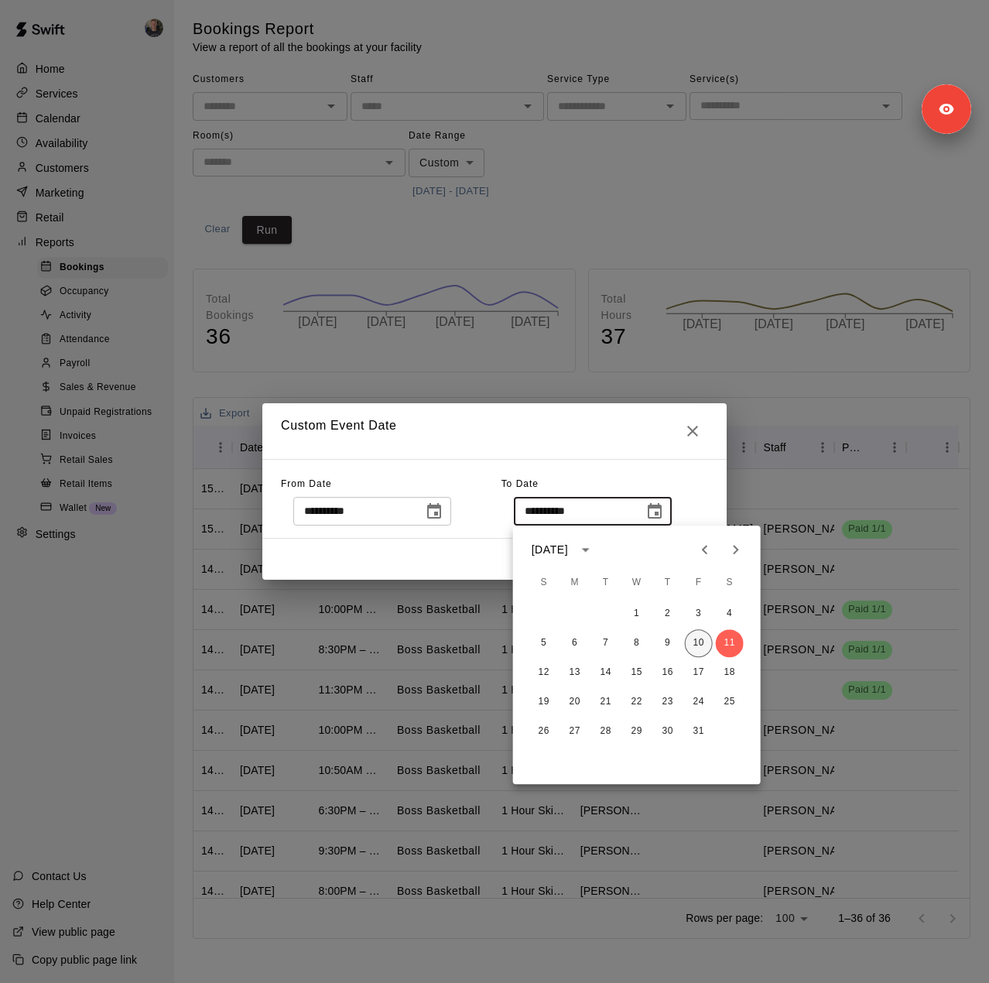
click at [701, 643] on button "10" at bounding box center [699, 643] width 28 height 28
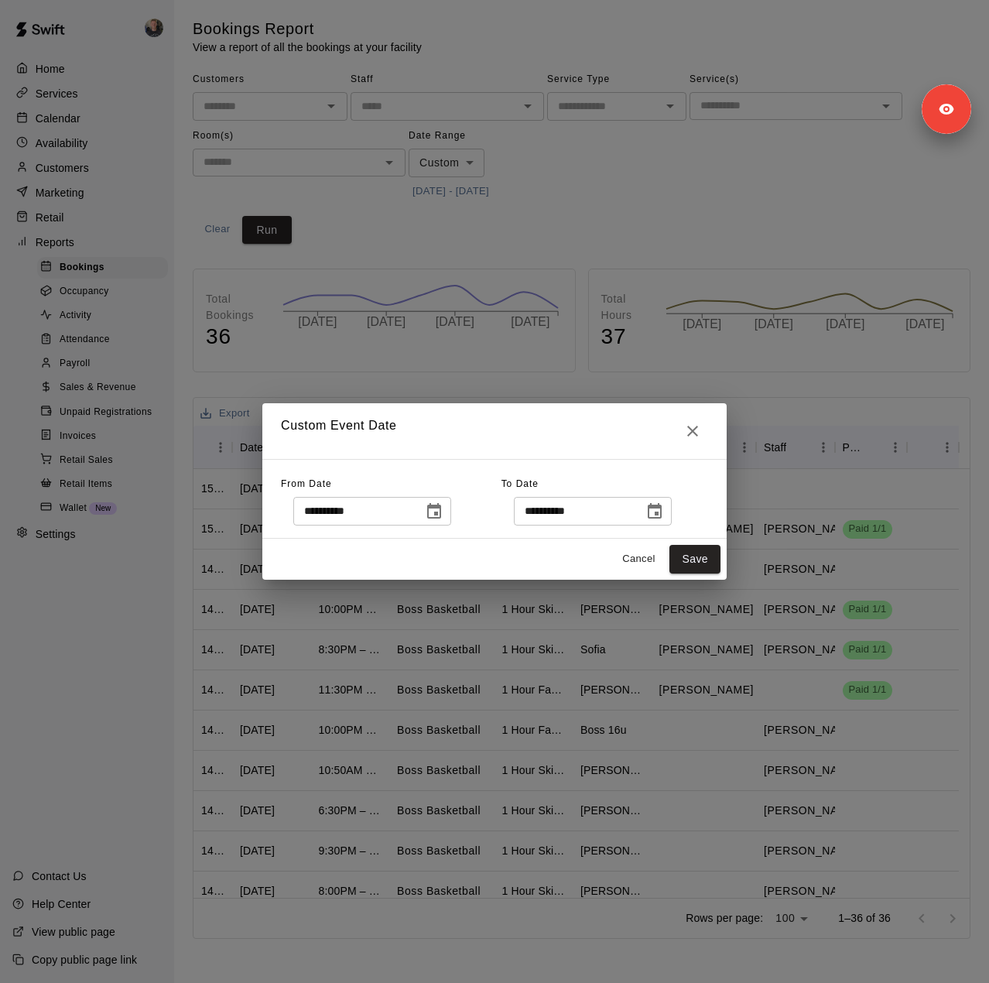
type input "**********"
click at [688, 556] on button "Save" at bounding box center [694, 559] width 51 height 29
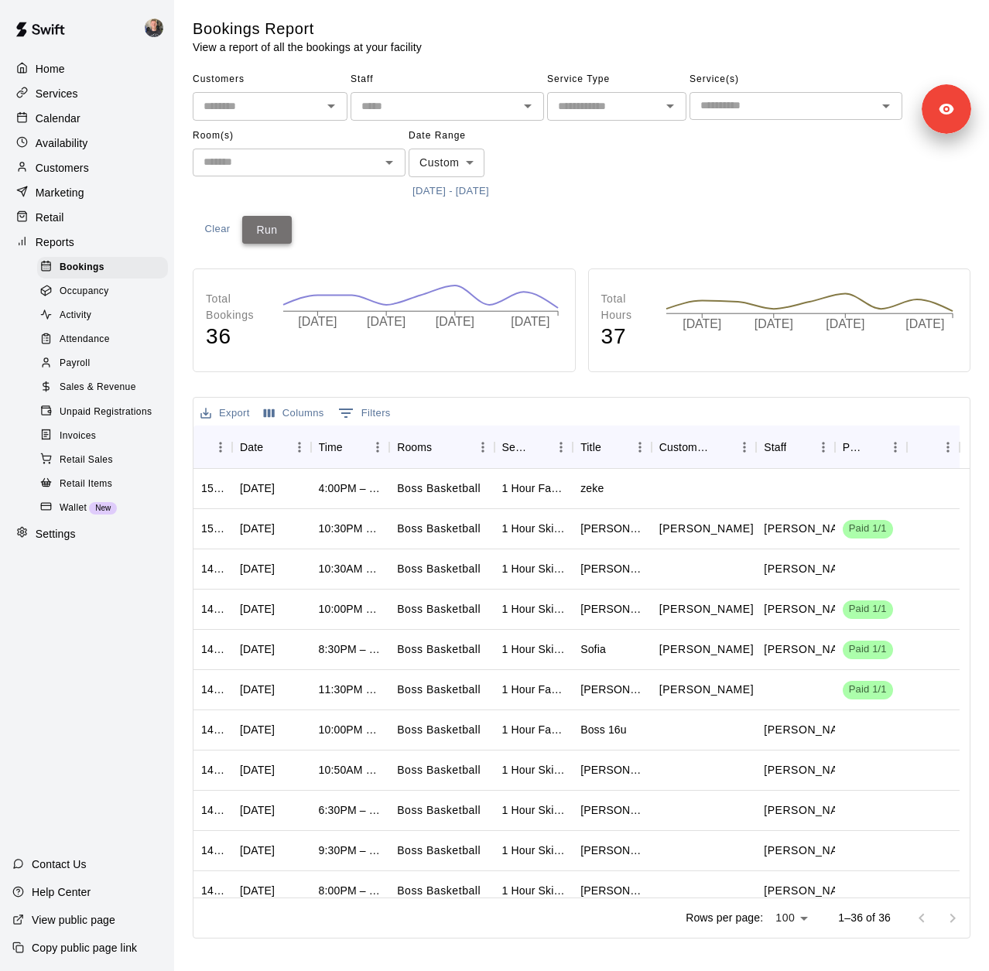
click at [282, 230] on button "Run" at bounding box center [267, 230] width 50 height 29
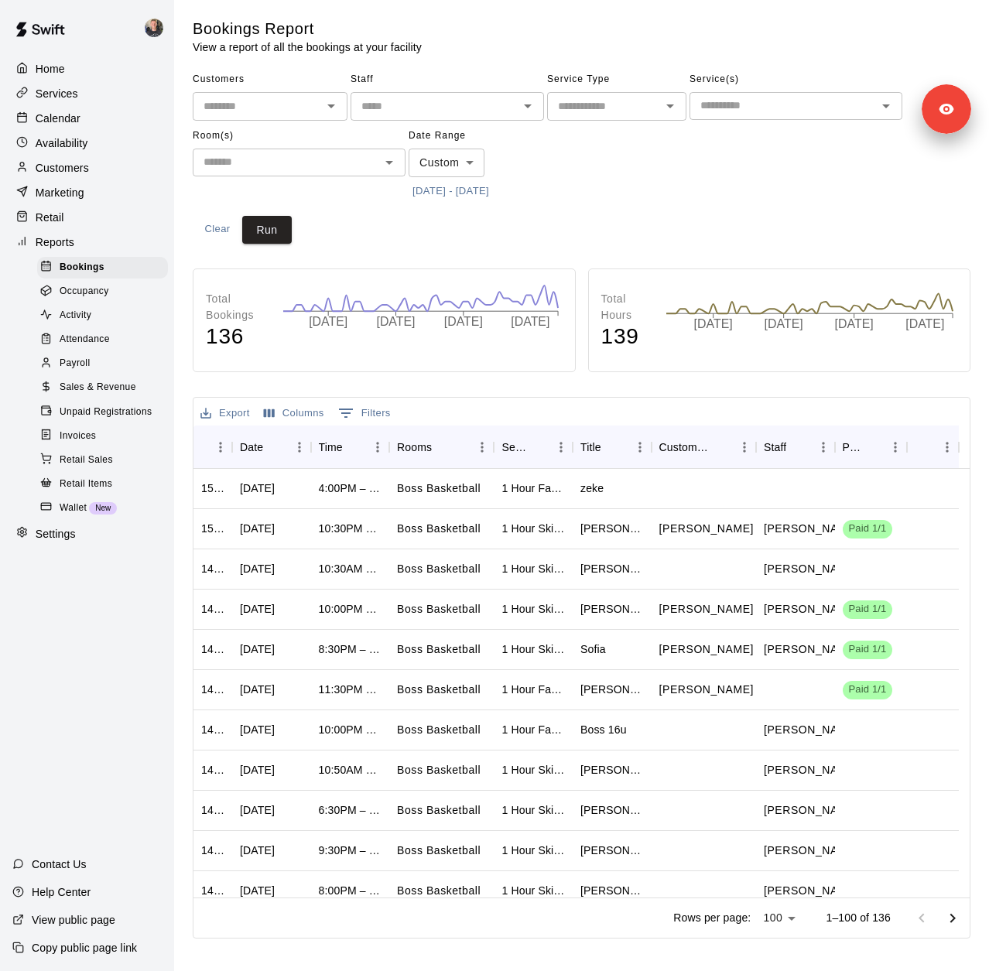
click at [125, 395] on span "Sales & Revenue" at bounding box center [98, 387] width 77 height 15
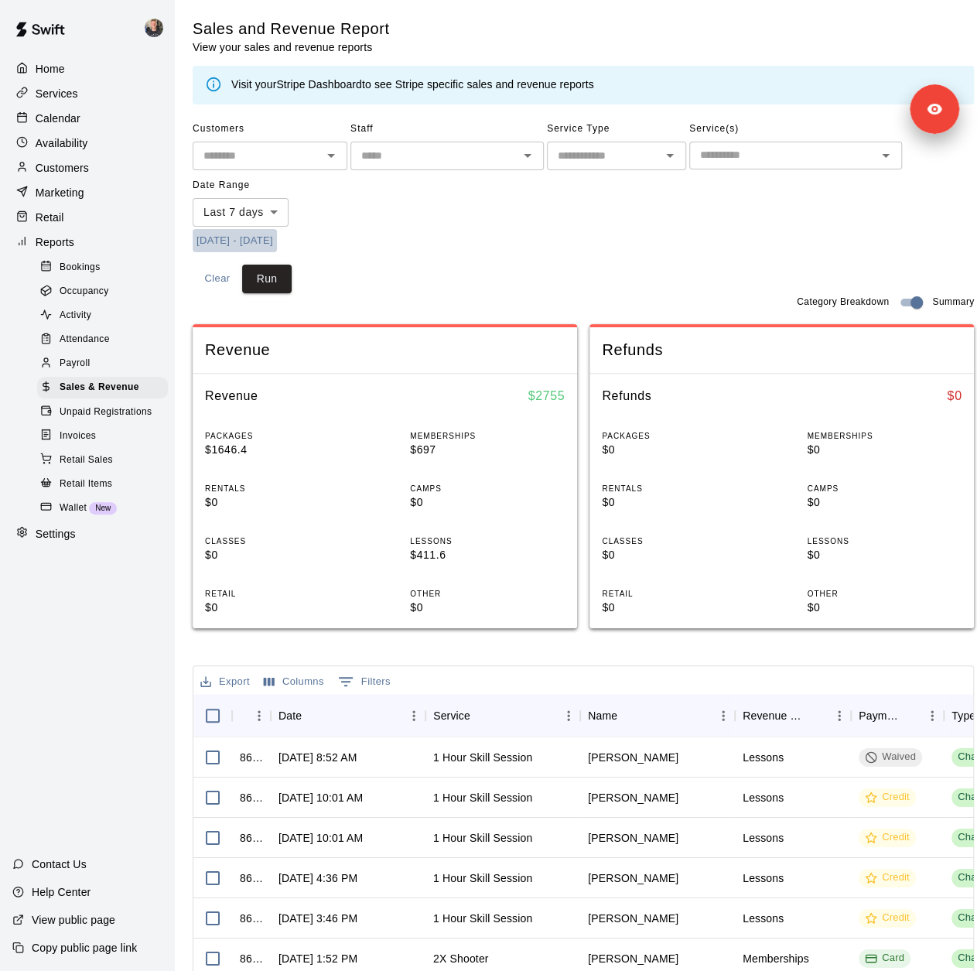
click at [277, 239] on button "[DATE] - [DATE]" at bounding box center [235, 241] width 84 height 24
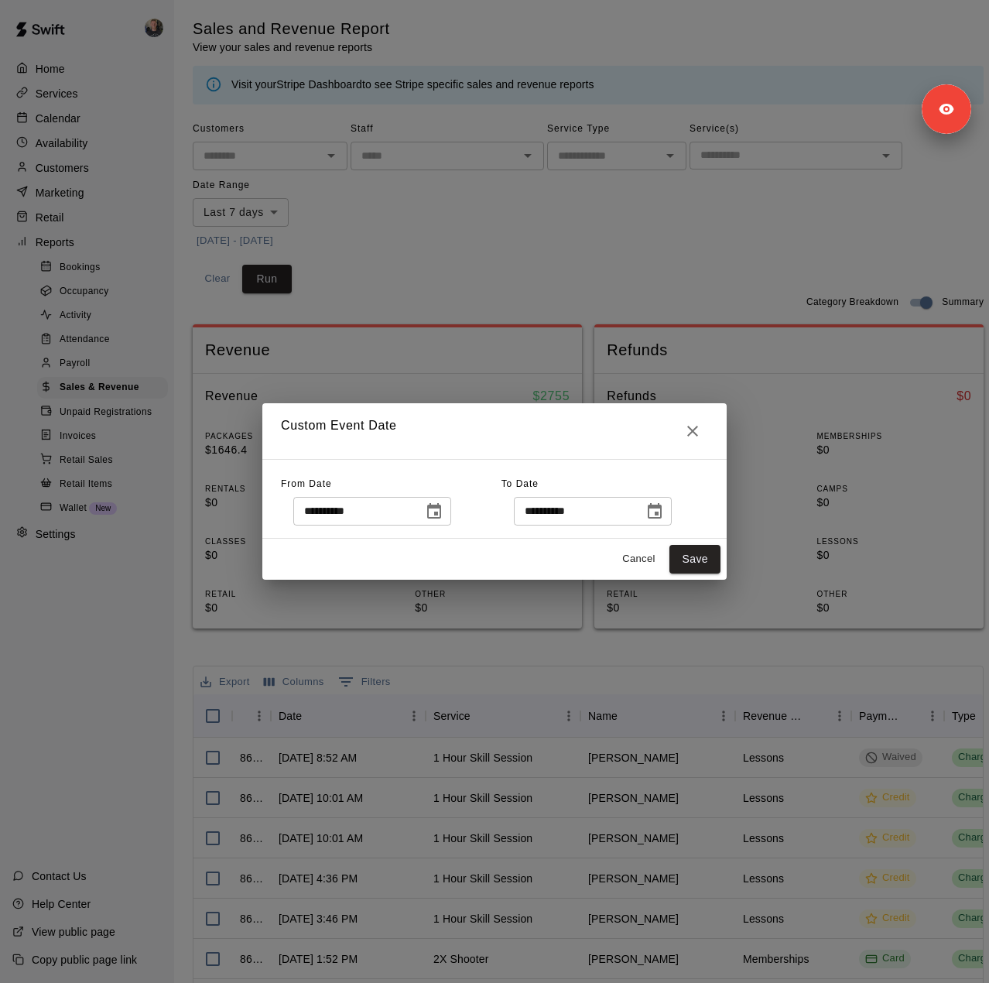
click at [441, 515] on icon "Choose date, selected date is Oct 3, 2025" at bounding box center [434, 510] width 14 height 15
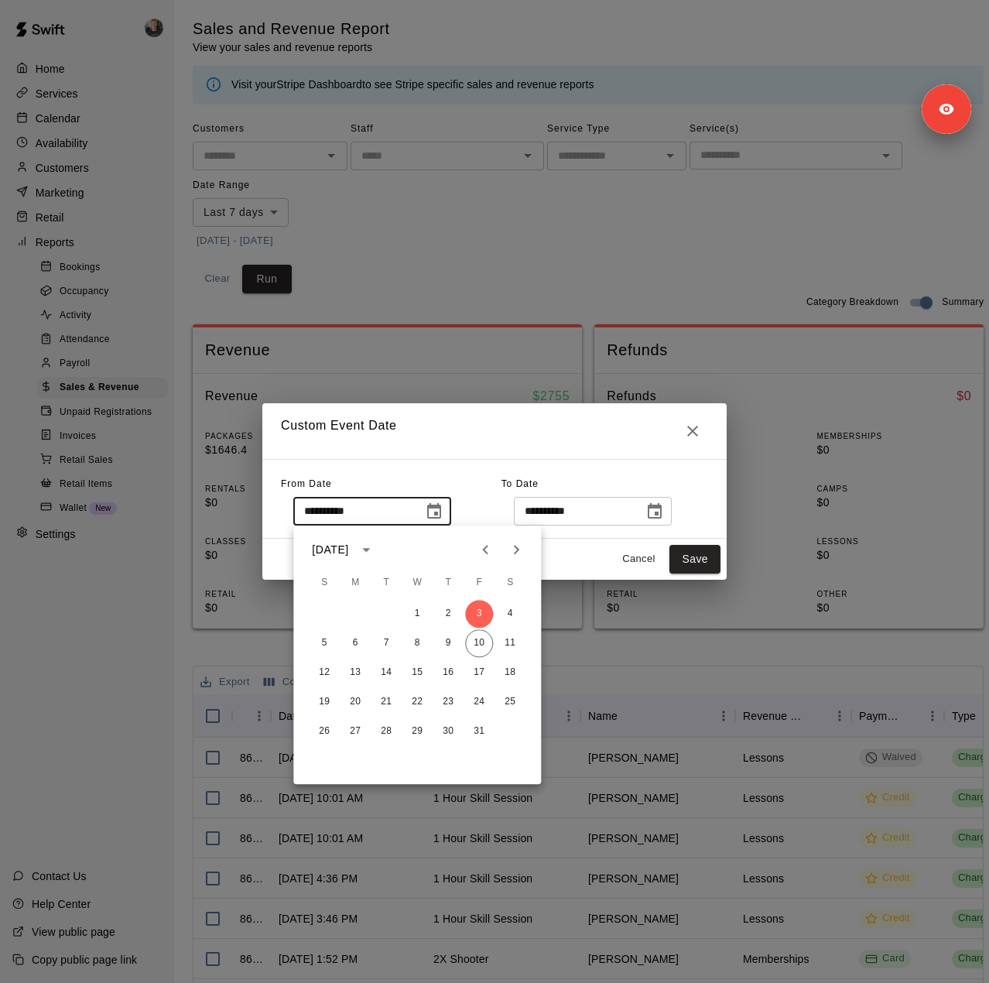
click at [491, 541] on icon "Previous month" at bounding box center [485, 549] width 19 height 19
click at [354, 674] on button "11" at bounding box center [355, 673] width 28 height 28
type input "**********"
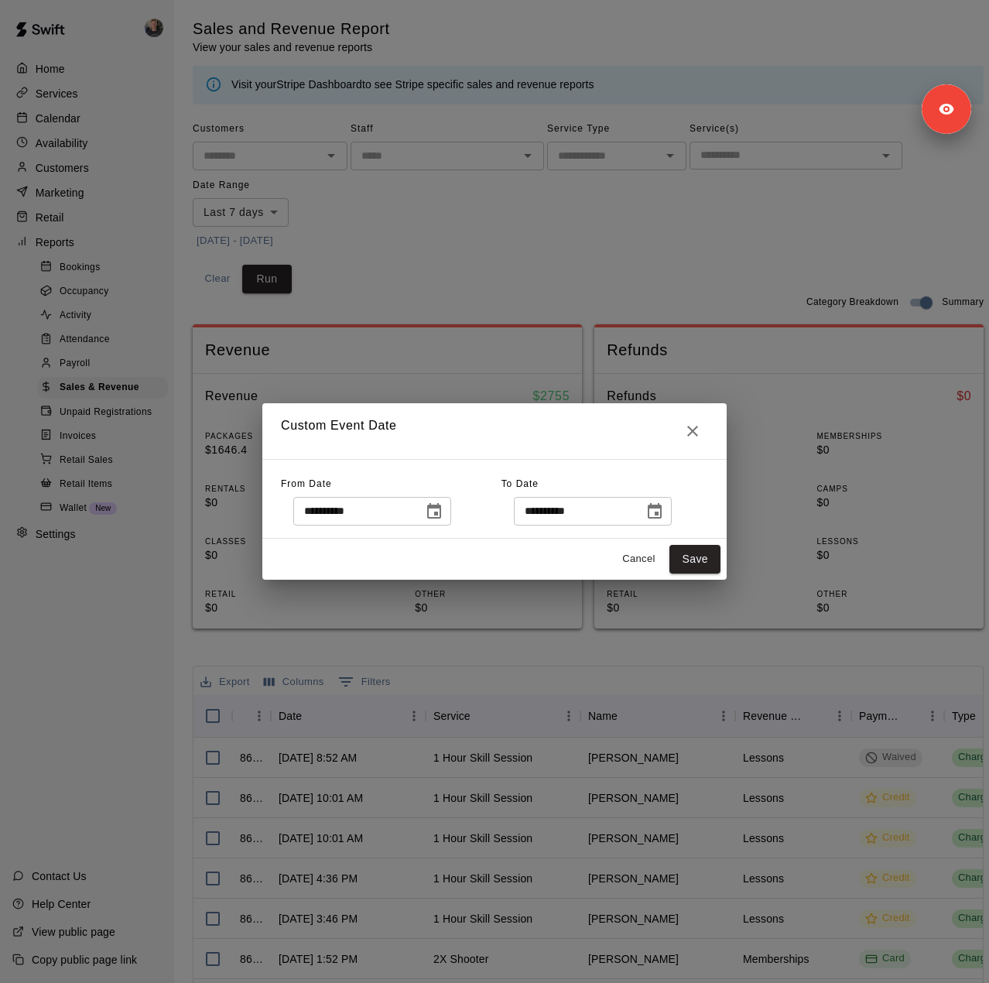
click at [664, 511] on icon "Choose date, selected date is Oct 11, 2025" at bounding box center [654, 511] width 19 height 19
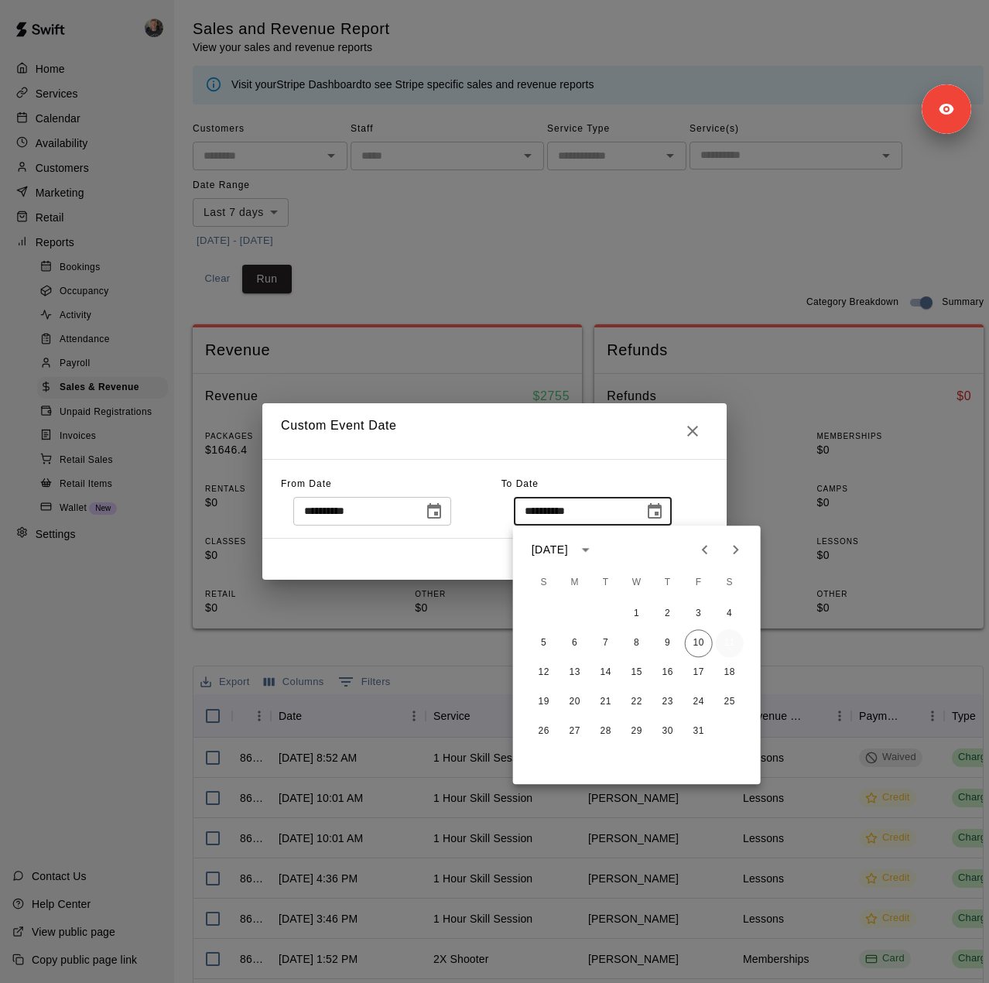
click at [727, 646] on button "11" at bounding box center [730, 643] width 28 height 28
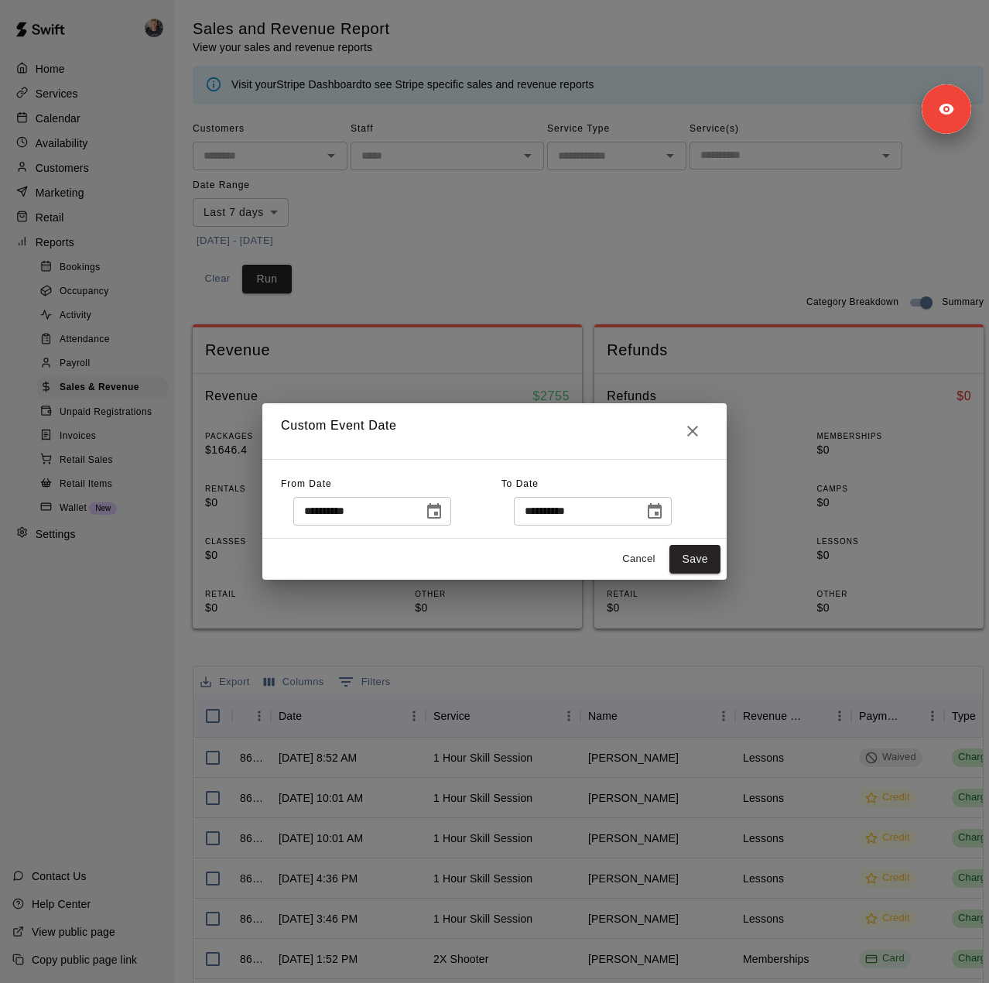
click at [662, 513] on icon "Choose date, selected date is Oct 11, 2025" at bounding box center [655, 510] width 14 height 15
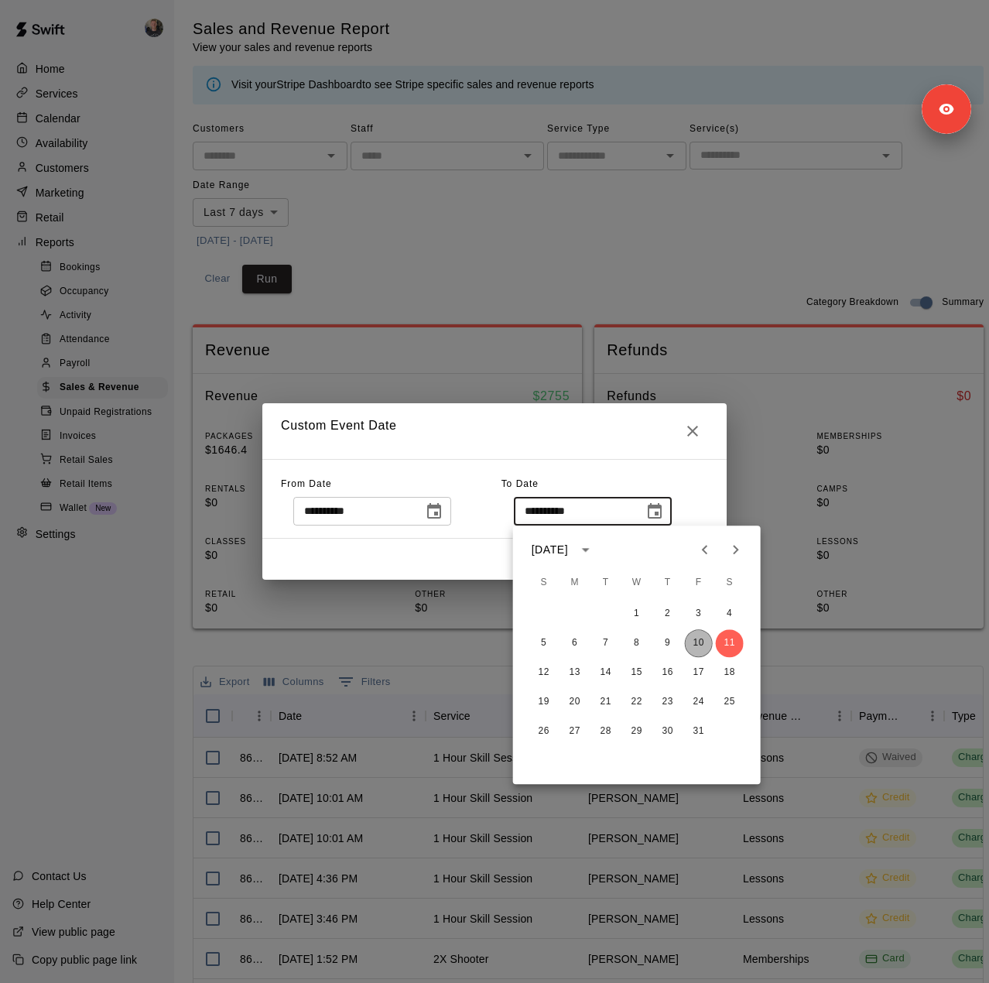
click at [698, 646] on button "10" at bounding box center [699, 643] width 28 height 28
type input "**********"
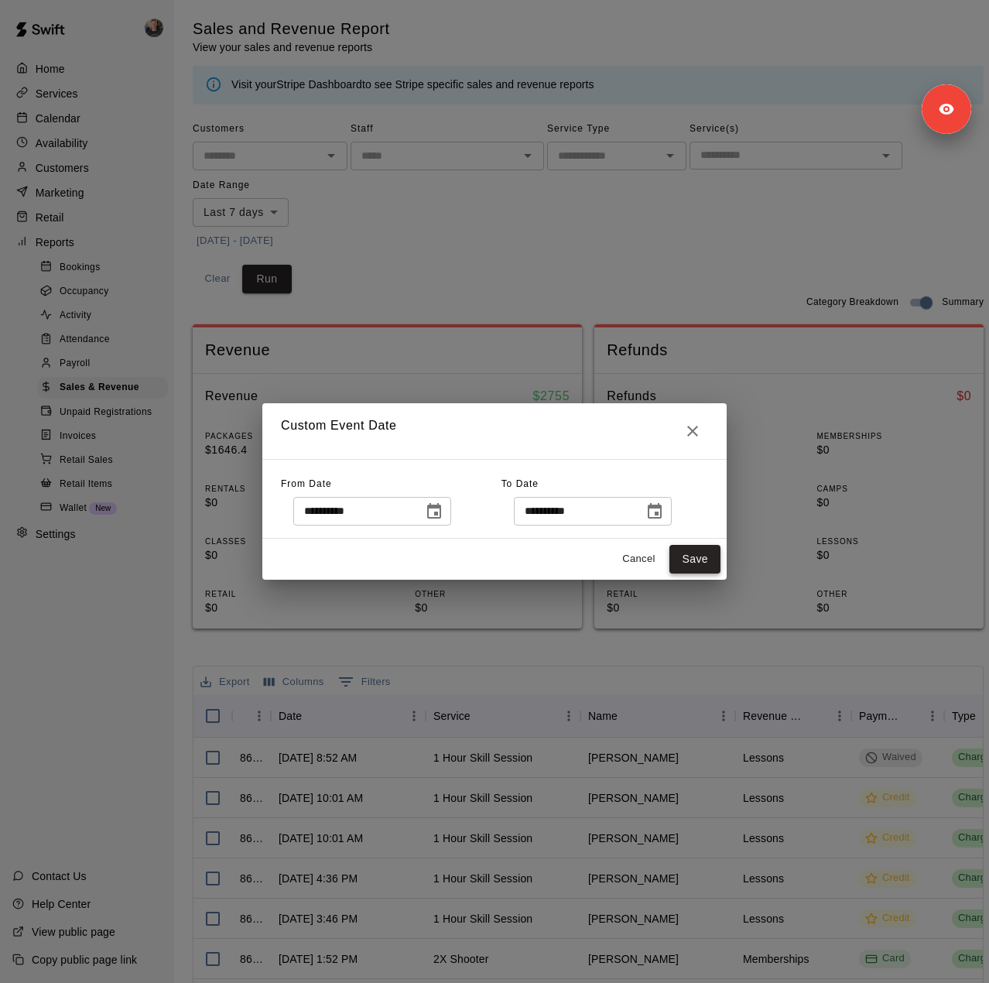
click at [693, 566] on button "Save" at bounding box center [694, 559] width 51 height 29
type input "******"
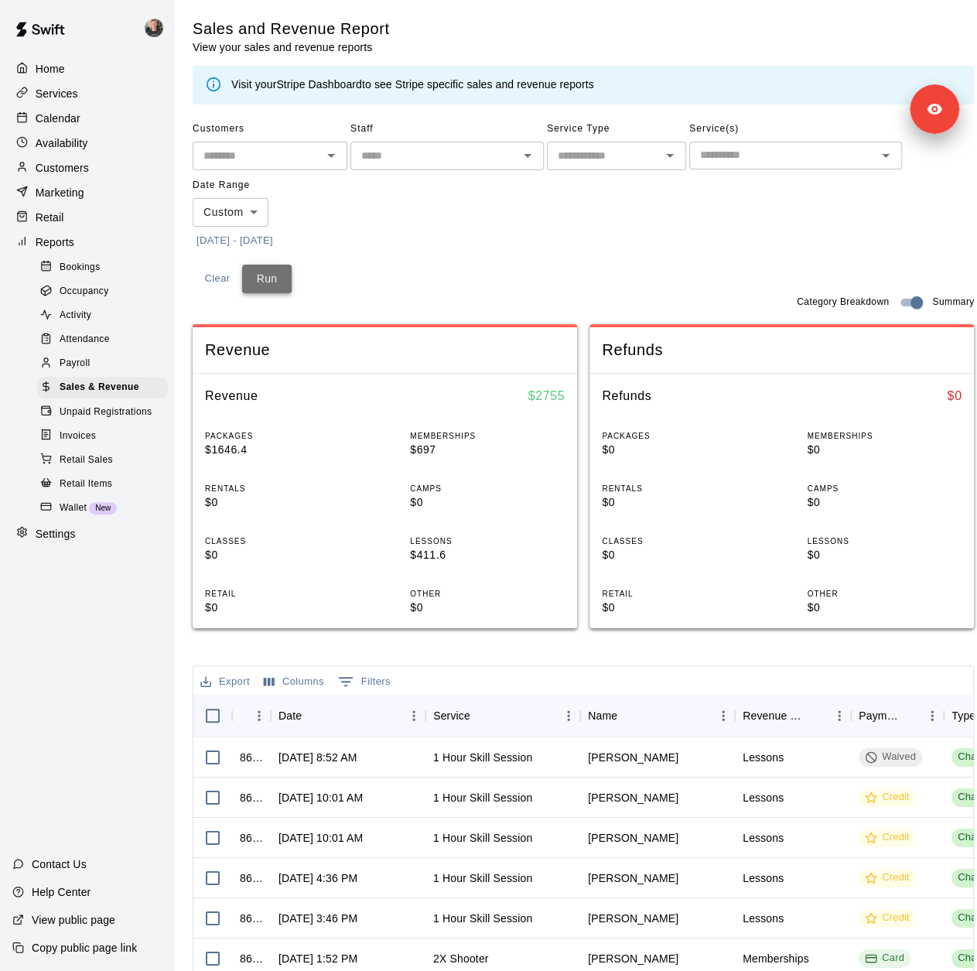
click at [272, 273] on button "Run" at bounding box center [267, 279] width 50 height 29
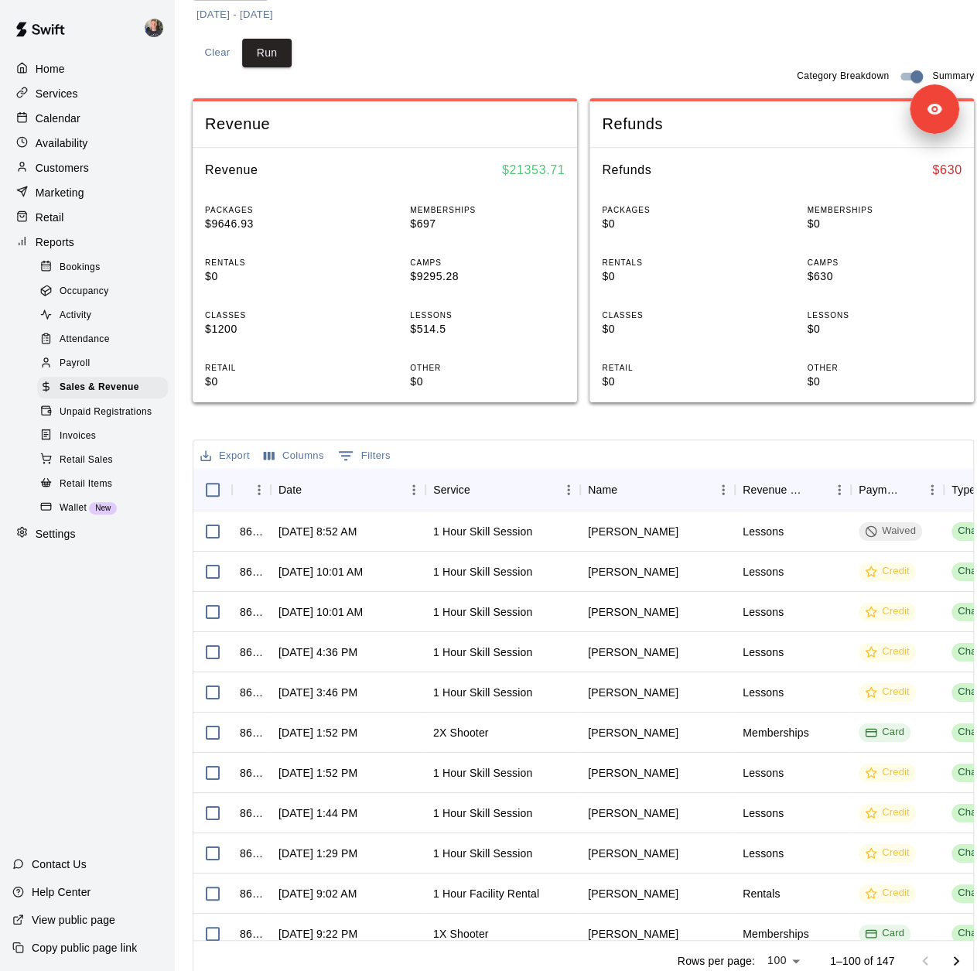
scroll to position [232, 0]
